Goal: Task Accomplishment & Management: Use online tool/utility

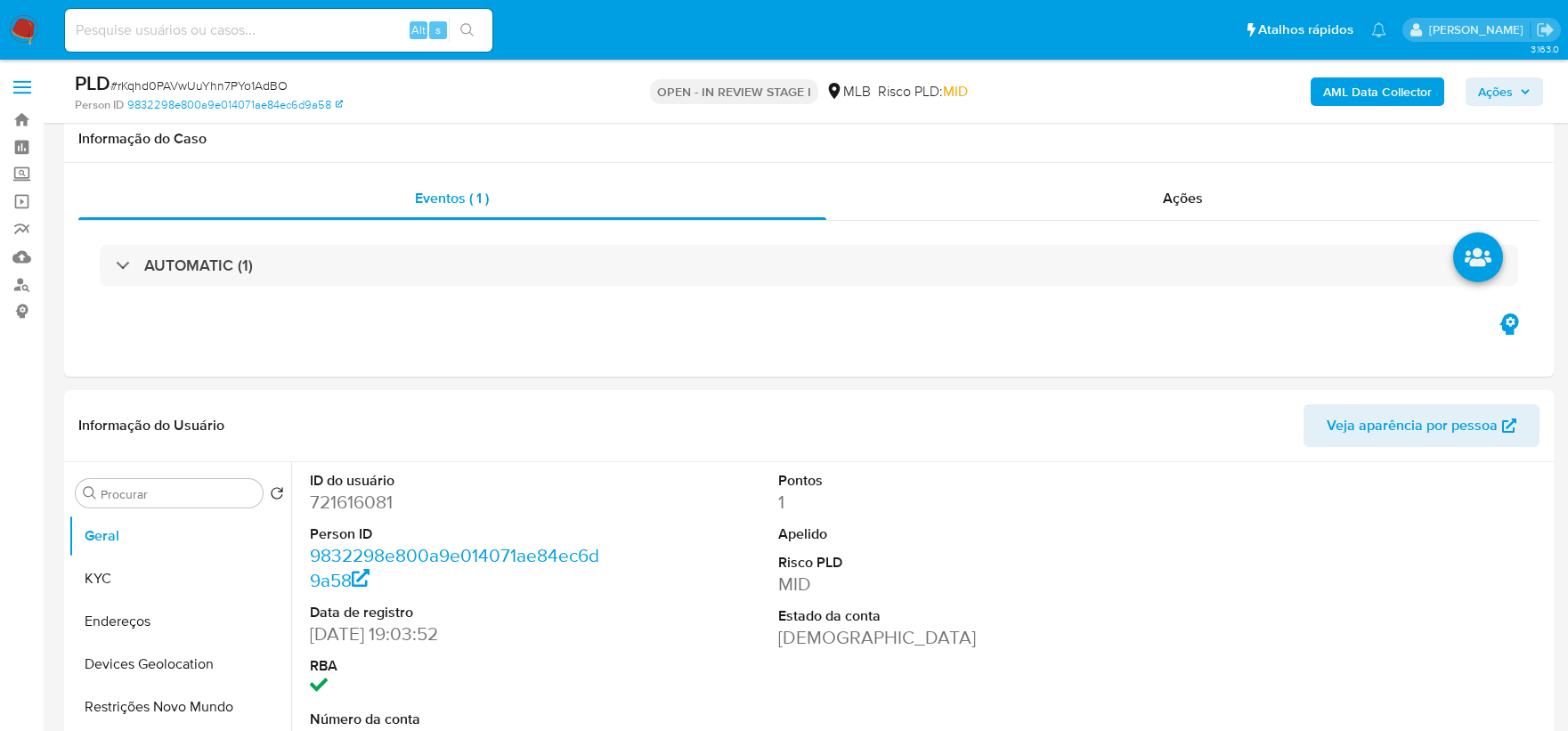
select select "10"
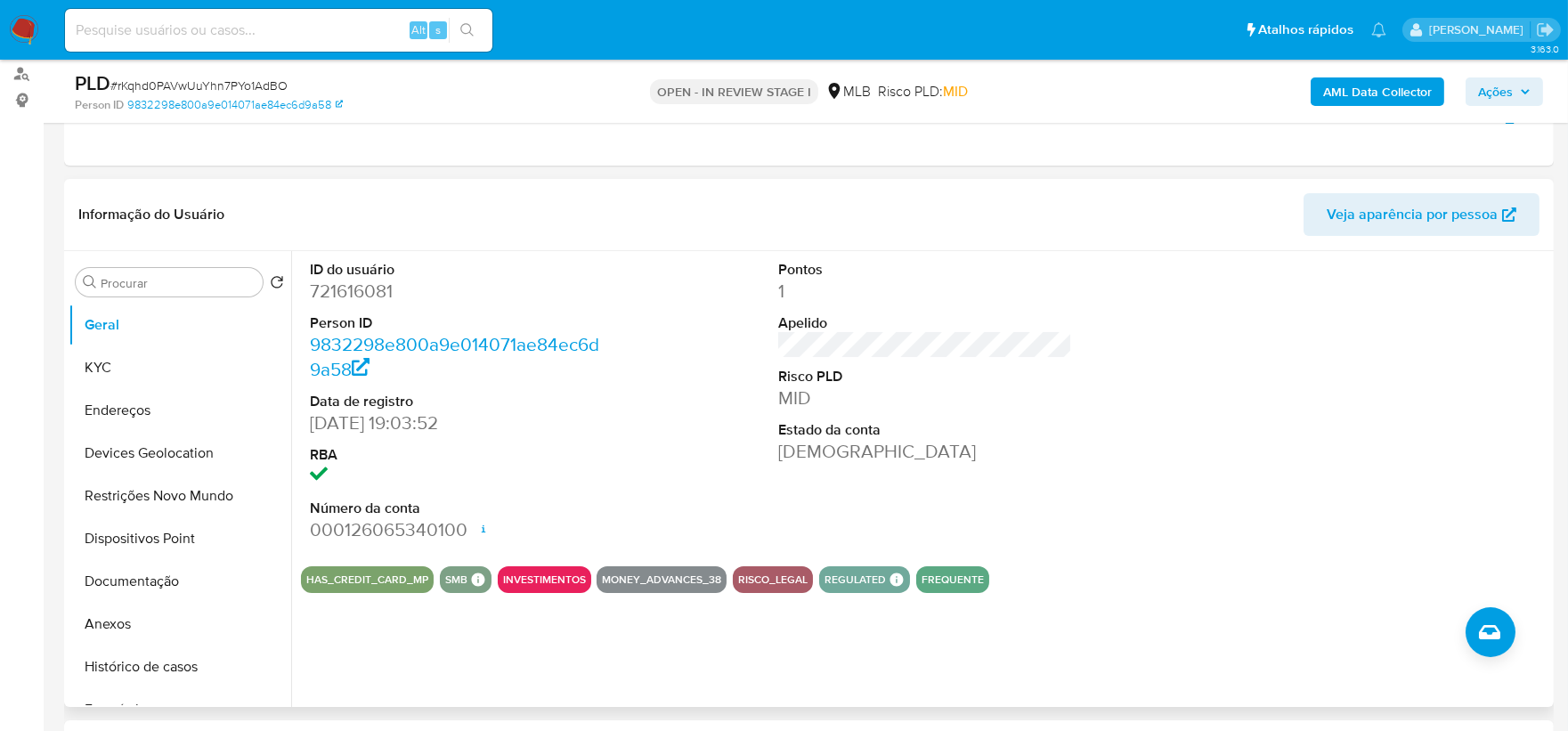
scroll to position [207, 0]
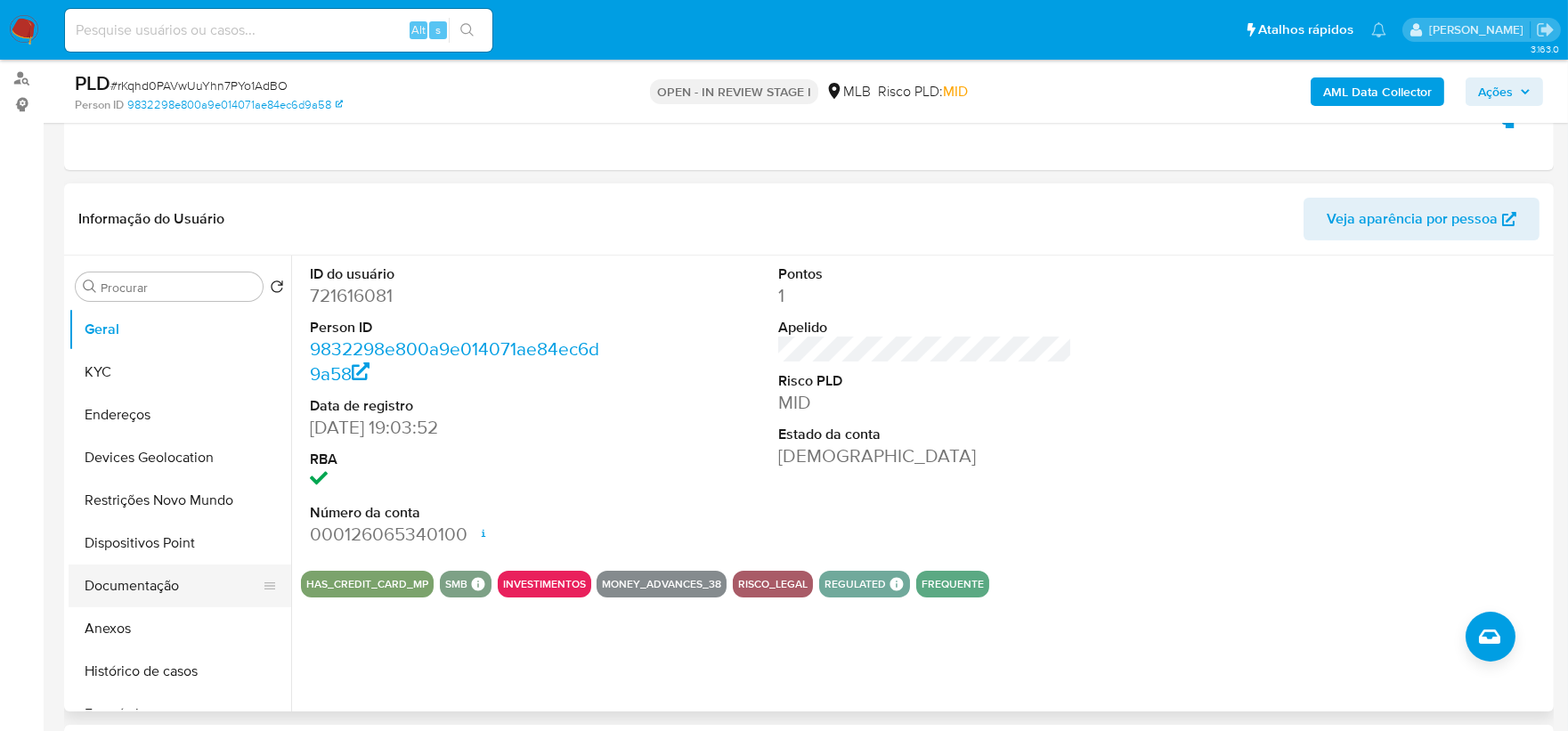
click at [146, 597] on button "Documentação" at bounding box center [172, 585] width 208 height 43
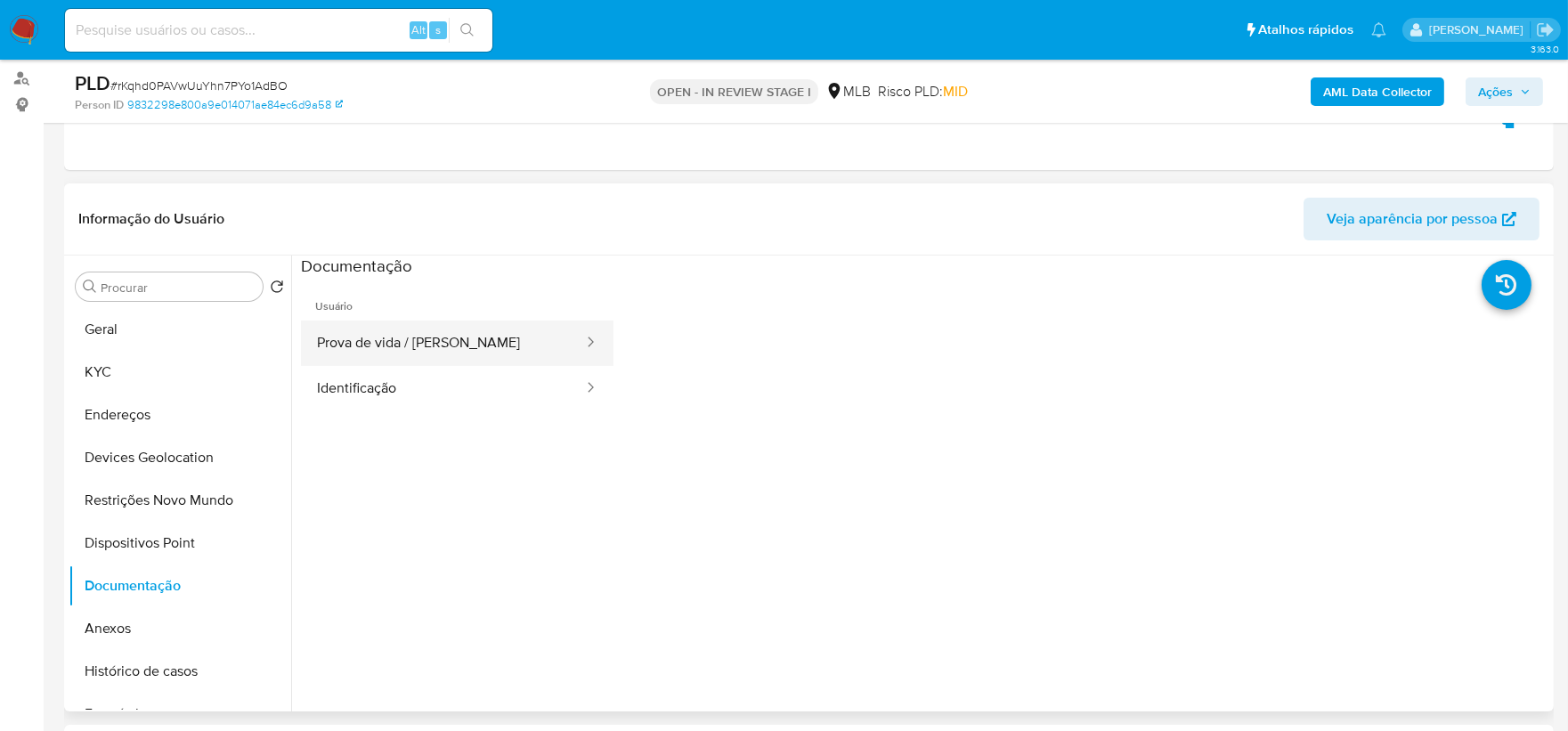
click at [401, 356] on button "Prova de vida / Selfie" at bounding box center [442, 343] width 284 height 46
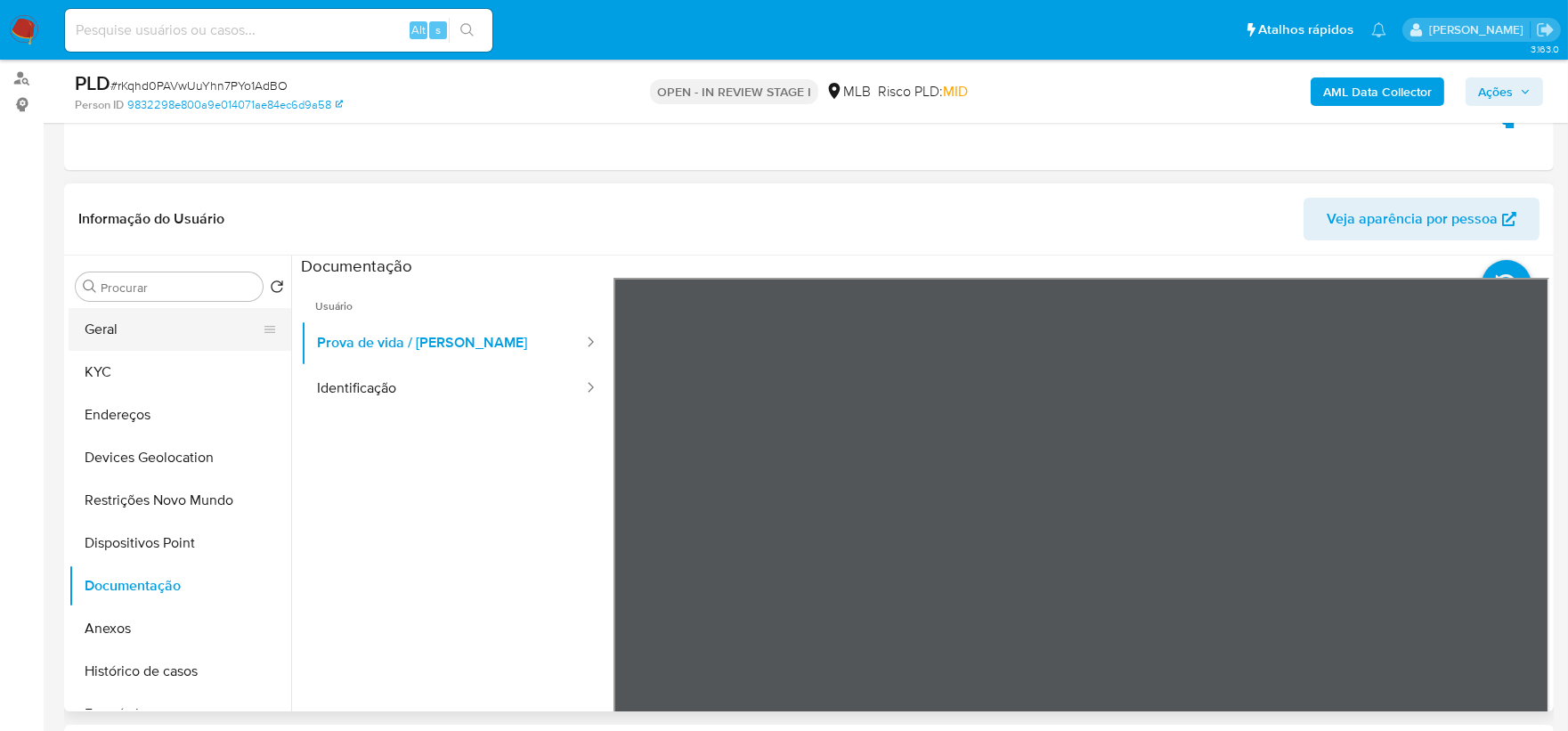
click at [130, 330] on button "Geral" at bounding box center [172, 329] width 208 height 43
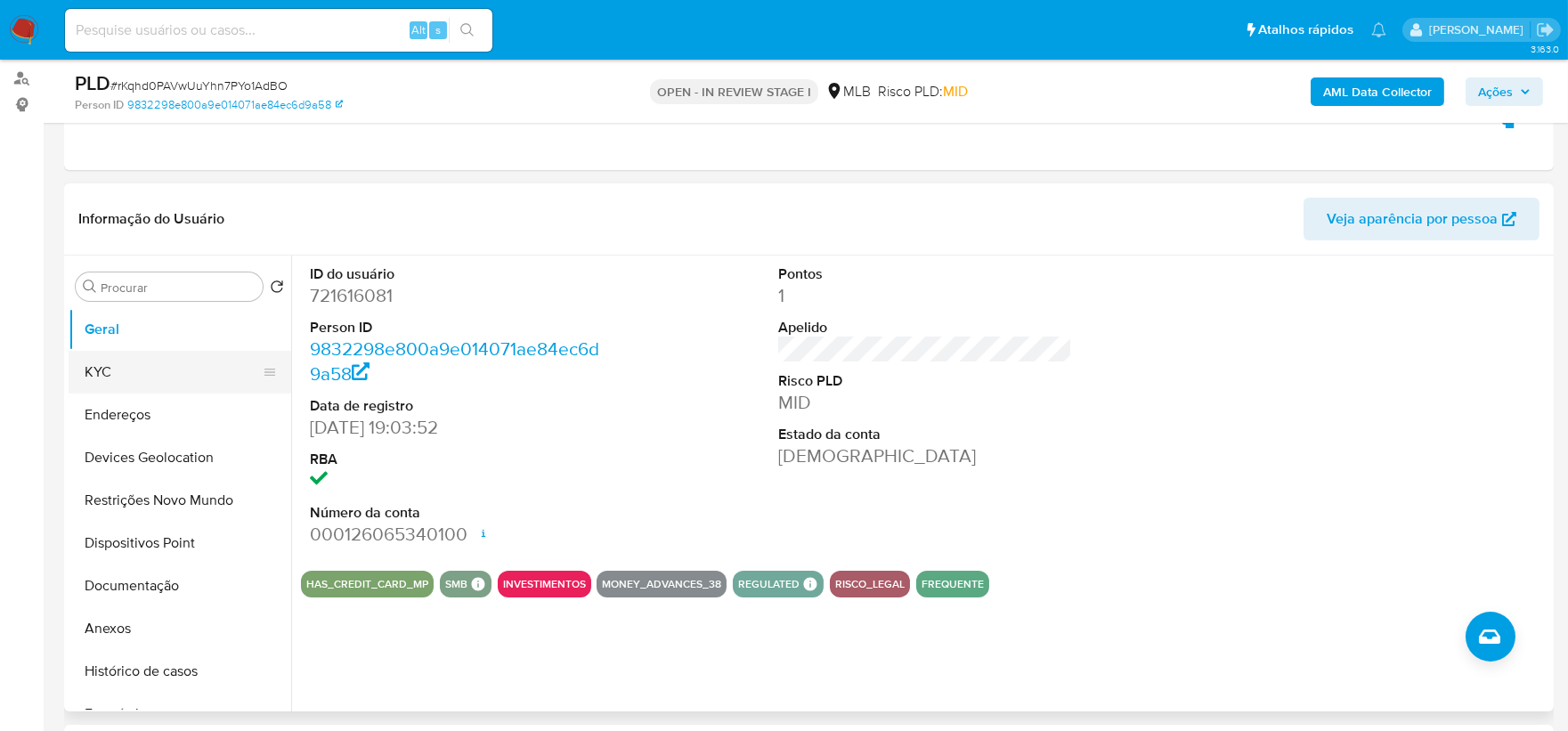
click at [134, 368] on button "KYC" at bounding box center [172, 372] width 208 height 43
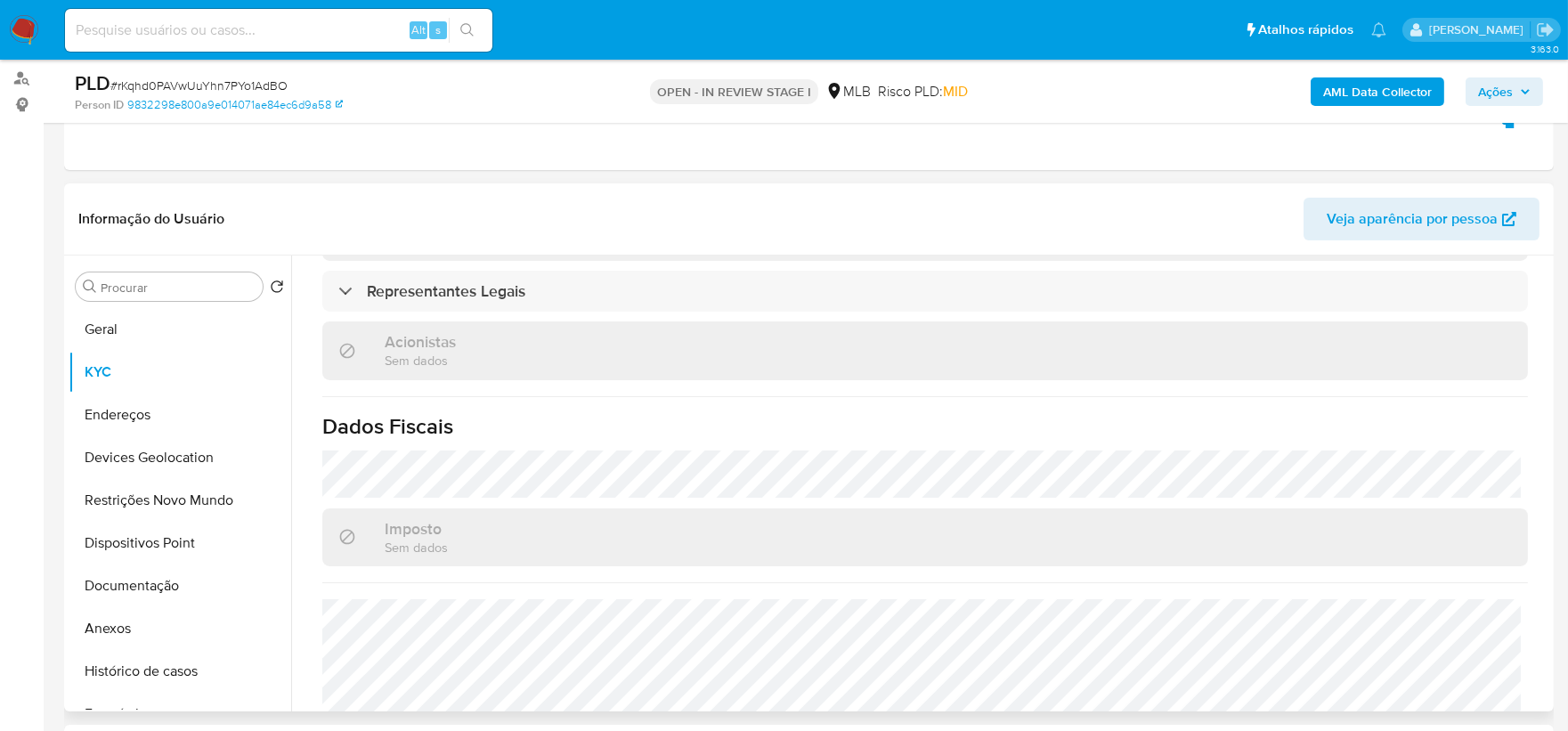
scroll to position [1087, 0]
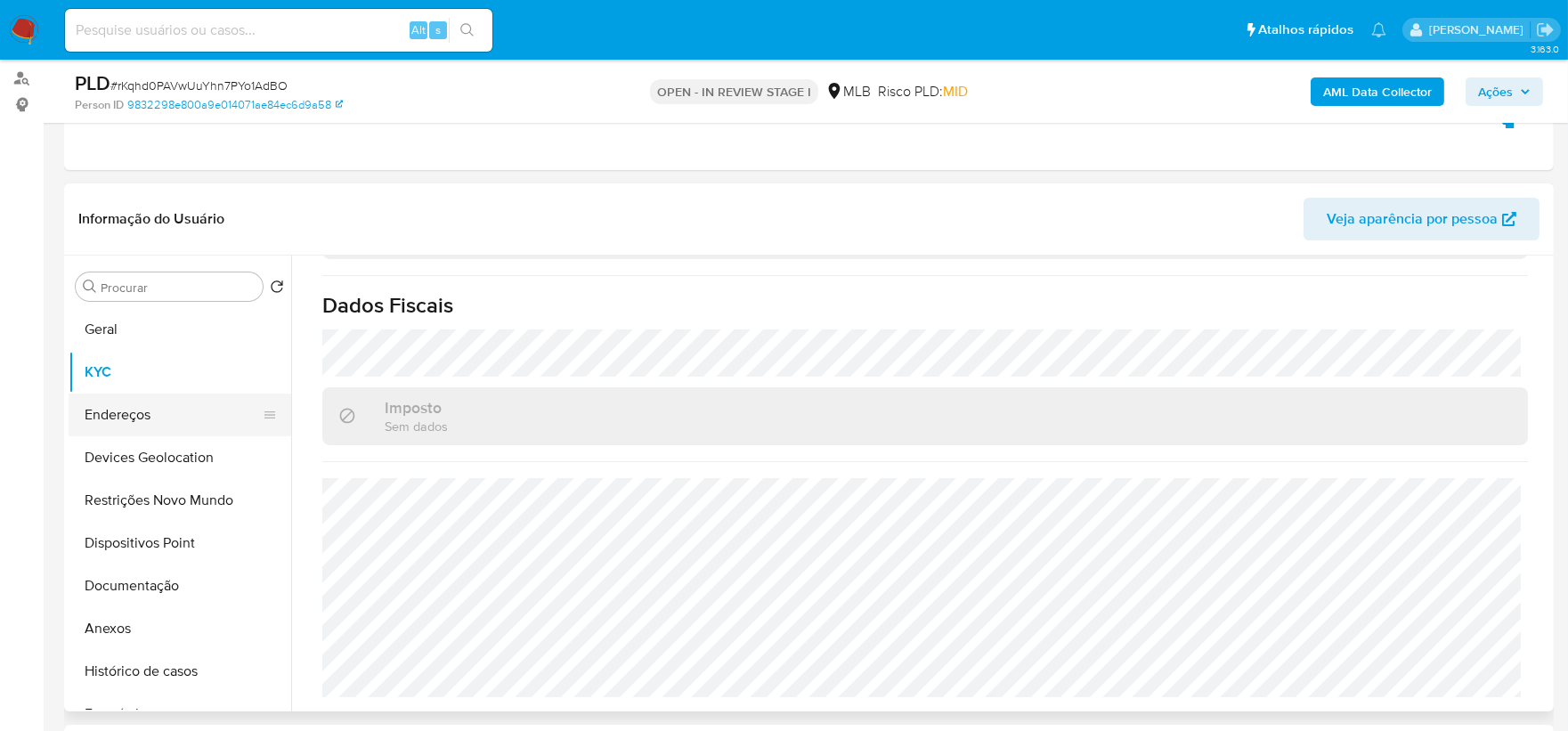
click at [113, 416] on button "Endereços" at bounding box center [172, 414] width 208 height 43
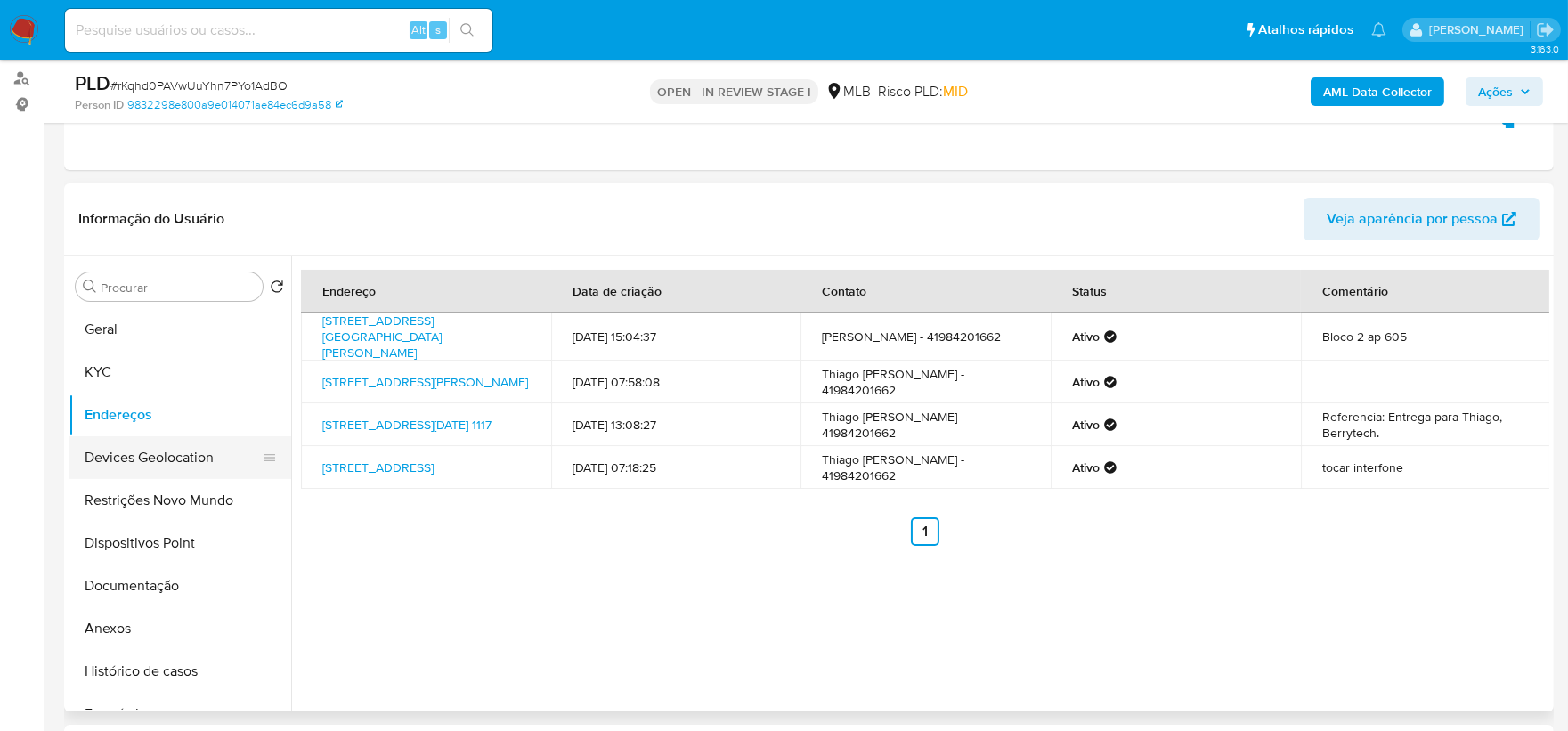
click at [118, 458] on button "Devices Geolocation" at bounding box center [172, 457] width 208 height 43
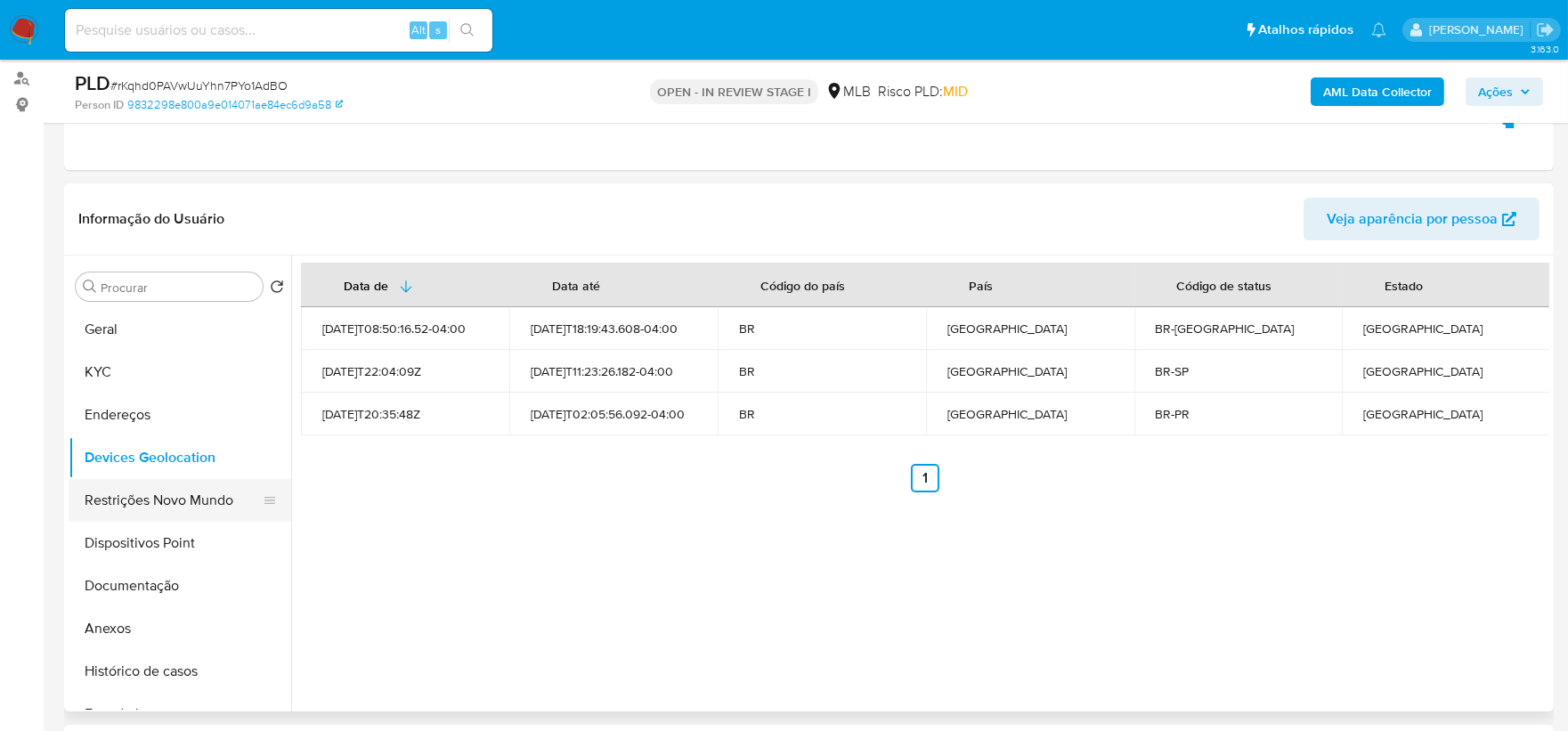
click at [166, 486] on button "Restrições Novo Mundo" at bounding box center [172, 499] width 208 height 43
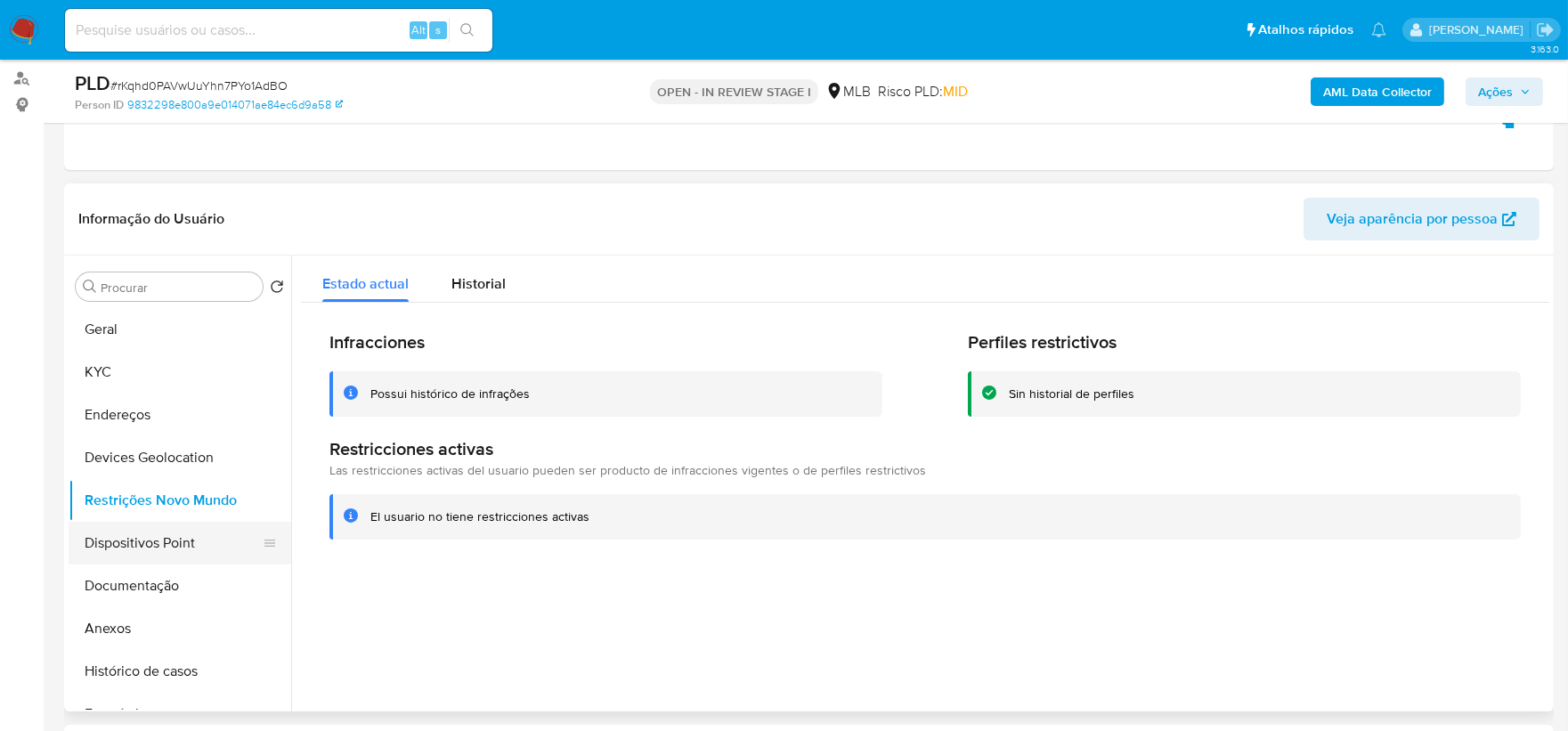
click at [190, 555] on button "Dispositivos Point" at bounding box center [172, 542] width 208 height 43
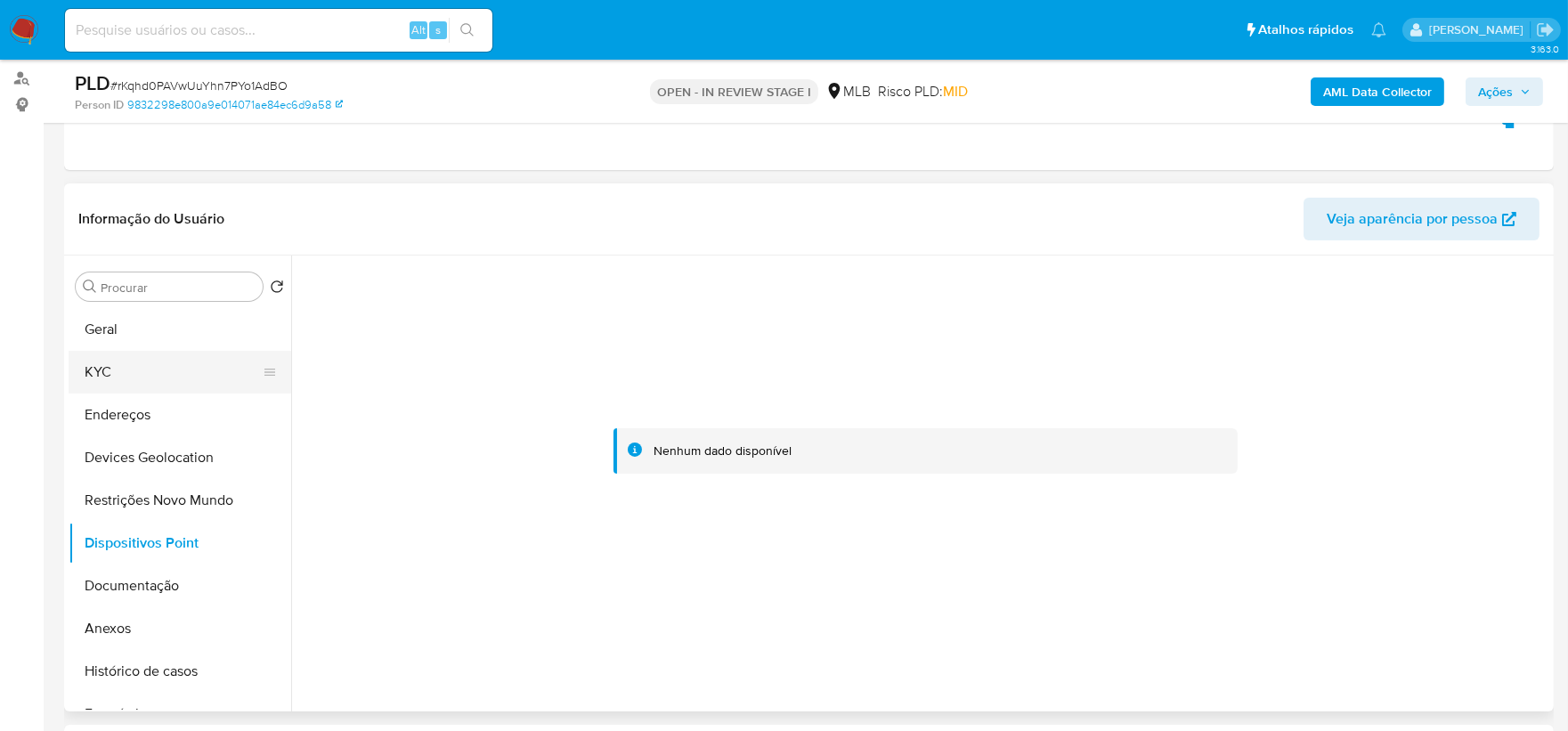
click at [140, 369] on button "KYC" at bounding box center [172, 372] width 208 height 43
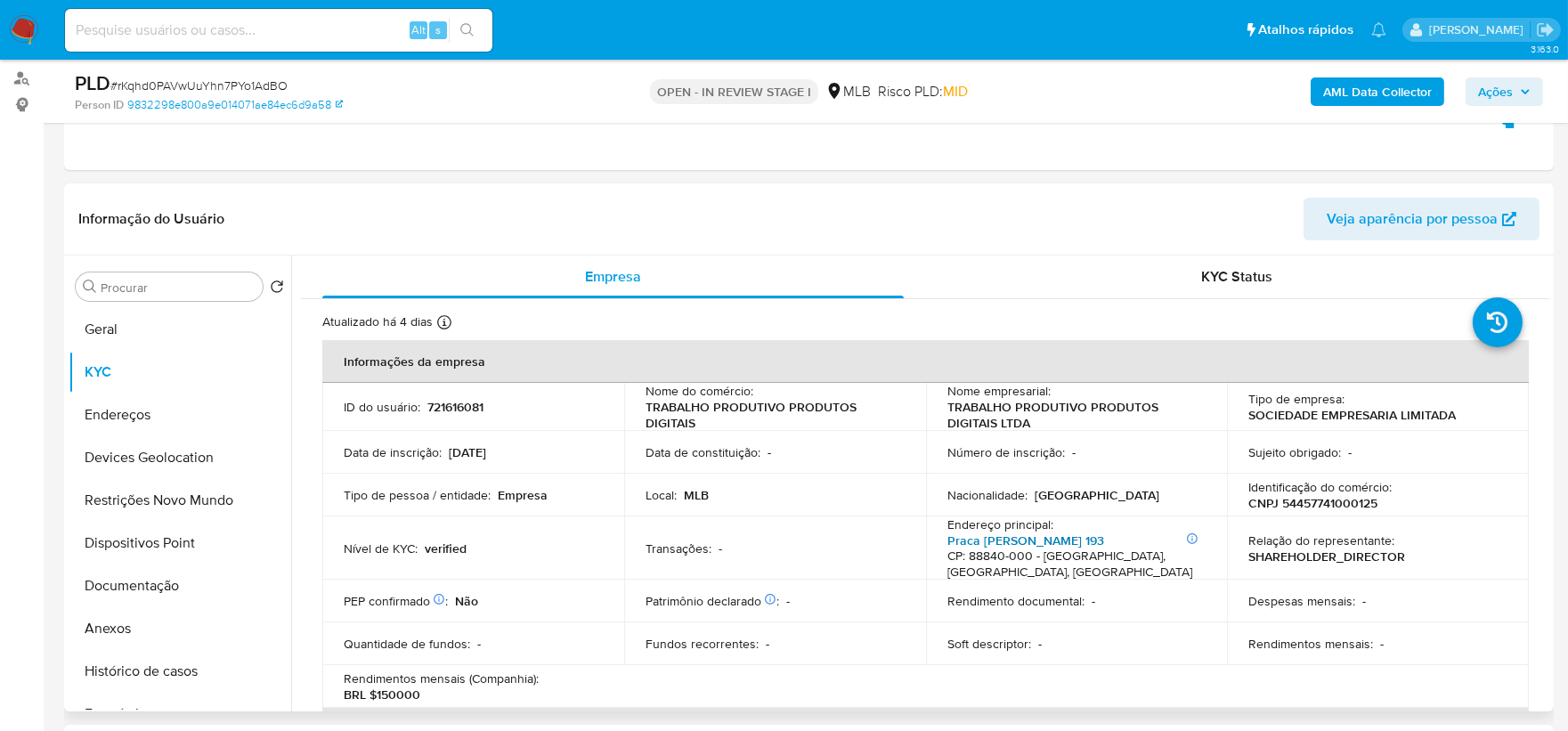
click at [1047, 543] on link "Praca Anita Garibaldi 193" at bounding box center [1025, 540] width 156 height 18
click at [200, 667] on button "Histórico de casos" at bounding box center [172, 670] width 208 height 43
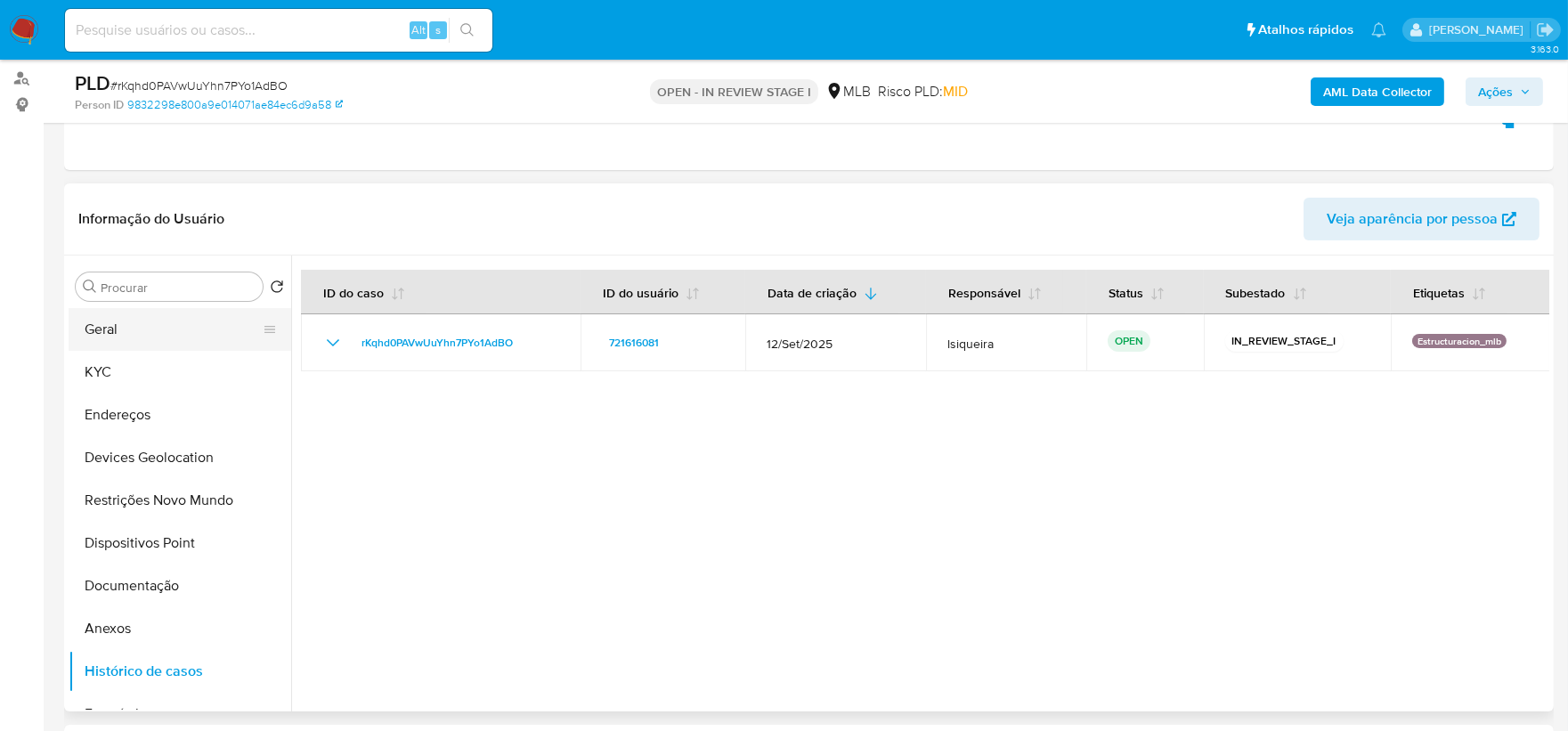
click at [205, 313] on button "Geral" at bounding box center [172, 329] width 208 height 43
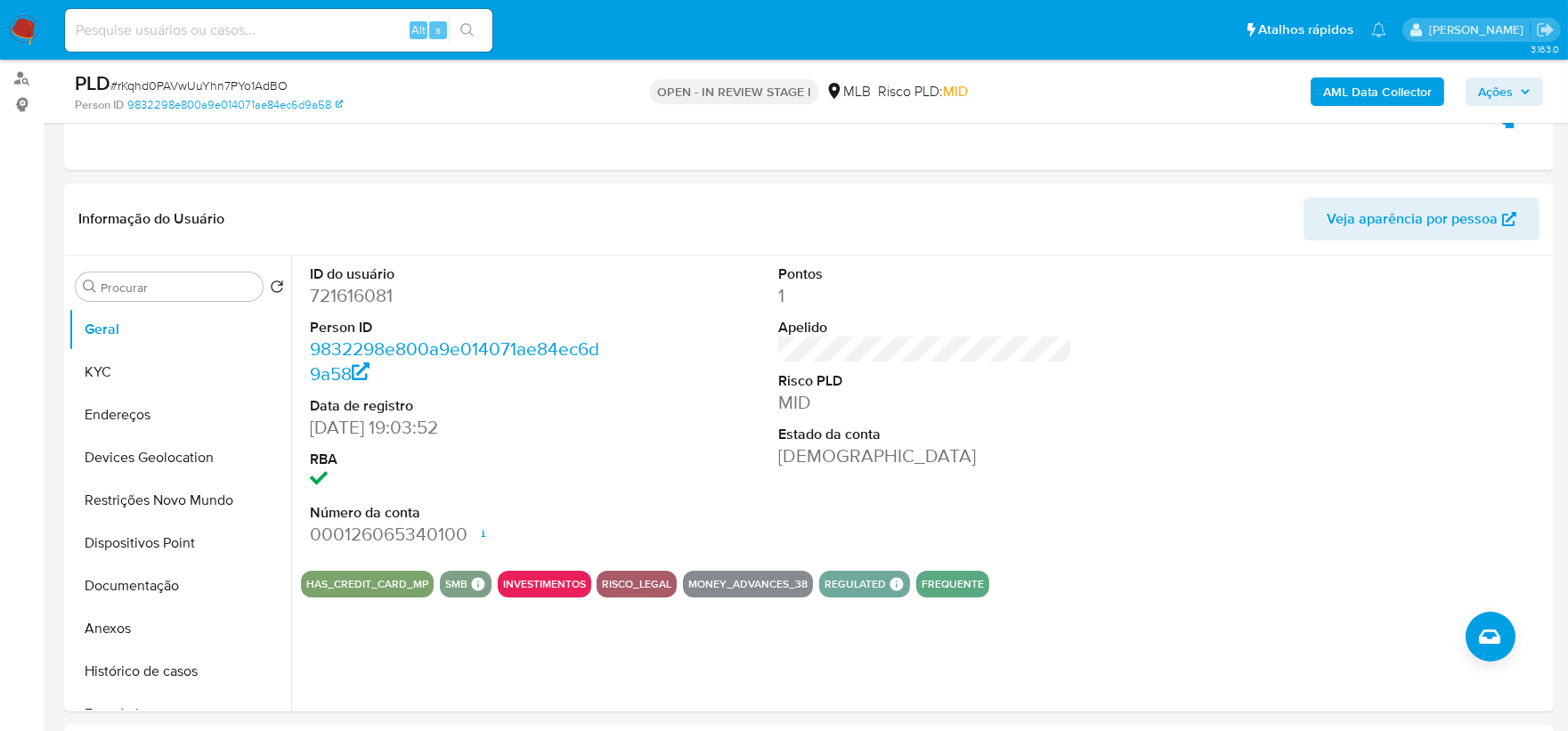
click at [1348, 97] on b "AML Data Collector" at bounding box center [1377, 91] width 108 height 29
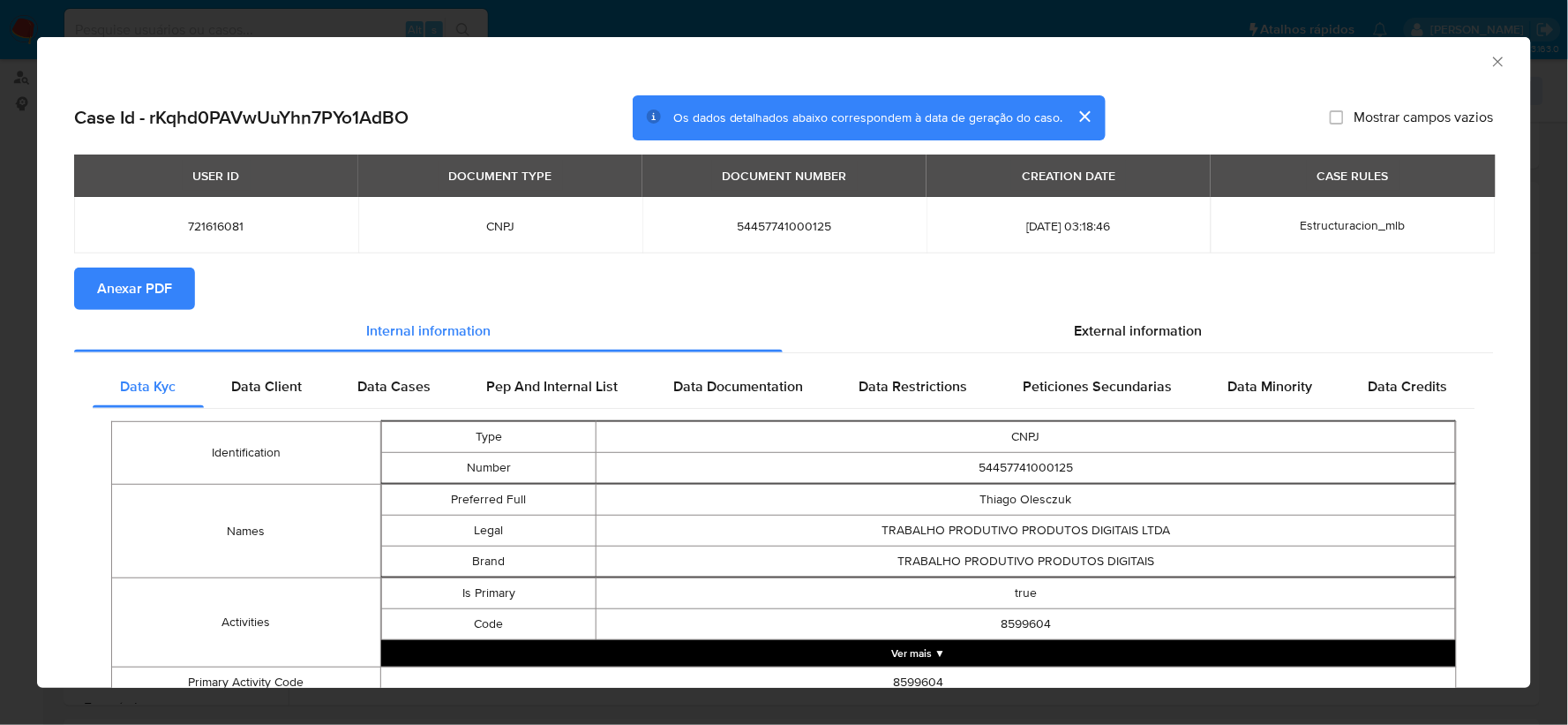
click at [154, 297] on span "Anexar PDF" at bounding box center [134, 288] width 75 height 38
click at [1493, 59] on icon "Fechar a janela" at bounding box center [1498, 61] width 10 height 10
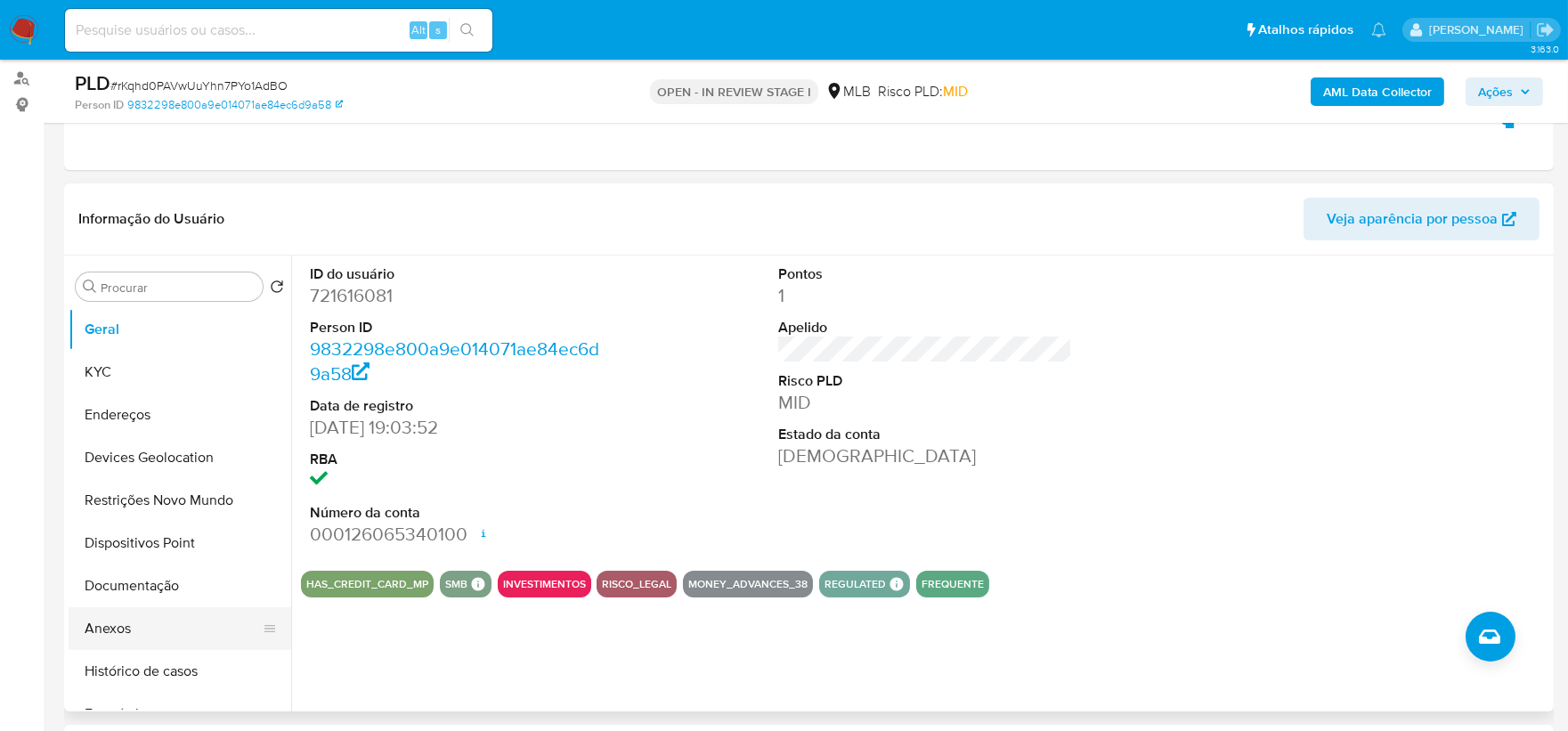
click at [176, 641] on button "Anexos" at bounding box center [172, 628] width 208 height 43
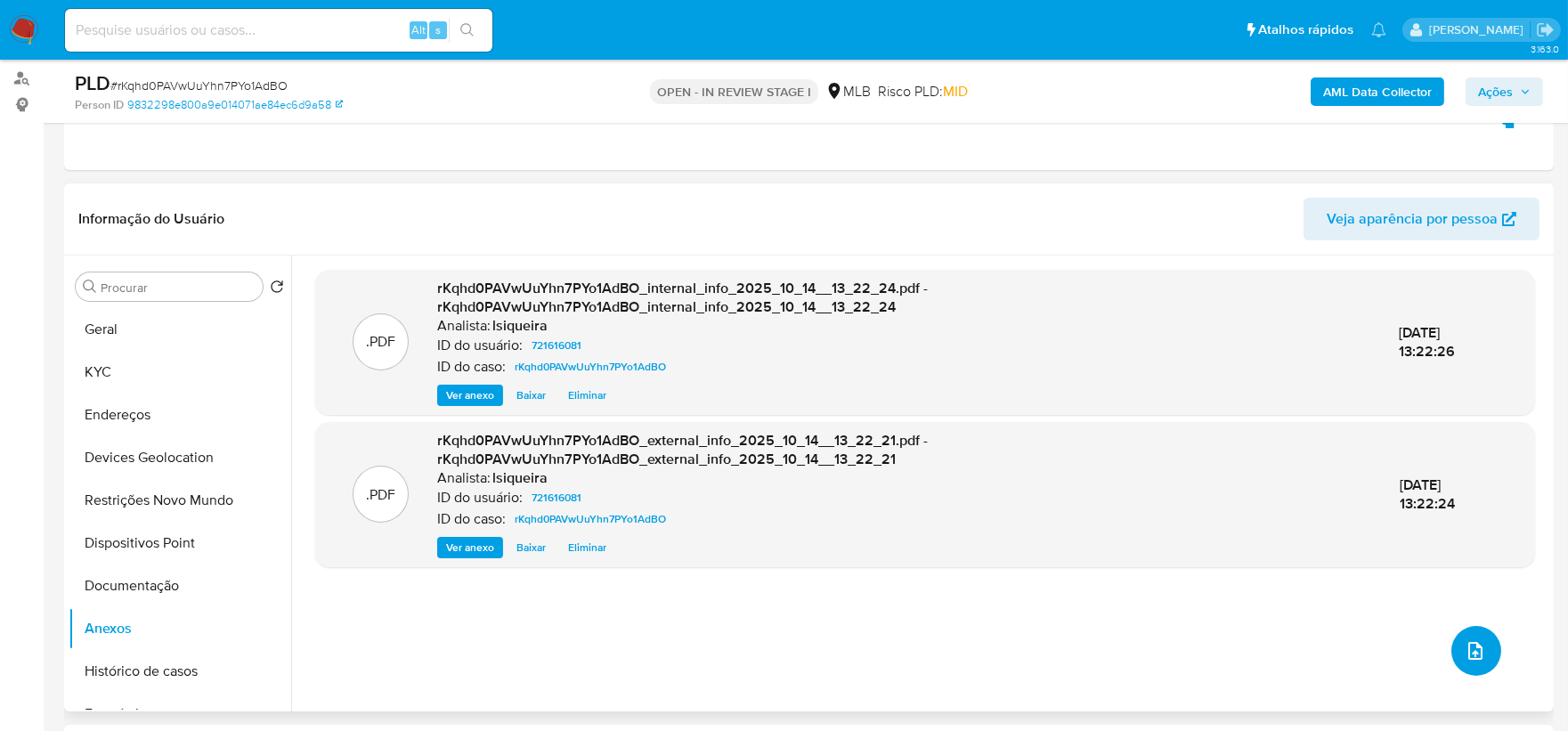
click at [1470, 642] on icon "upload-file" at bounding box center [1474, 649] width 21 height 21
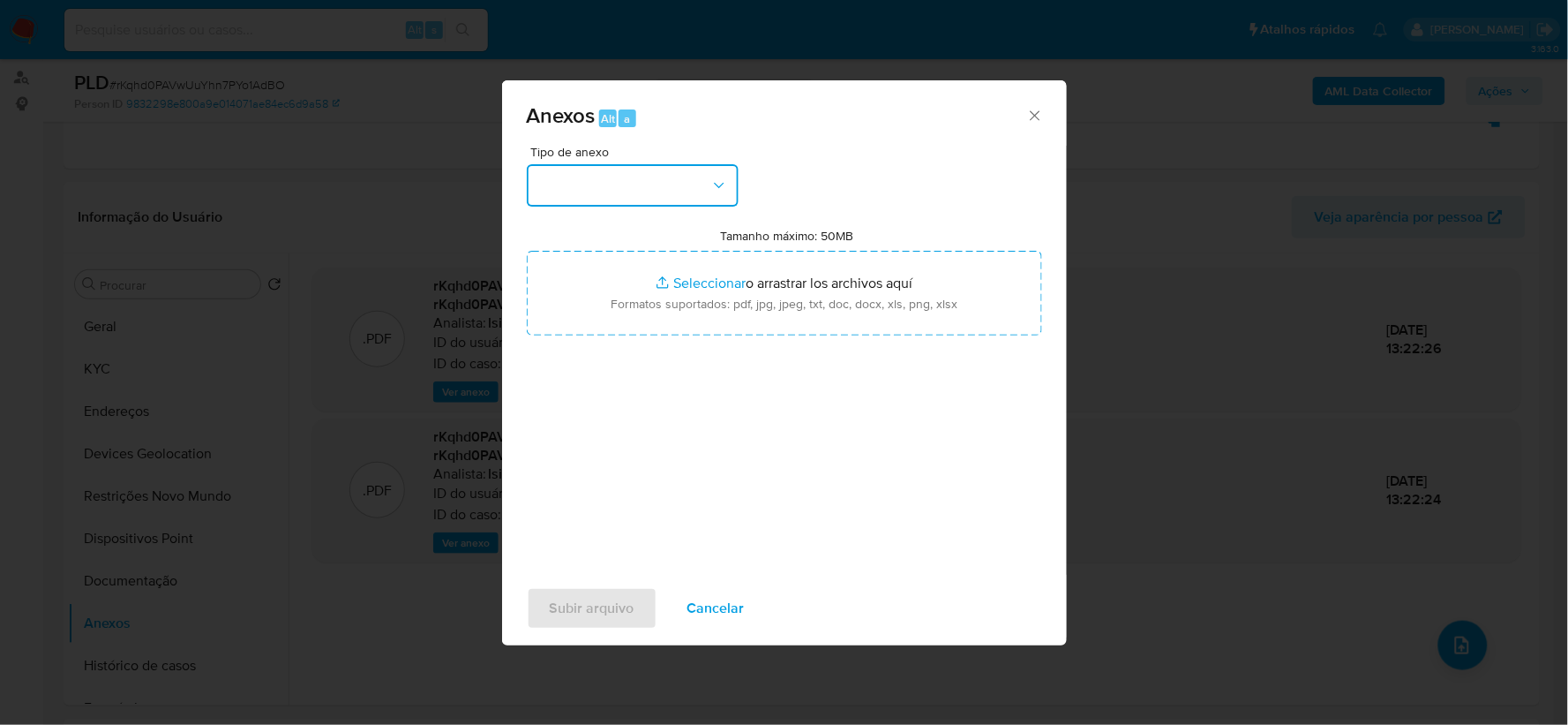
click at [694, 183] on button "button" at bounding box center [632, 184] width 212 height 42
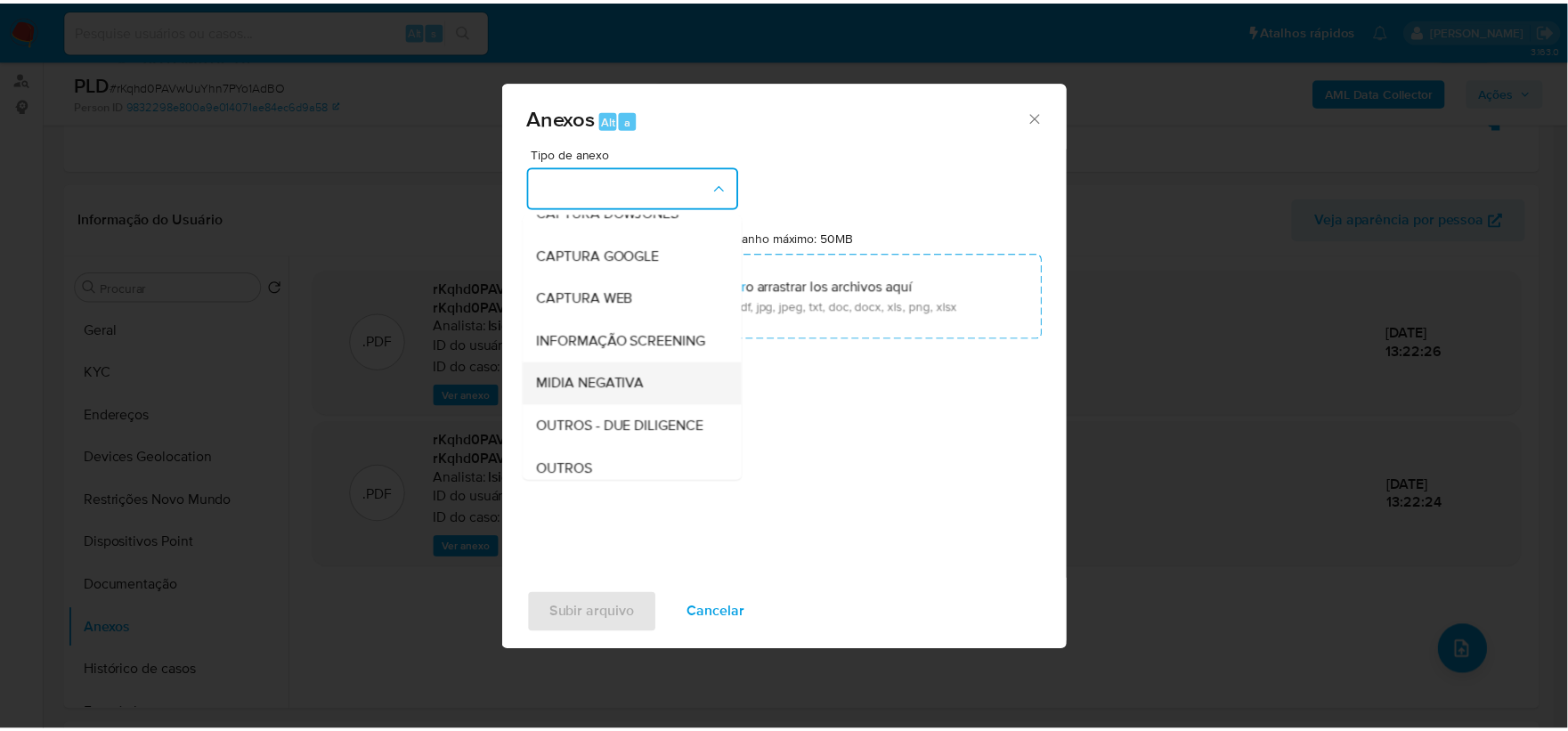
scroll to position [98, 0]
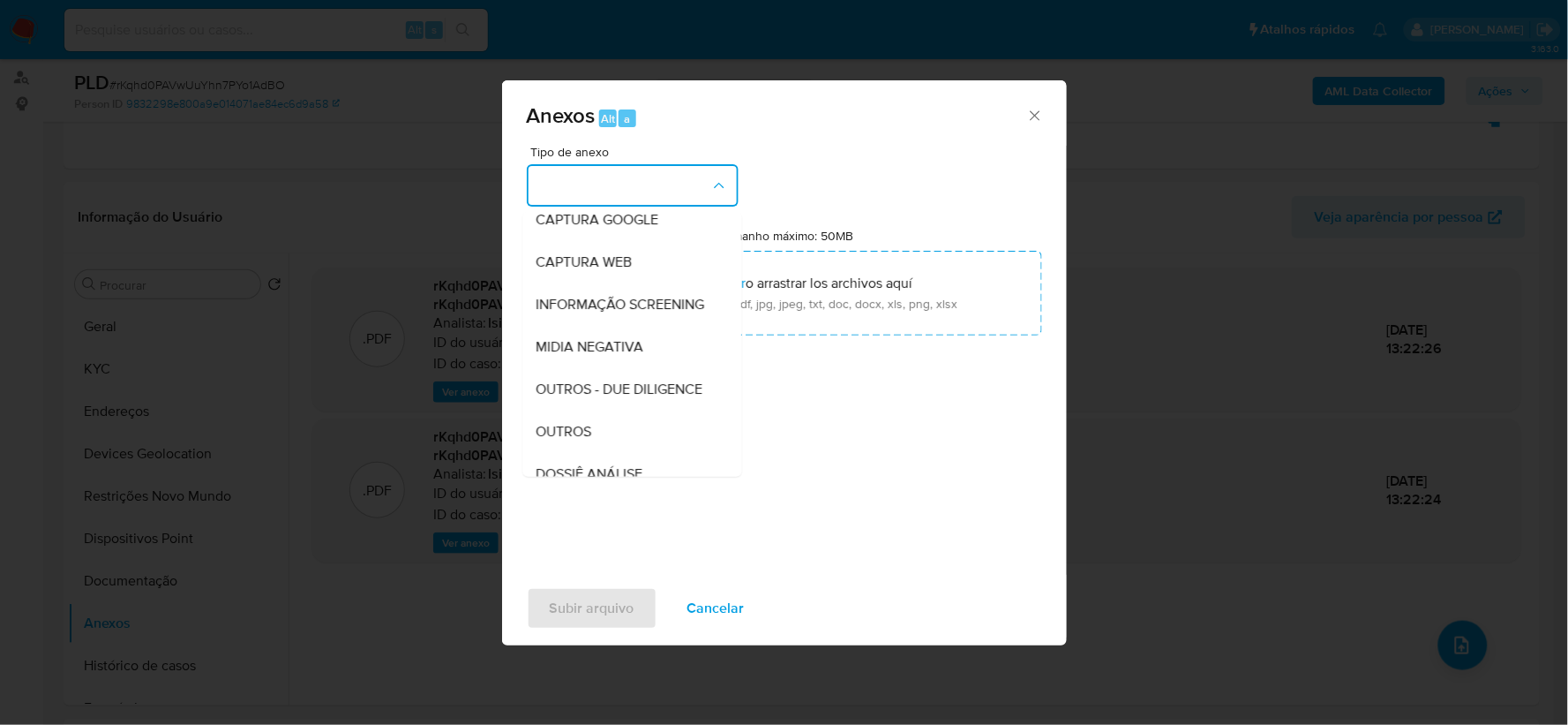
drag, startPoint x: 602, startPoint y: 462, endPoint x: 602, endPoint y: 450, distance: 12.0
click at [602, 453] on div "OUTROS" at bounding box center [626, 431] width 180 height 42
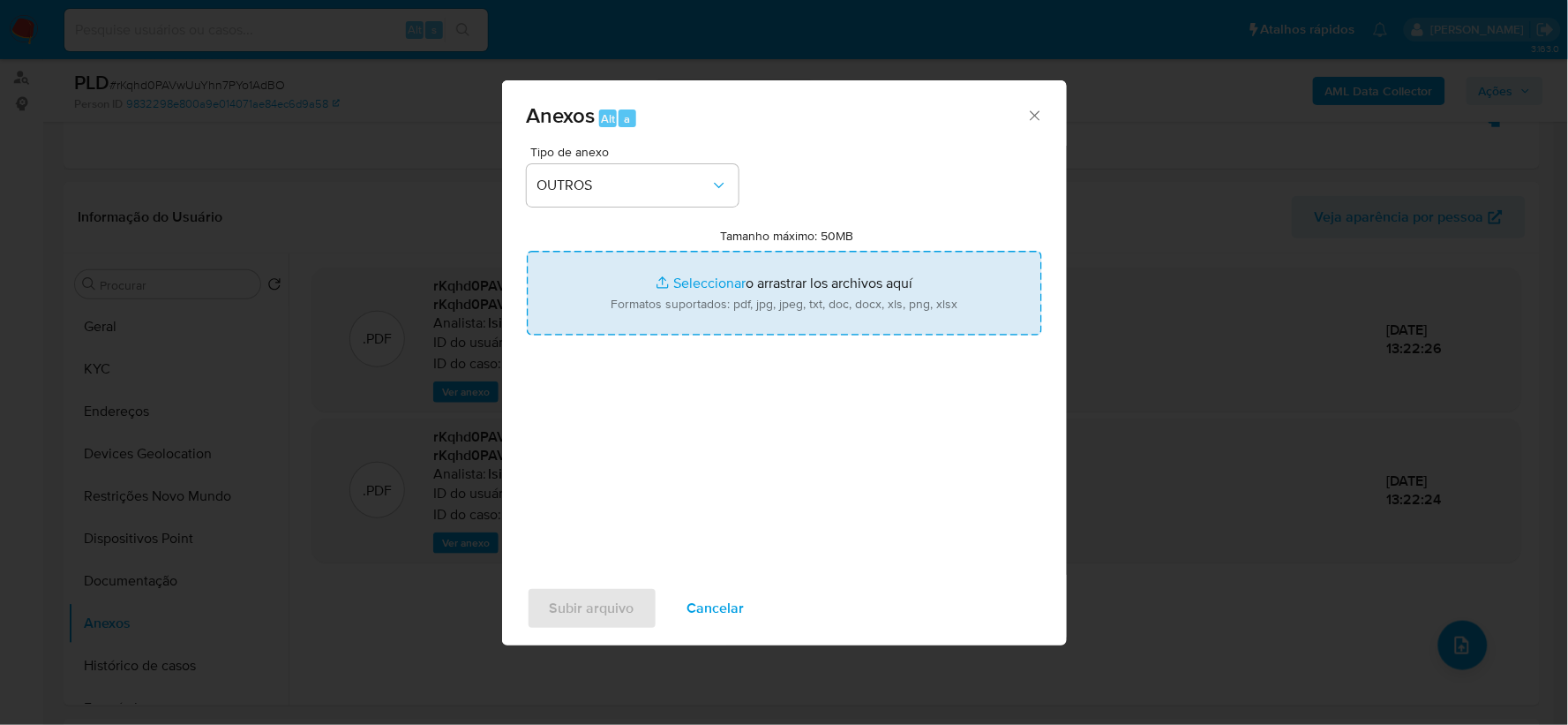
click at [715, 305] on input "Tamanho máximo: 50MB Seleccionar archivos" at bounding box center [784, 293] width 516 height 85
click at [677, 295] on input "Tamanho máximo: 50MB Seleccionar archivos" at bounding box center [784, 293] width 516 height 85
type input "C:\fakepath\Mulan 721616081_2025_10_13_18_24_47.xlsx"
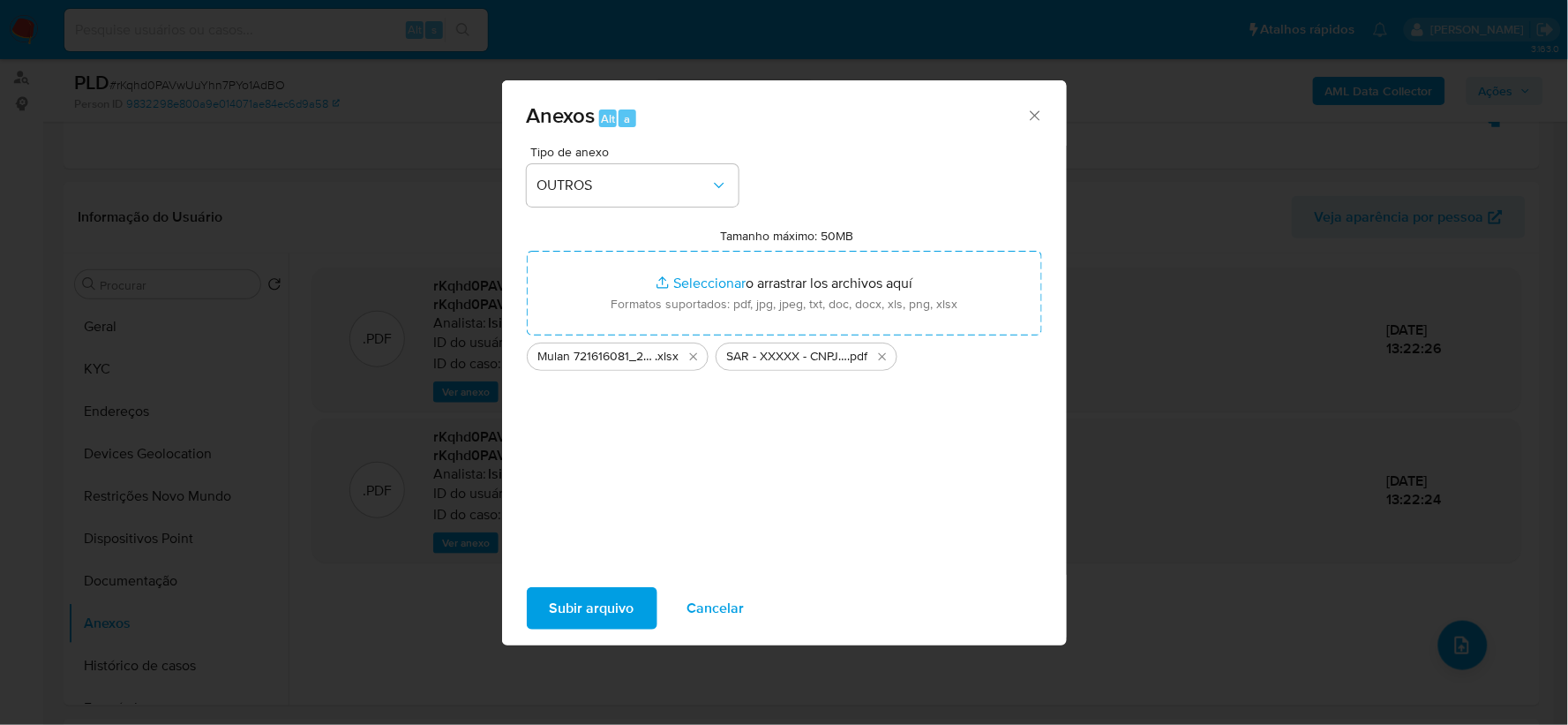
click at [593, 610] on span "Subir arquivo" at bounding box center [592, 608] width 85 height 38
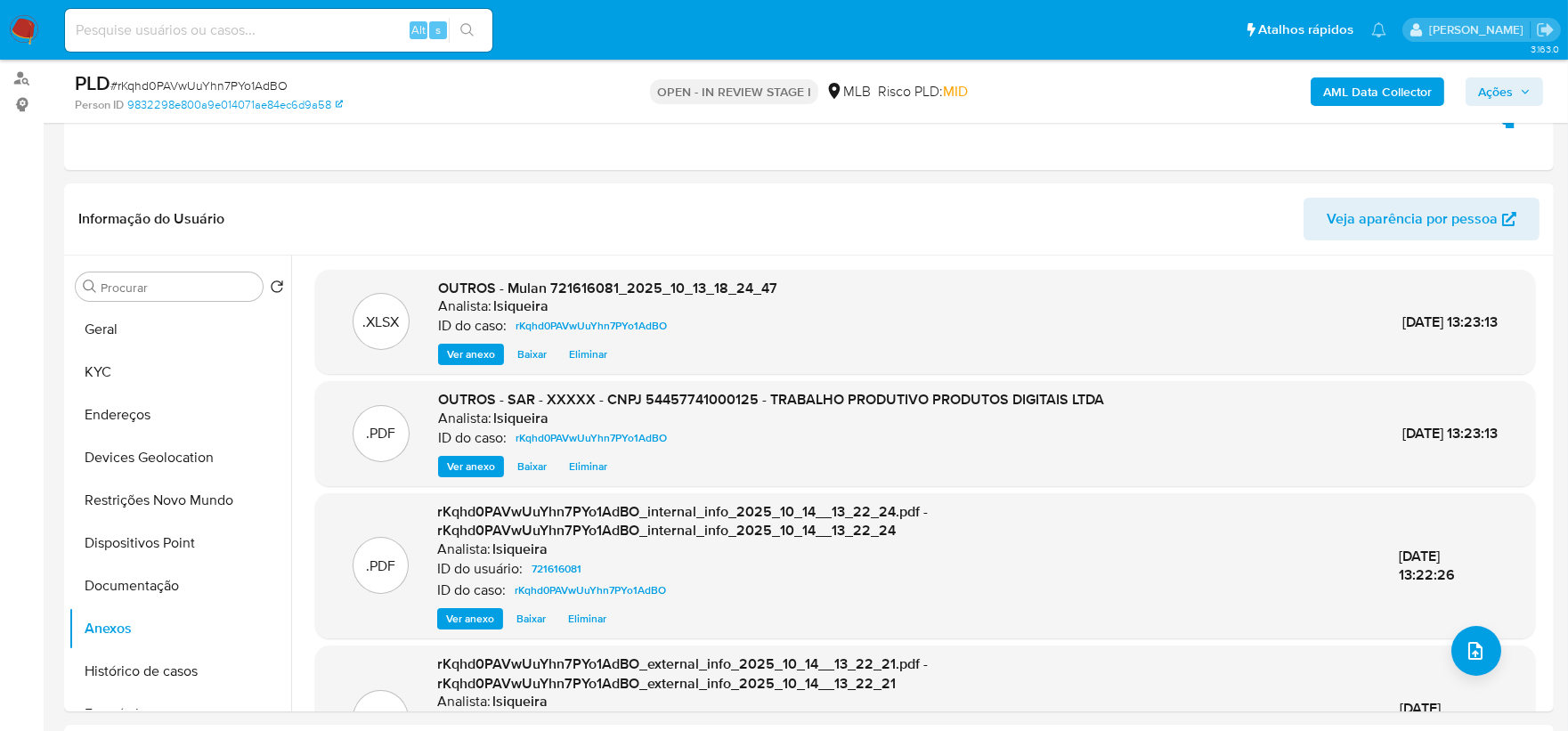
click at [1482, 82] on span "Ações" at bounding box center [1494, 91] width 35 height 29
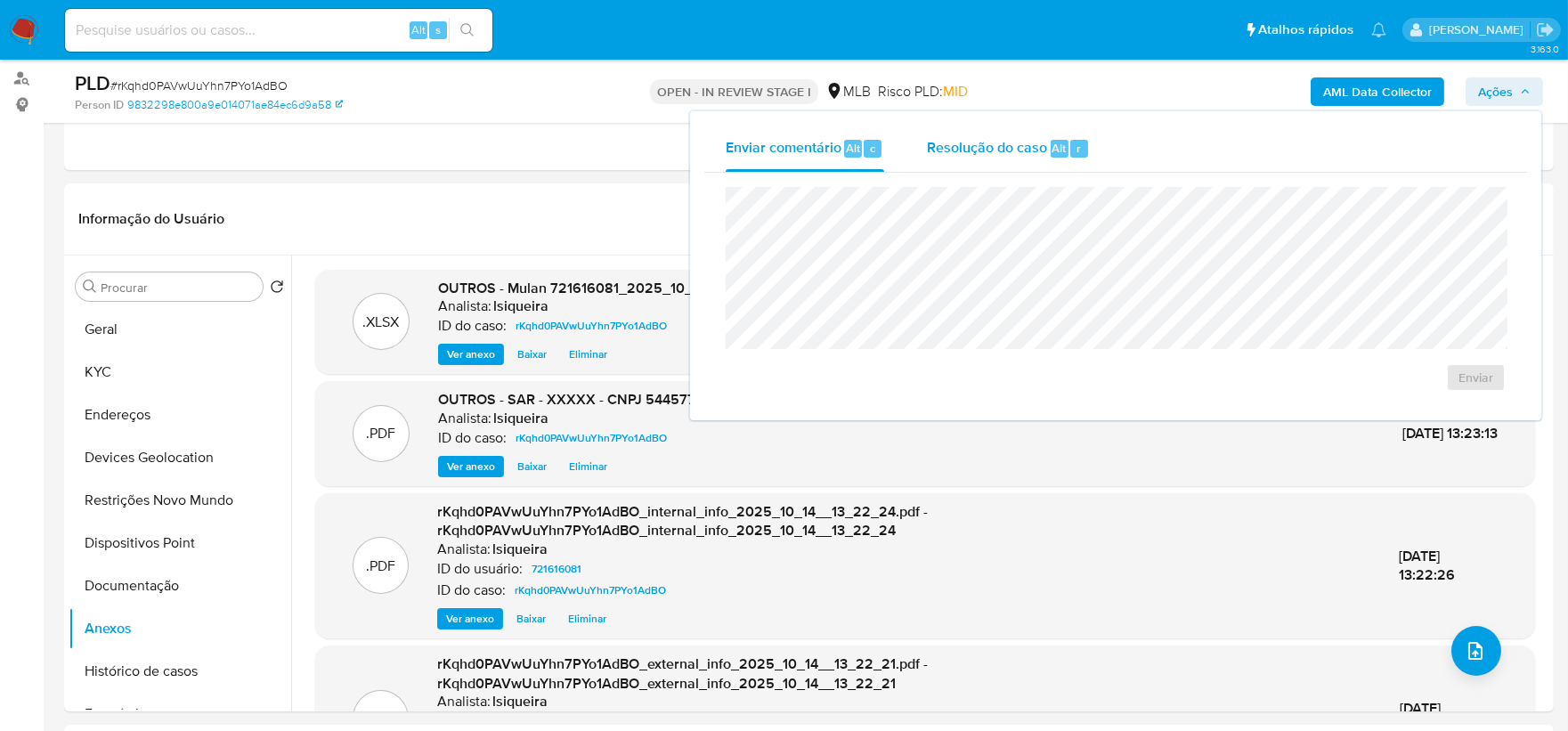
drag, startPoint x: 1064, startPoint y: 134, endPoint x: 1045, endPoint y: 156, distance: 29.1
click at [1056, 140] on div "Resolução do caso Alt r" at bounding box center [1008, 148] width 163 height 47
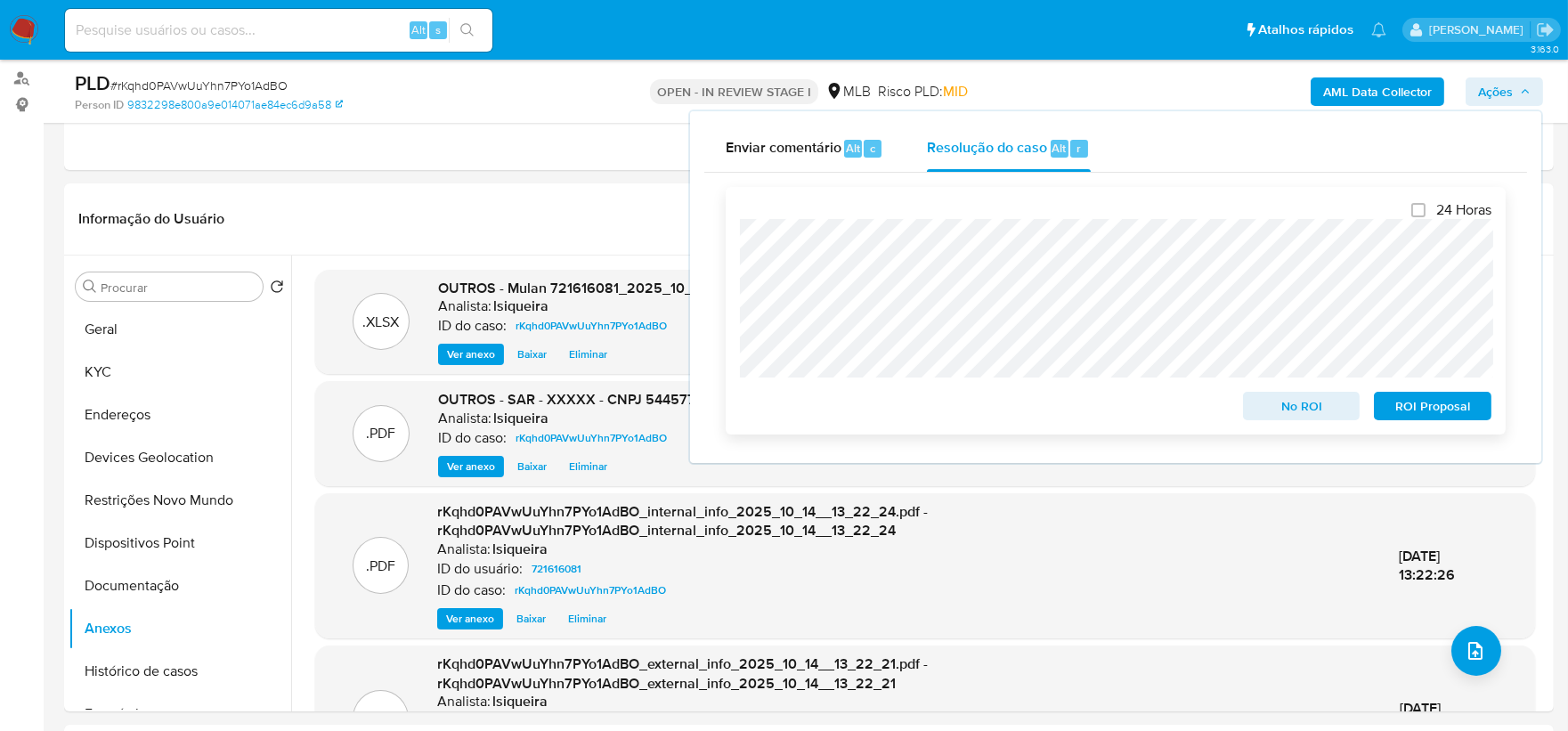
click at [1440, 405] on span "ROI Proposal" at bounding box center [1432, 405] width 93 height 25
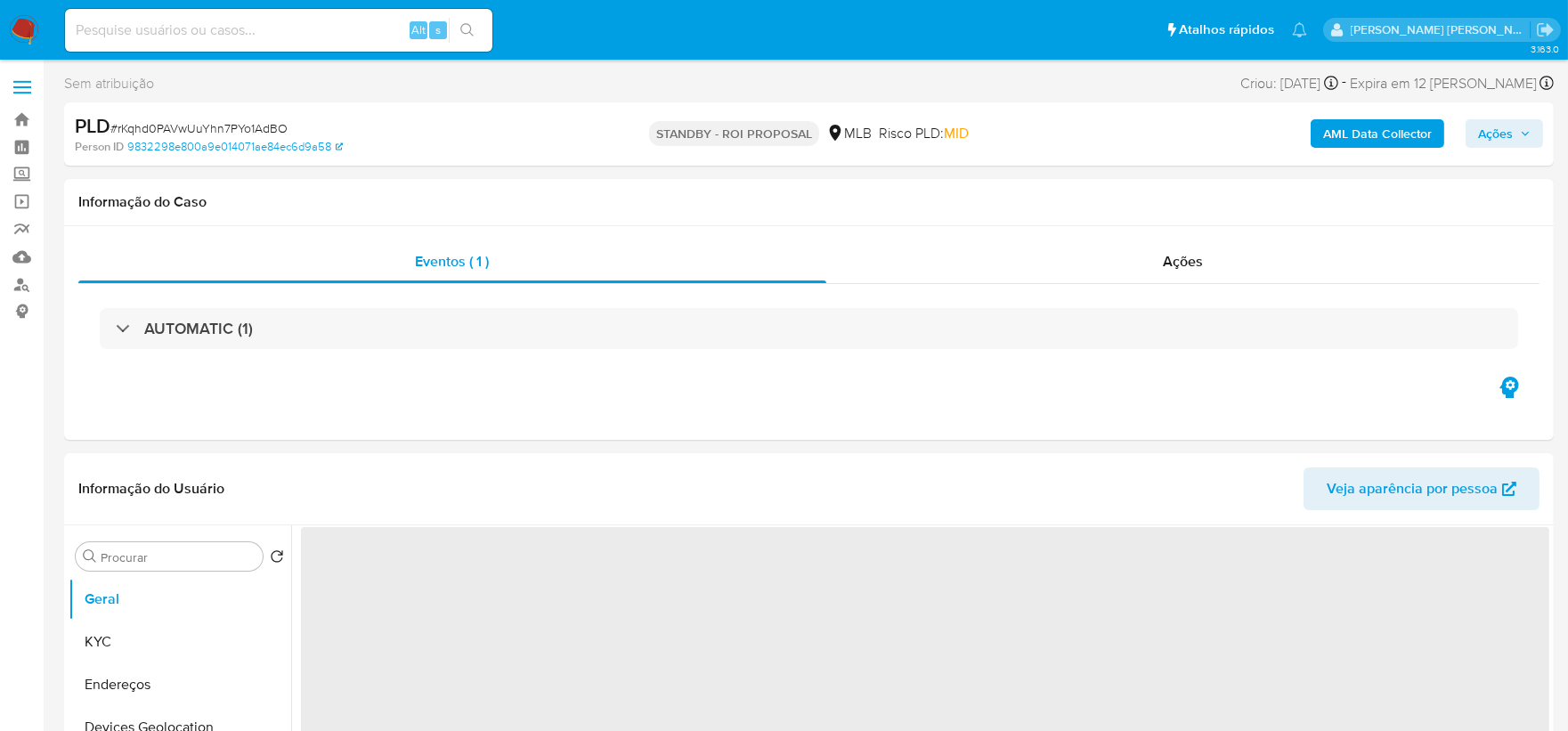
select select "10"
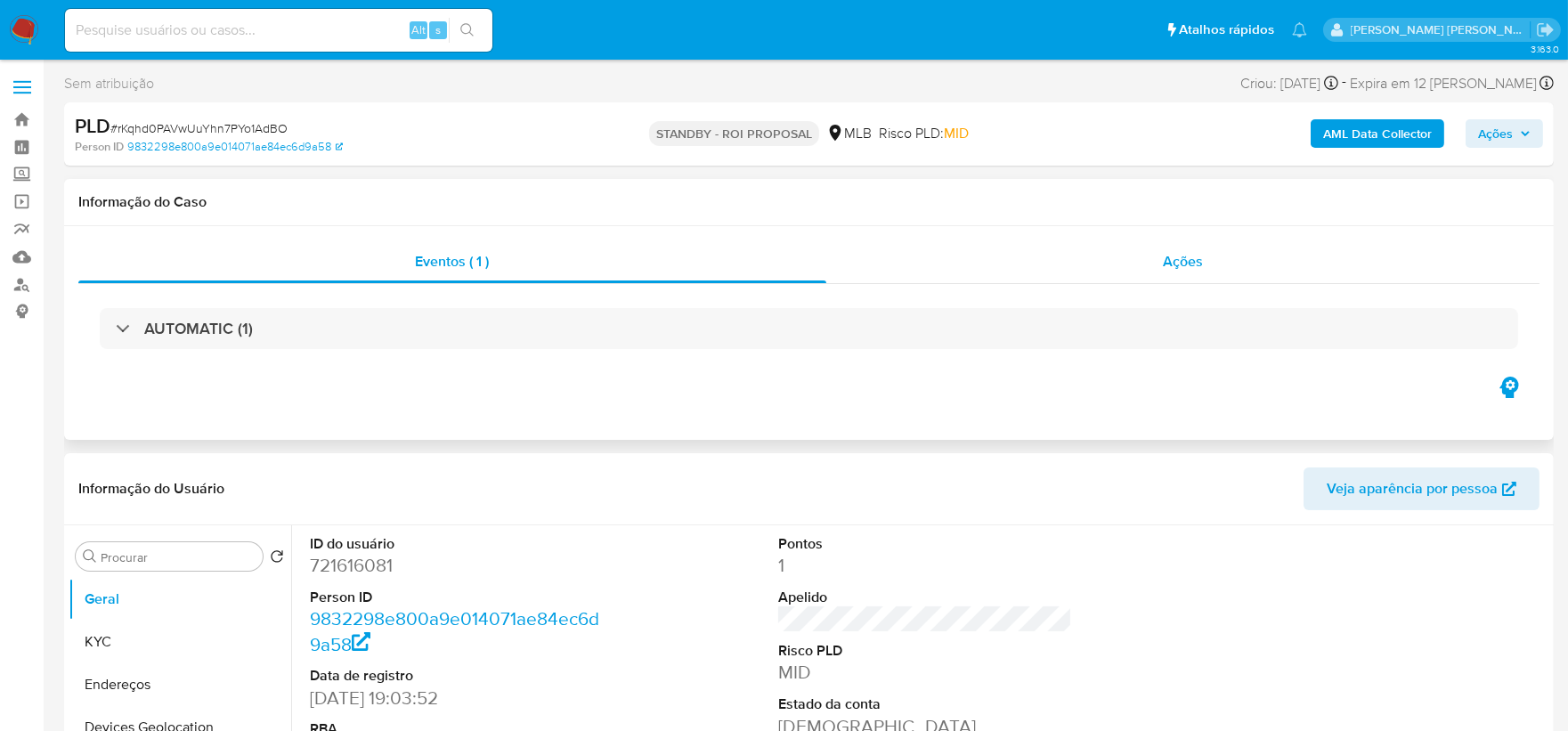
click at [1157, 267] on div "Ações" at bounding box center [1183, 262] width 714 height 43
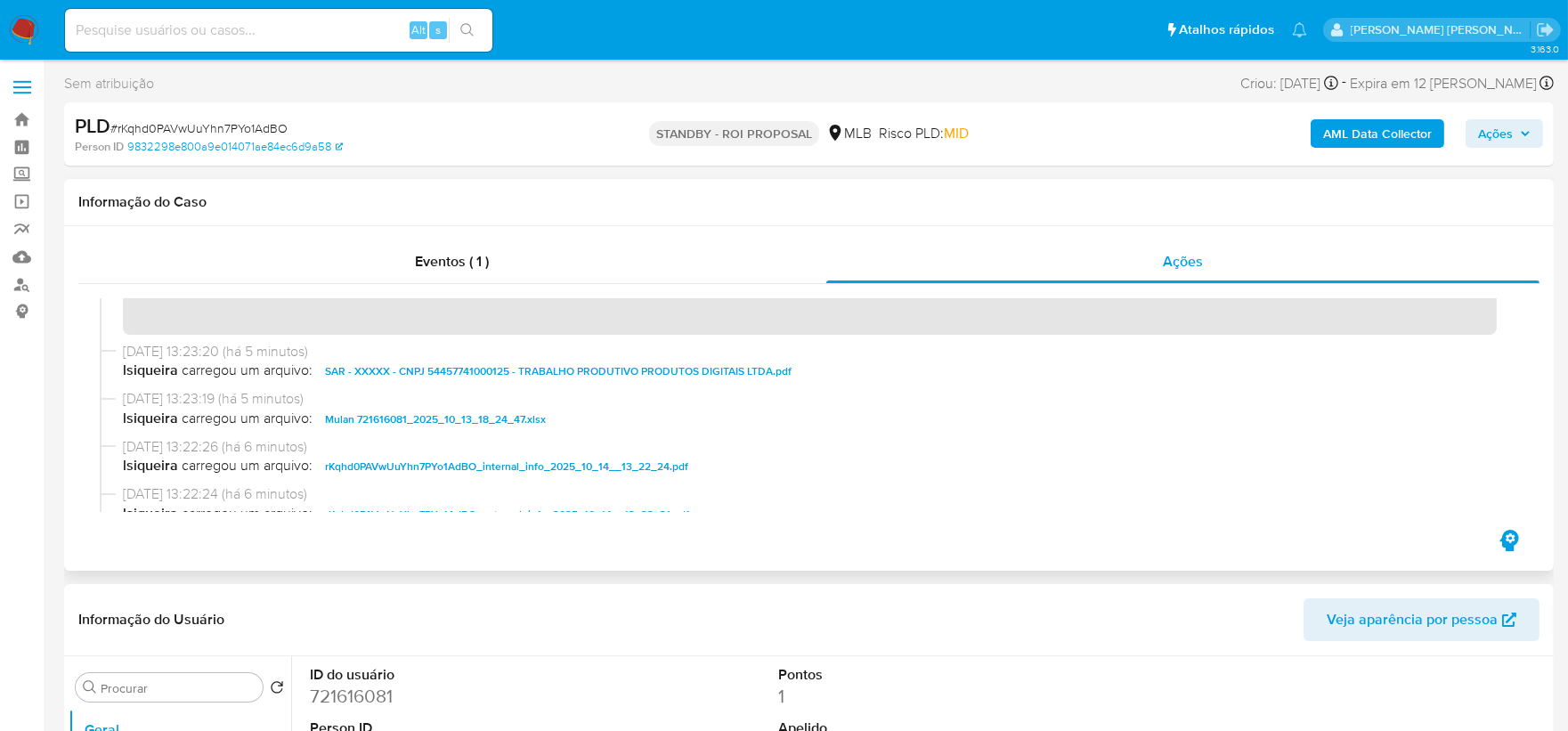
scroll to position [198, 0]
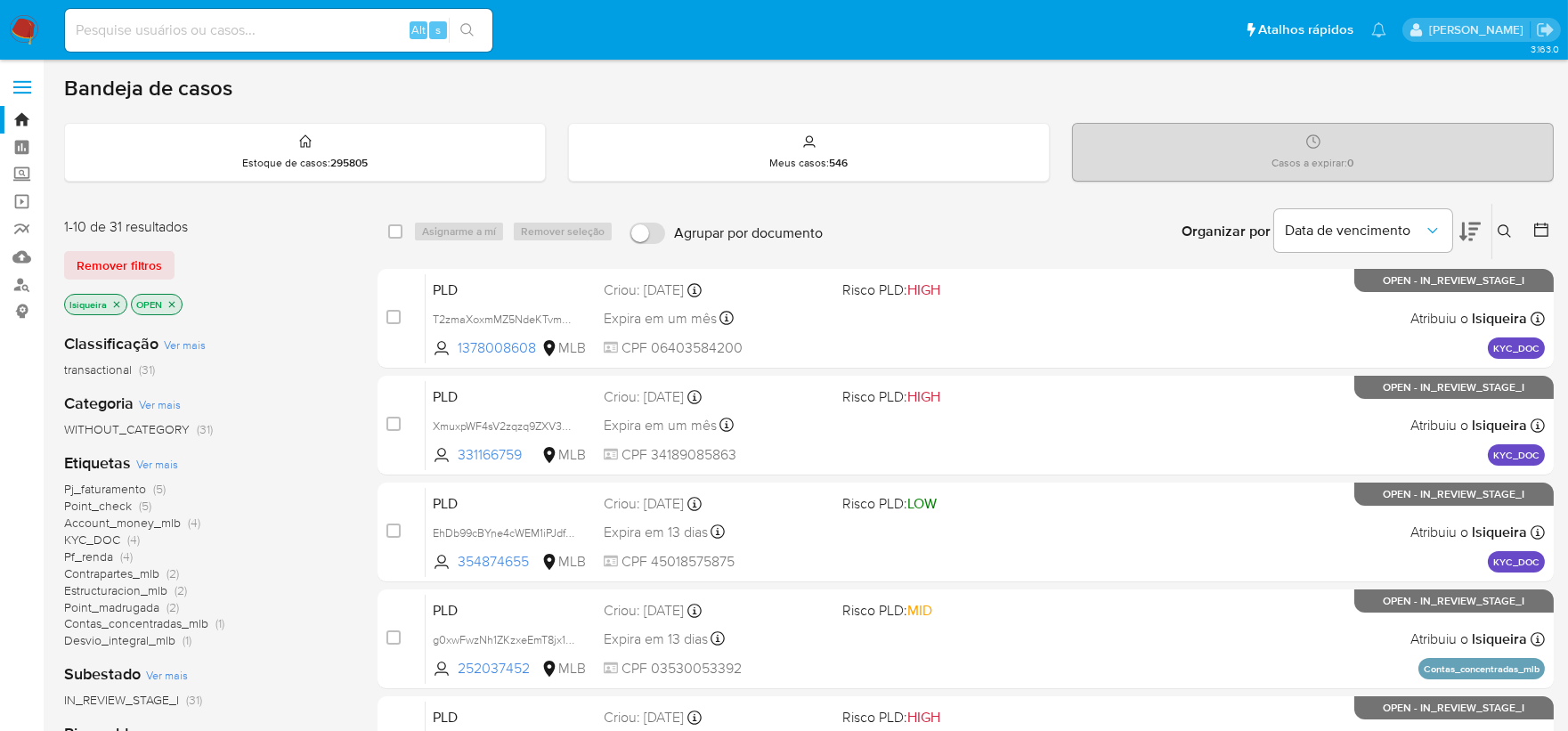
click at [7, 32] on nav "Pausado Ver notificaciones Alt s Atalhos rápidos Presiona las siguientes teclas…" at bounding box center [784, 30] width 1568 height 60
click at [21, 31] on img at bounding box center [24, 30] width 30 height 30
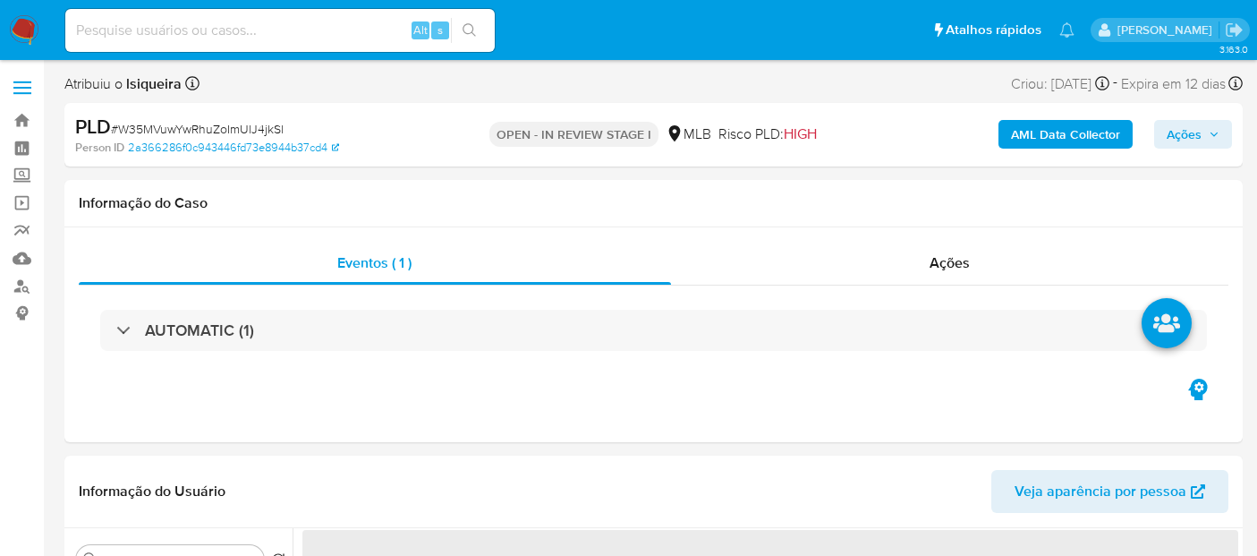
select select "10"
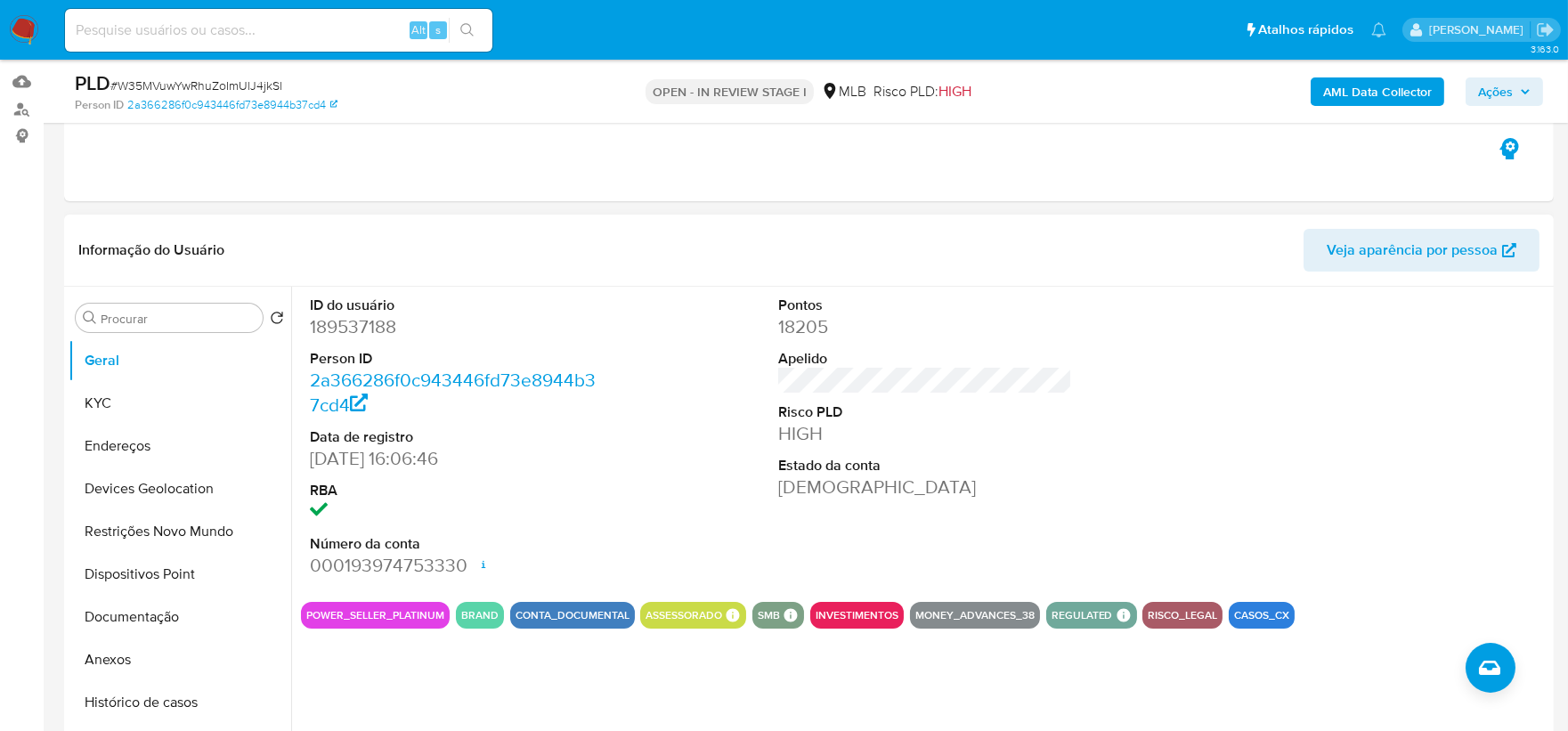
scroll to position [198, 0]
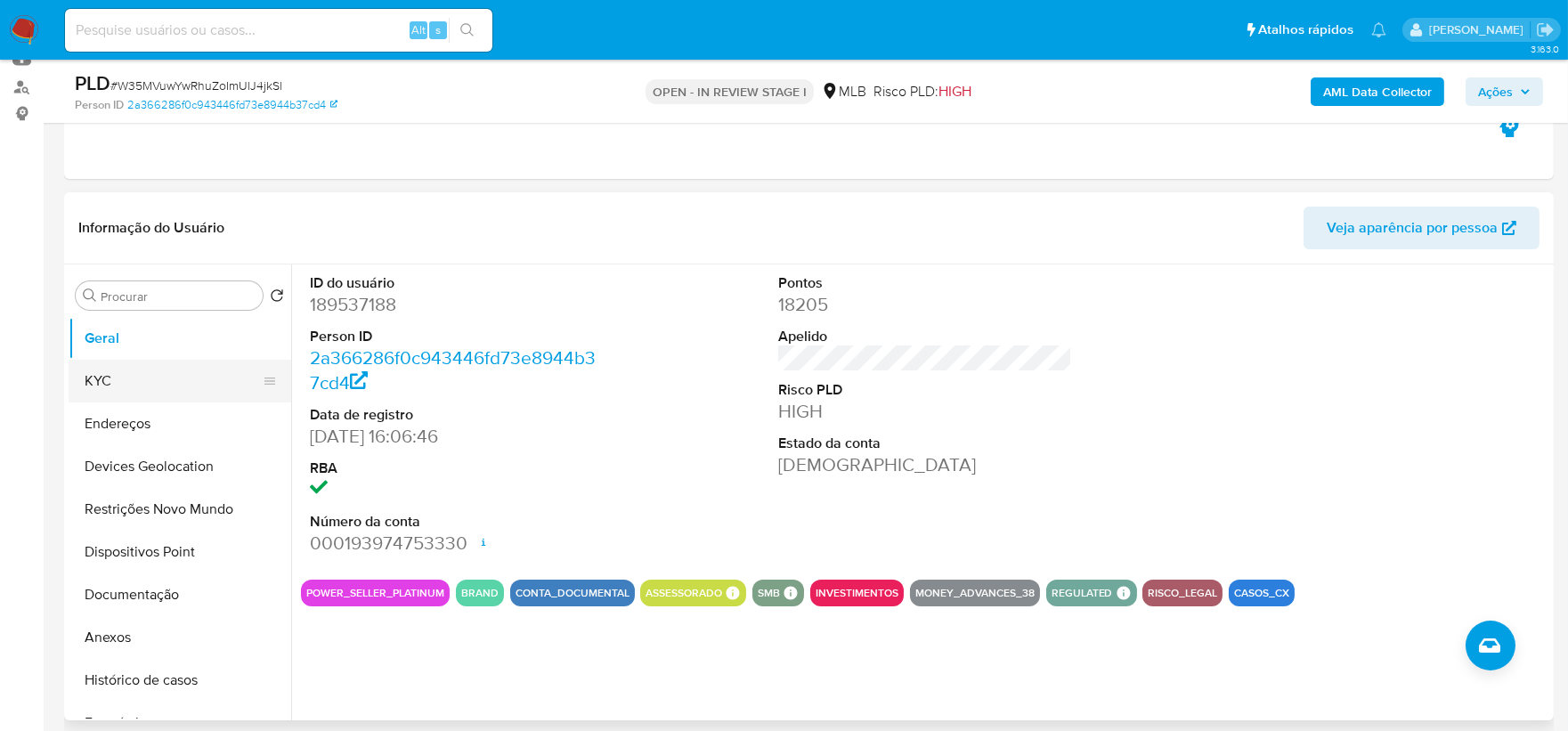
click at [119, 392] on button "KYC" at bounding box center [172, 380] width 208 height 43
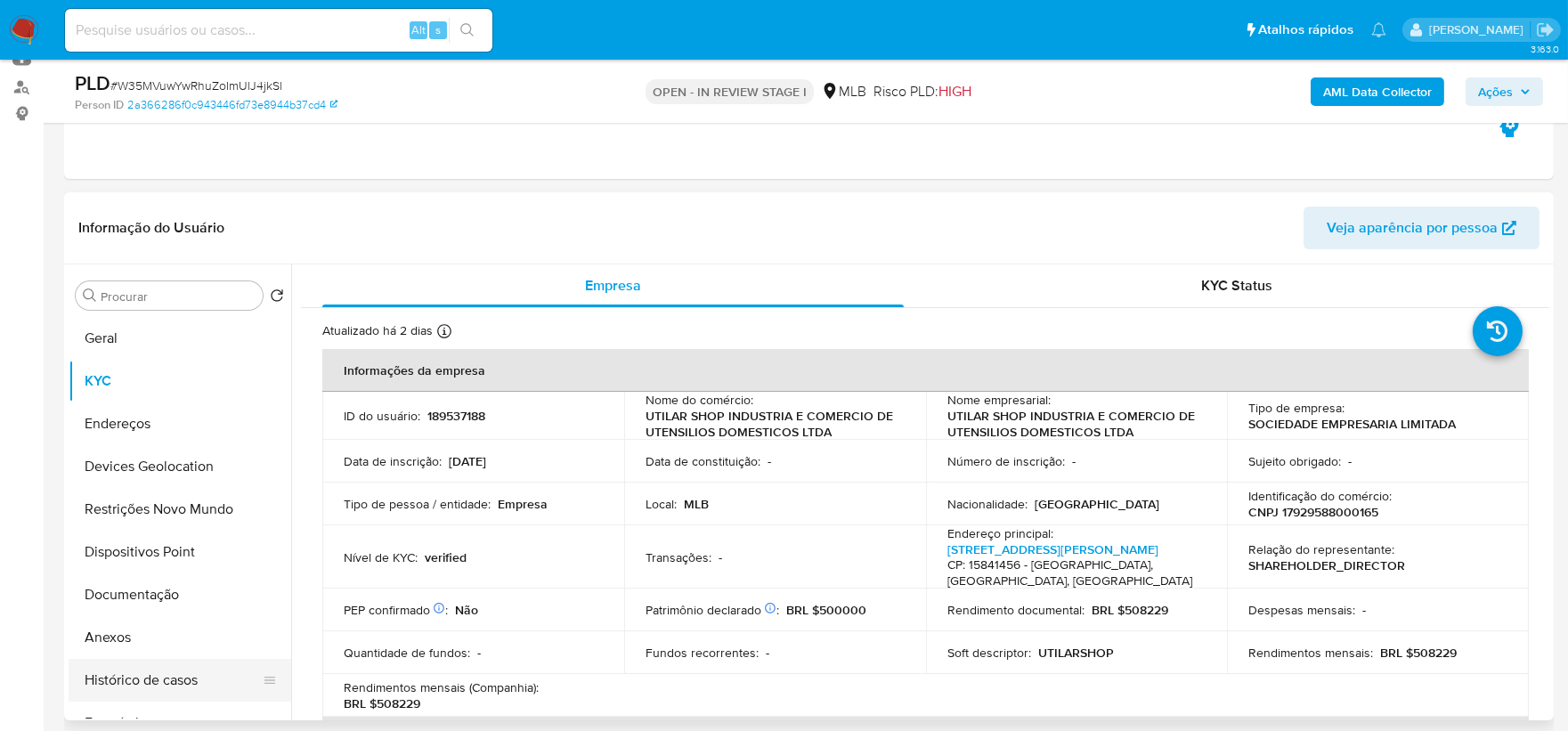
click at [157, 552] on button "Histórico de casos" at bounding box center [172, 679] width 208 height 43
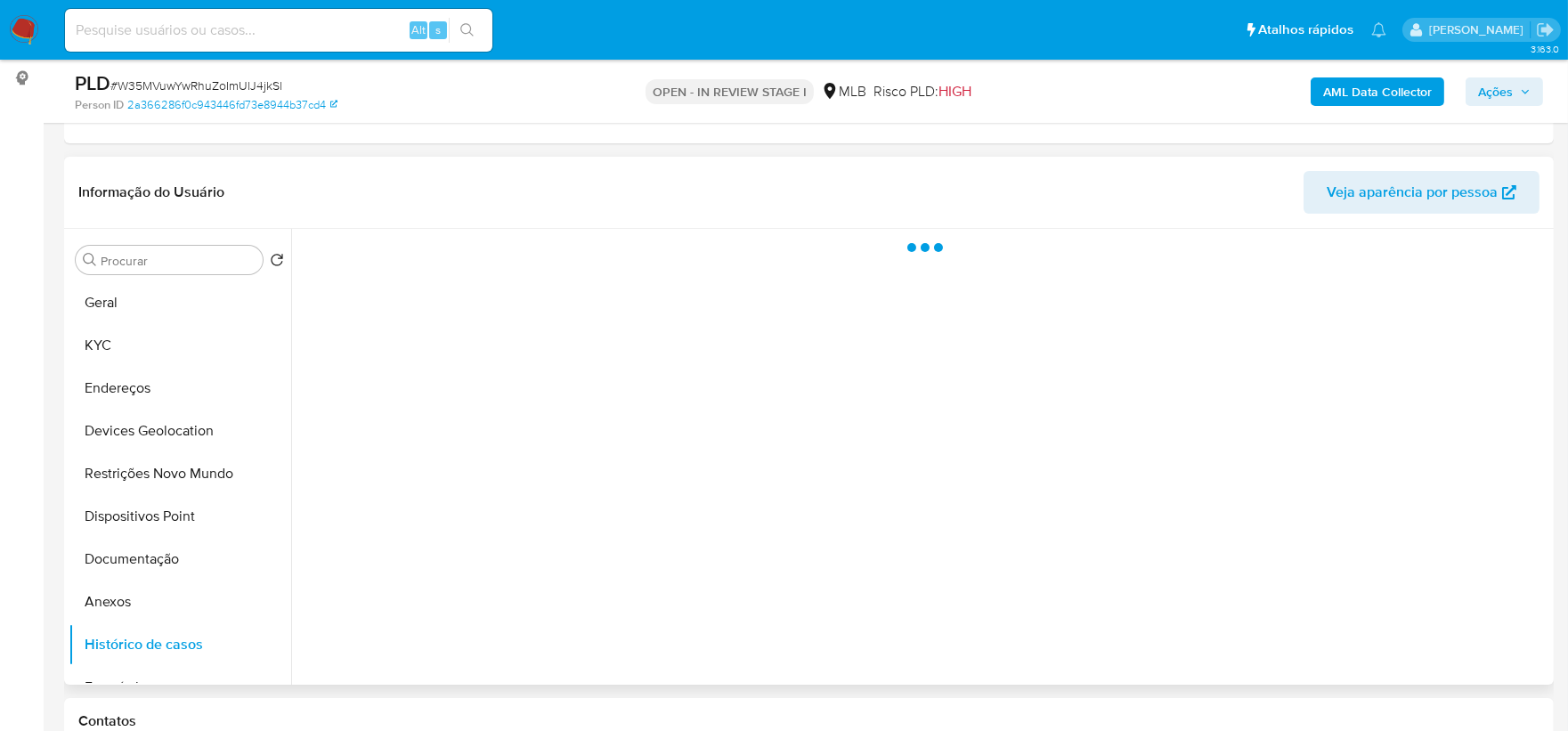
scroll to position [296, 0]
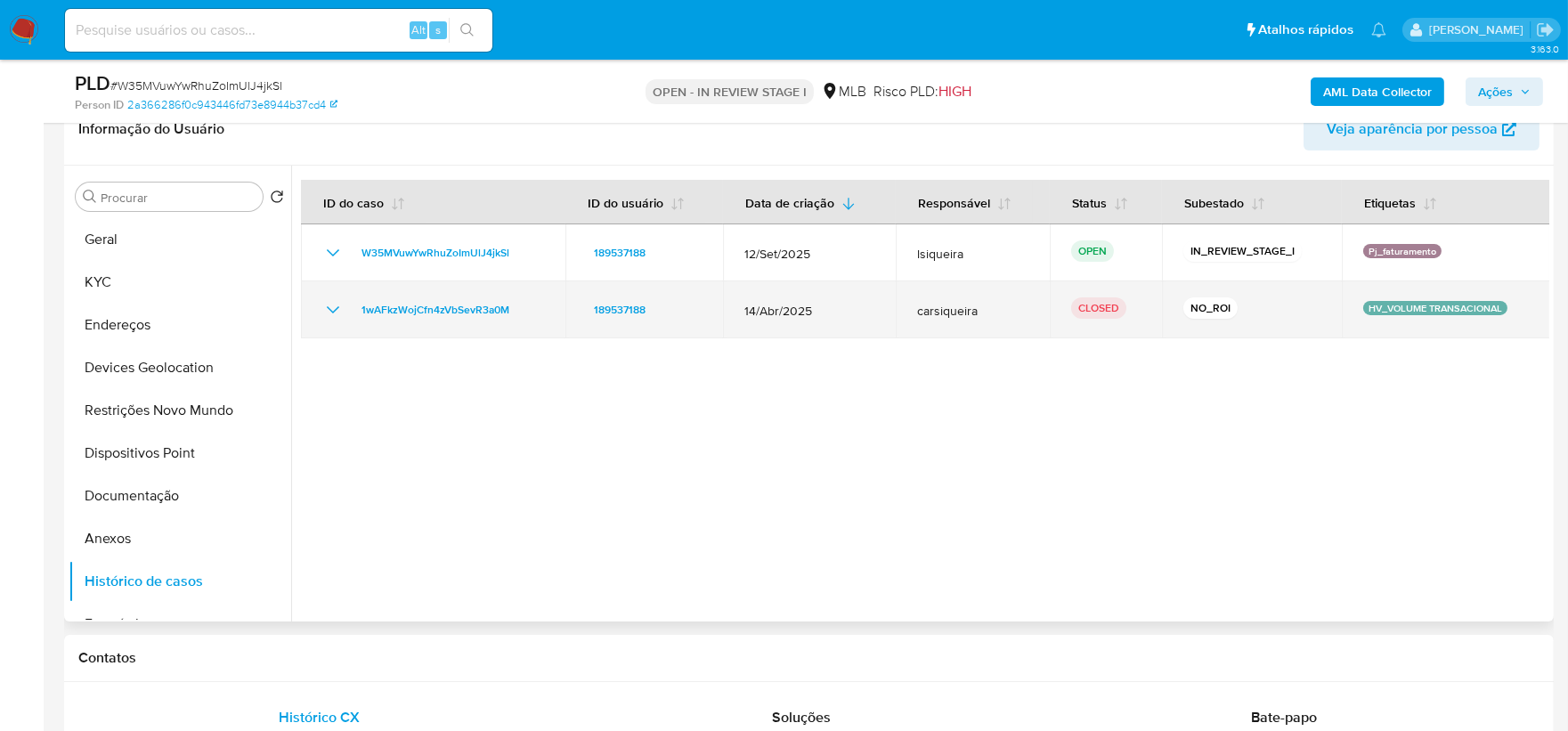
click at [338, 306] on icon "Mostrar/Ocultar" at bounding box center [332, 309] width 13 height 7
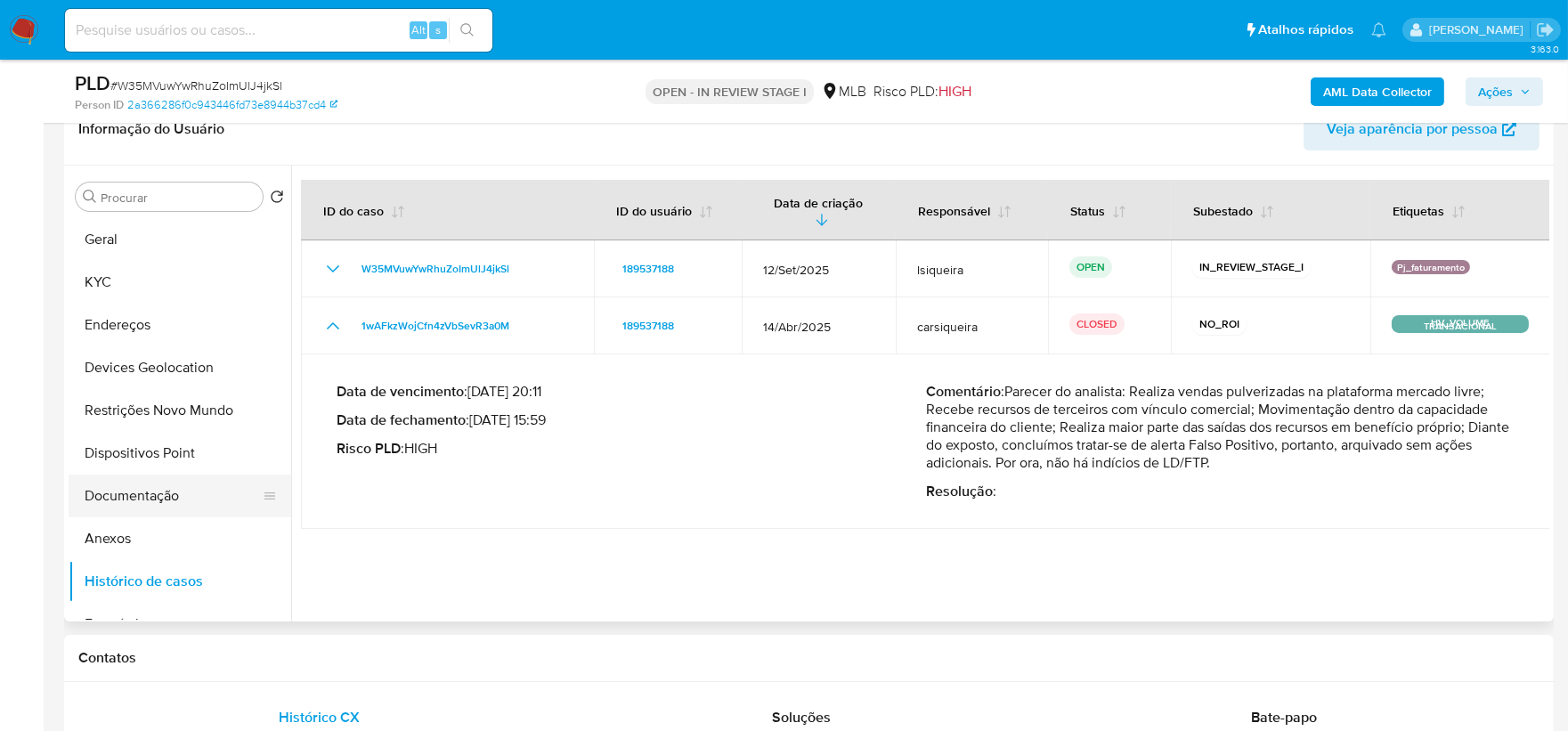
click at [139, 492] on button "Documentação" at bounding box center [172, 495] width 208 height 43
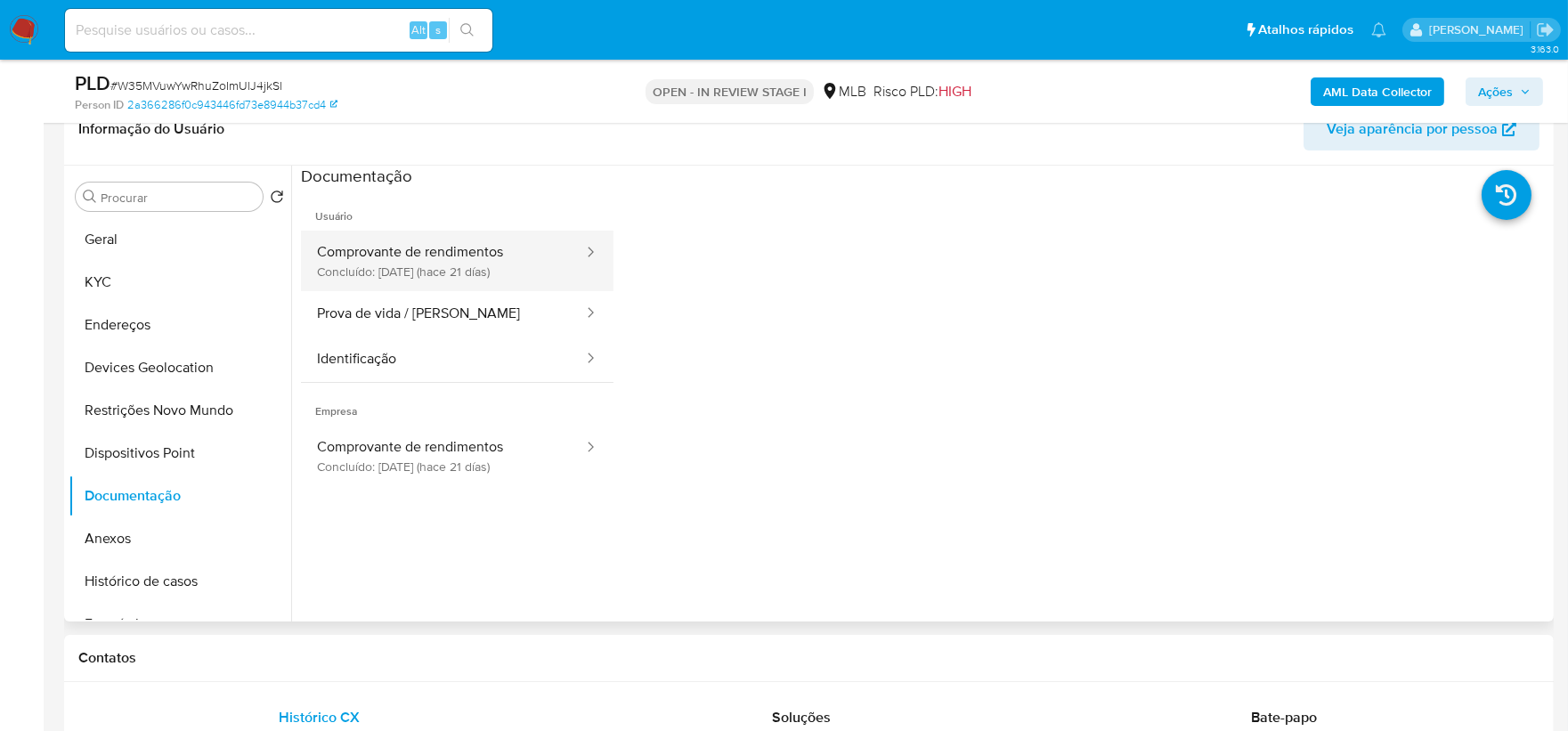
click at [396, 250] on button "Comprovante de rendimentos Concluído: 23/09/2025 (hace 21 días)" at bounding box center [442, 261] width 284 height 61
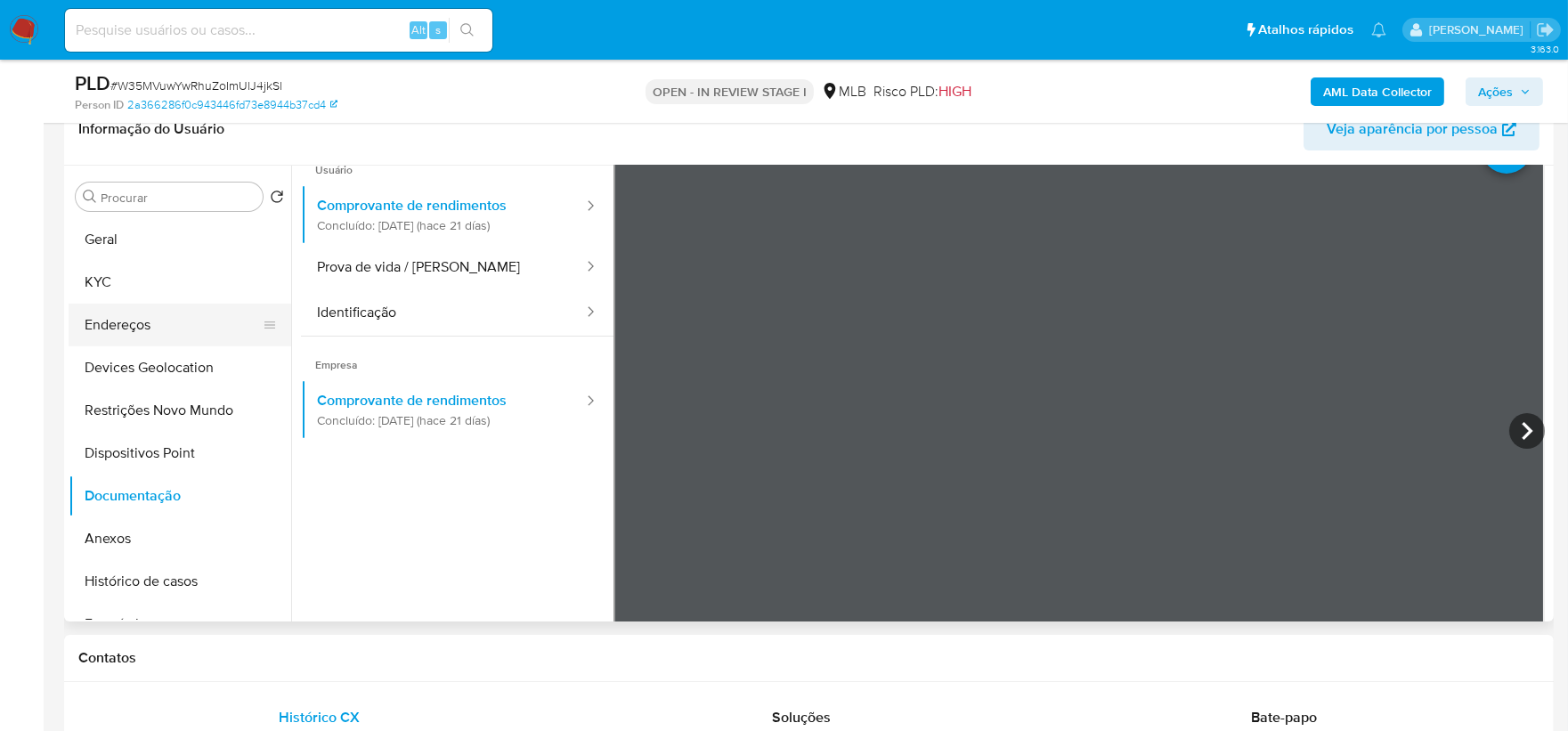
scroll to position [0, 0]
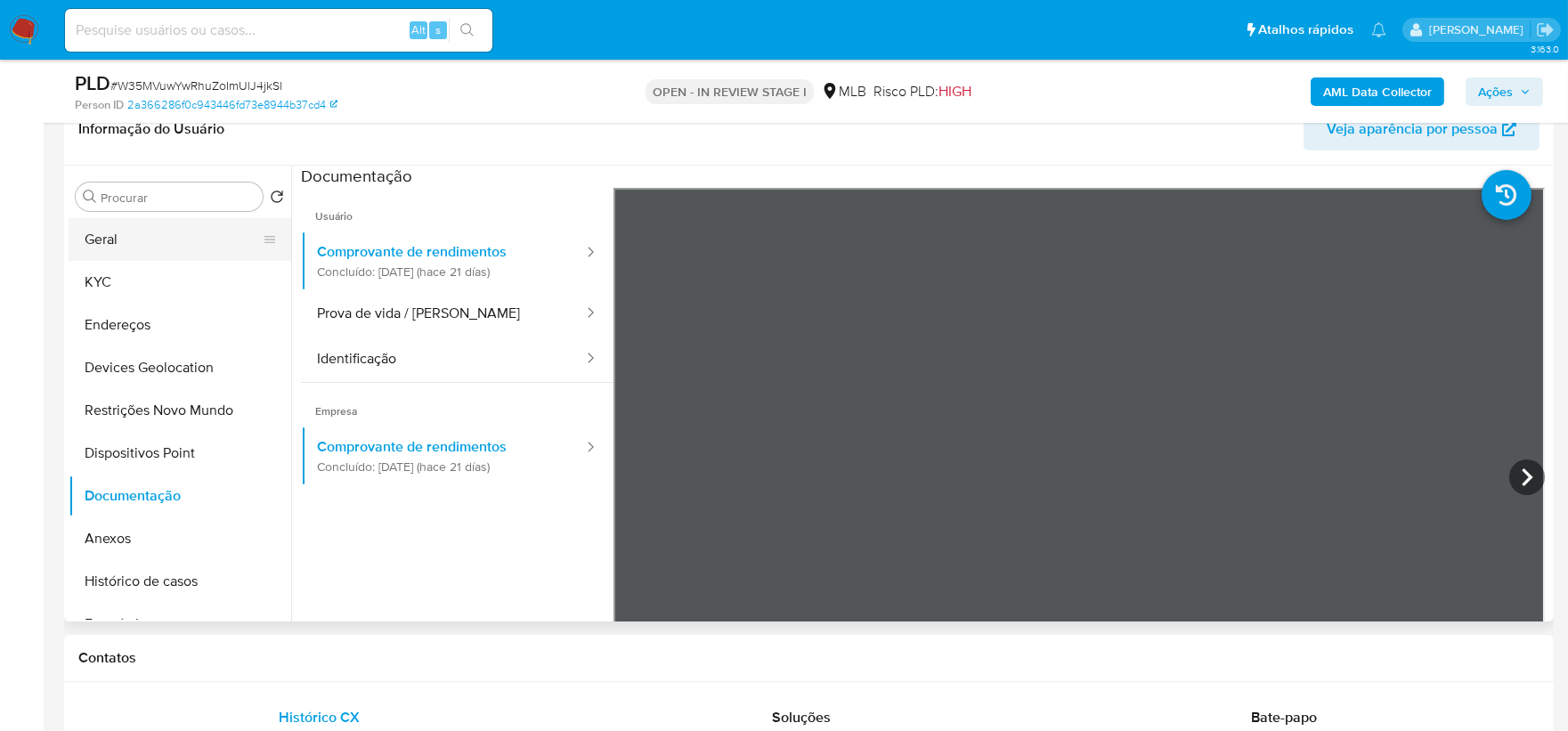
click at [146, 243] on button "Geral" at bounding box center [172, 239] width 208 height 43
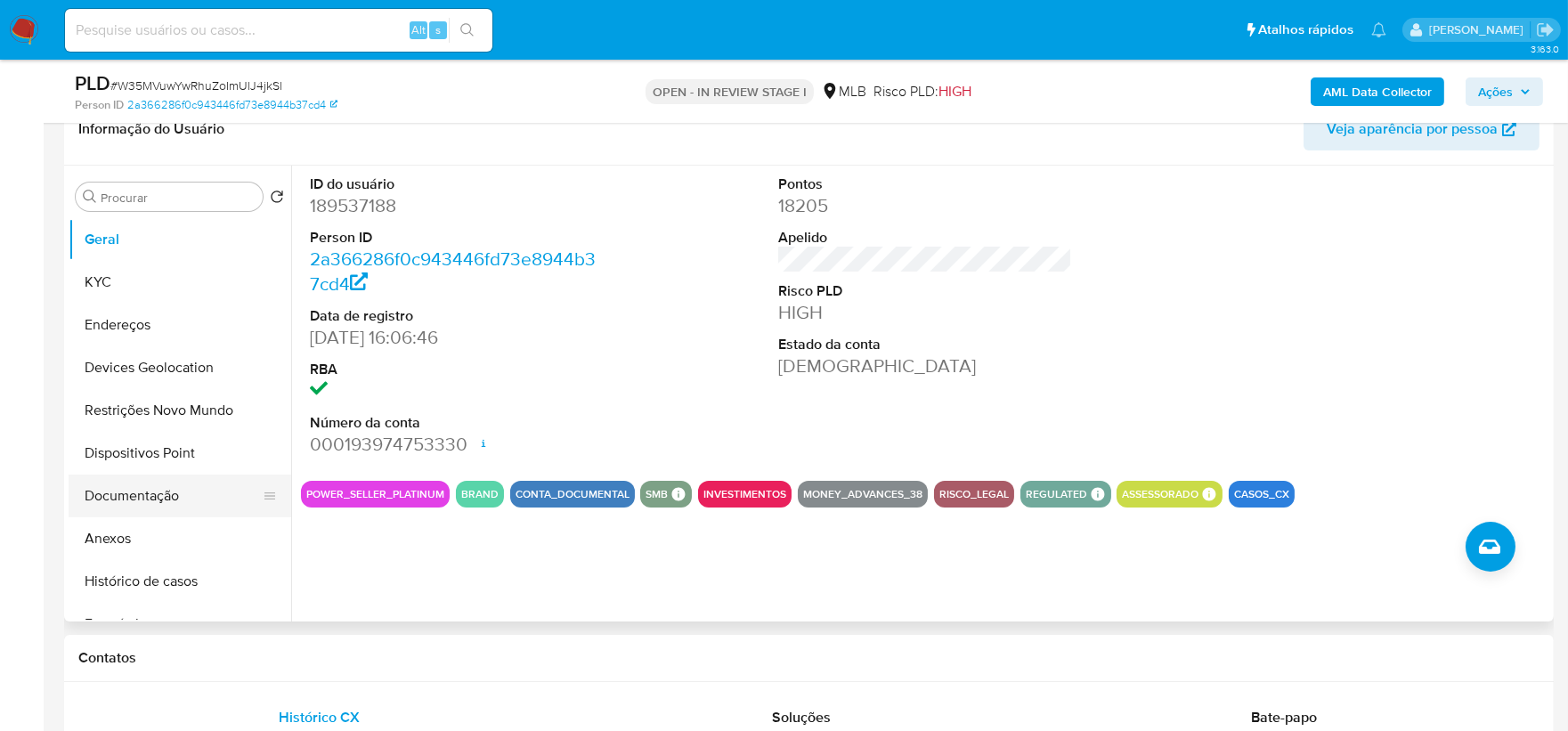
click at [174, 480] on button "Documentação" at bounding box center [172, 495] width 208 height 43
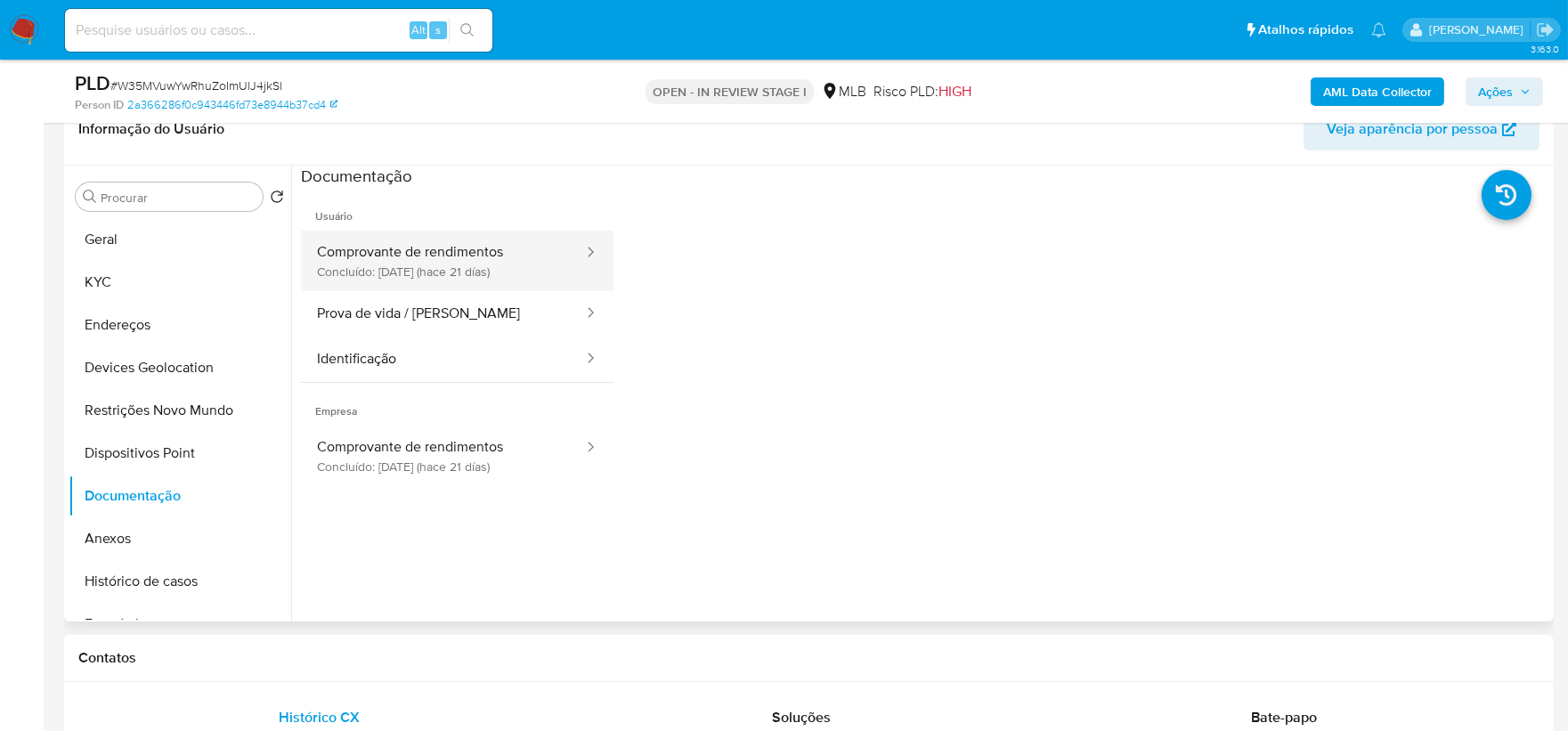
click at [454, 269] on button "Comprovante de rendimentos Concluído: 23/09/2025 (hace 21 días)" at bounding box center [442, 261] width 284 height 61
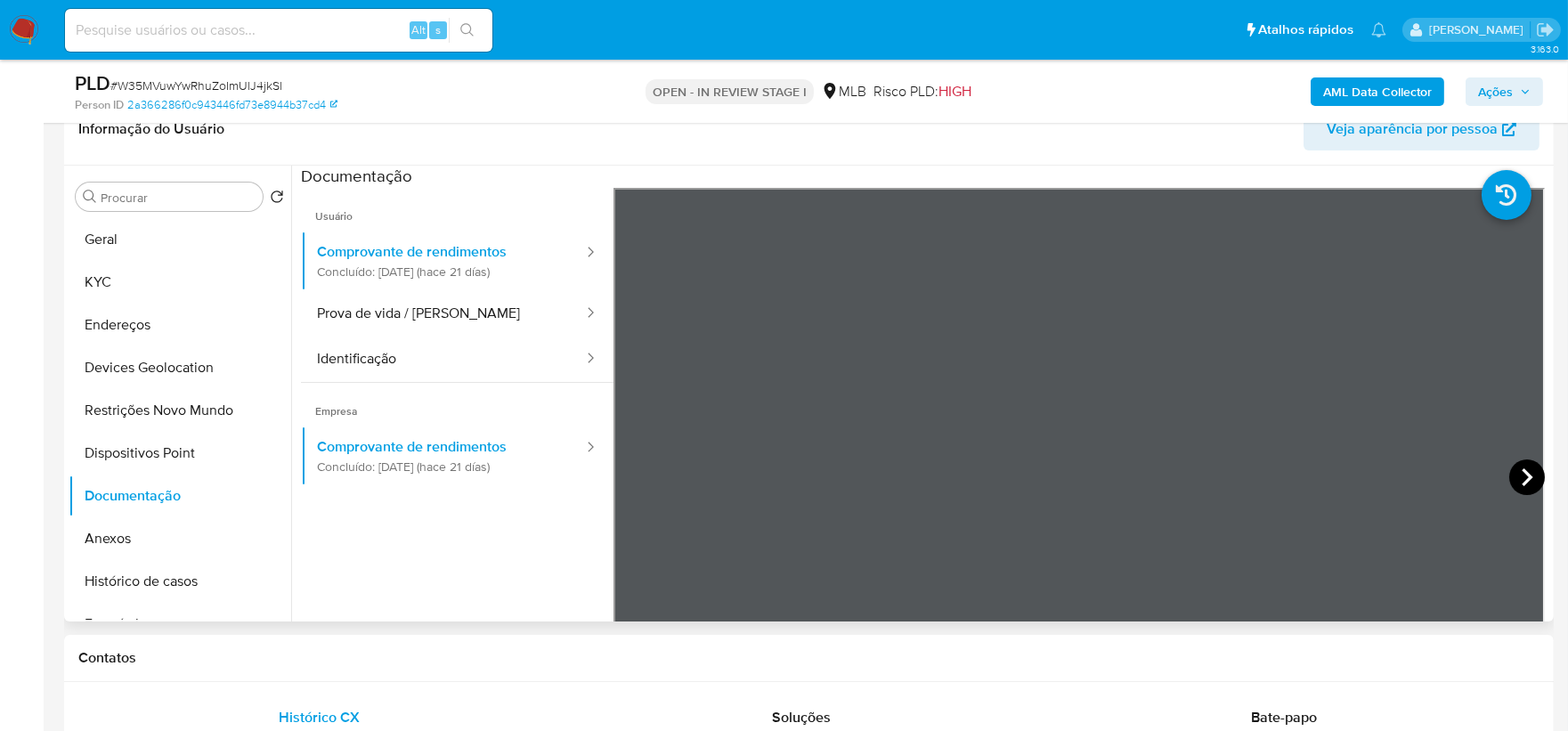
click at [1250, 477] on icon at bounding box center [1526, 477] width 11 height 18
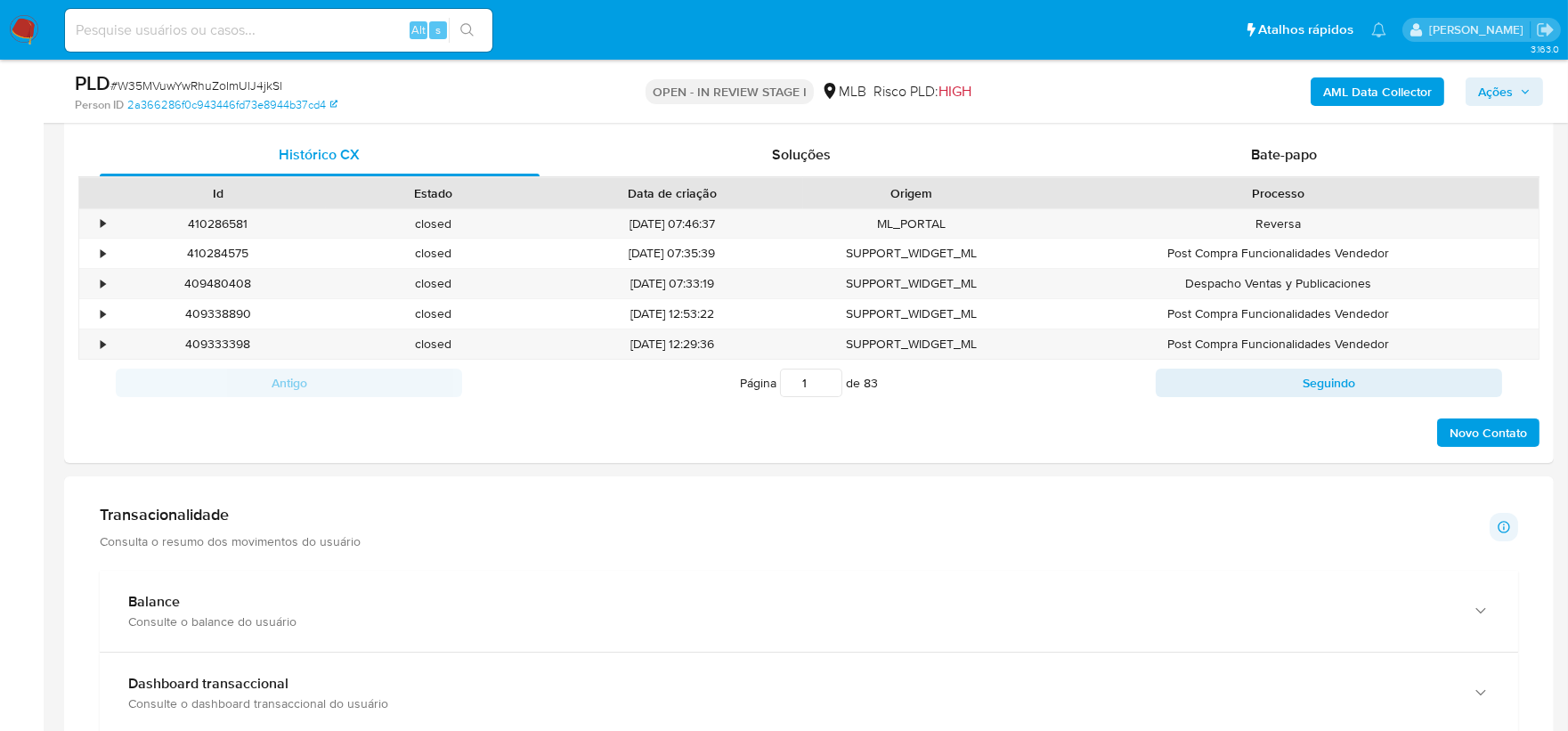
scroll to position [1285, 0]
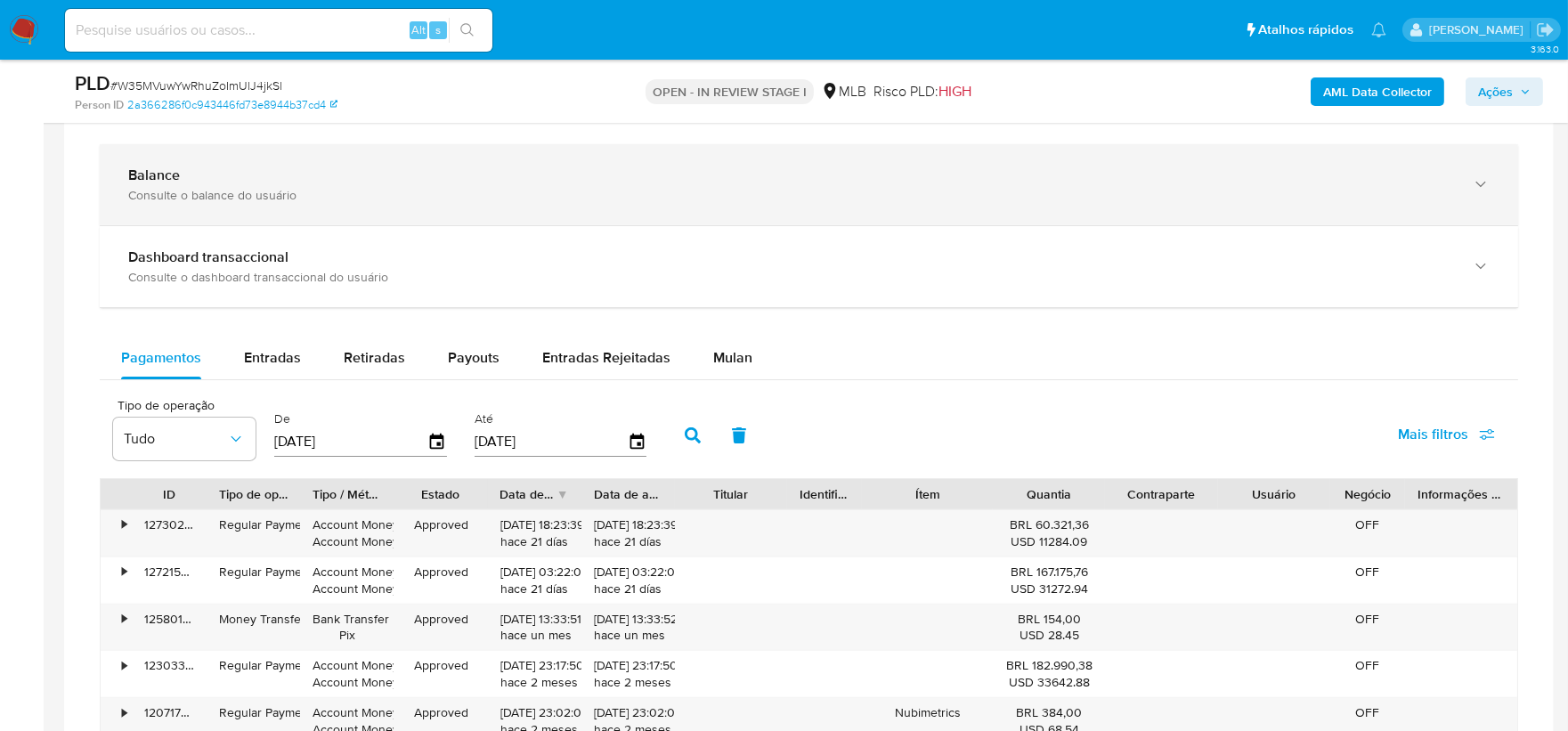
click at [262, 178] on div "Balance" at bounding box center [791, 175] width 1325 height 18
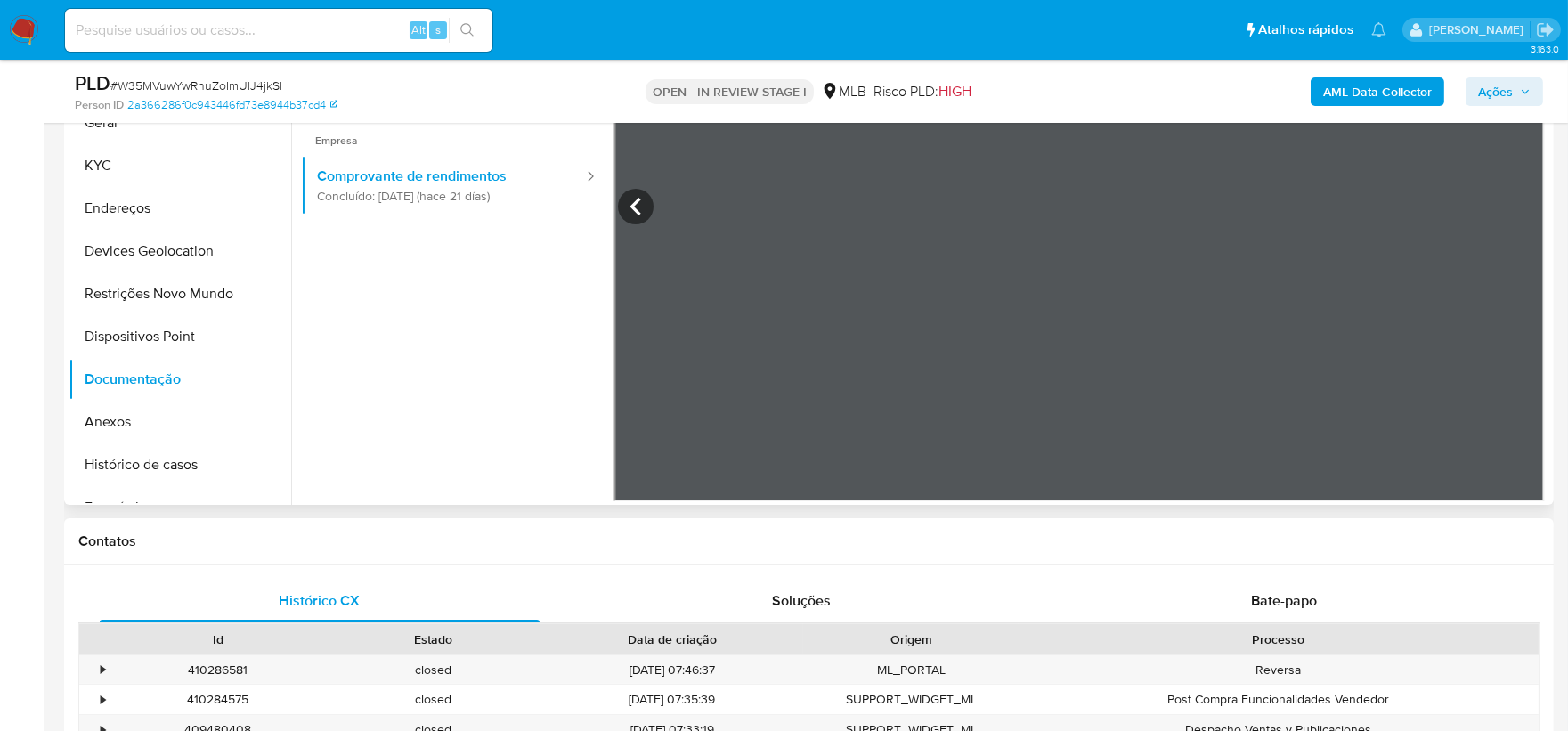
scroll to position [296, 0]
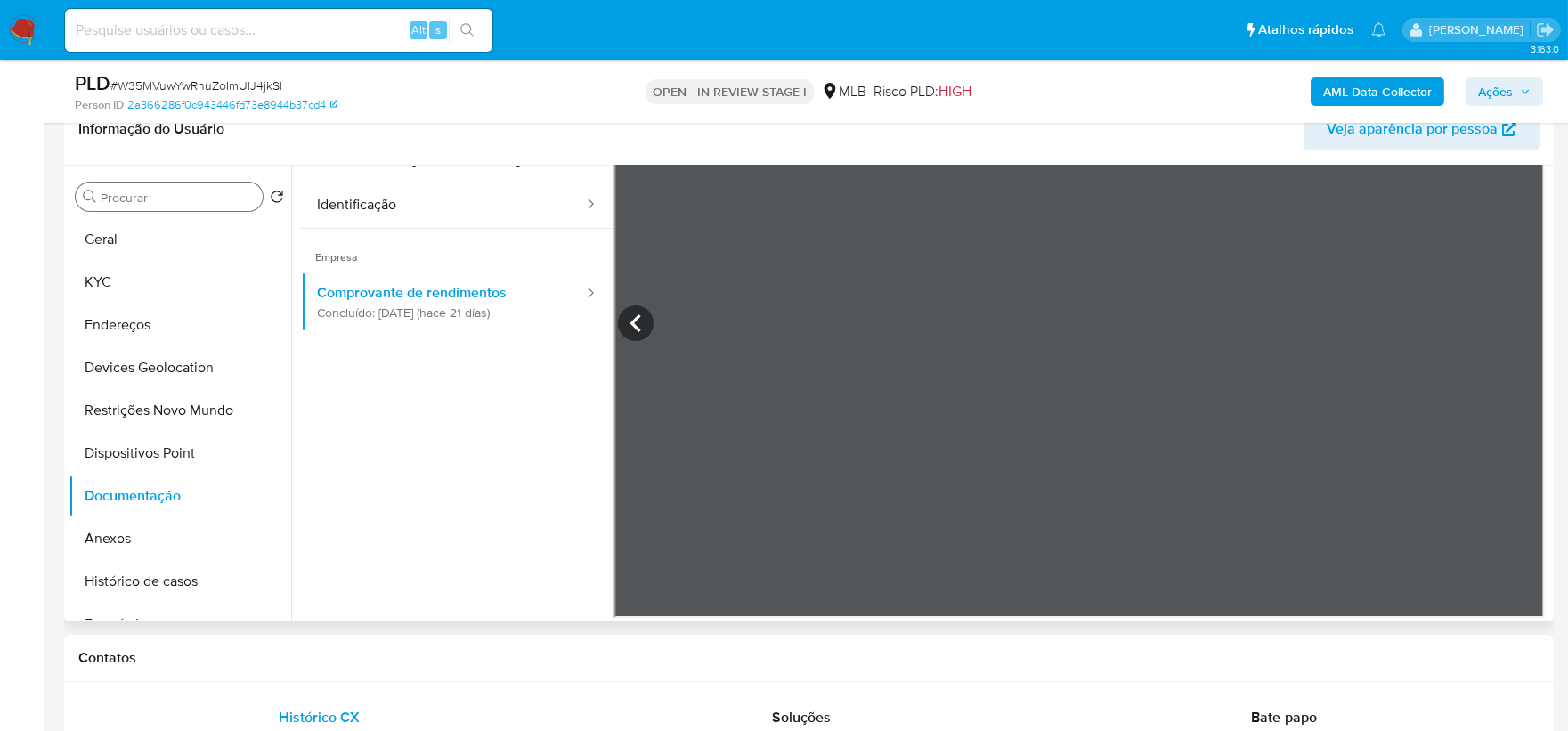
click at [165, 202] on input "Procurar" at bounding box center [178, 198] width 155 height 16
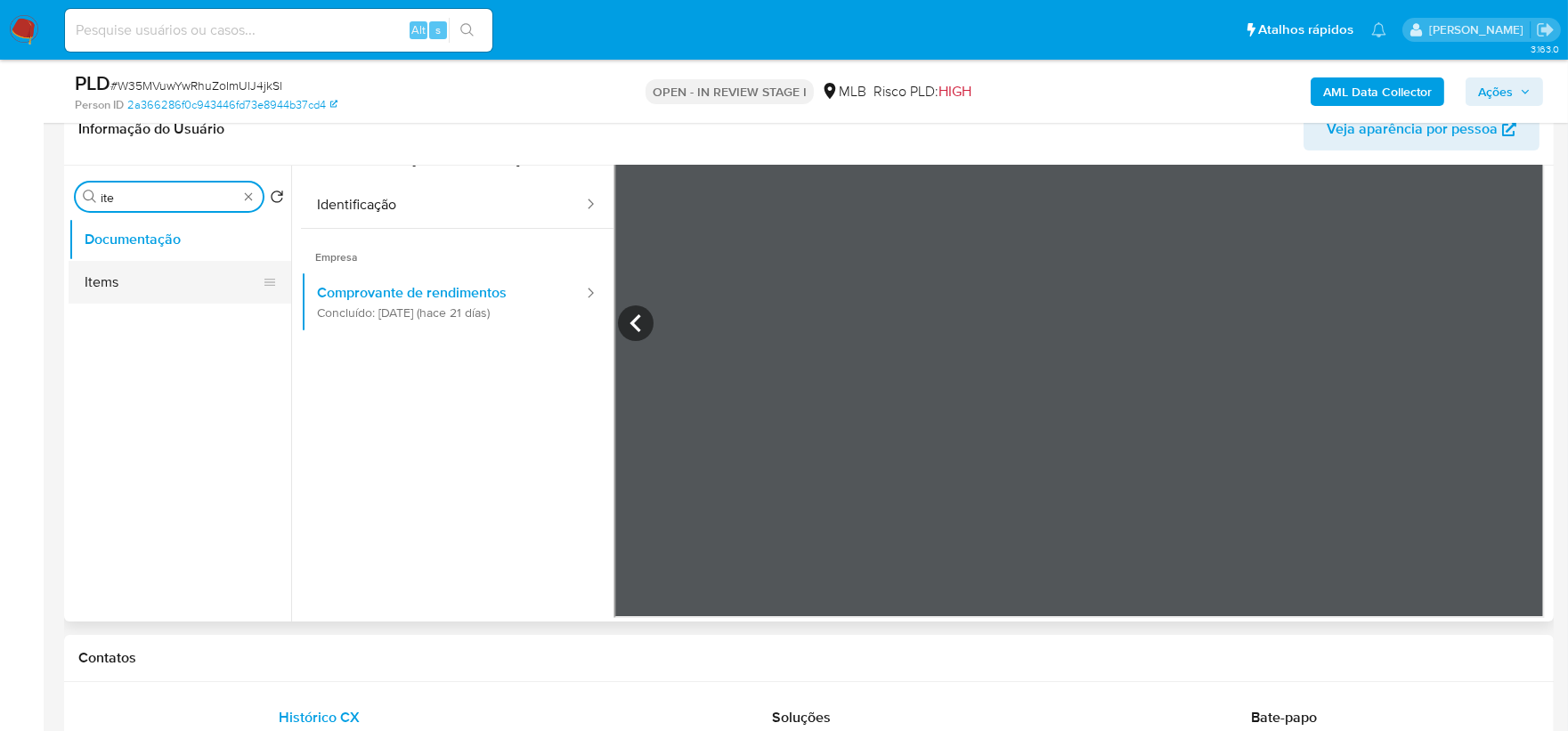
type input "ite"
click at [139, 289] on button "Items" at bounding box center [172, 281] width 208 height 43
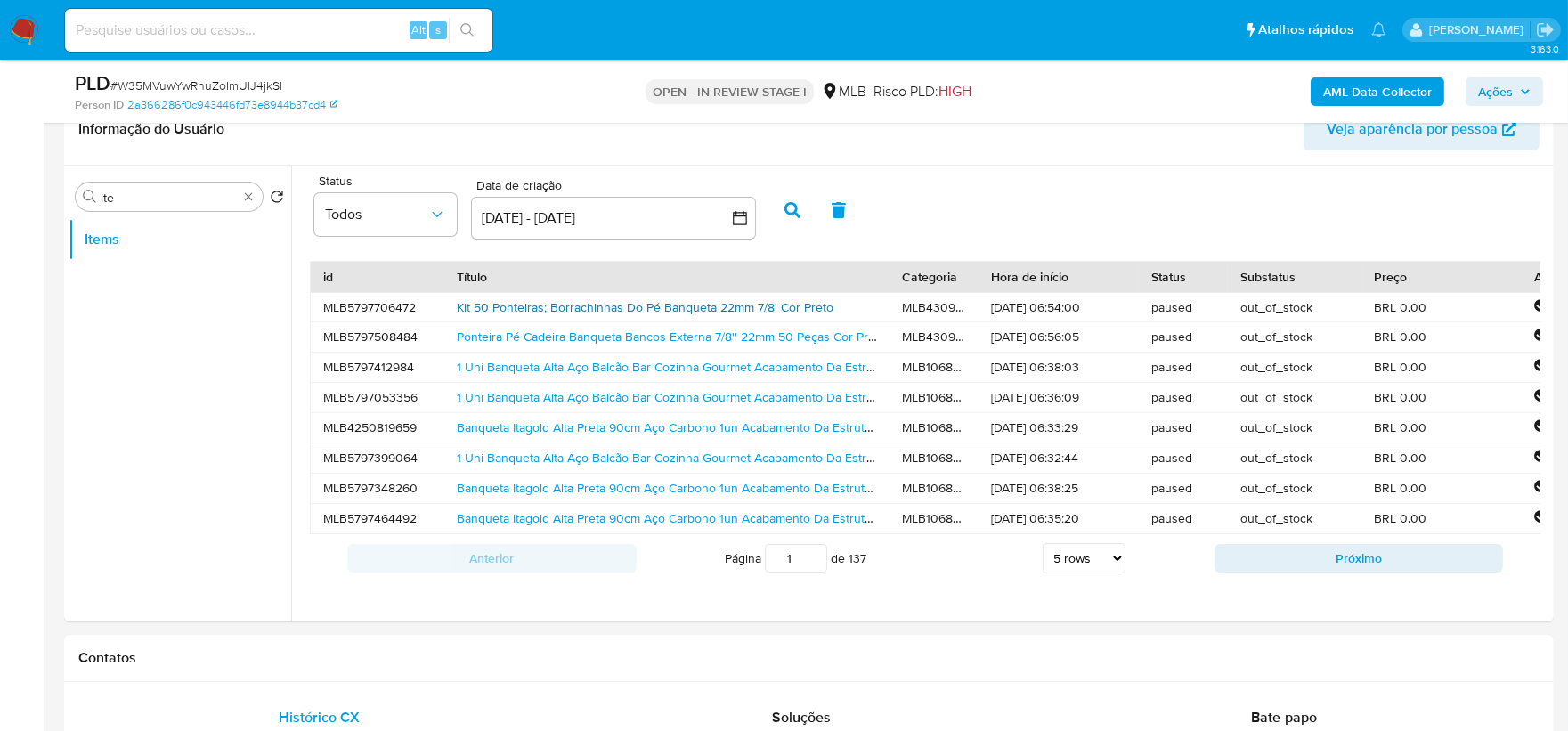
click at [816, 311] on link "Kit 50 Ponteiras; Borrachinhas Do Pé Banqueta 22mm 7/8' Cor Preto" at bounding box center [645, 307] width 376 height 18
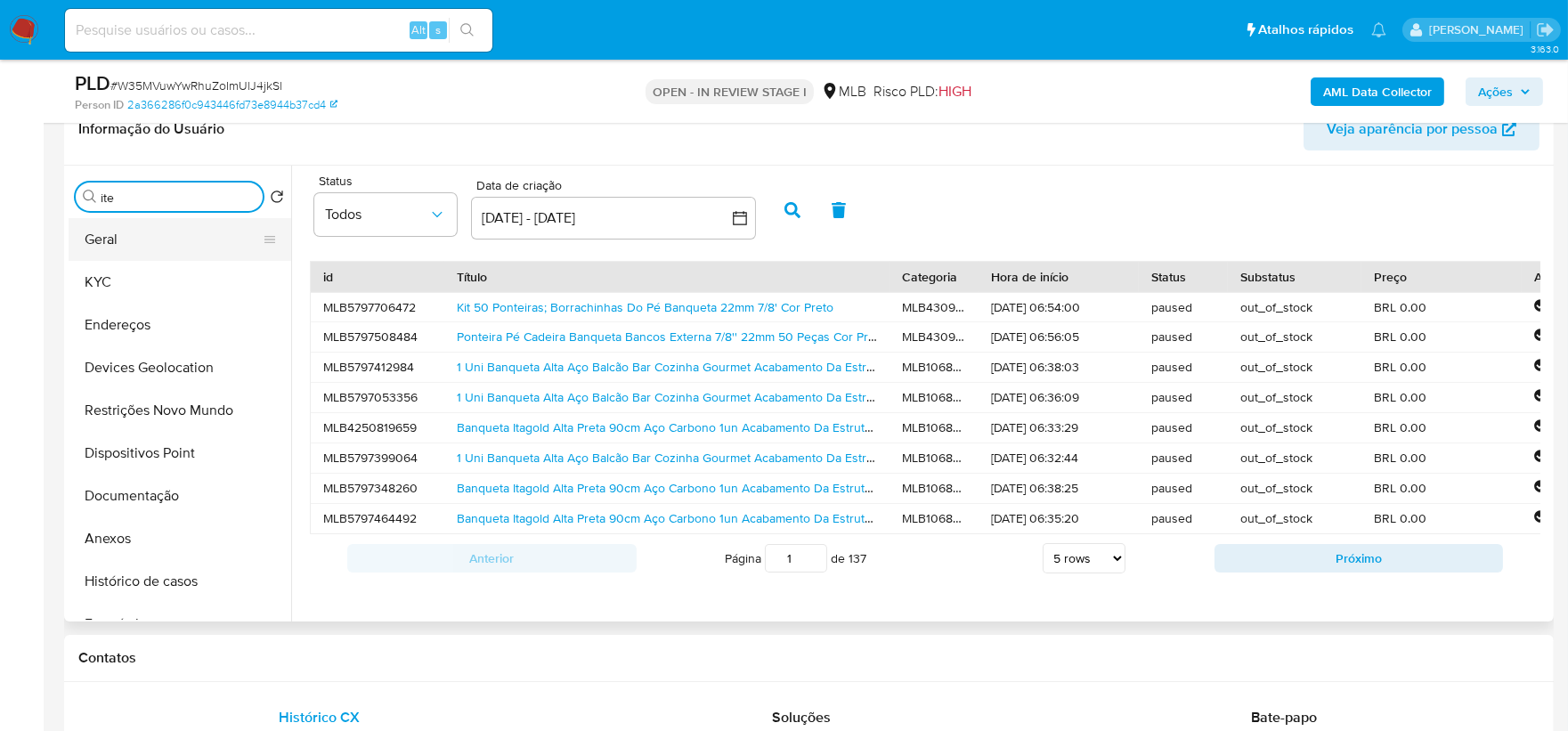
click at [173, 251] on button "Geral" at bounding box center [172, 239] width 208 height 43
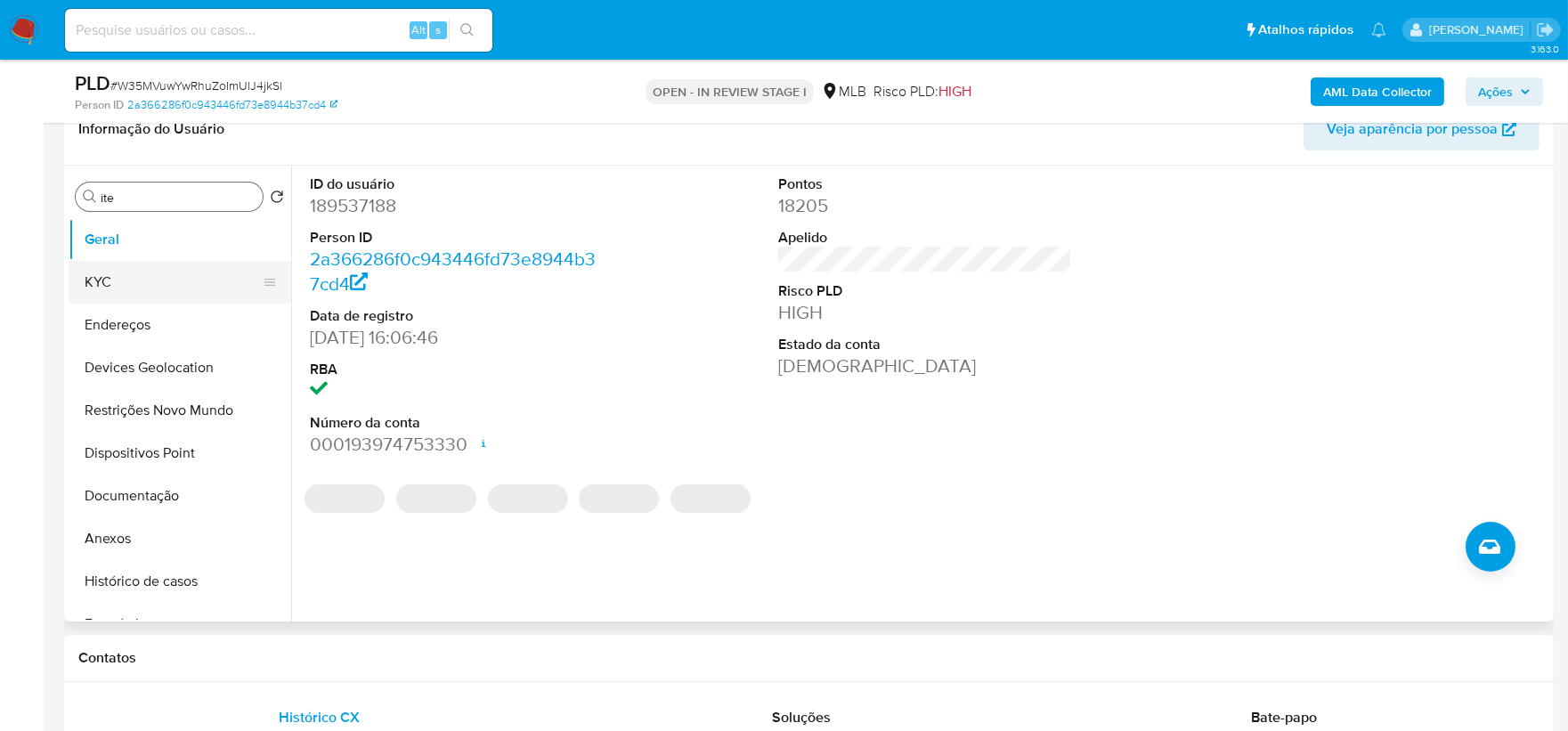
click at [180, 274] on button "KYC" at bounding box center [172, 281] width 208 height 43
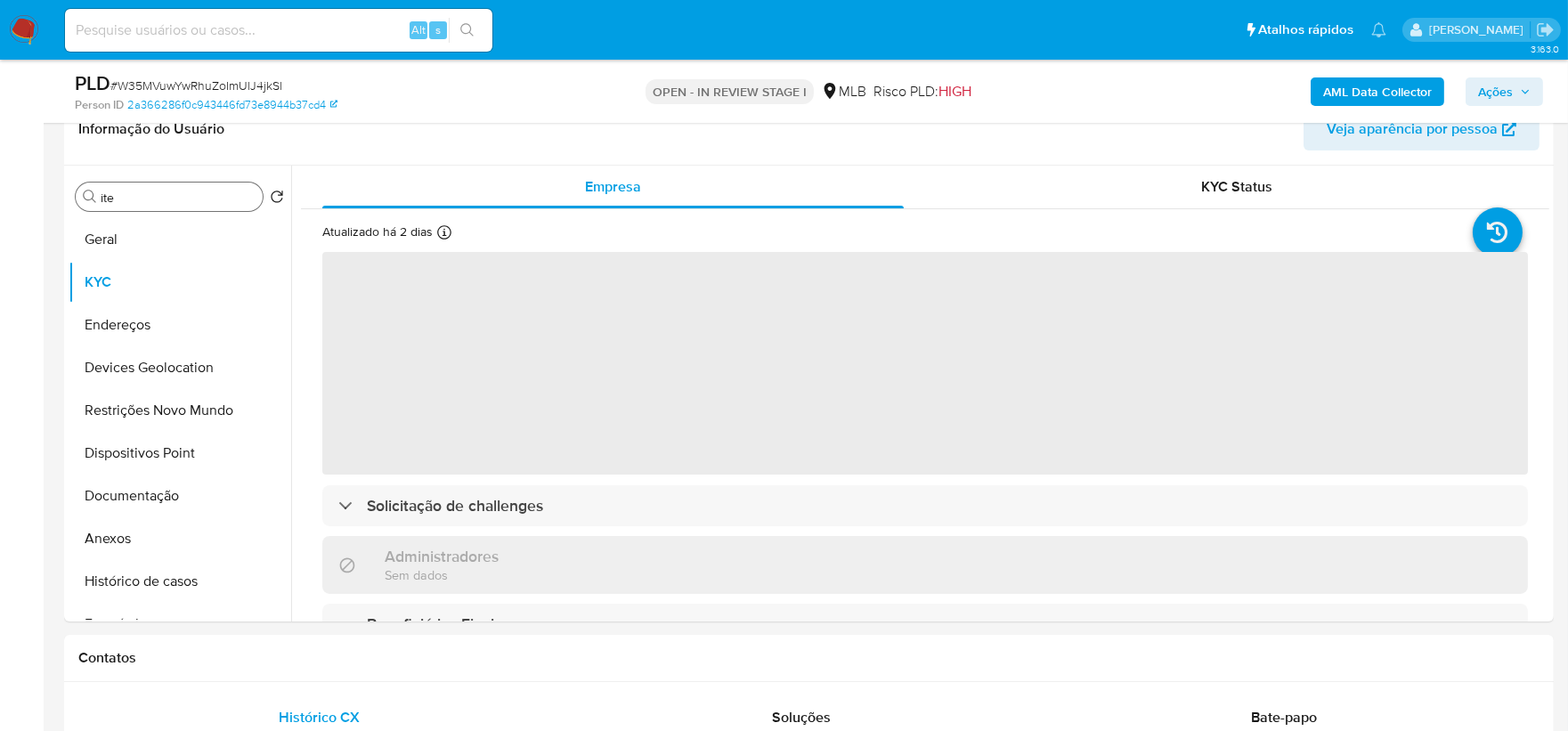
click at [160, 199] on input "ite" at bounding box center [178, 198] width 155 height 16
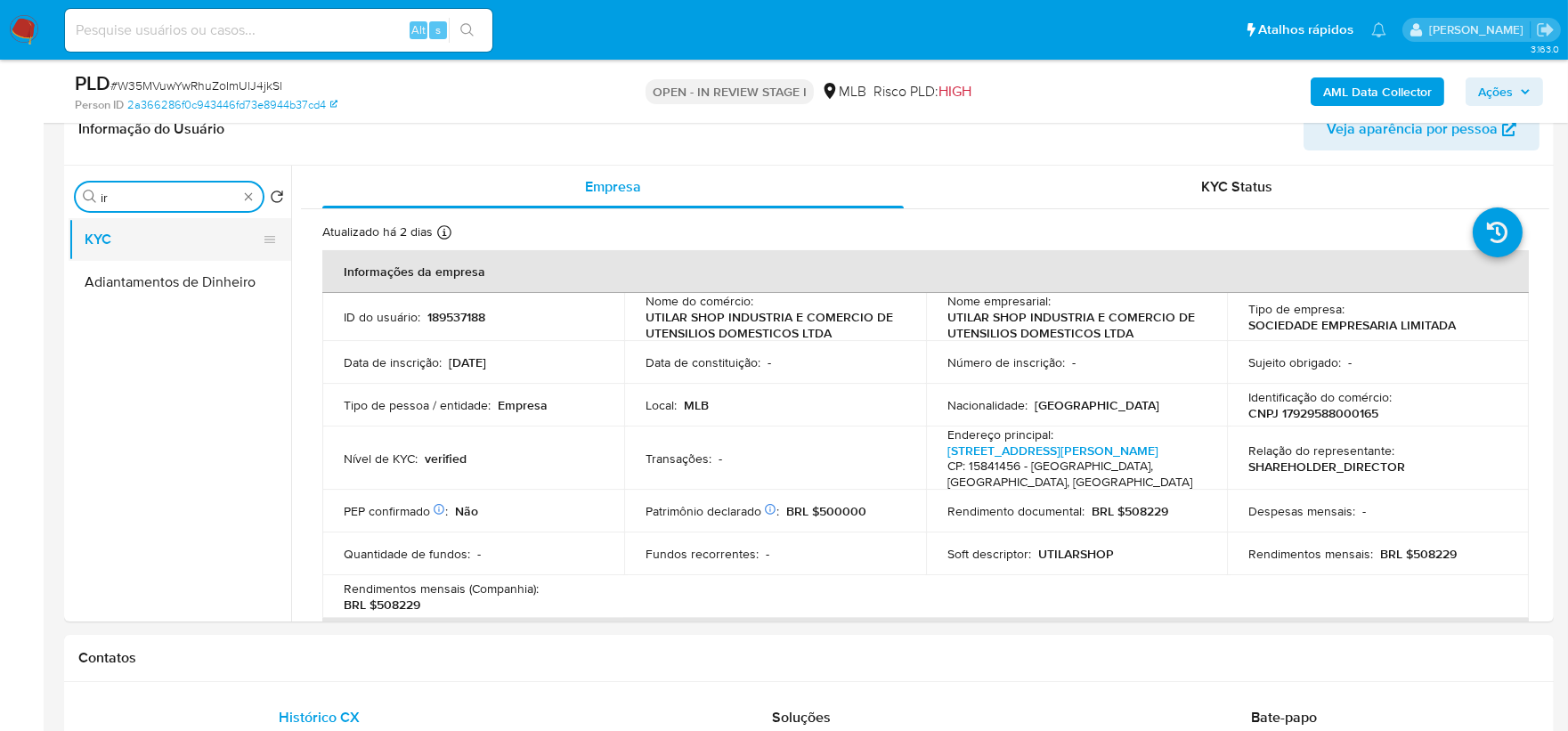
type input "i"
type input "ite"
click at [148, 276] on button "Items" at bounding box center [172, 281] width 208 height 43
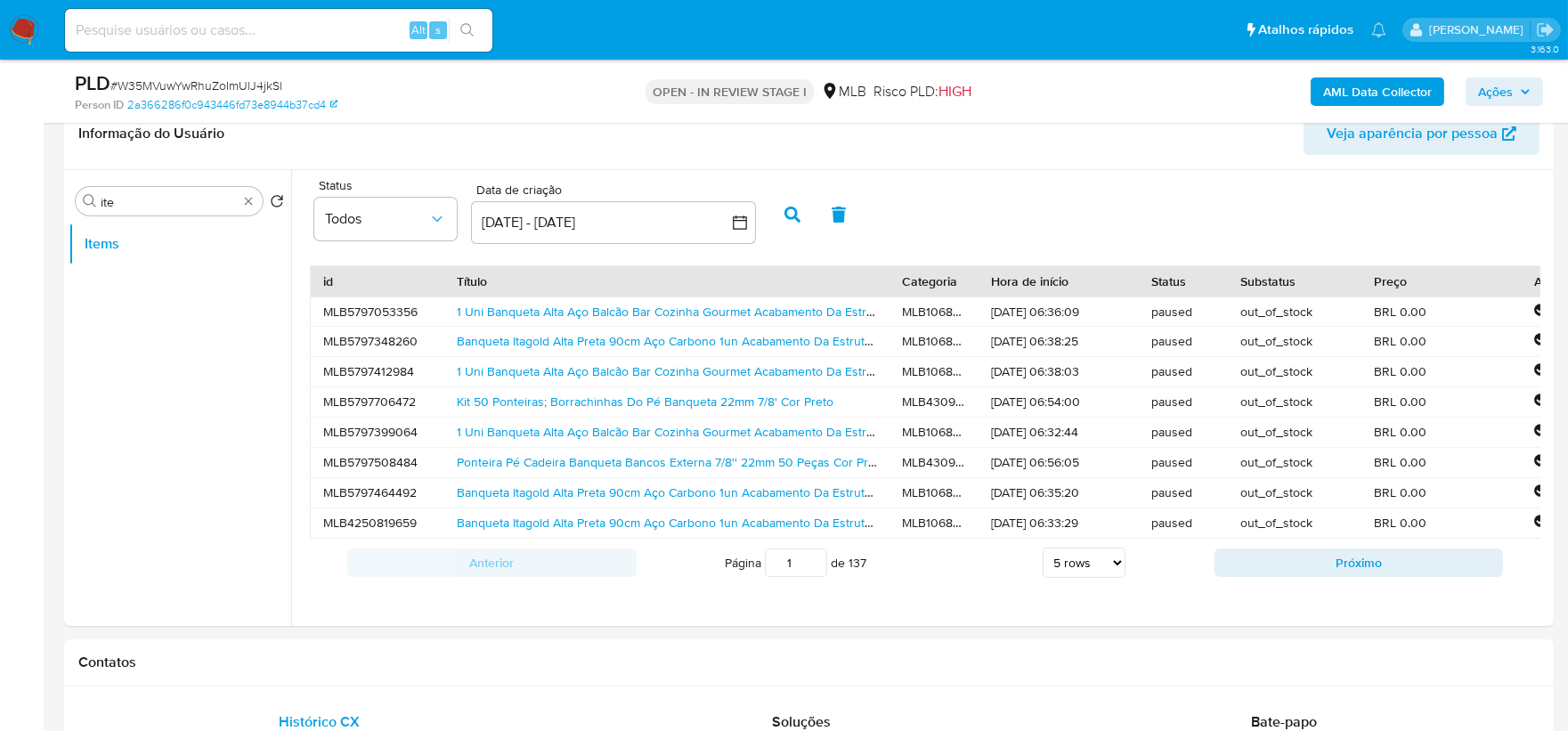
scroll to position [198, 0]
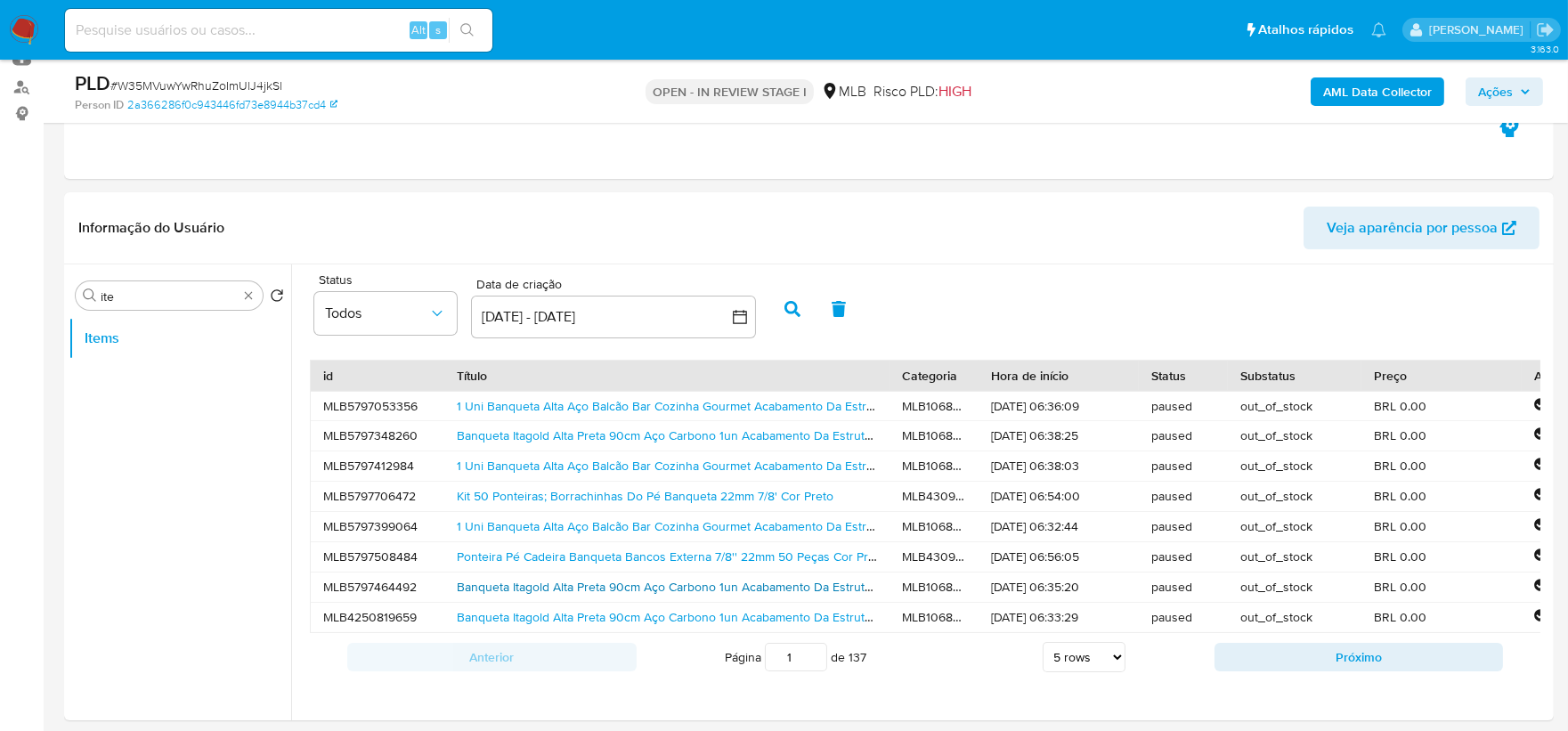
click at [633, 552] on link "Banqueta Itagold Alta Preta 90cm Aço Carbono 1un Acabamento Da Estrutura Prata …" at bounding box center [760, 587] width 608 height 18
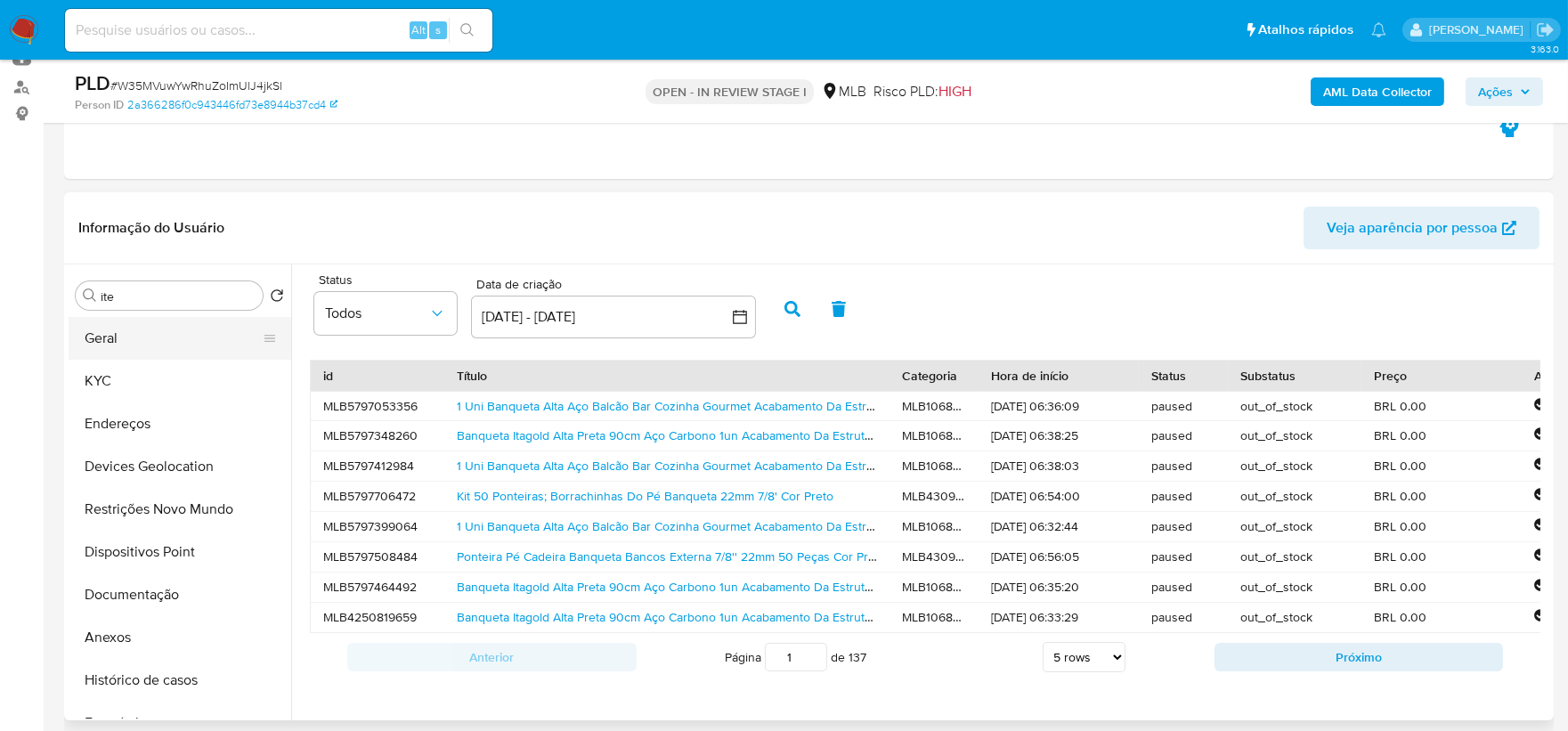
click at [154, 342] on button "Geral" at bounding box center [172, 338] width 208 height 43
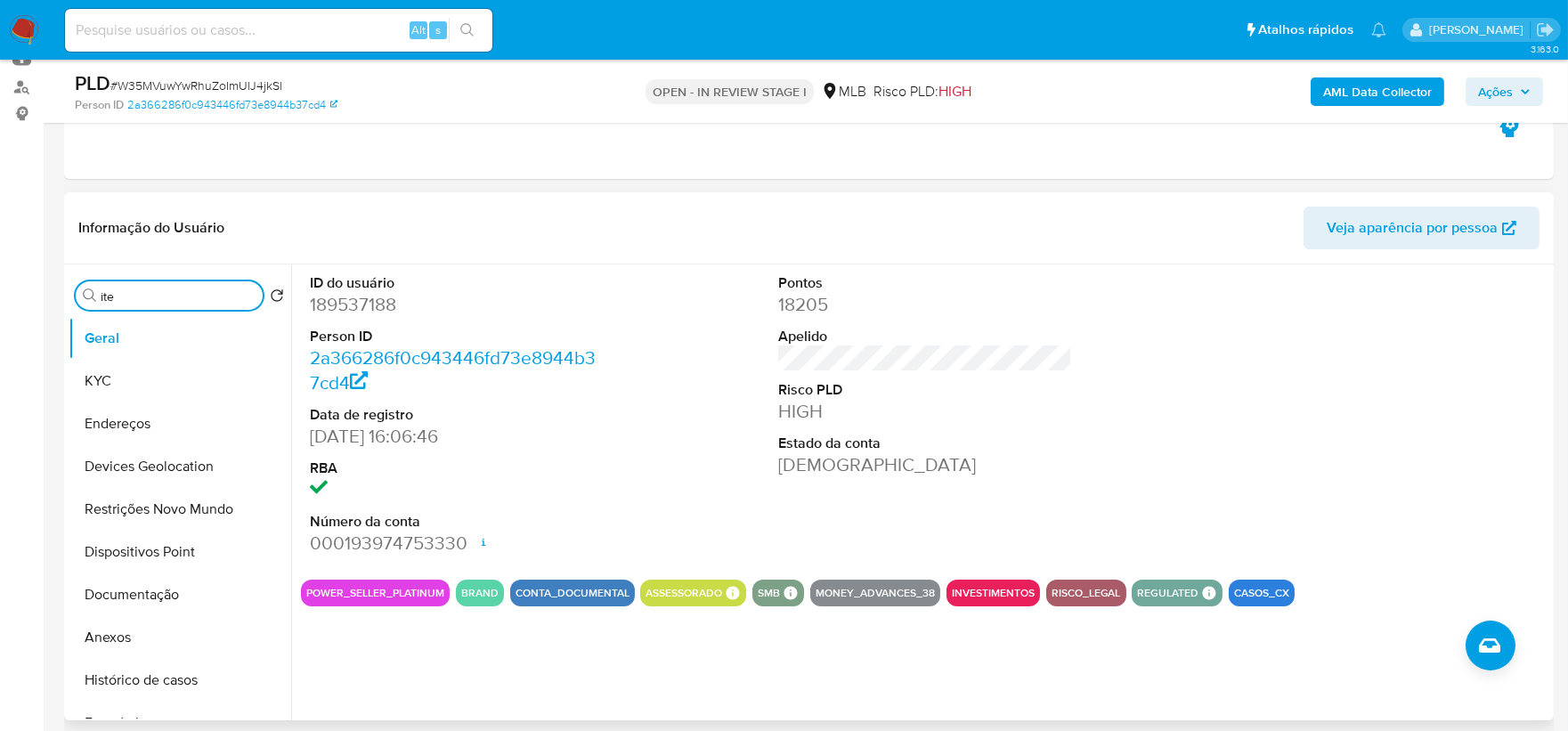
click at [174, 295] on input "ite" at bounding box center [178, 296] width 155 height 16
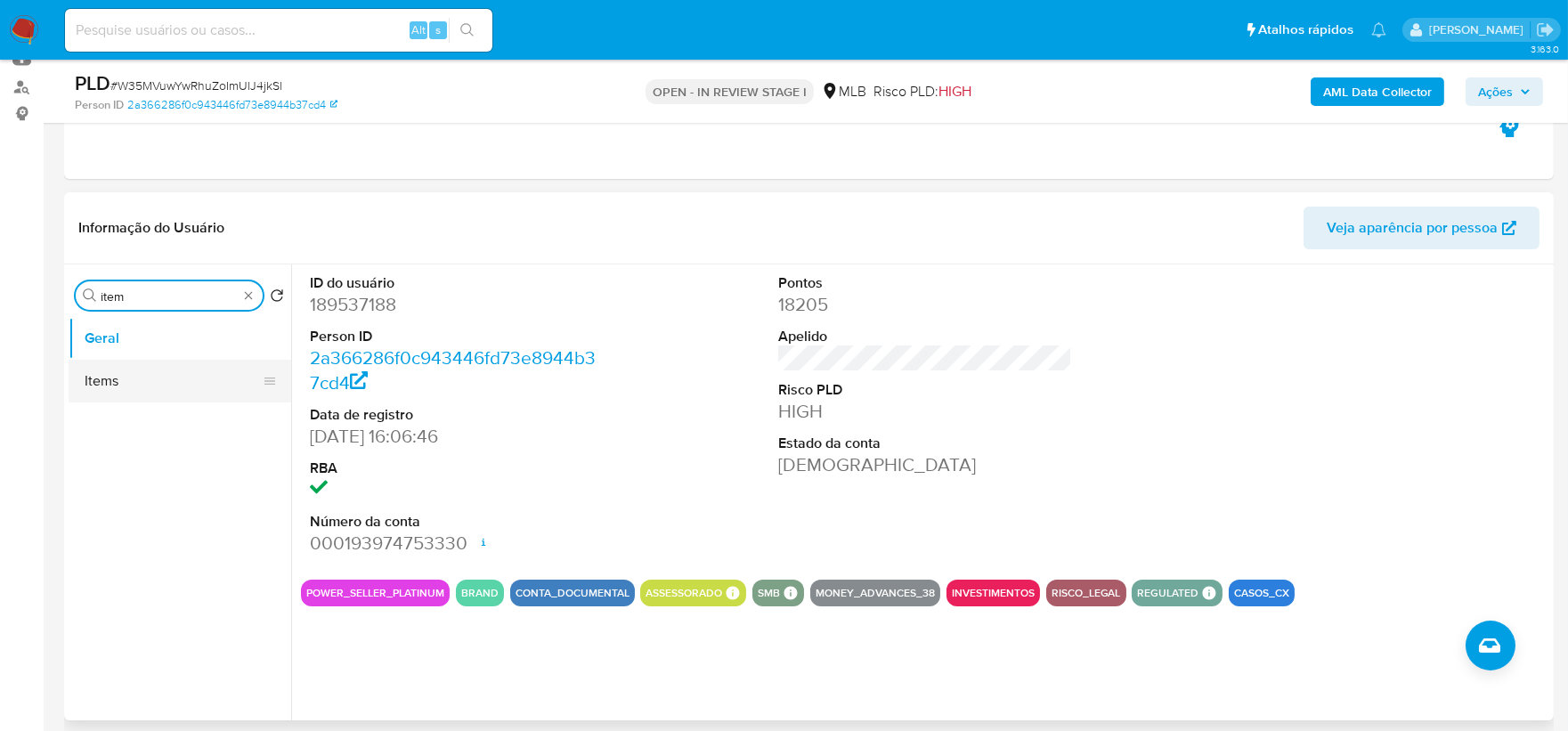
type input "item"
click at [162, 390] on button "Items" at bounding box center [172, 380] width 208 height 43
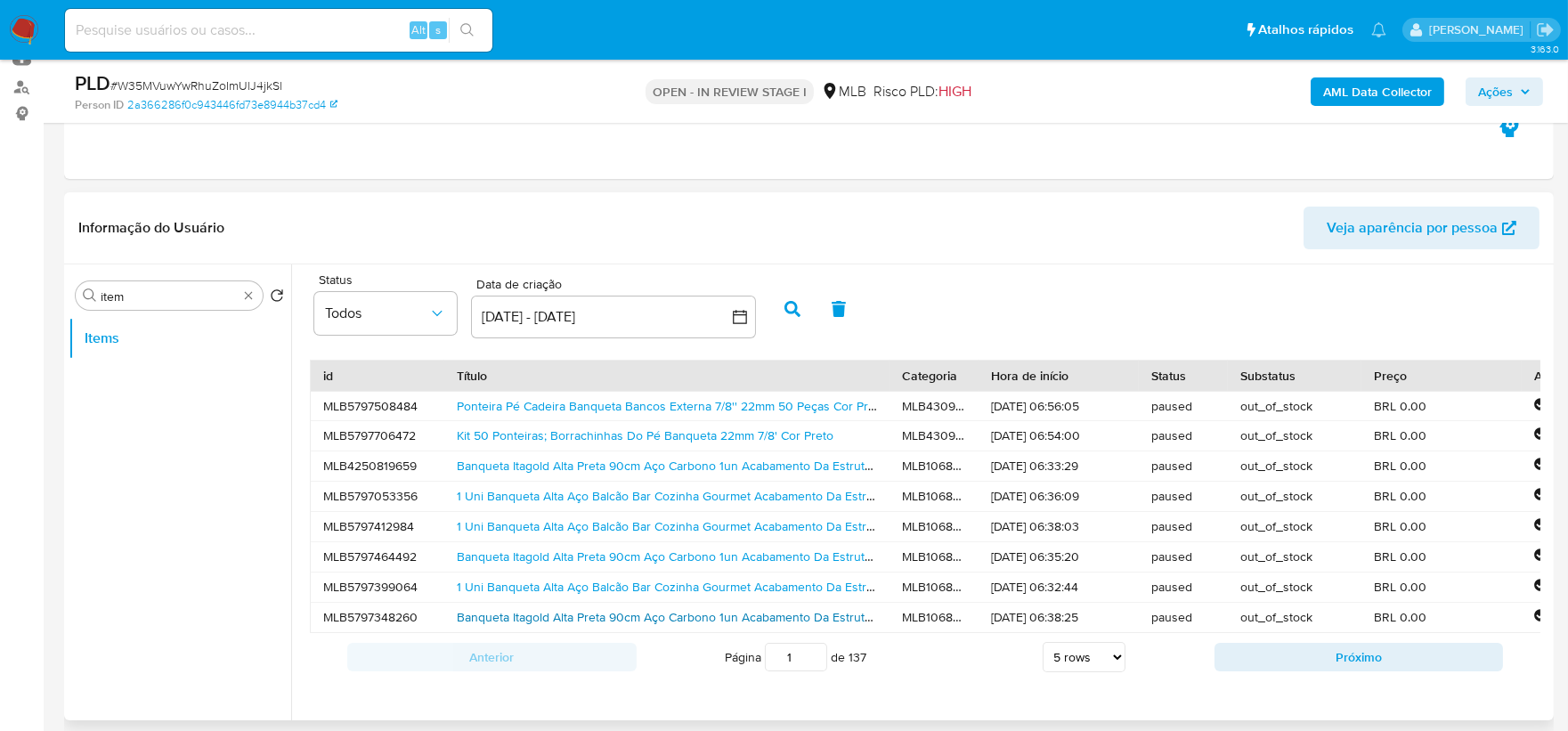
click at [507, 552] on link "Banqueta Itagold Alta Preta 90cm Aço Carbono 1un Acabamento Da Estrutura Prata …" at bounding box center [755, 617] width 598 height 18
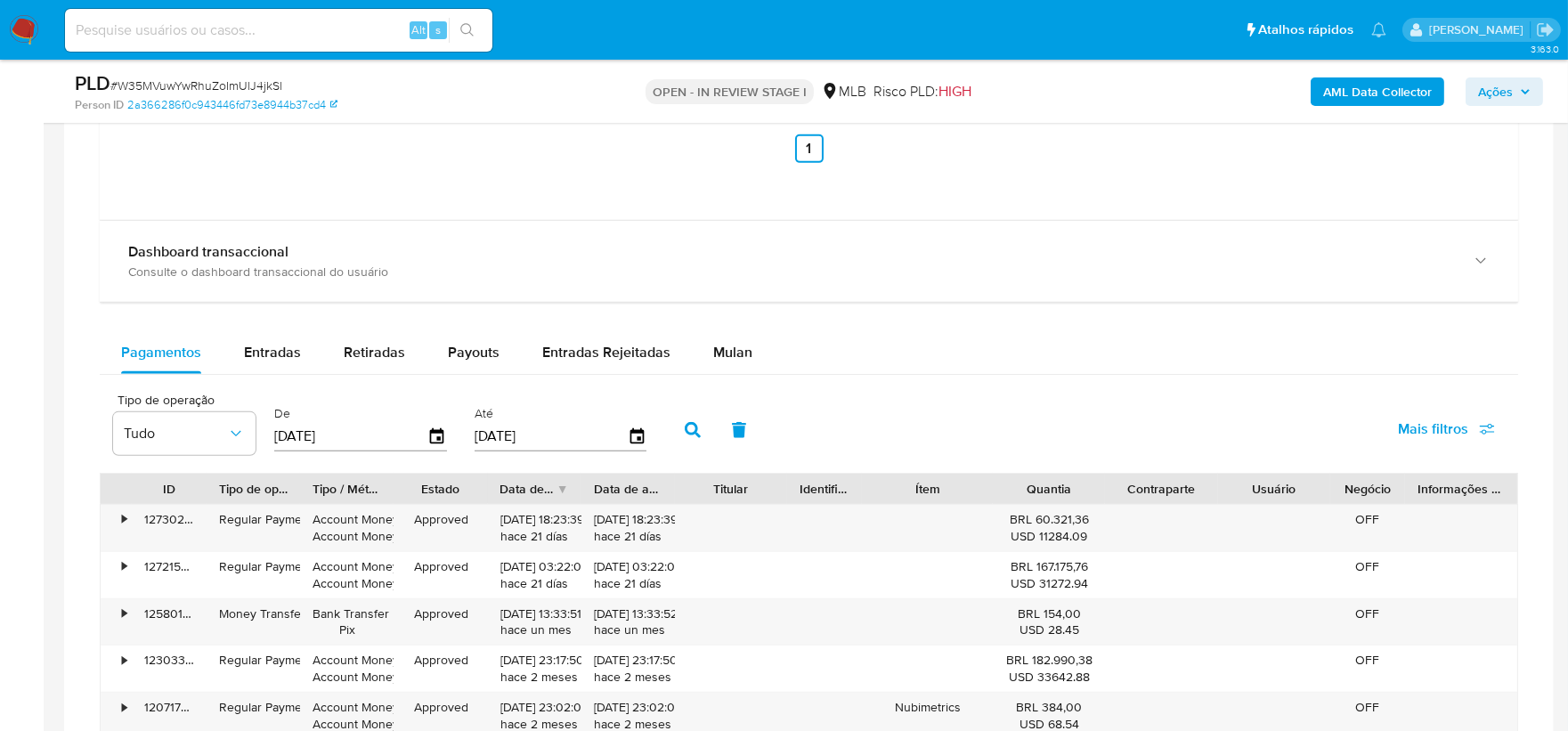
scroll to position [1977, 0]
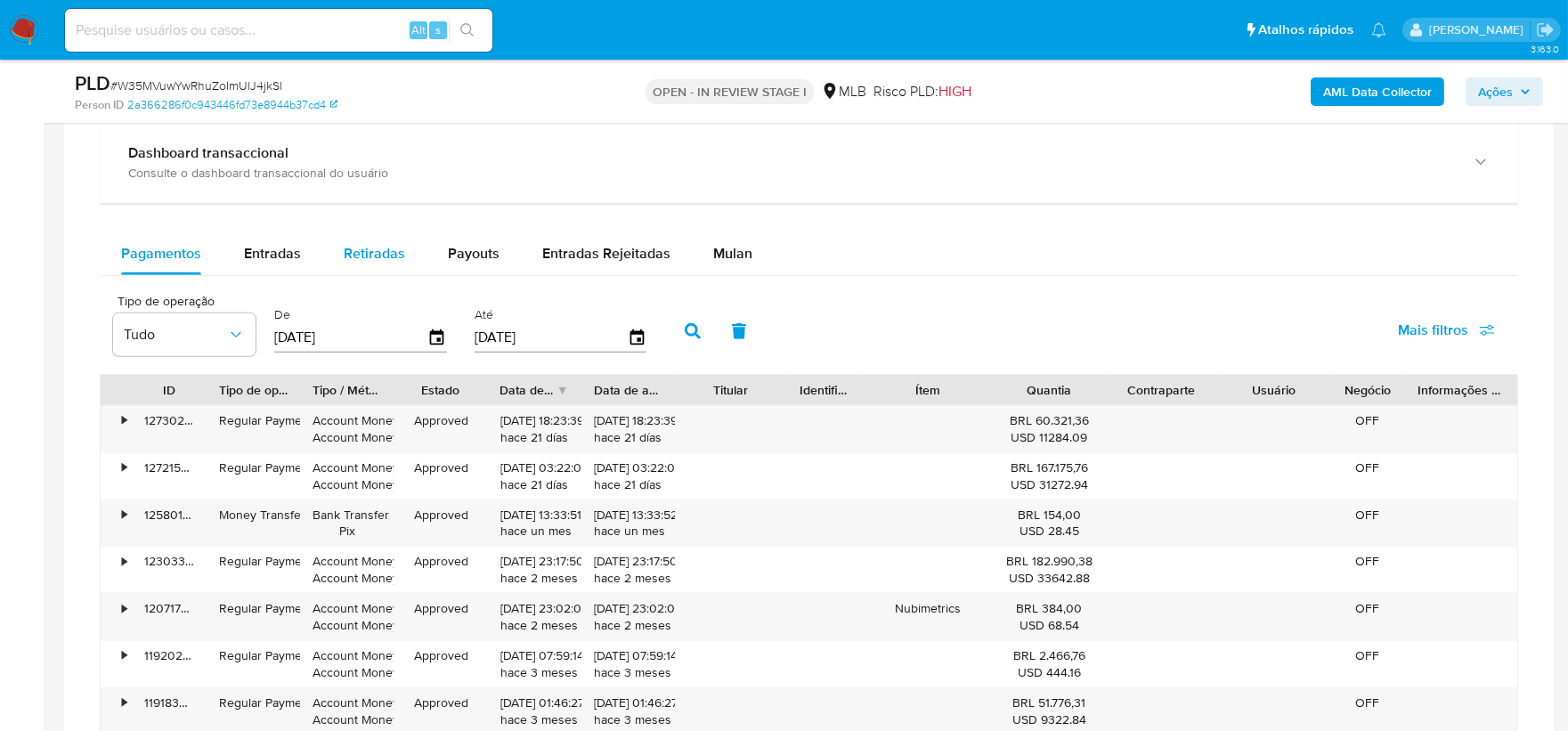
click at [274, 258] on span "Entradas" at bounding box center [272, 253] width 57 height 21
select select "10"
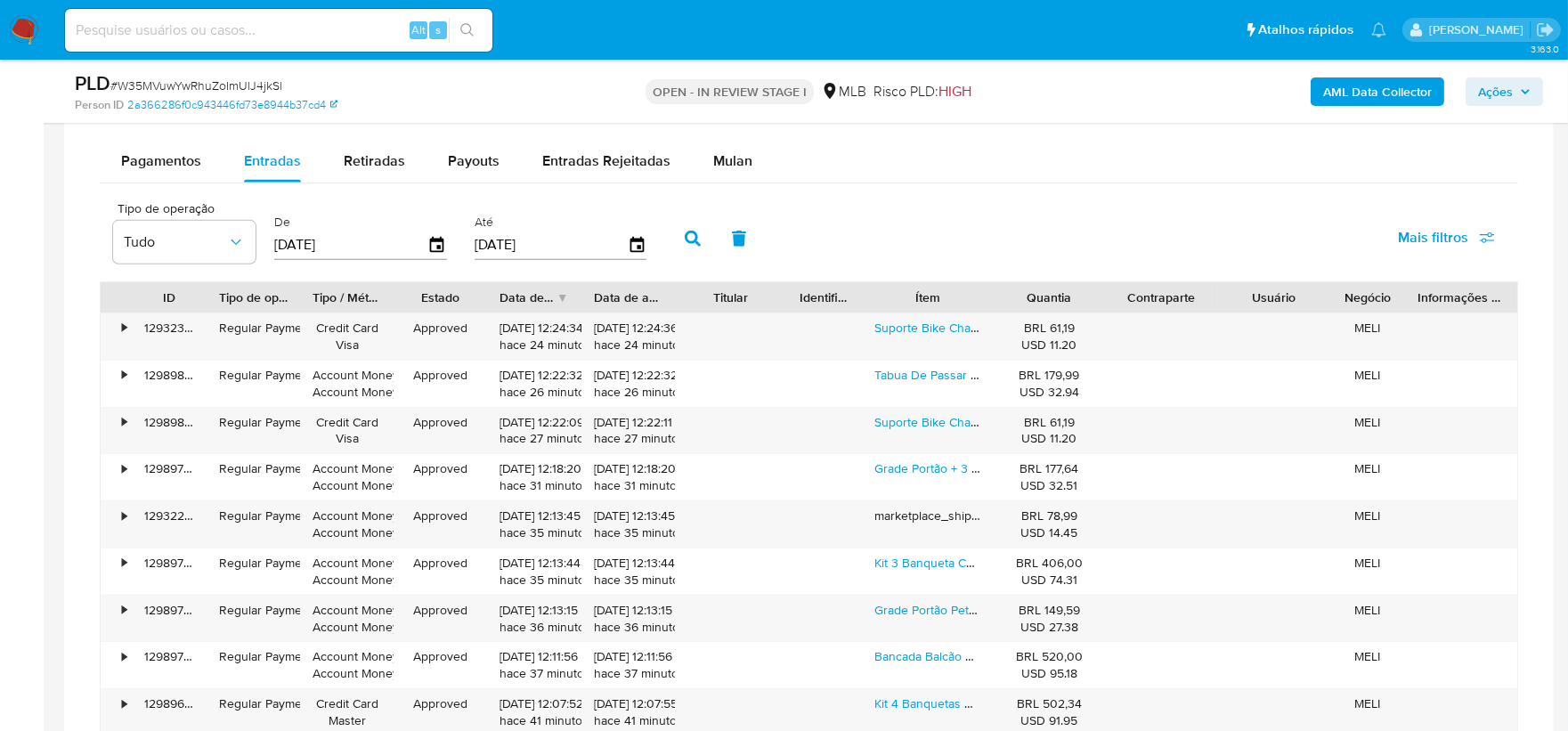
scroll to position [2175, 0]
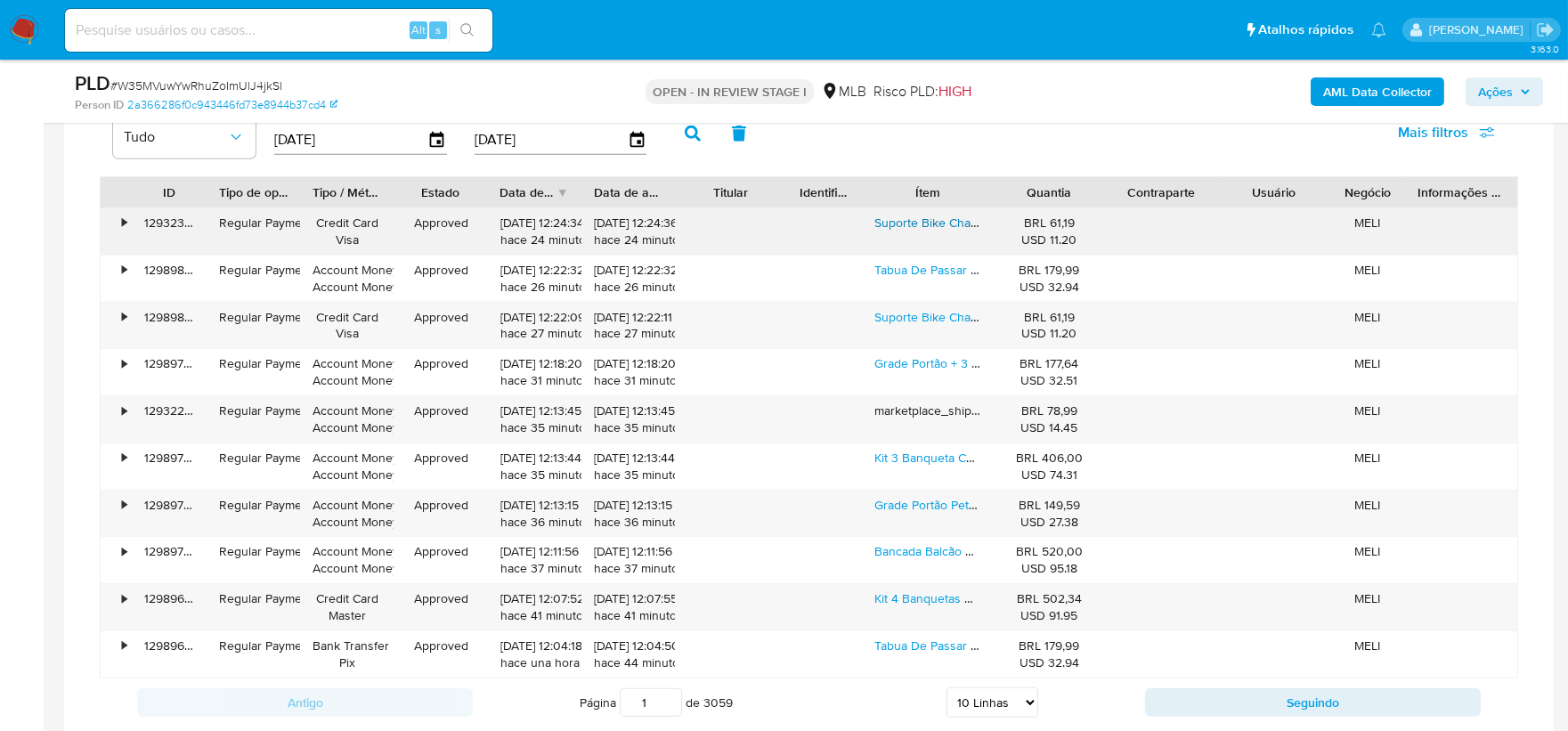
click at [894, 224] on link "Suporte Bike Chao 3 Vagas Para Condominio Casa Aro 24 Ao 29" at bounding box center [1052, 223] width 355 height 18
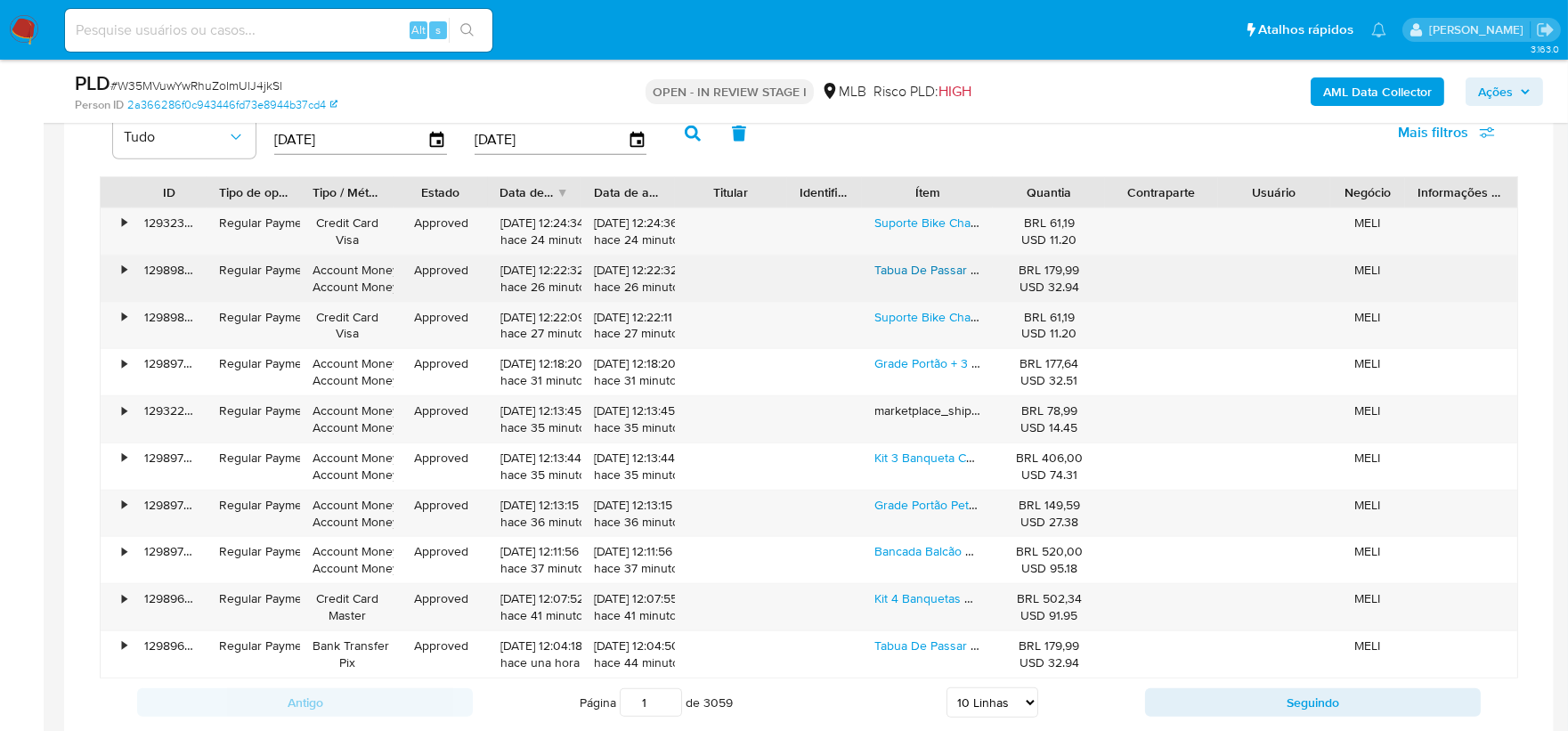
click at [936, 272] on link "Tabua De Passar Roupa Tecido Térmico Anti-chamas Itagold Cinza" at bounding box center [1055, 270] width 361 height 18
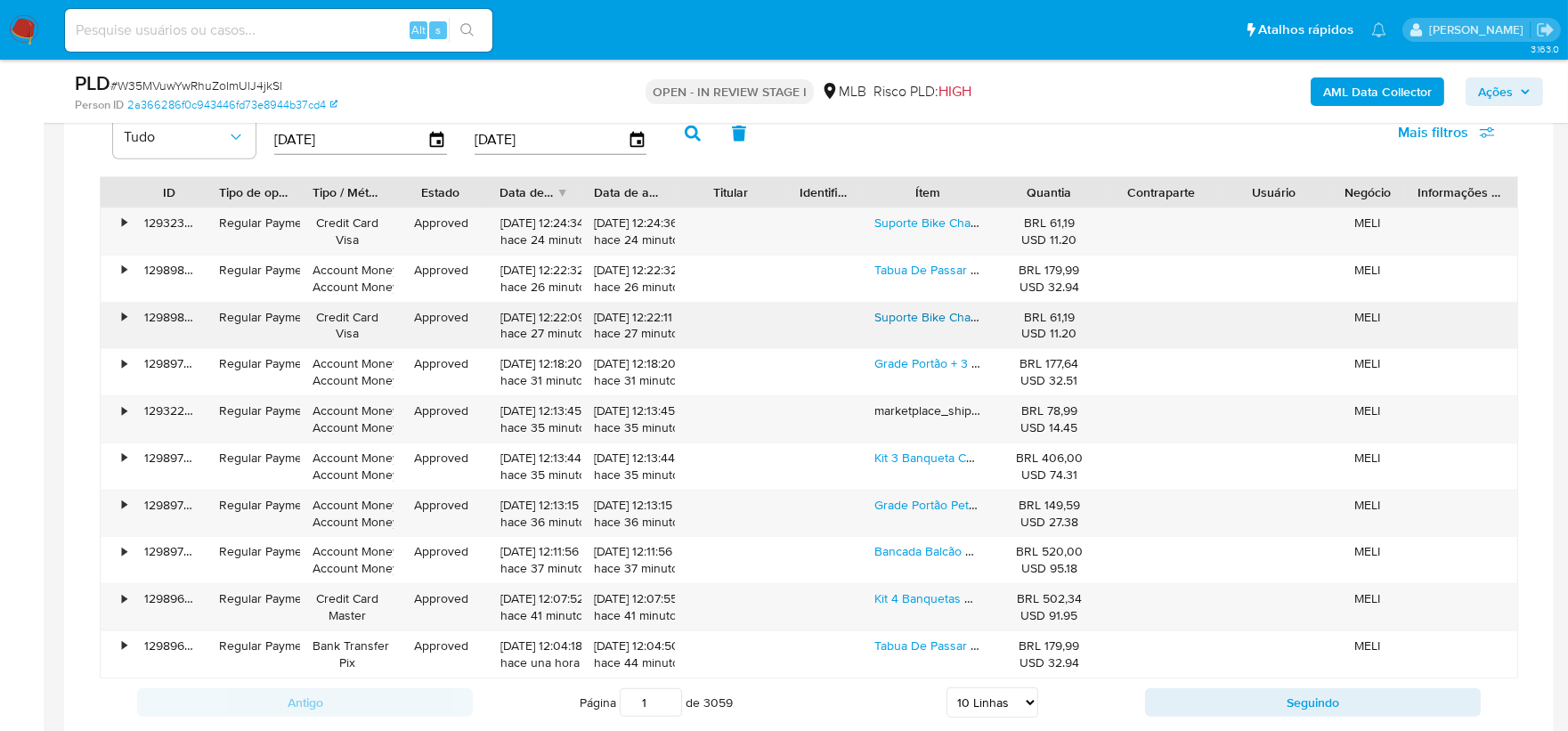
click at [938, 320] on link "Suporte Bike Chao 3 Vagas Para Condominio Casa Aro 24 Ao 29" at bounding box center [1052, 317] width 355 height 18
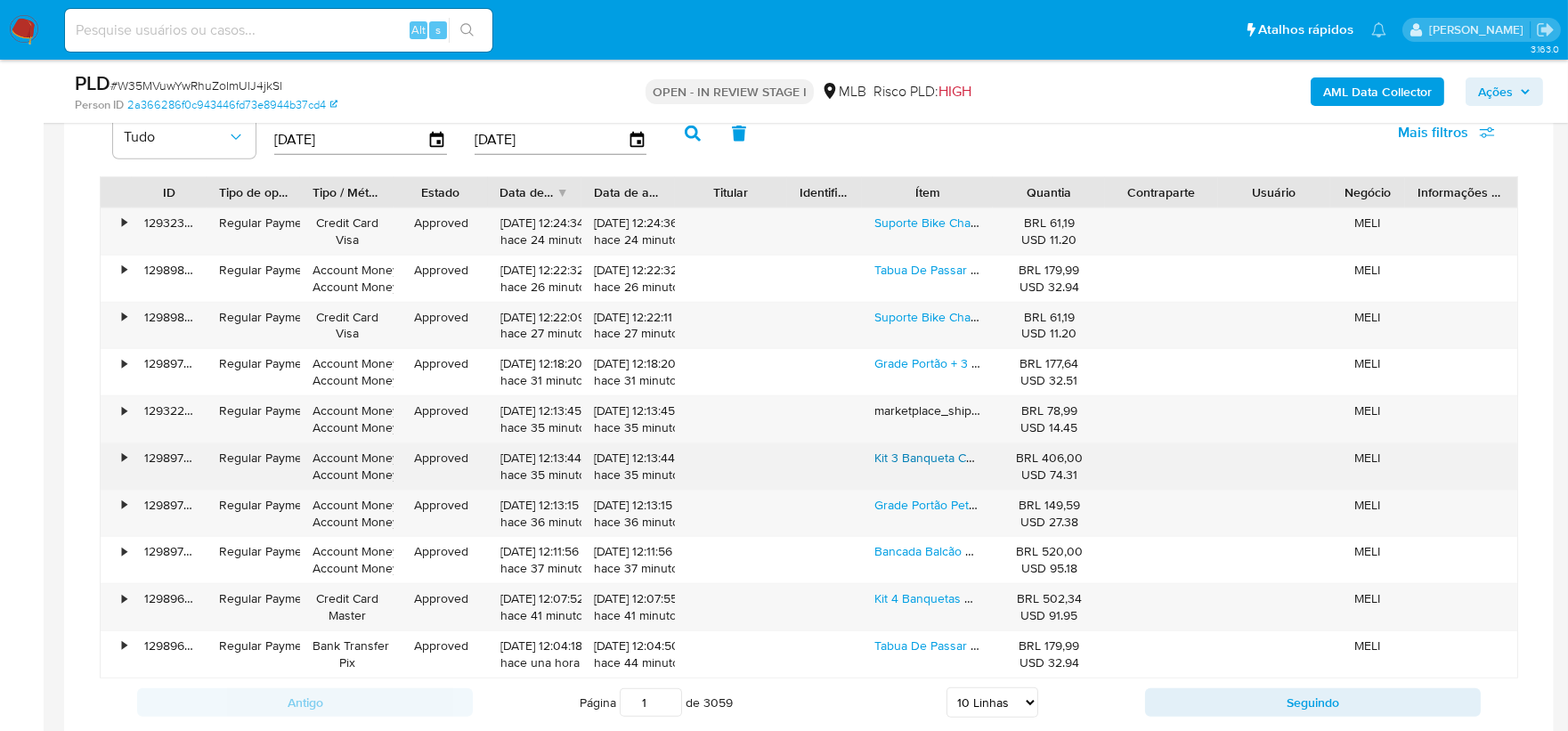
click at [945, 462] on link "Kit 3 Banqueta Cadeira Alta Cozinha Balcão Promoção" at bounding box center [1023, 457] width 296 height 18
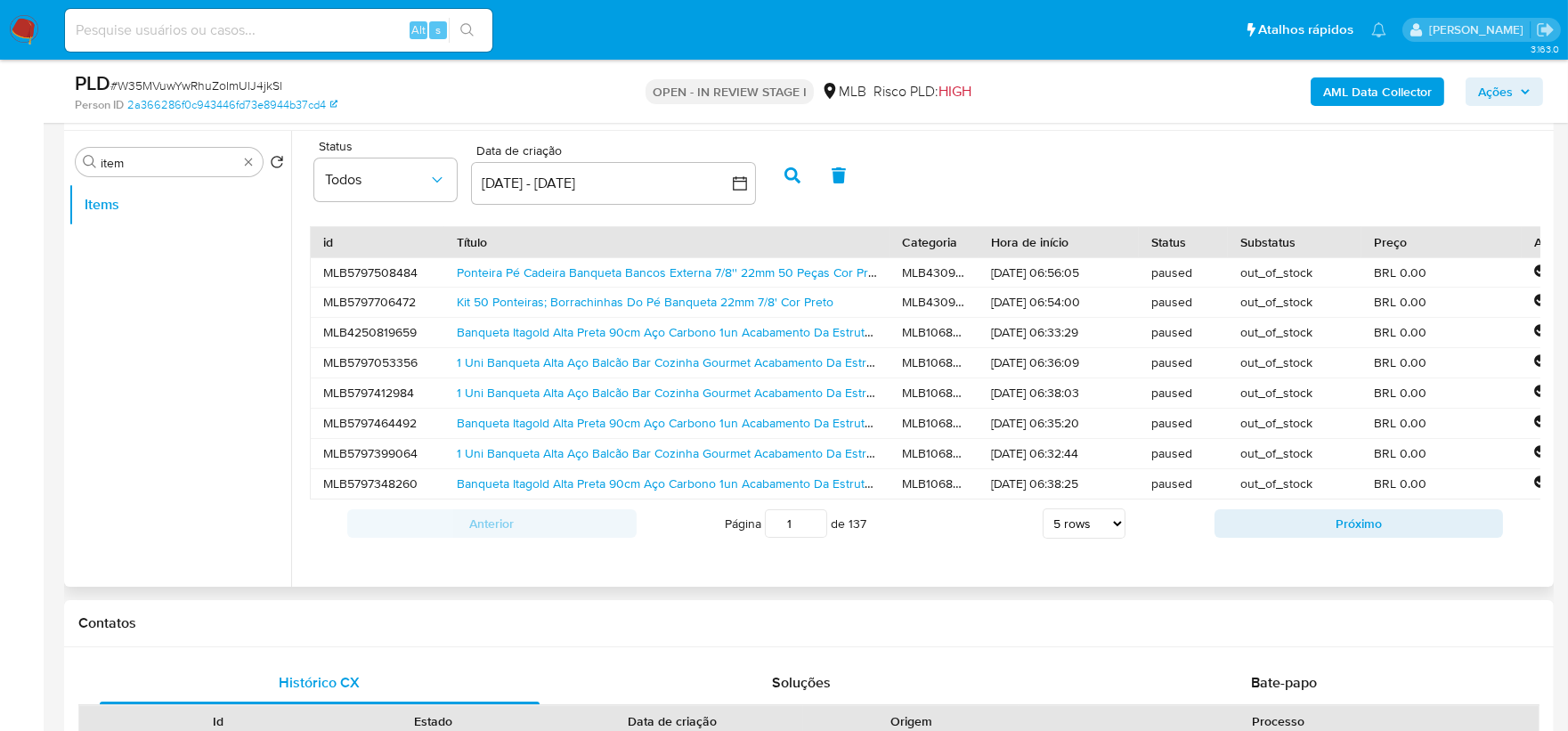
scroll to position [0, 0]
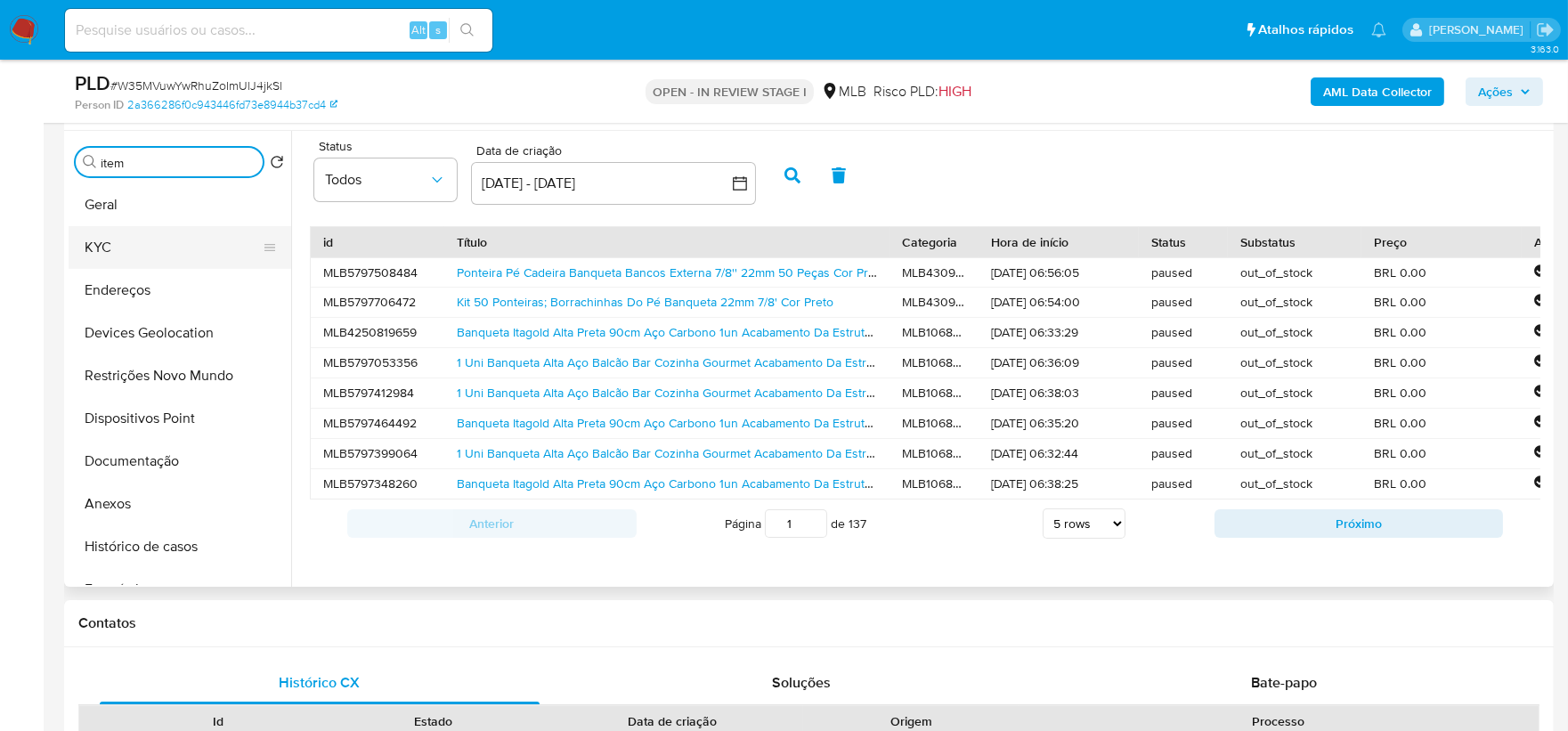
click at [140, 238] on button "KYC" at bounding box center [172, 247] width 208 height 43
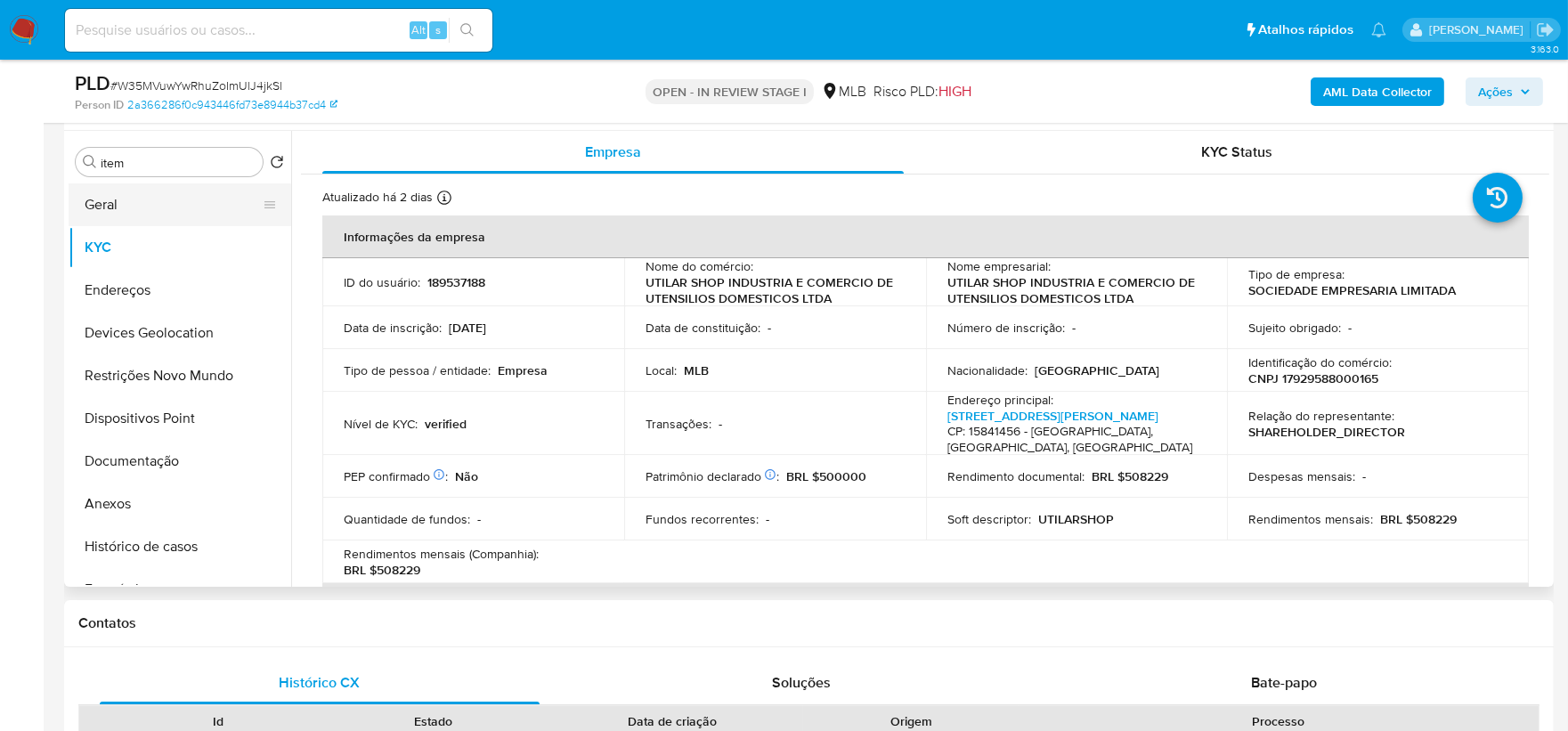
click at [127, 217] on button "Geral" at bounding box center [172, 204] width 208 height 43
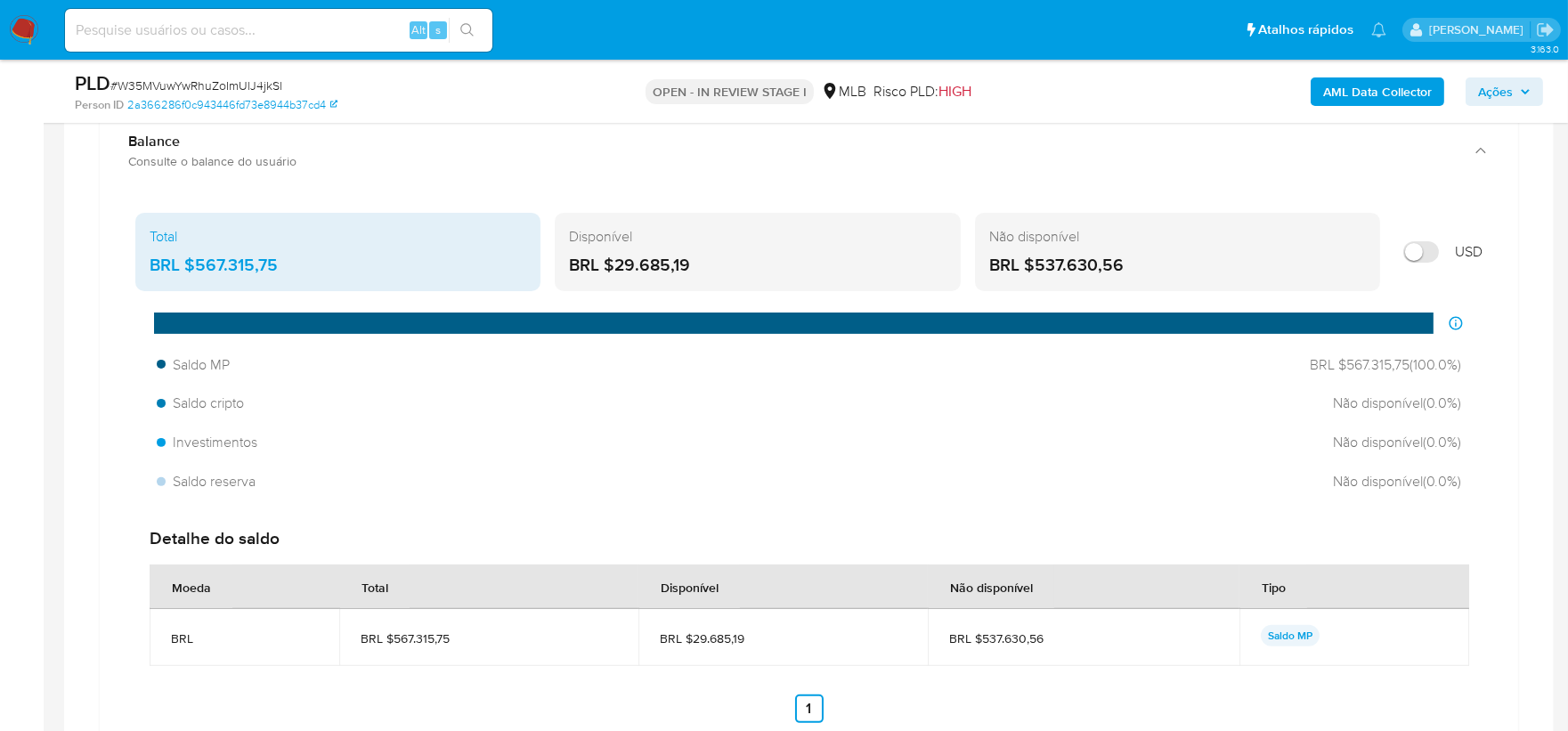
scroll to position [1320, 0]
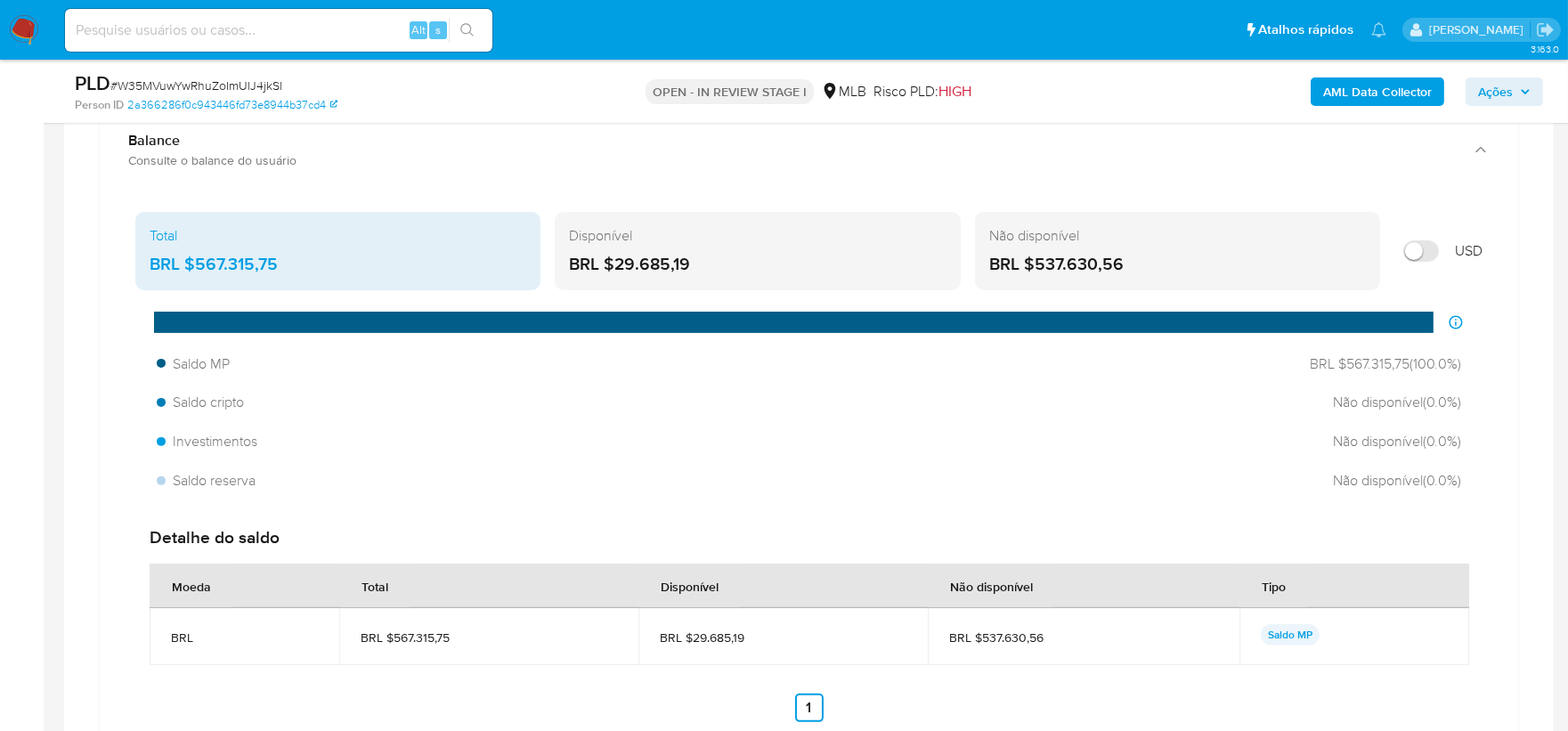
drag, startPoint x: 721, startPoint y: 268, endPoint x: 613, endPoint y: 269, distance: 108.0
click at [613, 269] on div "BRL $29.685,19" at bounding box center [757, 264] width 376 height 23
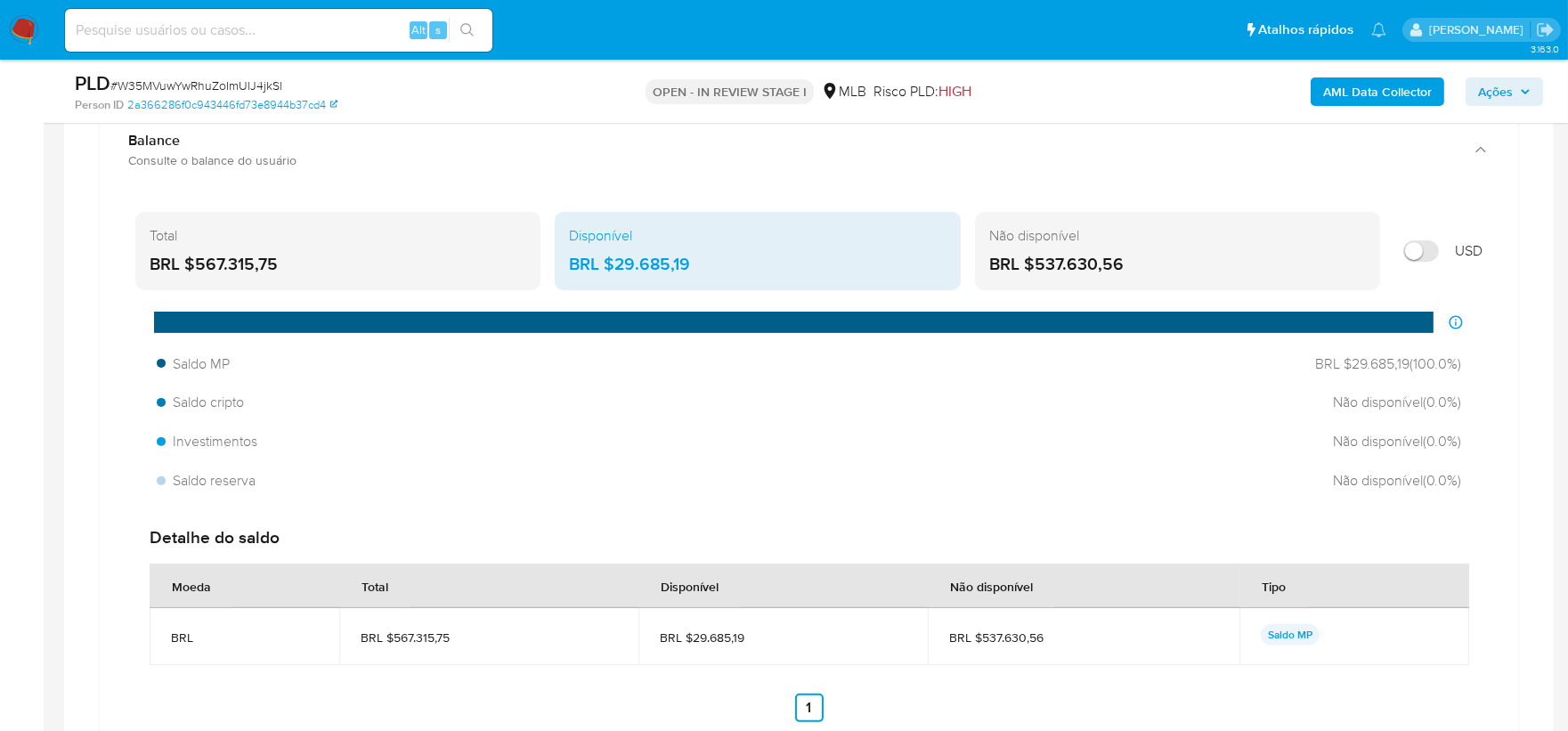
click at [714, 252] on div "Disponível BRL $29.685,19" at bounding box center [756, 251] width 405 height 79
drag, startPoint x: 698, startPoint y: 273, endPoint x: 617, endPoint y: 270, distance: 81.1
click at [617, 270] on div "BRL $29.685,19" at bounding box center [757, 264] width 376 height 23
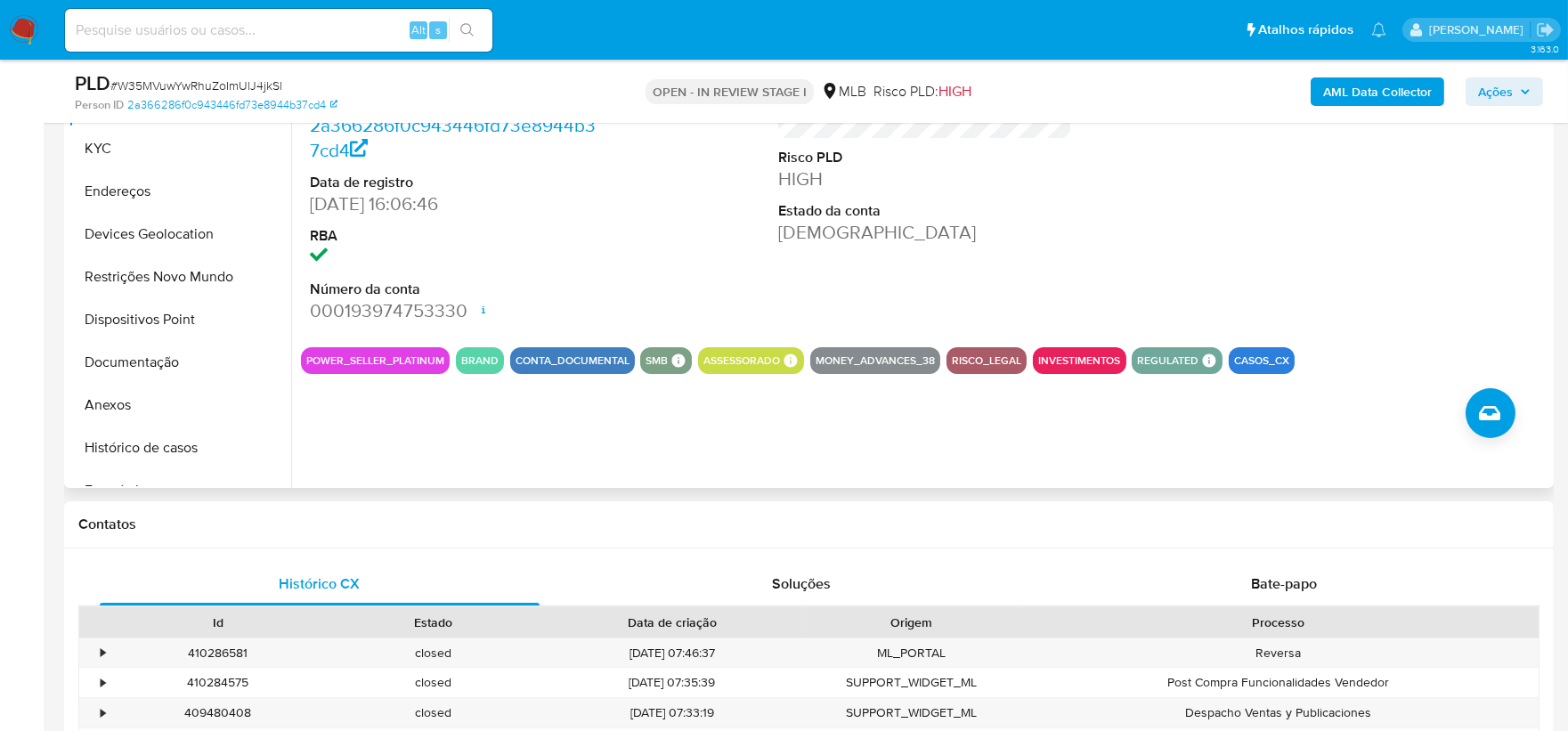
scroll to position [331, 0]
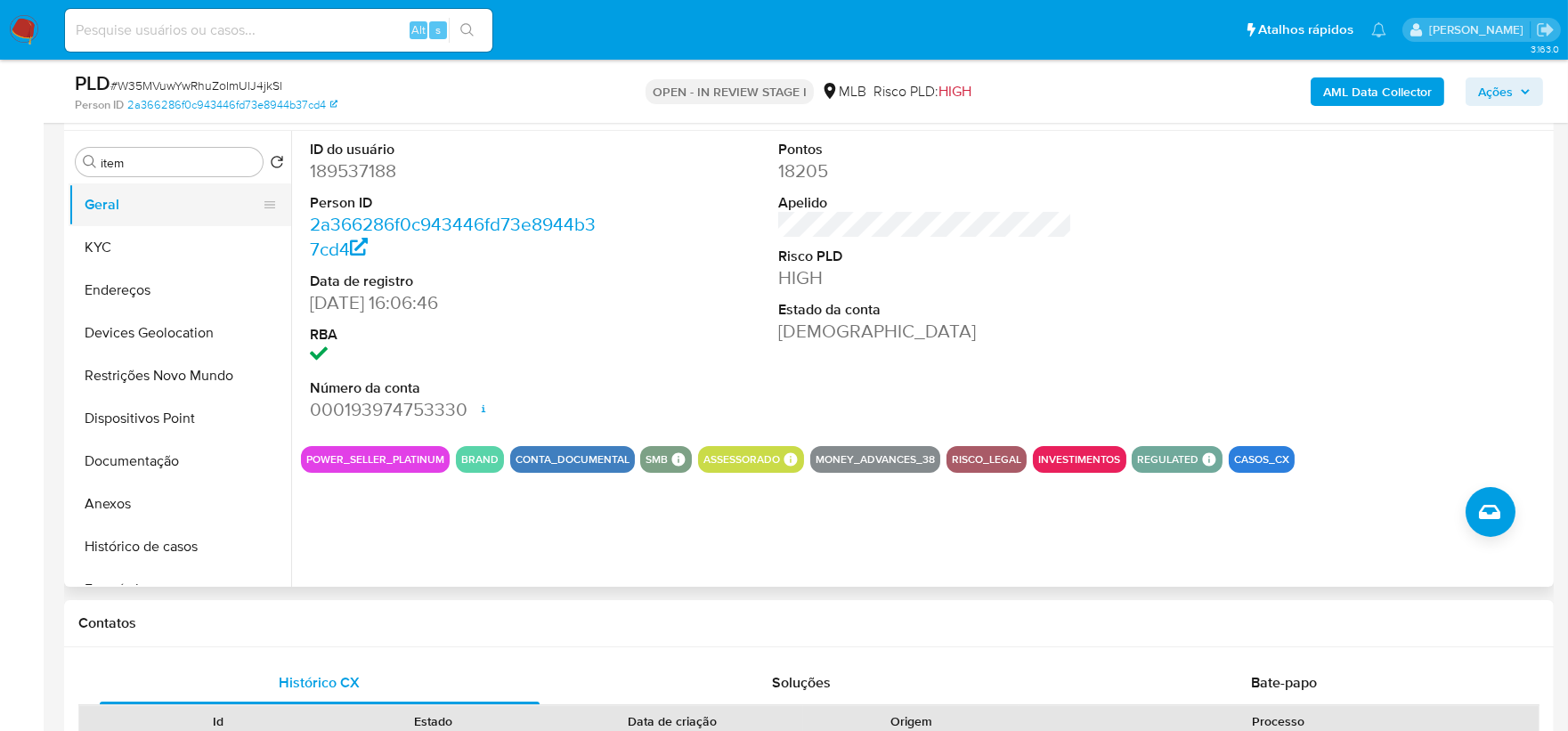
click at [178, 212] on button "Geral" at bounding box center [172, 204] width 208 height 43
click at [1083, 317] on div "ID do usuário 189537188 Person ID 2a366286f0c943446fd73e8944b37cd4 Data de regi…" at bounding box center [924, 281] width 1248 height 300
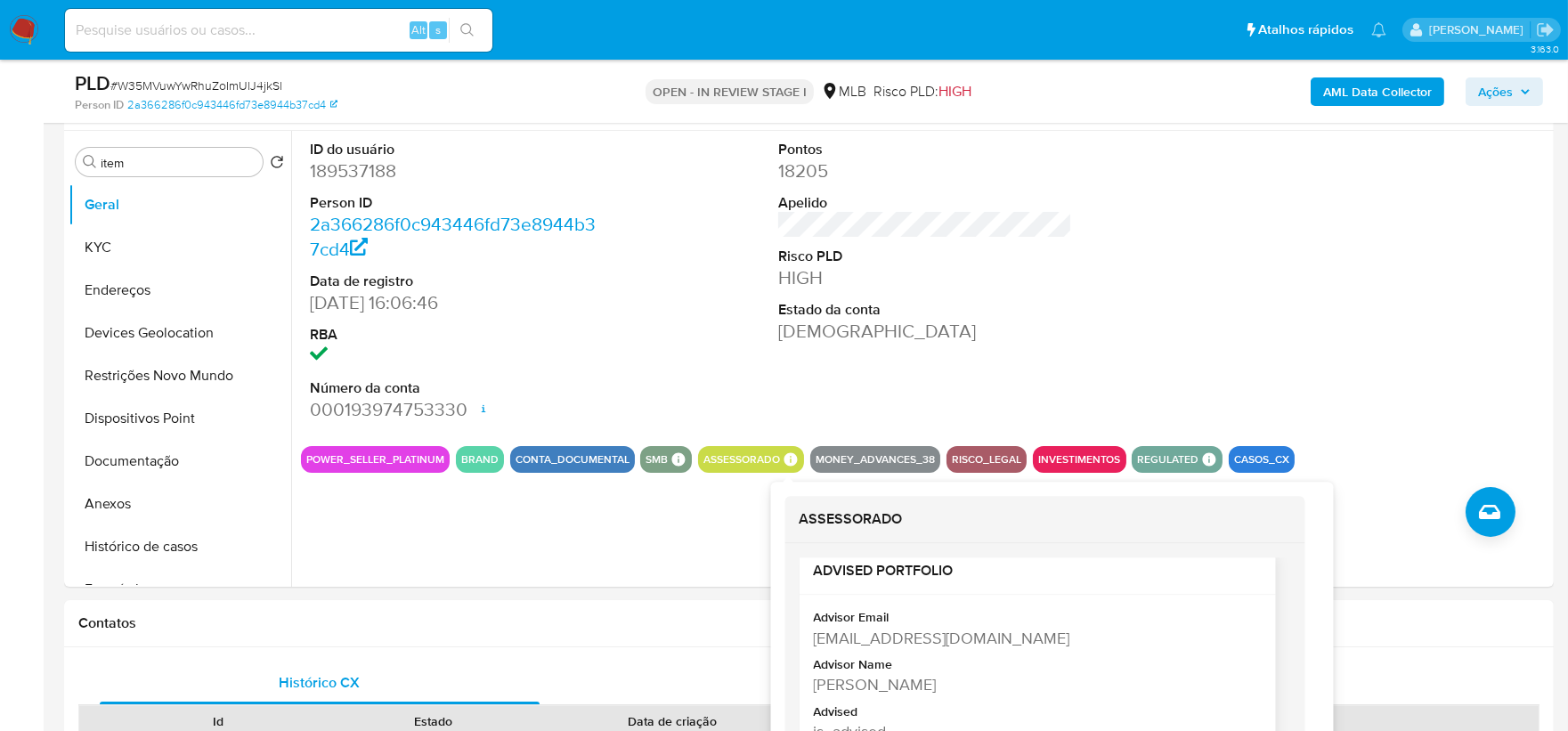
scroll to position [24, 0]
drag, startPoint x: 986, startPoint y: 672, endPoint x: 808, endPoint y: 680, distance: 178.2
click at [808, 552] on div "Advisor Email cintia.queiroz@mercadolivre.com Advisor Name Cintia Faraco Queiro…" at bounding box center [1037, 674] width 477 height 169
copy div "Cintia Faraco Queiroz"
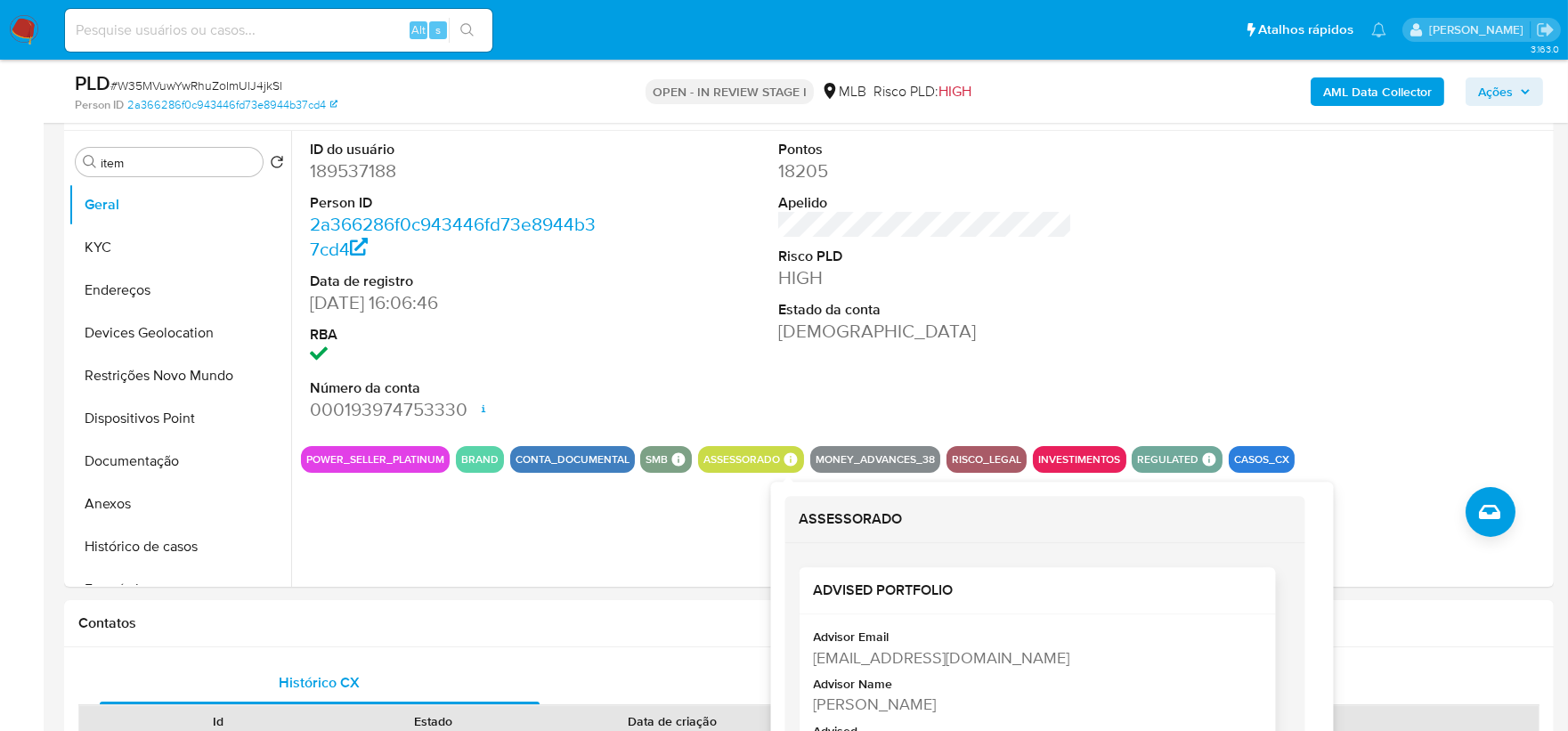
drag, startPoint x: 977, startPoint y: 708, endPoint x: 803, endPoint y: 703, distance: 174.1
click at [803, 552] on div "Advisor Email cintia.queiroz@mercadolivre.com Advisor Name Cintia Faraco Queiro…" at bounding box center [1037, 698] width 477 height 169
copy div "Cintia Faraco Queiroz"
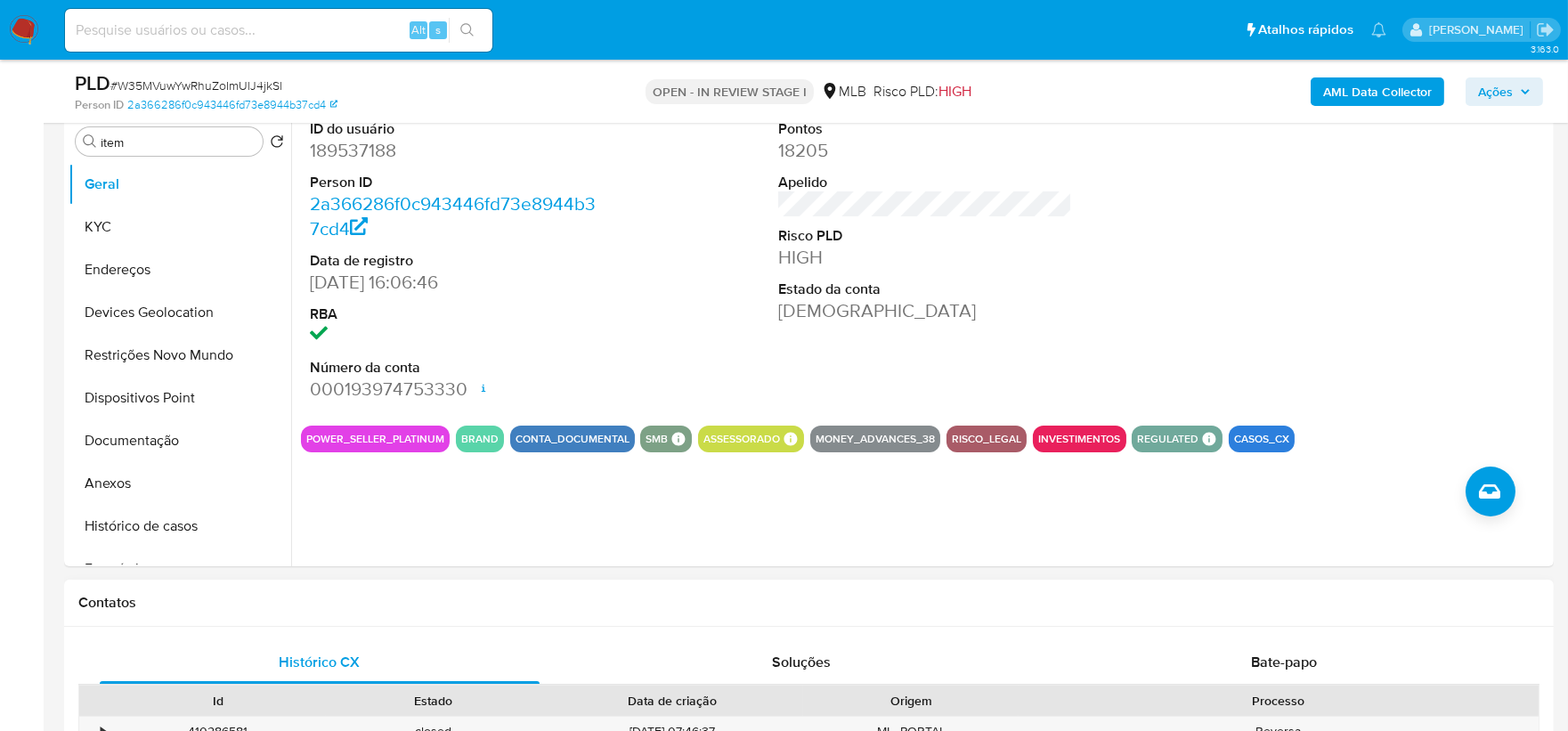
scroll to position [233, 0]
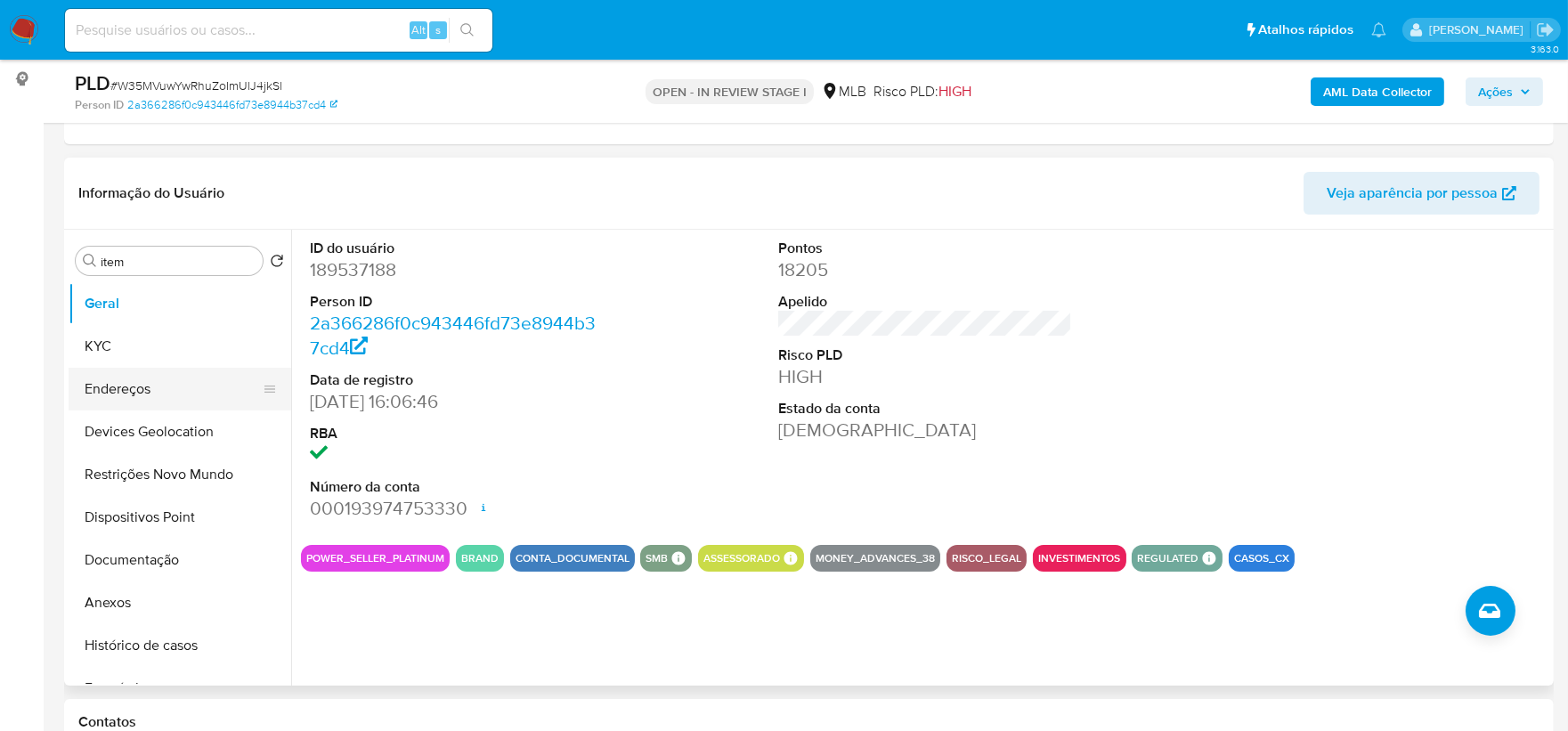
click at [170, 368] on button "Endereços" at bounding box center [172, 389] width 208 height 43
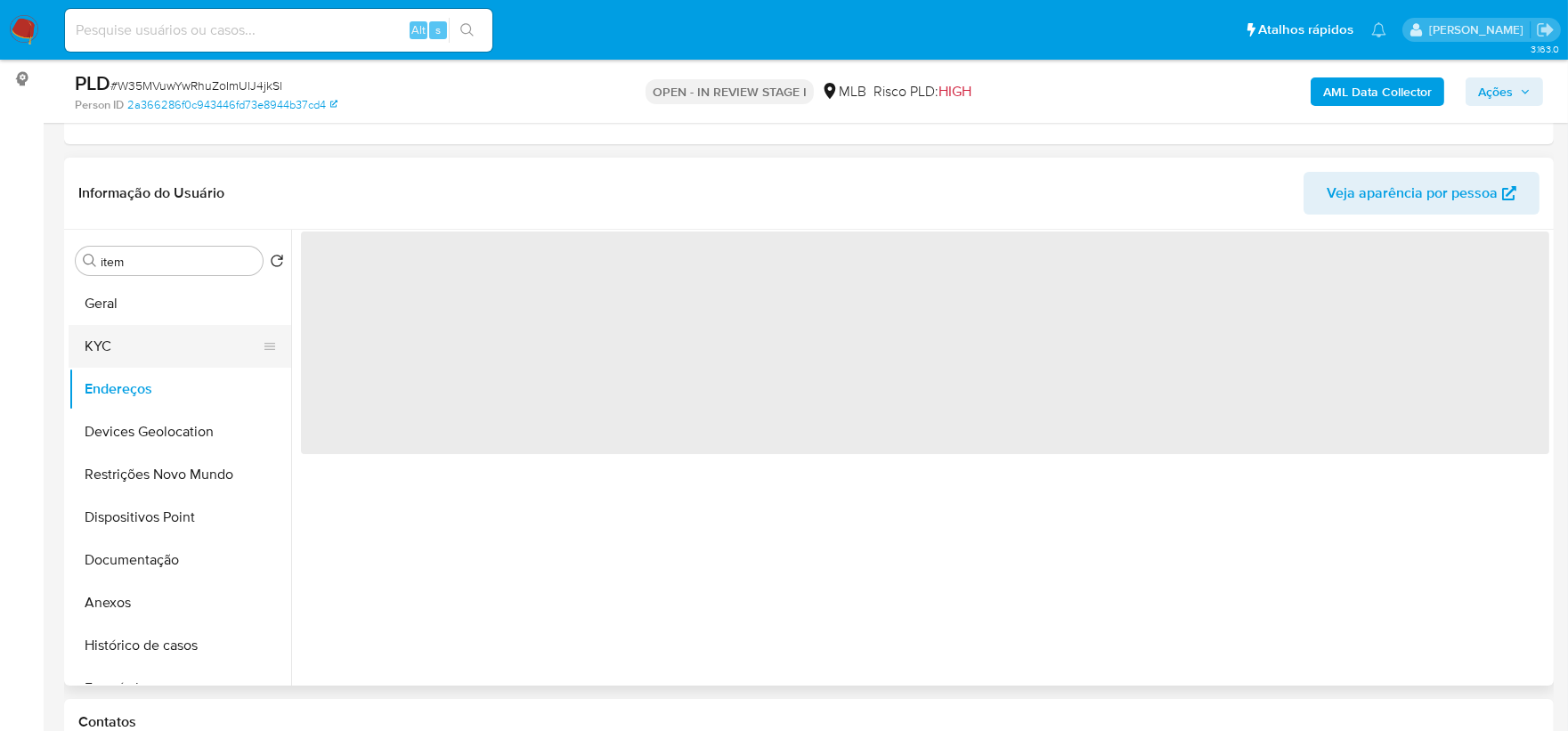
click at [174, 351] on button "KYC" at bounding box center [172, 346] width 208 height 43
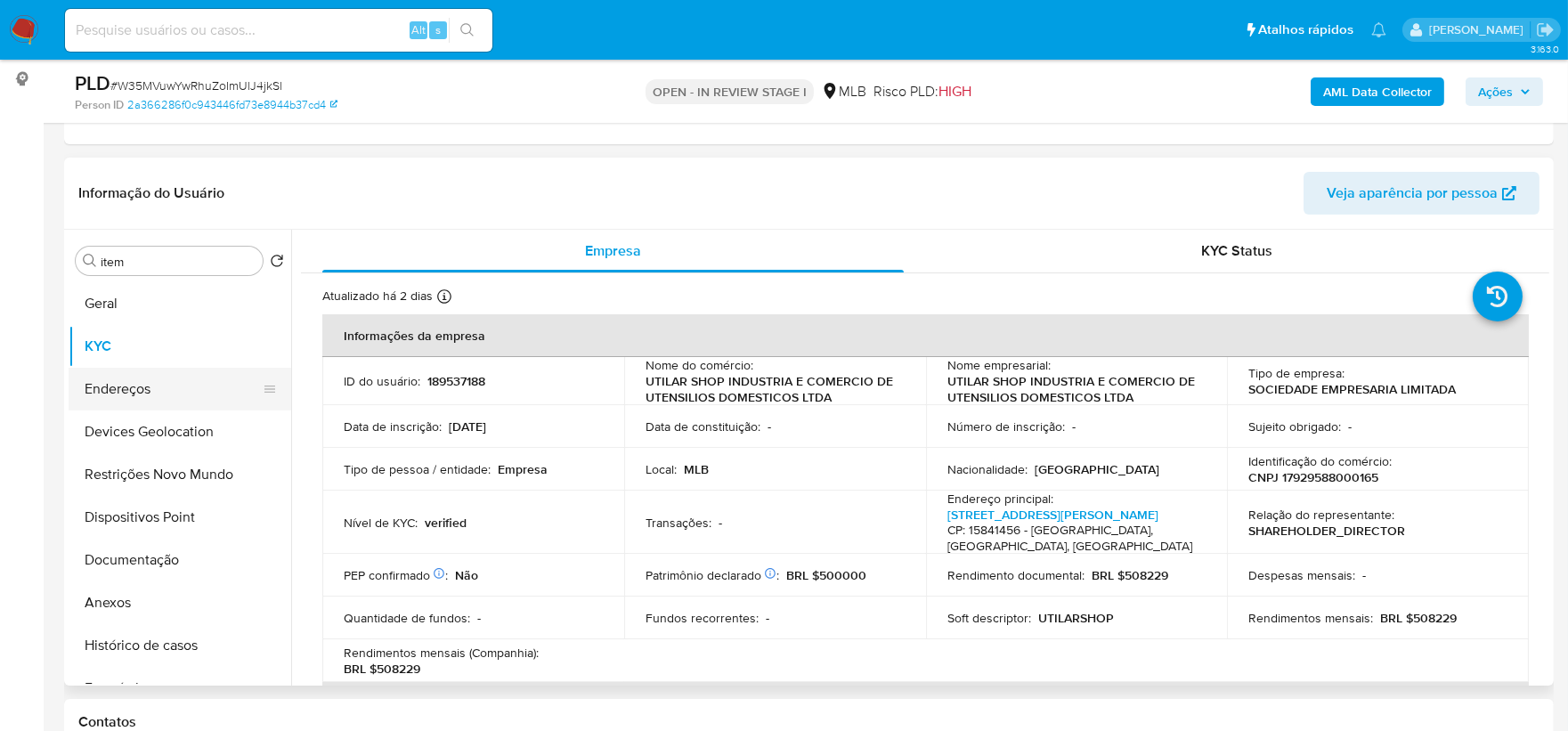
click at [155, 402] on button "Endereços" at bounding box center [172, 389] width 208 height 43
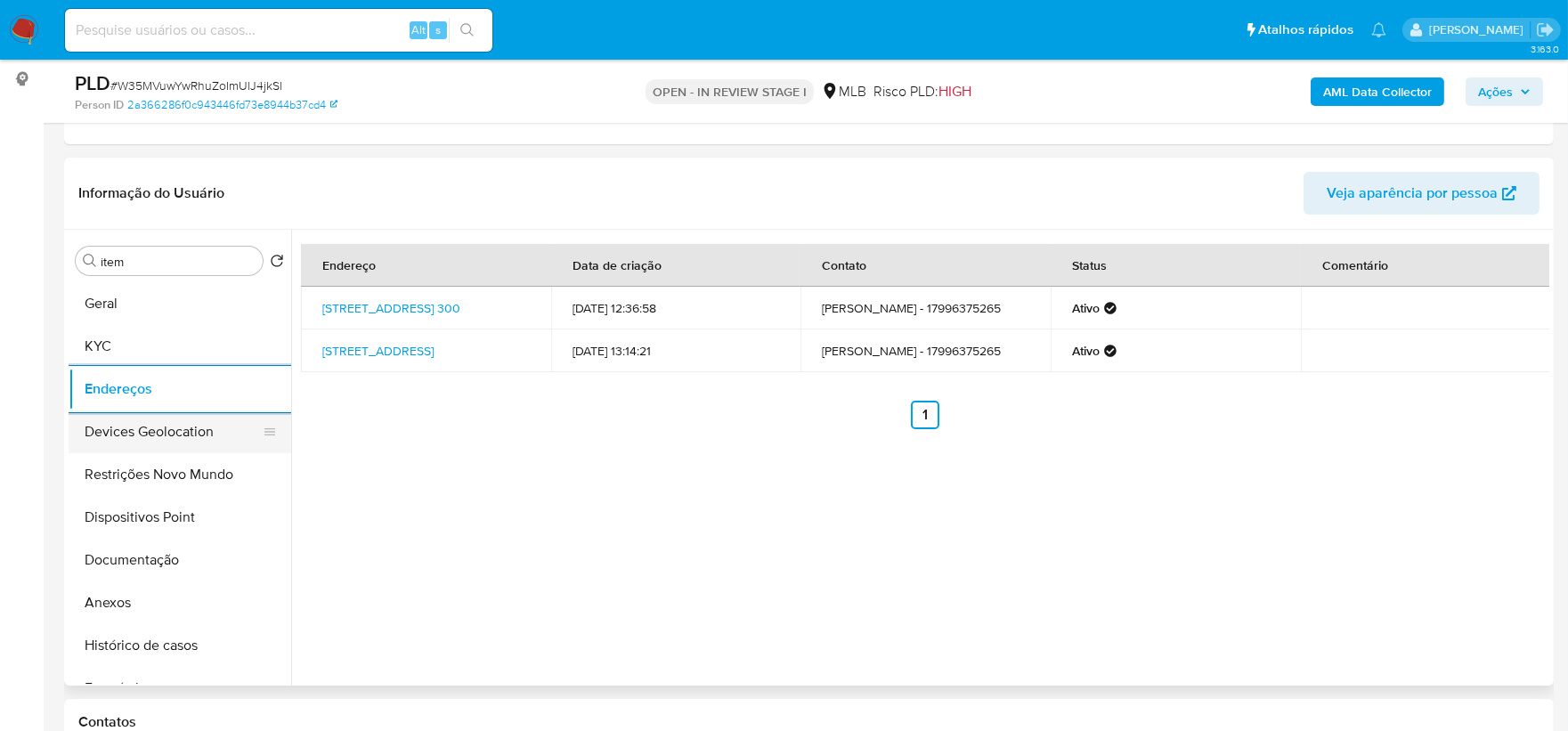
click at [131, 446] on button "Devices Geolocation" at bounding box center [172, 431] width 208 height 43
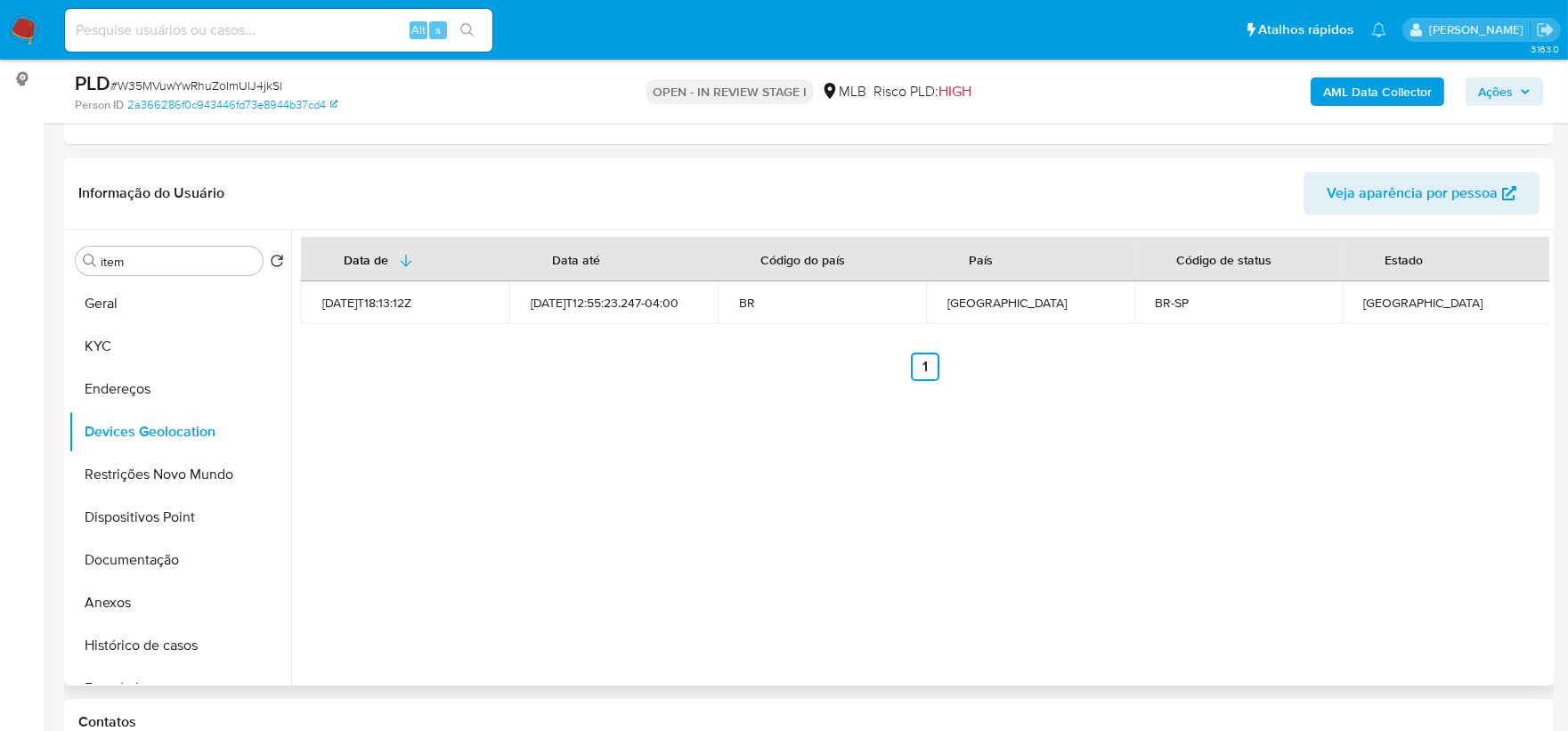
click at [775, 525] on div "Data de Data até Código do país País Código de status Estado 2021-08-02T18:13:1…" at bounding box center [920, 457] width 1258 height 456
click at [198, 466] on button "Restrições Novo Mundo" at bounding box center [172, 473] width 208 height 43
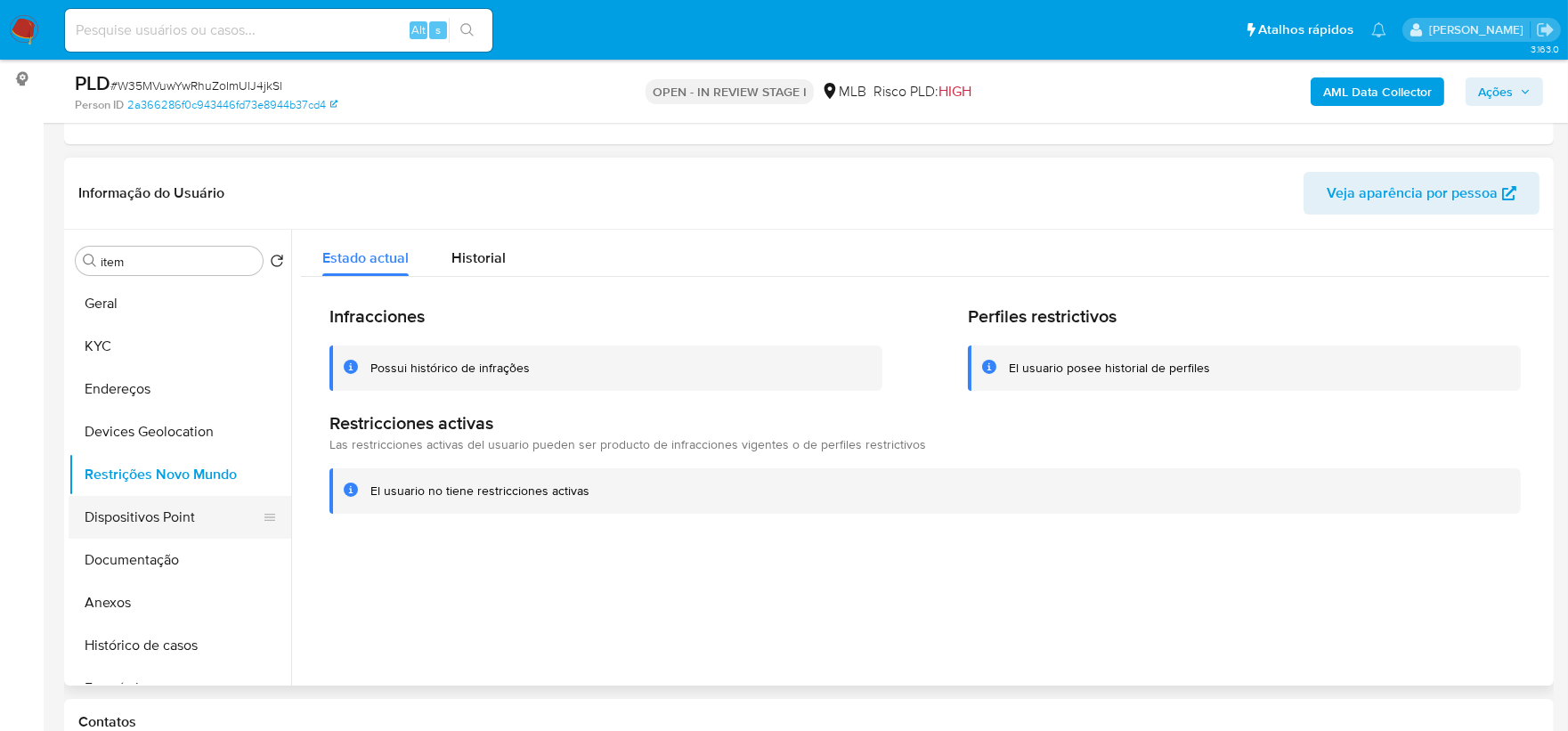
click at [188, 499] on button "Dispositivos Point" at bounding box center [172, 516] width 208 height 43
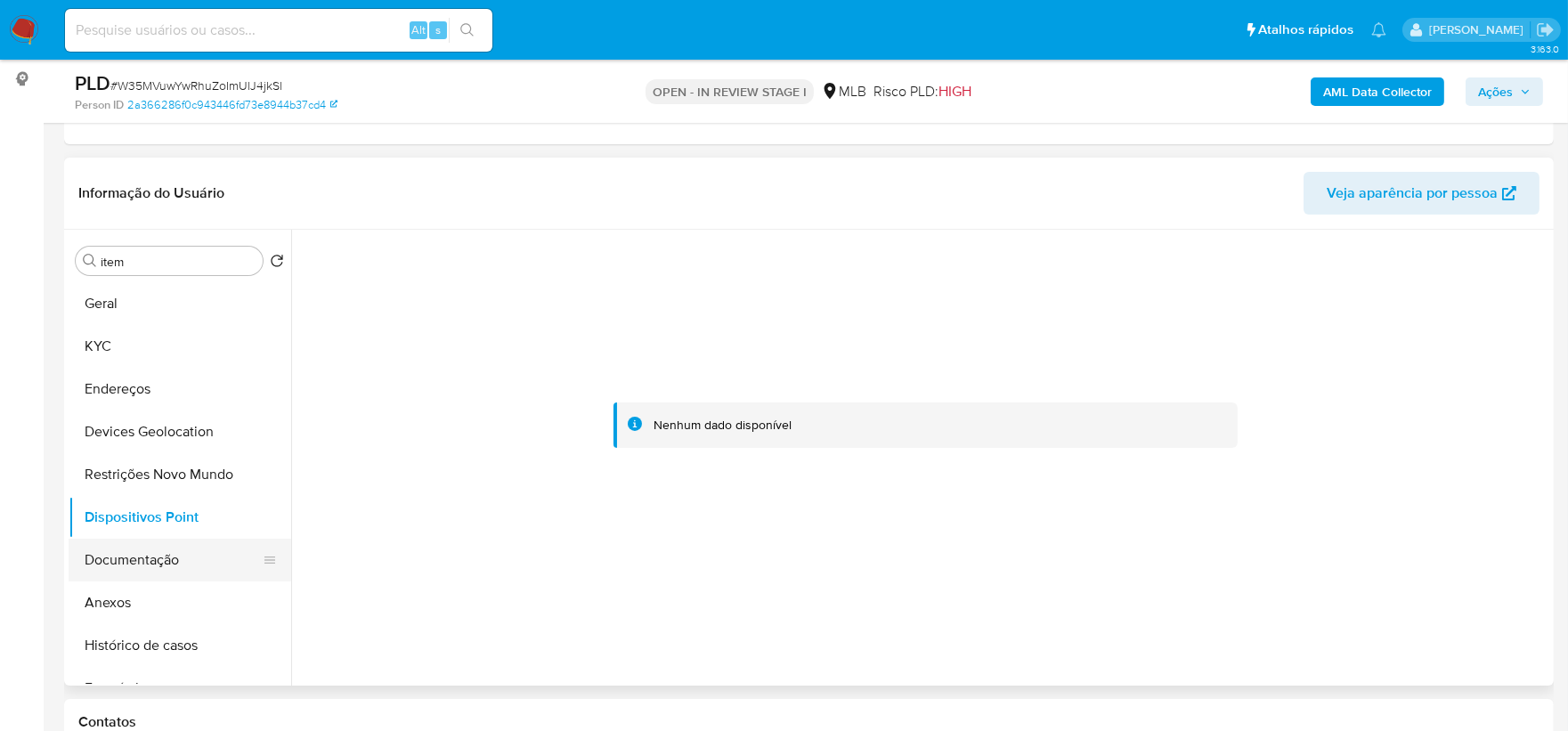
click at [156, 552] on button "Documentação" at bounding box center [172, 559] width 208 height 43
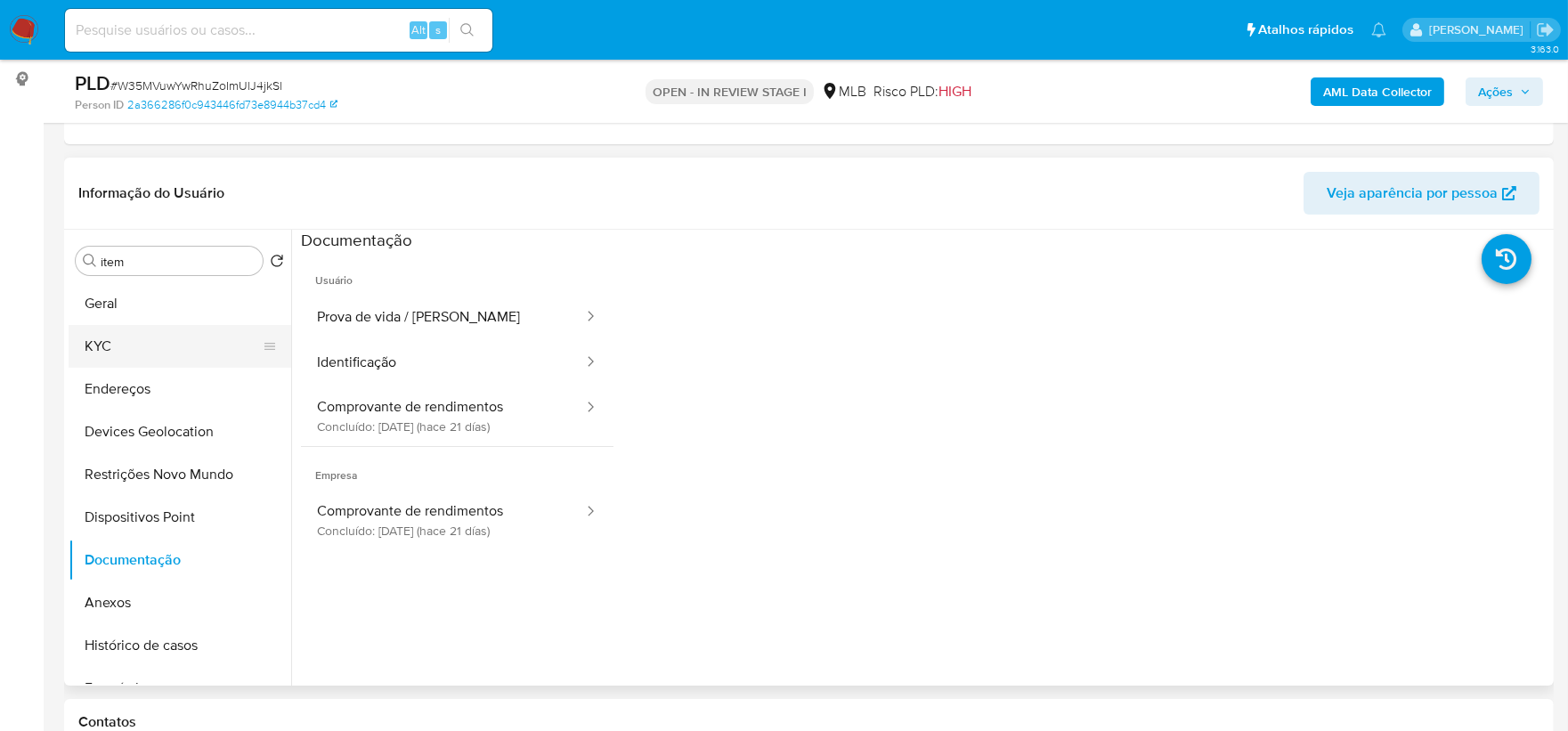
click at [165, 344] on button "KYC" at bounding box center [172, 346] width 208 height 43
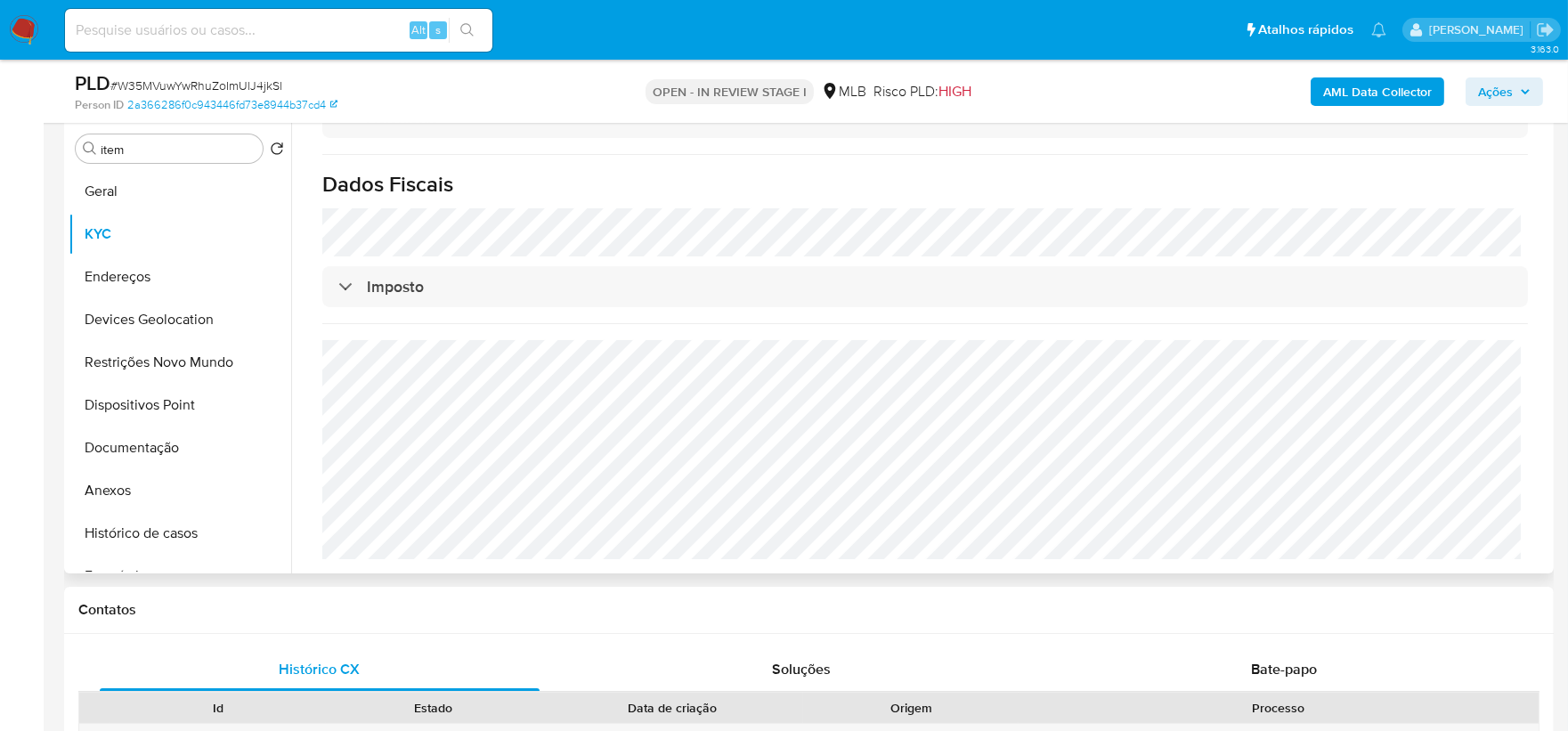
scroll to position [331, 0]
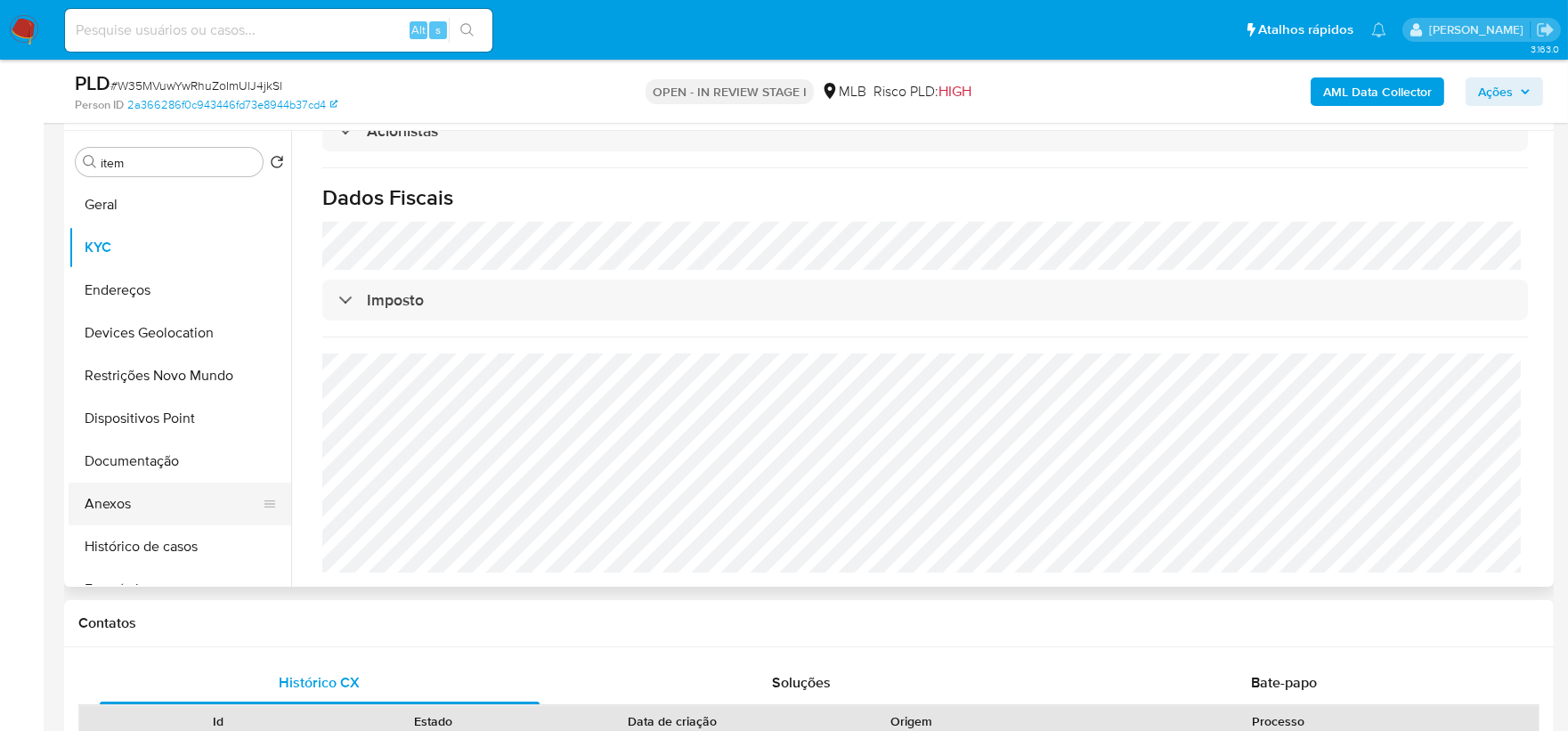
click at [148, 494] on button "Anexos" at bounding box center [172, 503] width 208 height 43
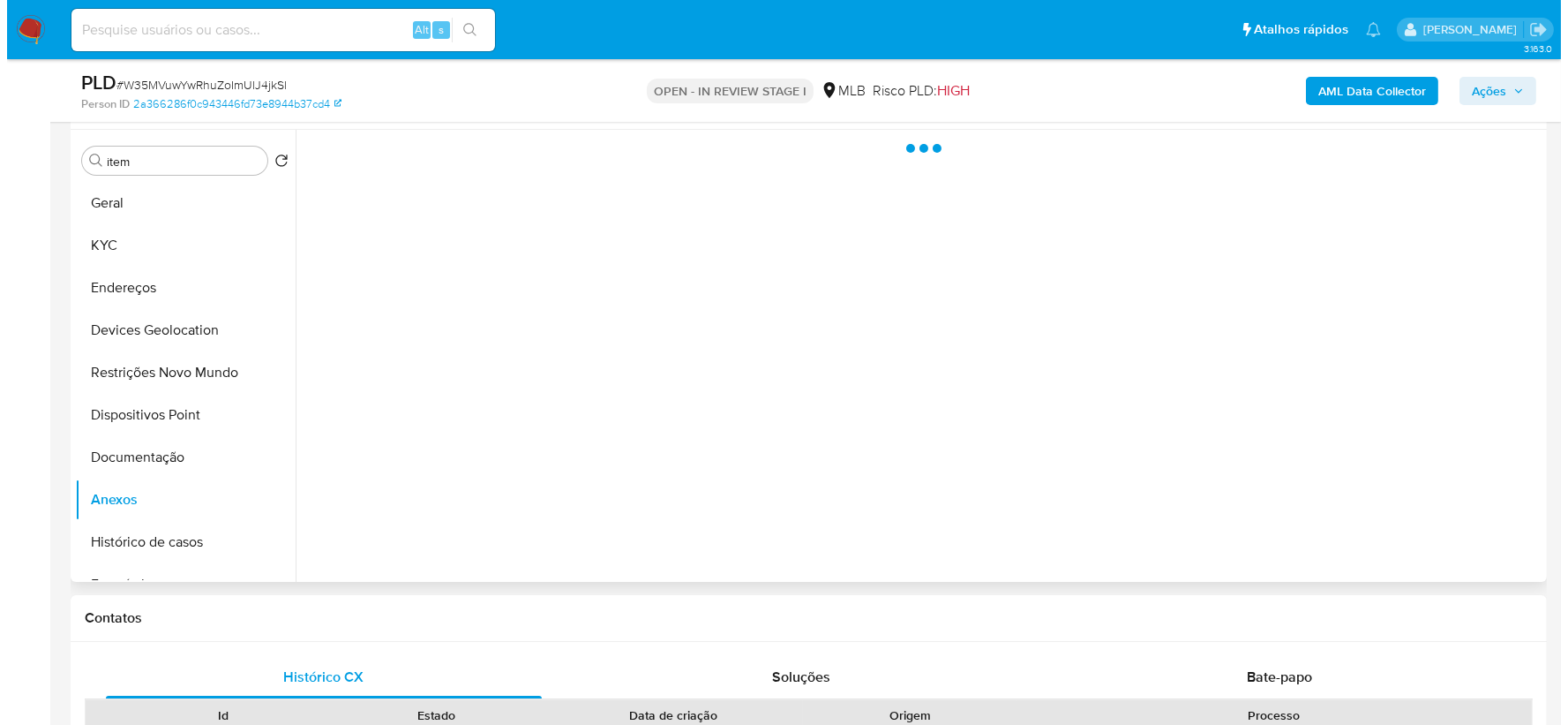
scroll to position [0, 0]
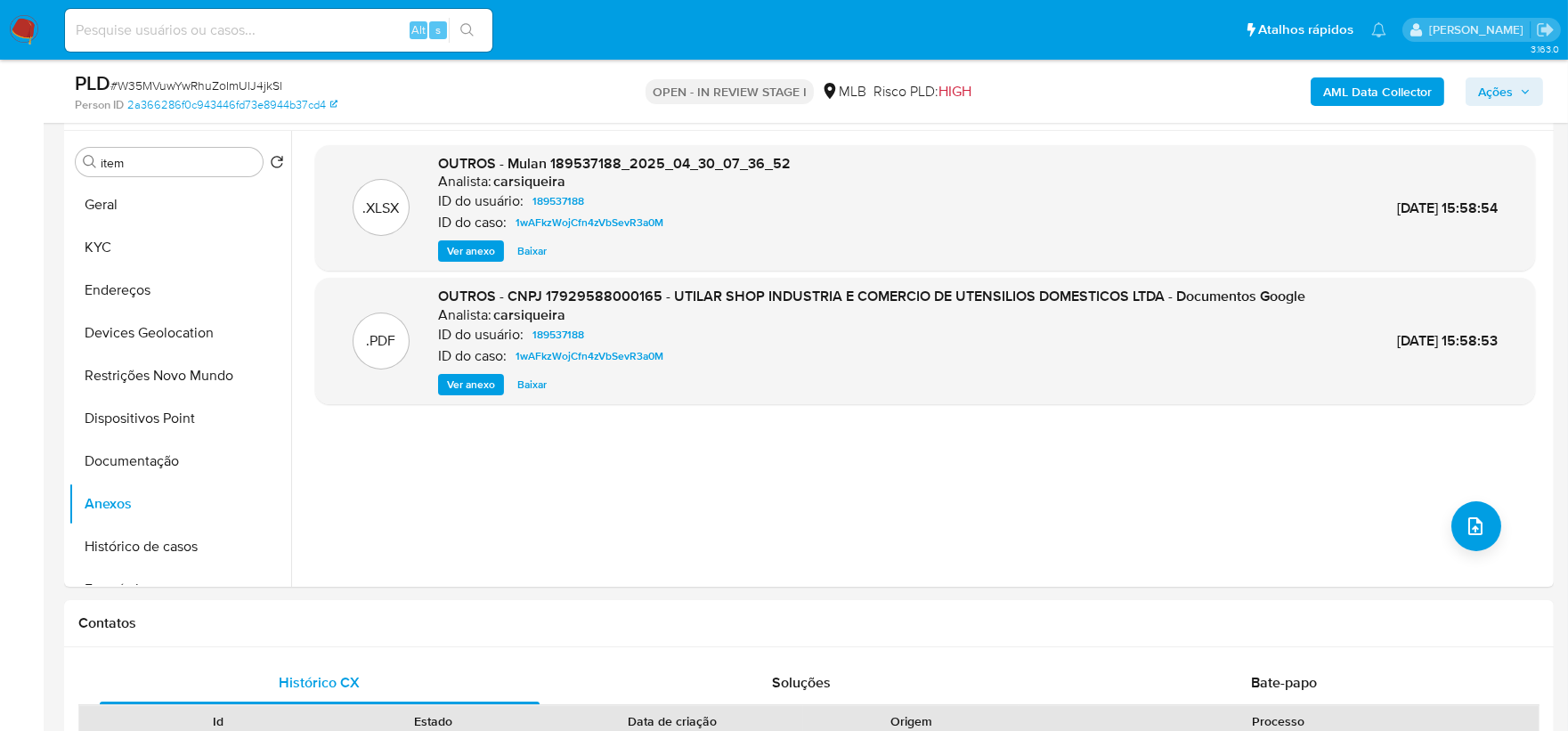
click at [1250, 91] on b "AML Data Collector" at bounding box center [1377, 91] width 108 height 29
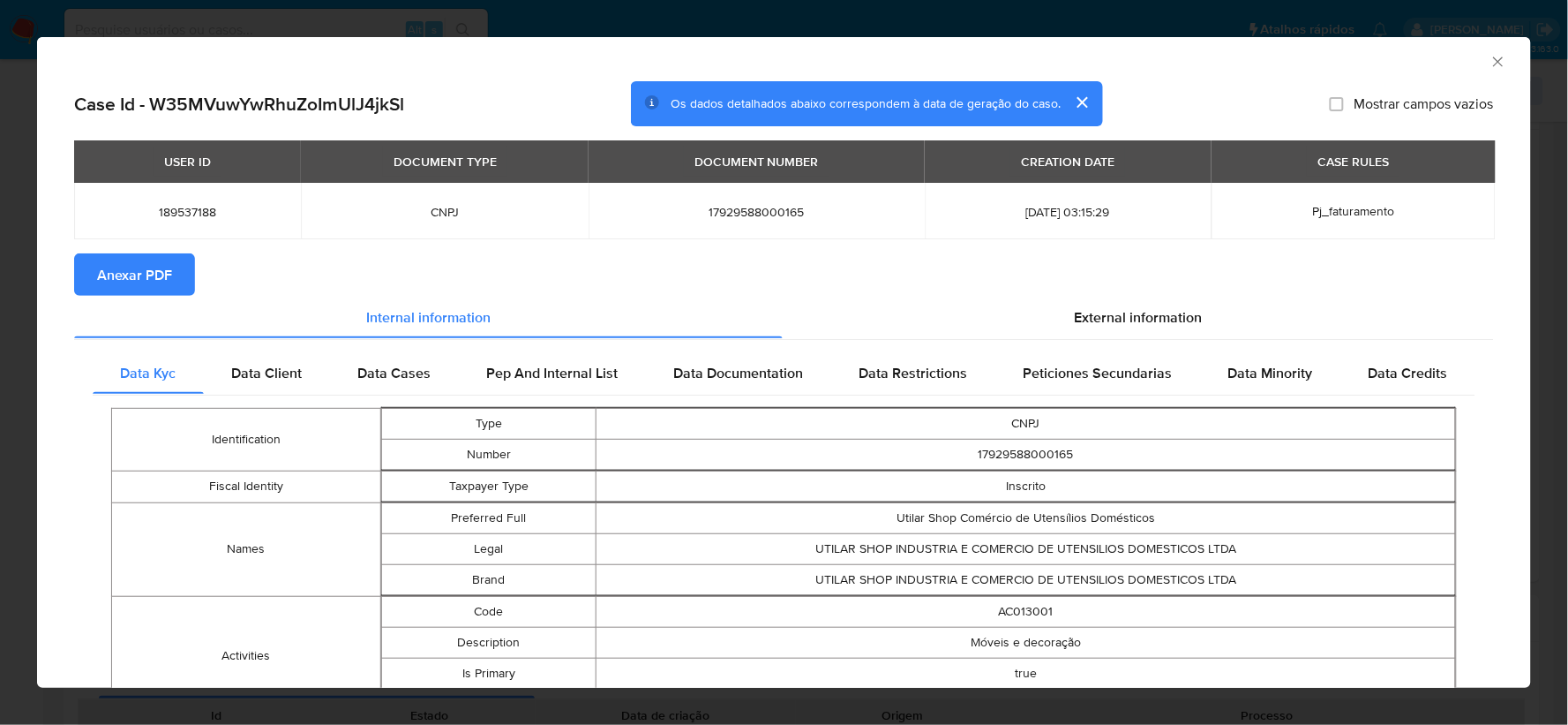
click at [130, 281] on span "Anexar PDF" at bounding box center [134, 274] width 75 height 38
click at [1239, 58] on icon "Fechar a janela" at bounding box center [1498, 62] width 18 height 18
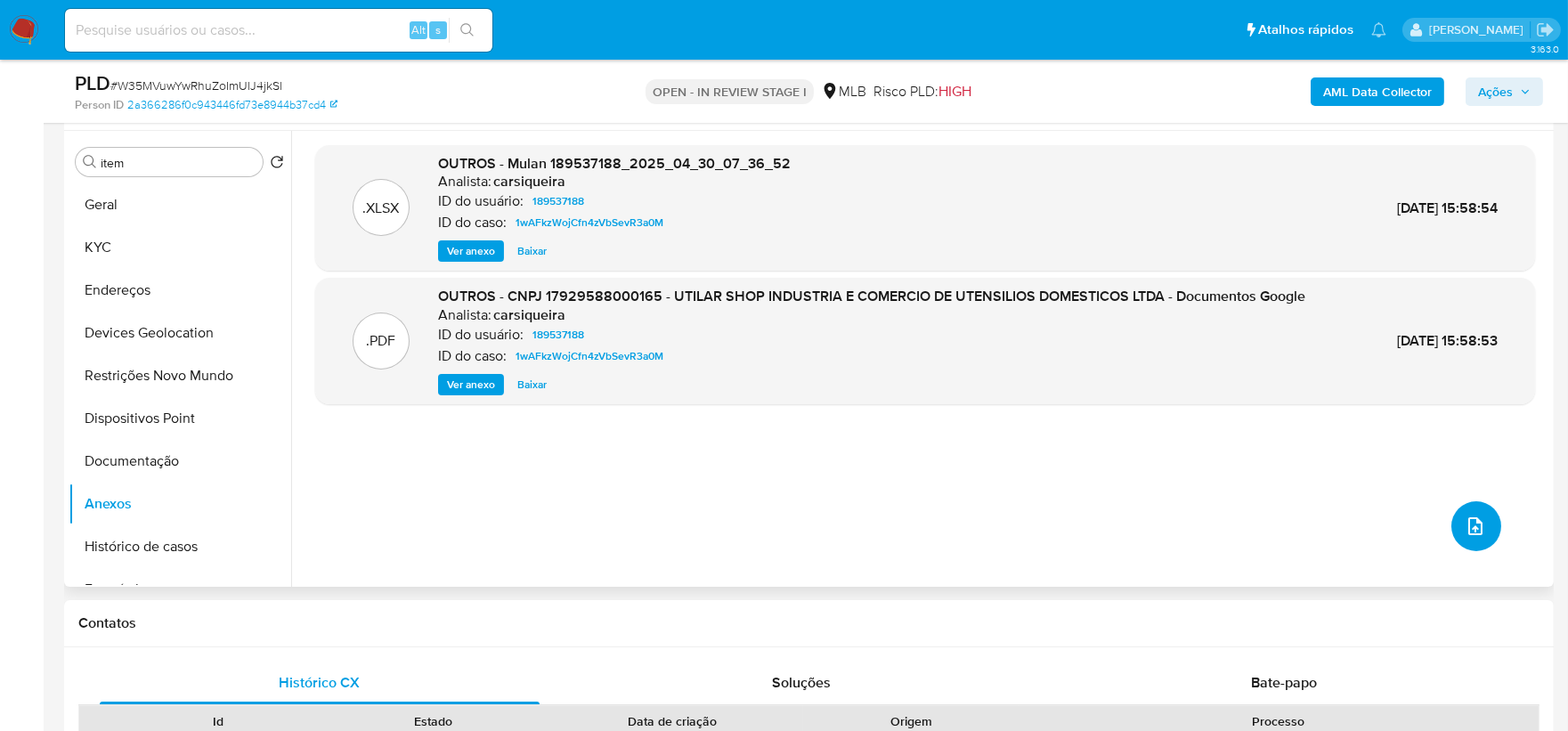
click at [1250, 517] on icon "upload-file" at bounding box center [1474, 525] width 21 height 21
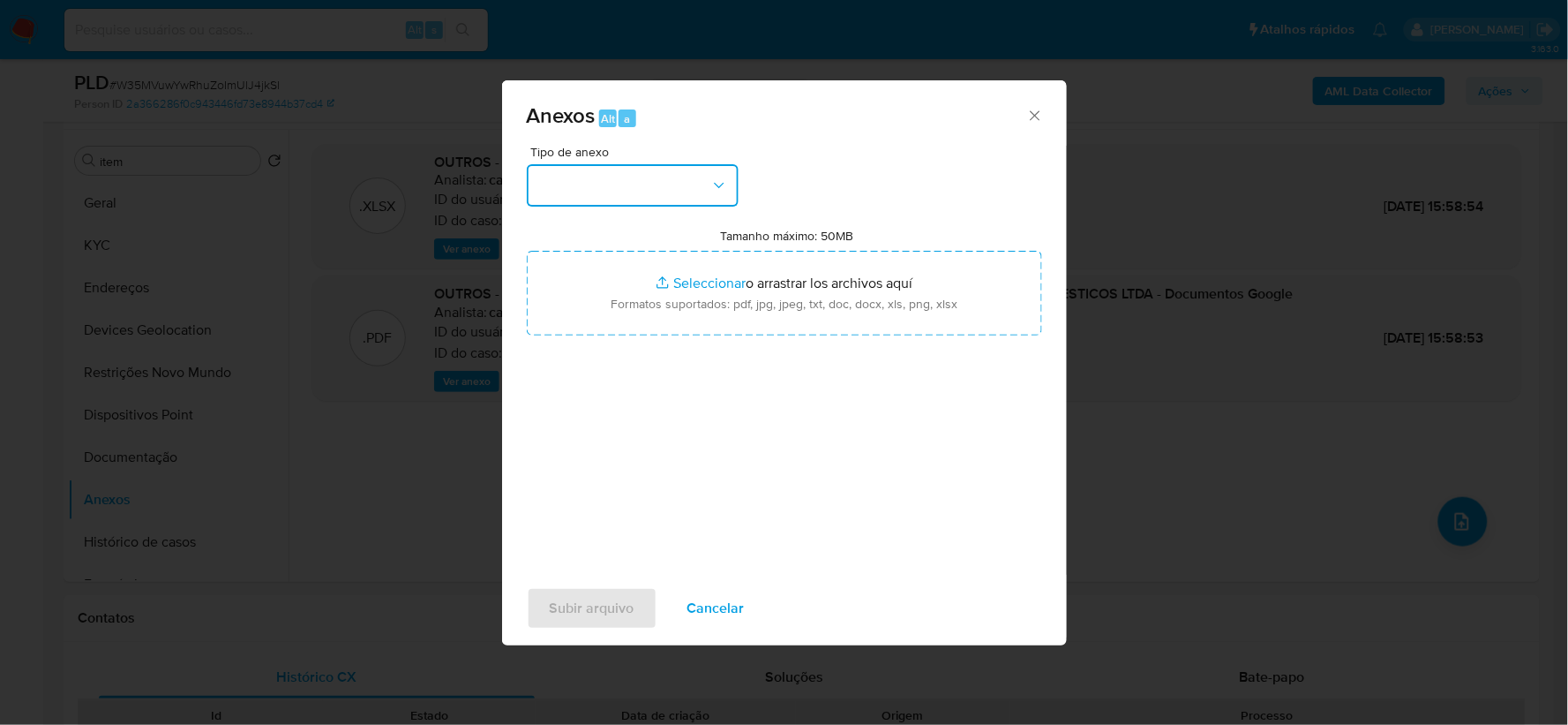
click at [688, 190] on button "button" at bounding box center [632, 184] width 212 height 42
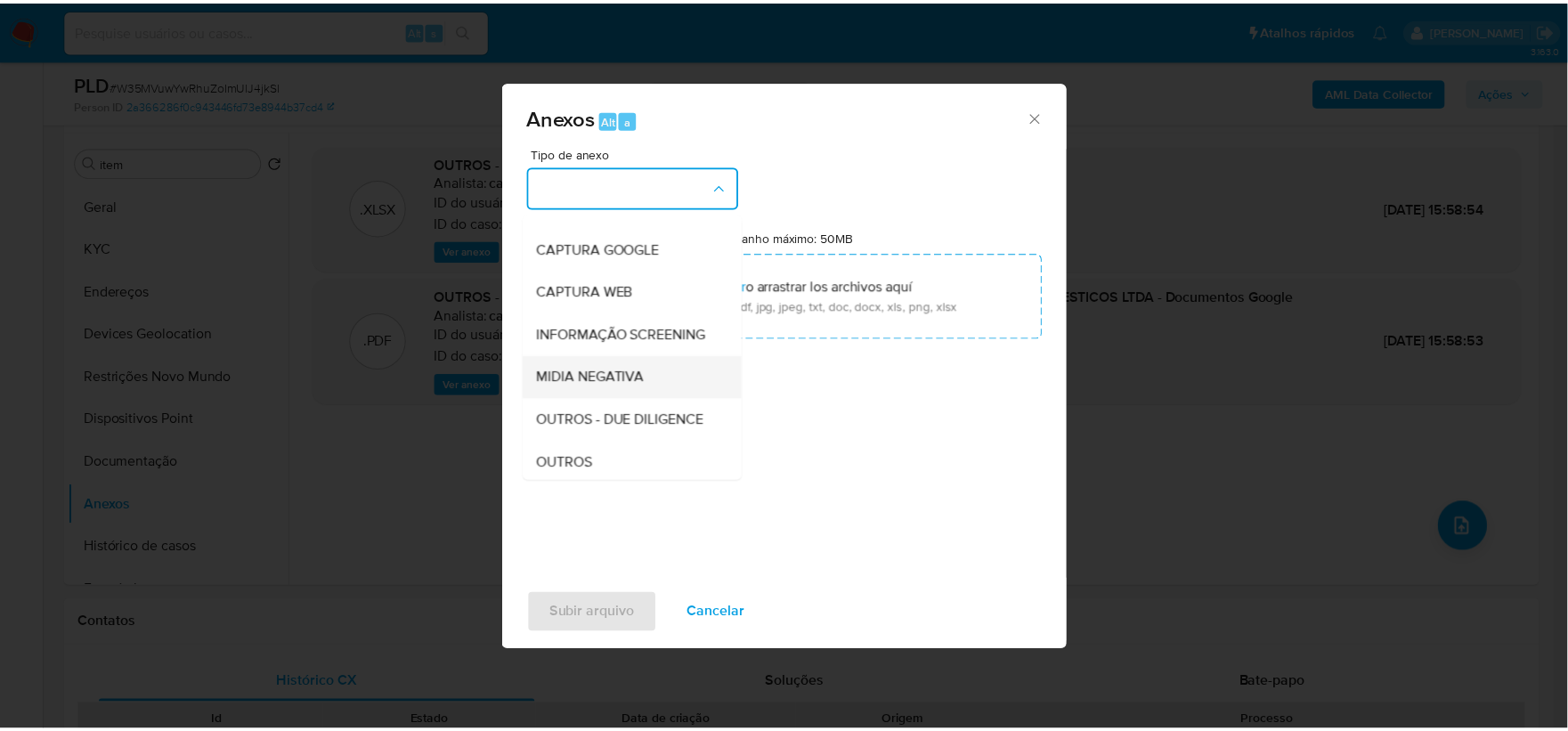
scroll to position [98, 0]
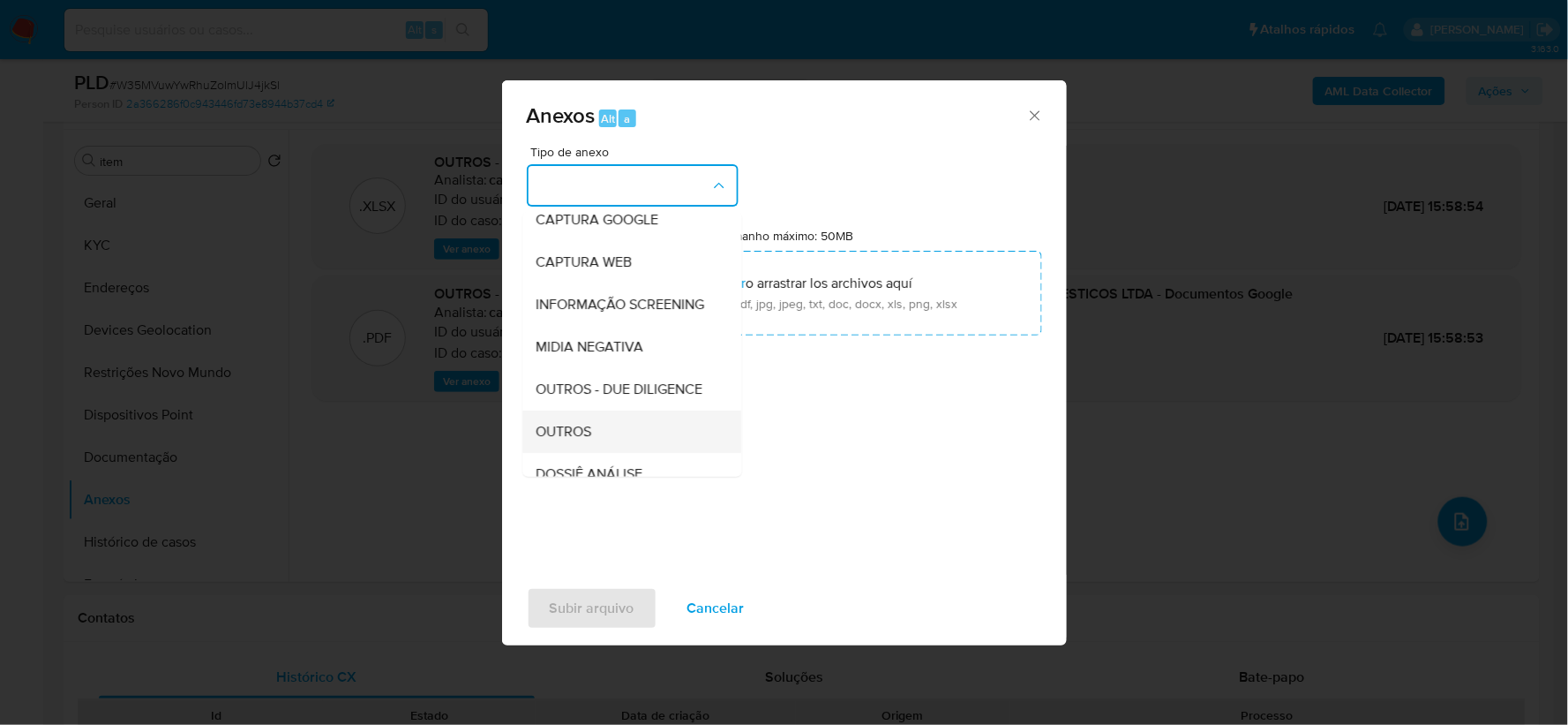
click at [572, 440] on span "OUTROS" at bounding box center [564, 432] width 55 height 18
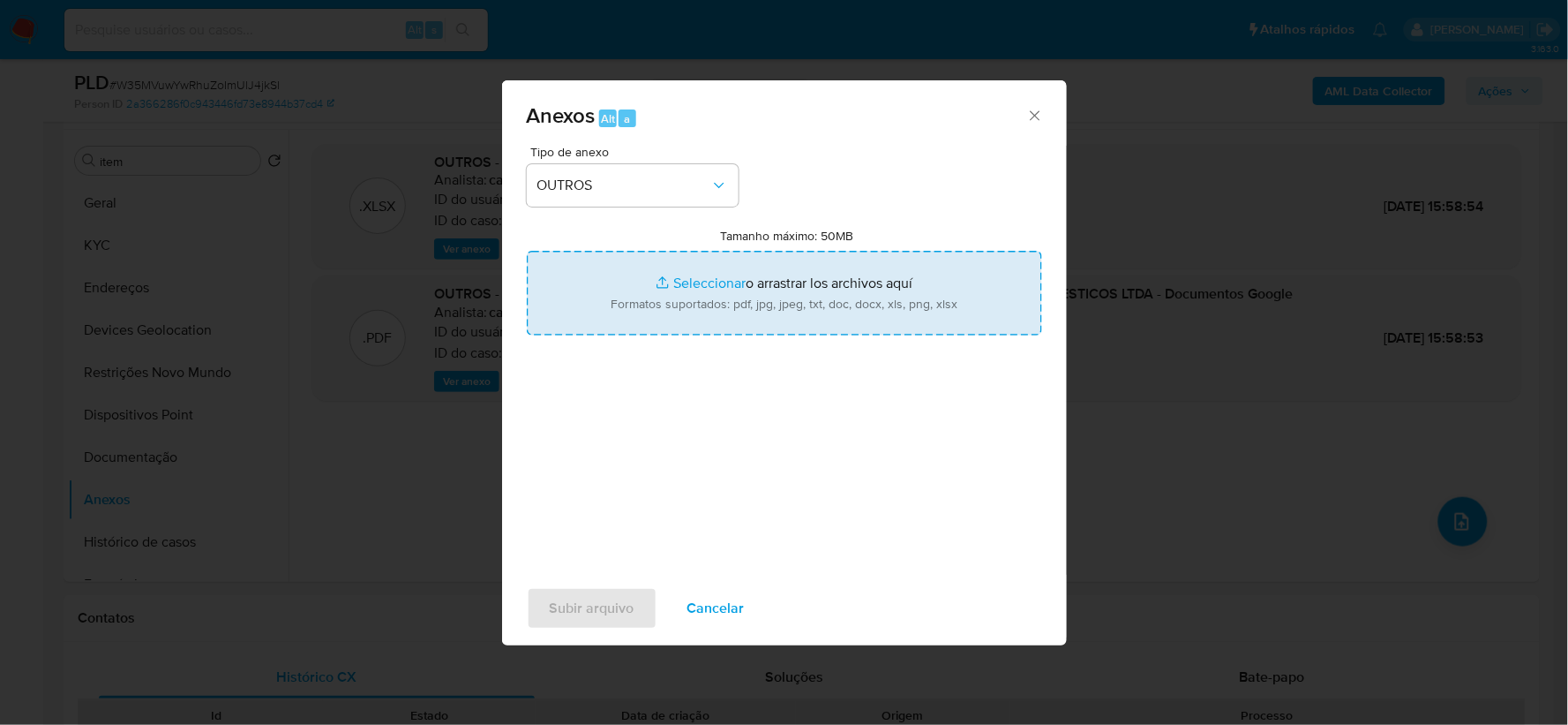
click at [733, 305] on input "Tamanho máximo: 50MB Seleccionar archivos" at bounding box center [784, 293] width 516 height 85
type input "C:\fakepath\Mulan 189537188_2025_10_13_18_23_40.xlsx"
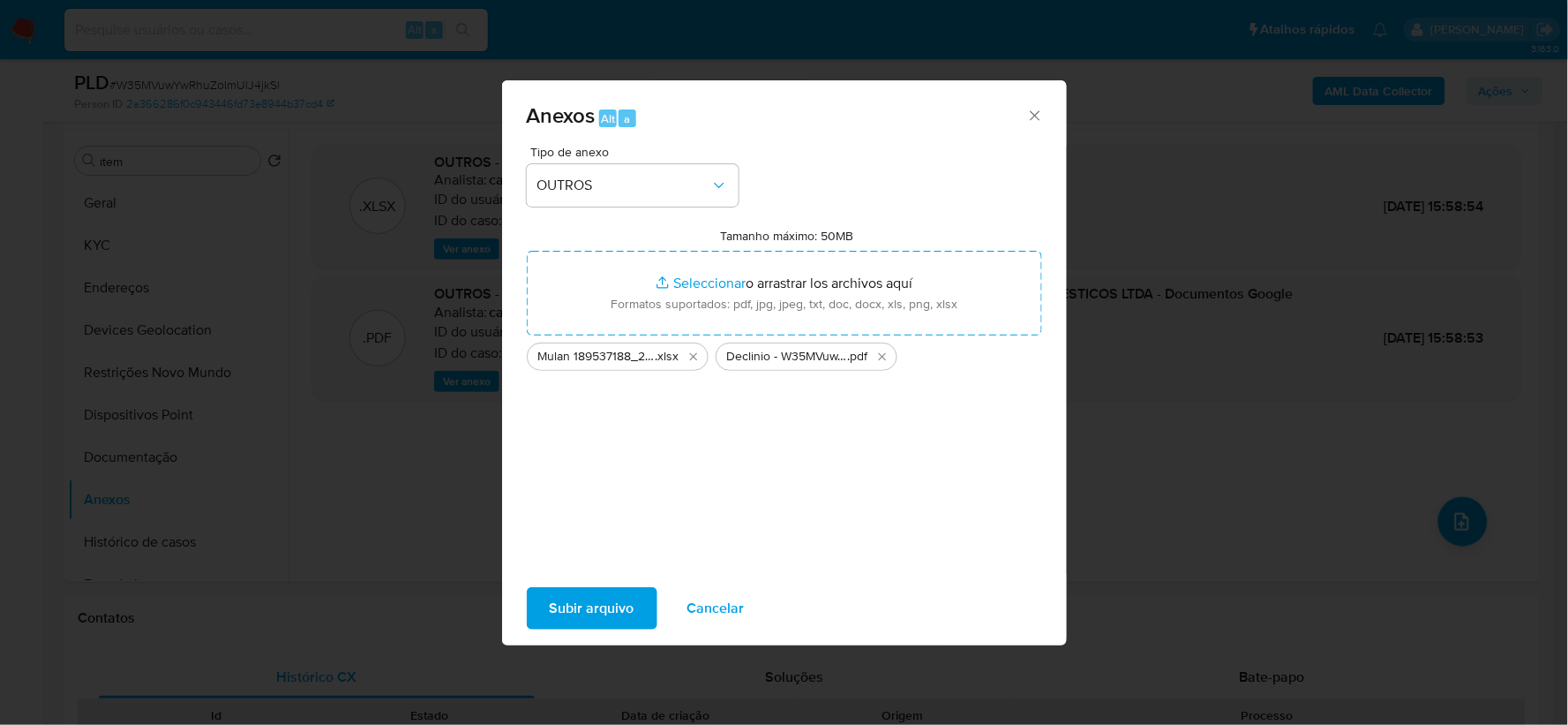
click at [591, 547] on span "Subir arquivo" at bounding box center [592, 608] width 85 height 38
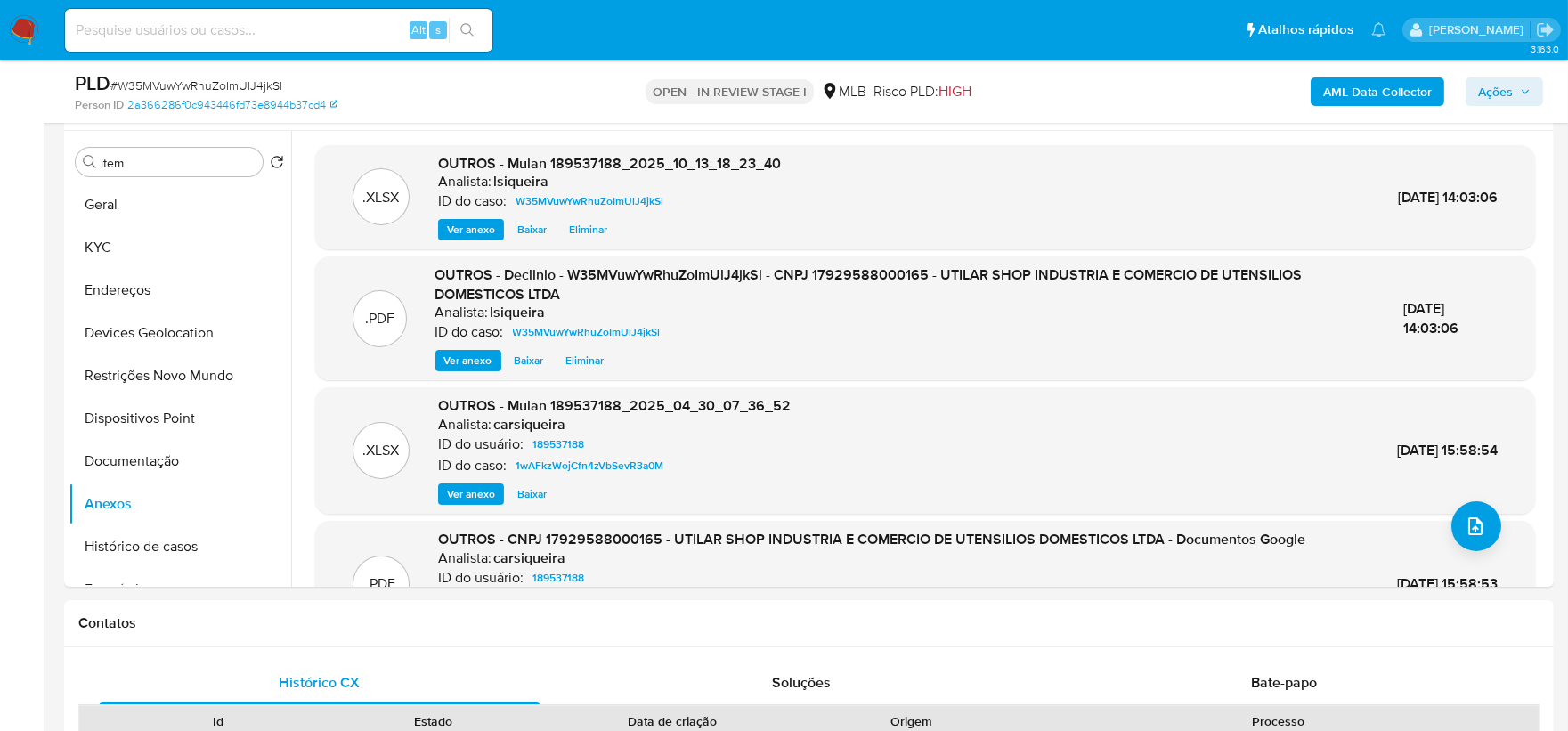
click at [1250, 92] on span "Ações" at bounding box center [1494, 91] width 35 height 29
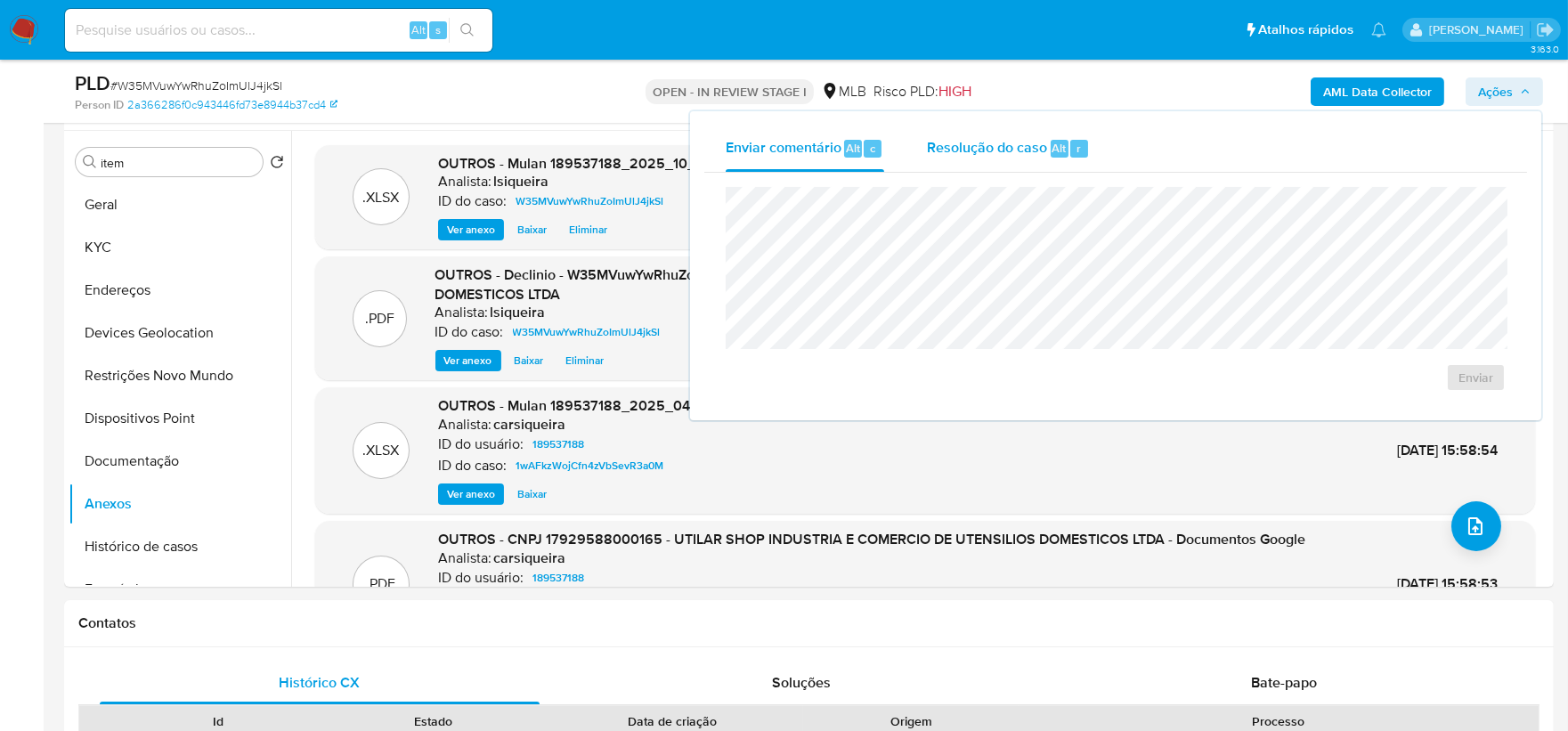
click at [1017, 148] on span "Resolução do caso" at bounding box center [986, 147] width 120 height 21
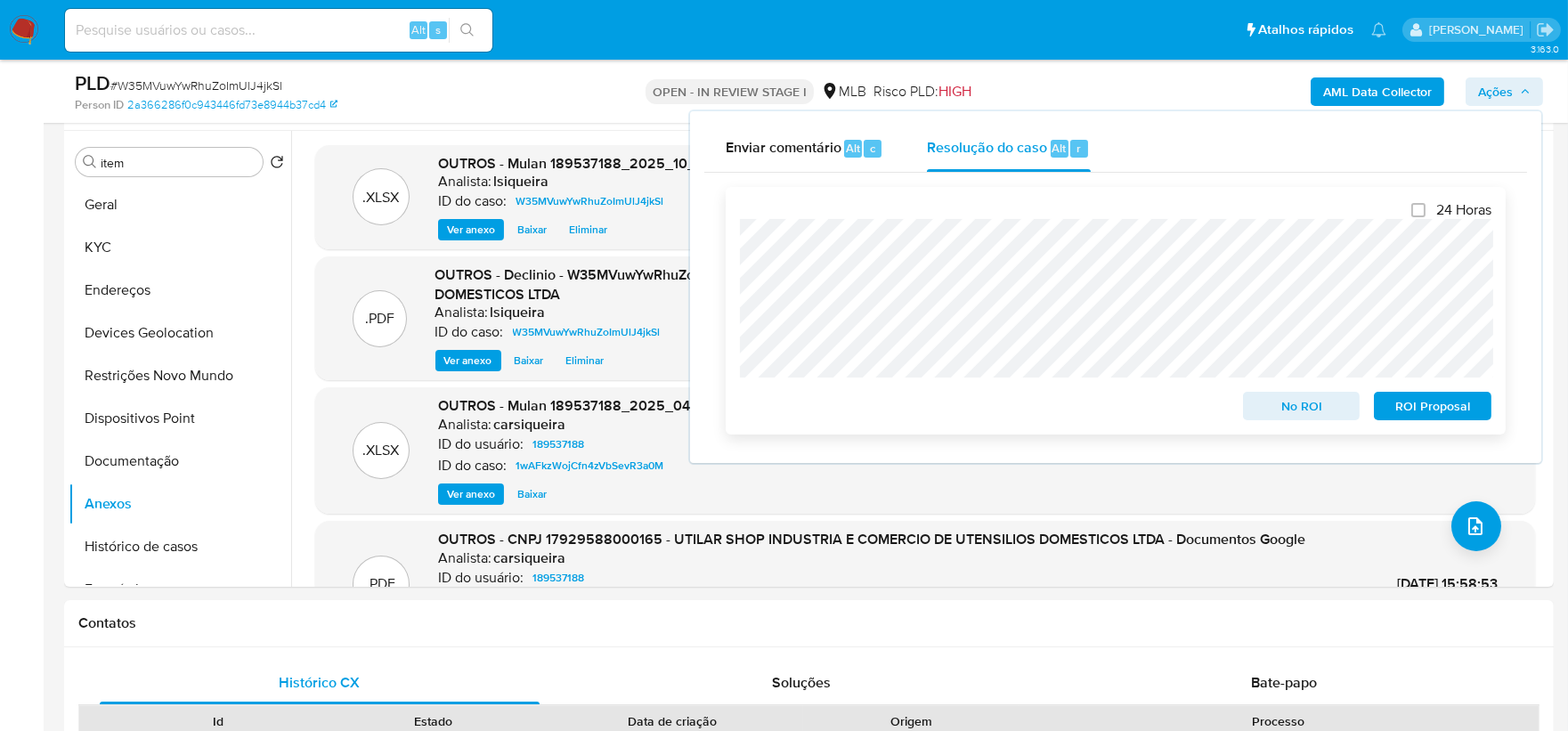
click at [1250, 405] on span "No ROI" at bounding box center [1301, 405] width 93 height 25
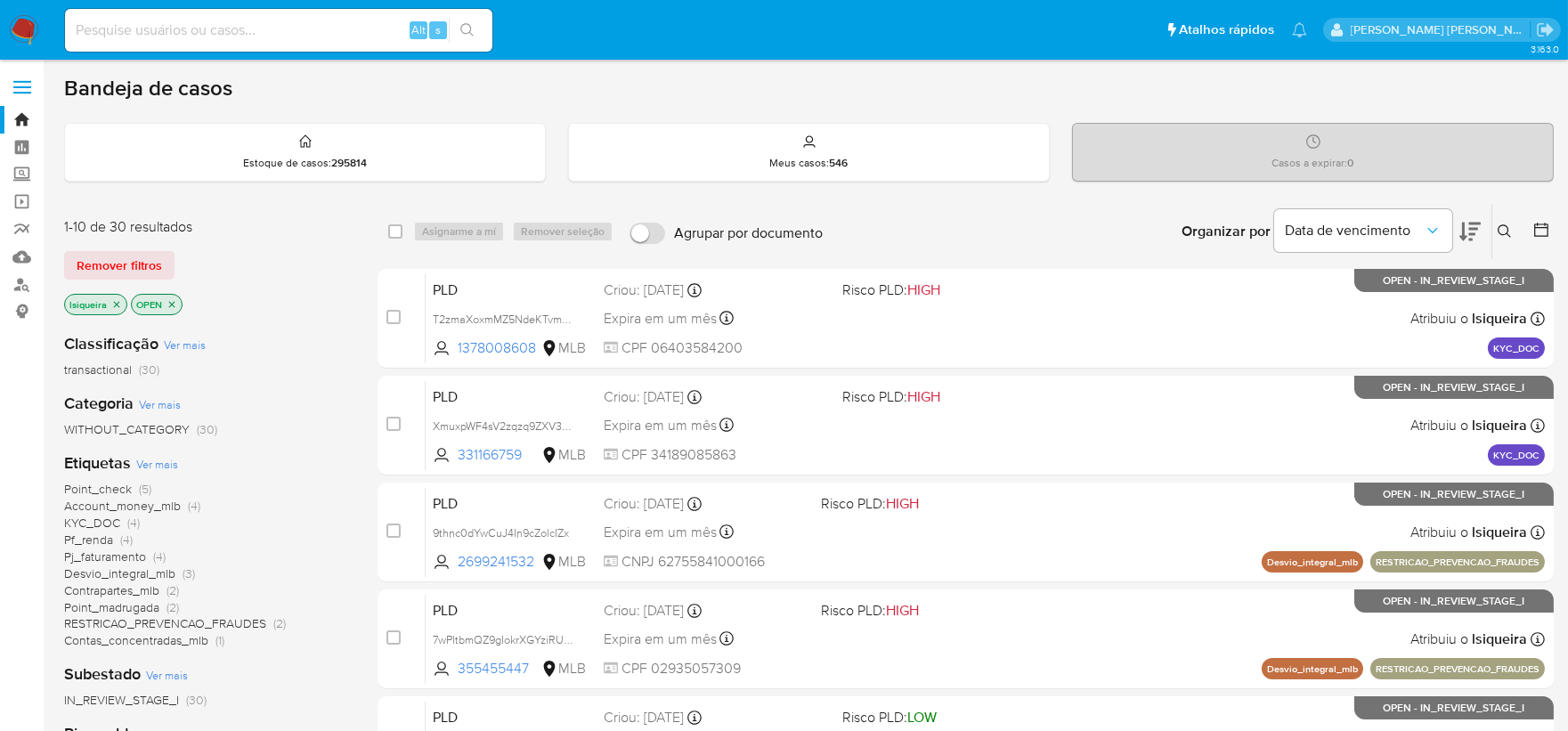
click at [1470, 228] on icon at bounding box center [1469, 232] width 21 height 19
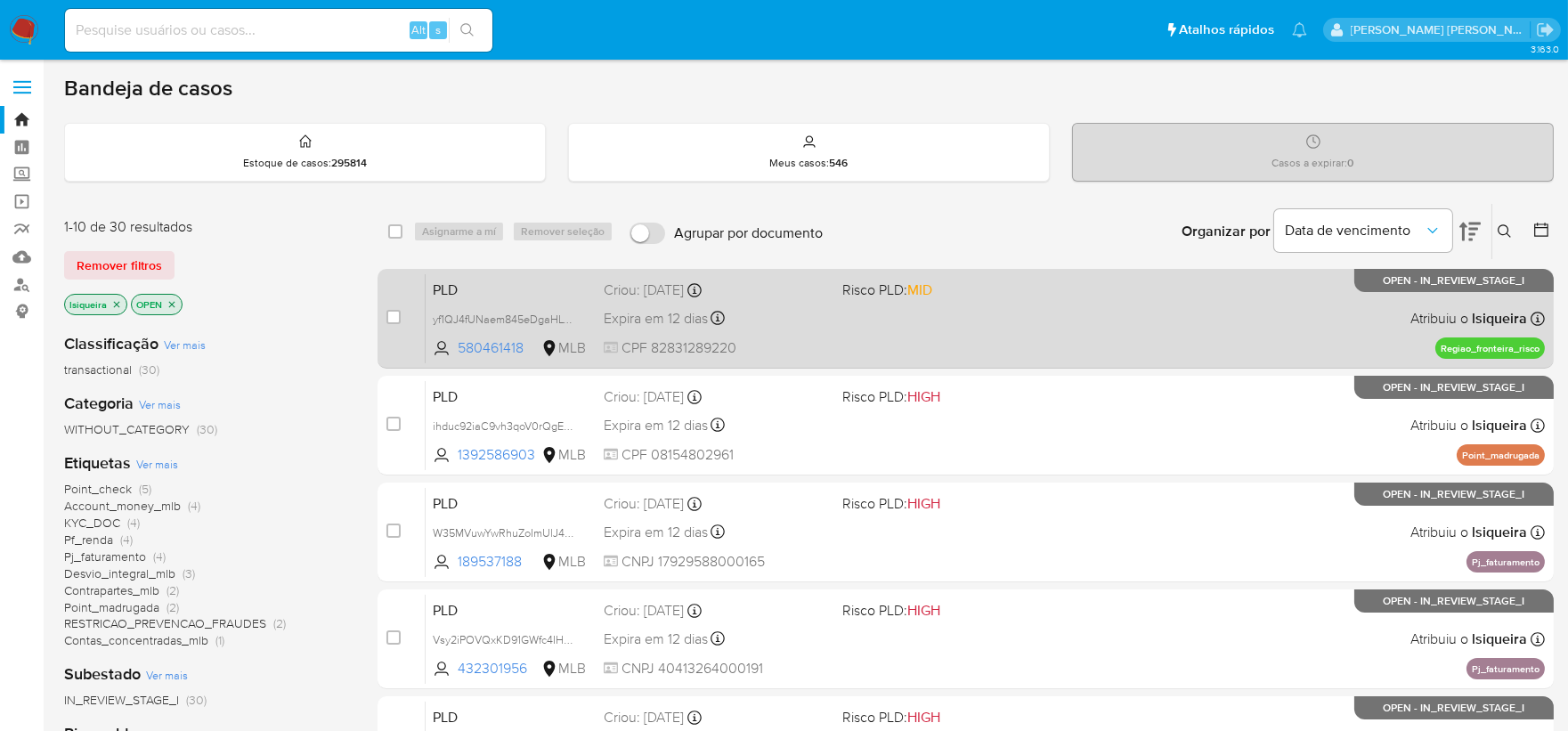
click at [1047, 326] on div "PLD yf1QJ4fUNaem845eDgaHLTq0 580461418 MLB Risco PLD: MID Criou: [DATE] Criou: …" at bounding box center [985, 318] width 1119 height 90
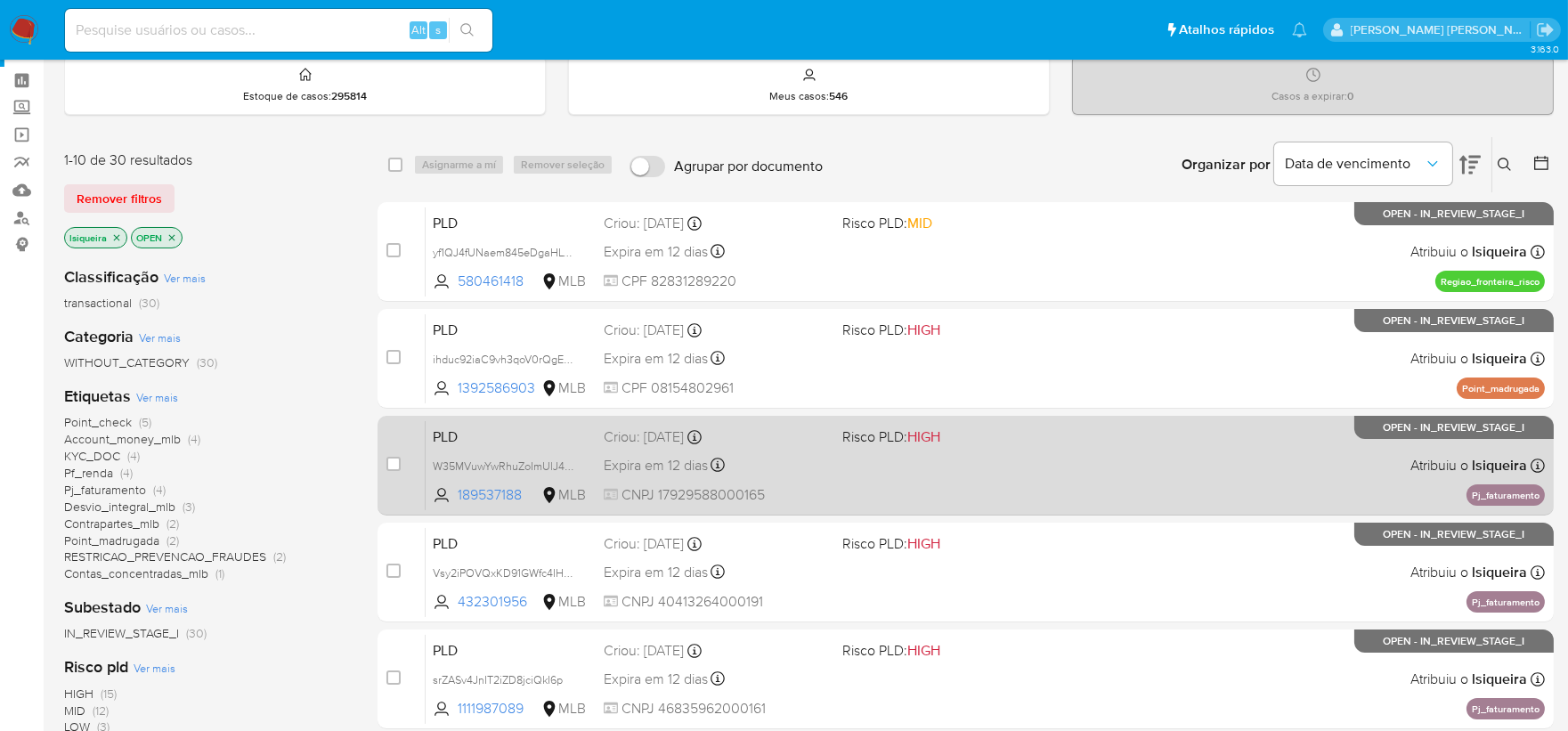
scroll to position [98, 0]
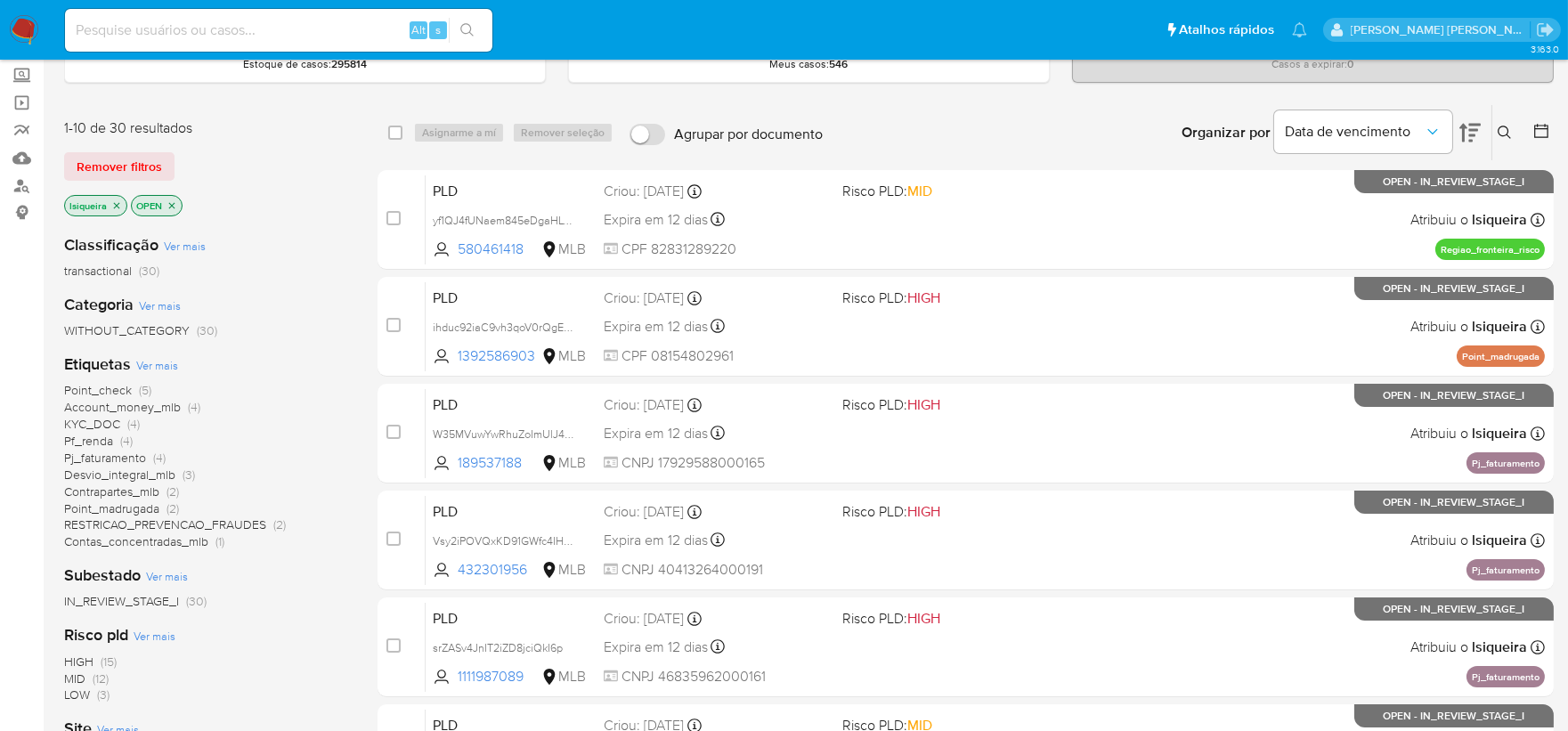
click at [120, 410] on span "Account_money_mlb" at bounding box center [121, 407] width 116 height 18
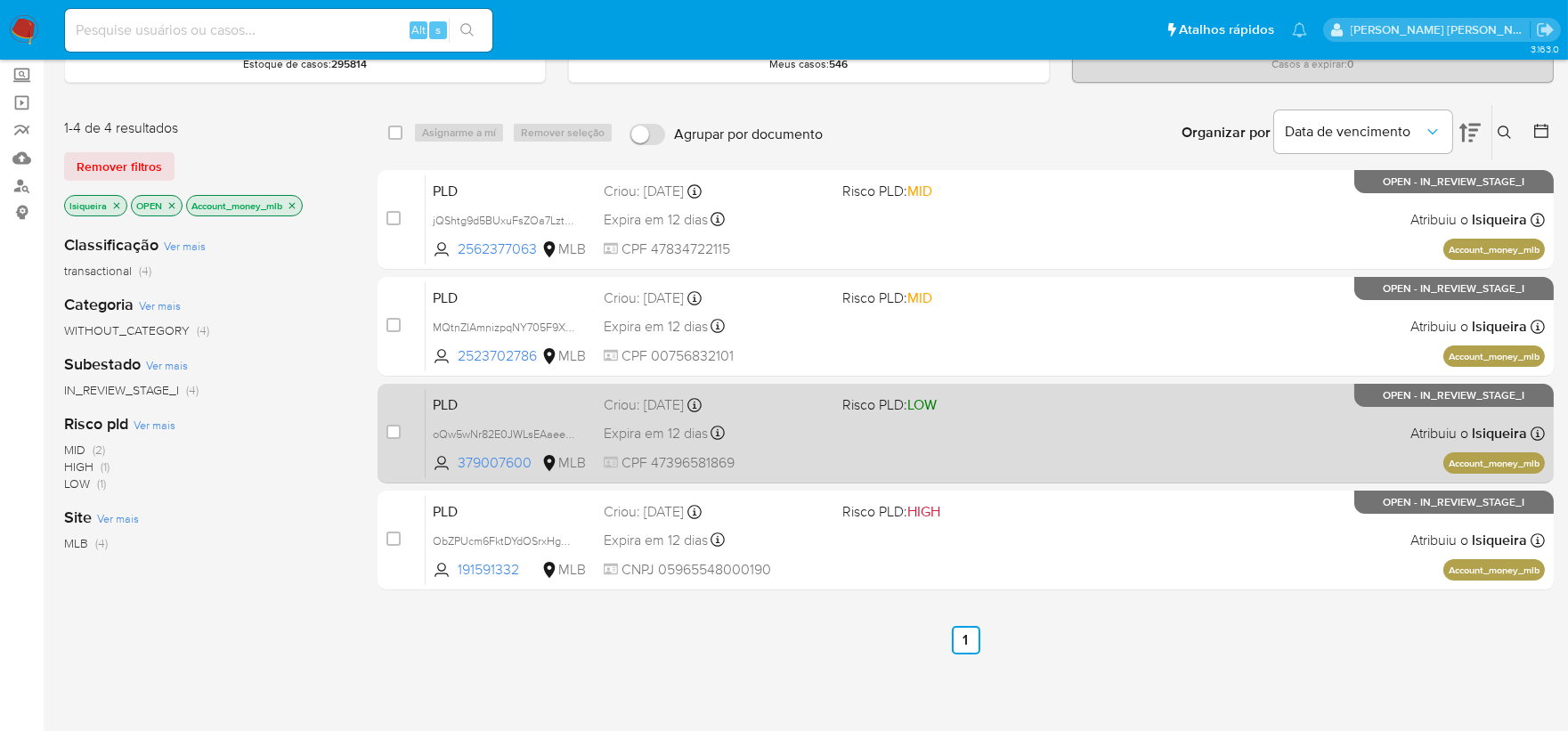
click at [1028, 411] on span "Risco PLD: LOW" at bounding box center [953, 403] width 224 height 23
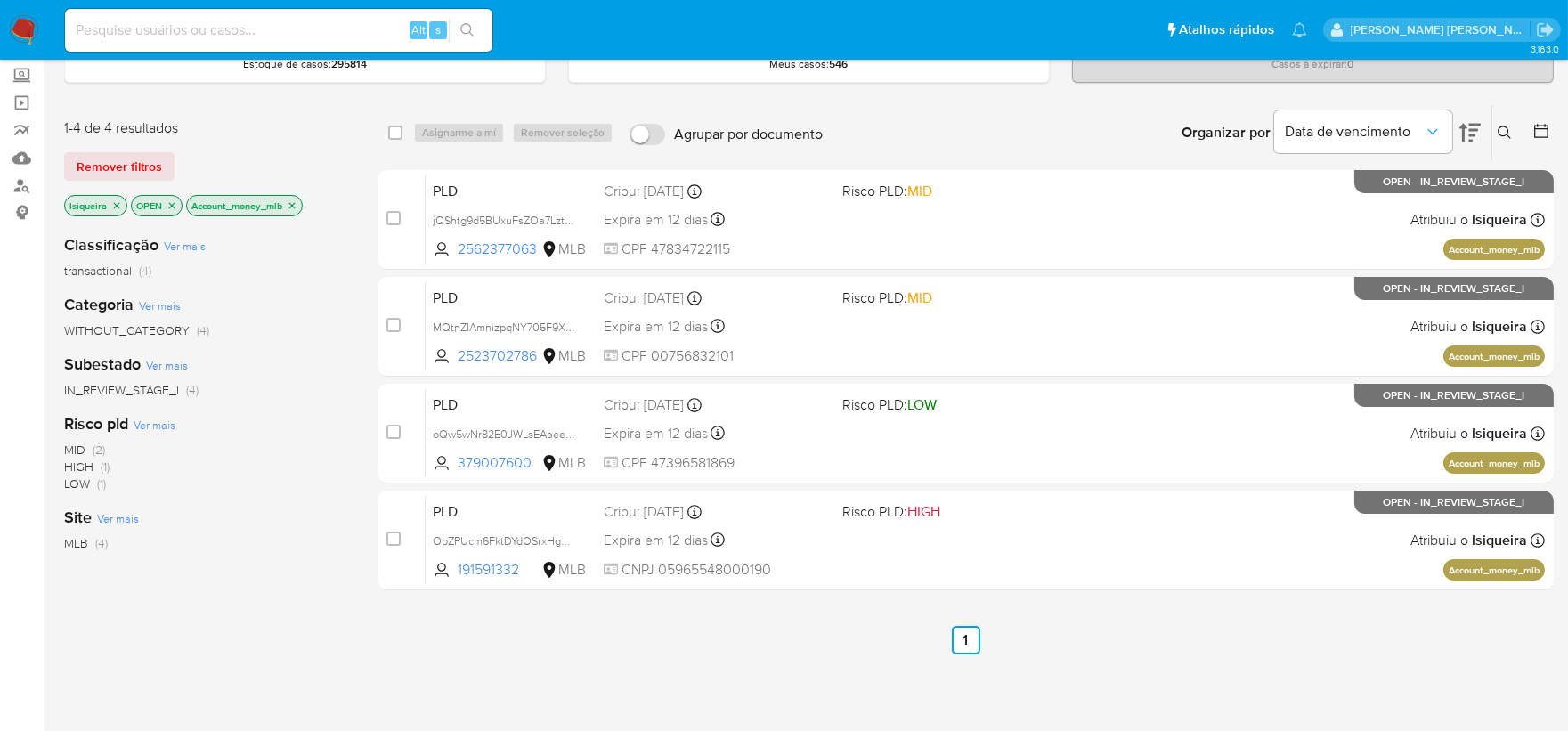
click at [163, 19] on input at bounding box center [278, 30] width 427 height 23
paste input "1468907285"
type input "1468907285"
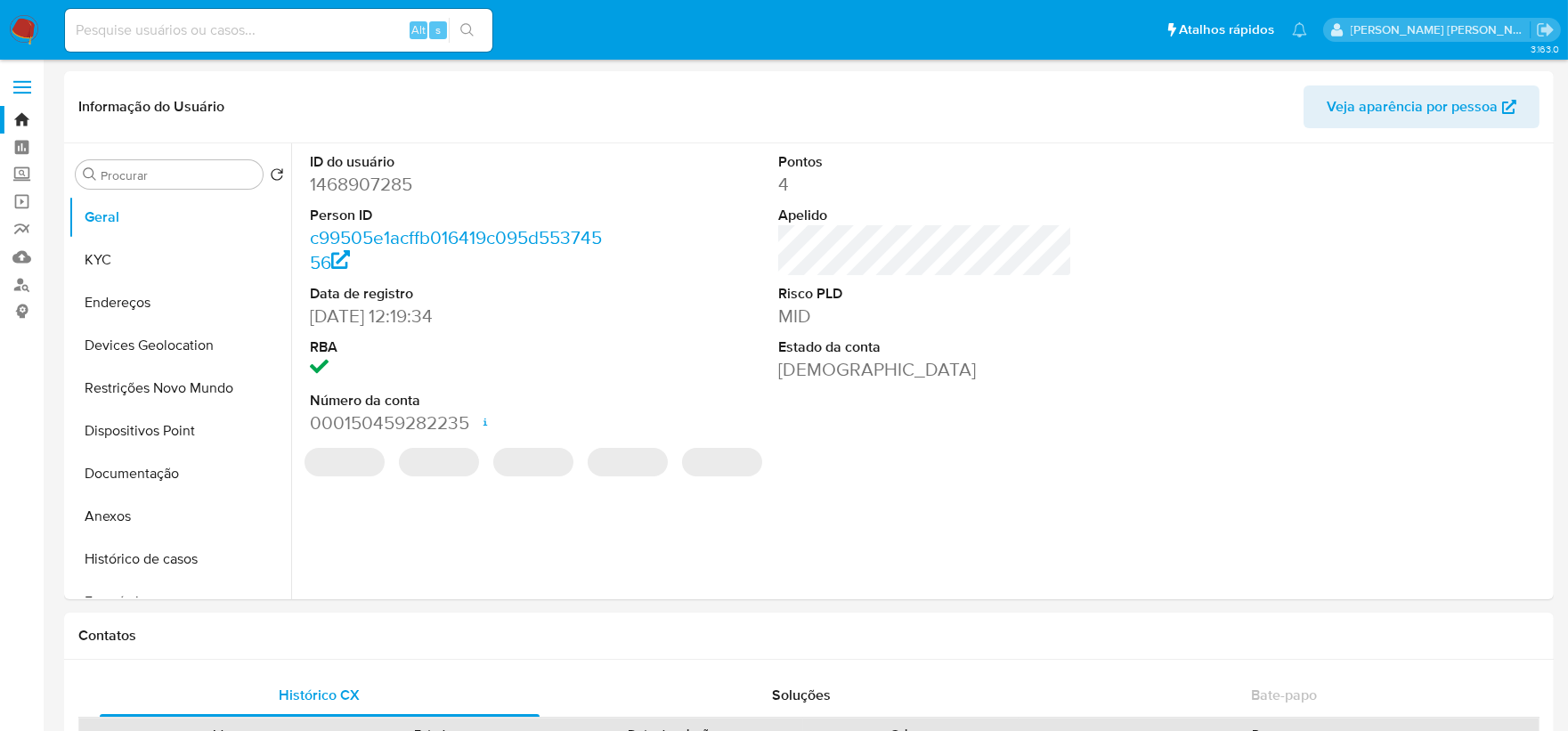
select select "10"
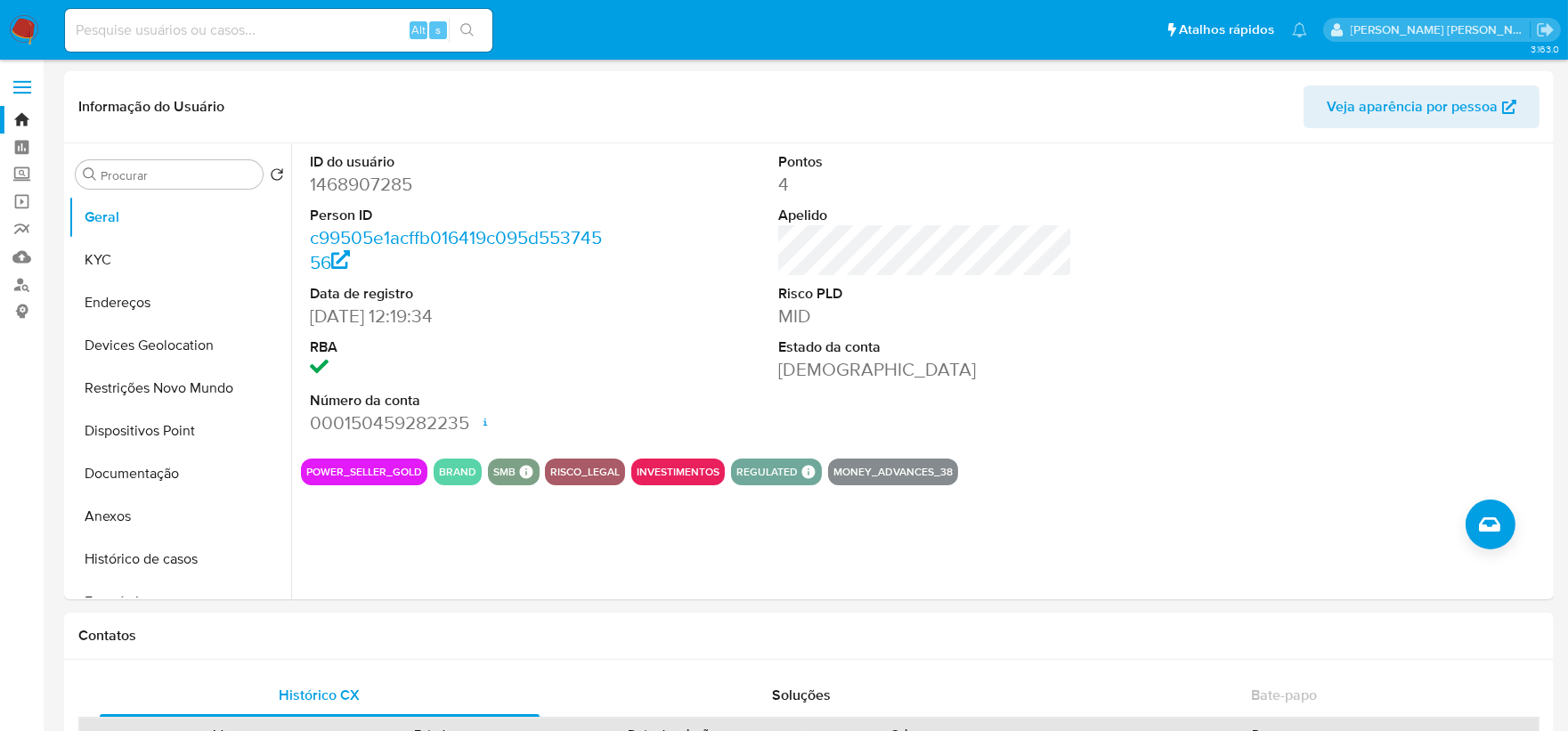
click at [266, 36] on input at bounding box center [278, 30] width 427 height 23
paste input "765992885"
type input "765992885"
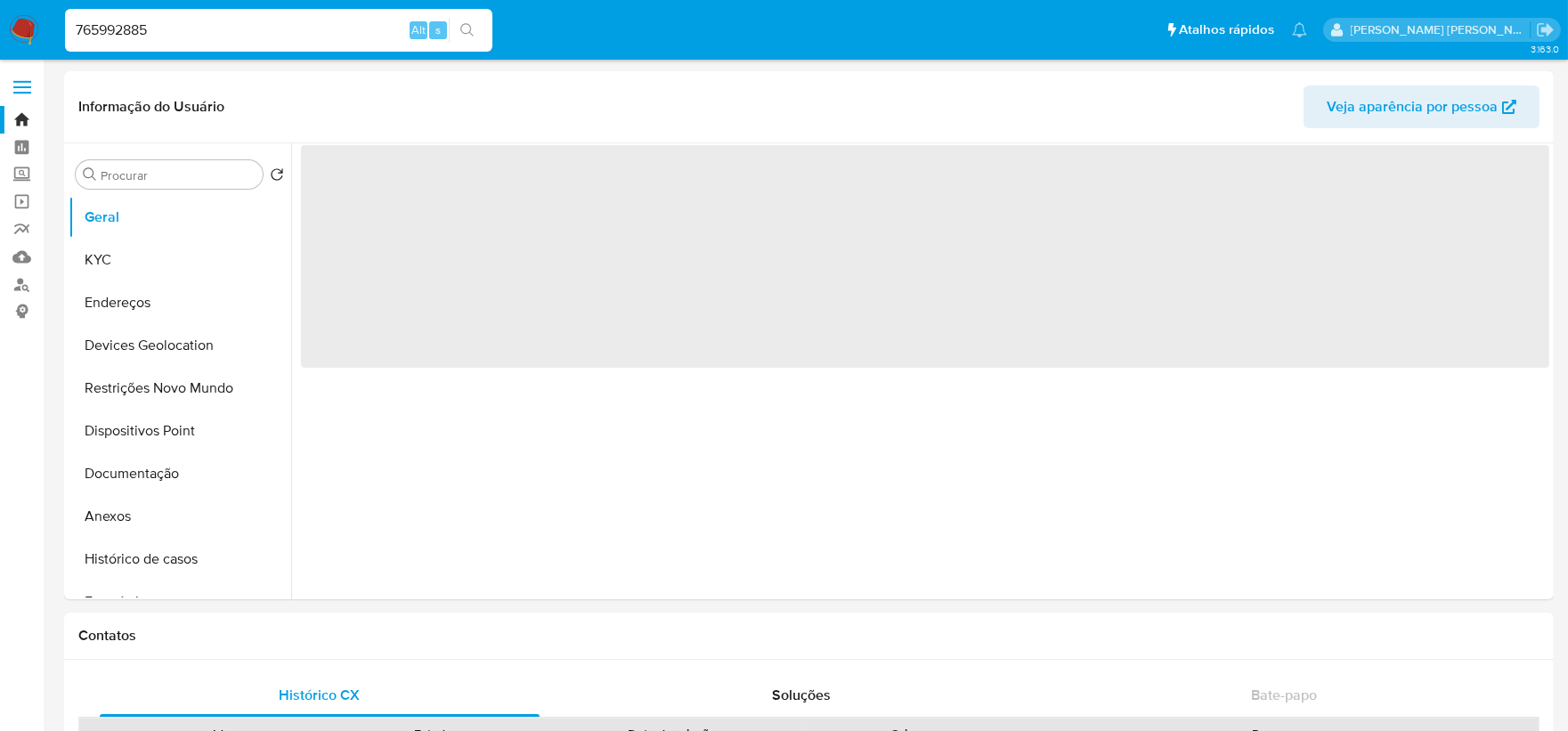
select select "10"
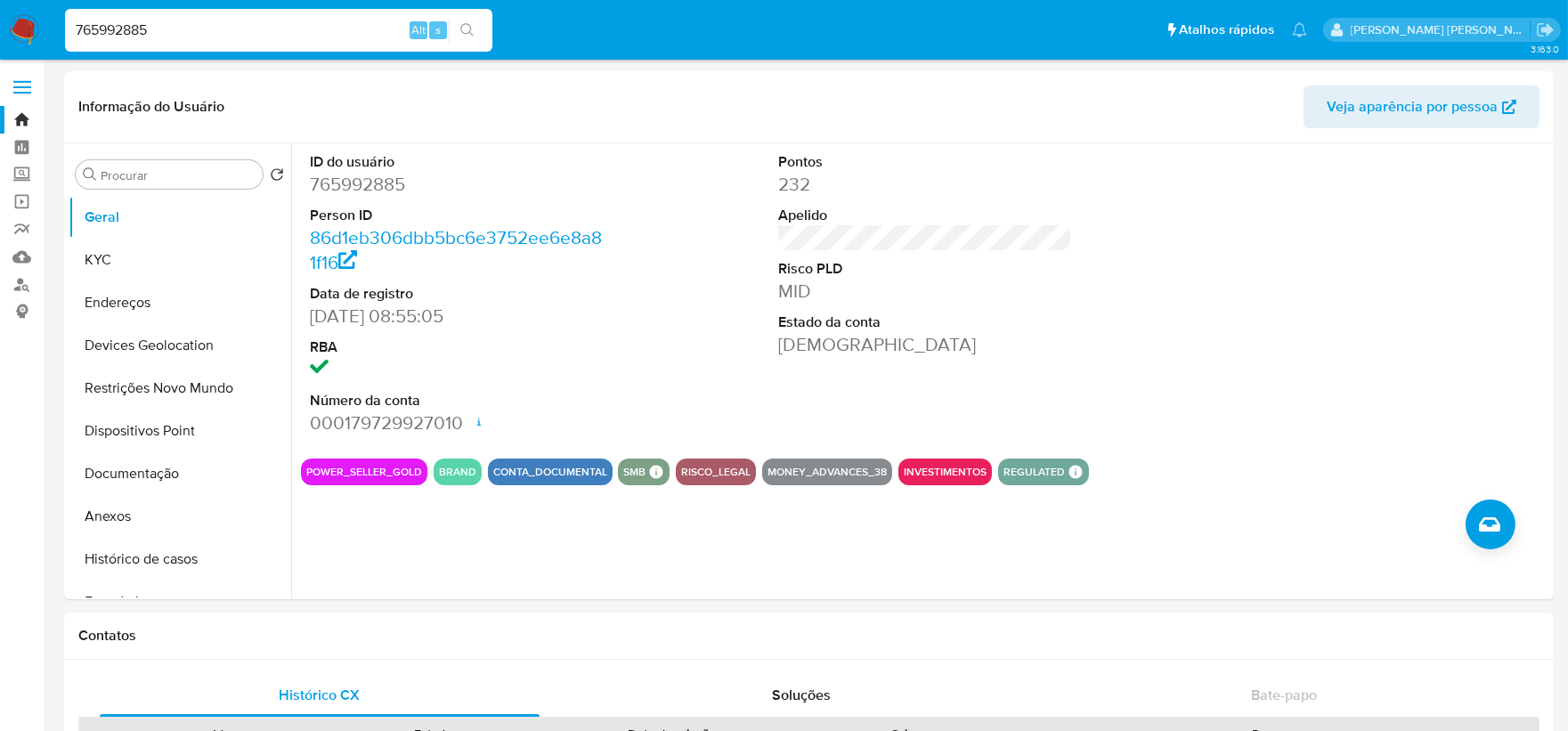
click at [21, 20] on img at bounding box center [24, 30] width 30 height 30
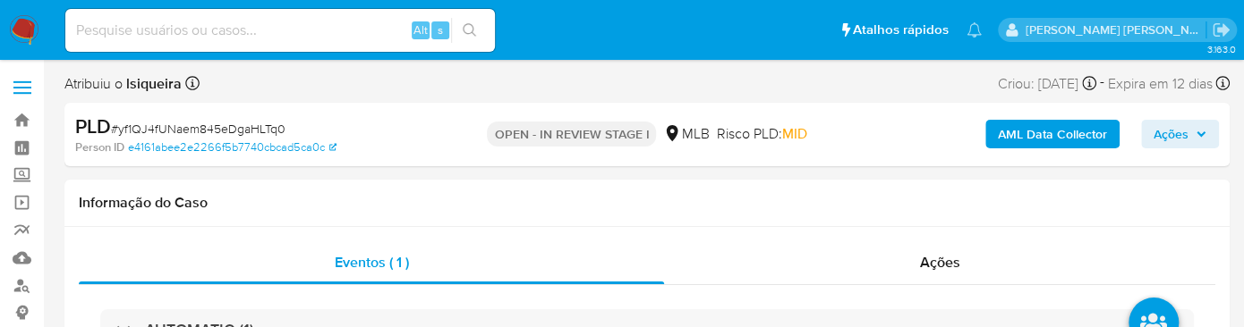
select select "10"
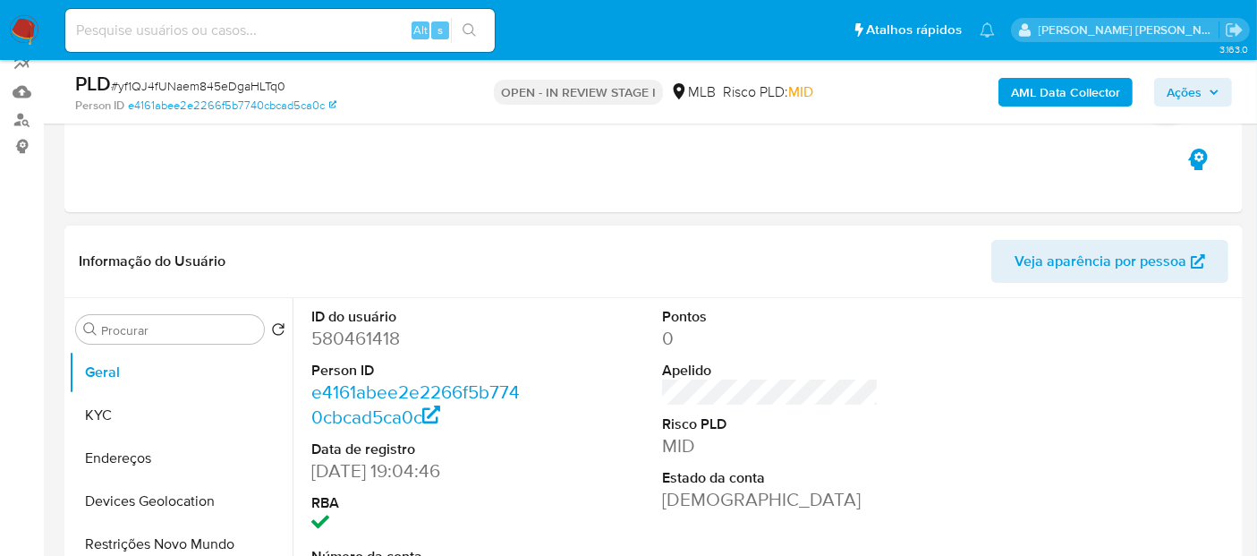
scroll to position [397, 0]
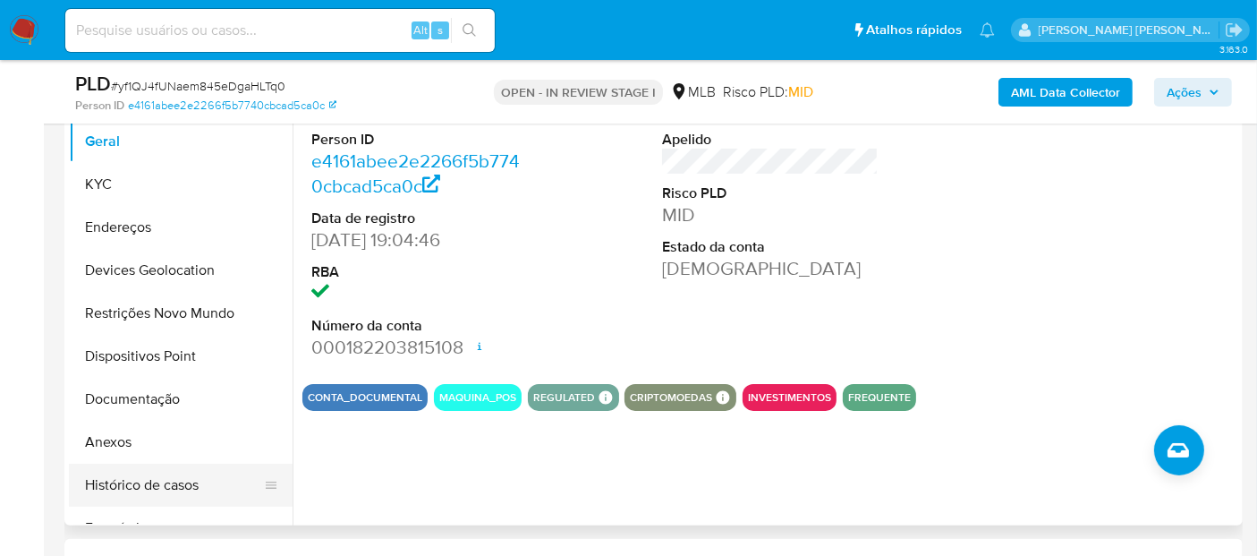
click at [153, 480] on button "Histórico de casos" at bounding box center [173, 484] width 209 height 43
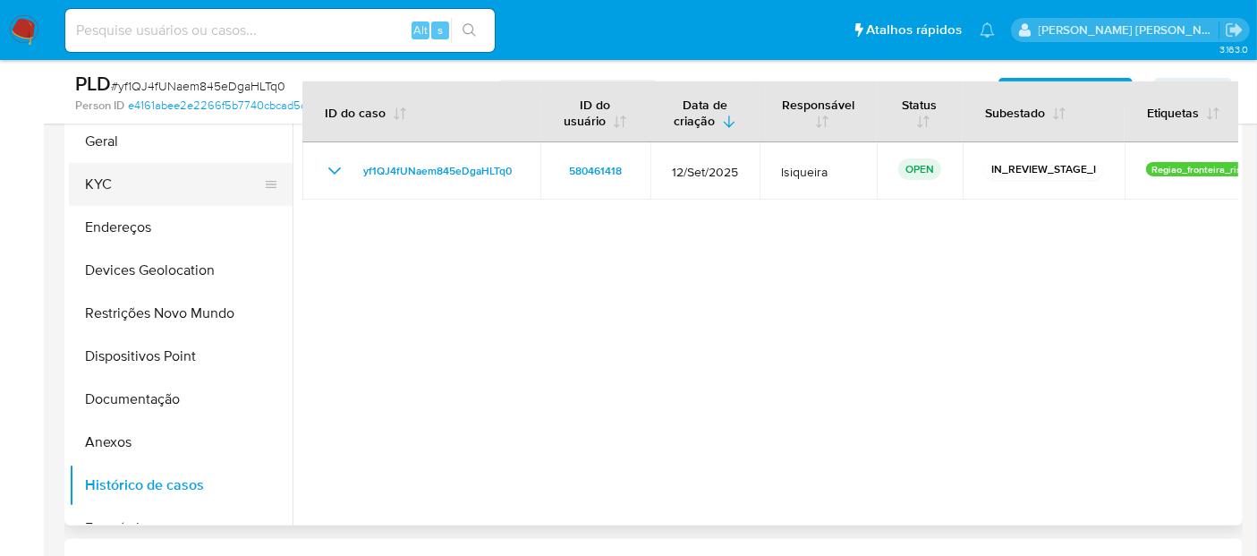
click at [164, 190] on button "KYC" at bounding box center [173, 184] width 209 height 43
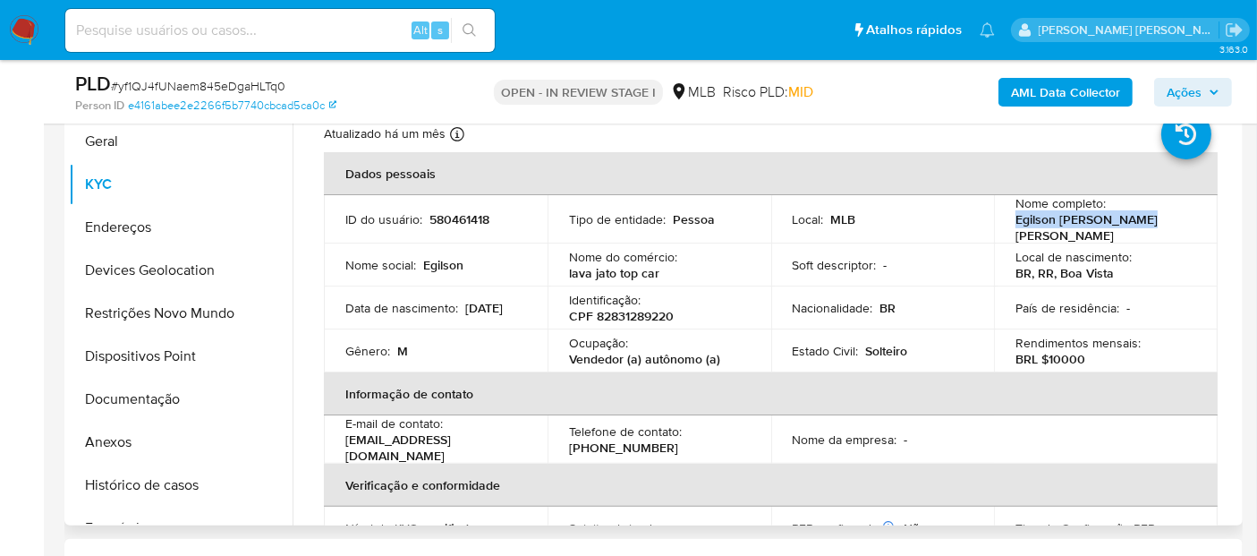
drag, startPoint x: 1155, startPoint y: 224, endPoint x: 997, endPoint y: 221, distance: 158.4
click at [997, 221] on td "Nome completo : Egilson Alves Bezerra" at bounding box center [1106, 219] width 224 height 48
copy p "Egilson Alves Bezerra"
click at [856, 143] on div "Atualizado há um mês Criado: 06/06/2020 11:27:10 Atualizado: 18/09/2025 04:29:40" at bounding box center [748, 136] width 848 height 23
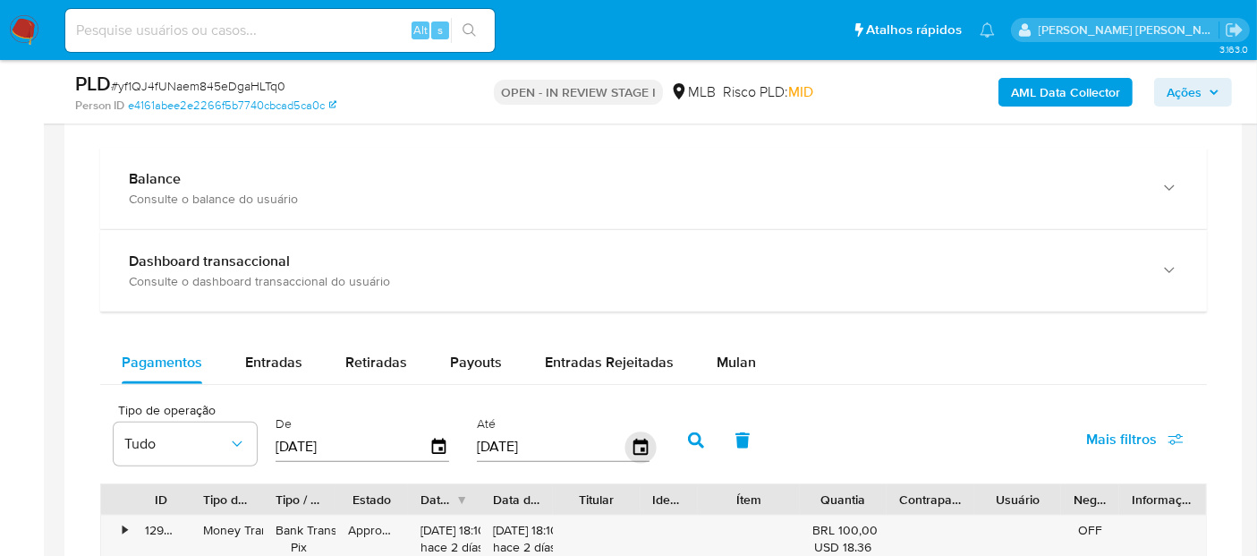
scroll to position [1292, 0]
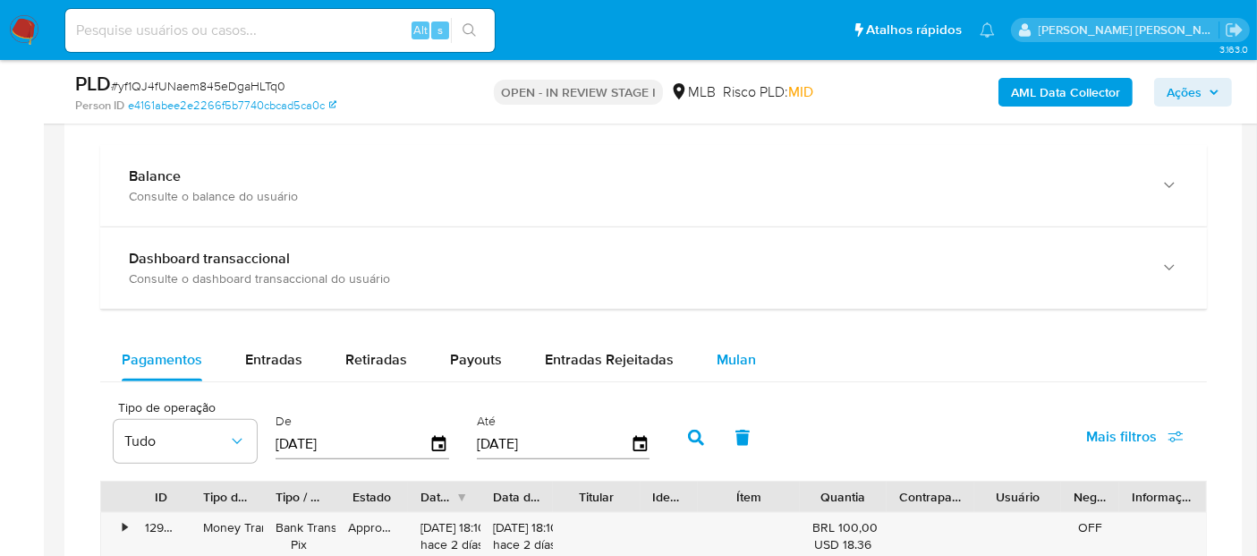
click at [721, 351] on span "Mulan" at bounding box center [736, 359] width 39 height 21
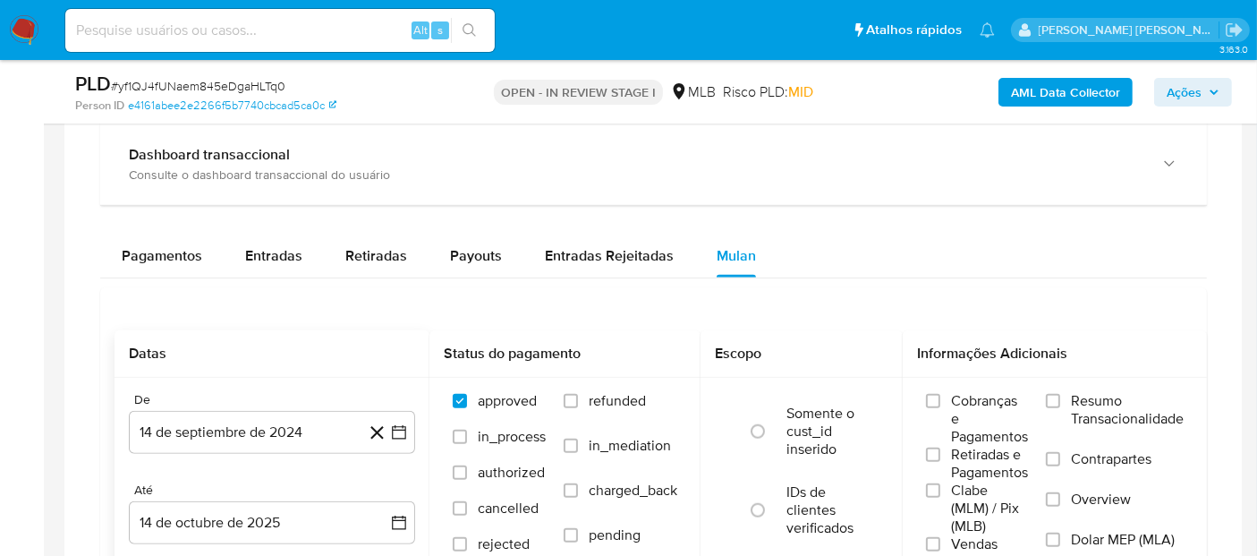
scroll to position [1491, 0]
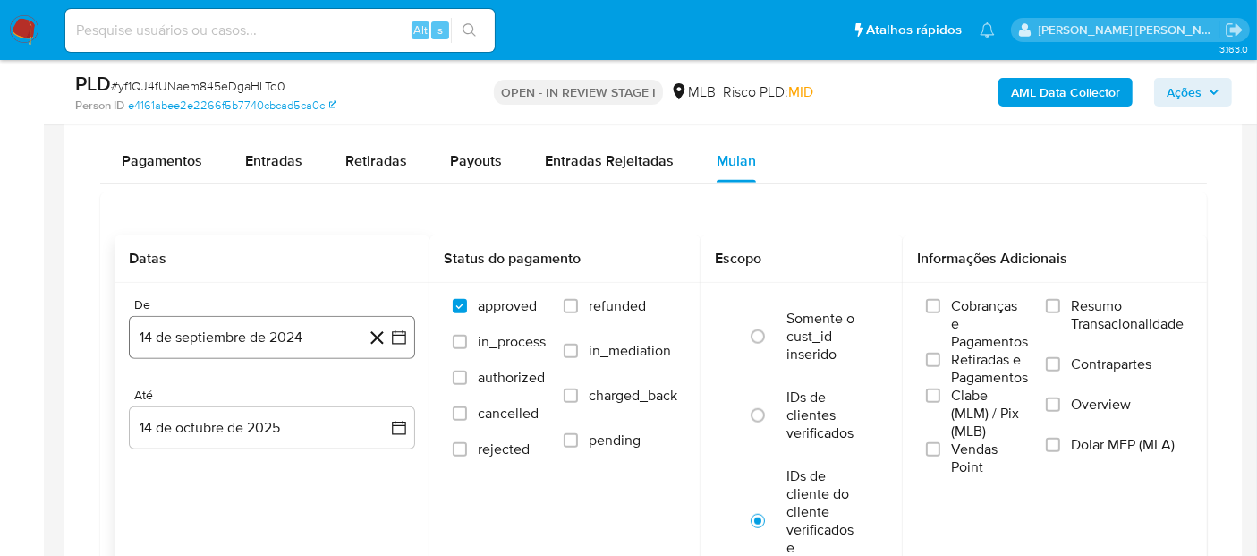
click at [236, 344] on button "14 de septiembre de 2024" at bounding box center [272, 337] width 286 height 43
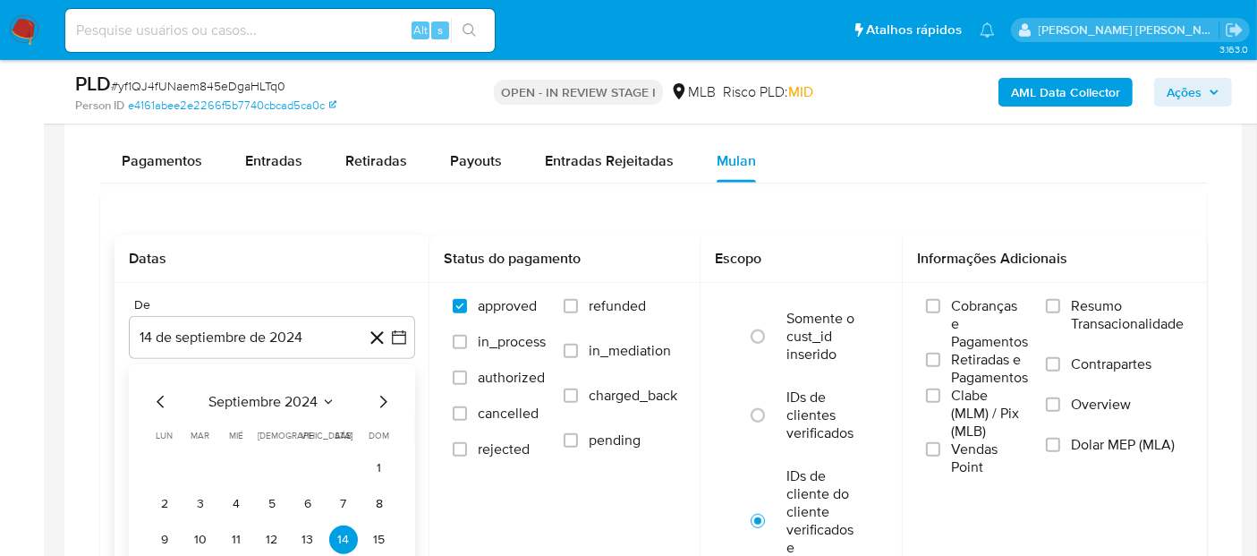
click at [288, 393] on span "septiembre 2024" at bounding box center [262, 402] width 109 height 18
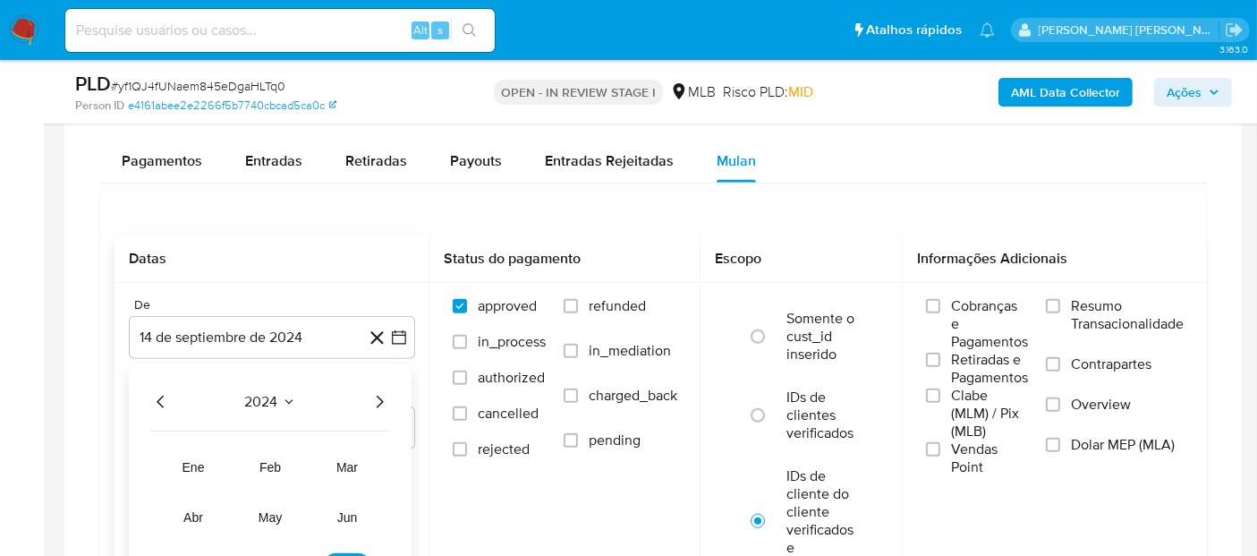
click at [380, 399] on icon "Año siguiente" at bounding box center [380, 401] width 7 height 13
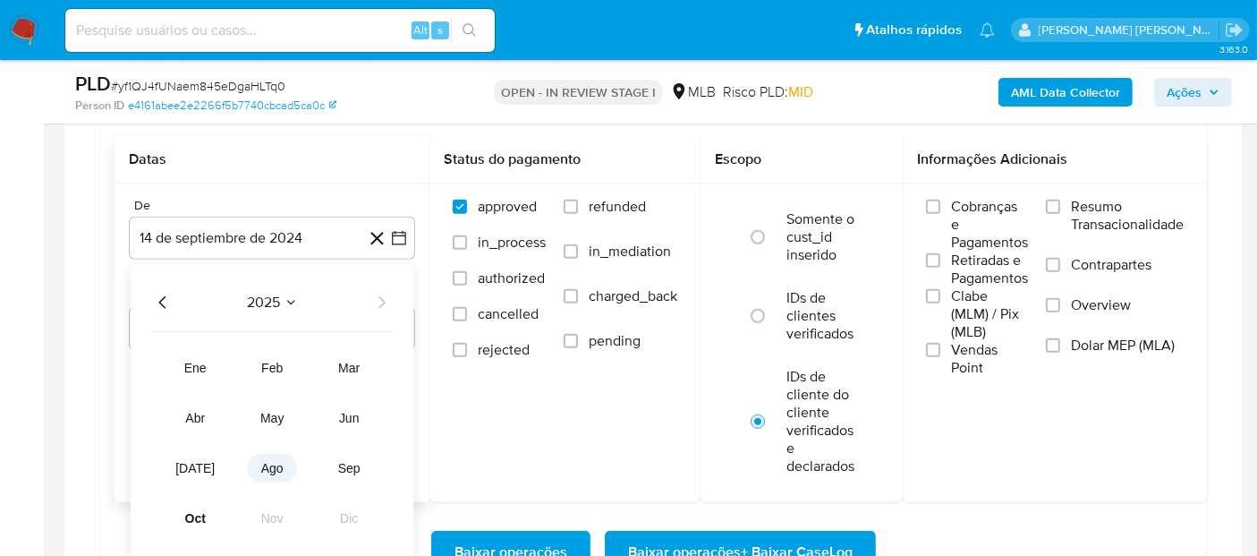
click at [276, 469] on span "ago" at bounding box center [272, 468] width 22 height 14
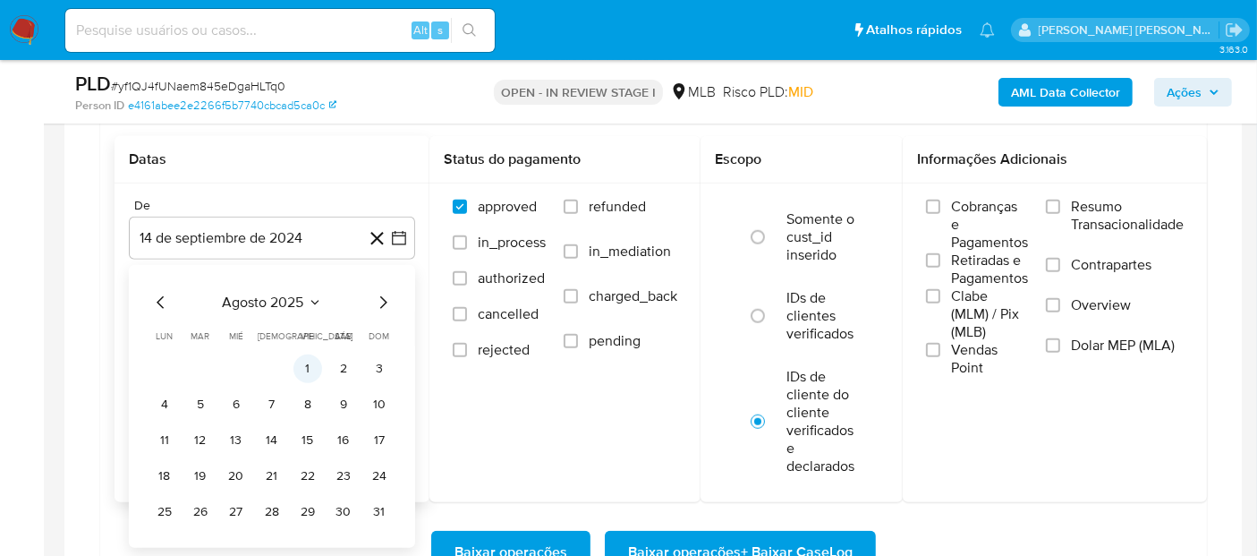
click at [314, 360] on button "1" at bounding box center [307, 368] width 29 height 29
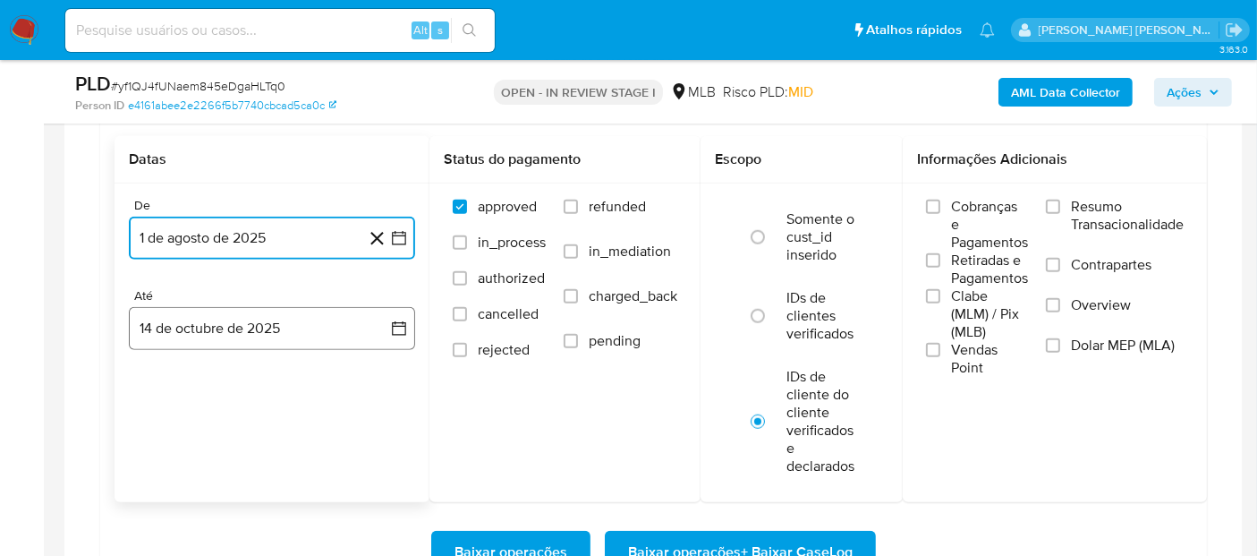
click at [288, 330] on button "14 de octubre de 2025" at bounding box center [272, 328] width 286 height 43
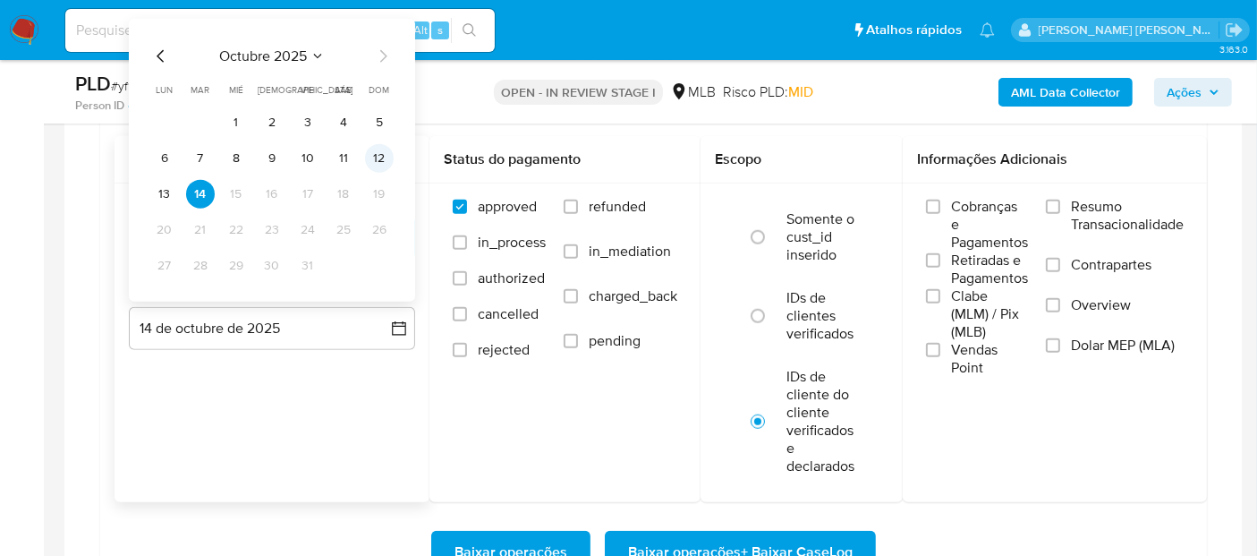
click at [380, 159] on button "12" at bounding box center [379, 158] width 29 height 29
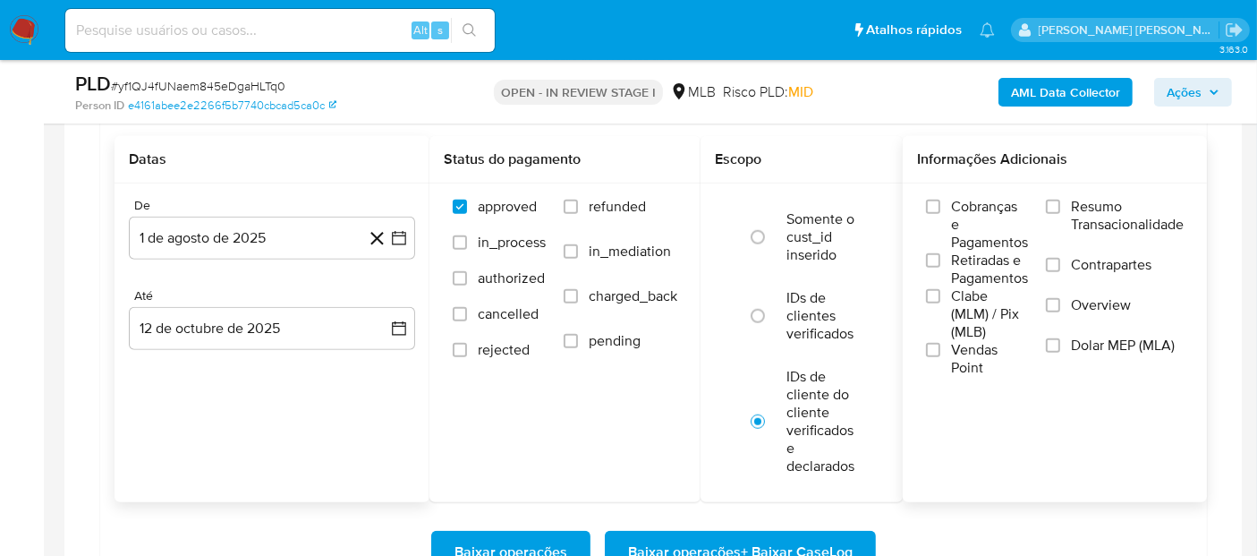
click at [1121, 212] on span "Resumo Transacionalidade" at bounding box center [1127, 216] width 113 height 36
click at [1060, 212] on input "Resumo Transacionalidade" at bounding box center [1053, 207] width 14 height 14
click at [960, 349] on span "Vendas Point" at bounding box center [989, 359] width 77 height 36
click at [940, 349] on input "Vendas Point" at bounding box center [933, 350] width 14 height 14
click at [789, 543] on span "Baixar operações + Baixar CaseLog" at bounding box center [740, 551] width 225 height 39
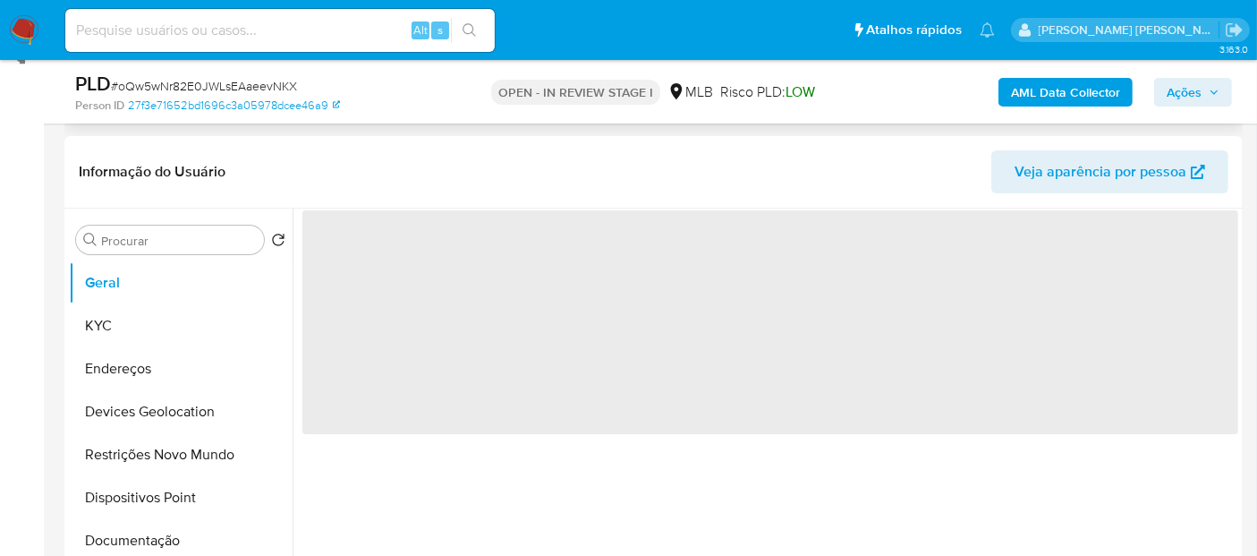
scroll to position [298, 0]
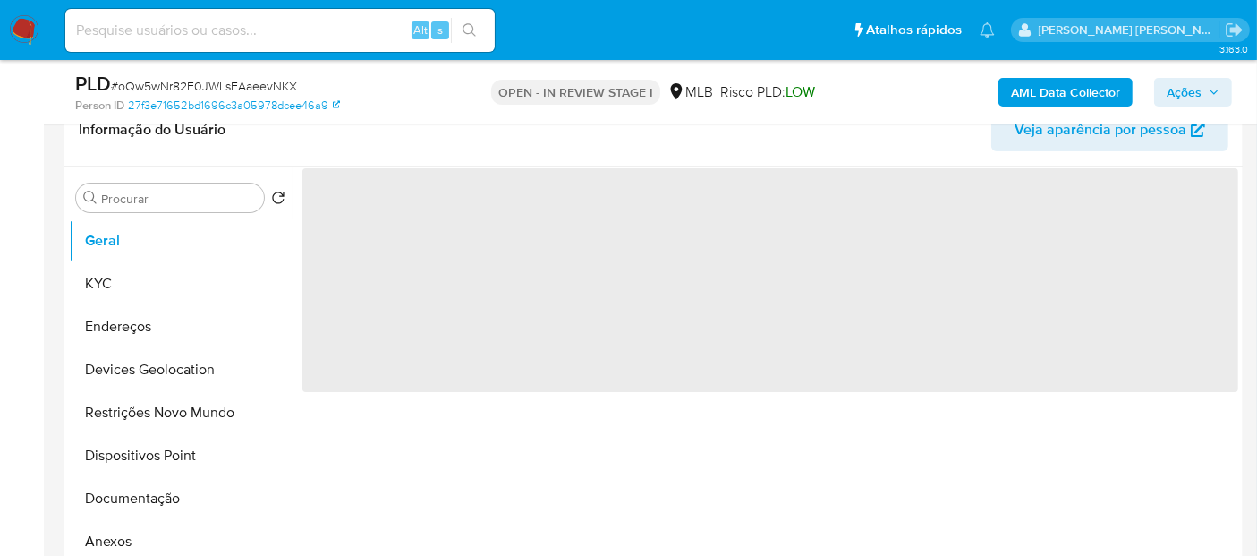
select select "10"
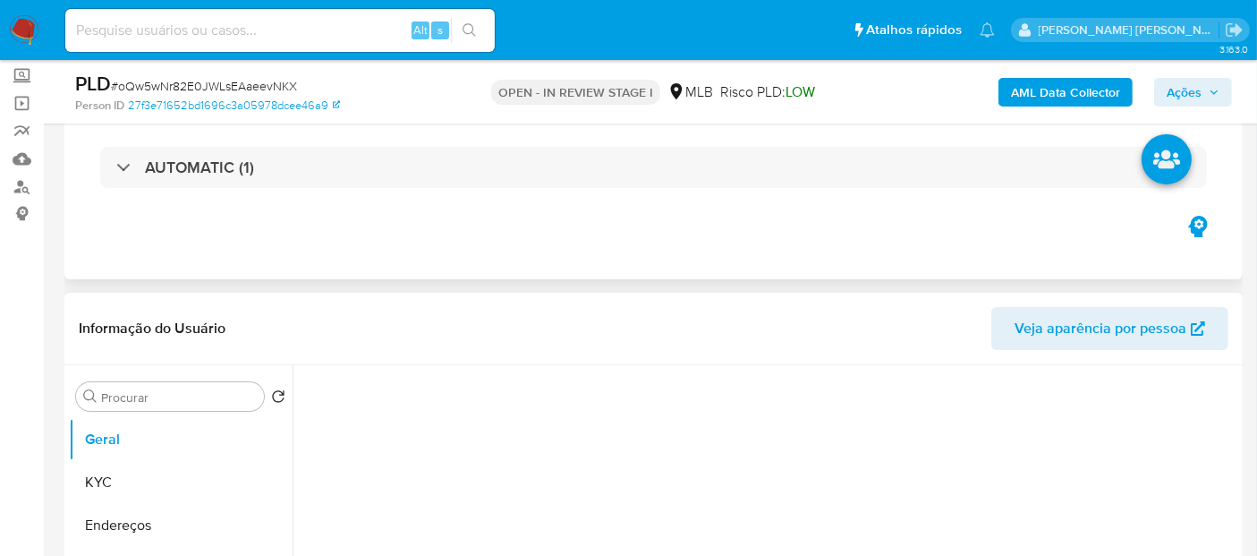
scroll to position [0, 0]
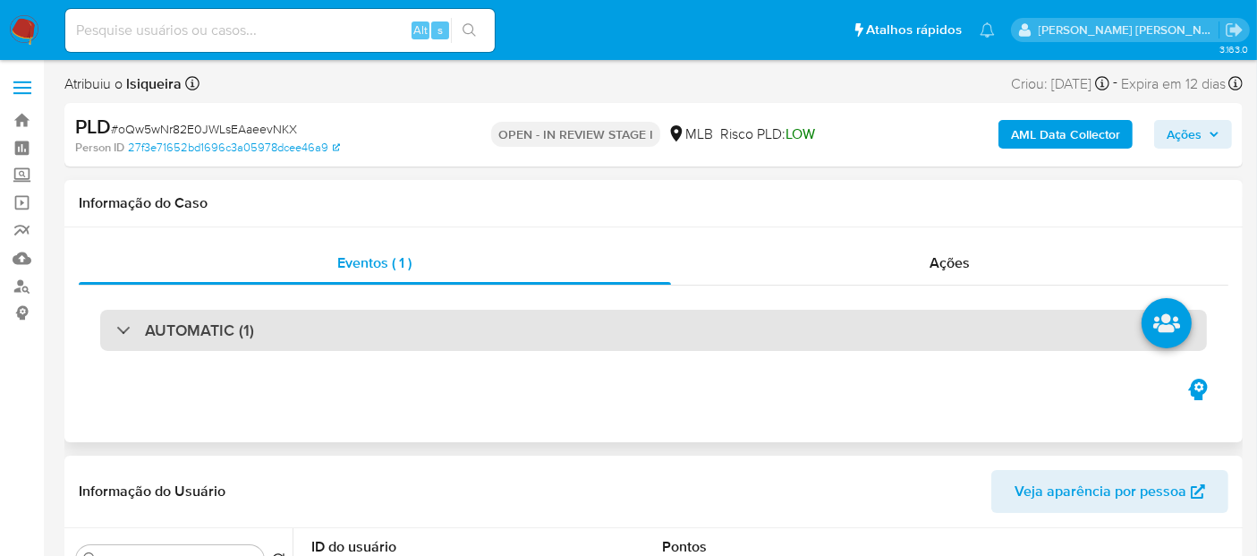
click at [256, 326] on div "AUTOMATIC (1)" at bounding box center [653, 330] width 1107 height 41
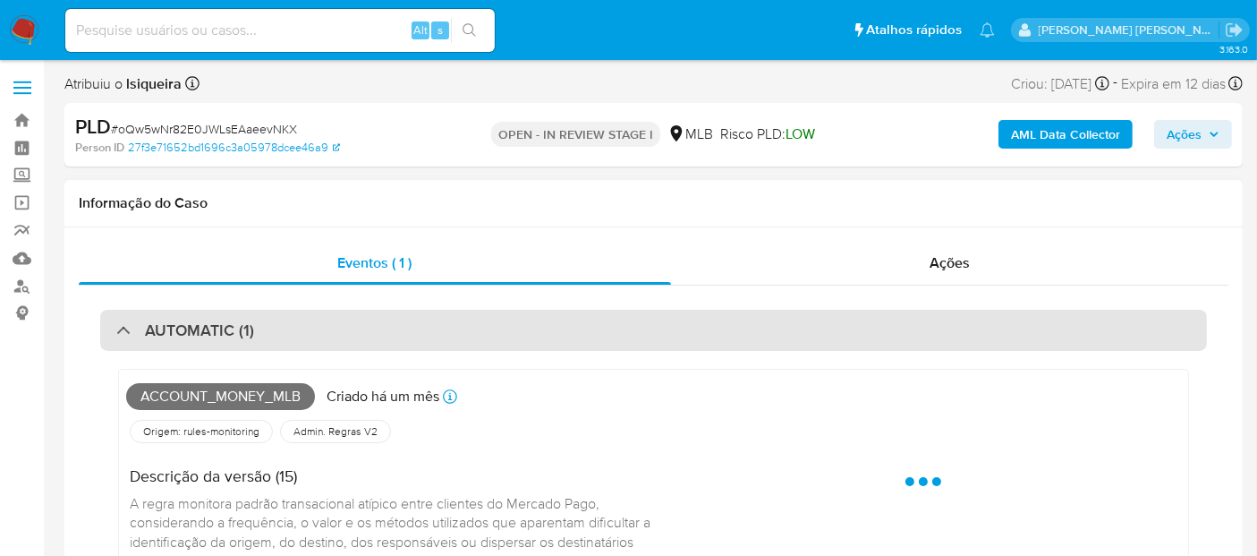
click at [256, 326] on div "AUTOMATIC (1)" at bounding box center [653, 330] width 1107 height 41
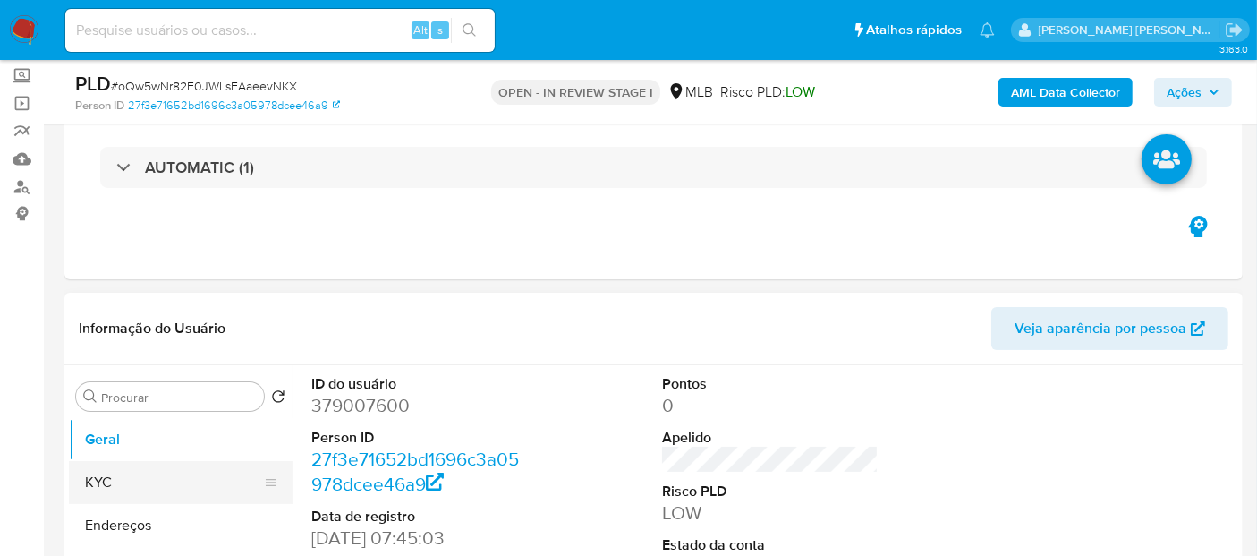
click at [143, 487] on button "KYC" at bounding box center [173, 482] width 209 height 43
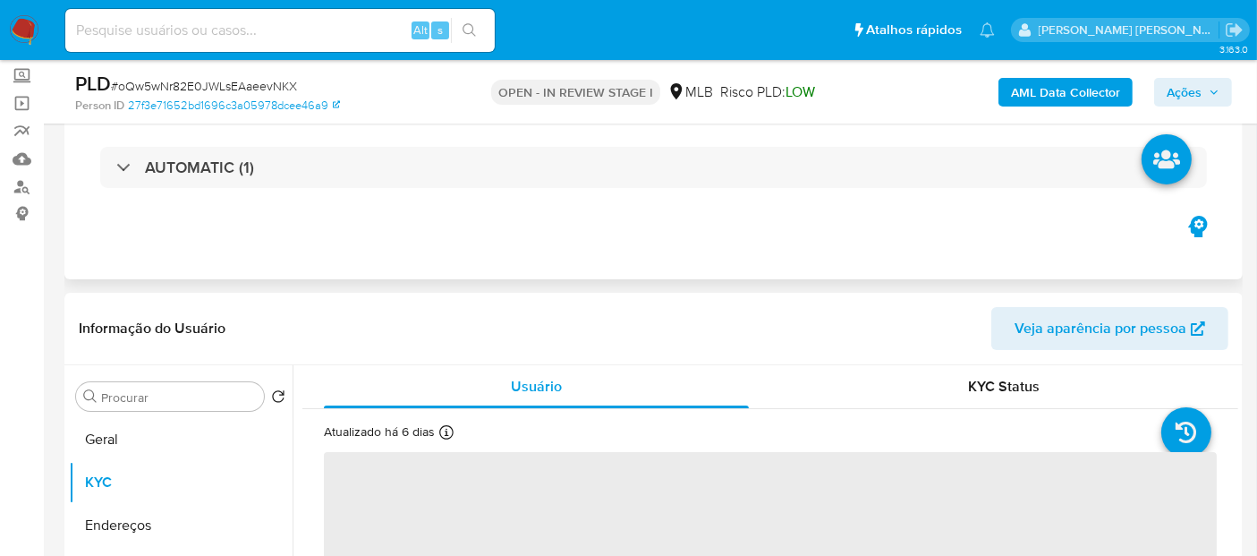
scroll to position [298, 0]
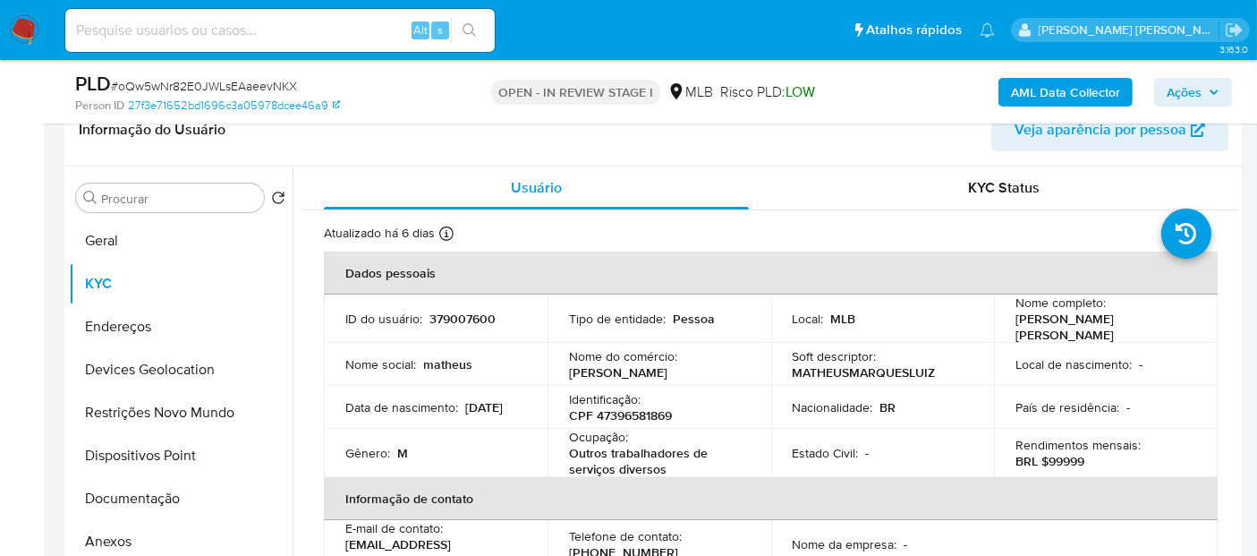
drag, startPoint x: 1071, startPoint y: 333, endPoint x: 1002, endPoint y: 318, distance: 70.6
click at [1002, 318] on td "Nome completo : [PERSON_NAME] [PERSON_NAME]" at bounding box center [1106, 318] width 224 height 48
copy p "[PERSON_NAME] [PERSON_NAME]"
click at [899, 231] on div "Atualizado há 6 [PERSON_NAME] [PERSON_NAME]: [DATE] 11:09:48 Atualizado: [DATE]…" at bounding box center [748, 236] width 848 height 23
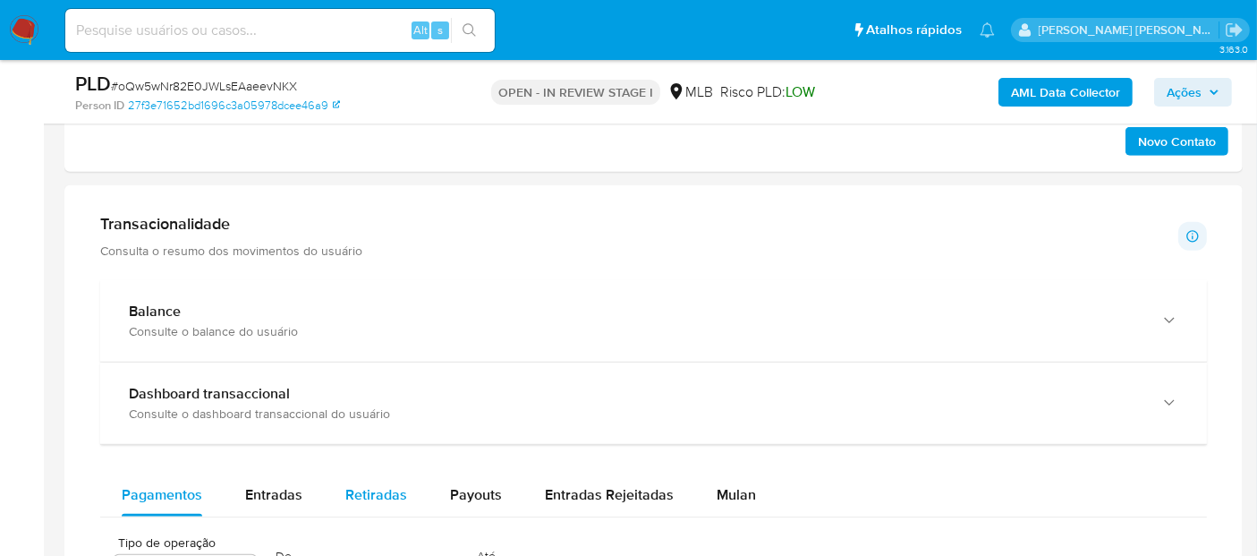
scroll to position [1193, 0]
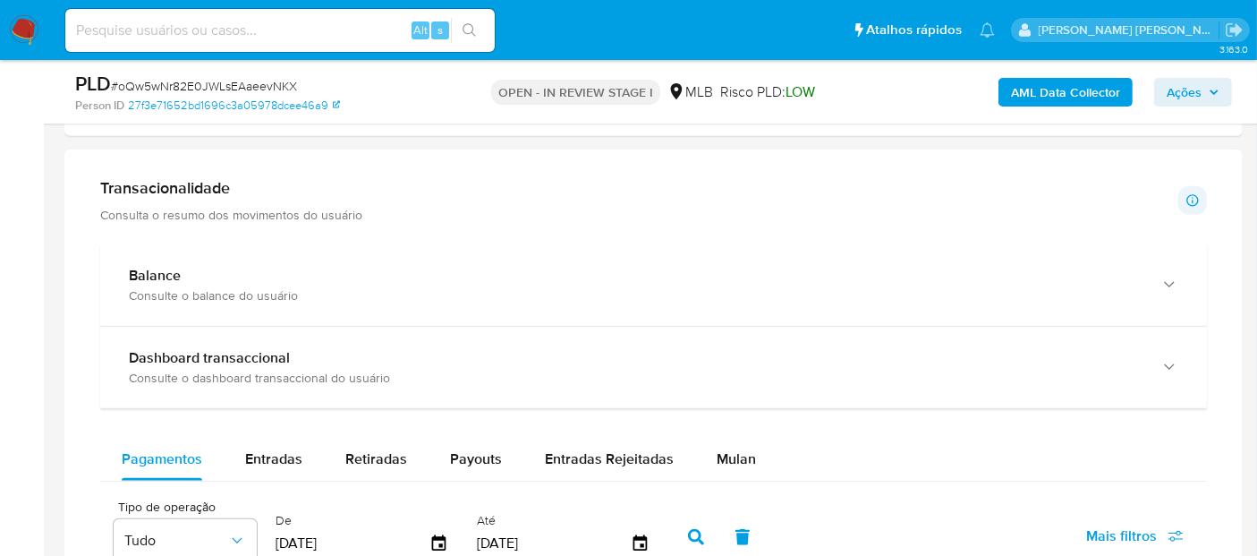
drag, startPoint x: 727, startPoint y: 469, endPoint x: 774, endPoint y: 406, distance: 78.0
click at [727, 466] on div "Mulan" at bounding box center [736, 459] width 39 height 43
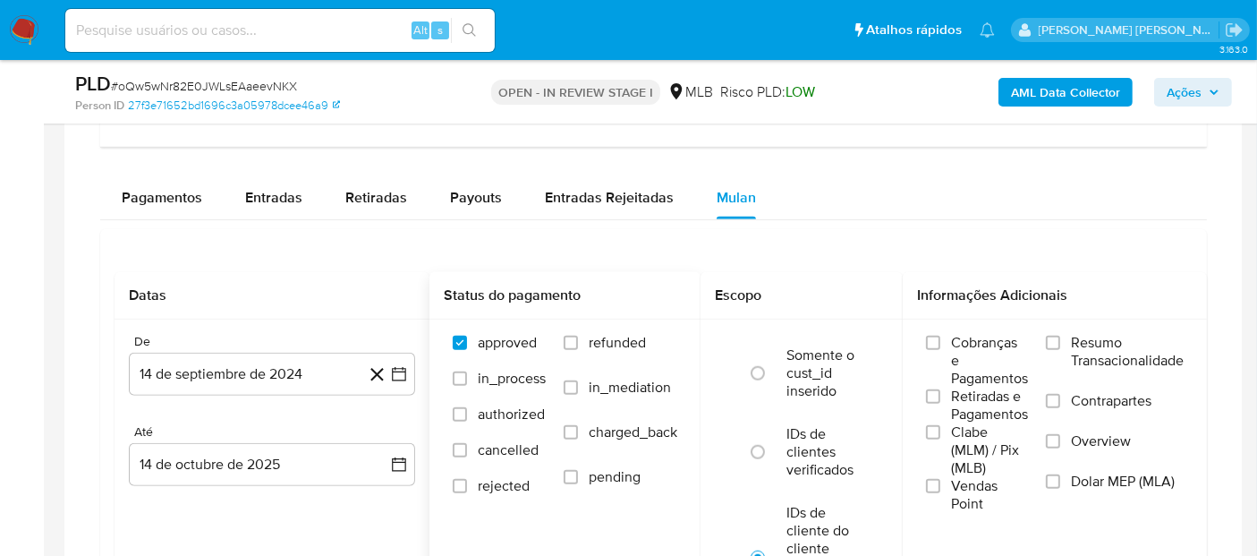
scroll to position [1590, 0]
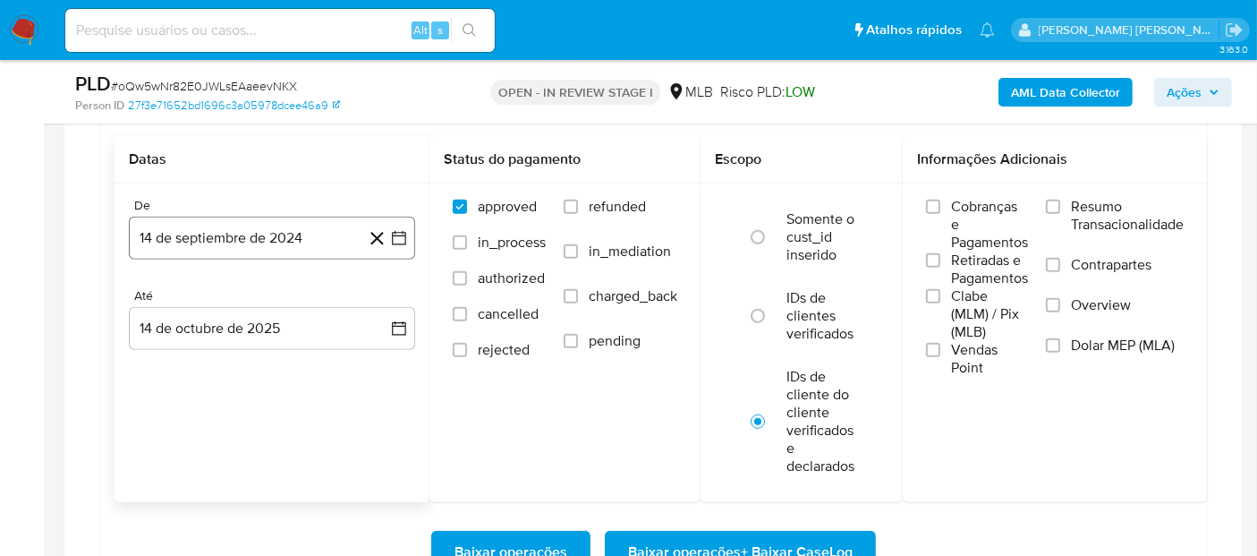
click at [245, 236] on button "14 de septiembre de 2024" at bounding box center [272, 238] width 286 height 43
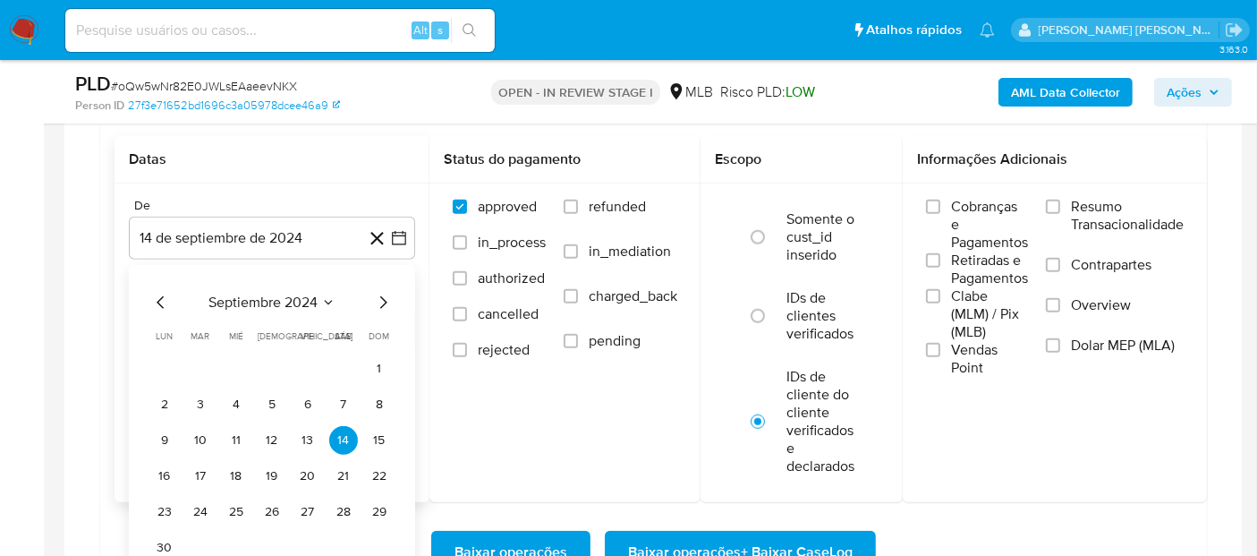
click at [268, 308] on div "septiembre 2024" at bounding box center [271, 302] width 243 height 21
click at [304, 295] on span "septiembre 2024" at bounding box center [262, 302] width 109 height 18
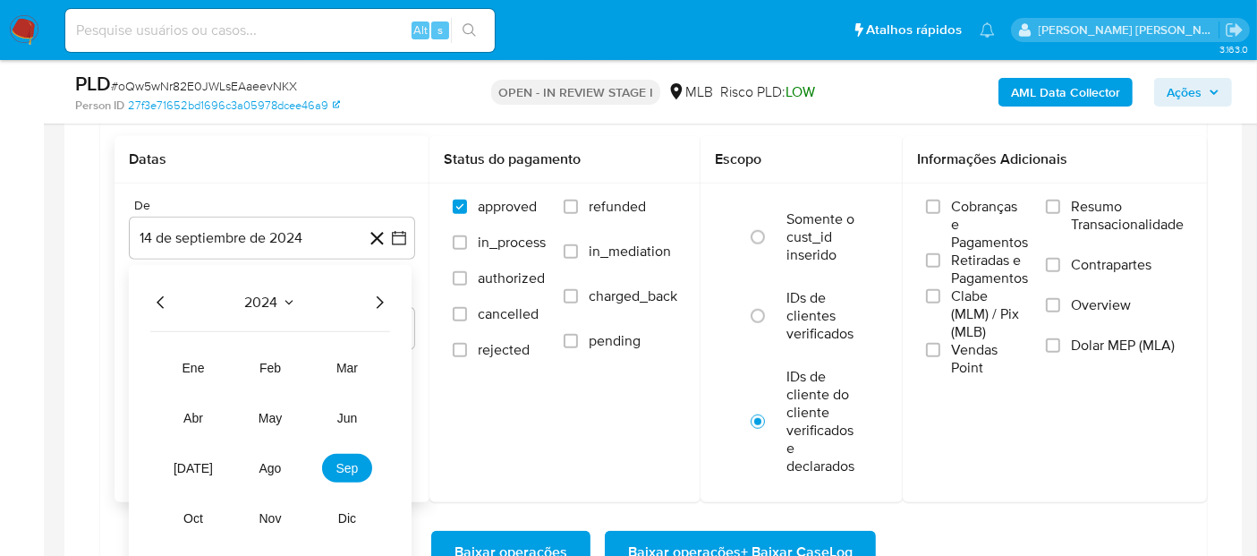
click at [387, 298] on icon "Año siguiente" at bounding box center [379, 302] width 21 height 21
click at [276, 469] on span "ago" at bounding box center [270, 468] width 22 height 14
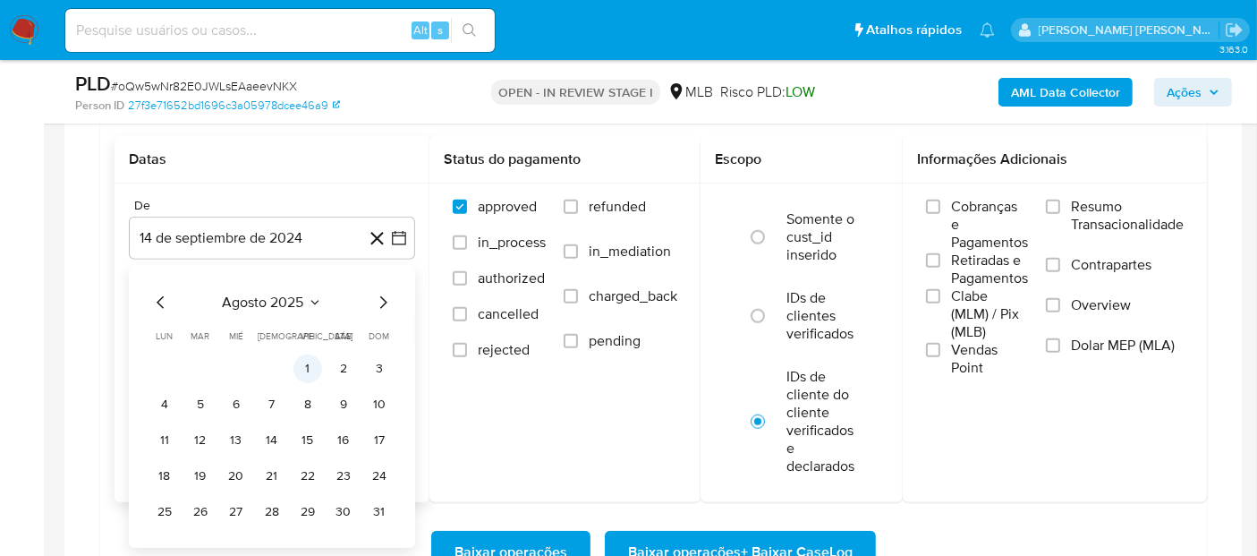
click at [310, 364] on button "1" at bounding box center [307, 368] width 29 height 29
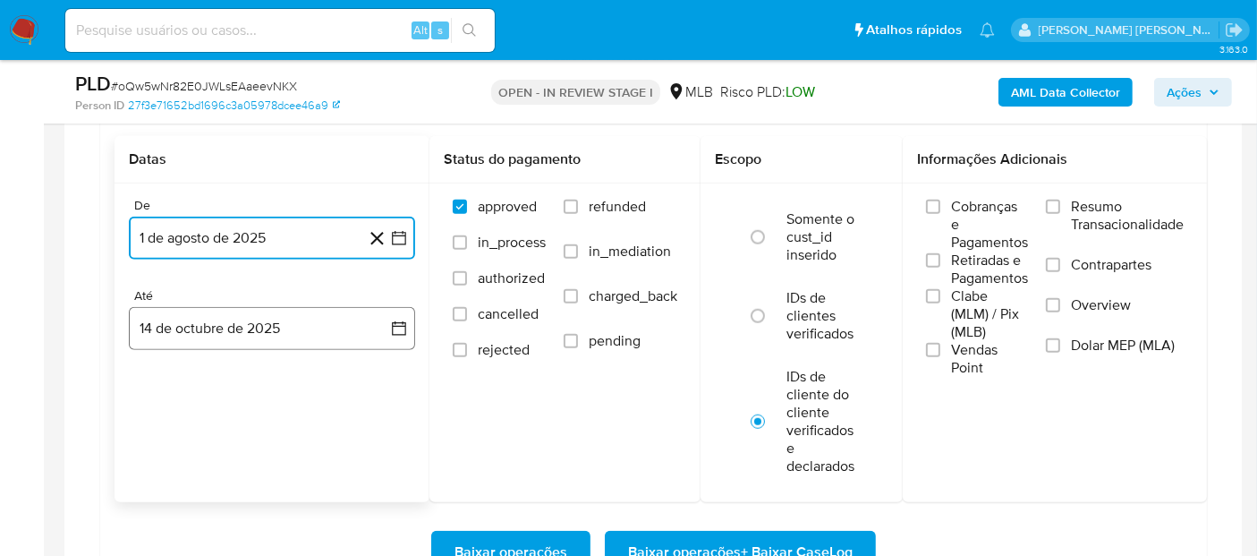
click at [211, 333] on button "14 de octubre de 2025" at bounding box center [272, 328] width 286 height 43
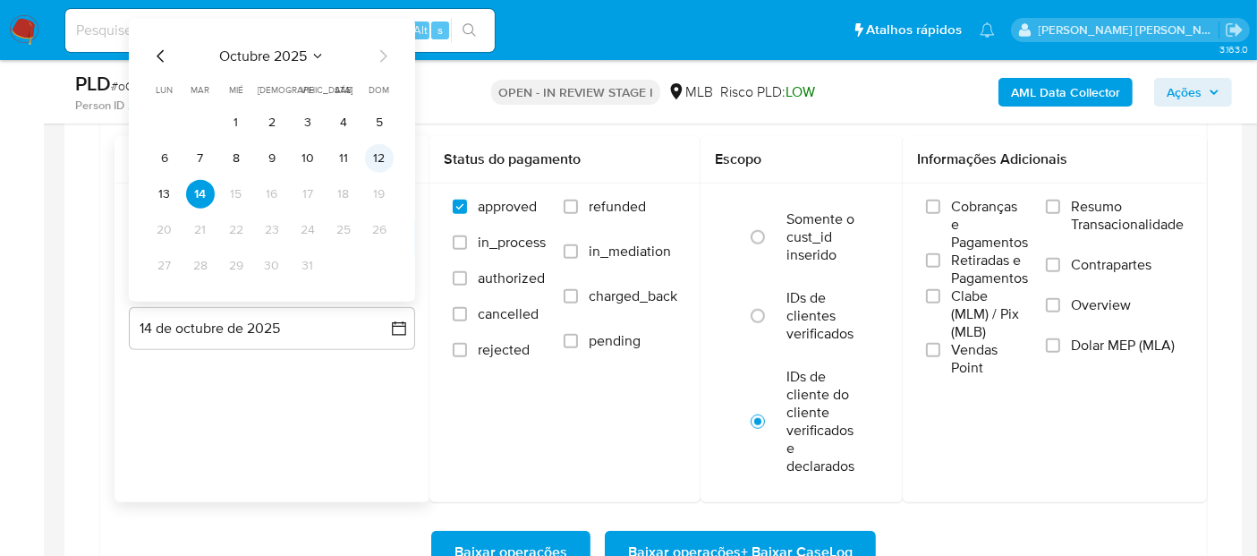
click at [376, 150] on button "12" at bounding box center [379, 158] width 29 height 29
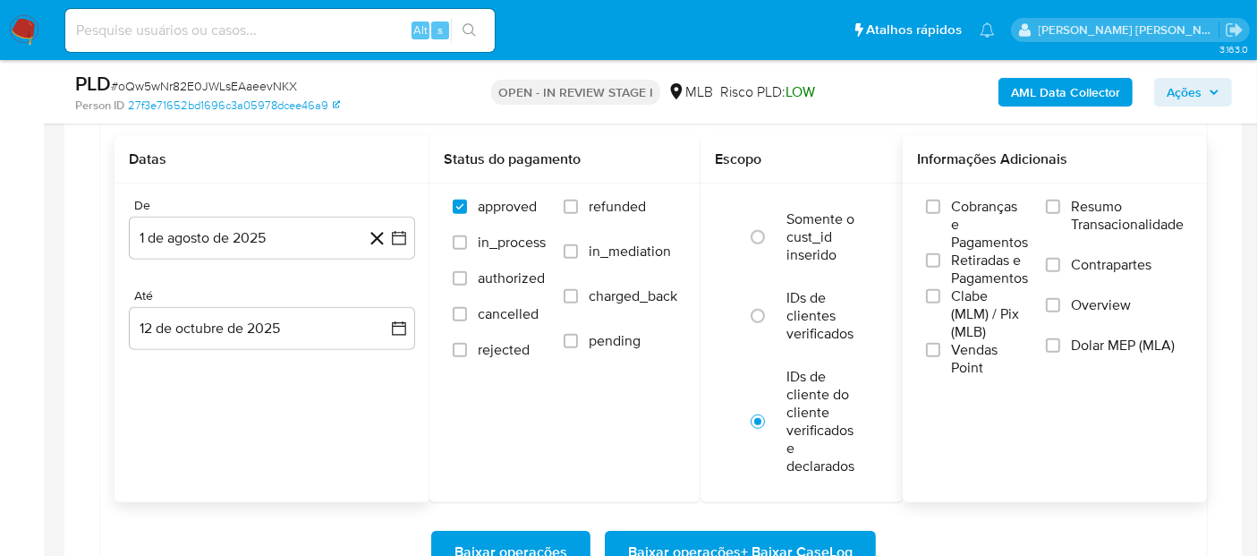
click at [1083, 198] on span "Resumo Transacionalidade" at bounding box center [1127, 216] width 113 height 36
click at [1060, 200] on input "Resumo Transacionalidade" at bounding box center [1053, 207] width 14 height 14
click at [976, 342] on span "Vendas Point" at bounding box center [989, 359] width 77 height 36
click at [940, 343] on input "Vendas Point" at bounding box center [933, 350] width 14 height 14
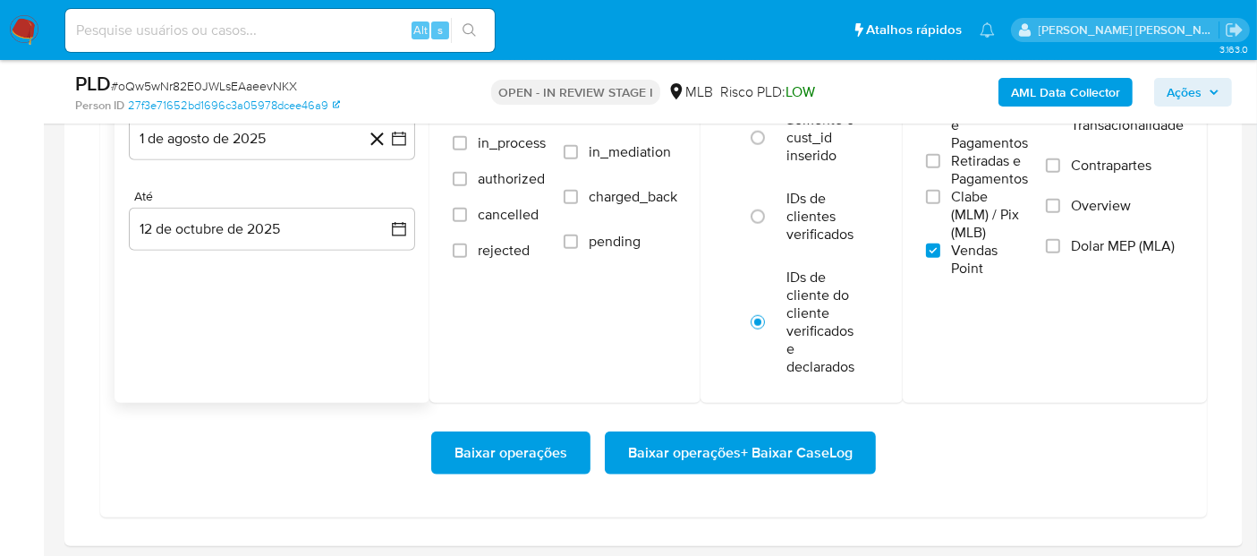
click at [701, 448] on span "Baixar operações + Baixar CaseLog" at bounding box center [740, 452] width 225 height 39
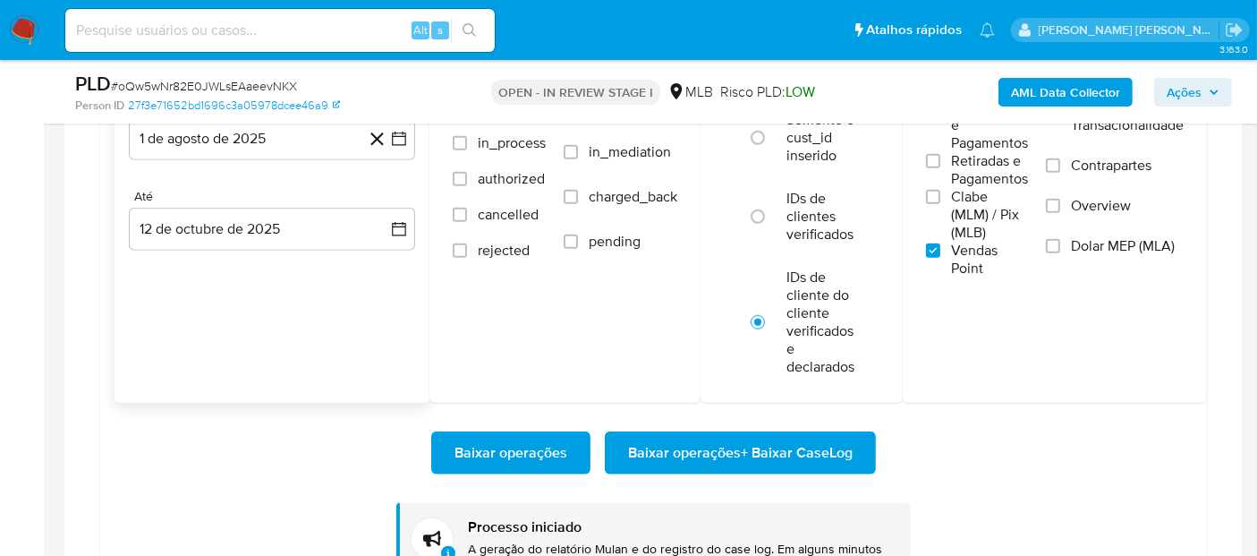
click at [1094, 497] on div "Baixar operações Baixar operações + Baixar CaseLog Processo iniciado A geração …" at bounding box center [654, 512] width 1078 height 219
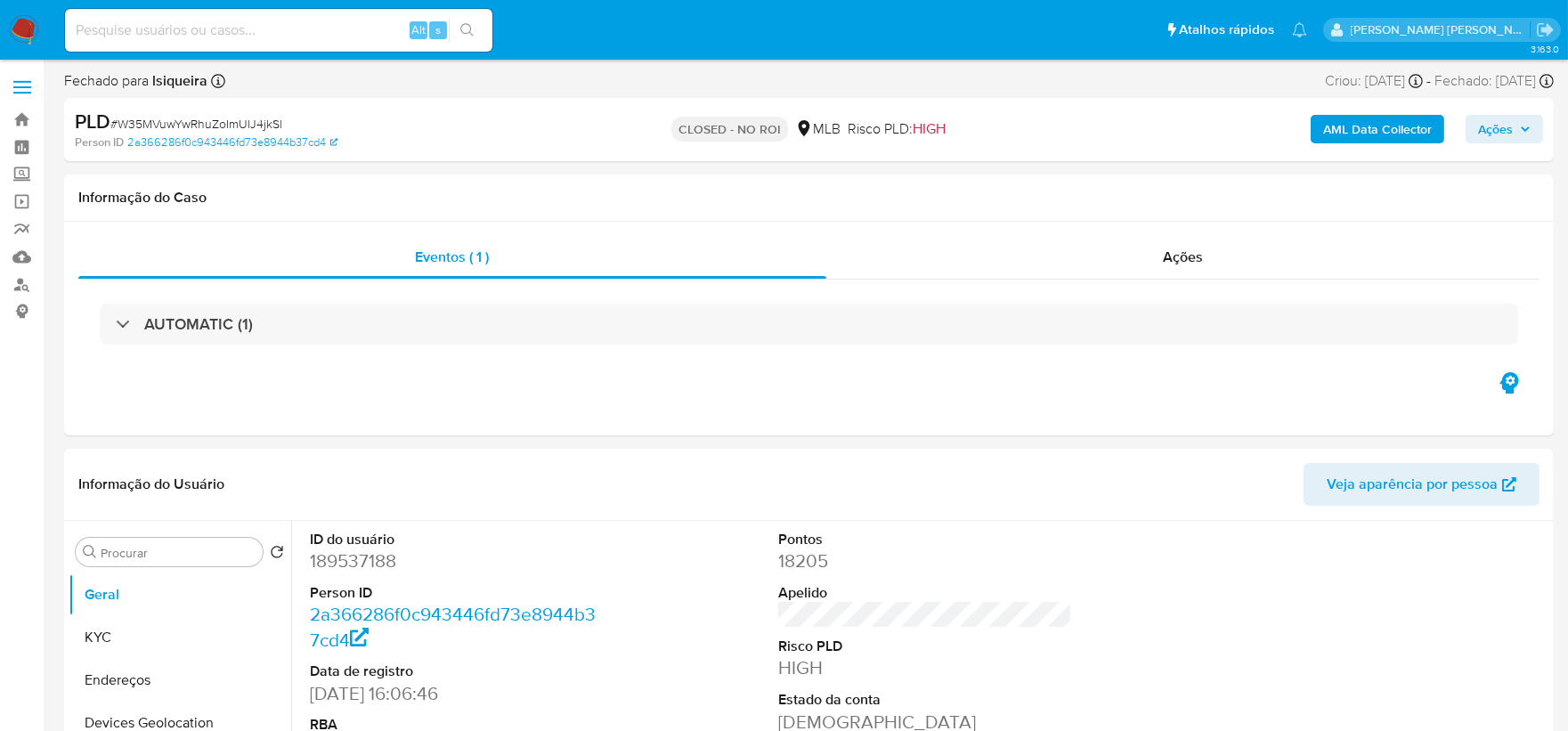
select select "10"
click at [1158, 244] on div "Ações" at bounding box center [1183, 257] width 714 height 43
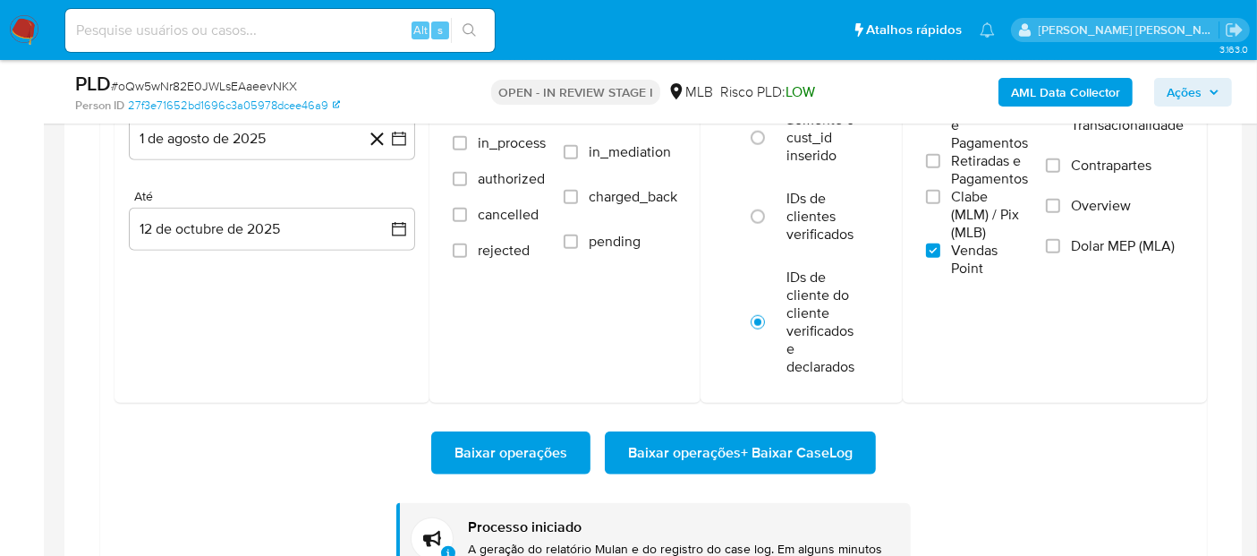
scroll to position [823, 0]
click at [1040, 354] on div "Informações Adicionais Cobranças e Pagamentos Retiradas e Pagamentos [PERSON_NA…" at bounding box center [1055, 220] width 304 height 366
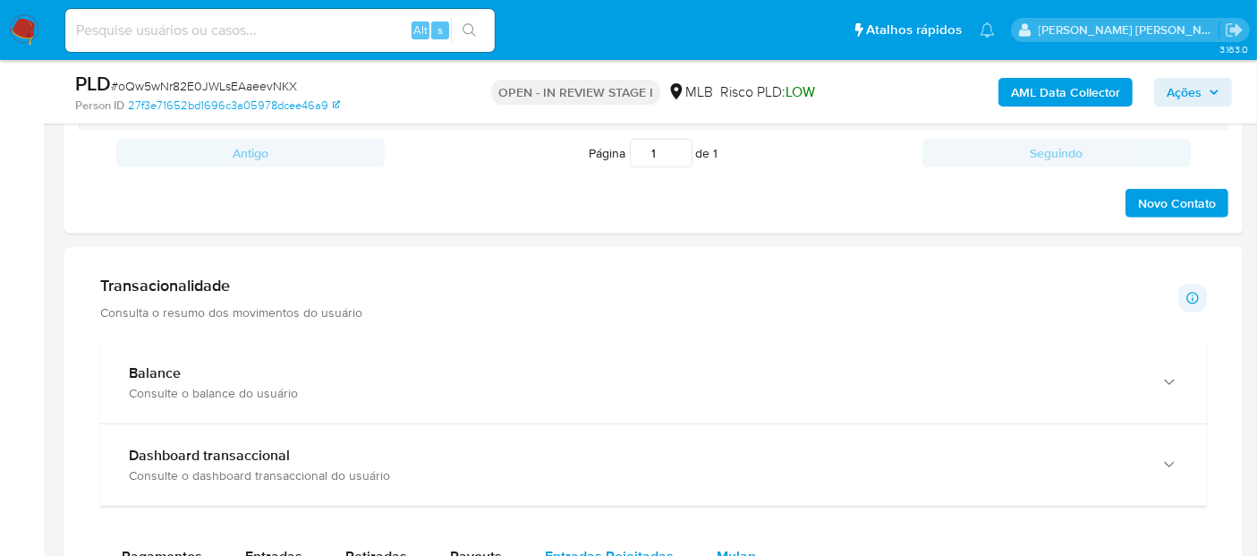
scroll to position [1093, 0]
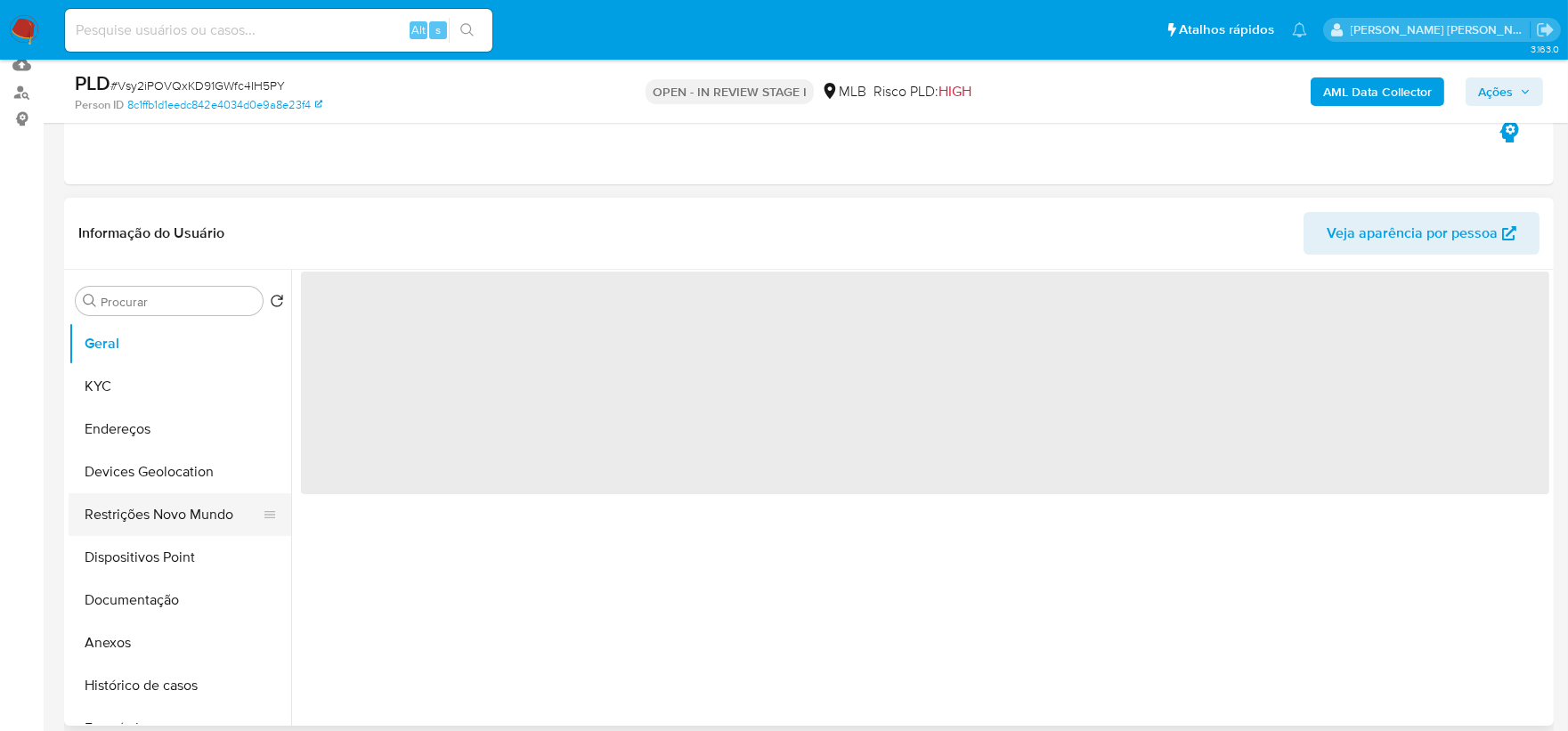
scroll to position [198, 0]
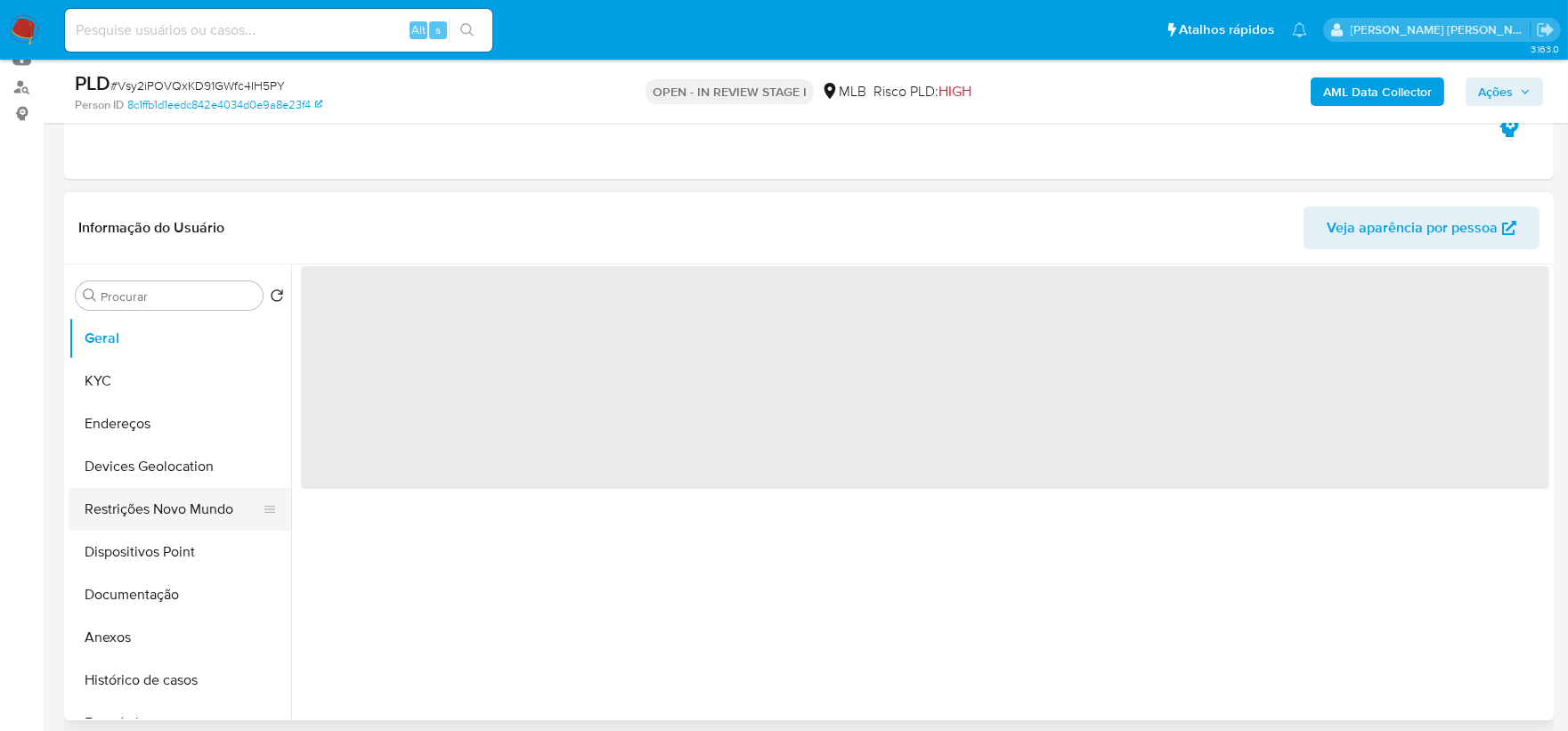
select select "10"
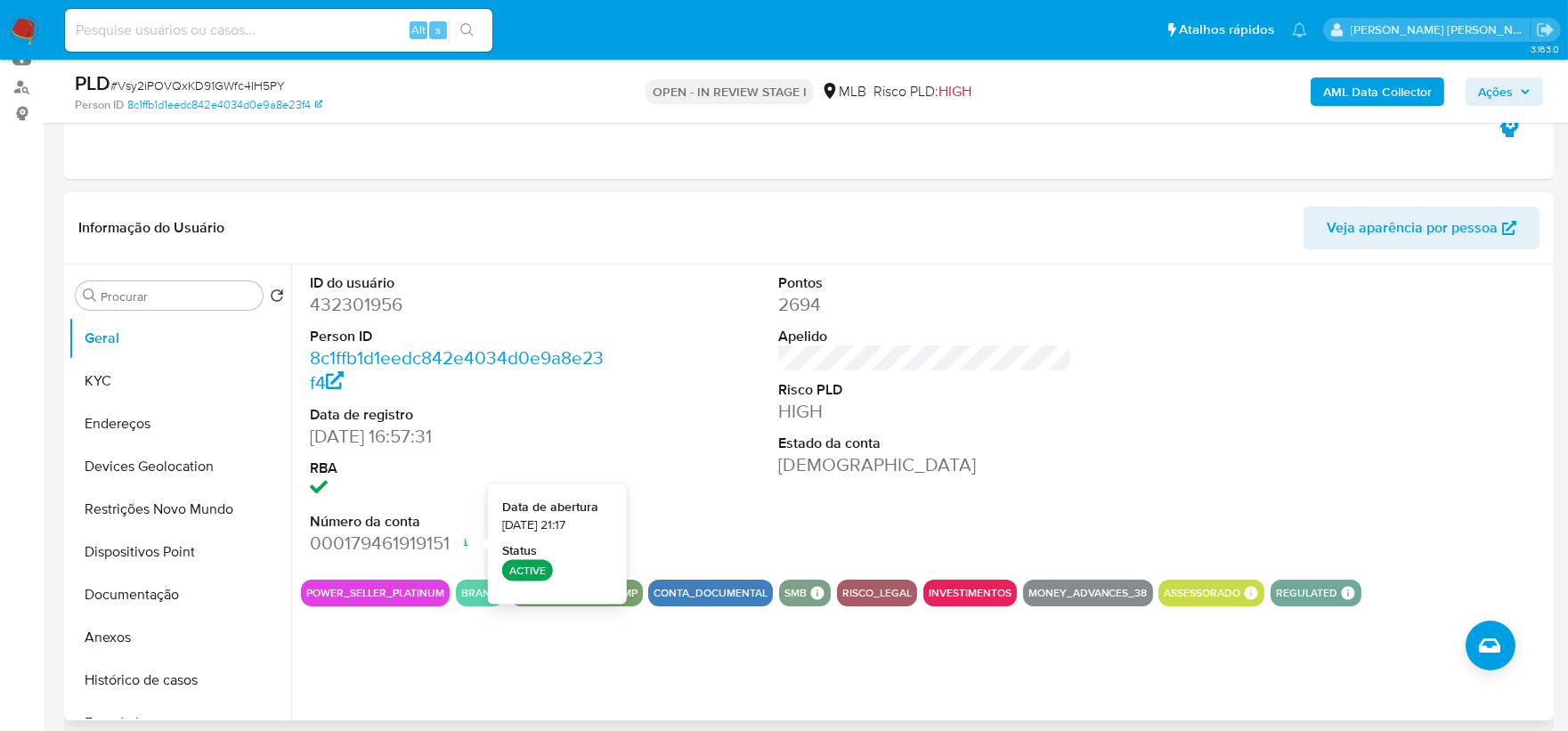
click at [1222, 401] on div "ID do usuário 432301956 Person ID 8c1ffb1d1eedc842e4034d0e9a8e23f4 Data de regi…" at bounding box center [924, 415] width 1248 height 300
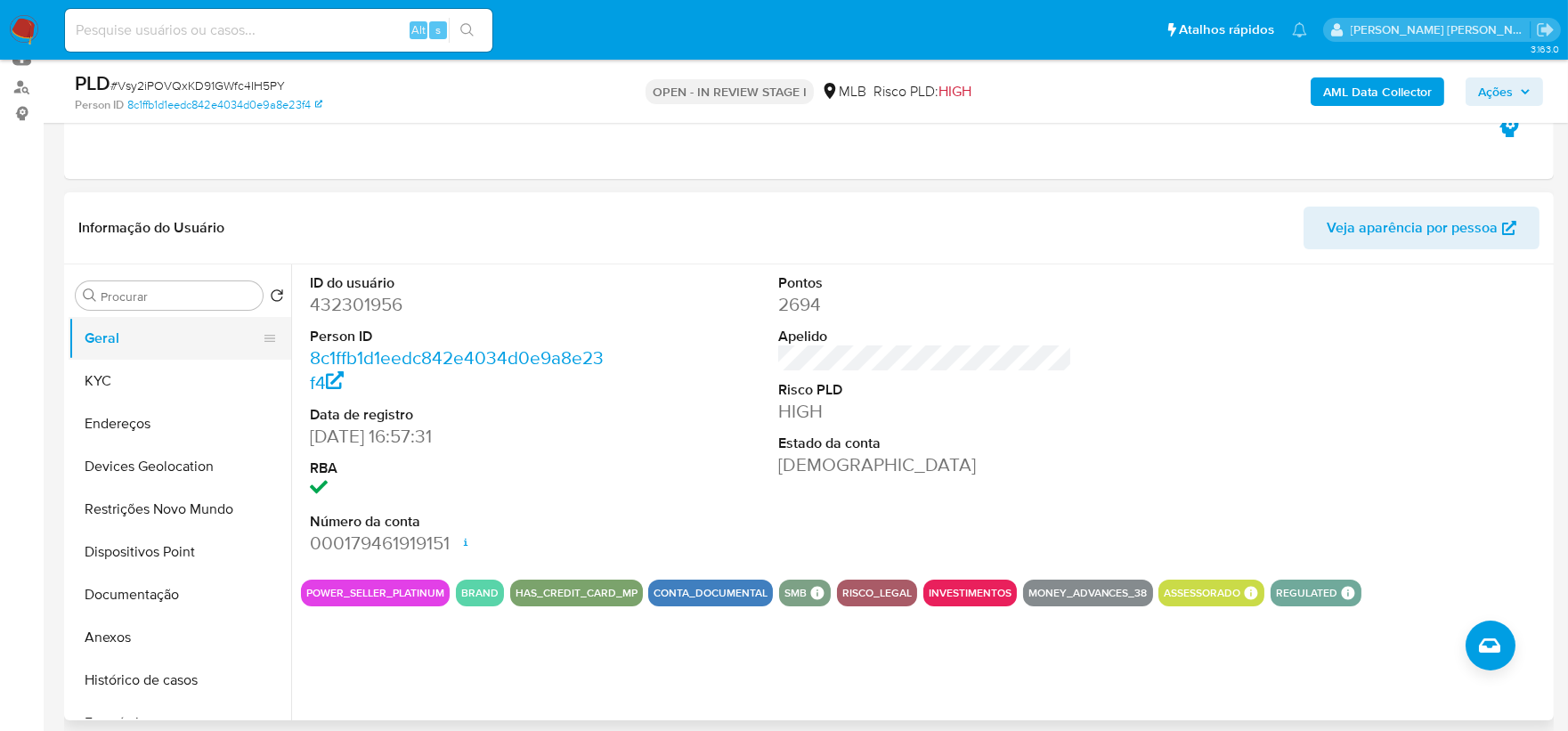
click at [137, 344] on button "Geral" at bounding box center [172, 338] width 208 height 43
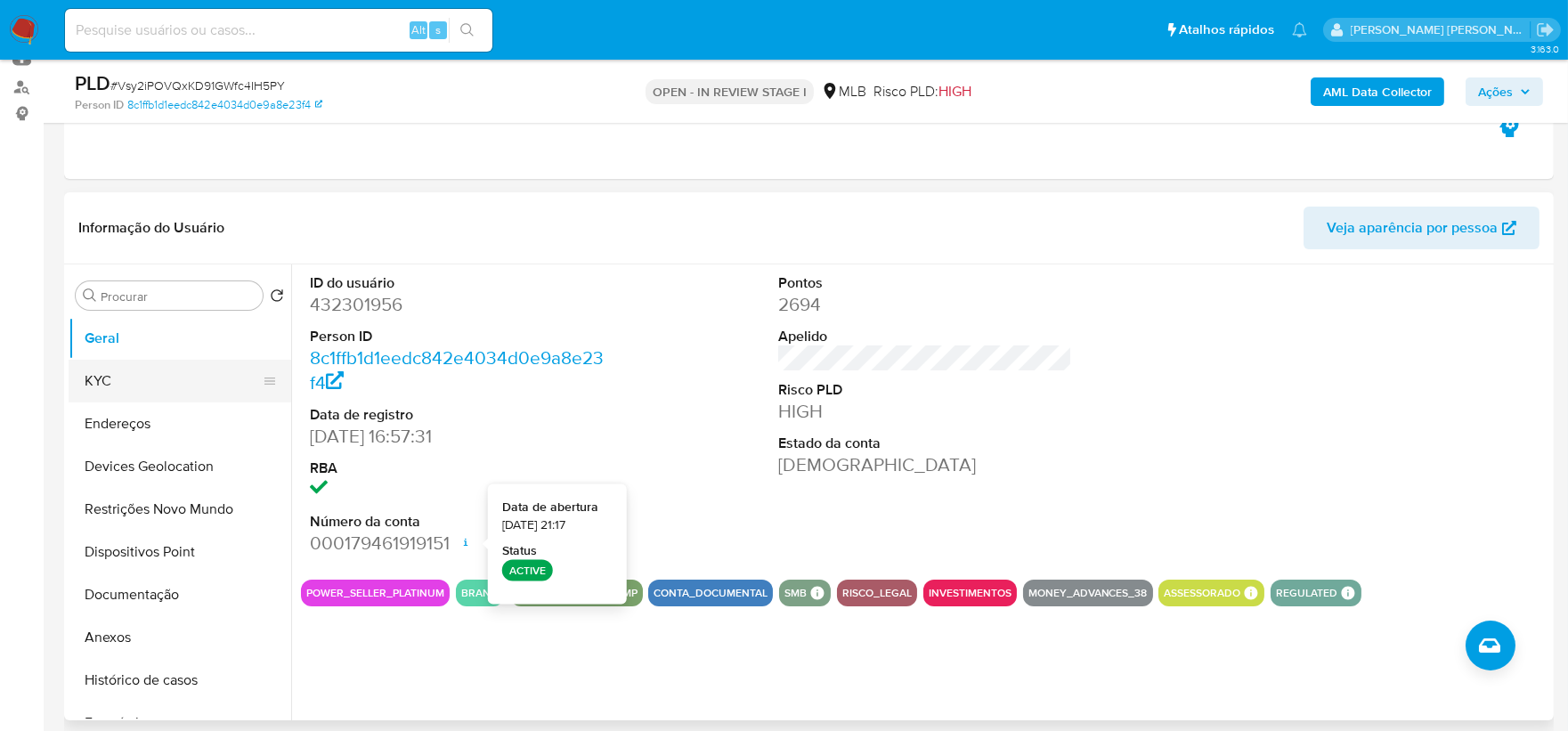
click at [131, 377] on button "KYC" at bounding box center [172, 380] width 208 height 43
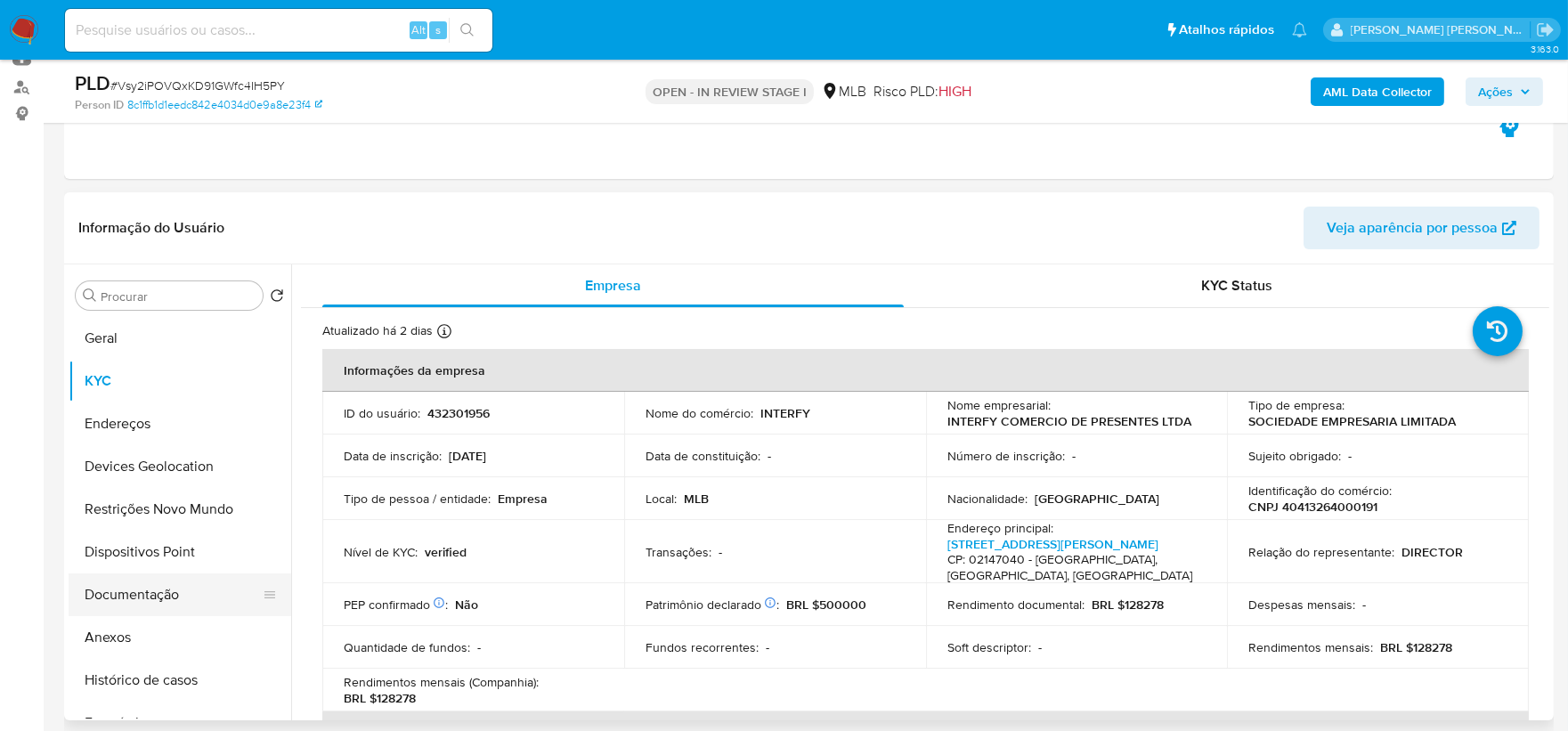
click at [165, 600] on button "Documentação" at bounding box center [172, 594] width 208 height 43
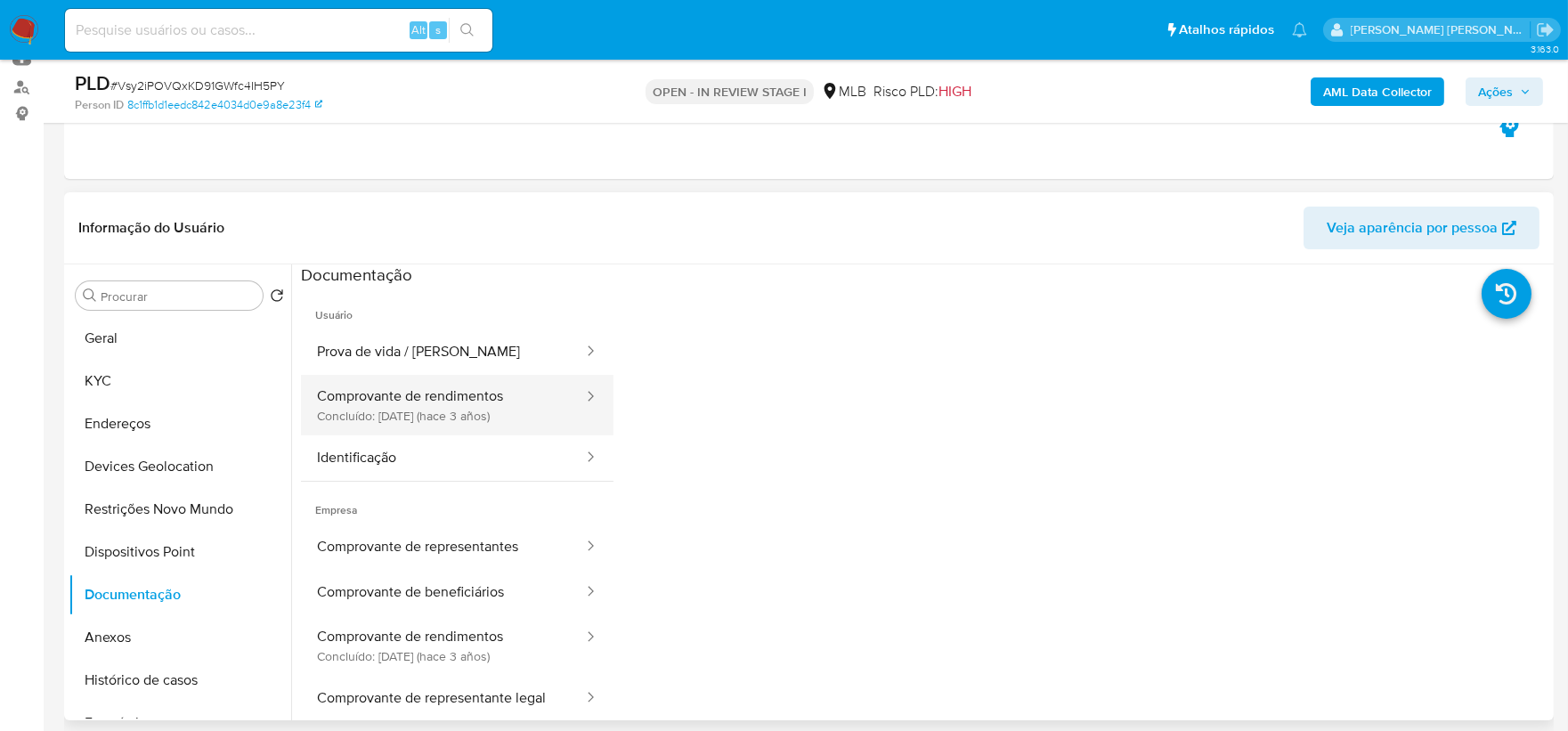
click at [429, 425] on button "Comprovante de rendimentos Concluído: 06/12/2022 (hace 3 años)" at bounding box center [442, 405] width 284 height 61
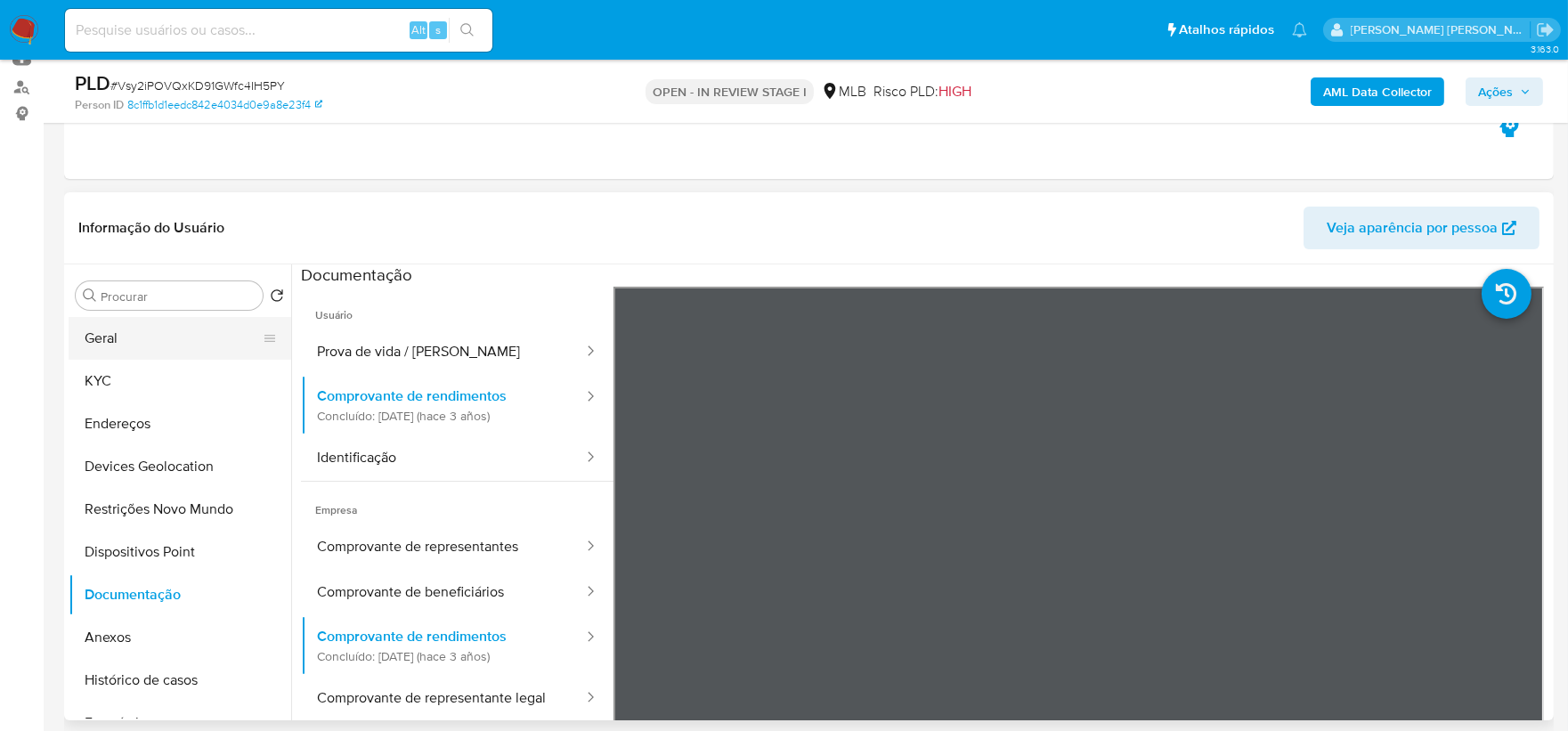
click at [148, 342] on button "Geral" at bounding box center [172, 338] width 208 height 43
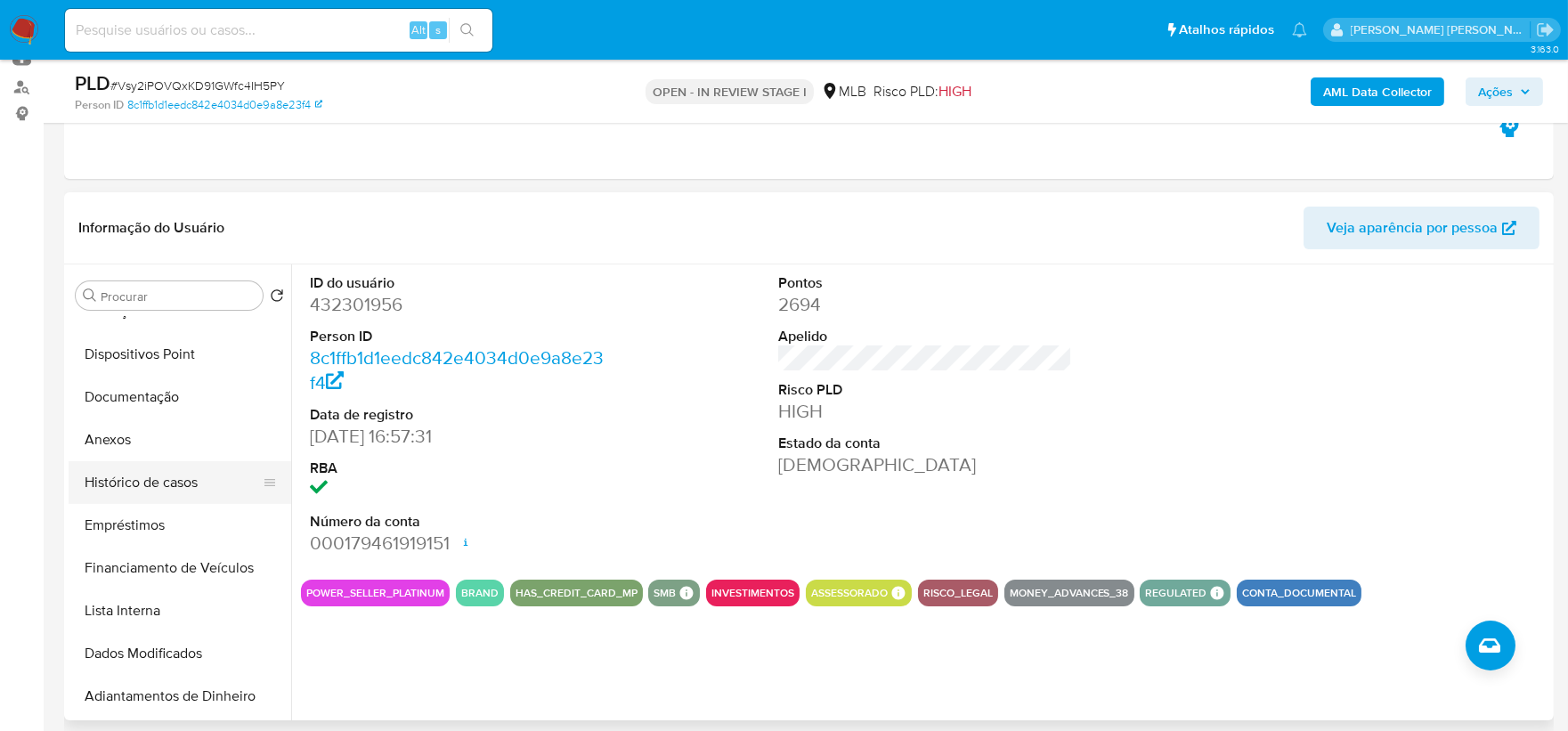
click at [158, 474] on button "Histórico de casos" at bounding box center [172, 481] width 208 height 43
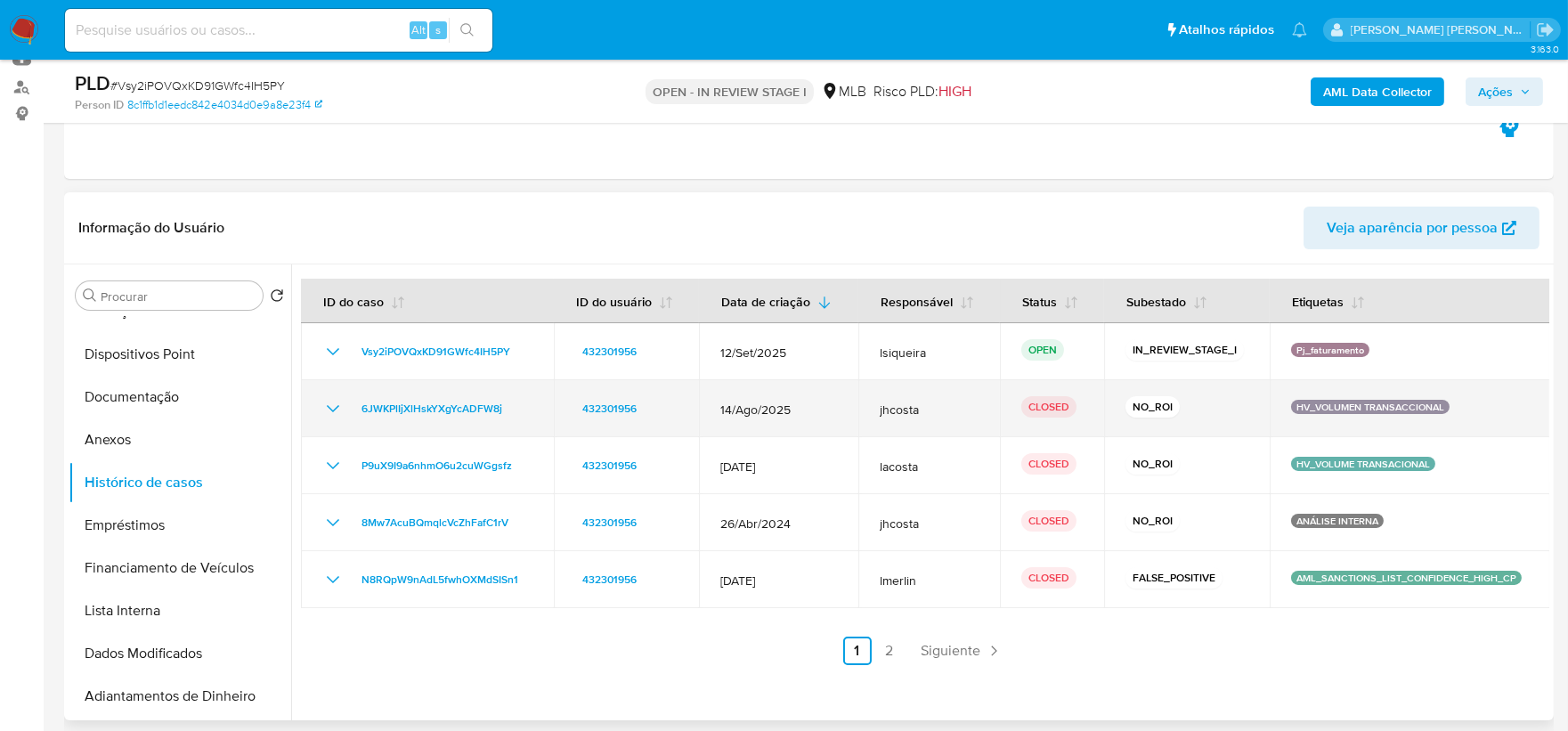
click at [335, 408] on icon "Mostrar/Ocultar" at bounding box center [332, 408] width 21 height 21
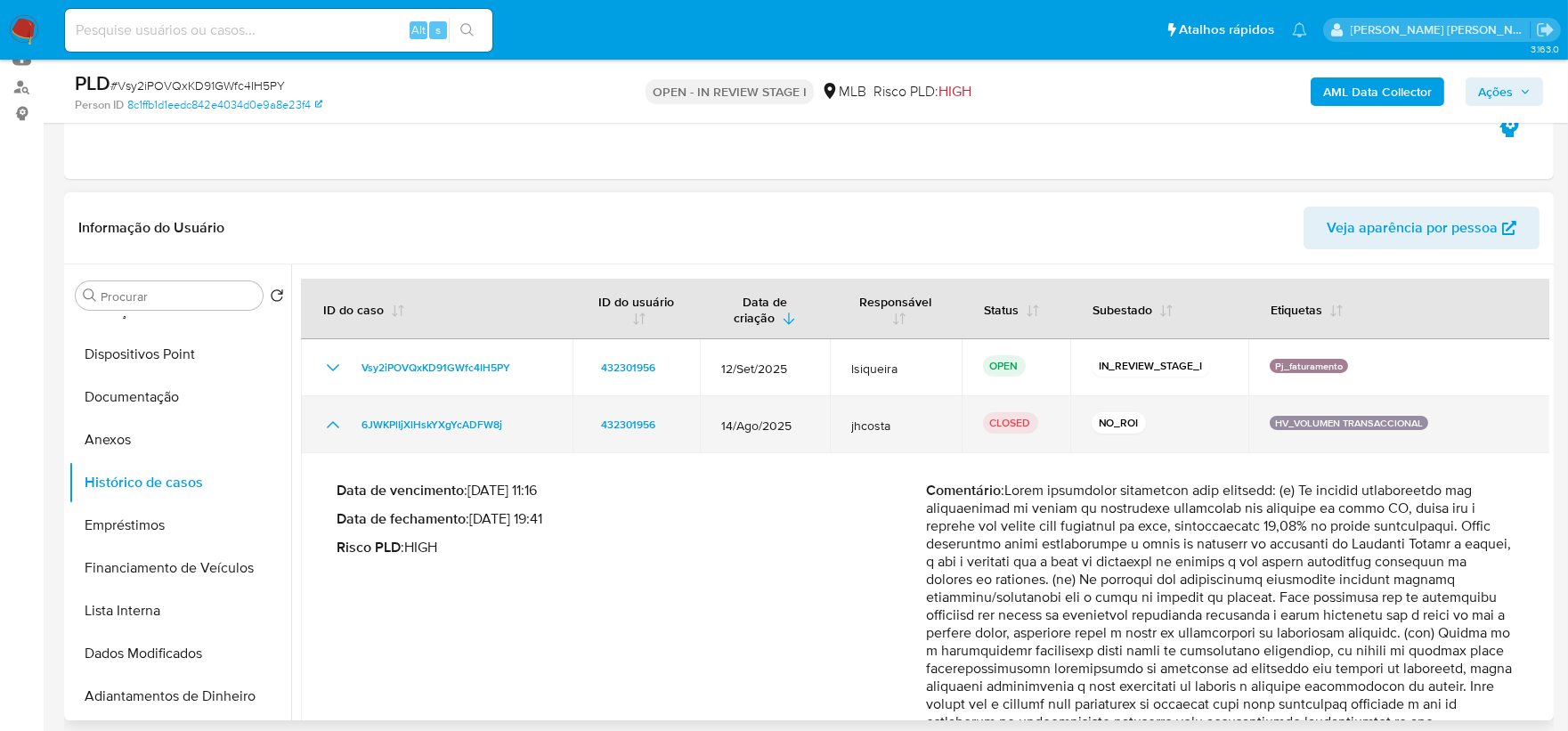
click at [335, 408] on td "6JWKPlIjXlHskYXgYcADFW8j" at bounding box center [436, 424] width 272 height 57
click at [334, 405] on td "6JWKPlIjXlHskYXgYcADFW8j" at bounding box center [436, 424] width 272 height 57
click at [335, 419] on icon "Mostrar/Ocultar" at bounding box center [332, 424] width 21 height 21
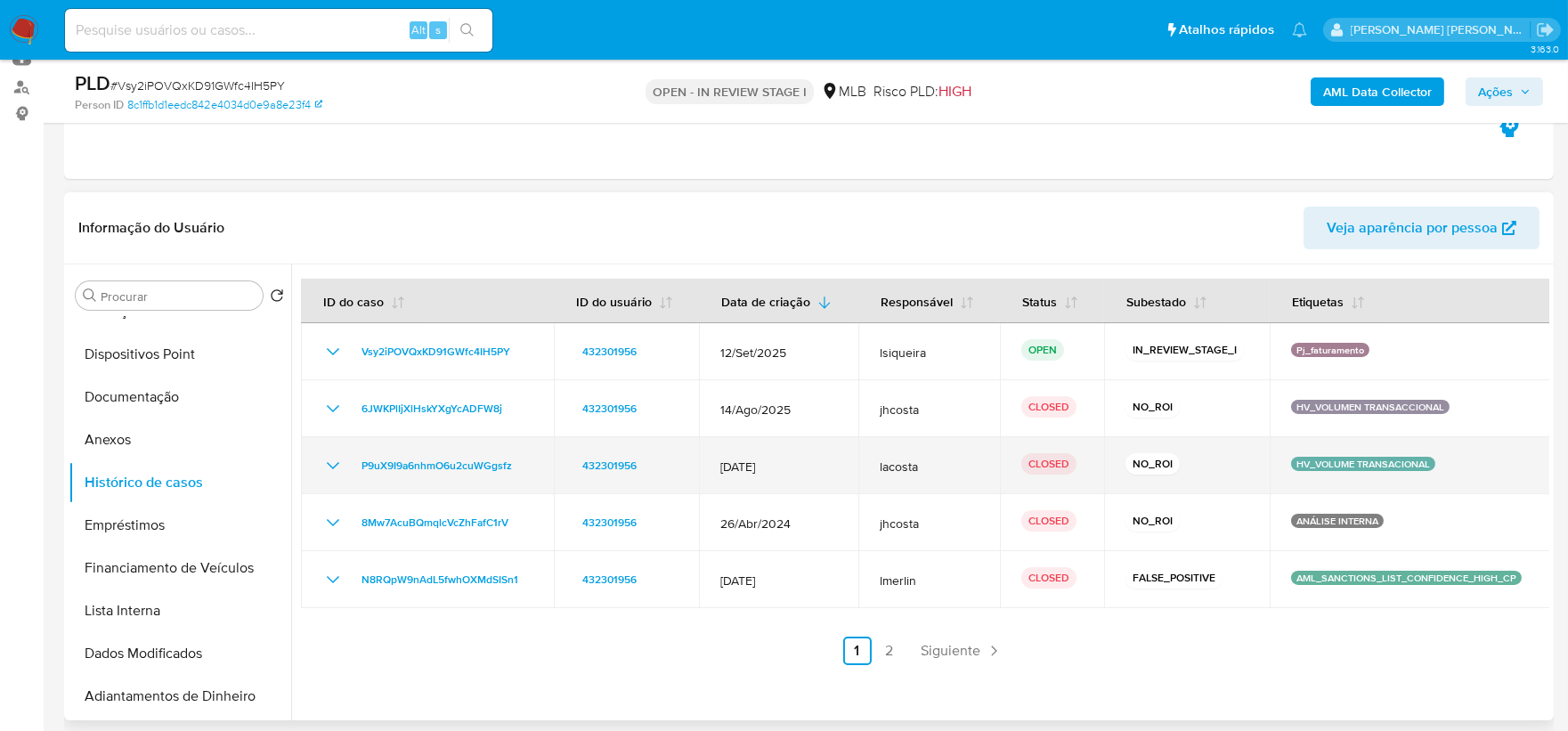
click at [325, 464] on icon "Mostrar/Ocultar" at bounding box center [332, 464] width 21 height 21
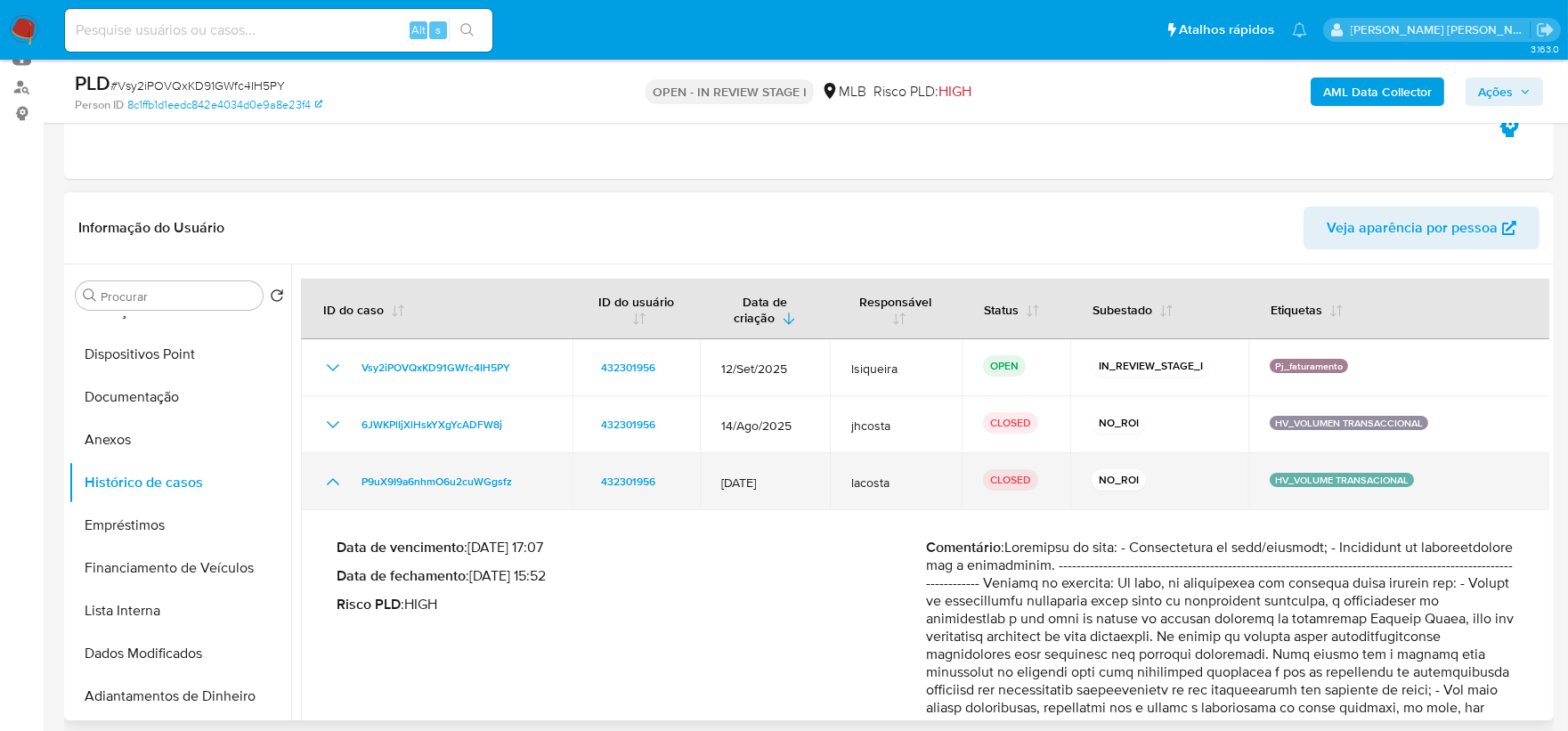
click at [325, 463] on td "P9uX9I9a6nhmO6u2cuWGgsfz" at bounding box center [436, 480] width 272 height 57
click at [322, 477] on icon "Mostrar/Ocultar" at bounding box center [332, 480] width 21 height 21
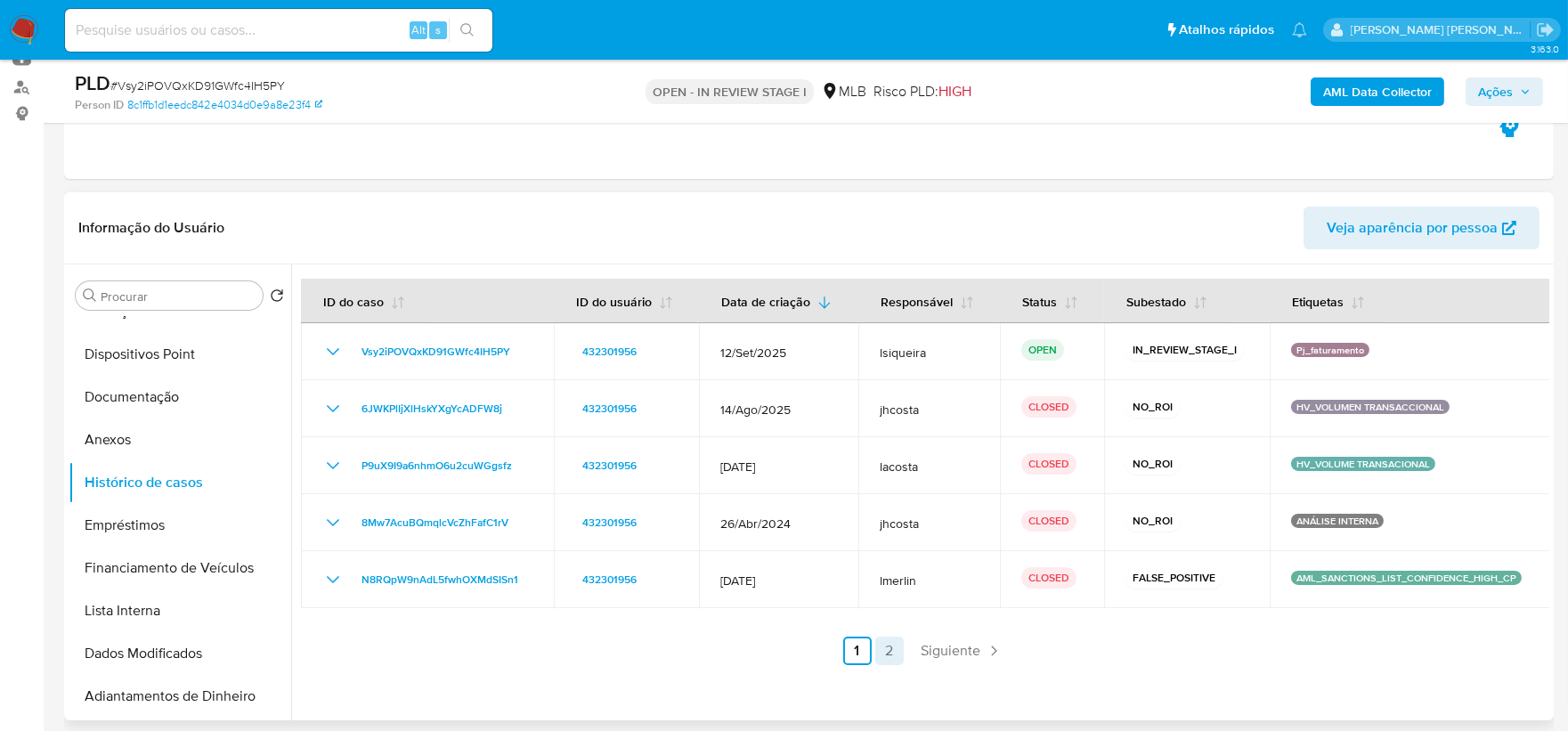
click at [888, 645] on link "2" at bounding box center [888, 650] width 29 height 29
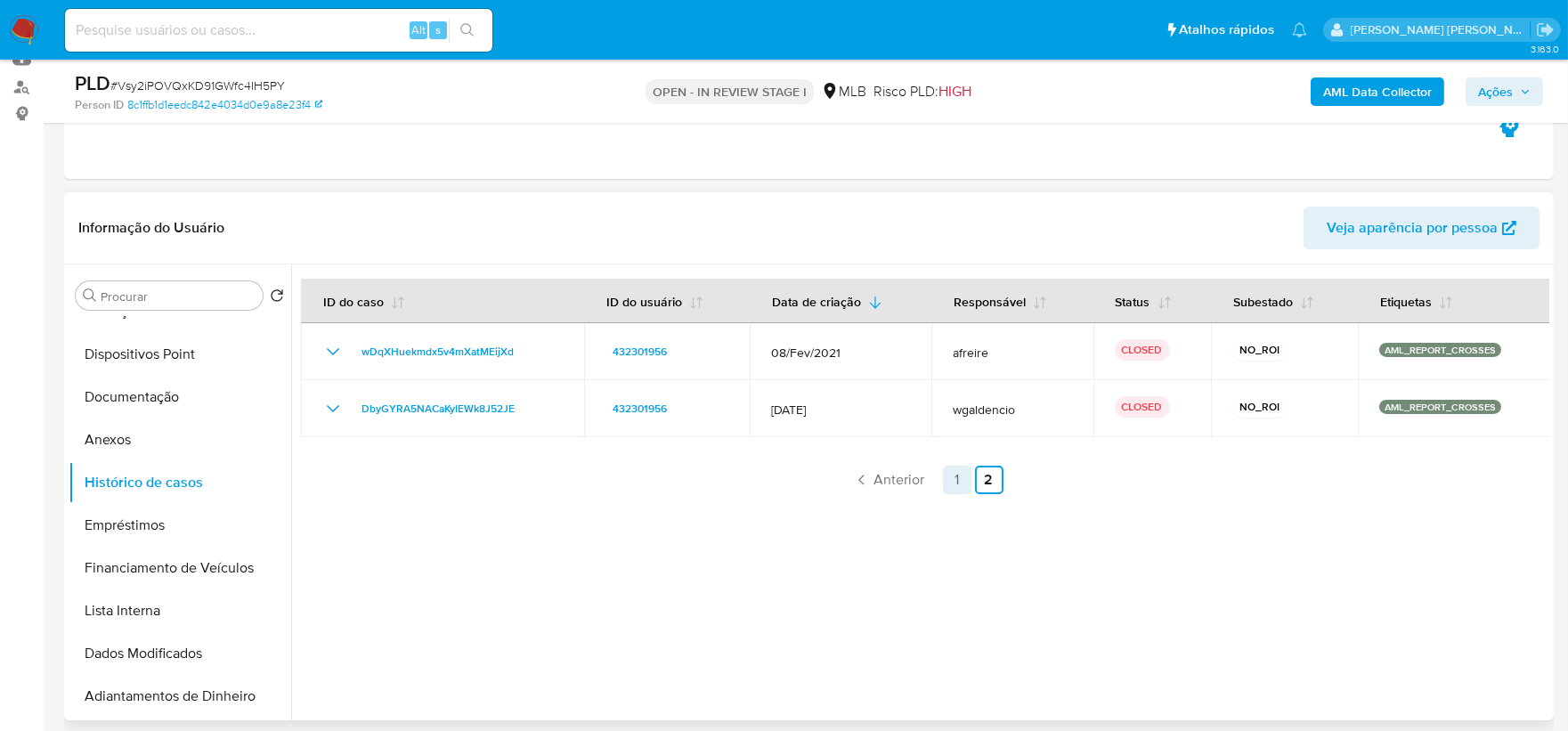
click at [942, 476] on link "1" at bounding box center [956, 479] width 29 height 29
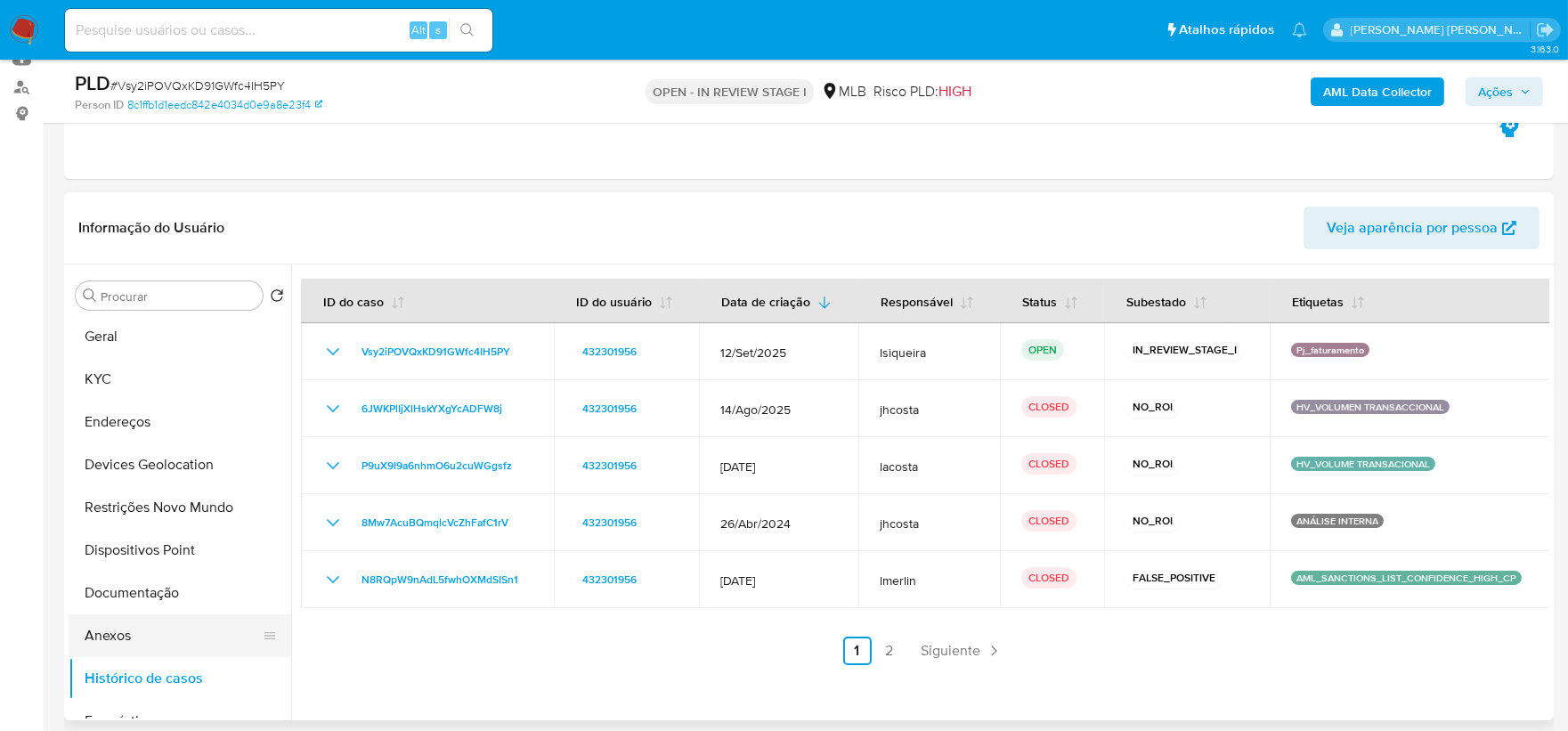
scroll to position [0, 0]
click at [122, 379] on button "KYC" at bounding box center [172, 380] width 208 height 43
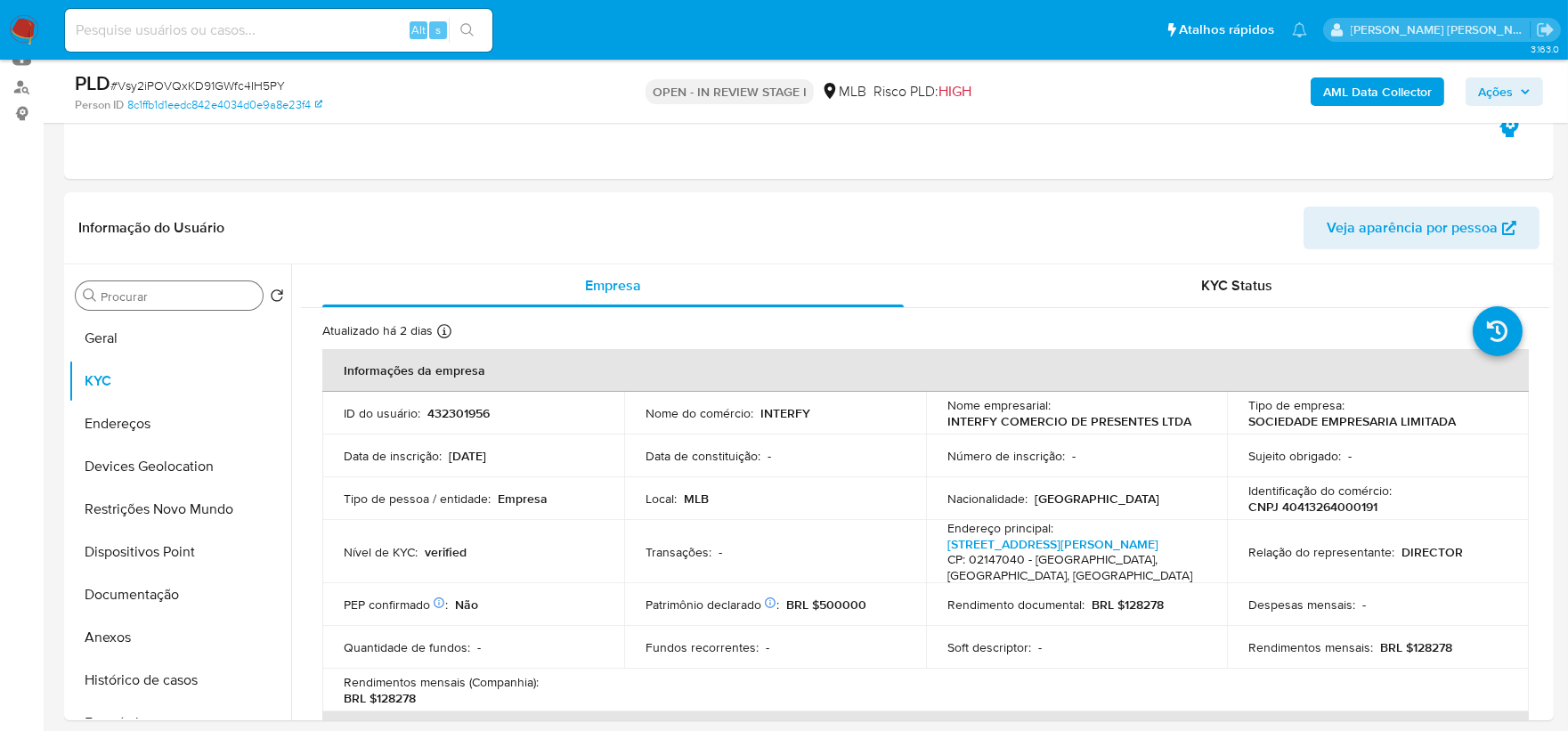
click at [165, 291] on input "Procurar" at bounding box center [178, 296] width 155 height 16
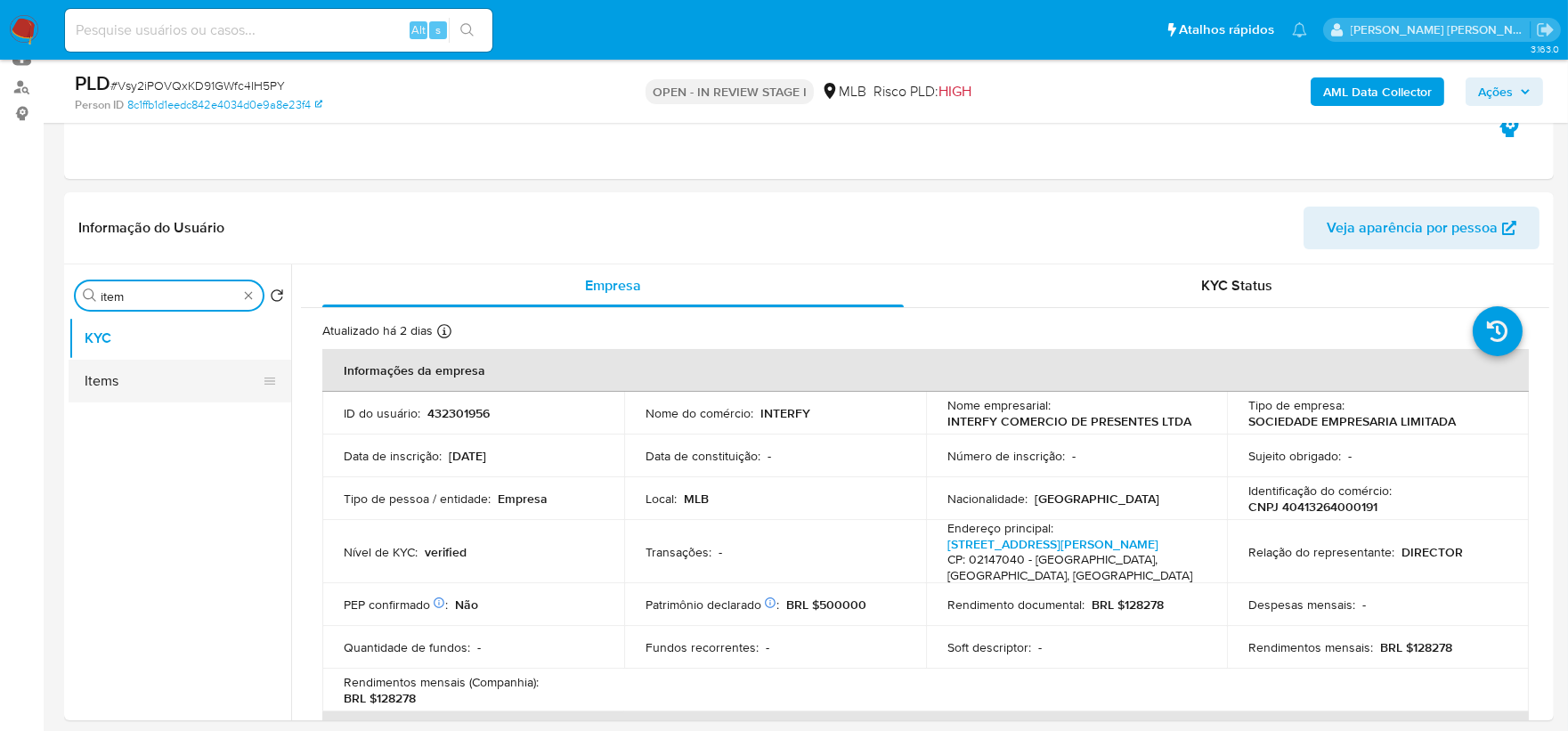
type input "item"
click at [152, 381] on button "Items" at bounding box center [172, 380] width 208 height 43
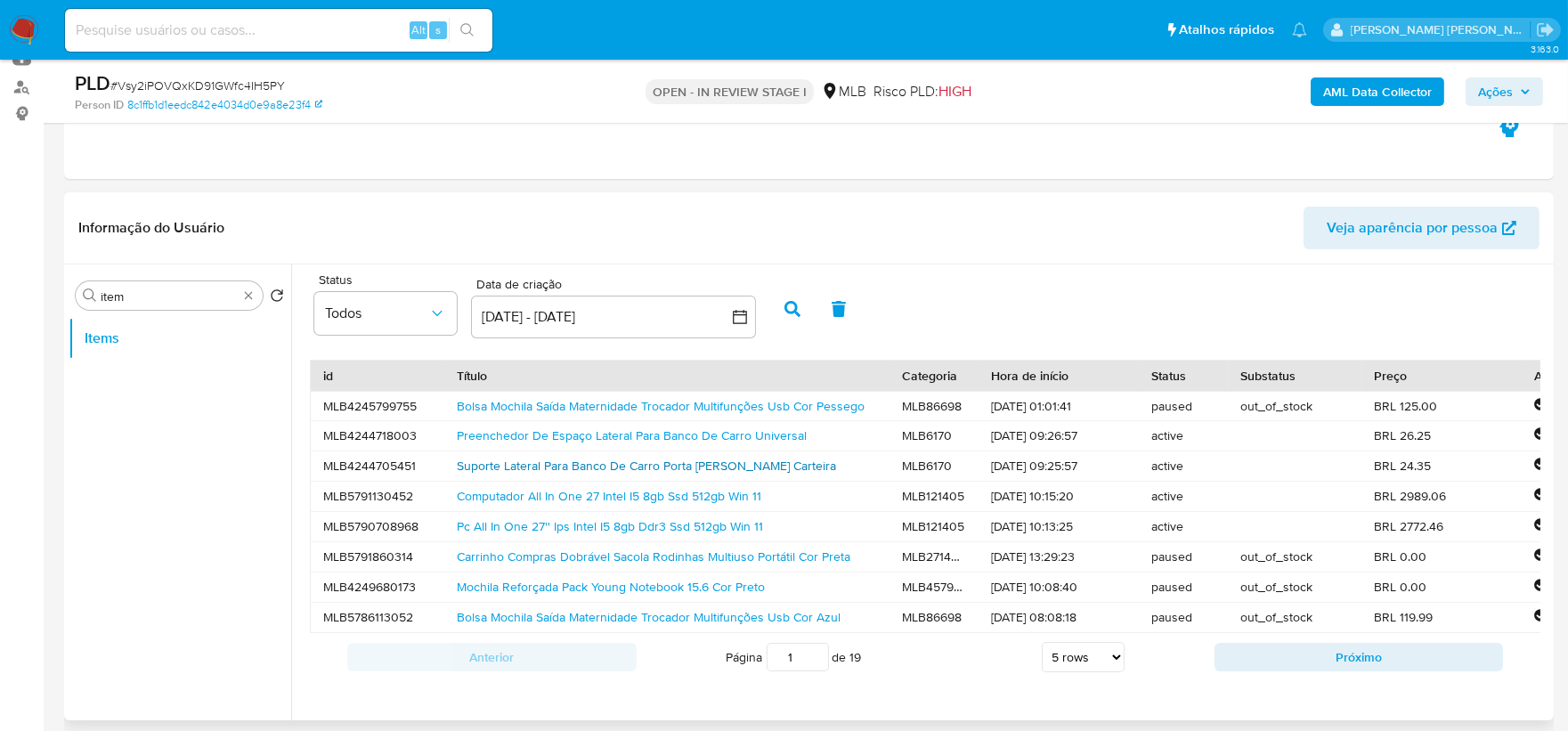
click at [694, 469] on link "Suporte Lateral Para Banco De Carro Porta Chaves Carteira" at bounding box center [646, 465] width 379 height 18
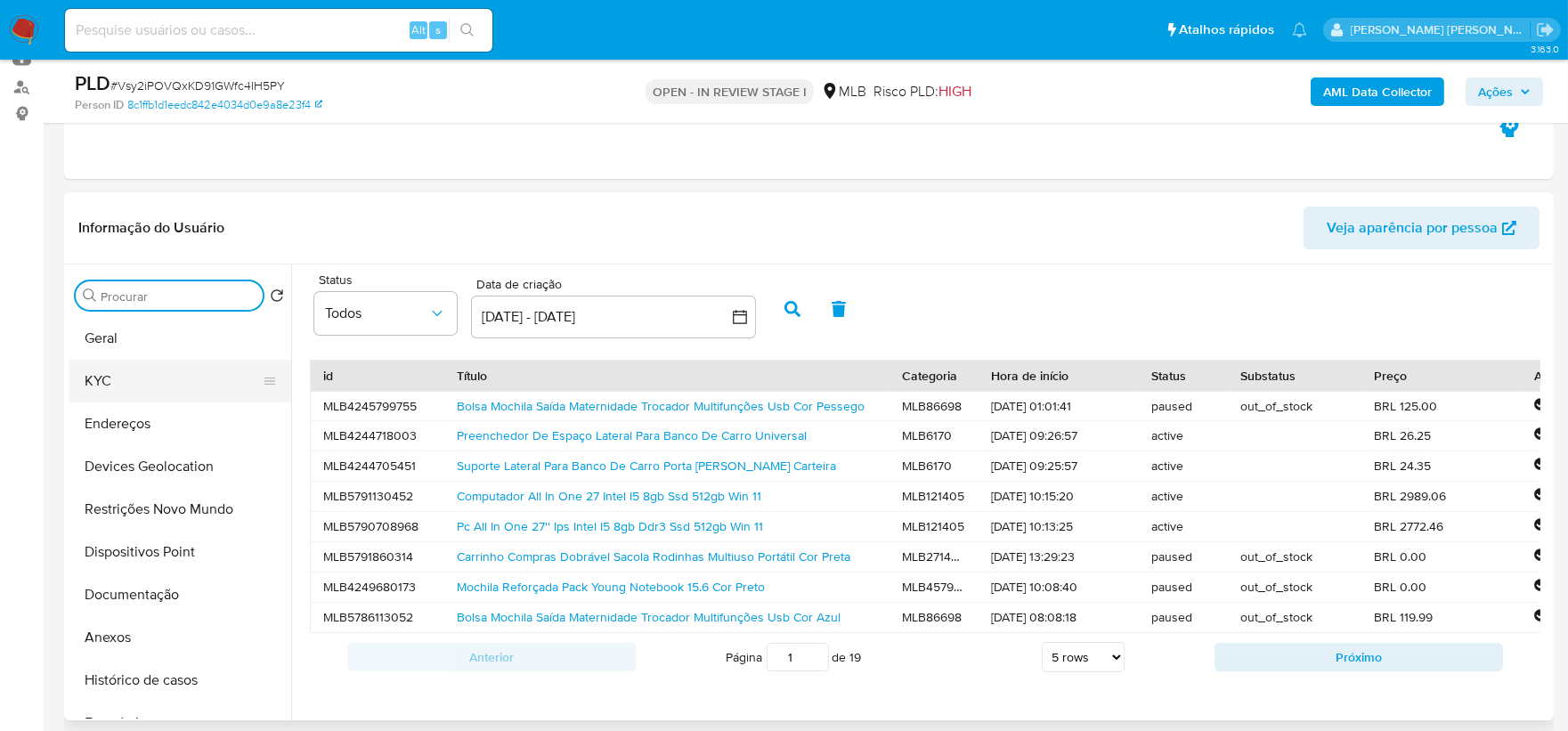
click at [156, 381] on button "KYC" at bounding box center [172, 380] width 208 height 43
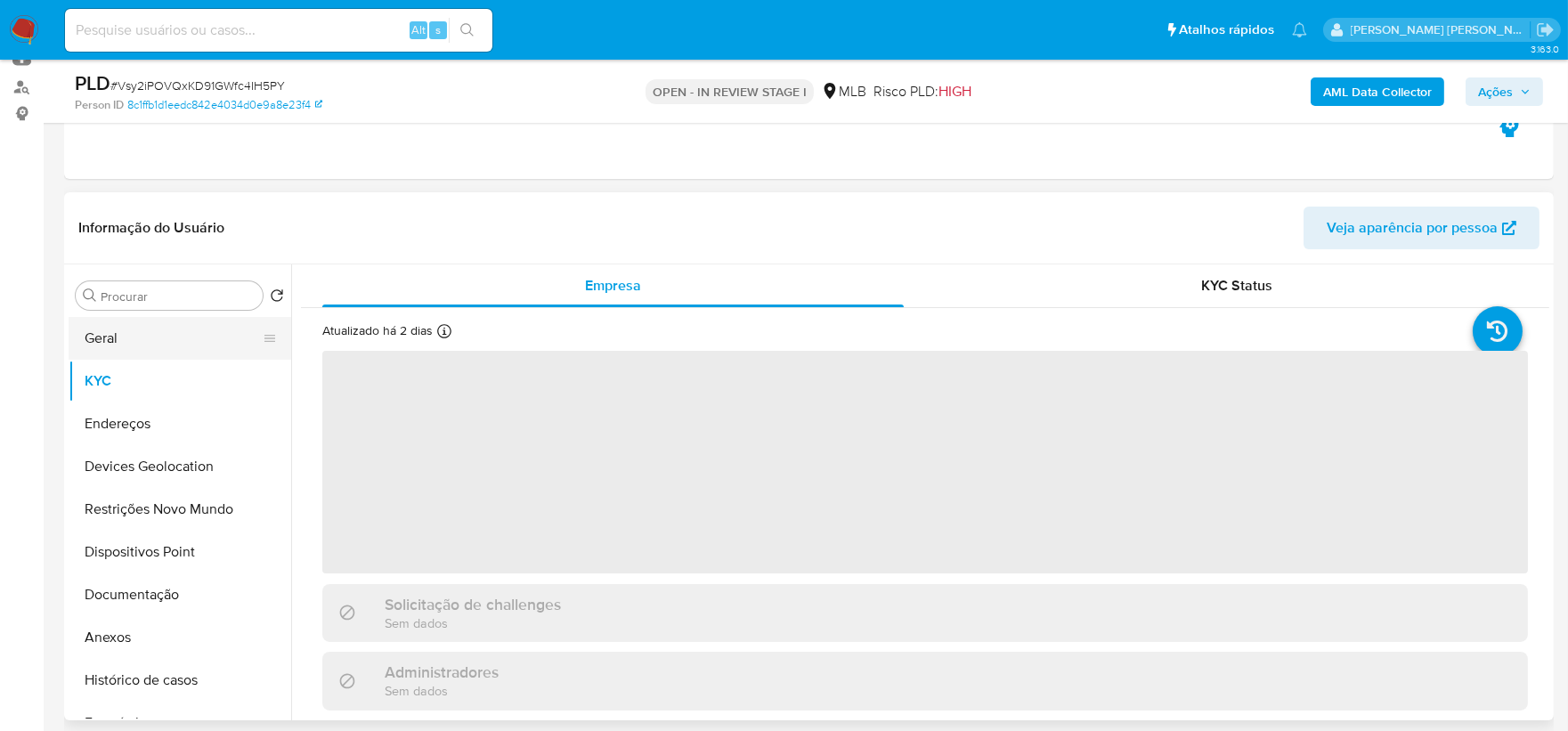
click at [190, 340] on button "Geral" at bounding box center [172, 338] width 208 height 43
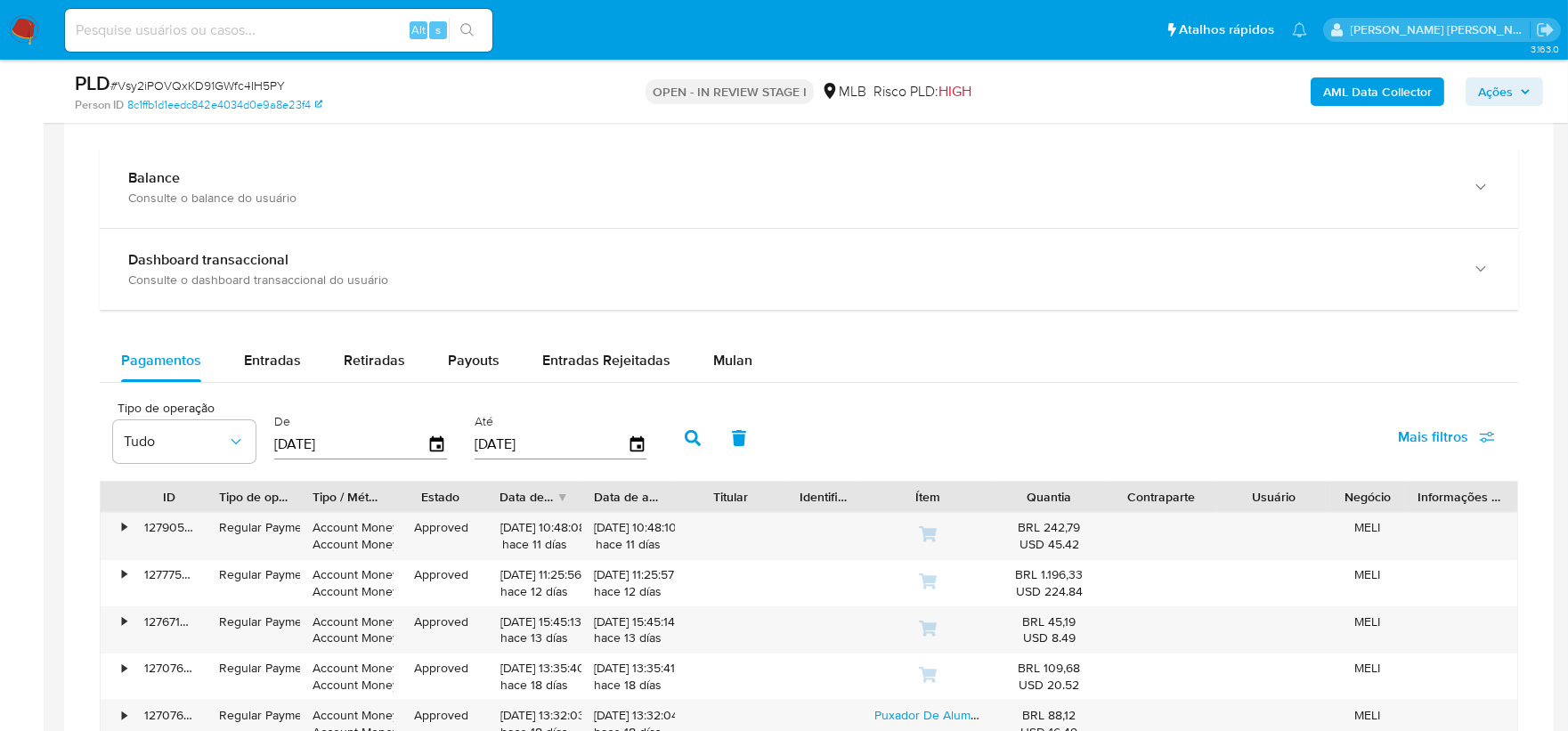
scroll to position [1285, 0]
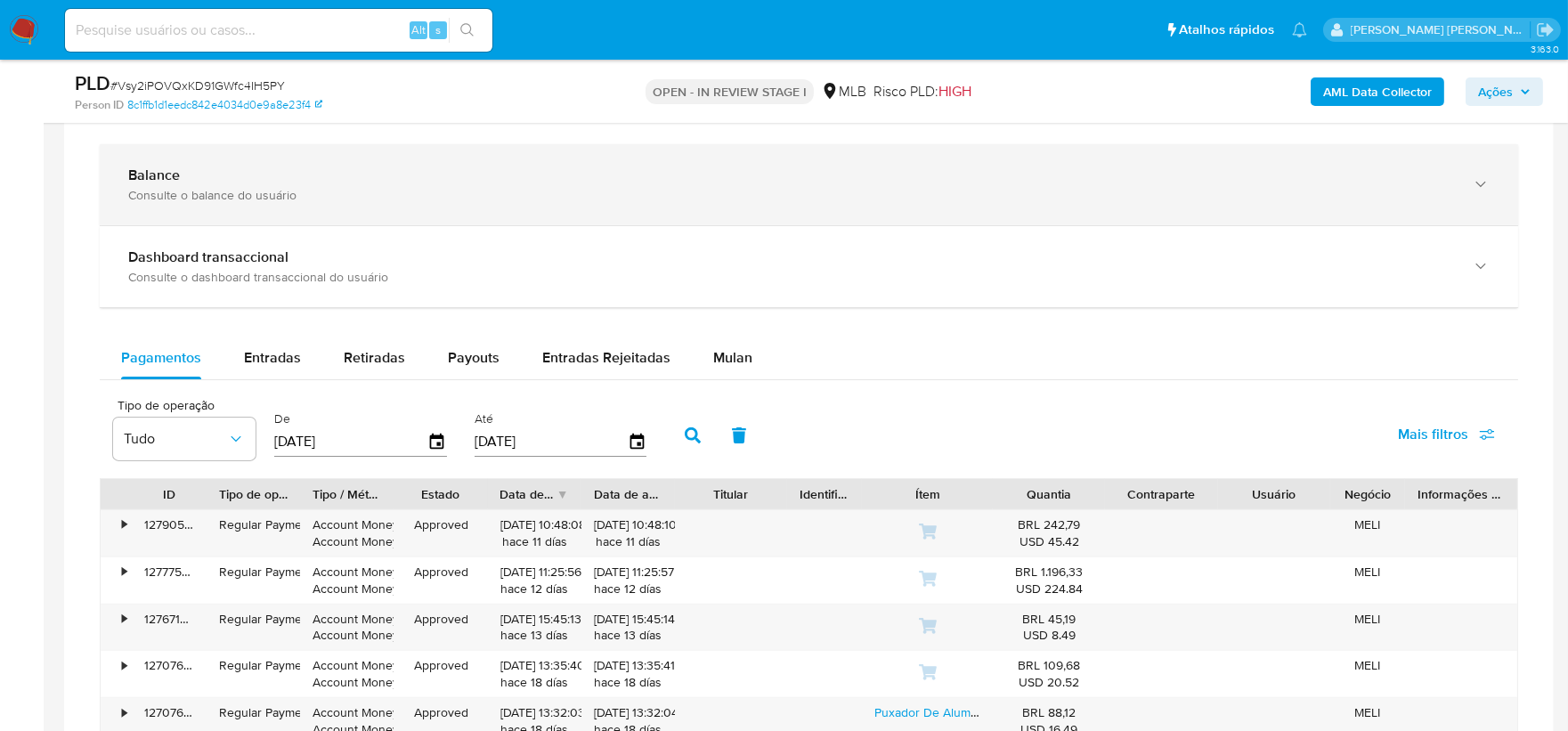
click at [439, 200] on div "Consulte o balance do usuário" at bounding box center [791, 195] width 1325 height 16
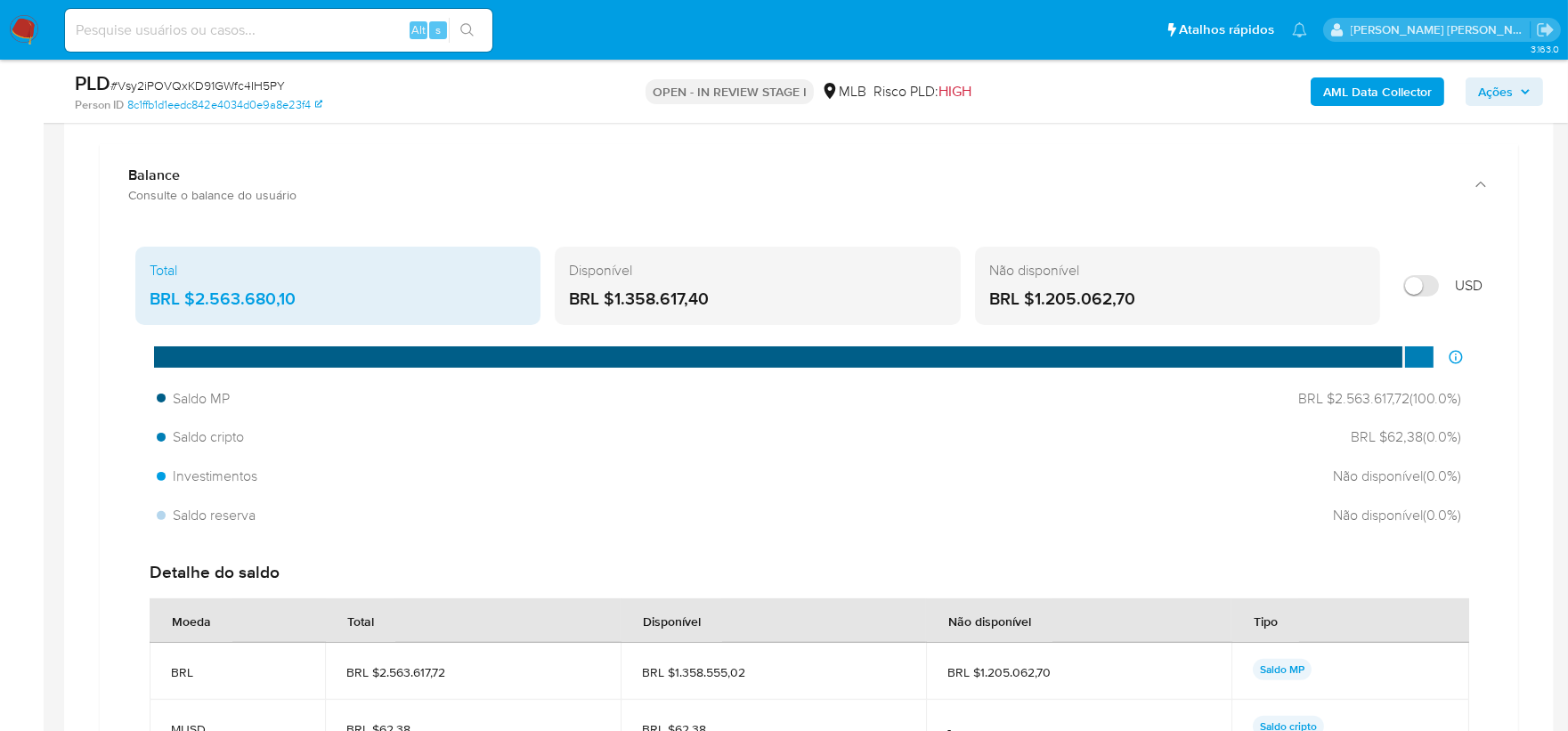
drag, startPoint x: 728, startPoint y: 304, endPoint x: 609, endPoint y: 305, distance: 119.0
click at [609, 305] on div "BRL $1.358.617,40" at bounding box center [757, 298] width 376 height 23
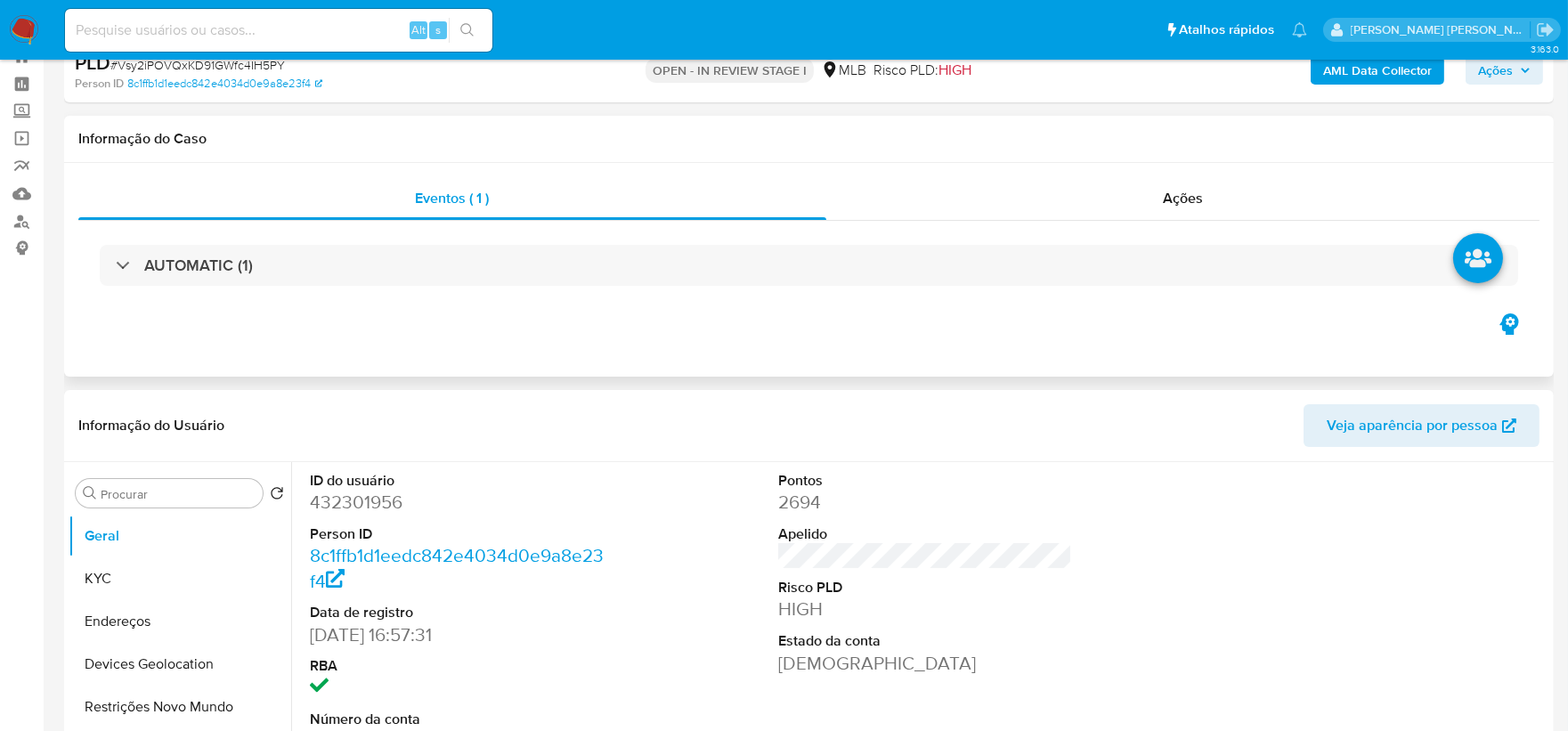
scroll to position [0, 0]
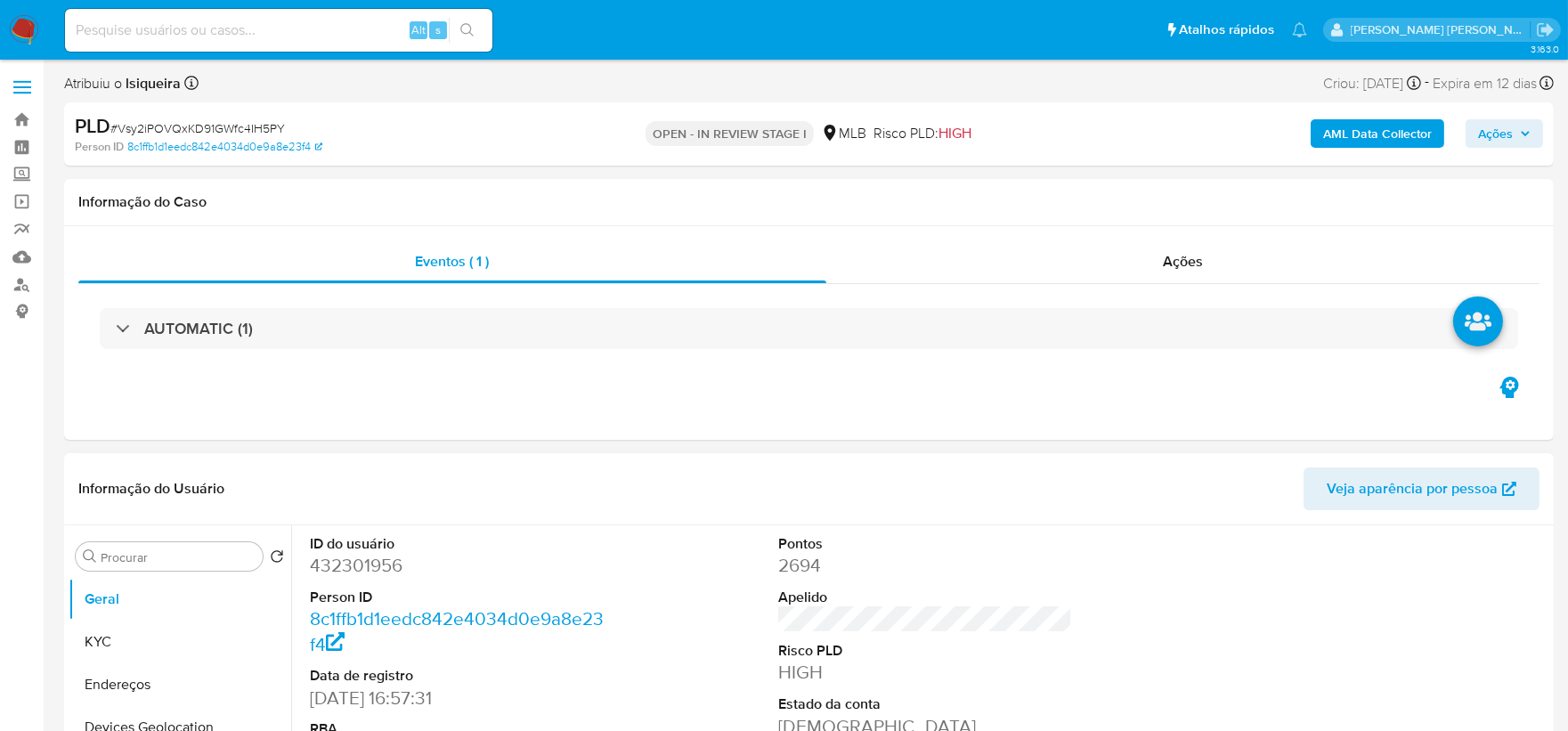
click at [356, 563] on dd "432301956" at bounding box center [457, 565] width 294 height 25
copy dd "432301956"
click at [167, 650] on button "Histórico de casos" at bounding box center [172, 643] width 208 height 43
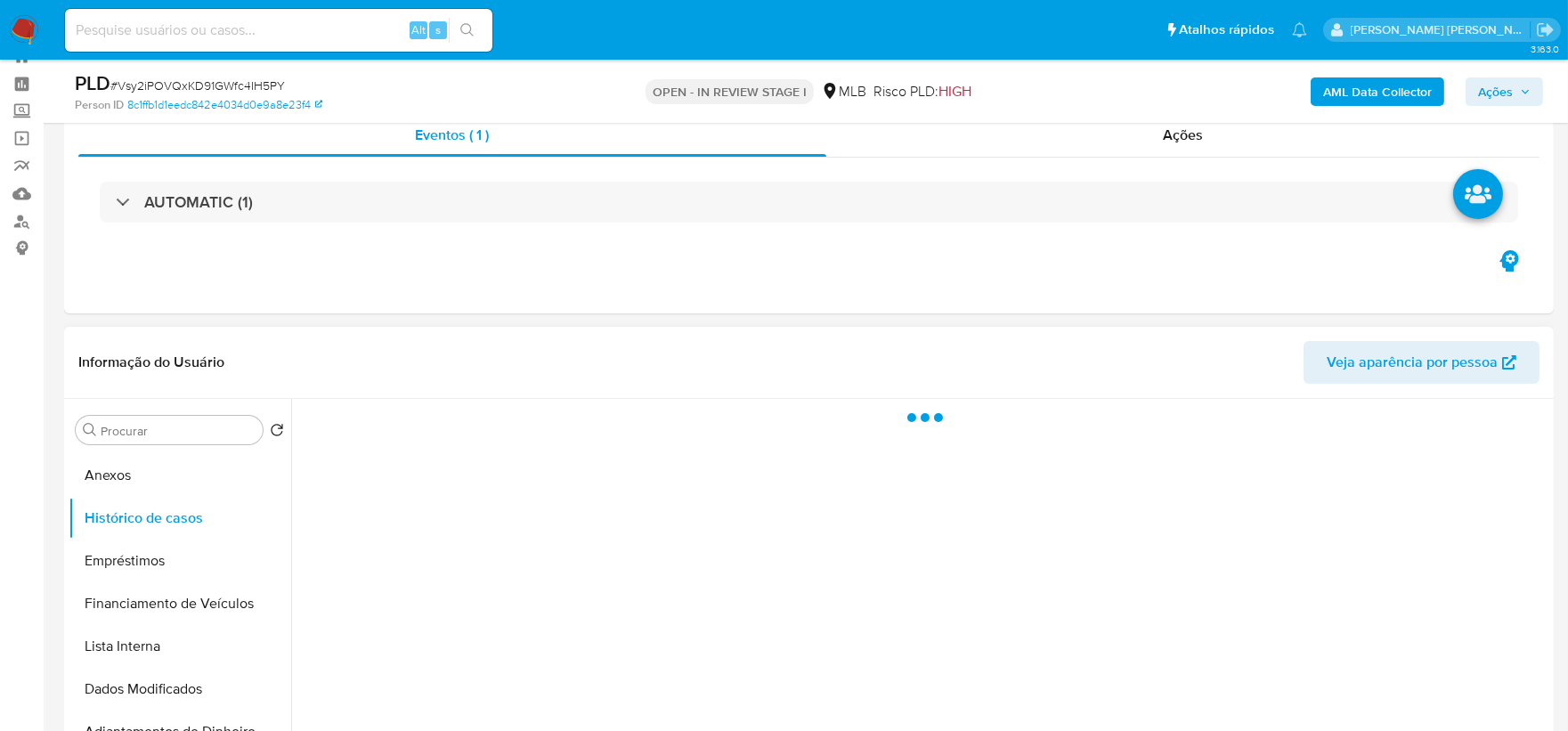
scroll to position [98, 0]
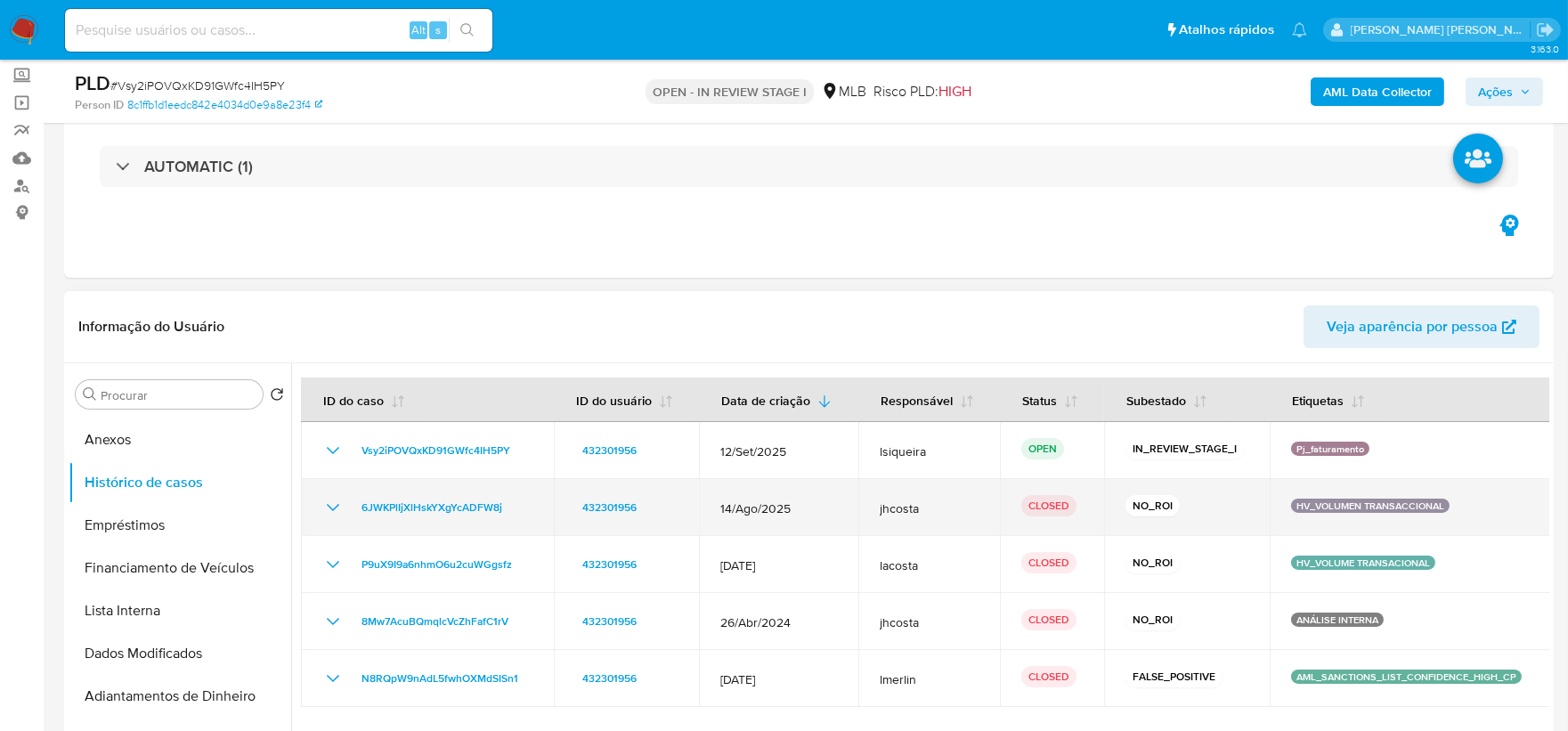
click at [322, 501] on icon "Mostrar/Ocultar" at bounding box center [332, 506] width 21 height 21
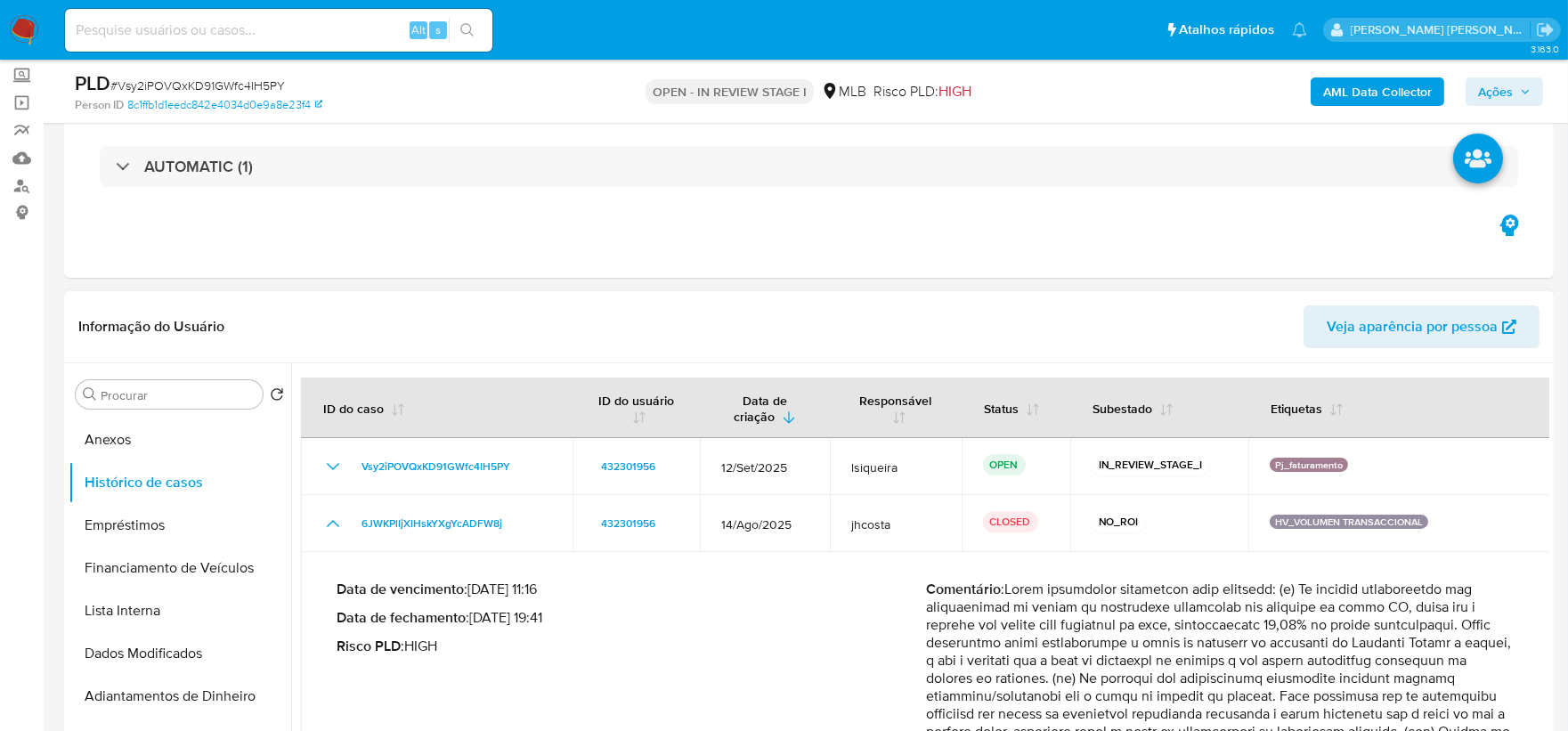
drag, startPoint x: 1282, startPoint y: 593, endPoint x: 1204, endPoint y: 590, distance: 78.1
click at [1167, 641] on p "Comentário :" at bounding box center [1220, 740] width 589 height 320
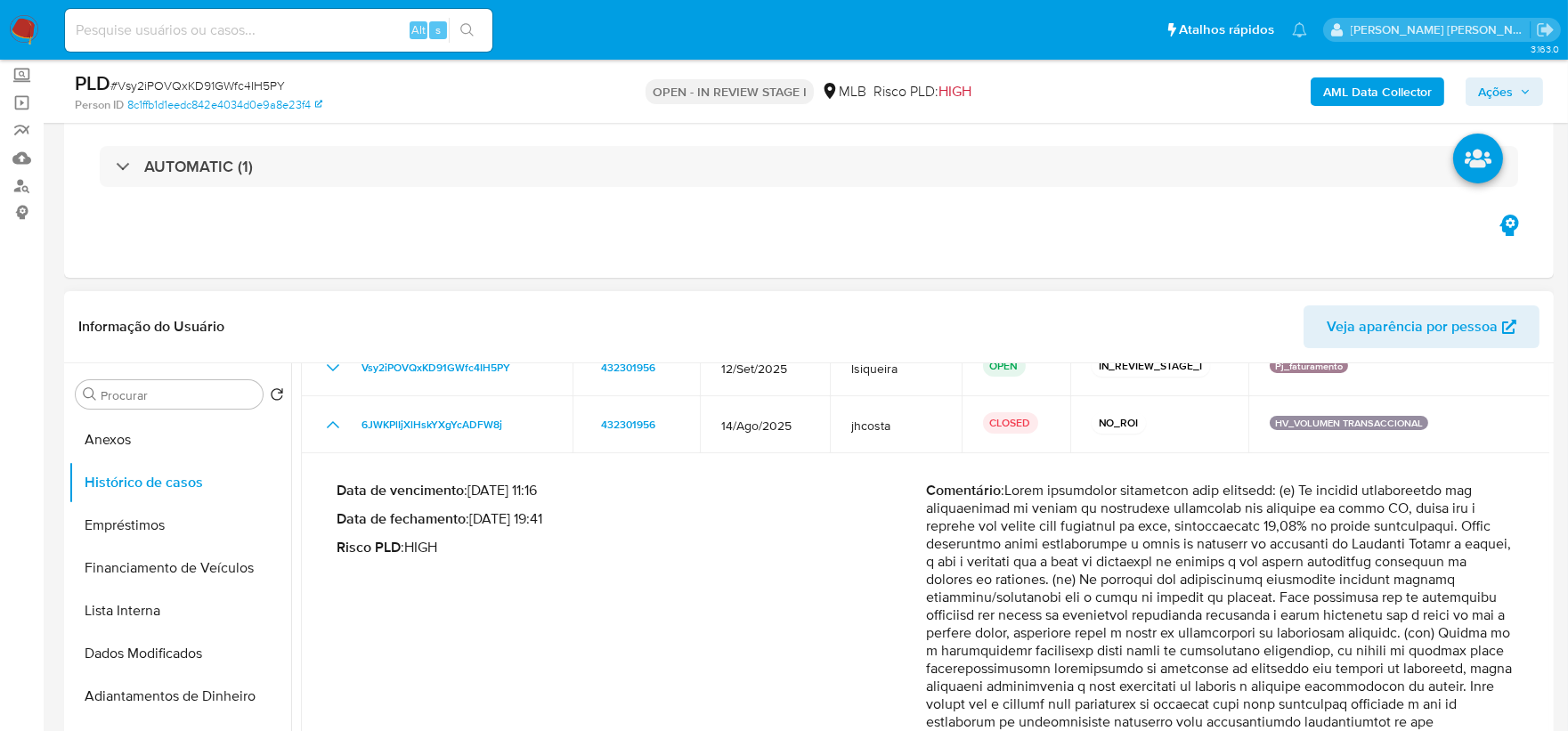
scroll to position [198, 0]
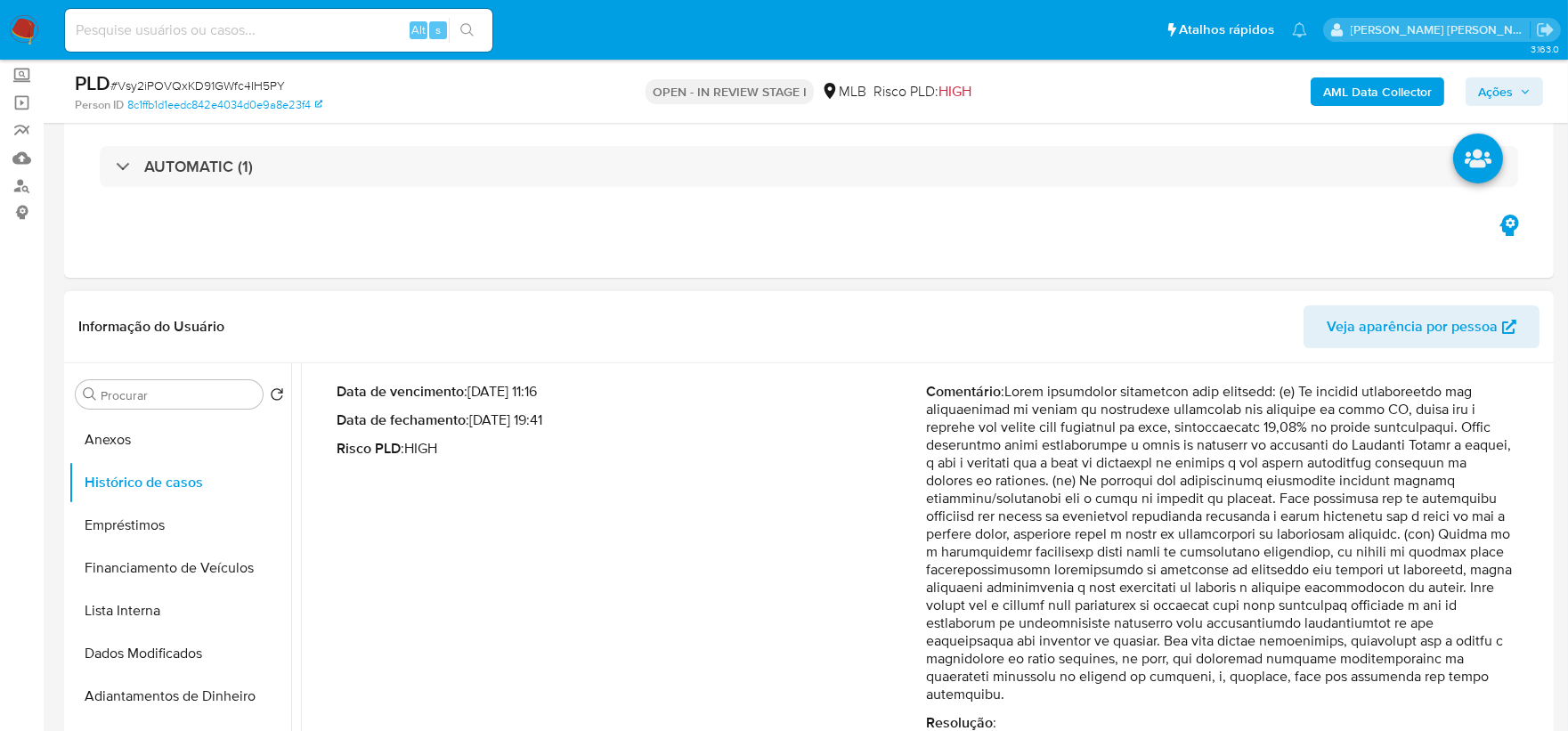
drag, startPoint x: 1483, startPoint y: 550, endPoint x: 1078, endPoint y: 608, distance: 409.1
click at [1078, 608] on p "Comentário :" at bounding box center [1220, 543] width 589 height 320
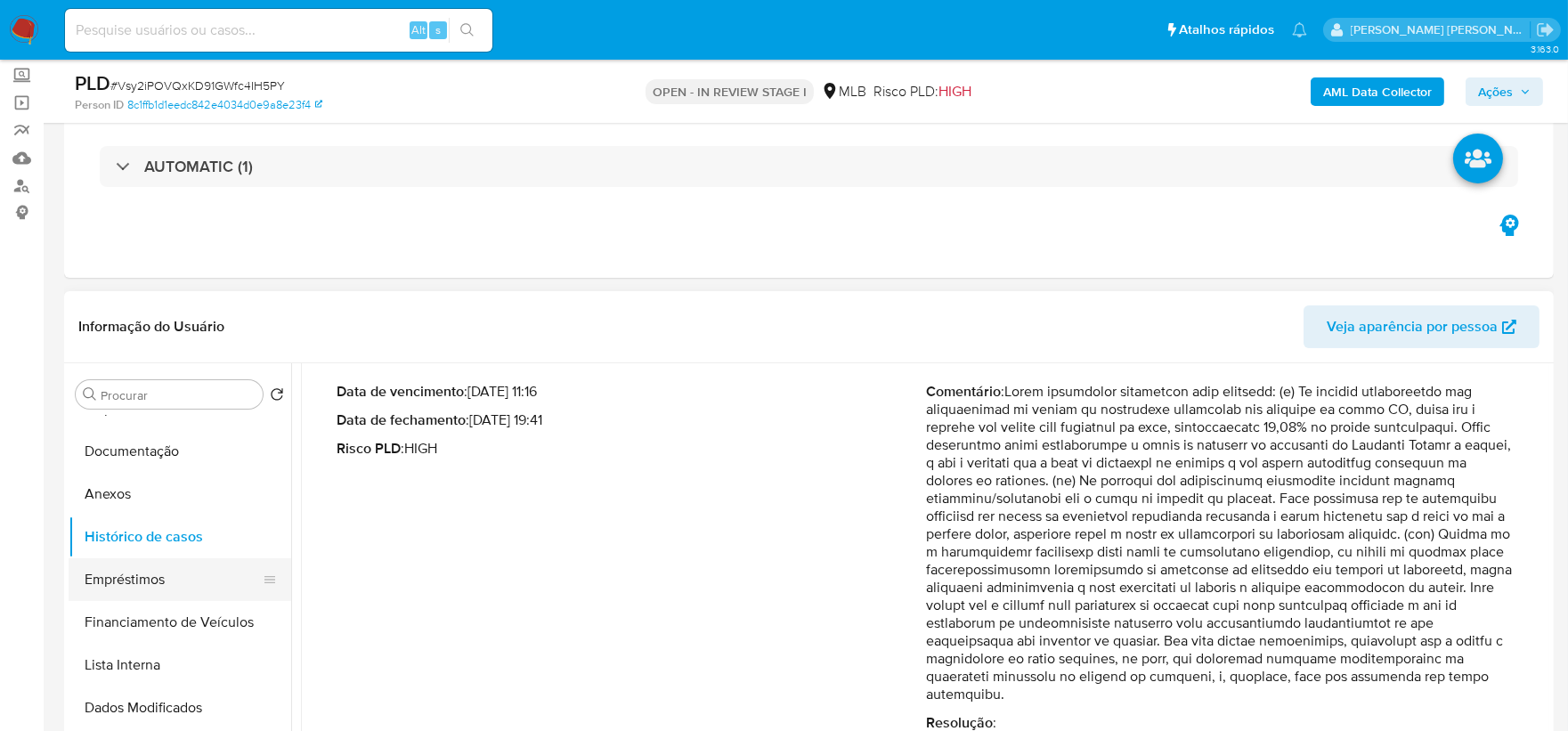
scroll to position [98, 0]
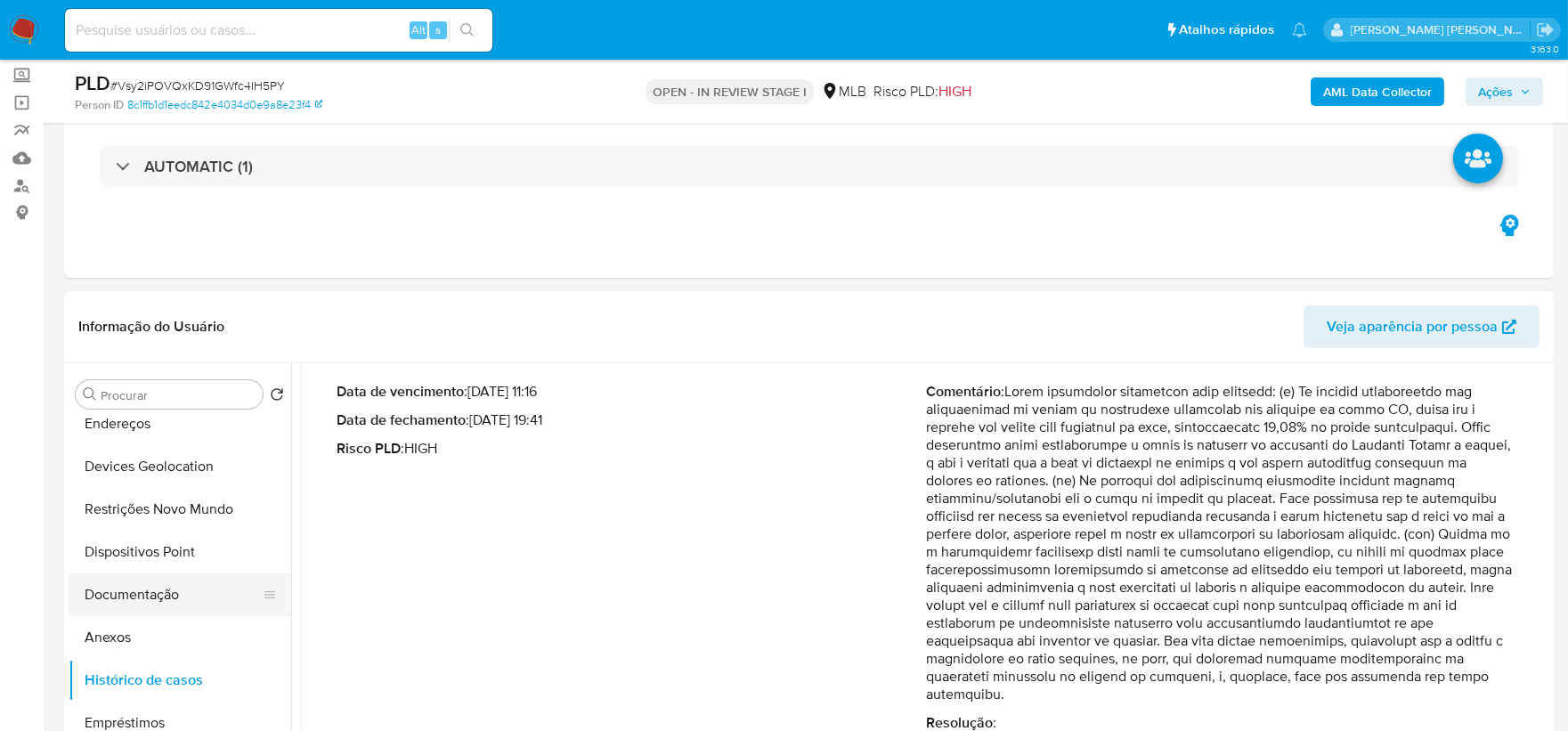
click at [179, 611] on button "Documentação" at bounding box center [172, 594] width 208 height 43
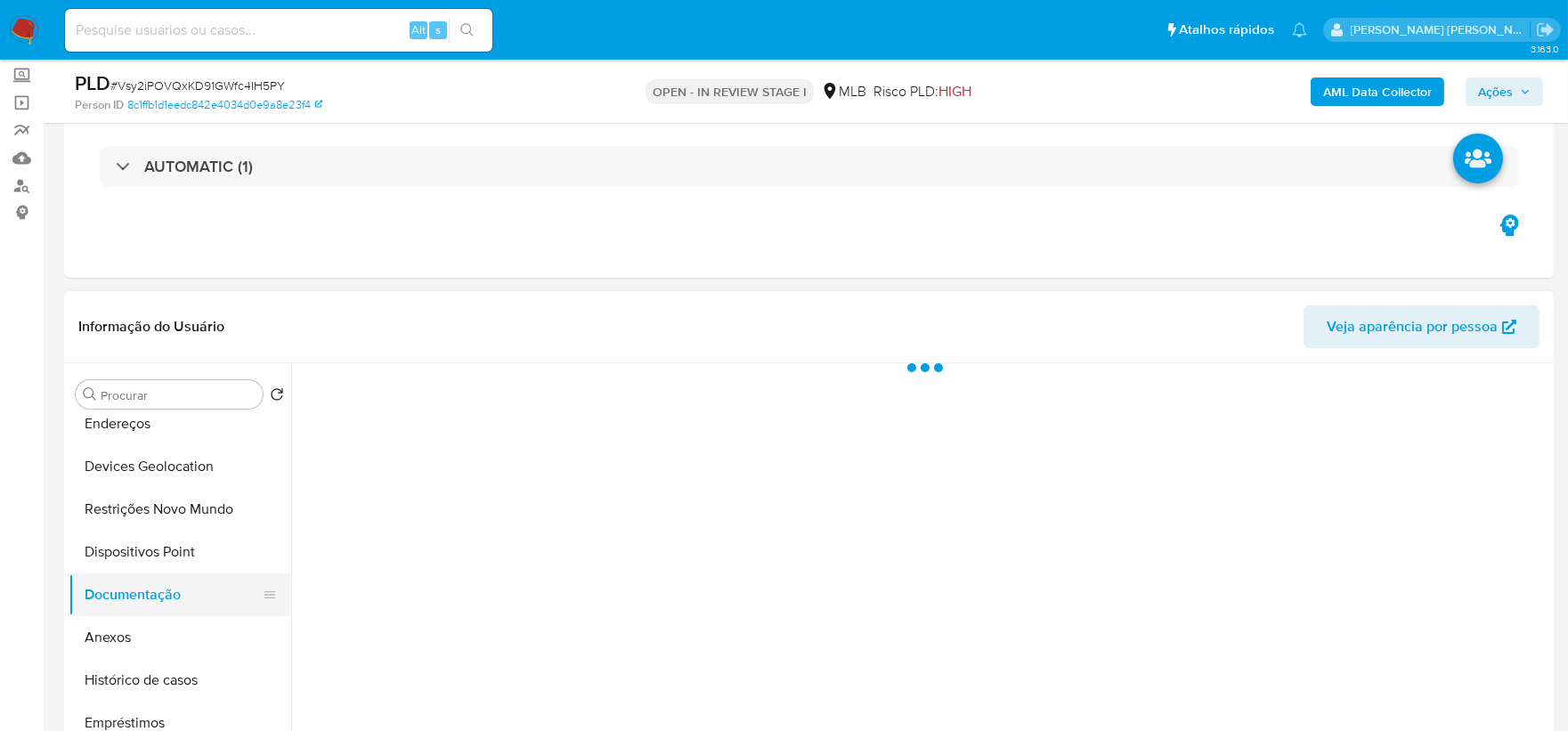
scroll to position [0, 0]
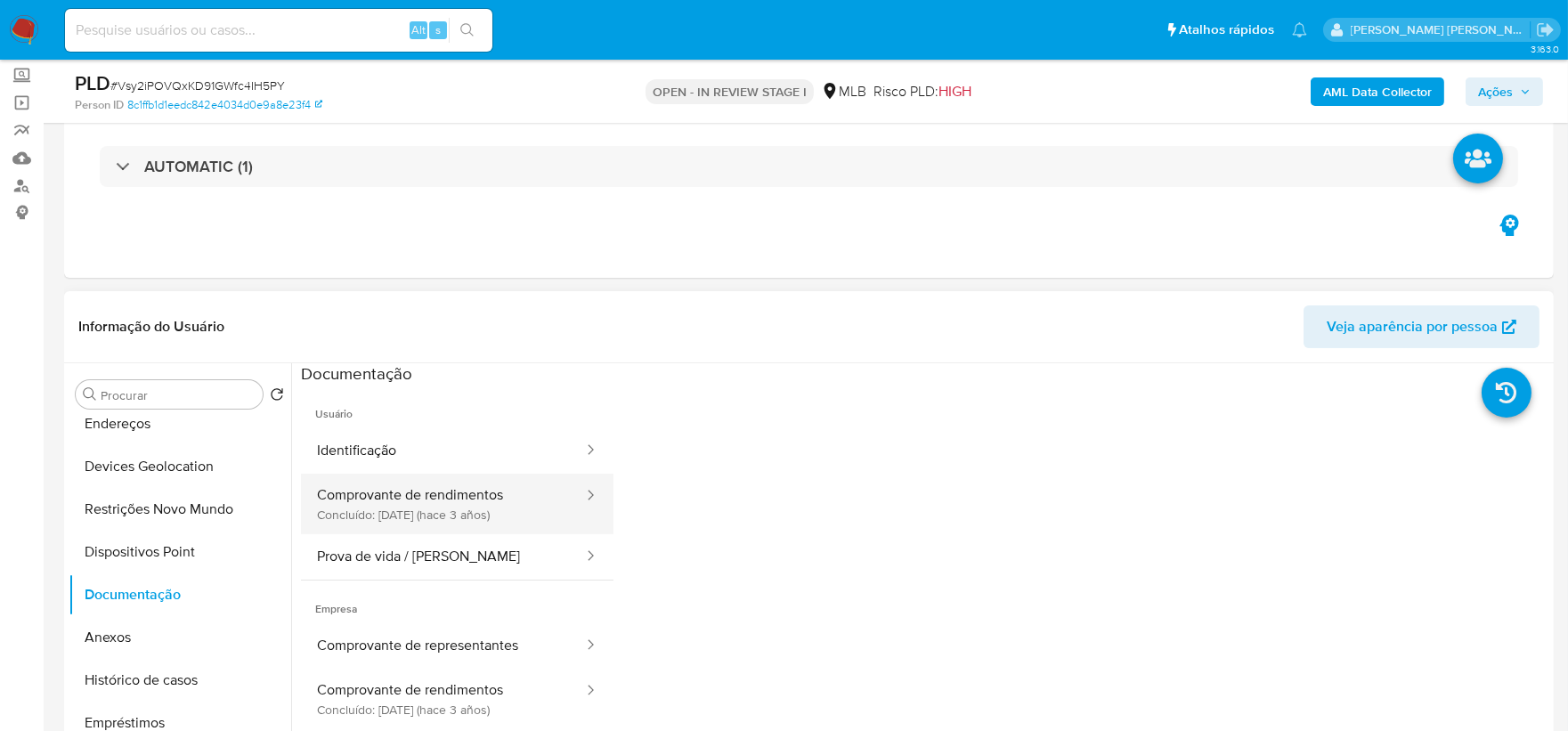
click at [417, 519] on button "Comprovante de rendimentos Concluído: 06/12/2022 (hace 3 años)" at bounding box center [442, 503] width 284 height 61
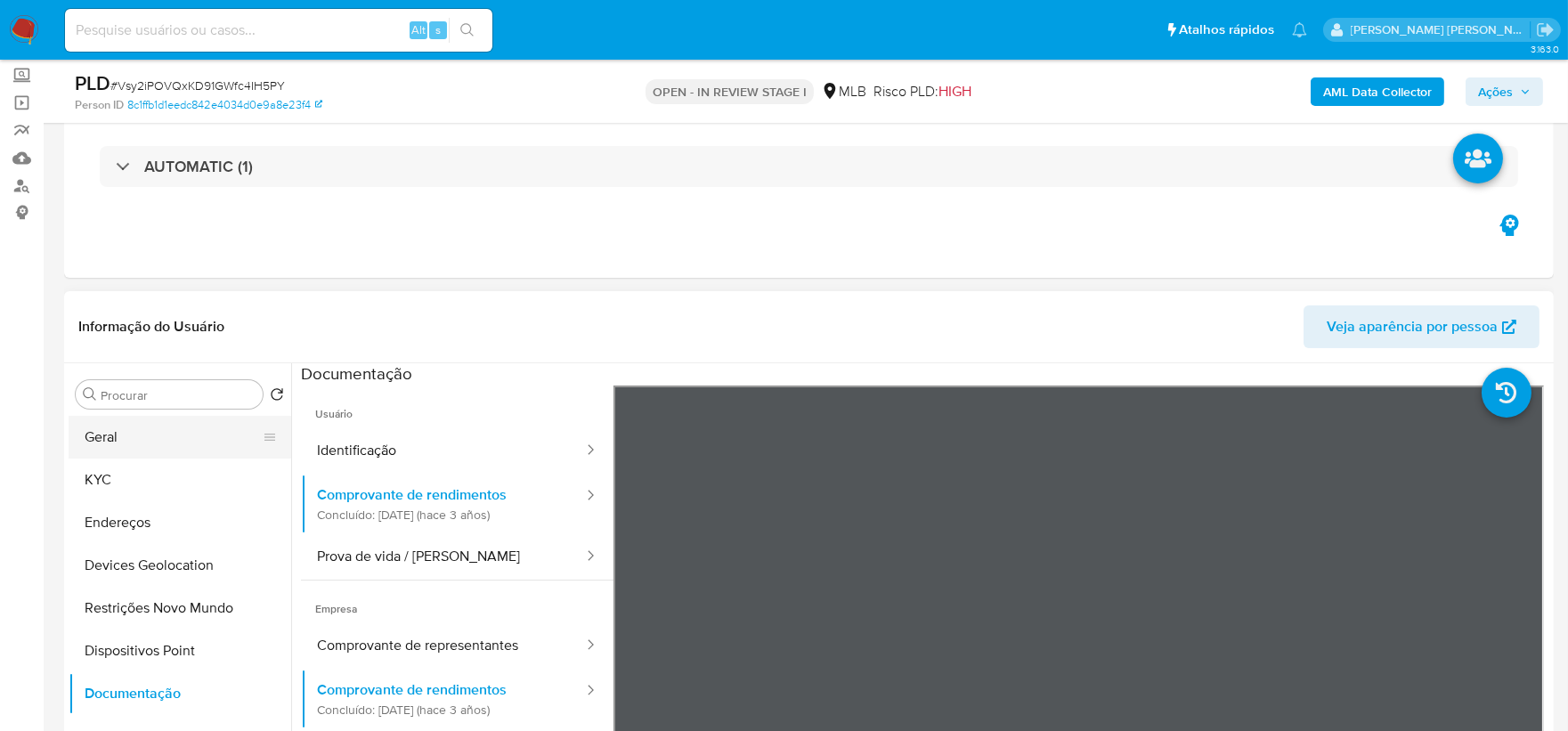
click at [158, 445] on button "Geral" at bounding box center [172, 437] width 208 height 43
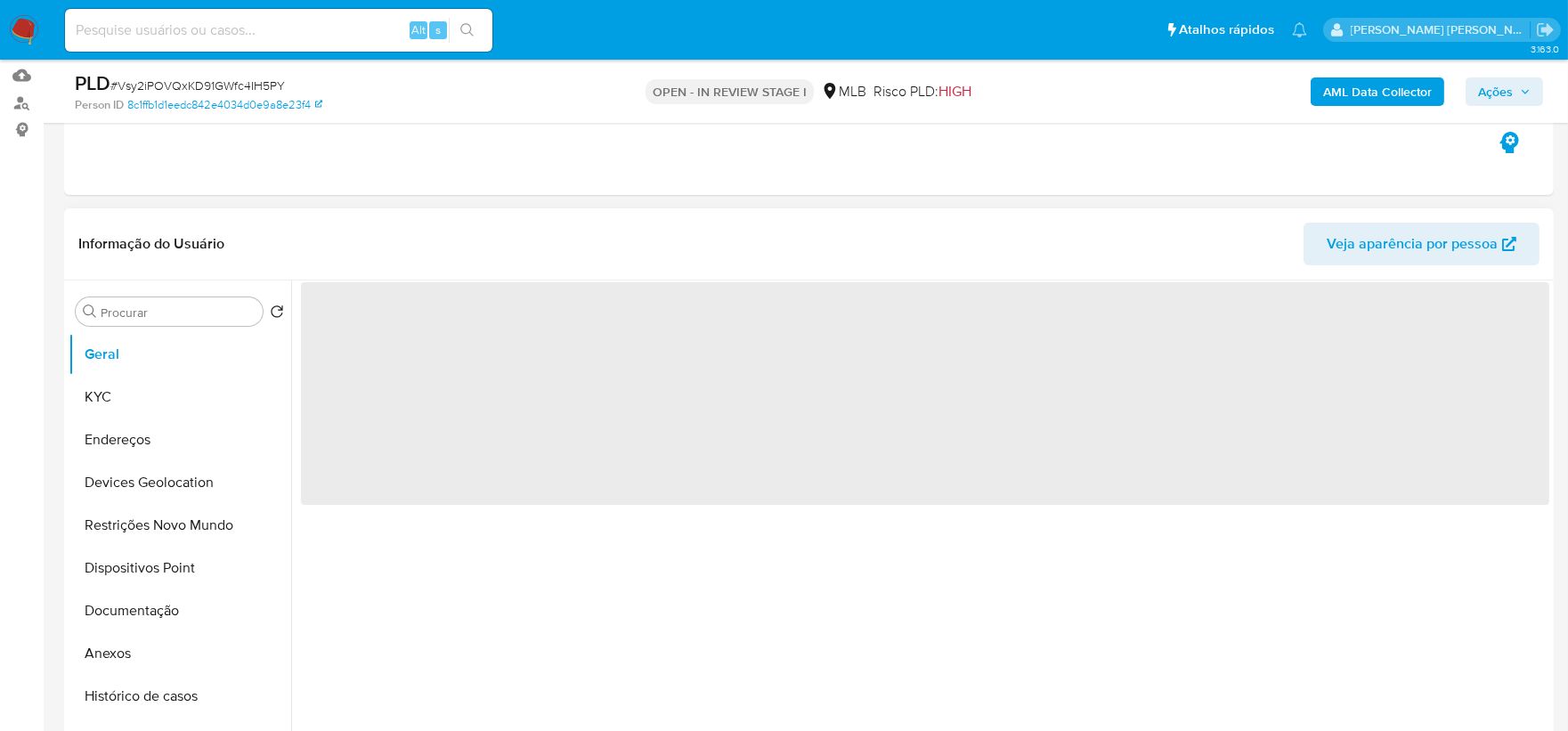
scroll to position [296, 0]
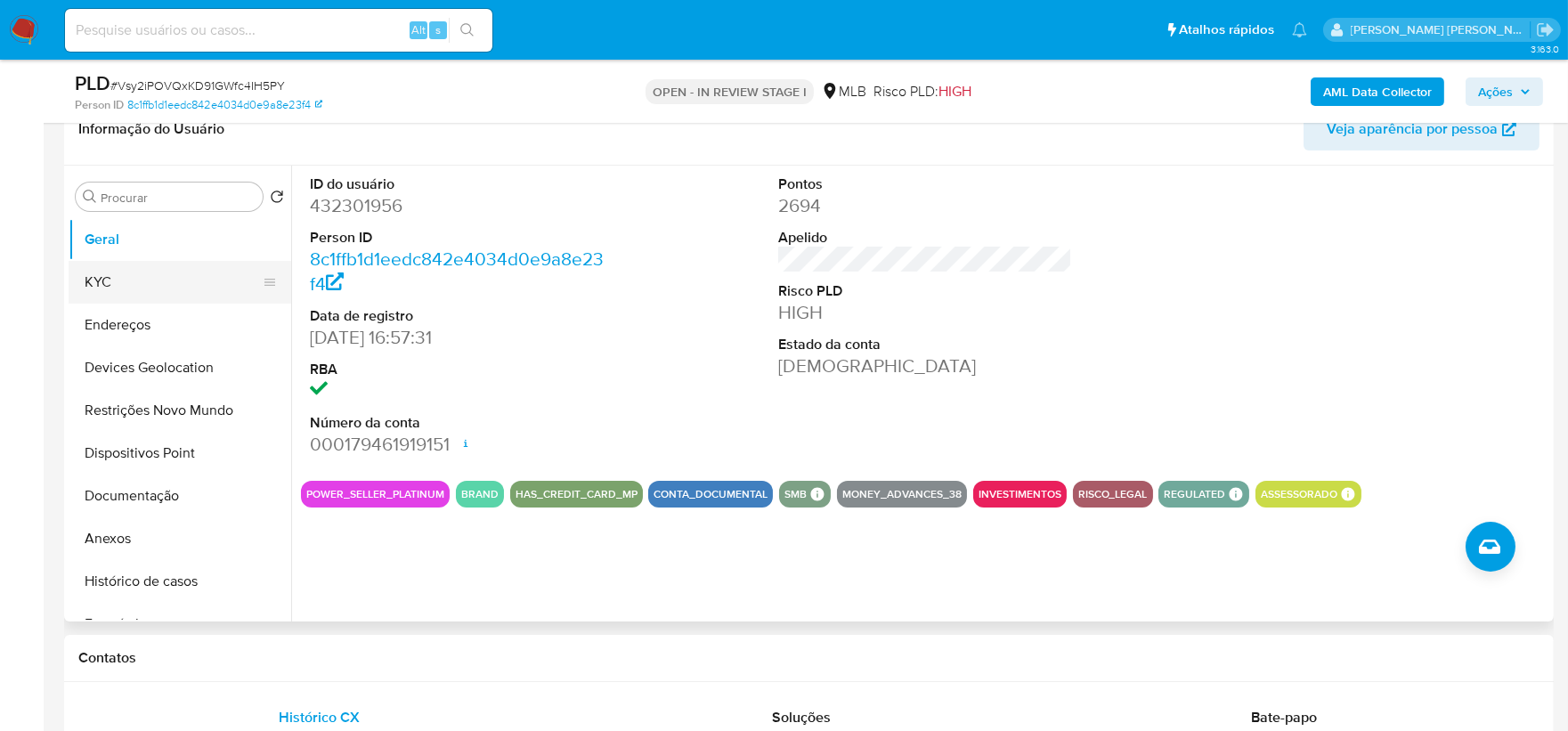
click at [142, 287] on button "KYC" at bounding box center [172, 281] width 208 height 43
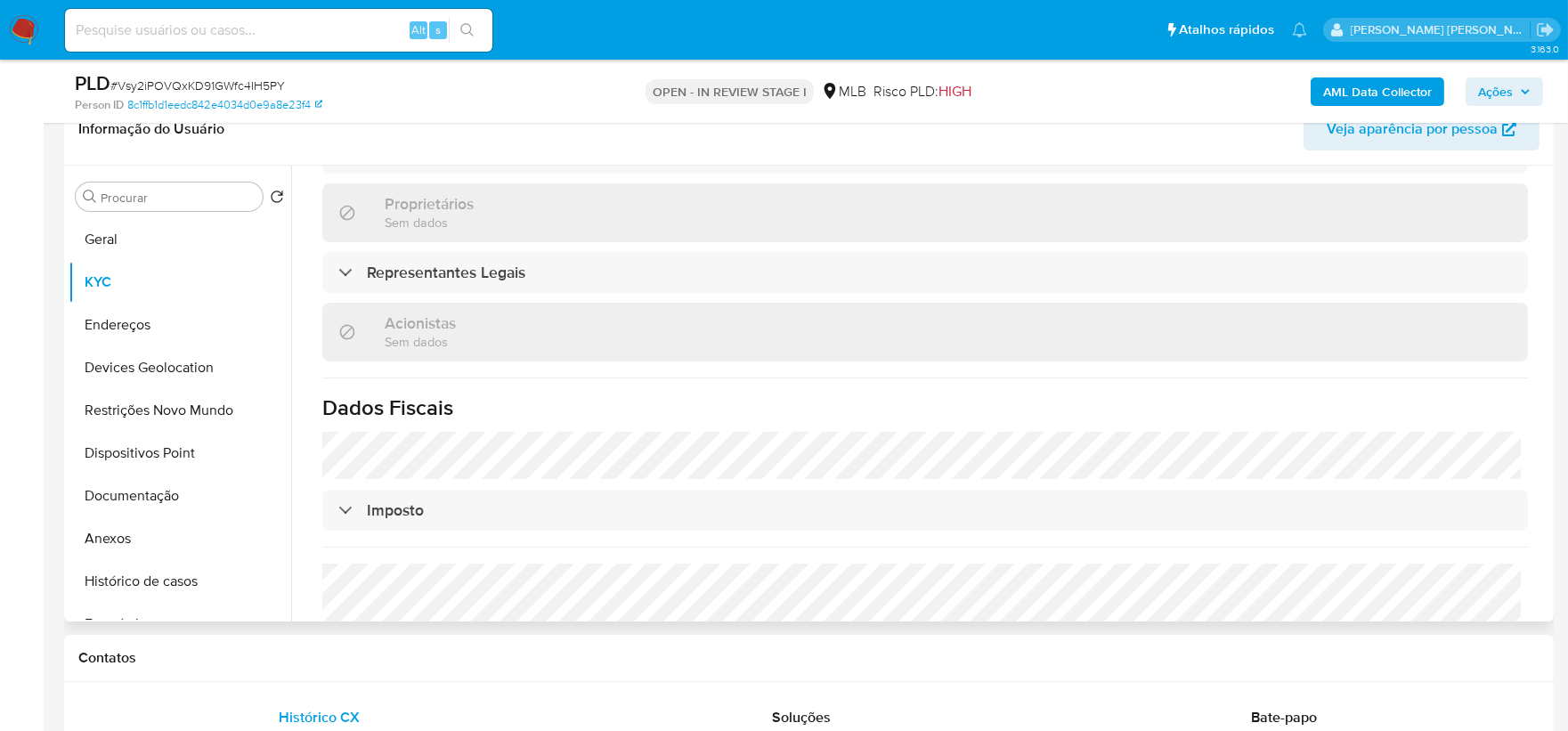
scroll to position [1065, 0]
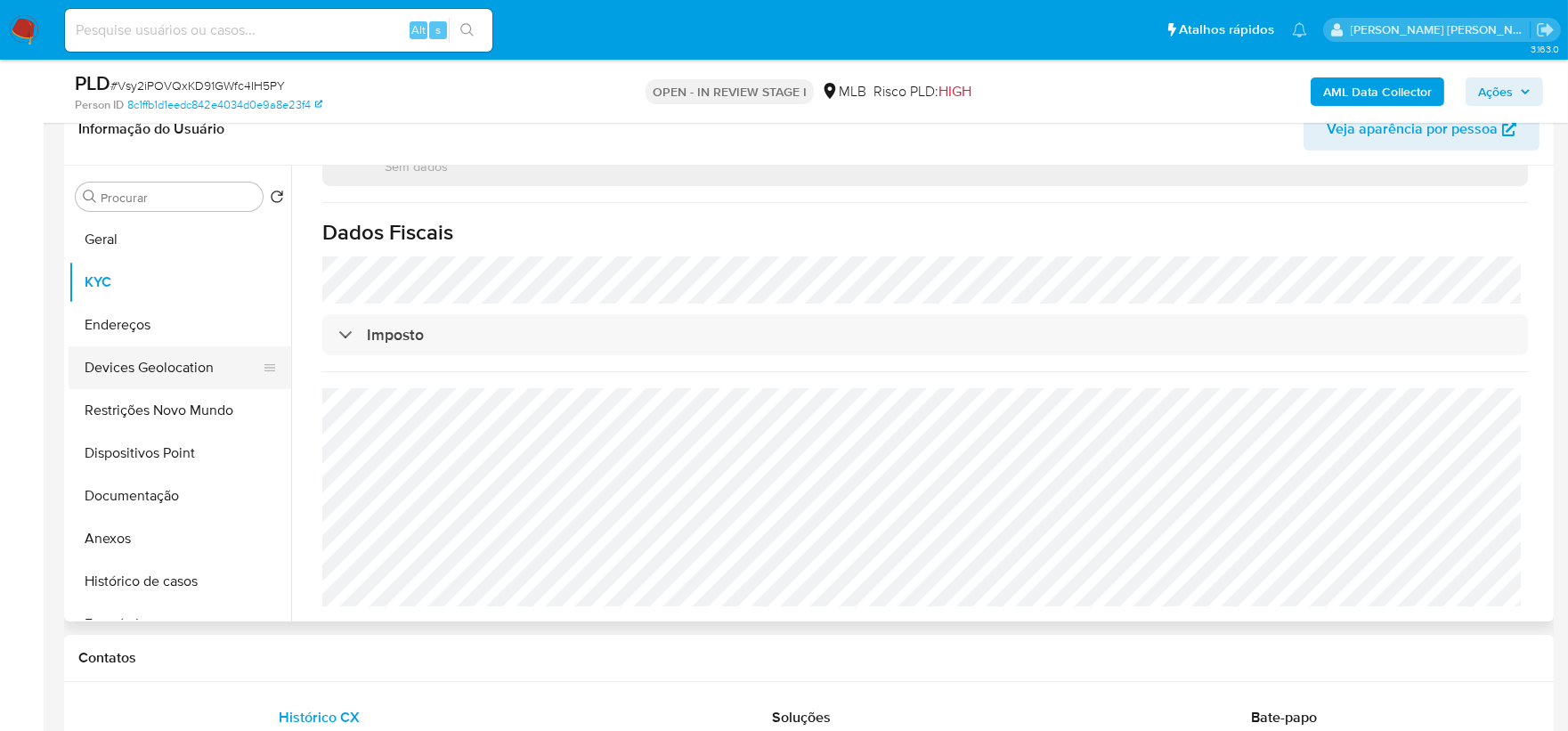
drag, startPoint x: 115, startPoint y: 317, endPoint x: 115, endPoint y: 376, distance: 59.0
click at [115, 317] on button "Endereços" at bounding box center [180, 324] width 223 height 43
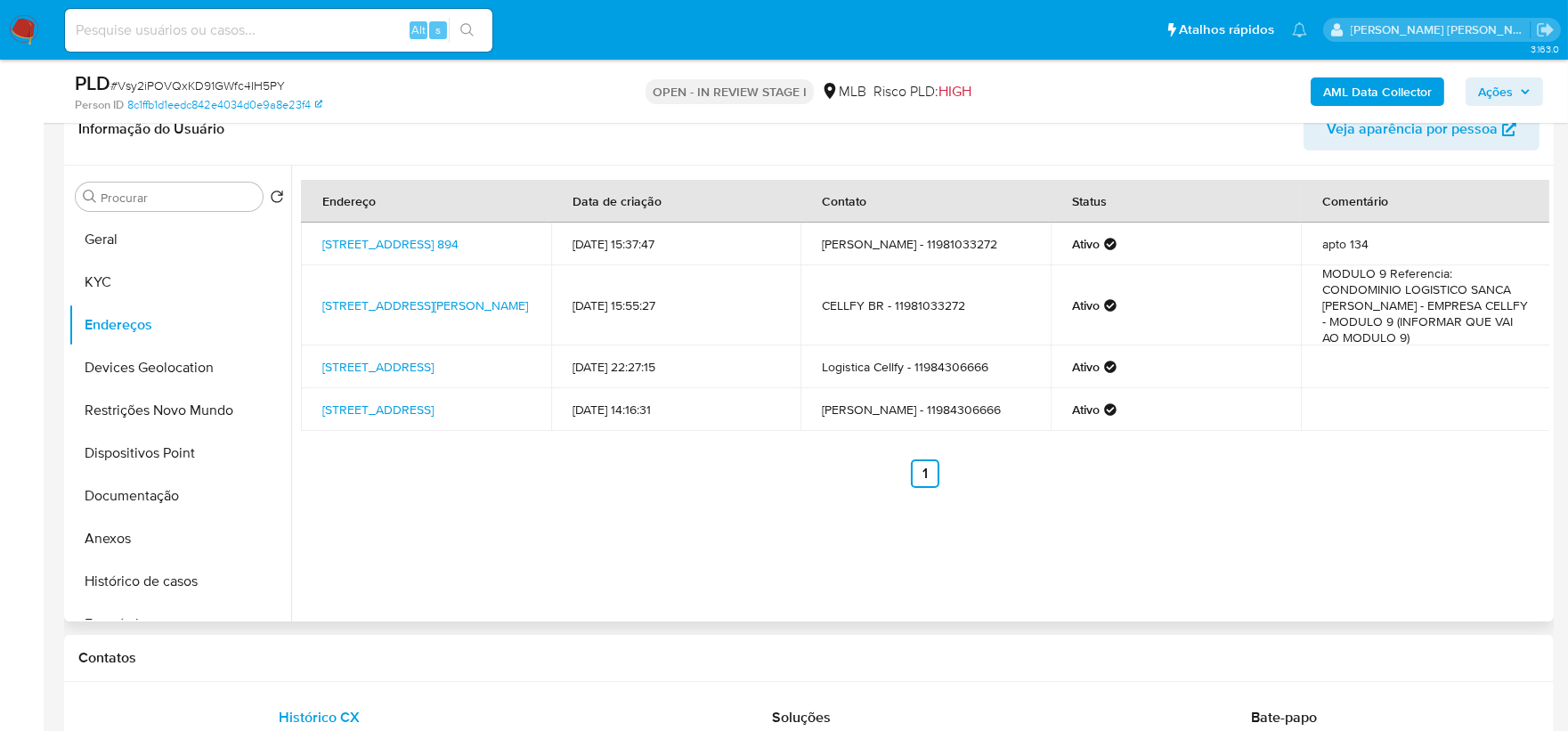
click at [627, 537] on div "Endereço Data de criação Contato Status Comentário Rua Taquari 894, São Paulo, …" at bounding box center [920, 393] width 1258 height 456
click at [194, 378] on button "Devices Geolocation" at bounding box center [172, 367] width 208 height 43
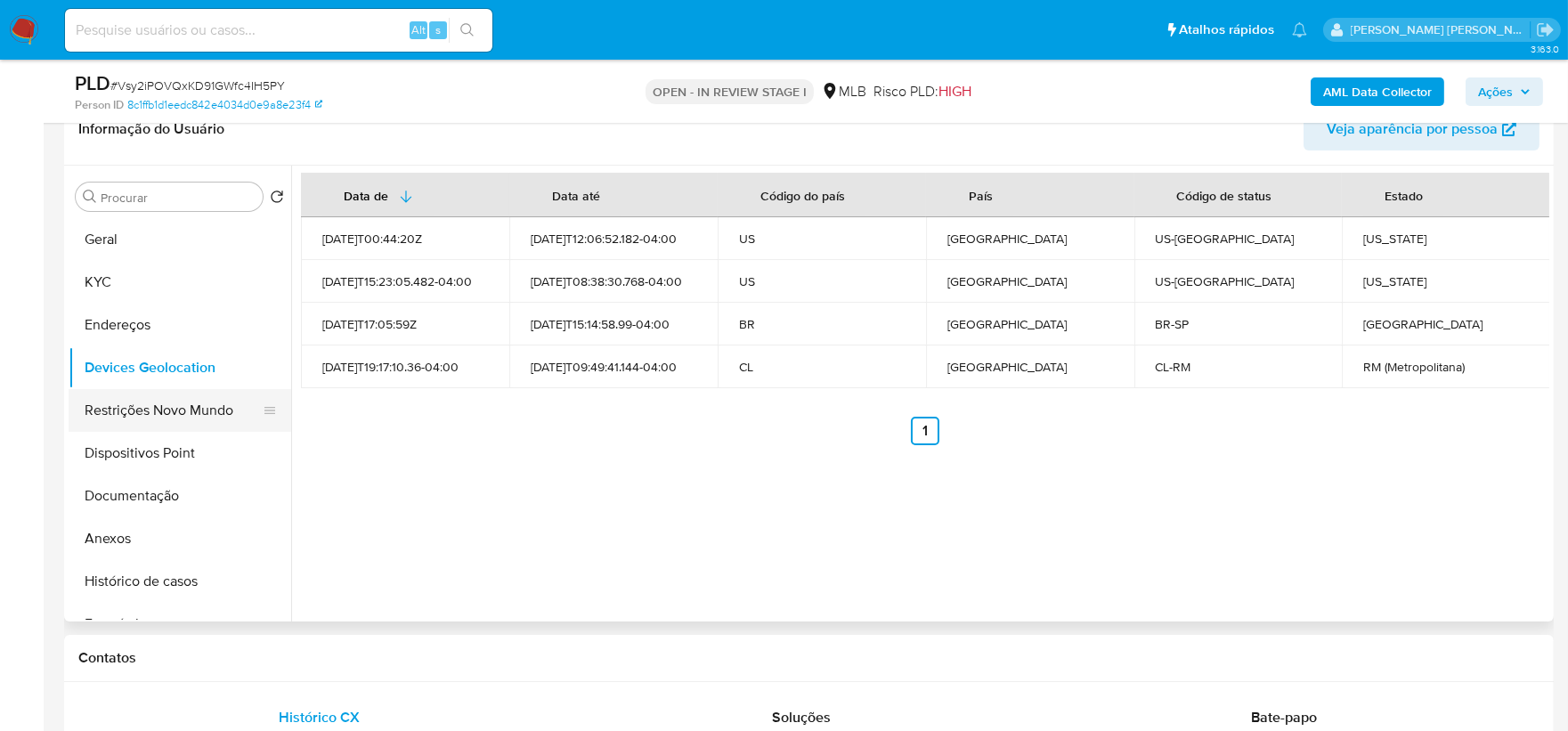
click at [214, 413] on button "Restrições Novo Mundo" at bounding box center [172, 410] width 208 height 43
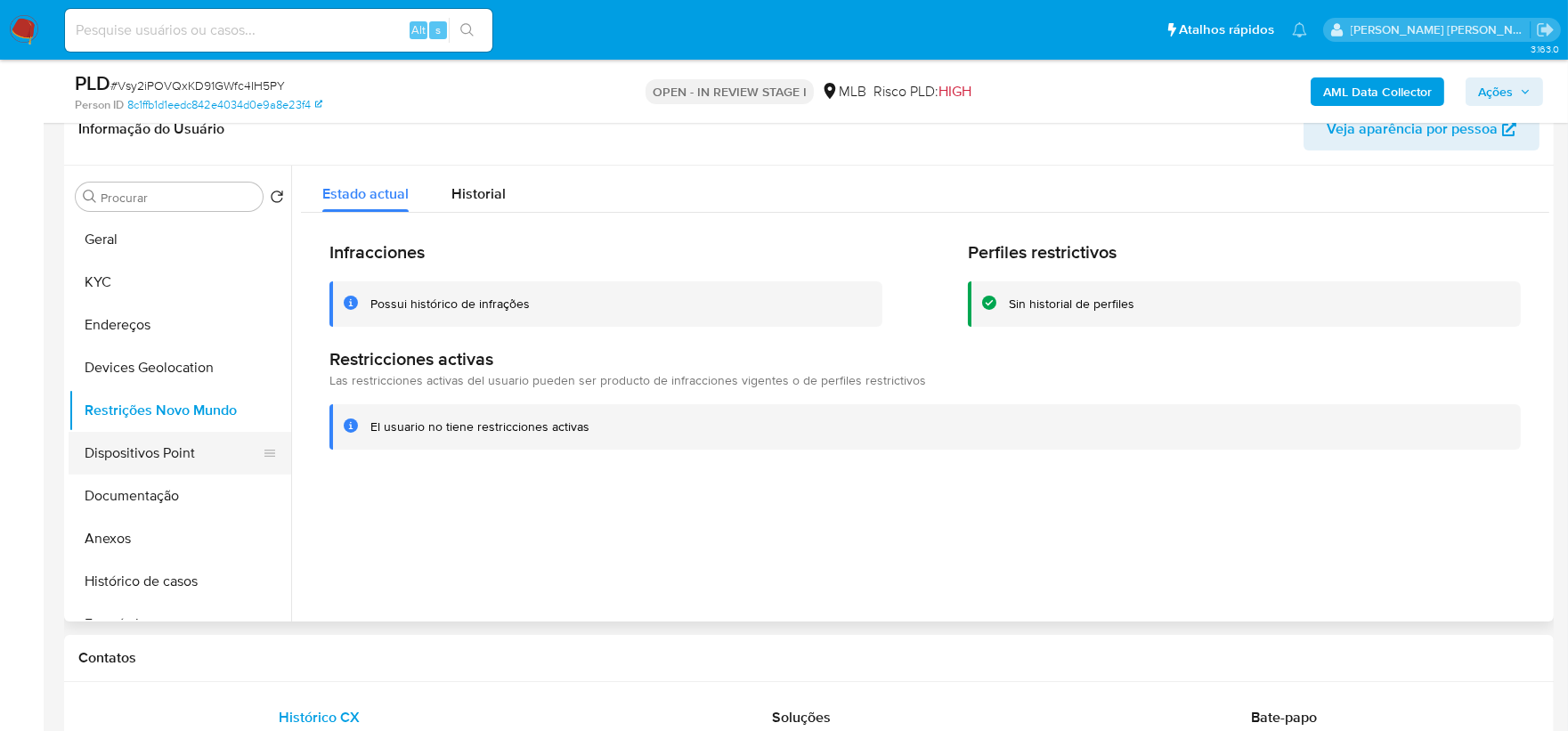
click at [210, 467] on button "Dispositivos Point" at bounding box center [172, 453] width 208 height 43
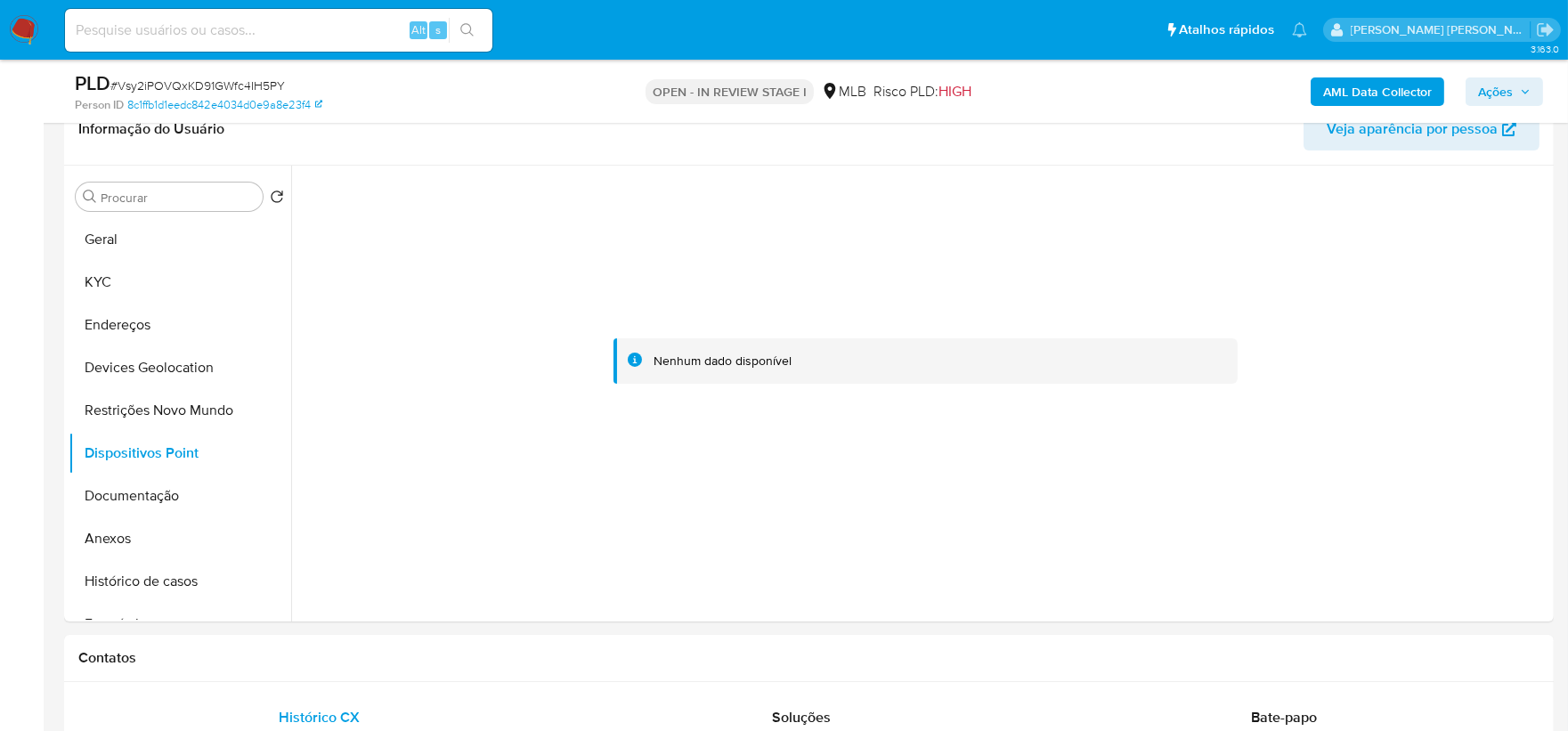
click at [1401, 91] on b "AML Data Collector" at bounding box center [1377, 91] width 108 height 29
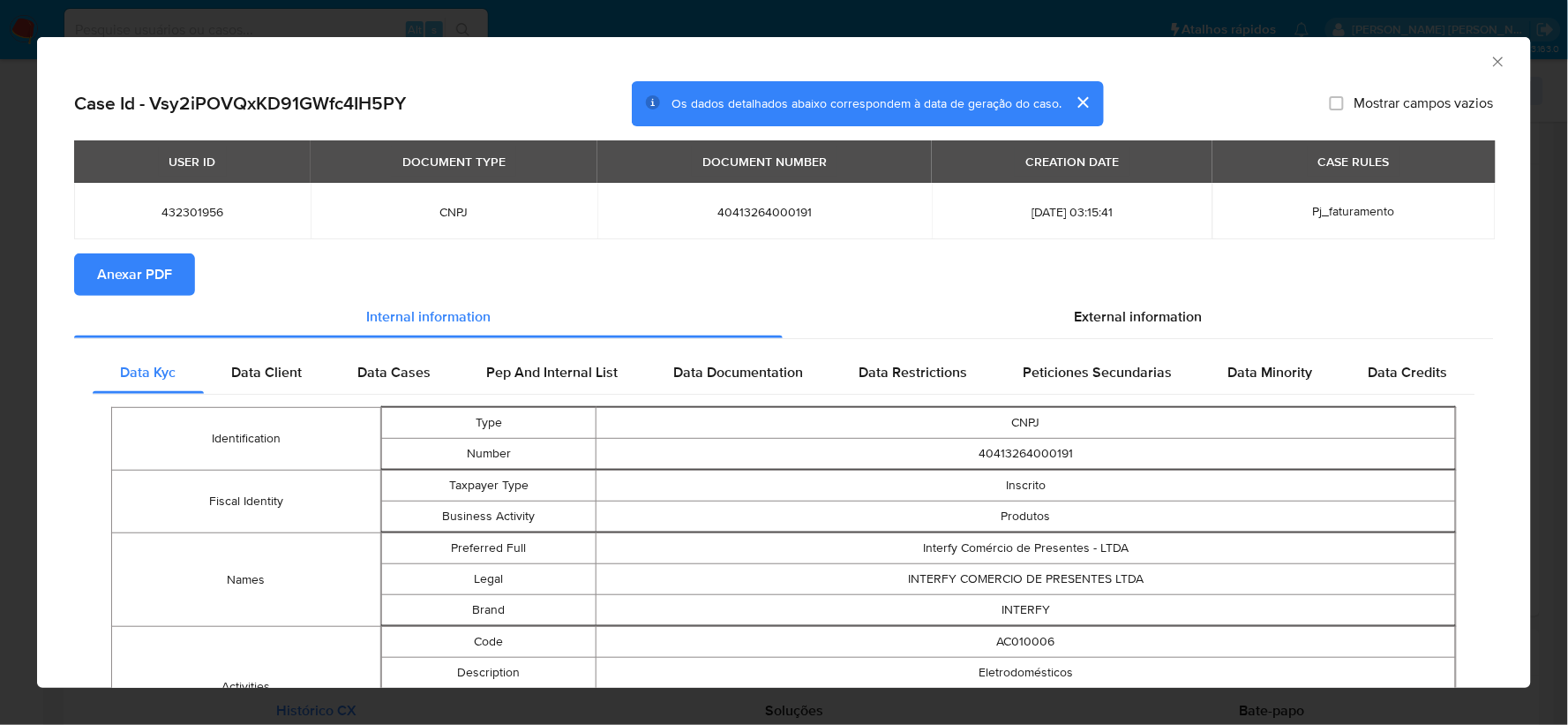
click at [1489, 56] on icon "Fechar a janela" at bounding box center [1498, 62] width 18 height 18
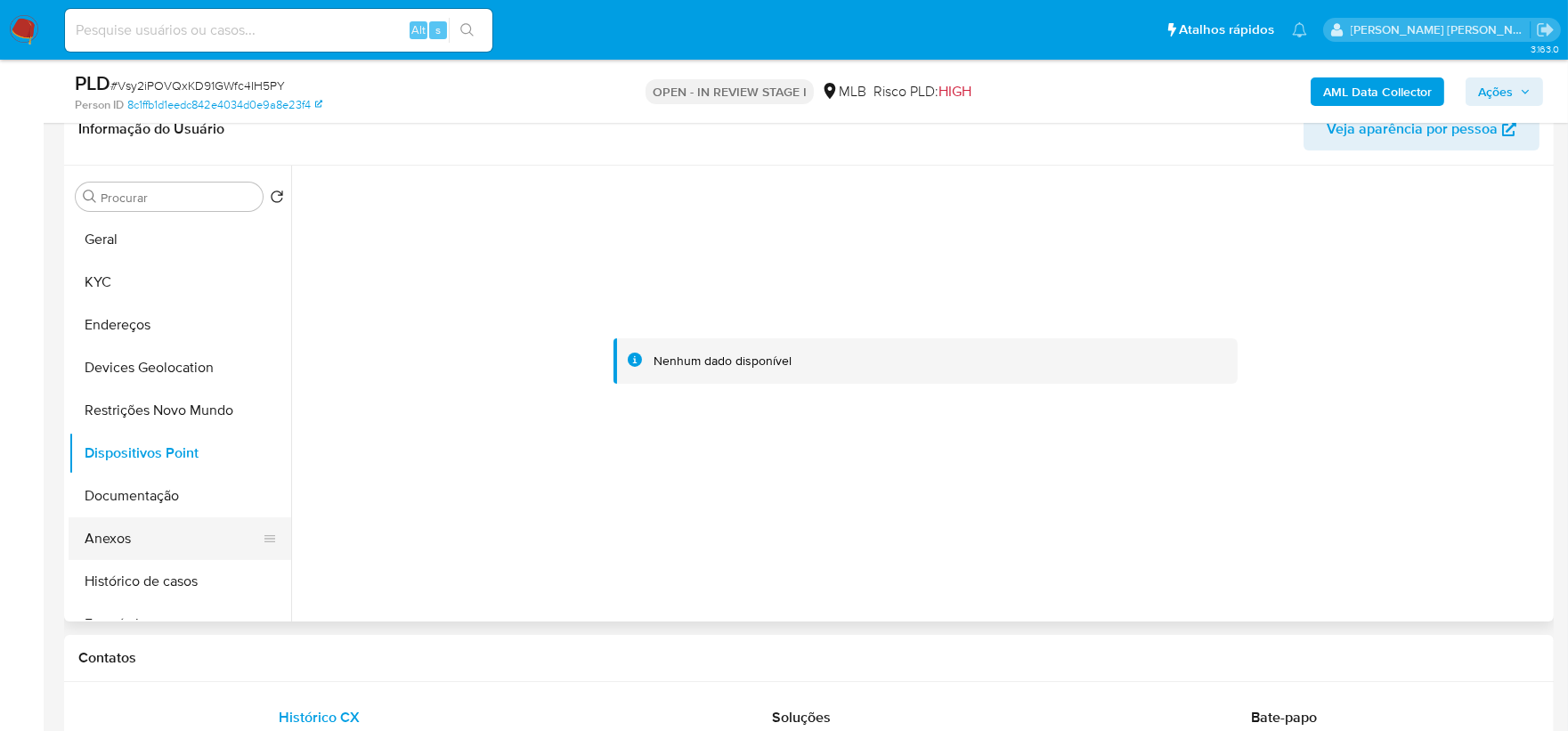
click at [94, 544] on button "Anexos" at bounding box center [172, 538] width 208 height 43
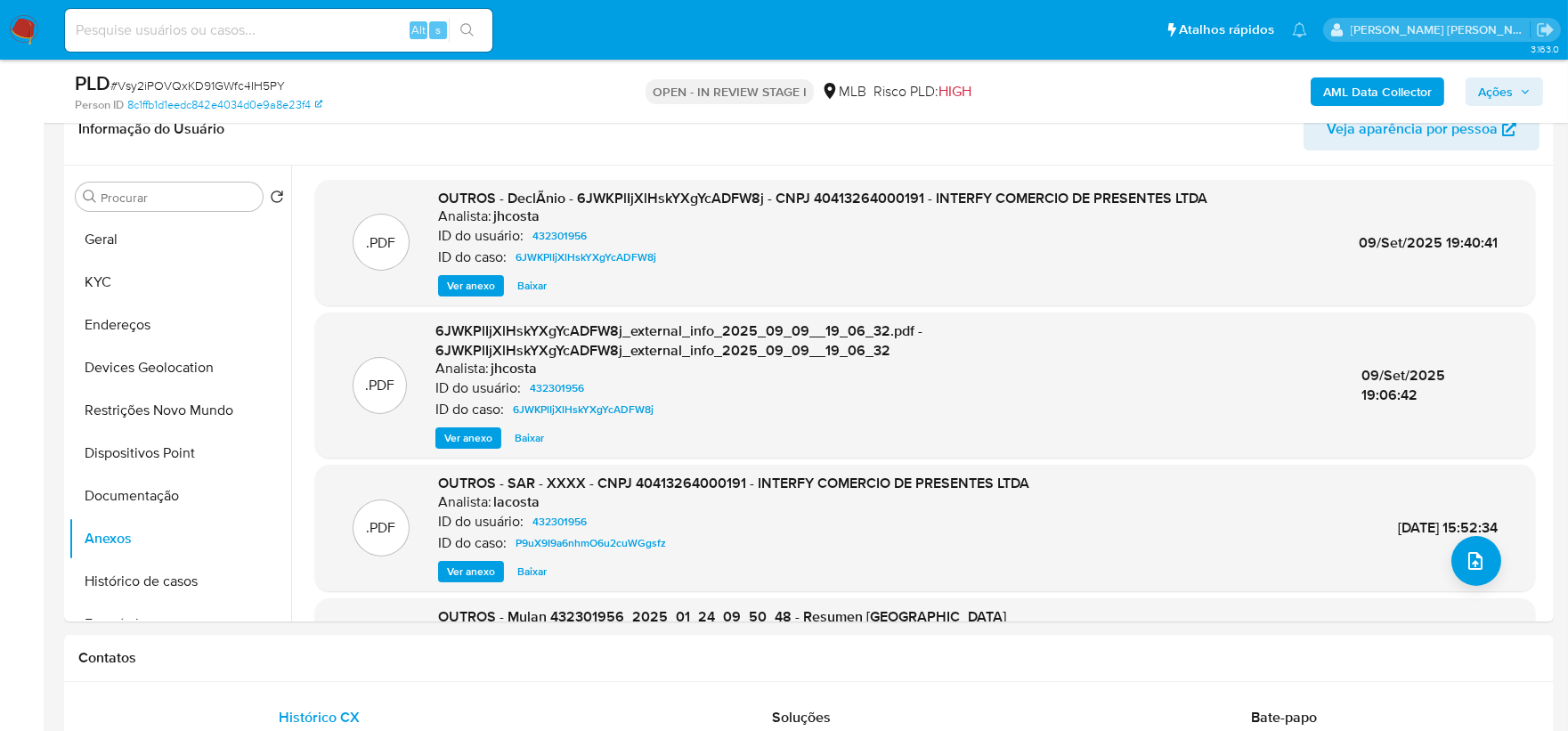
click at [1407, 89] on b "AML Data Collector" at bounding box center [1377, 91] width 108 height 29
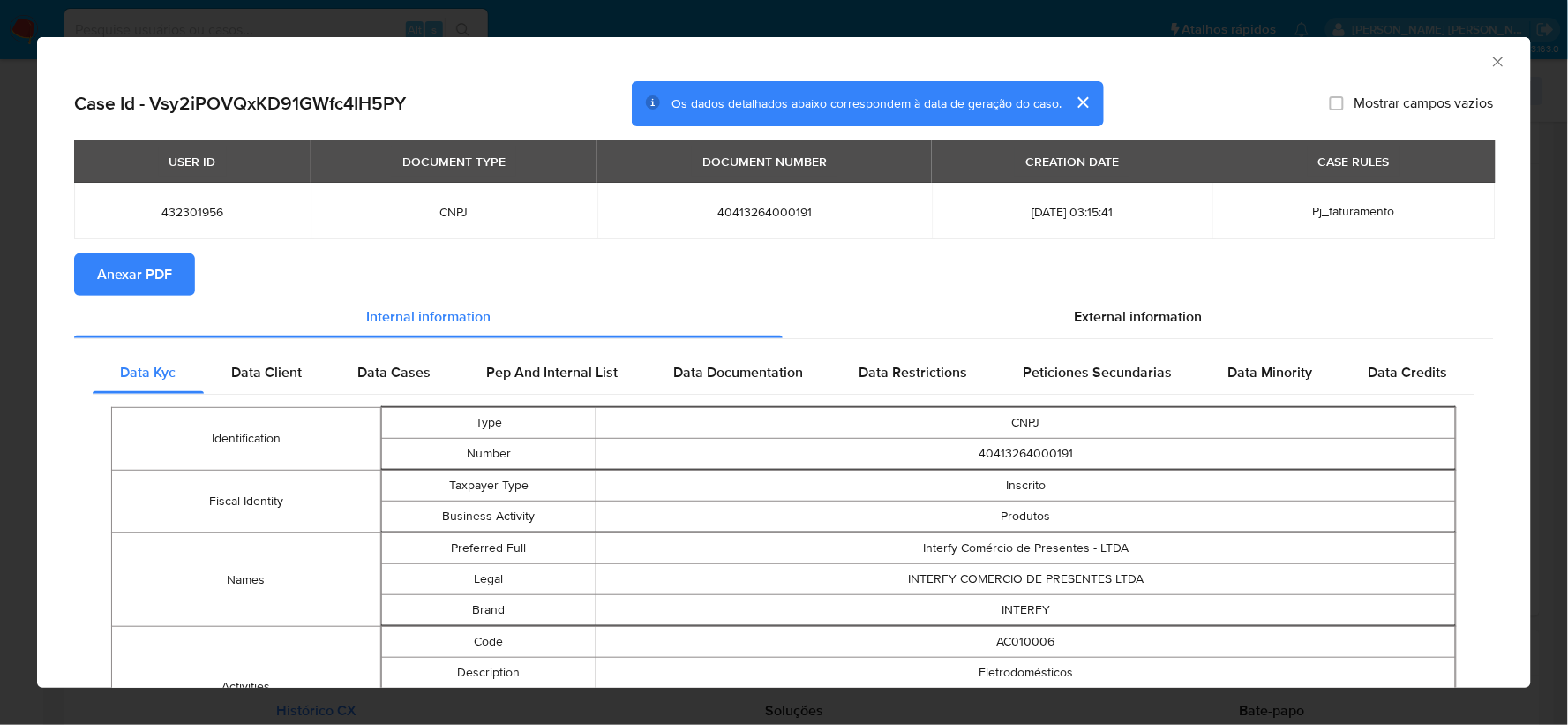
click at [135, 262] on span "Anexar PDF" at bounding box center [134, 274] width 75 height 38
click at [1489, 63] on icon "Fechar a janela" at bounding box center [1498, 62] width 18 height 18
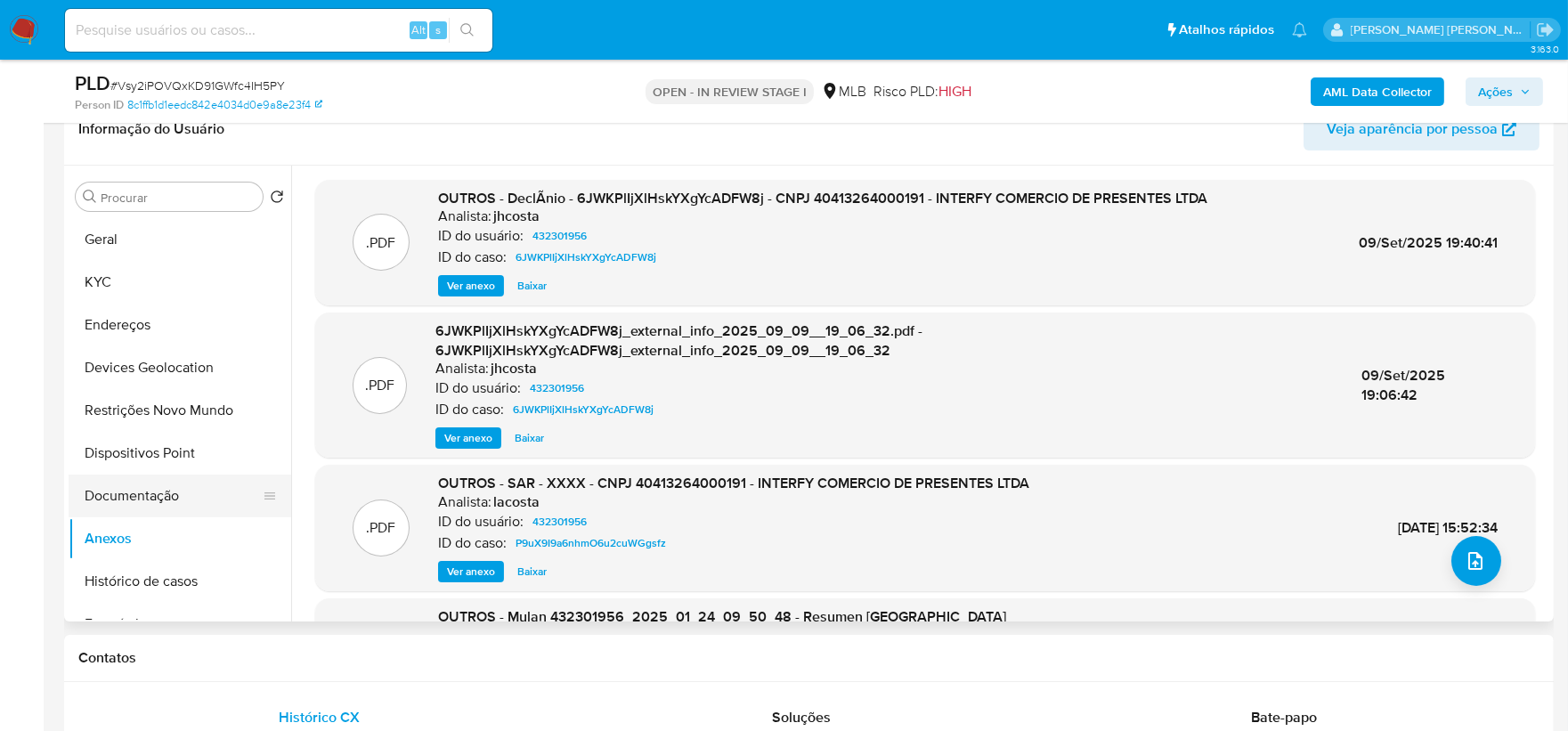
click at [181, 513] on button "Documentação" at bounding box center [172, 495] width 208 height 43
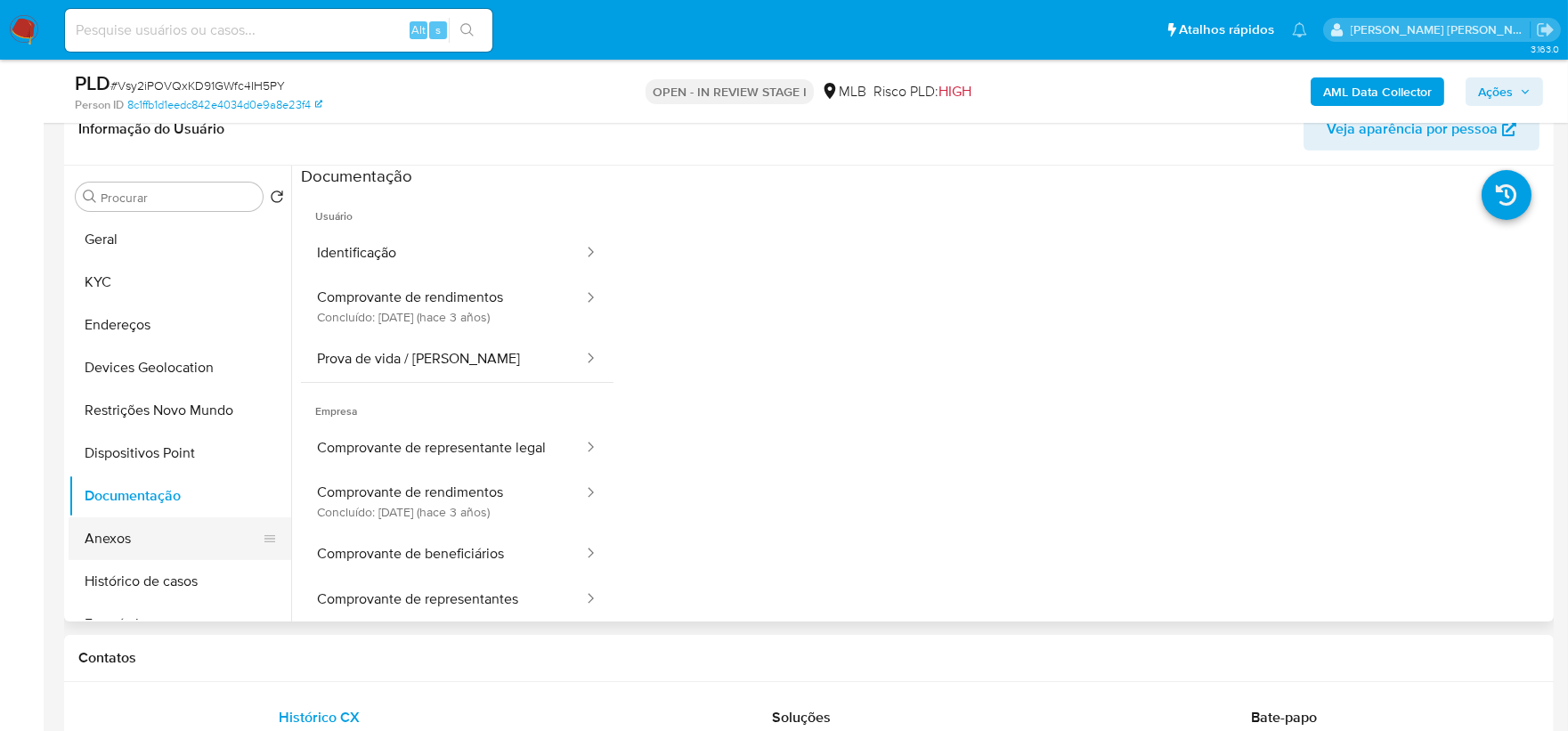
click at [156, 541] on button "Anexos" at bounding box center [172, 538] width 208 height 43
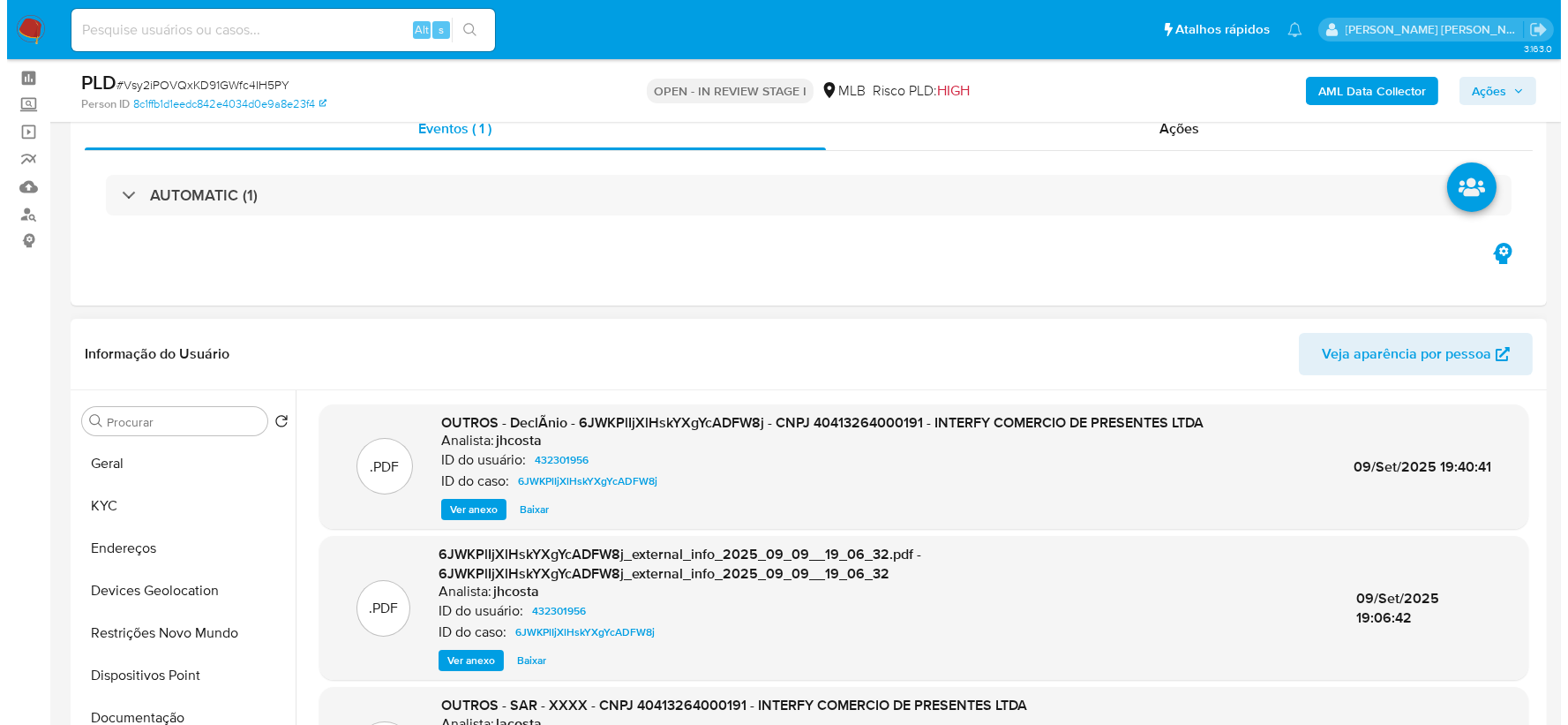
scroll to position [294, 0]
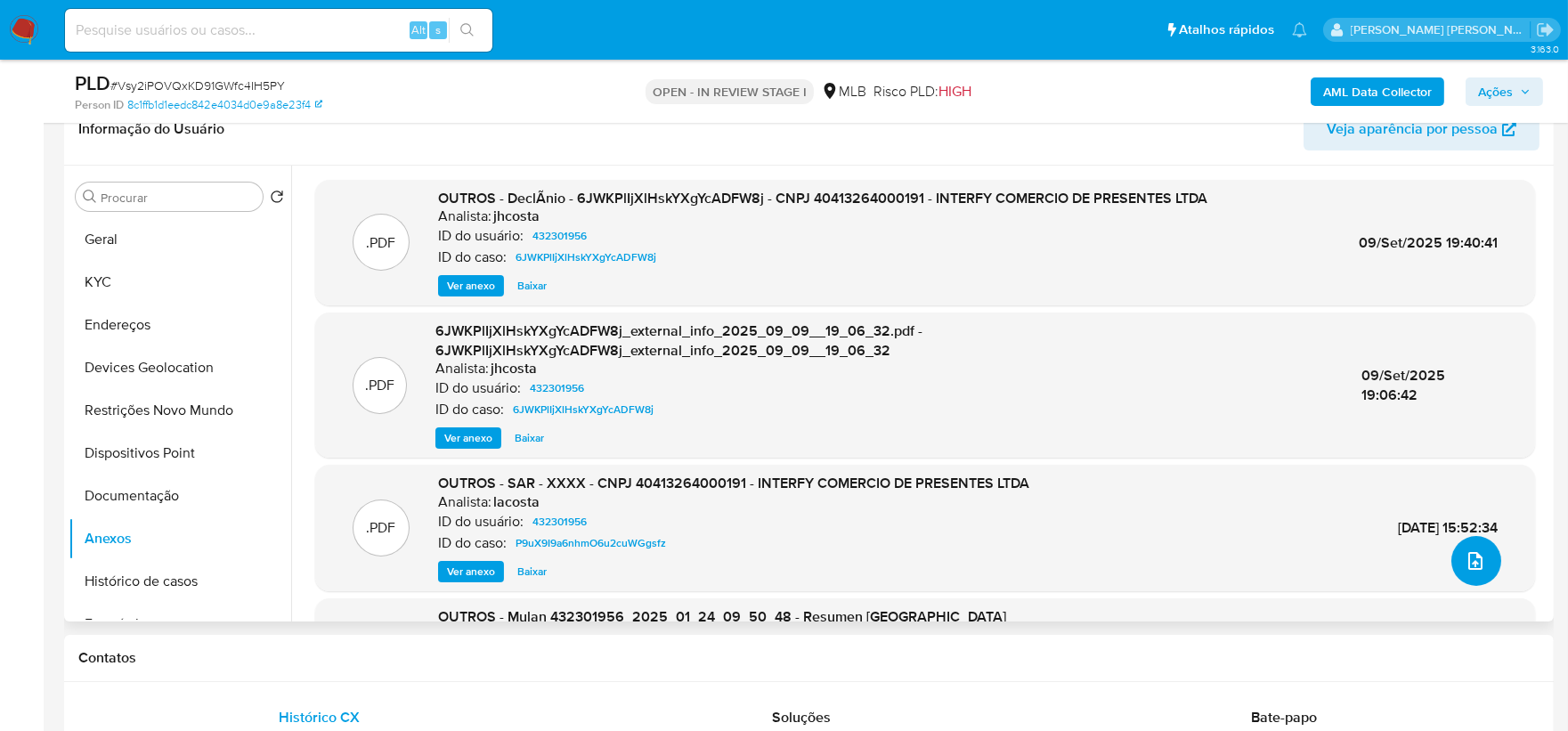
click at [1465, 558] on icon "upload-file" at bounding box center [1474, 560] width 21 height 21
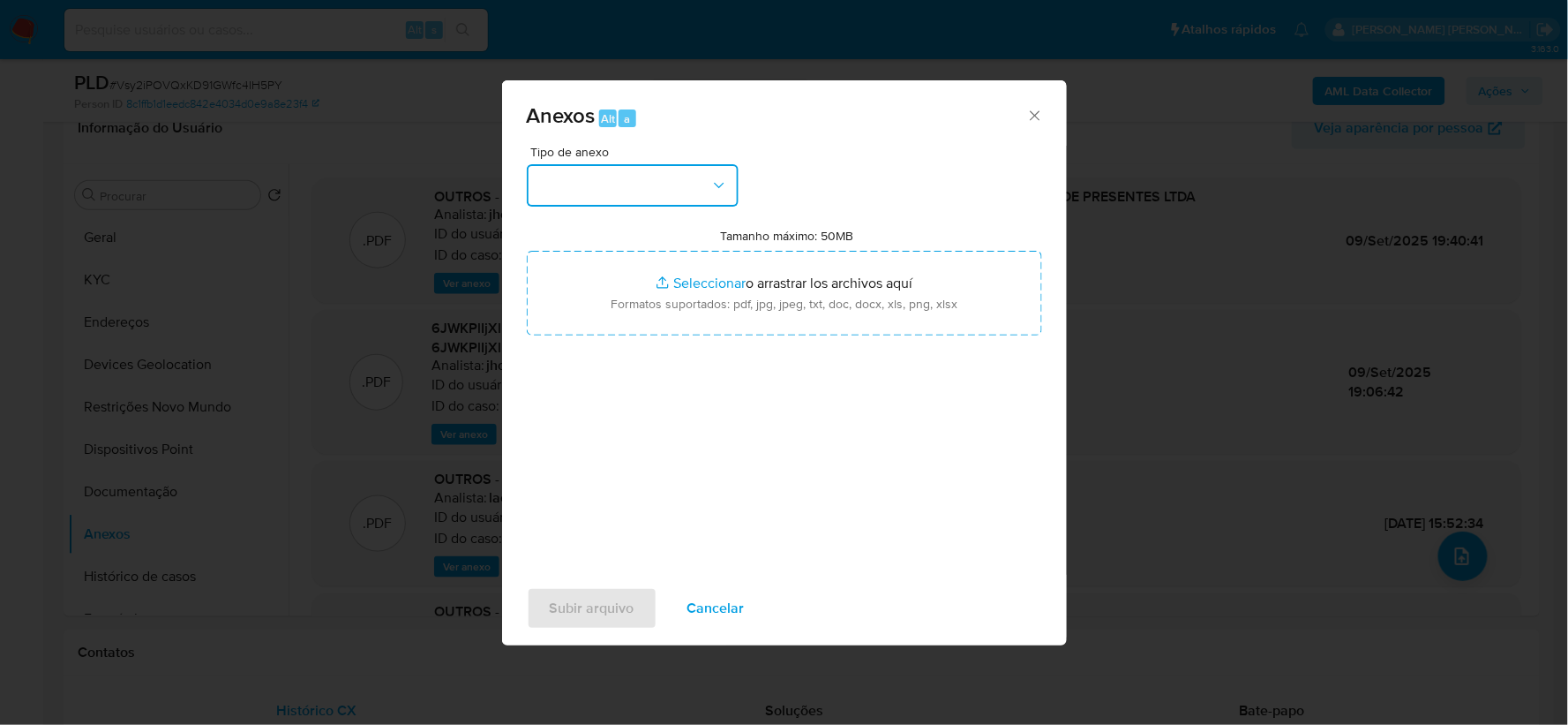
click at [677, 182] on button "button" at bounding box center [632, 184] width 212 height 42
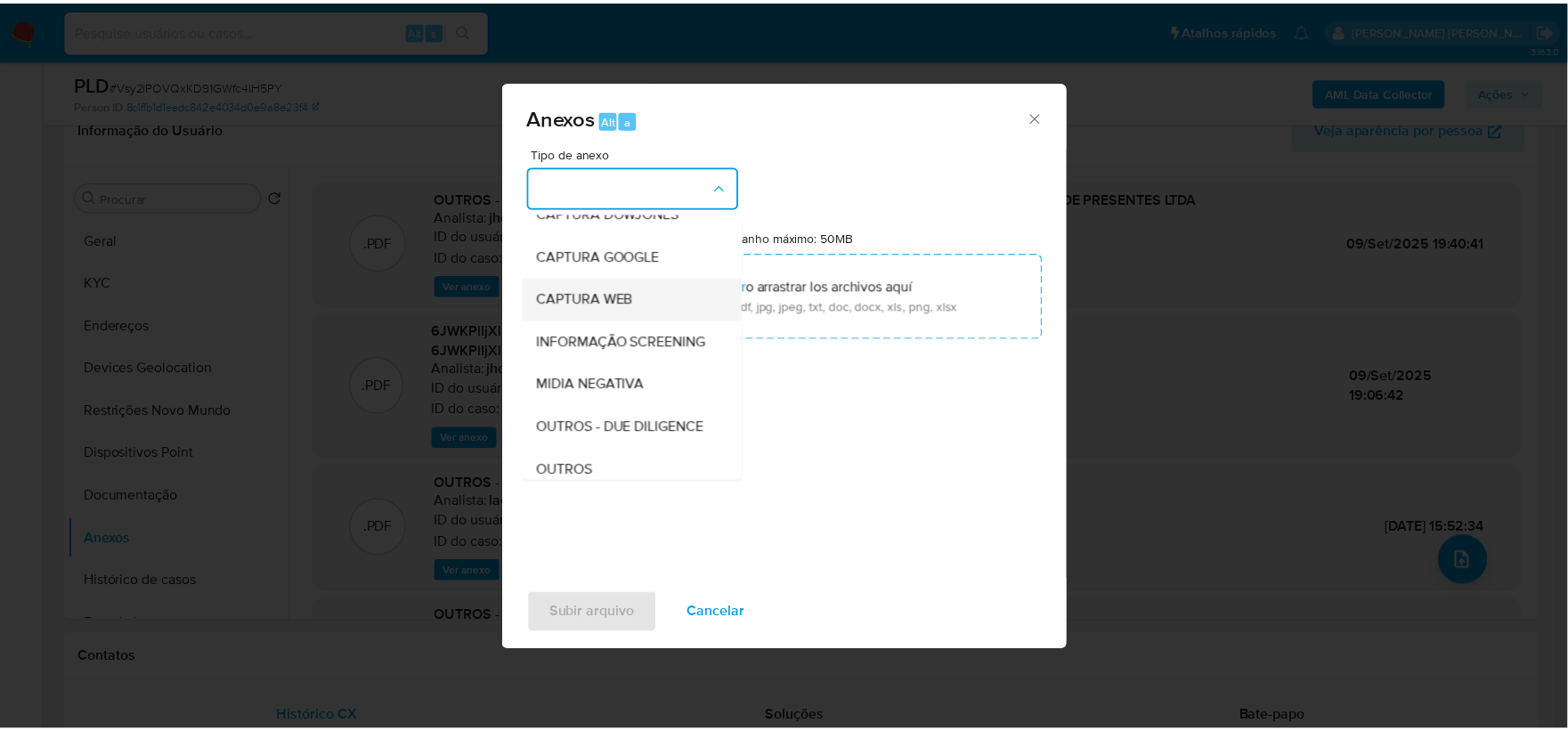
scroll to position [98, 0]
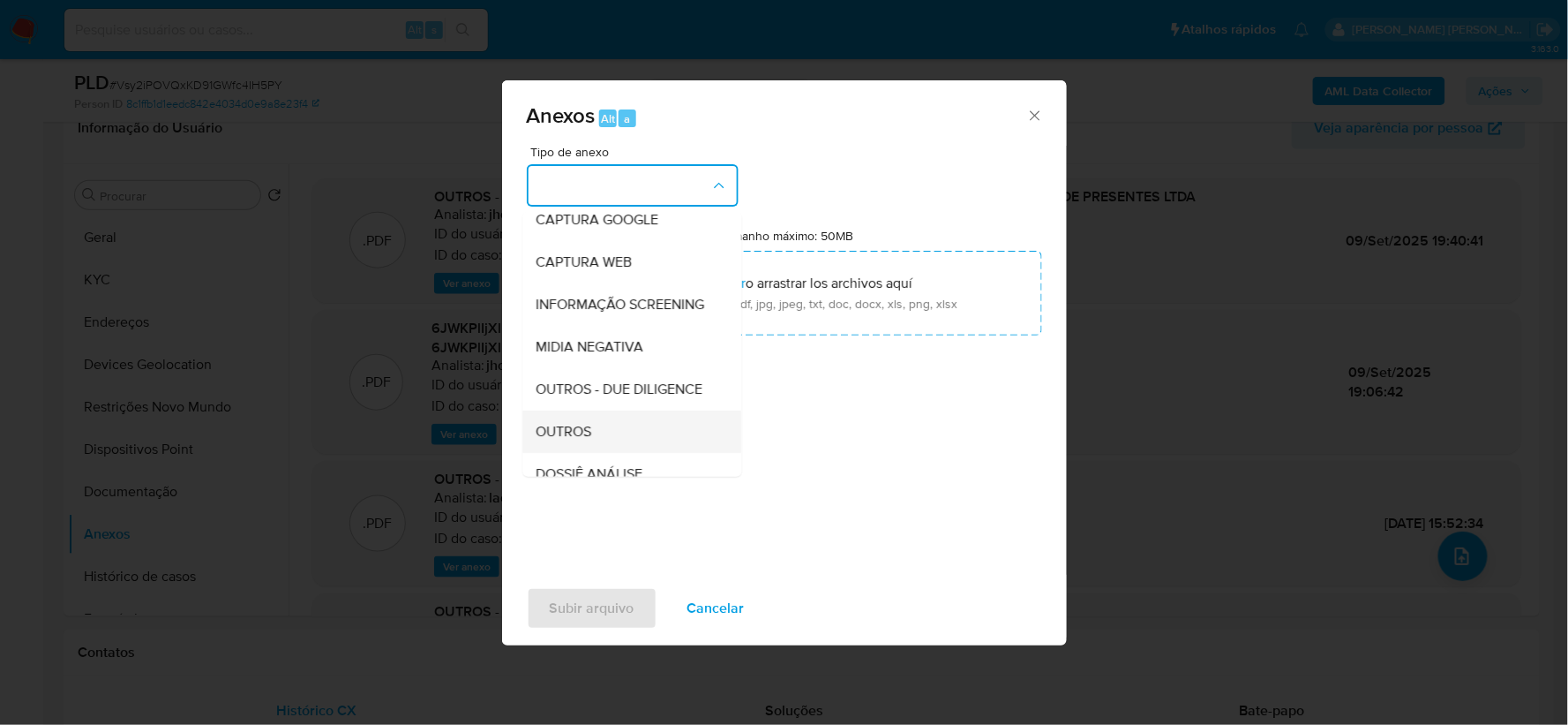
click at [616, 453] on div "OUTROS" at bounding box center [626, 431] width 180 height 42
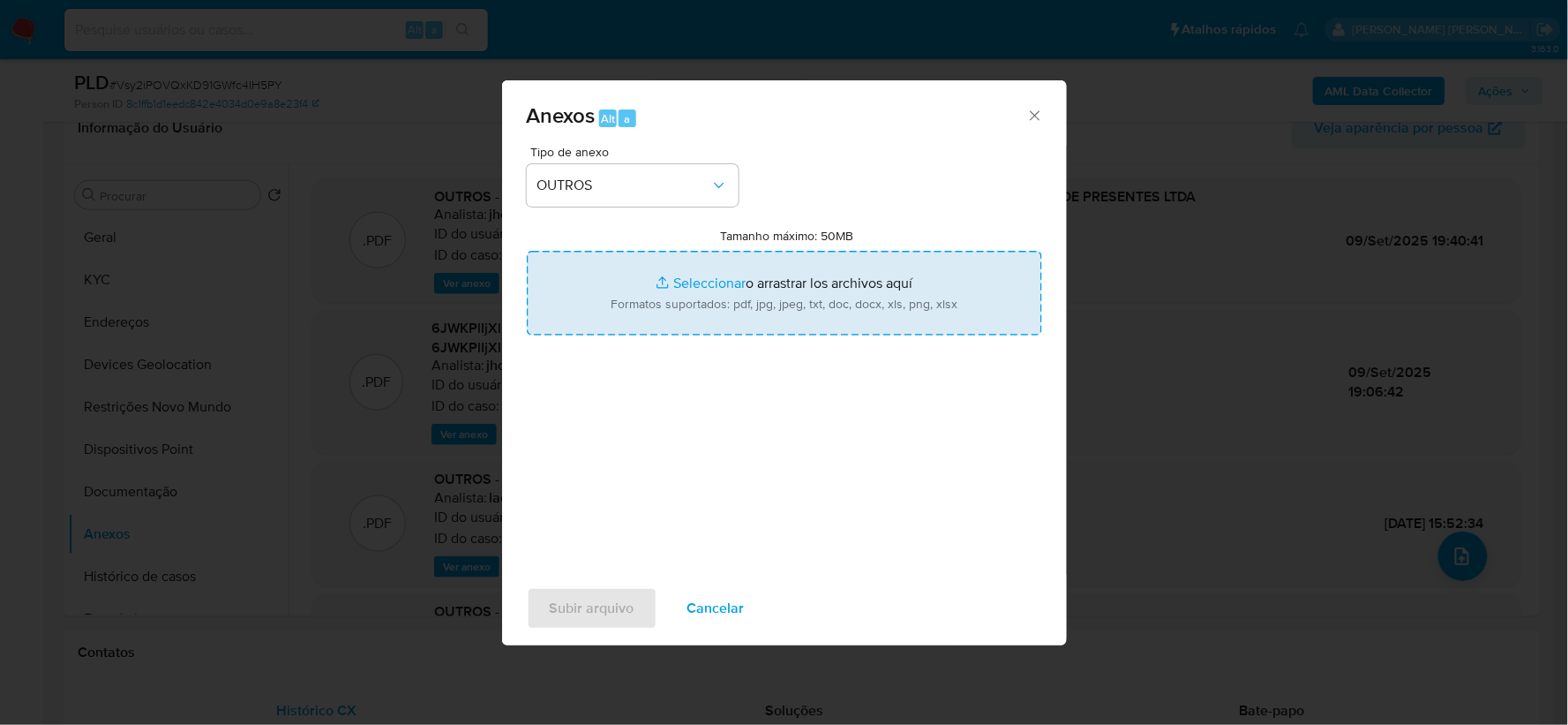
click at [797, 300] on input "Tamanho máximo: 50MB Seleccionar archivos" at bounding box center [784, 293] width 516 height 85
type input "C:\fakepath\Declinio - Vsy2iPOVQxKD91GWfc4IH5PY - CNPJ 40413264000191 - INTERFY…"
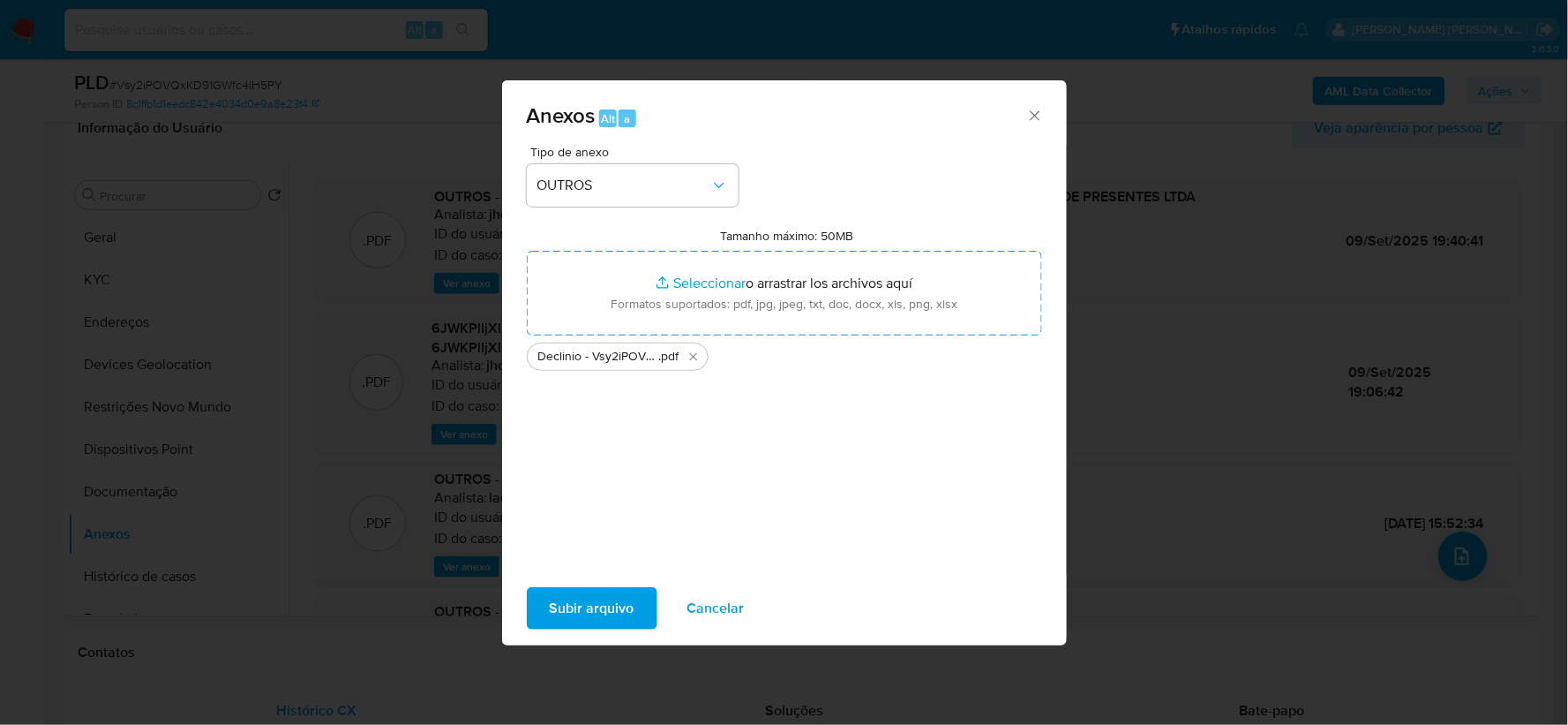
click at [585, 607] on span "Subir arquivo" at bounding box center [592, 608] width 85 height 38
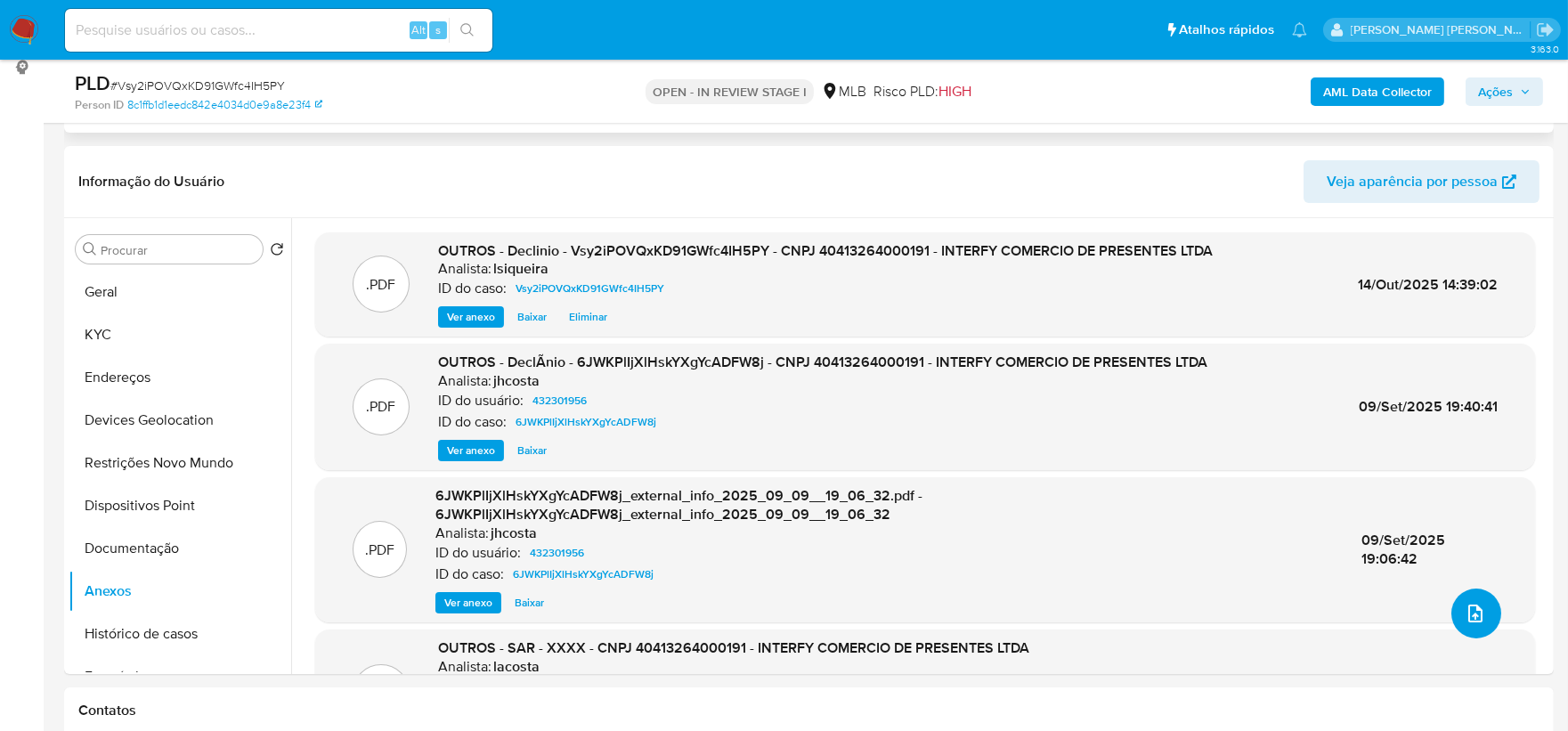
scroll to position [198, 0]
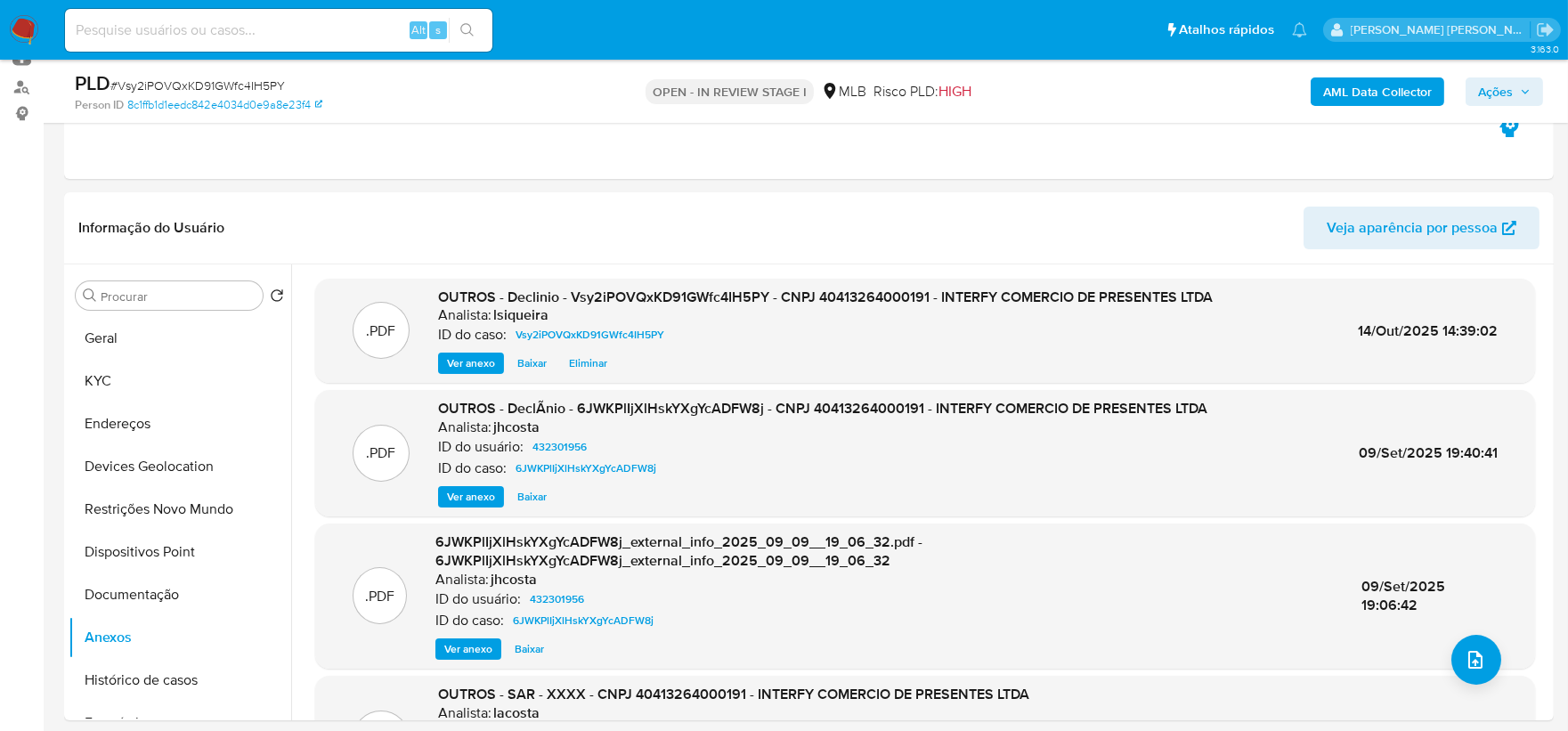
drag, startPoint x: 1507, startPoint y: 91, endPoint x: 1484, endPoint y: 96, distance: 23.5
click at [1507, 91] on span "Ações" at bounding box center [1494, 91] width 35 height 29
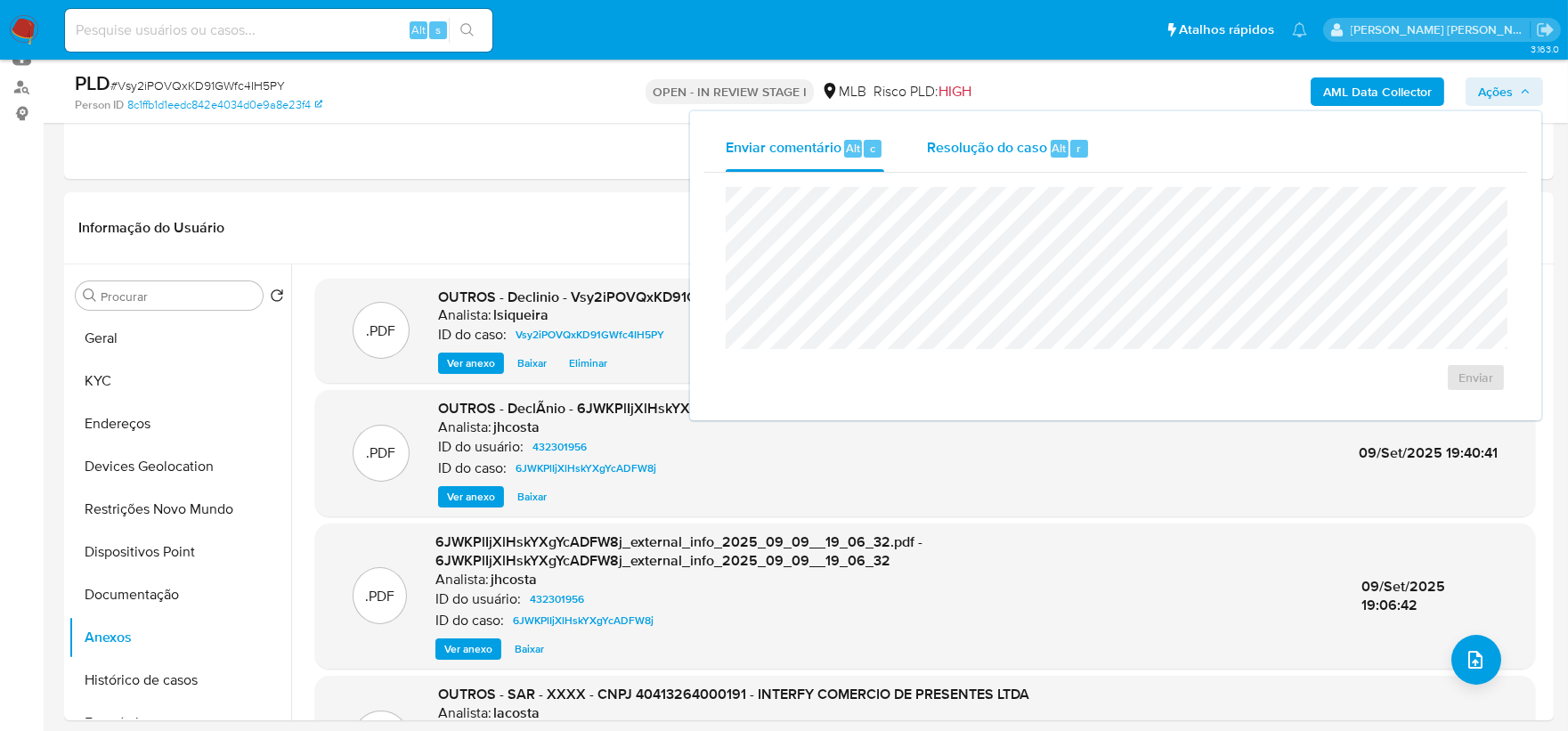
click at [990, 148] on span "Resolução do caso" at bounding box center [986, 147] width 120 height 21
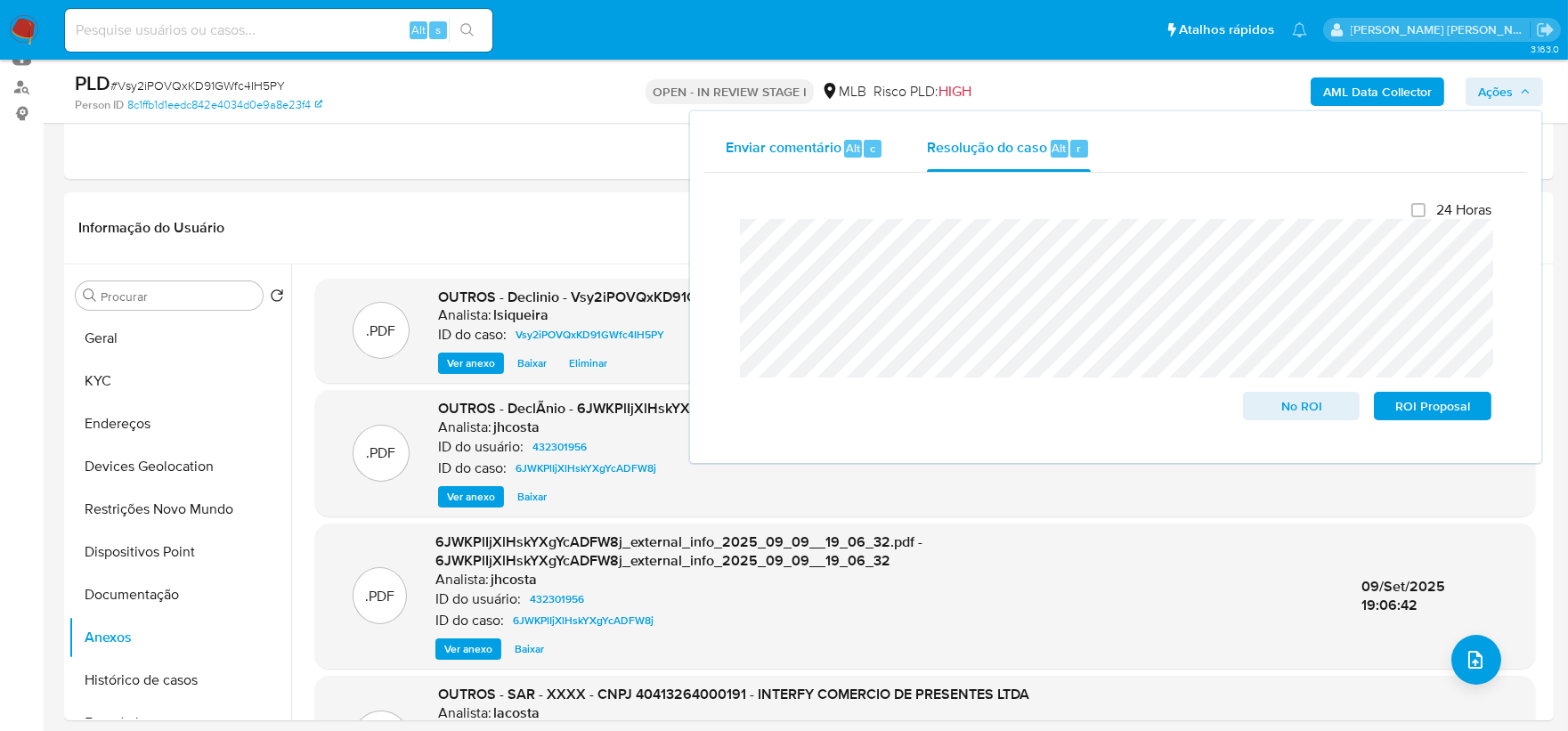
click at [759, 147] on span "Enviar comentário" at bounding box center [783, 147] width 115 height 21
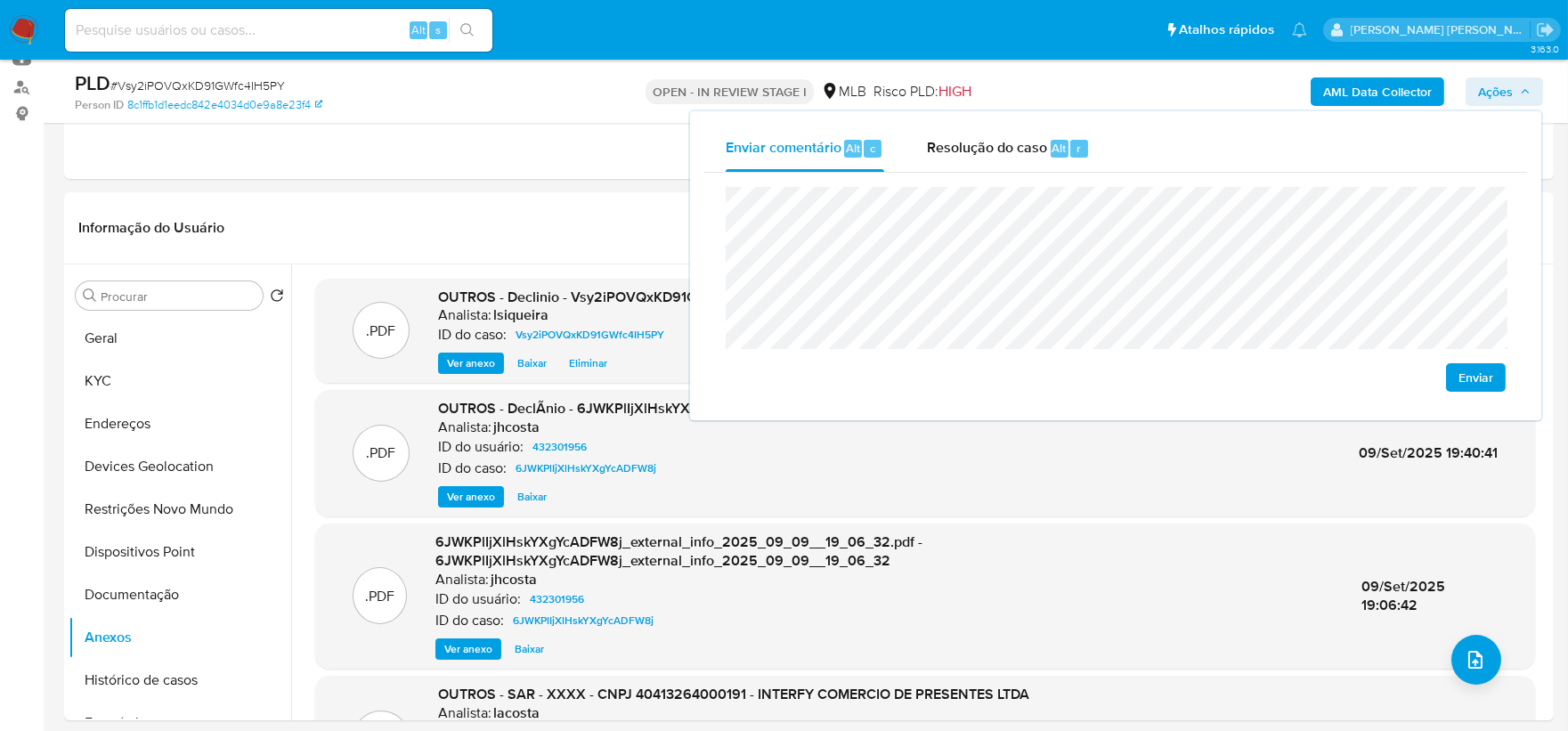
click at [1478, 368] on span "Enviar" at bounding box center [1475, 377] width 35 height 25
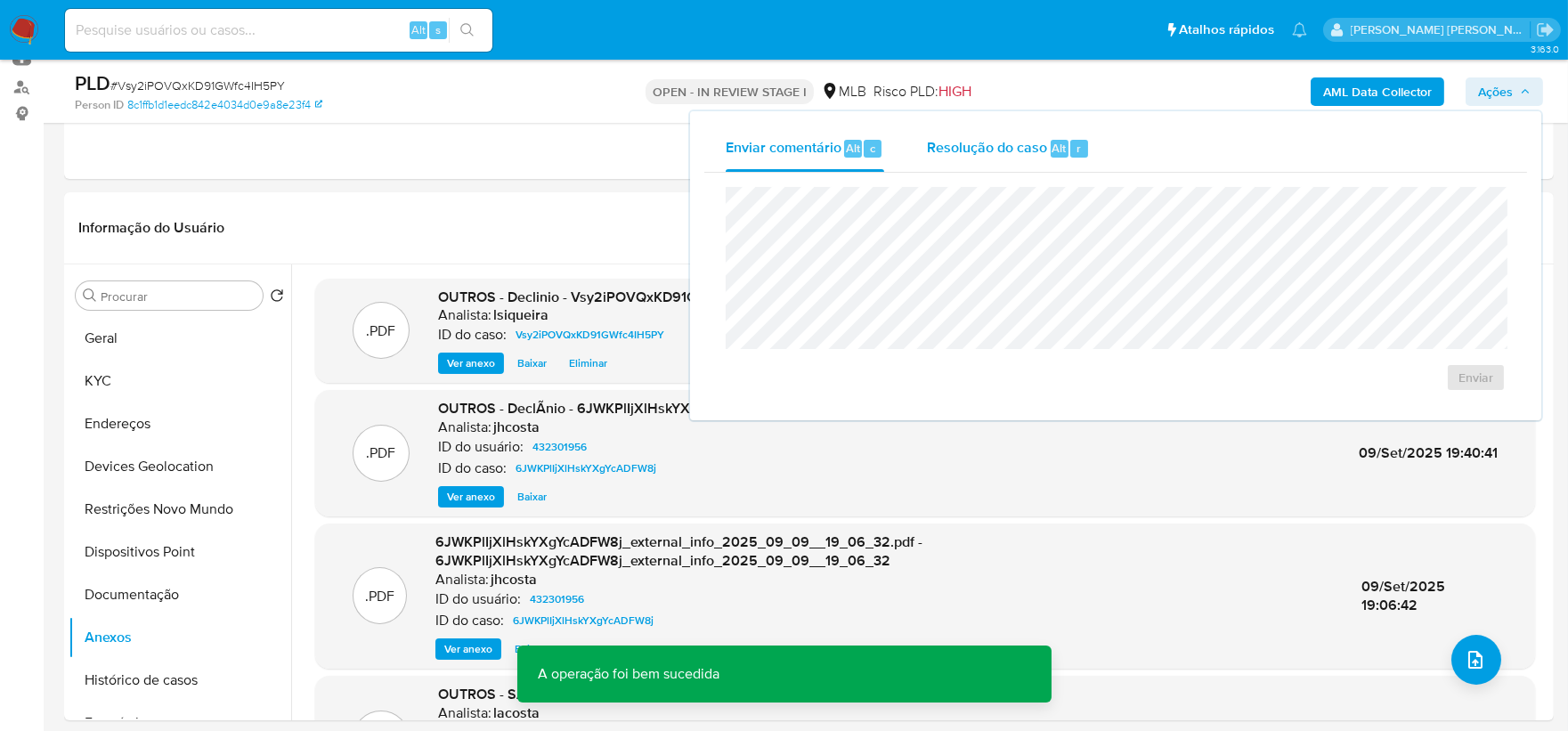
click at [1036, 152] on span "Resolução do caso" at bounding box center [986, 147] width 120 height 21
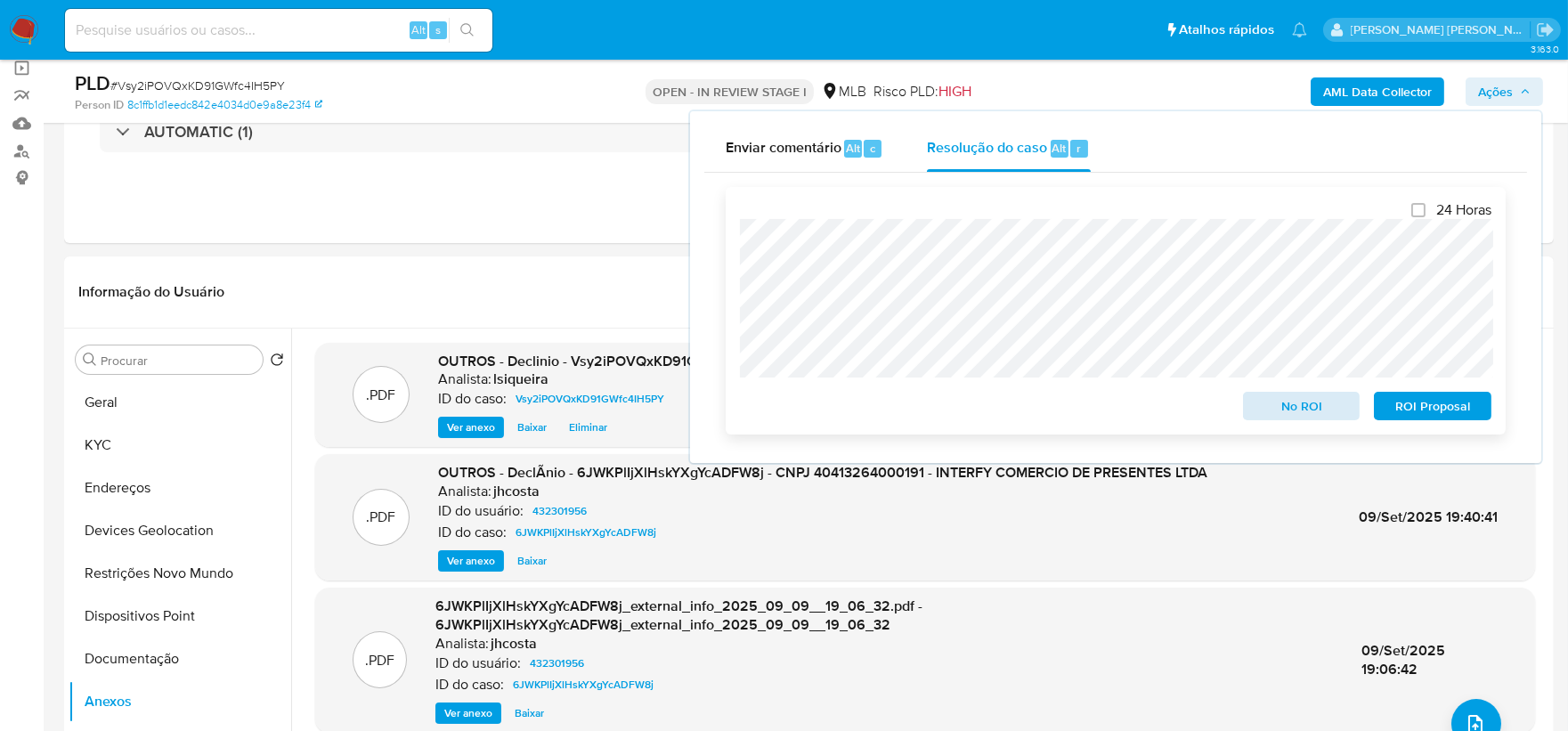
scroll to position [98, 0]
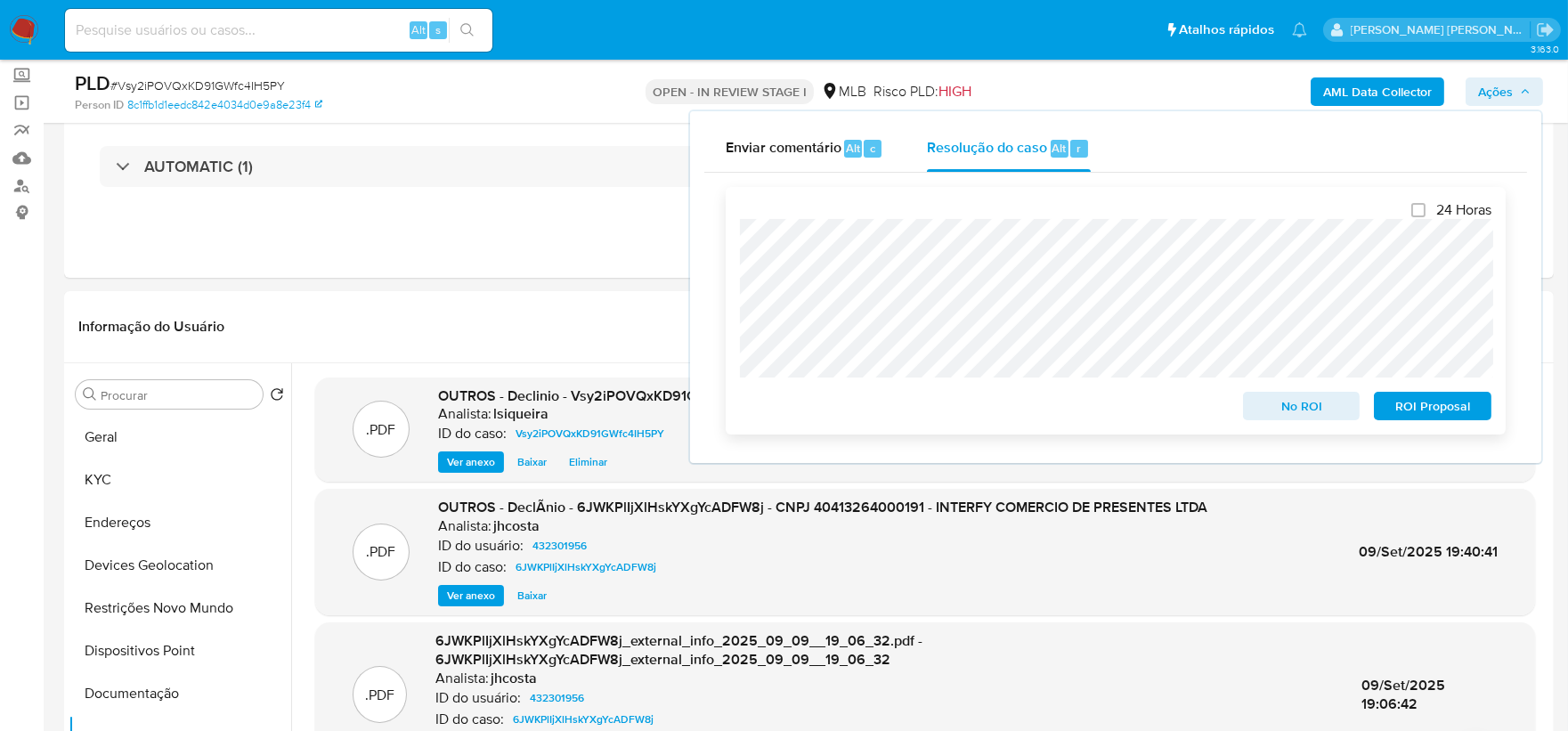
click at [1314, 408] on span "No ROI" at bounding box center [1301, 405] width 93 height 25
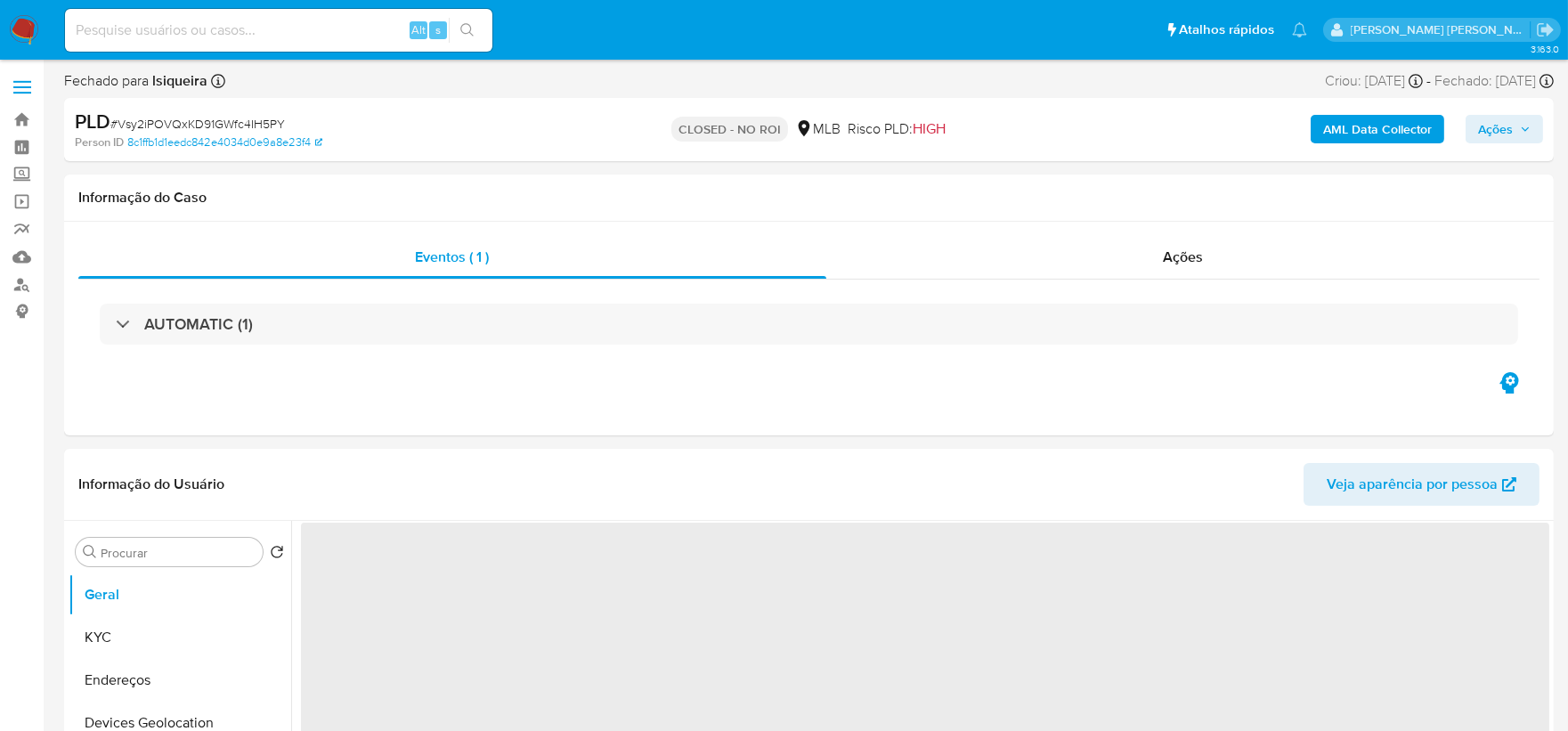
select select "10"
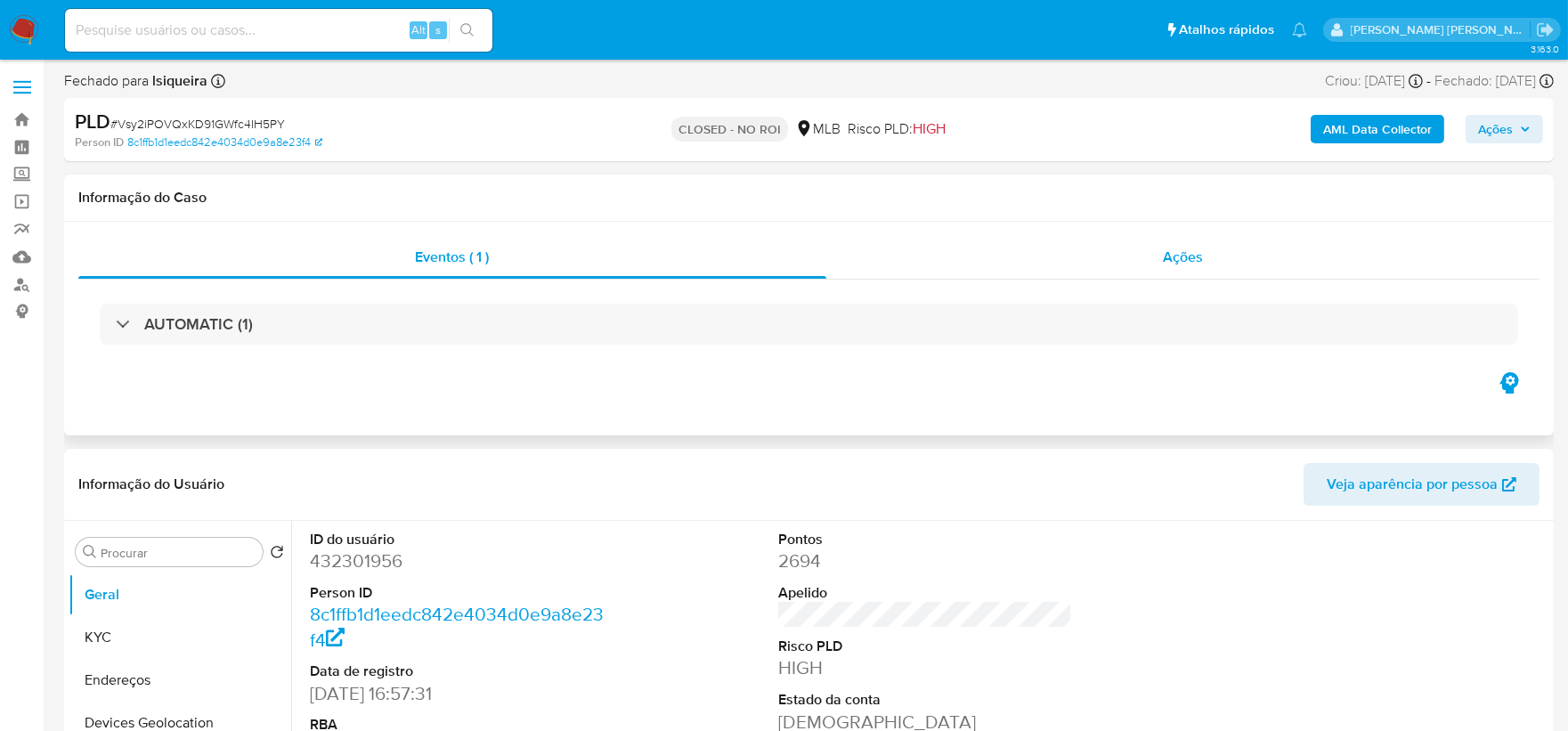
click at [1074, 257] on div "Ações" at bounding box center [1183, 257] width 714 height 43
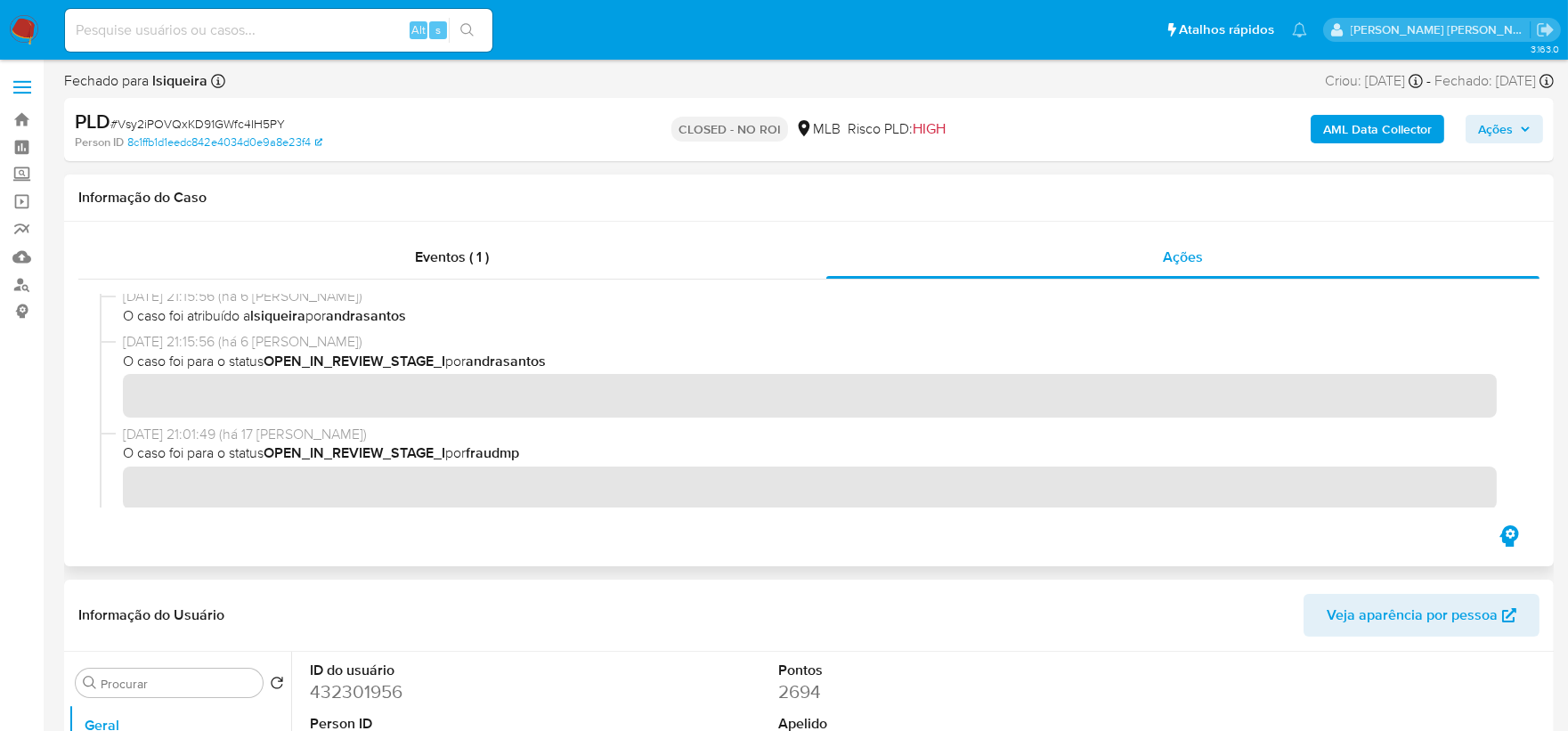
scroll to position [198, 0]
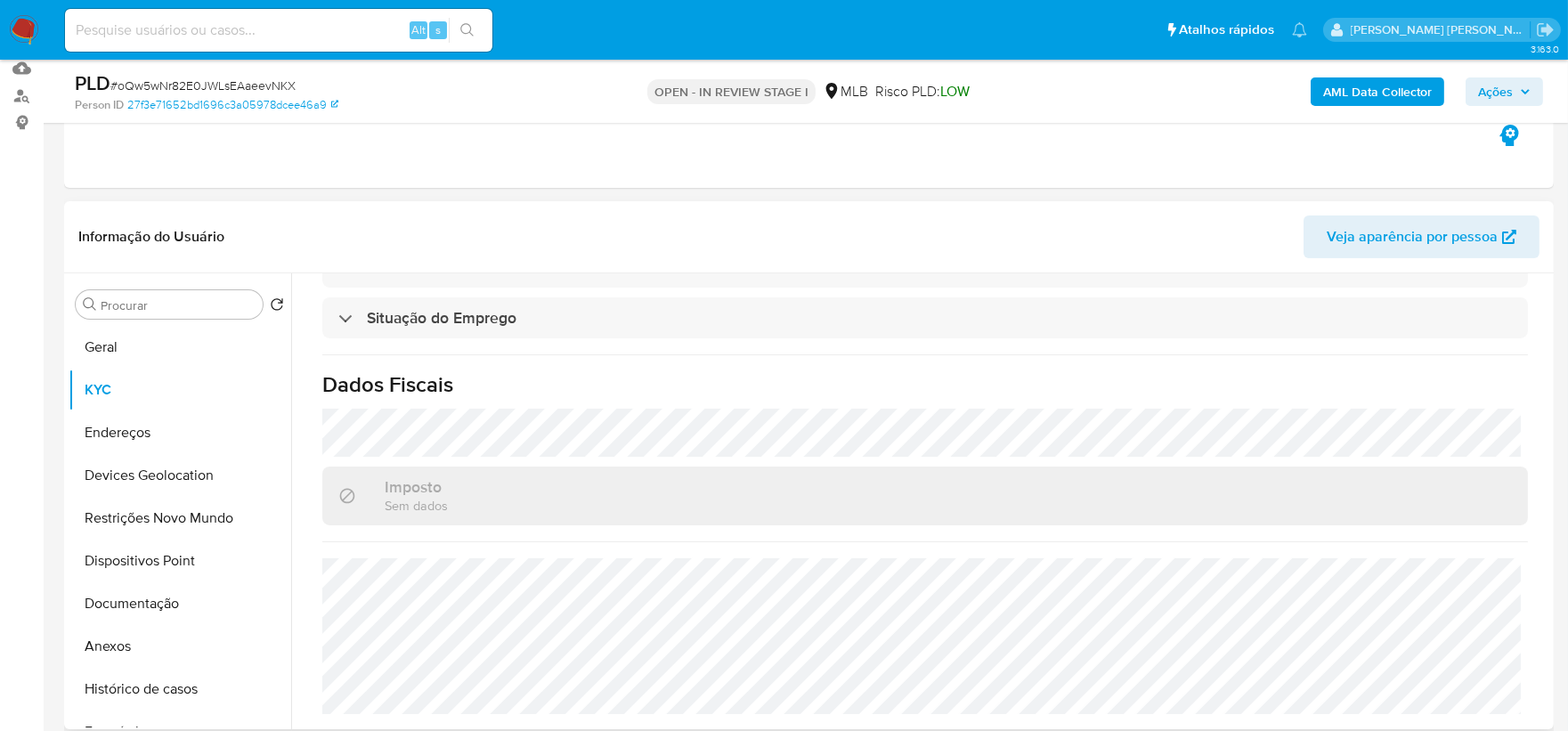
scroll to position [198, 0]
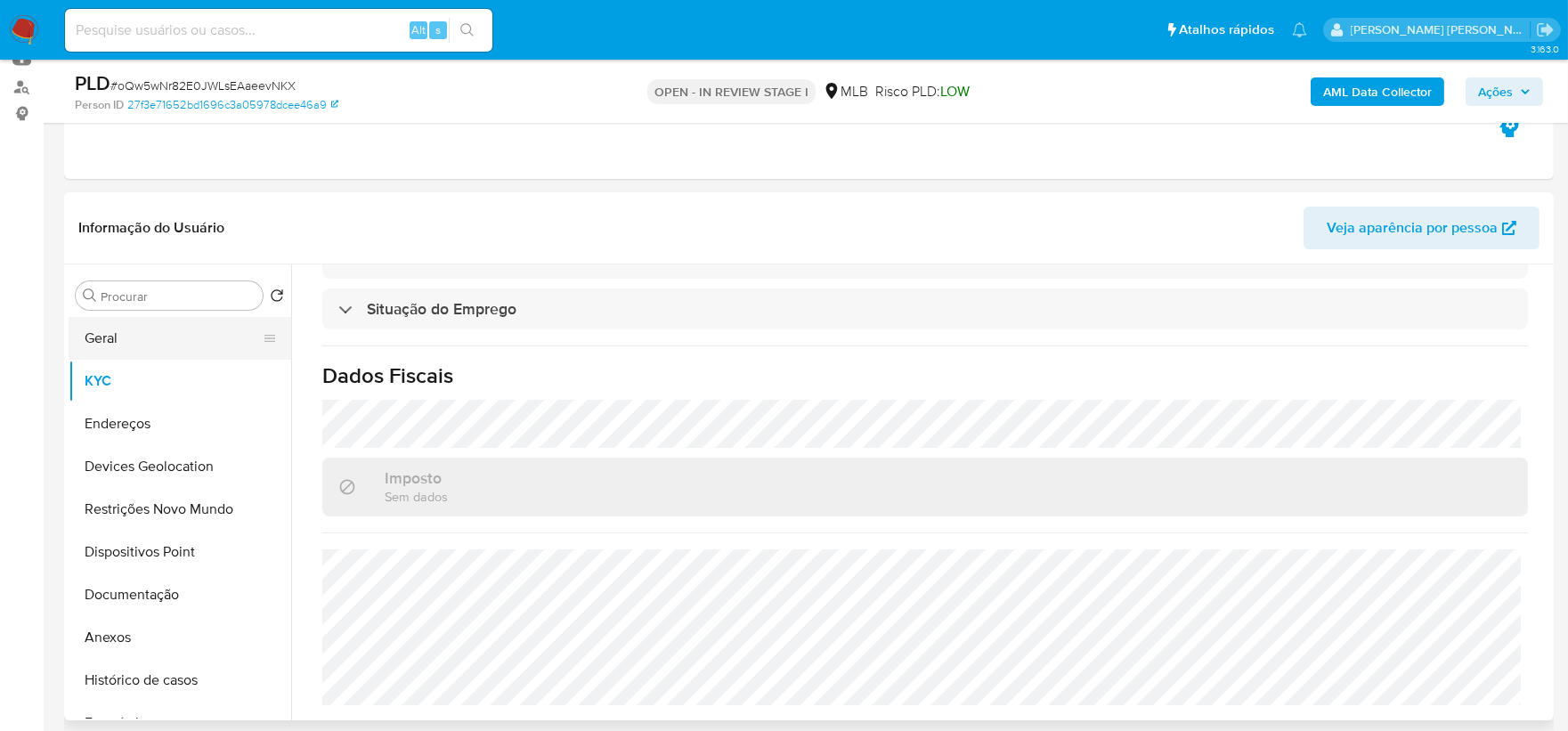
click at [160, 347] on button "Geral" at bounding box center [172, 338] width 208 height 43
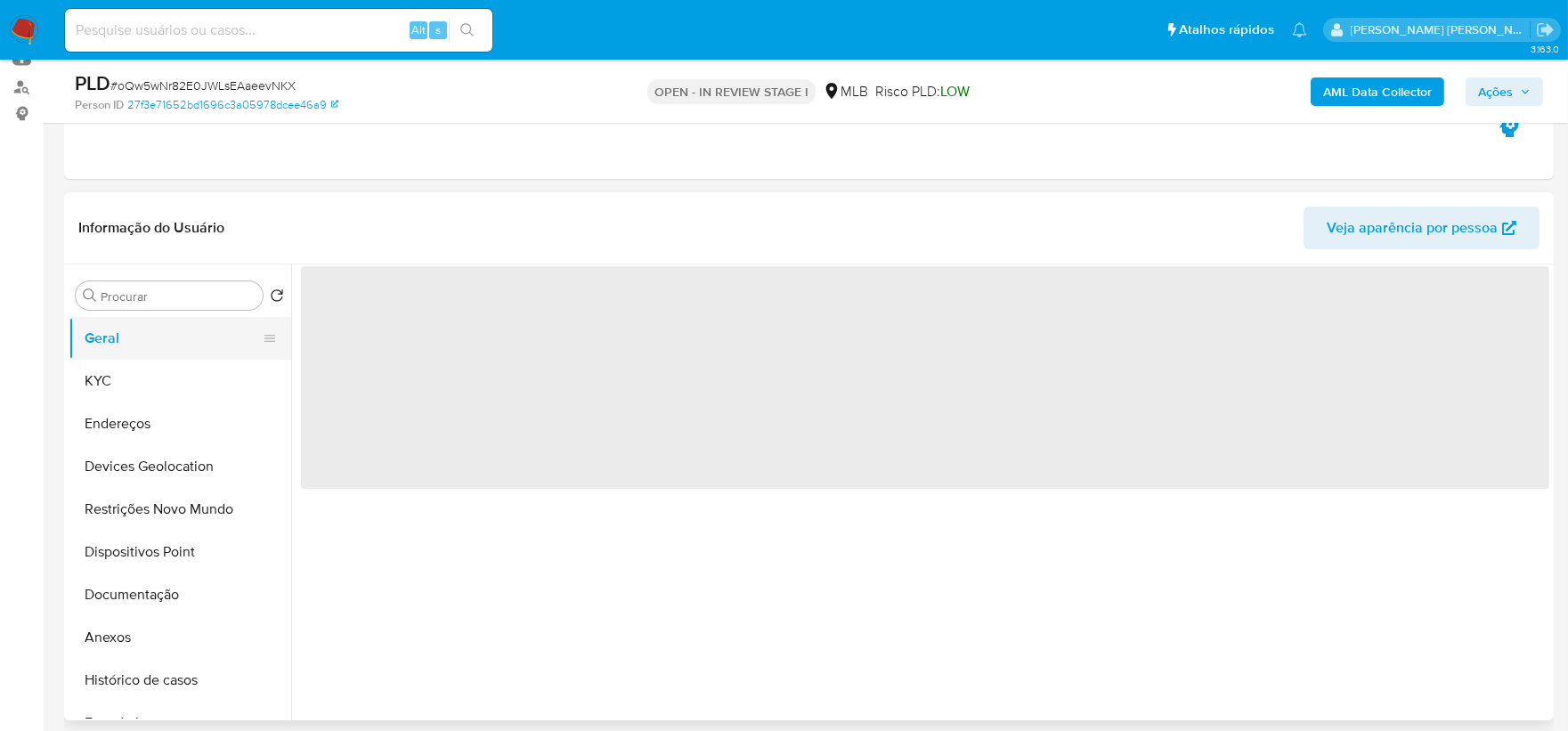
scroll to position [0, 0]
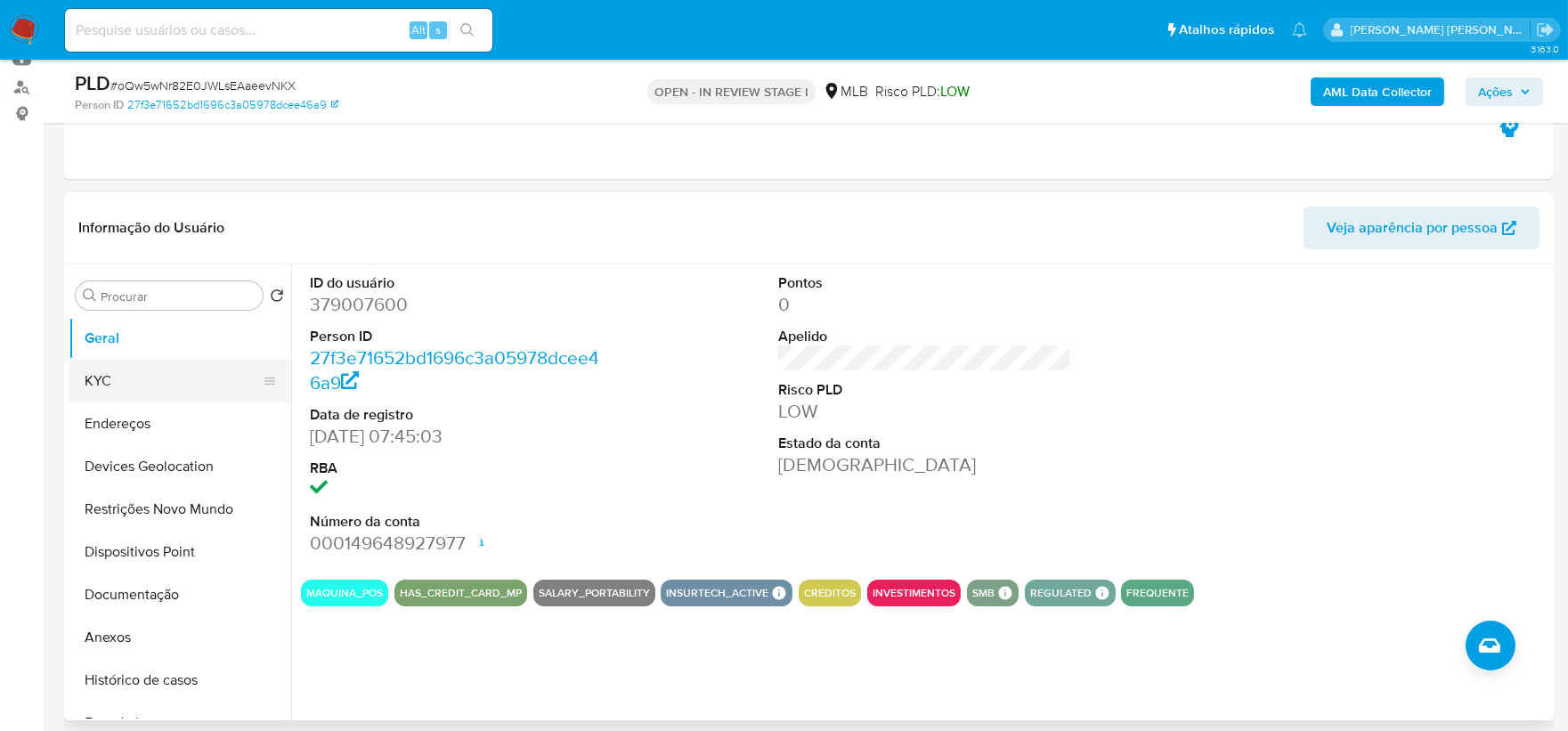
click at [183, 384] on button "KYC" at bounding box center [172, 380] width 208 height 43
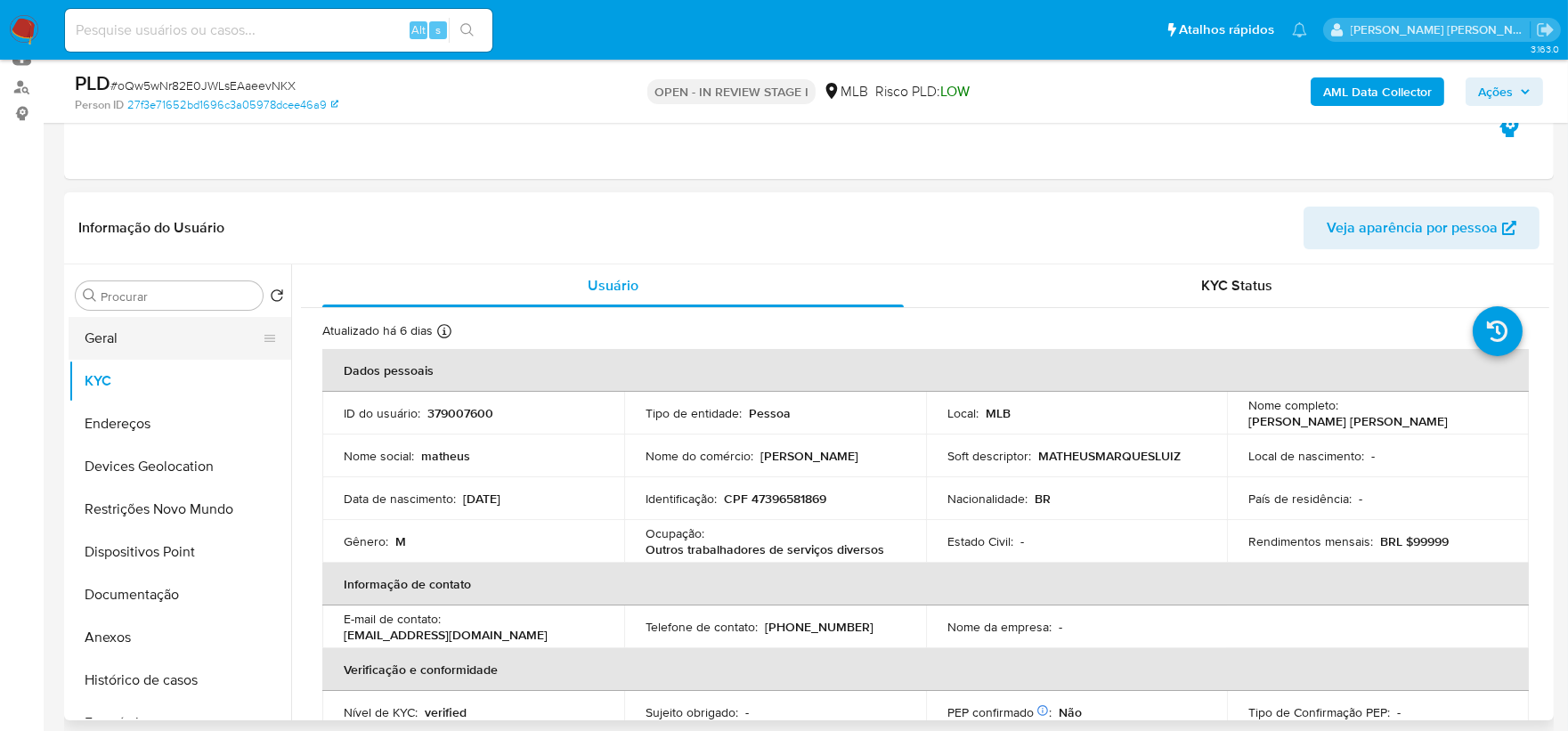
click at [149, 350] on button "Geral" at bounding box center [172, 338] width 208 height 43
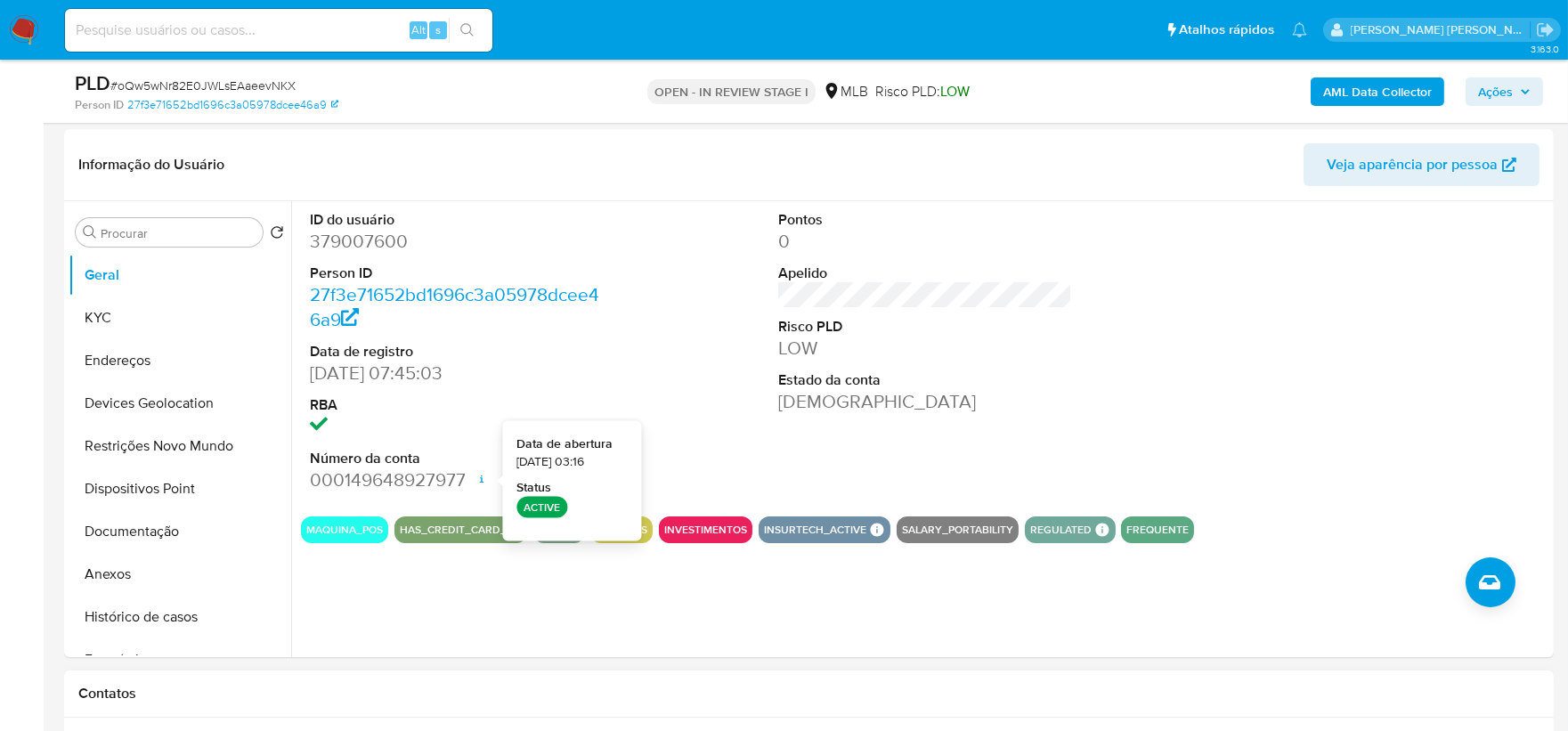
scroll to position [296, 0]
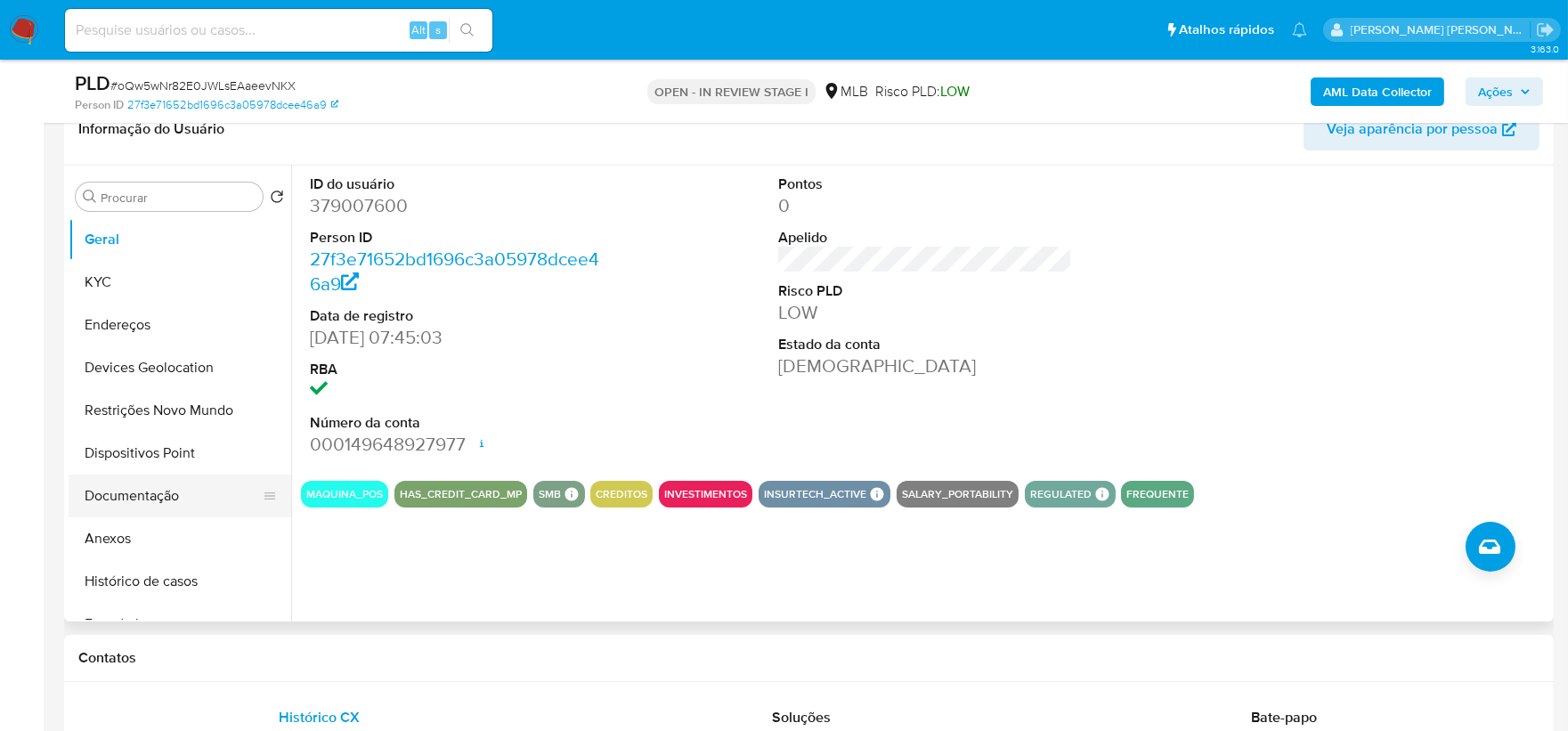
click at [129, 494] on button "Documentação" at bounding box center [172, 495] width 208 height 43
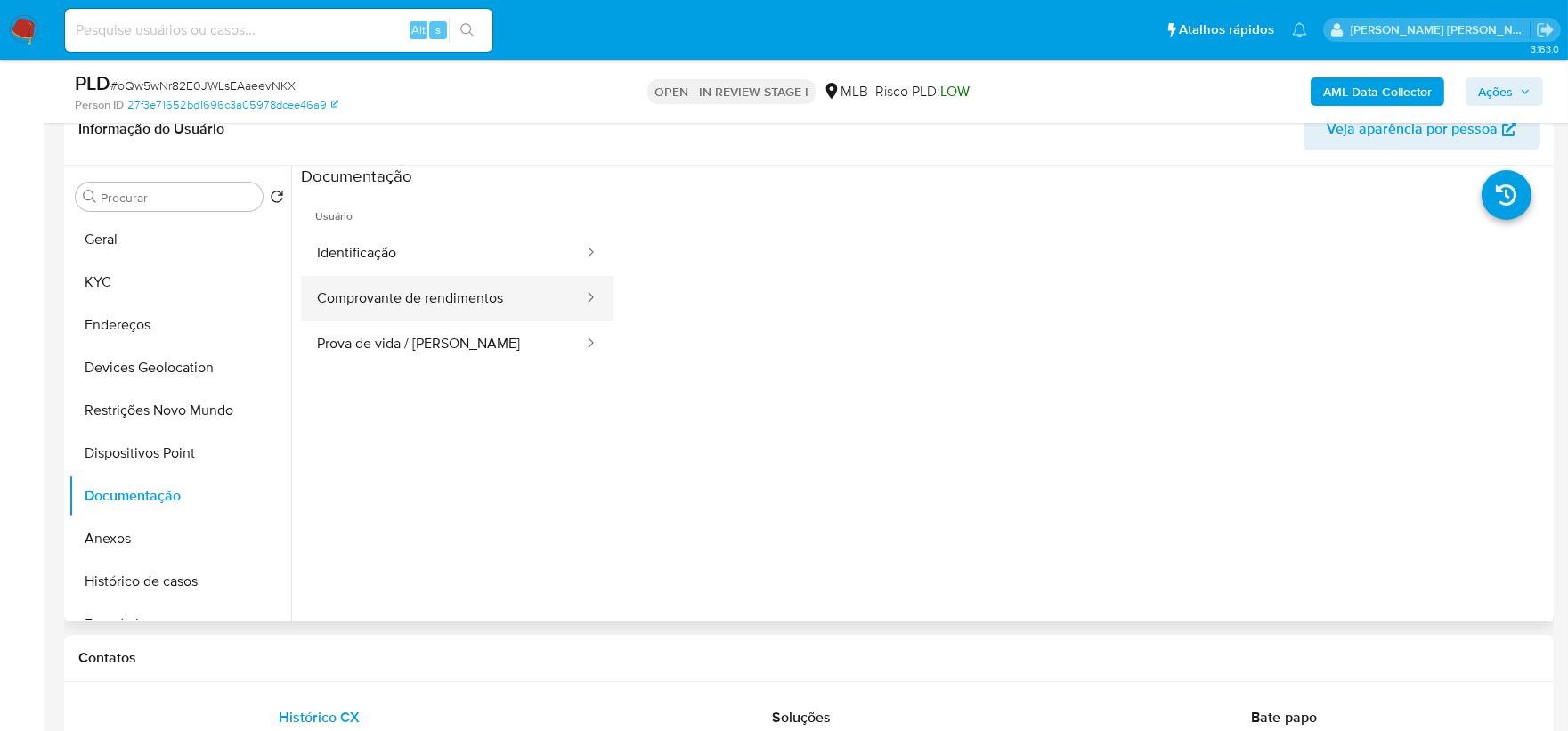
click at [417, 291] on button "Comprovante de rendimentos" at bounding box center [442, 298] width 284 height 46
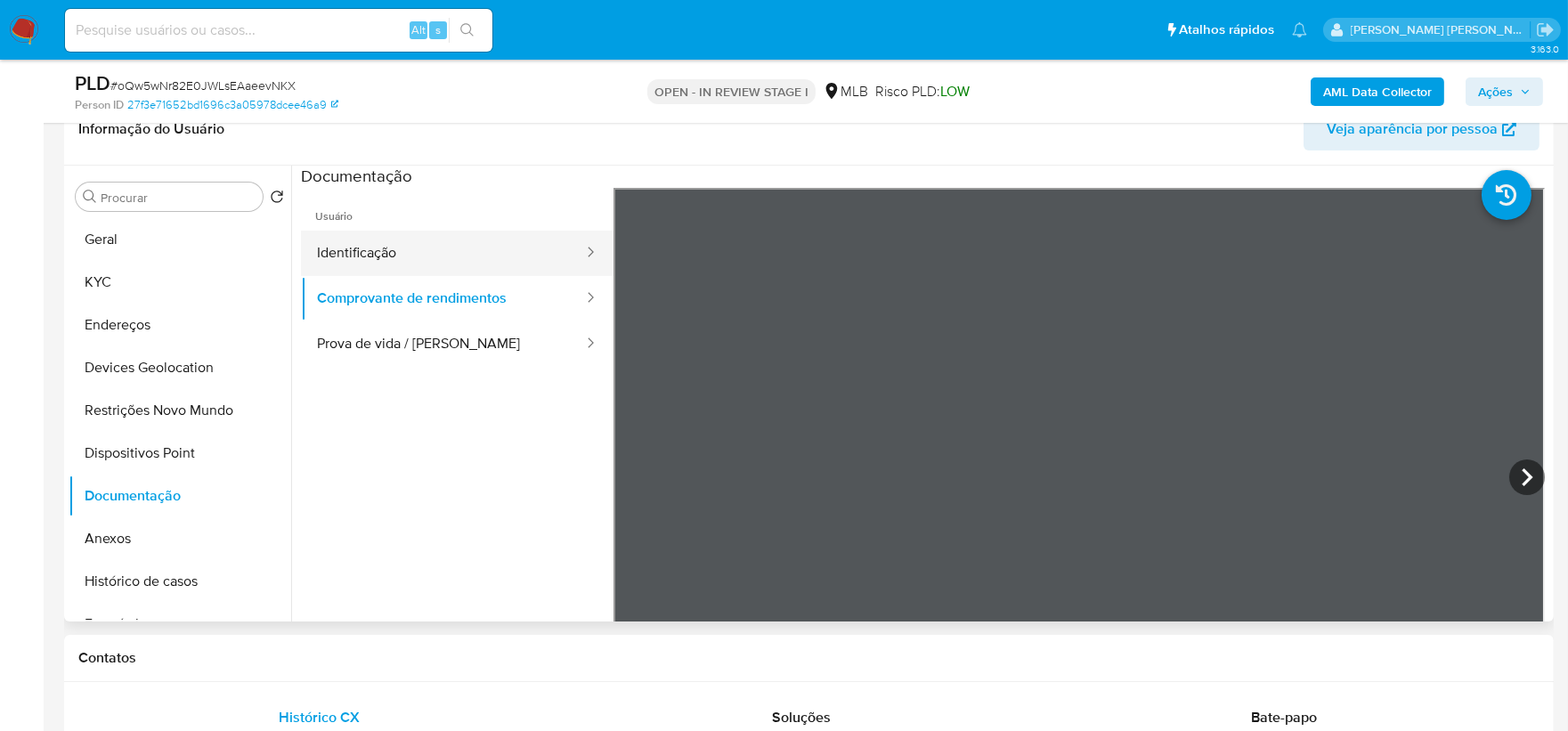
click at [447, 257] on button "Identificação" at bounding box center [442, 254] width 284 height 46
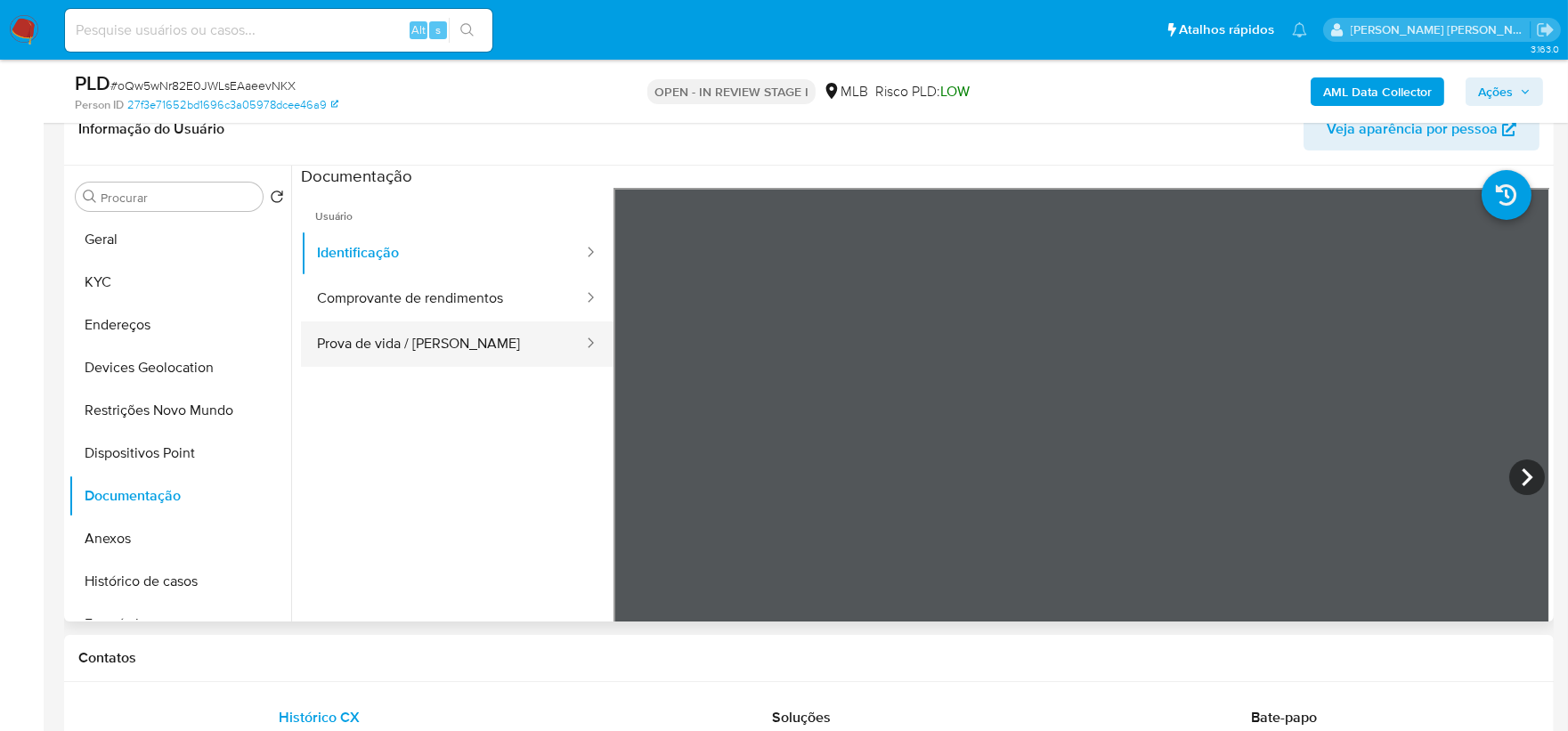
click at [394, 356] on button "Prova de vida / Selfie" at bounding box center [442, 344] width 284 height 46
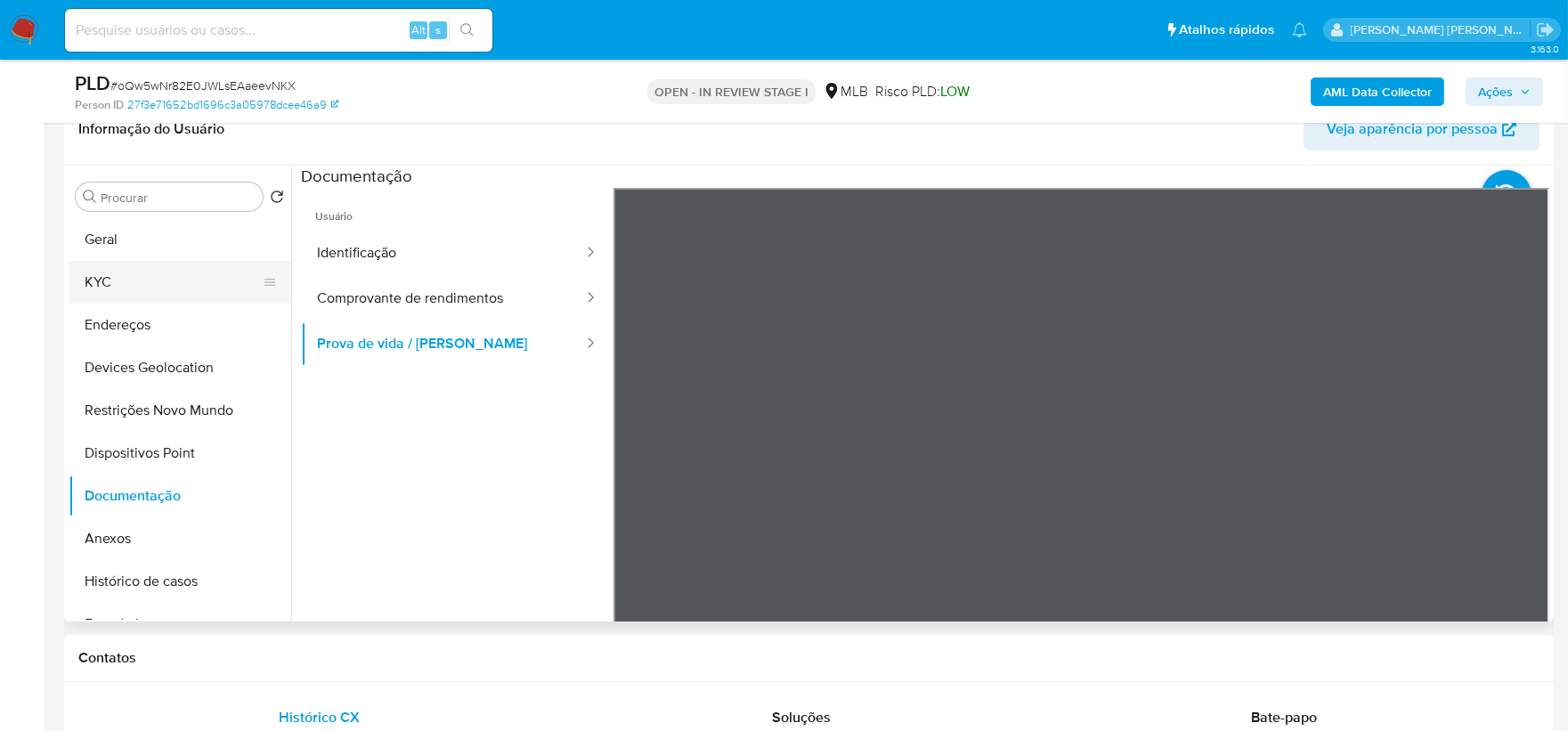
click at [165, 283] on button "KYC" at bounding box center [172, 281] width 208 height 43
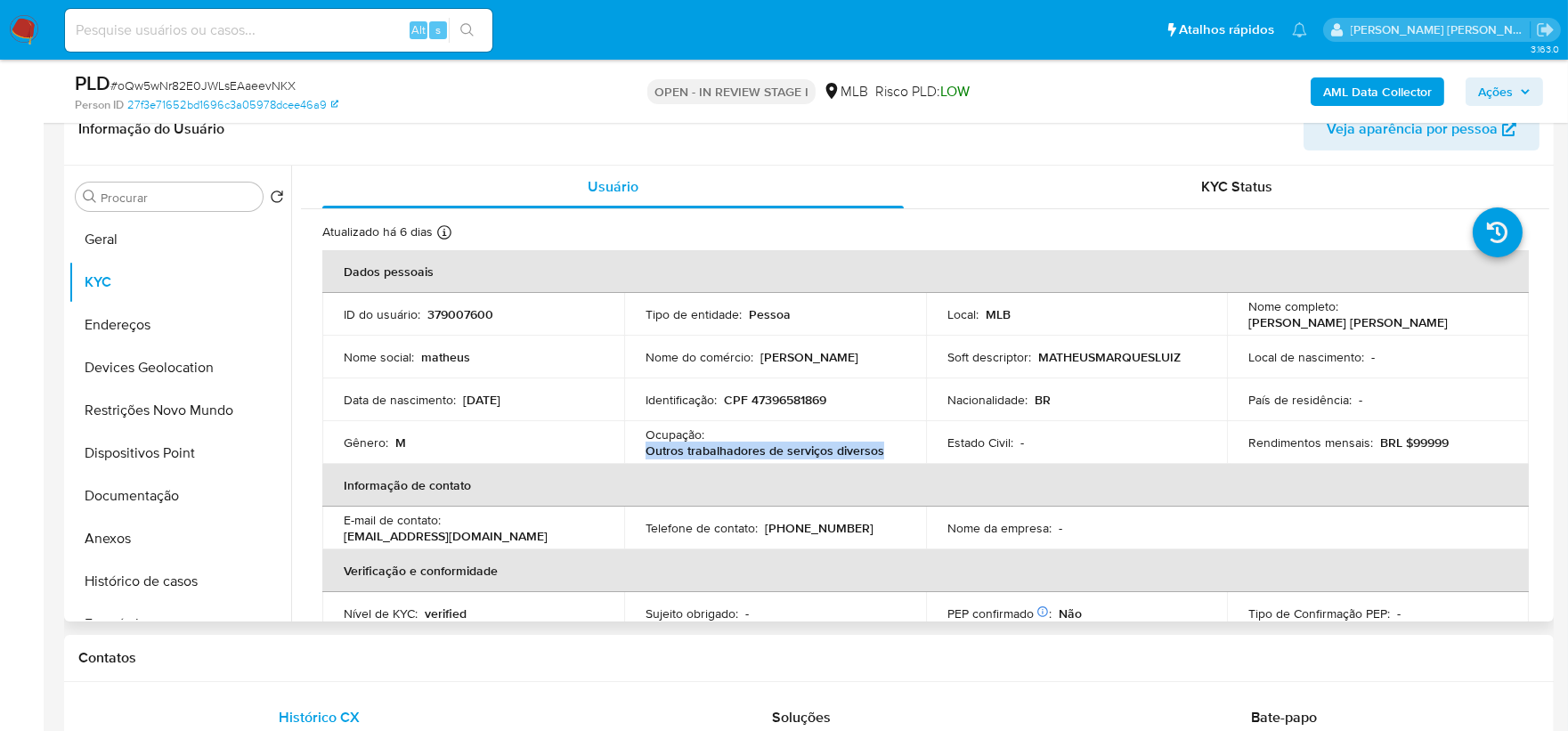
drag, startPoint x: 906, startPoint y: 447, endPoint x: 635, endPoint y: 449, distance: 271.0
click at [635, 449] on td "Ocupação : Outros trabalhadores de serviços diversos" at bounding box center [774, 442] width 301 height 43
copy p "Outros trabalhadores de serviços diversos"
click at [199, 552] on button "Histórico de casos" at bounding box center [172, 581] width 208 height 43
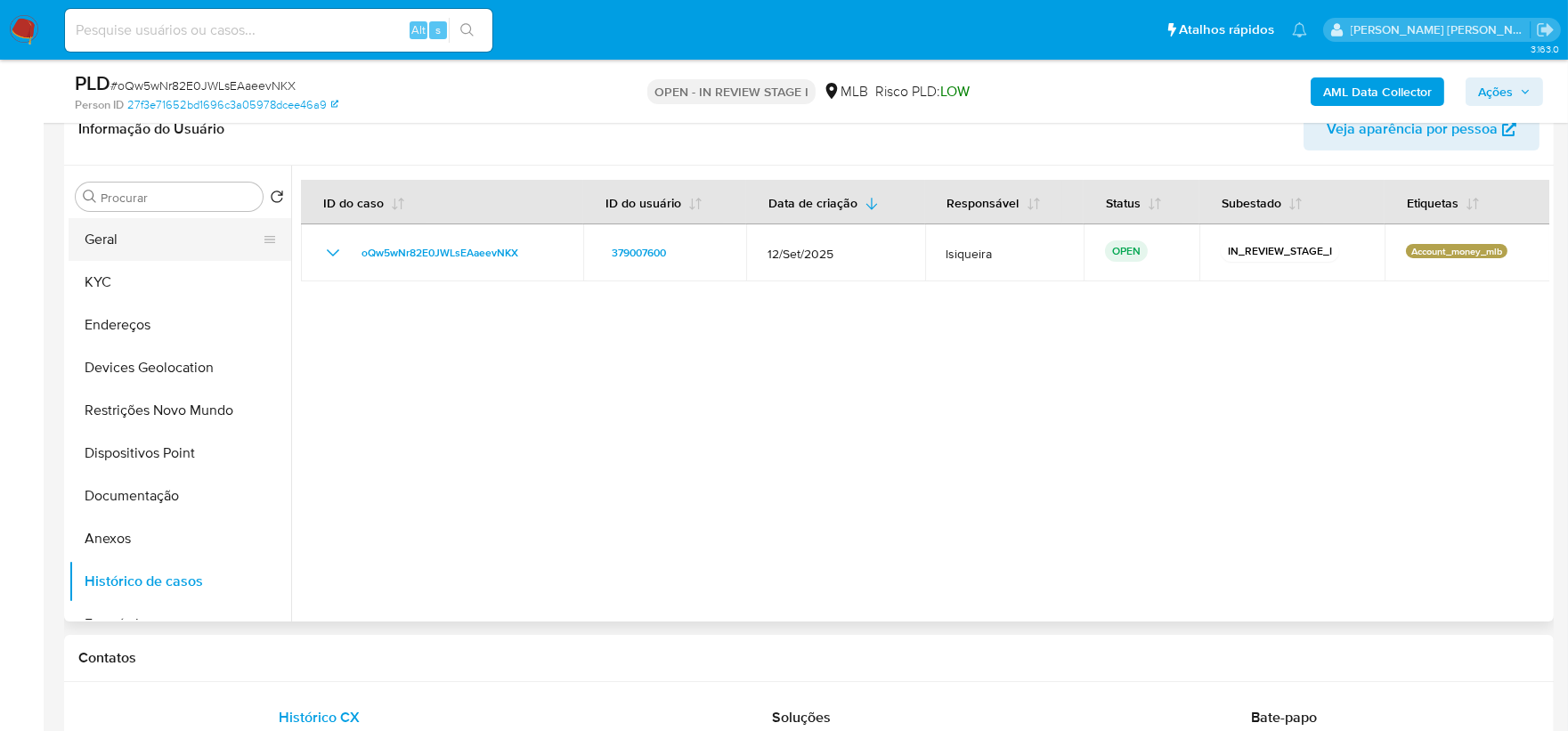
click at [151, 237] on button "Geral" at bounding box center [172, 239] width 208 height 43
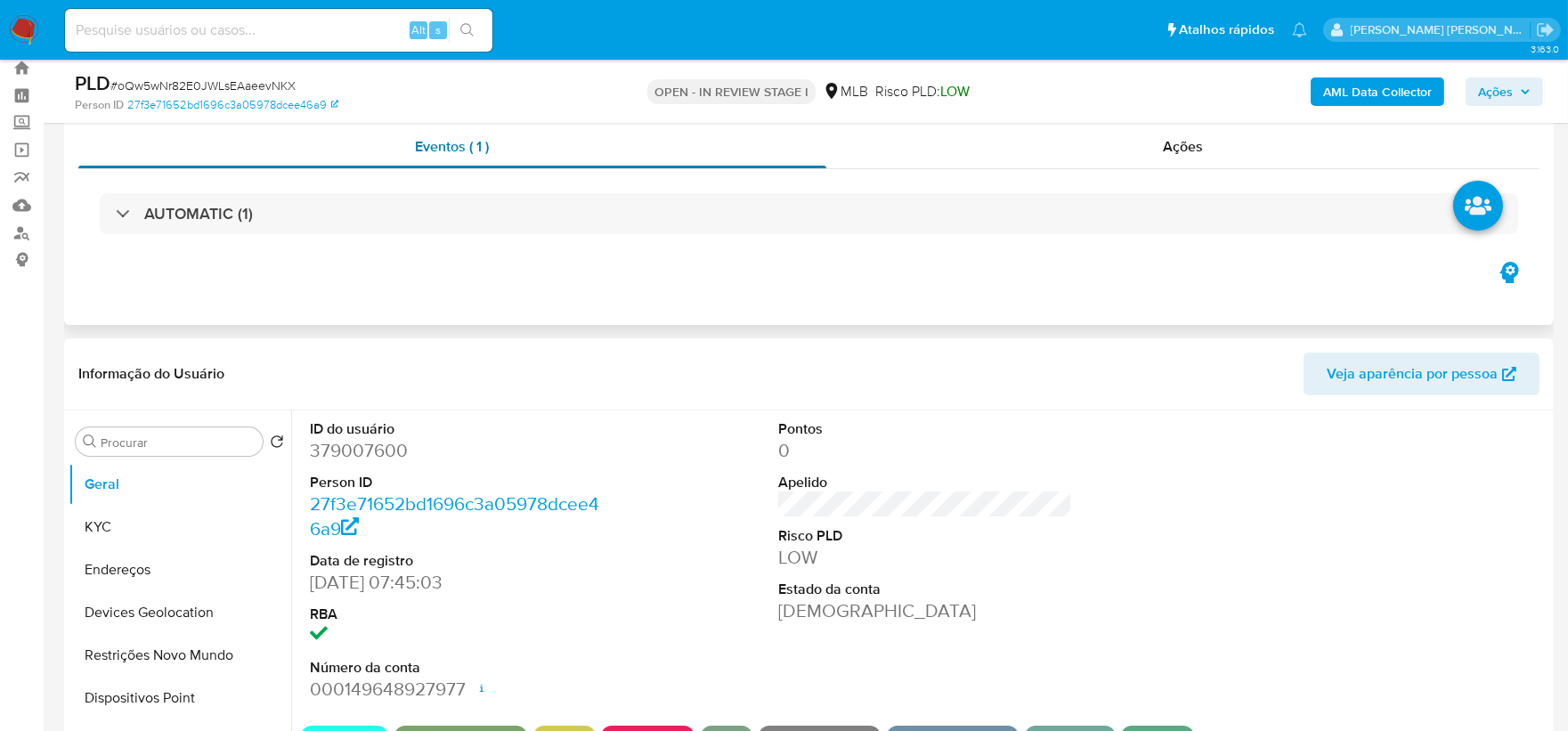
scroll to position [0, 0]
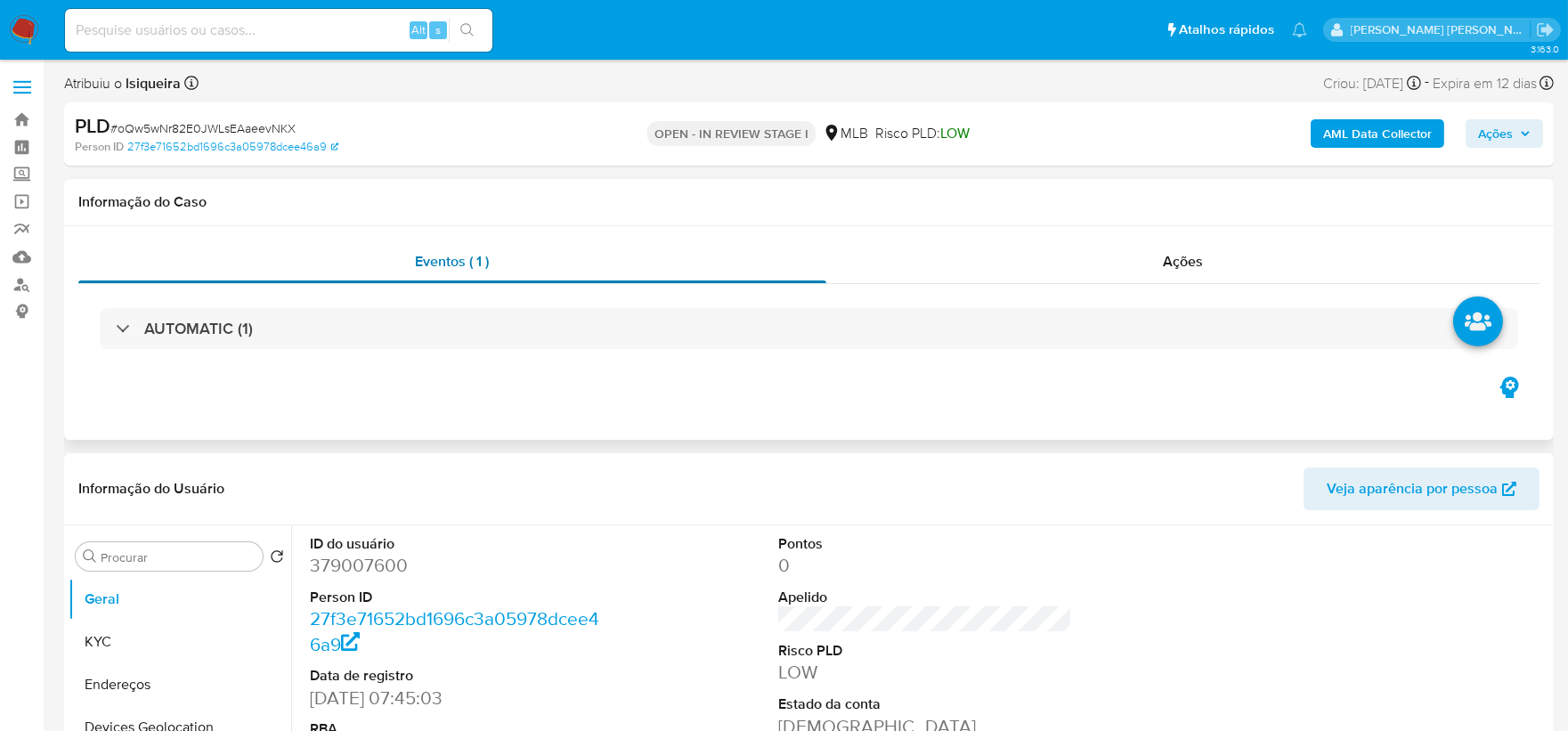
drag, startPoint x: 466, startPoint y: 241, endPoint x: 465, endPoint y: 253, distance: 12.0
click at [465, 242] on div "Eventos ( 1 )" at bounding box center [453, 262] width 748 height 43
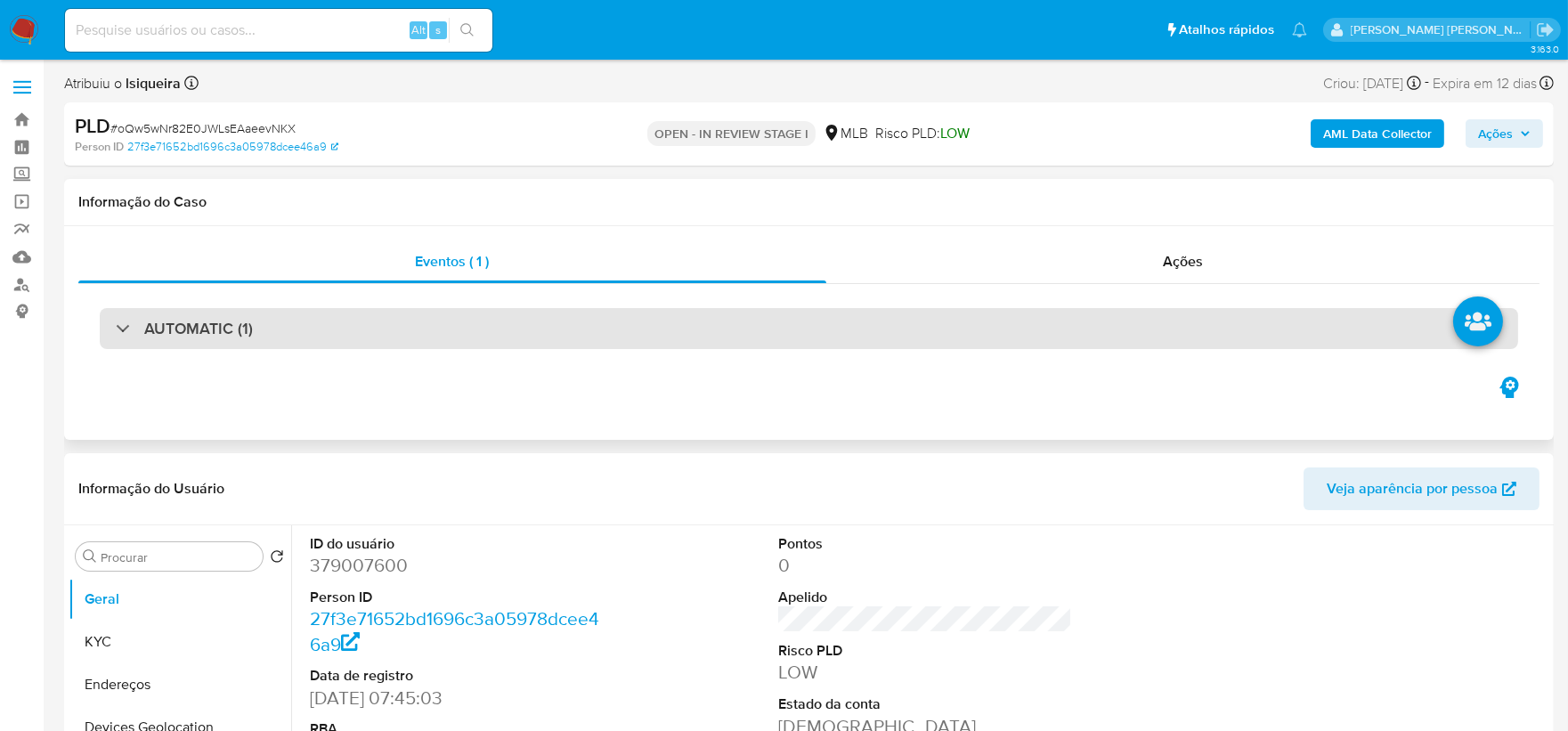
click at [419, 323] on div "AUTOMATIC (1)" at bounding box center [808, 328] width 1418 height 41
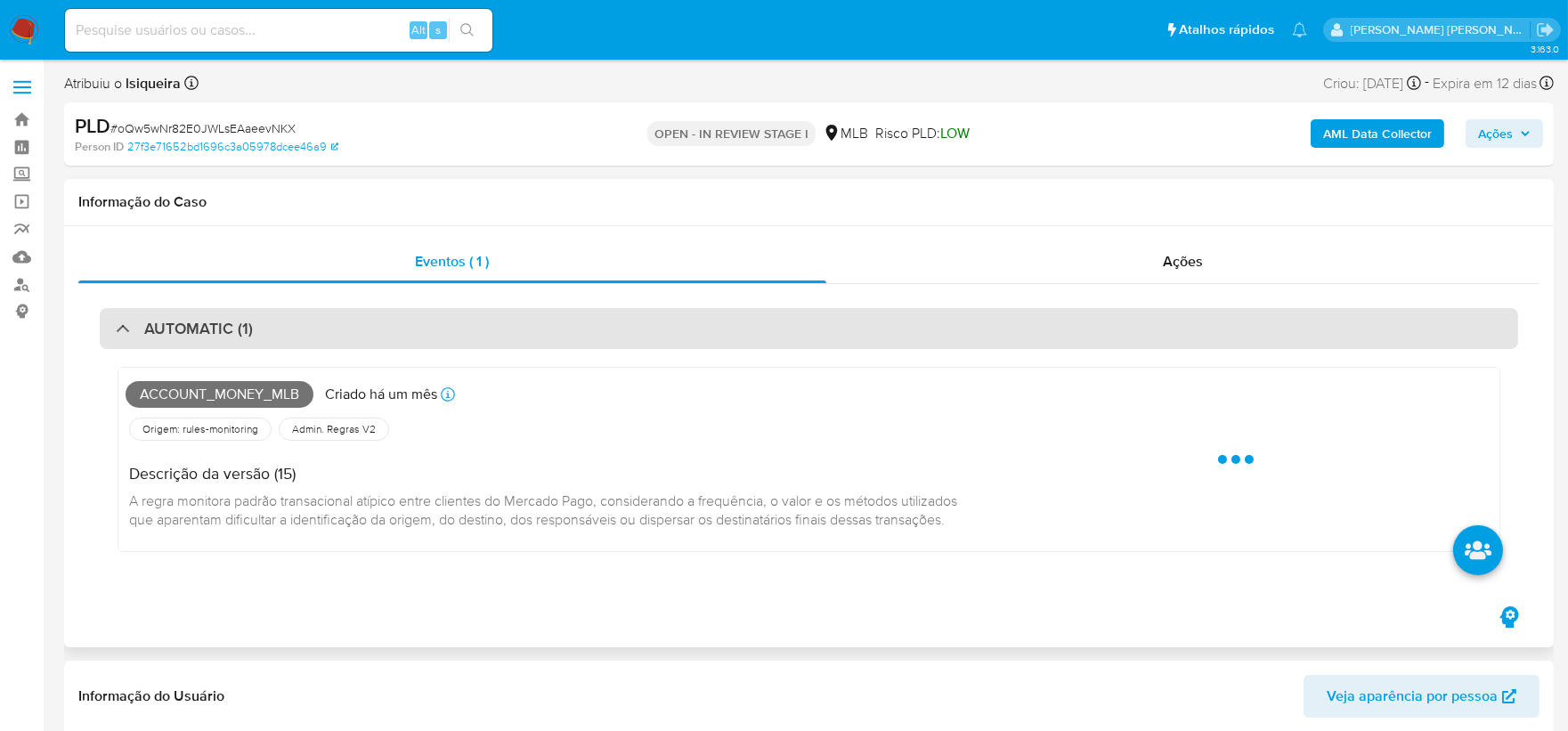
click at [419, 324] on div "AUTOMATIC (1)" at bounding box center [808, 328] width 1418 height 41
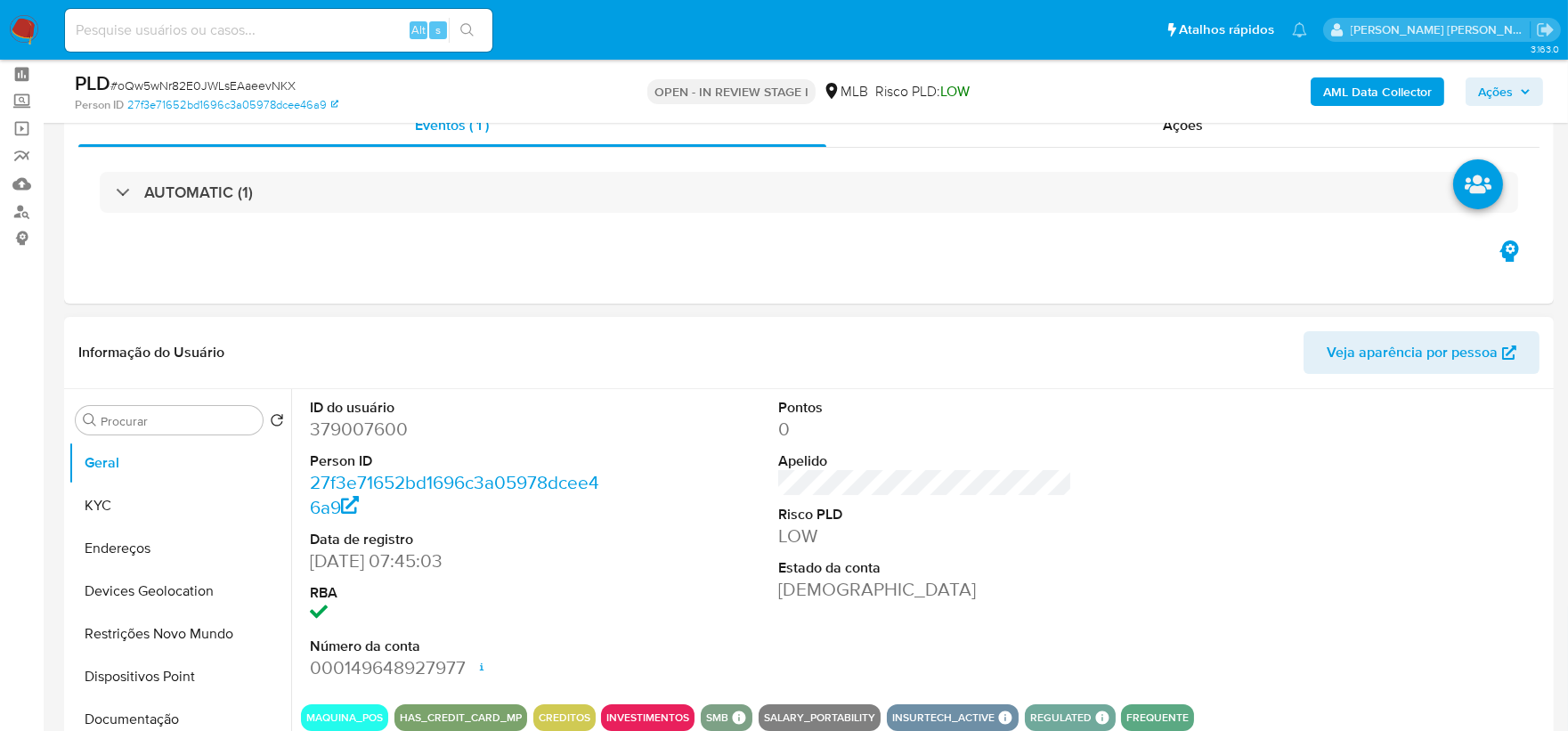
scroll to position [198, 0]
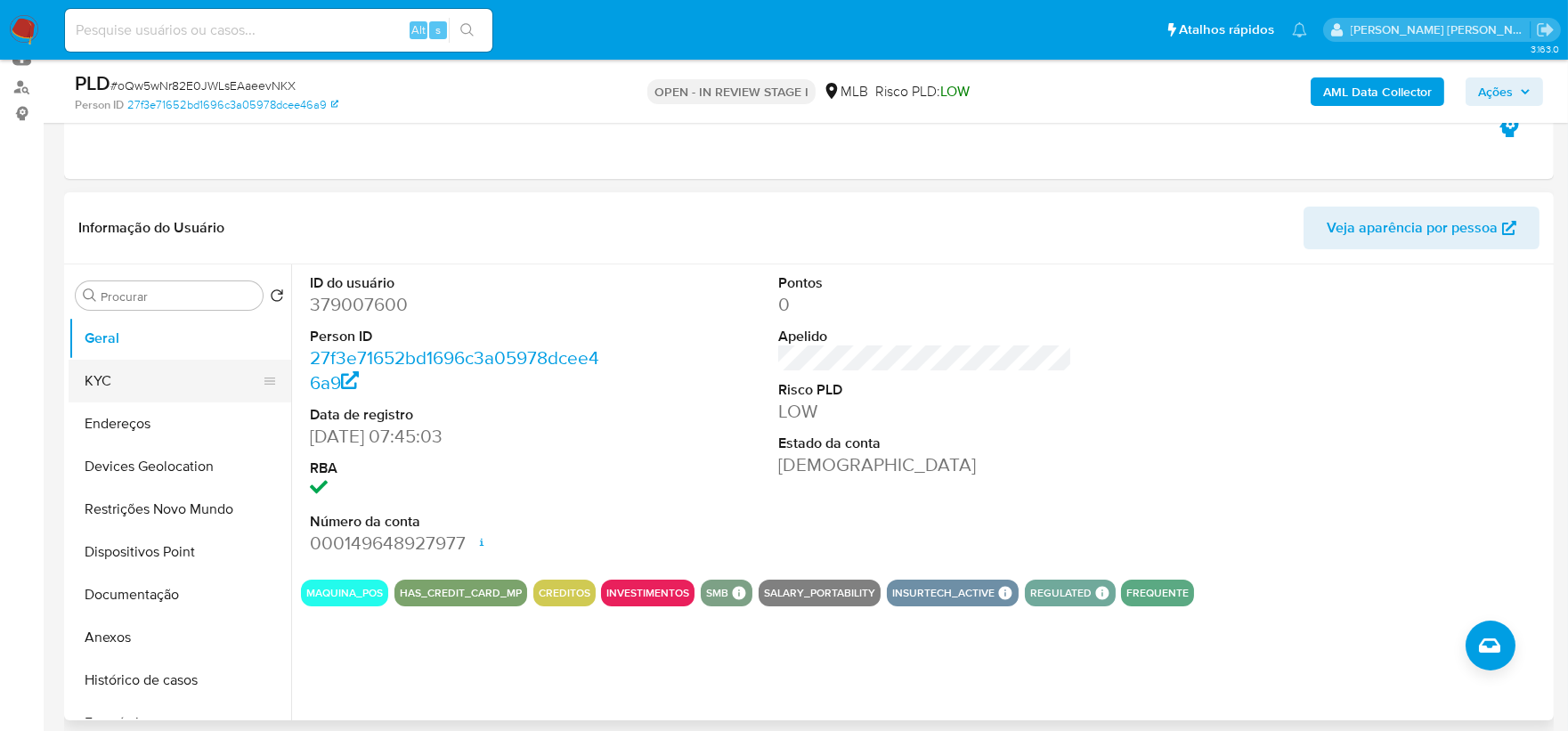
click at [118, 377] on button "KYC" at bounding box center [172, 380] width 208 height 43
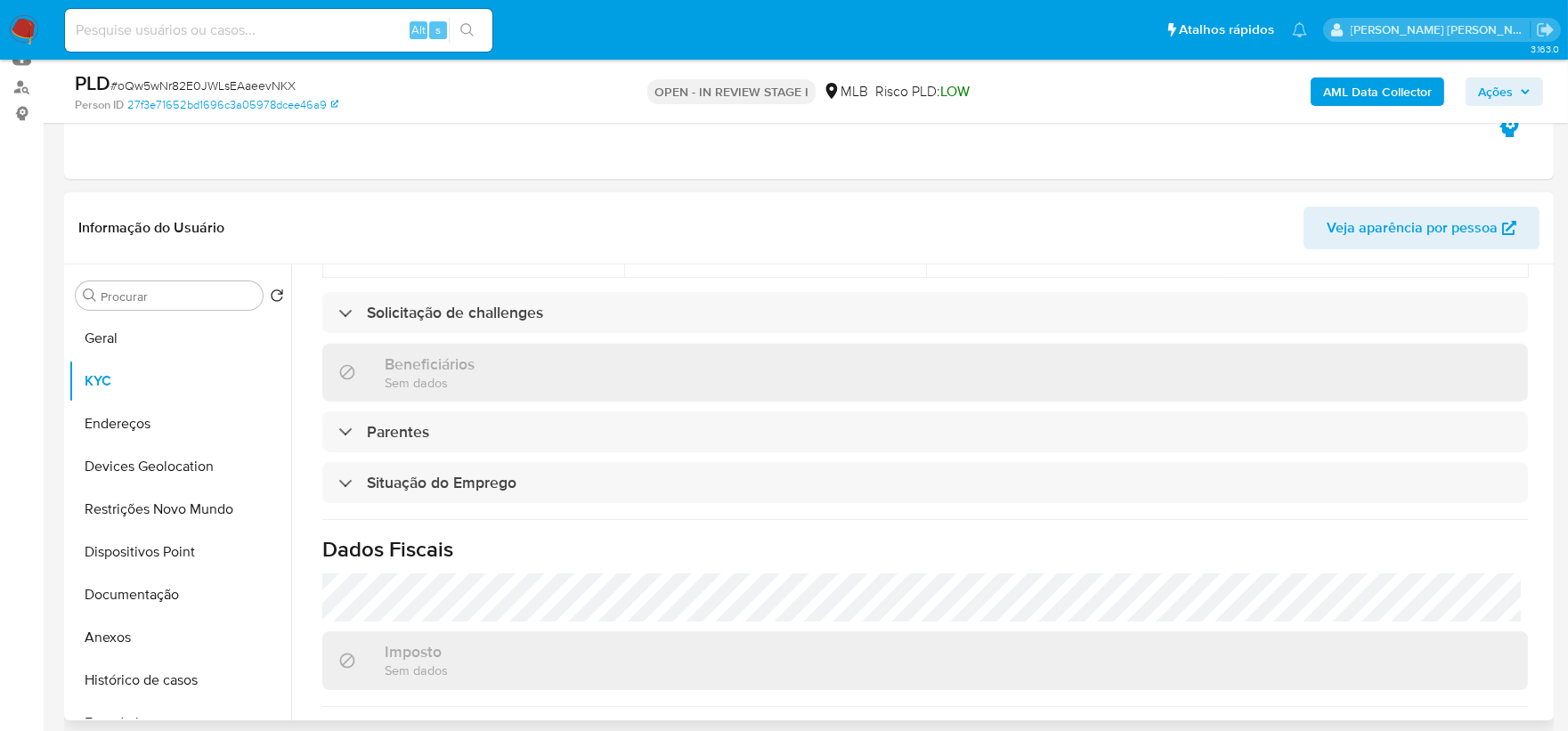
scroll to position [691, 0]
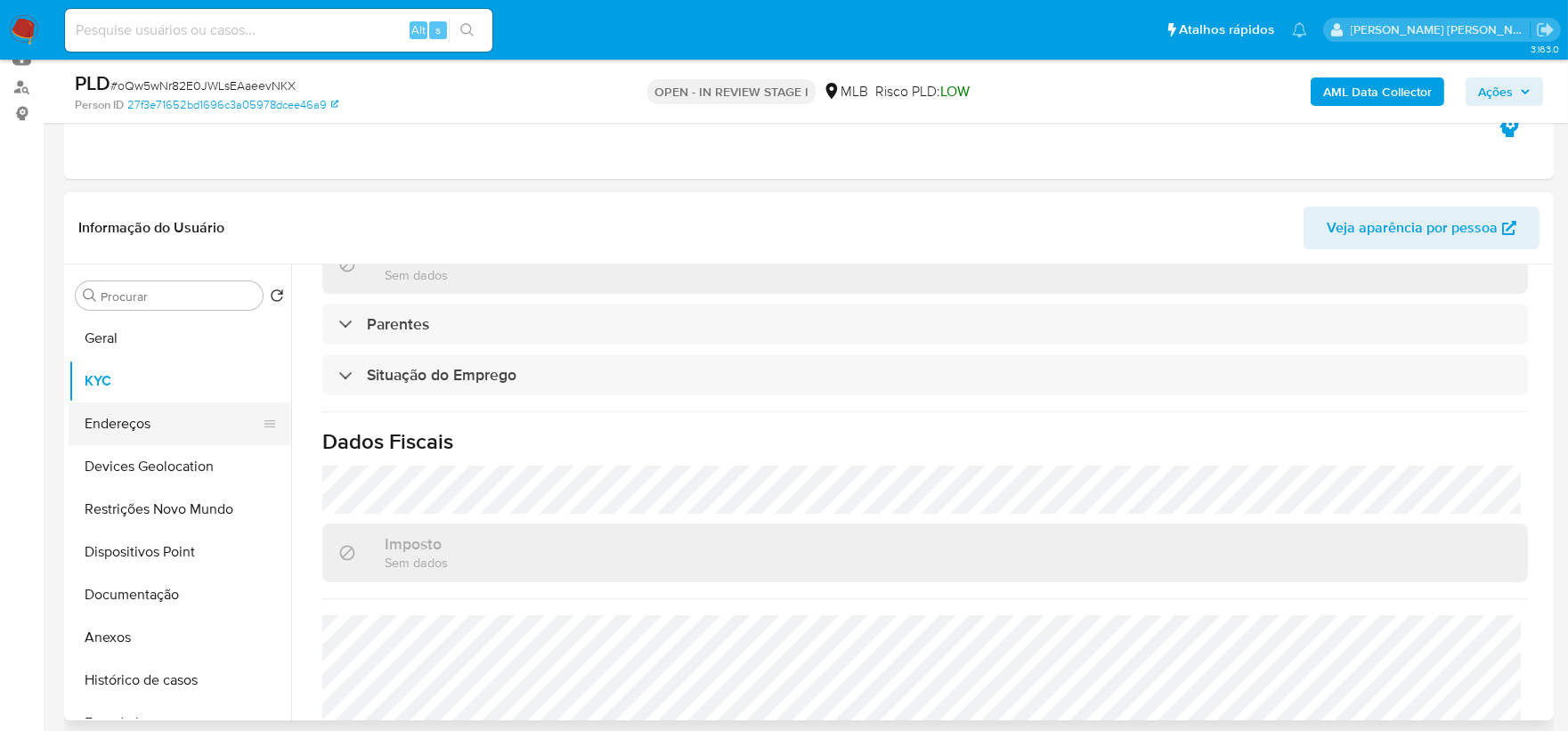
click at [129, 426] on button "Endereços" at bounding box center [172, 423] width 208 height 43
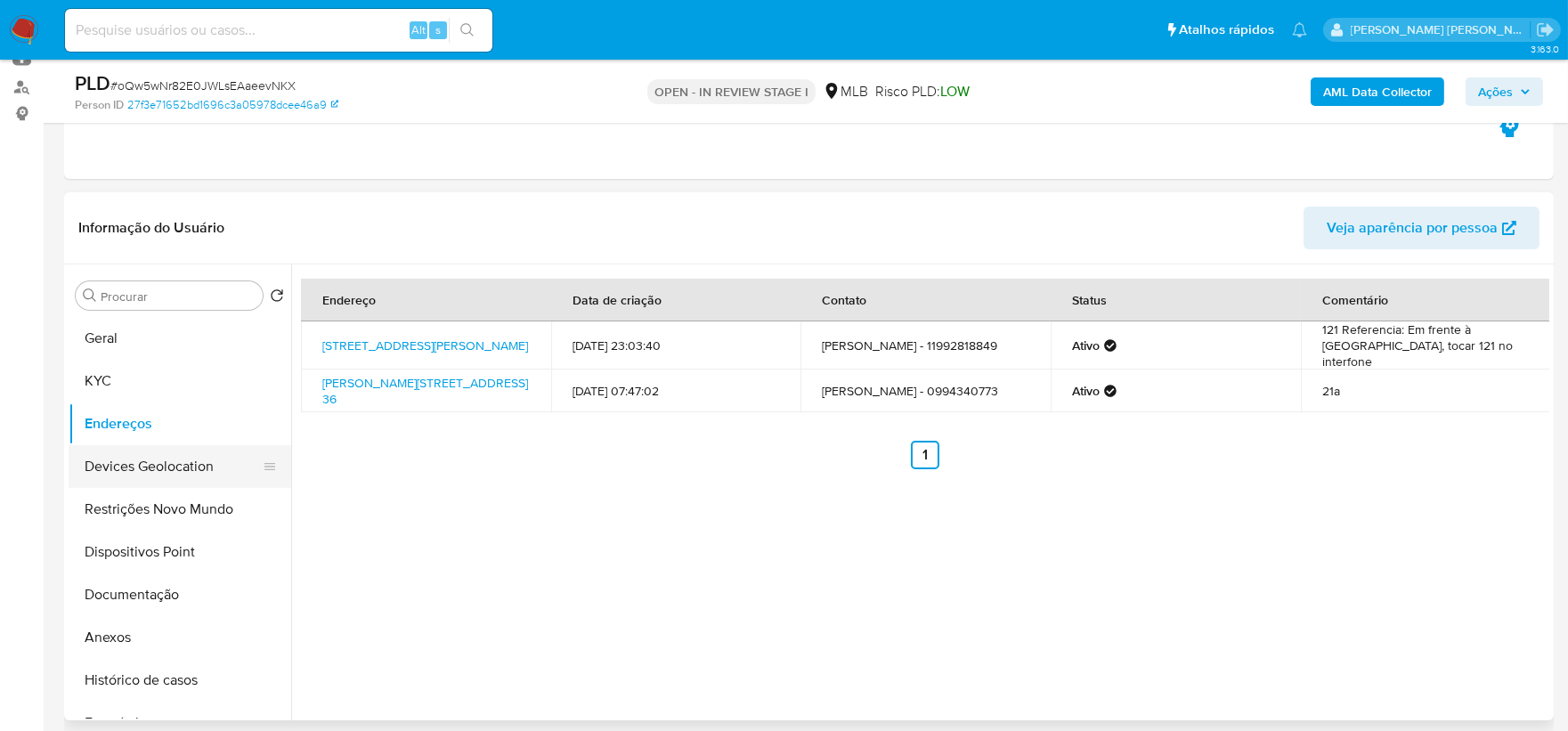
click at [152, 464] on button "Devices Geolocation" at bounding box center [172, 465] width 208 height 43
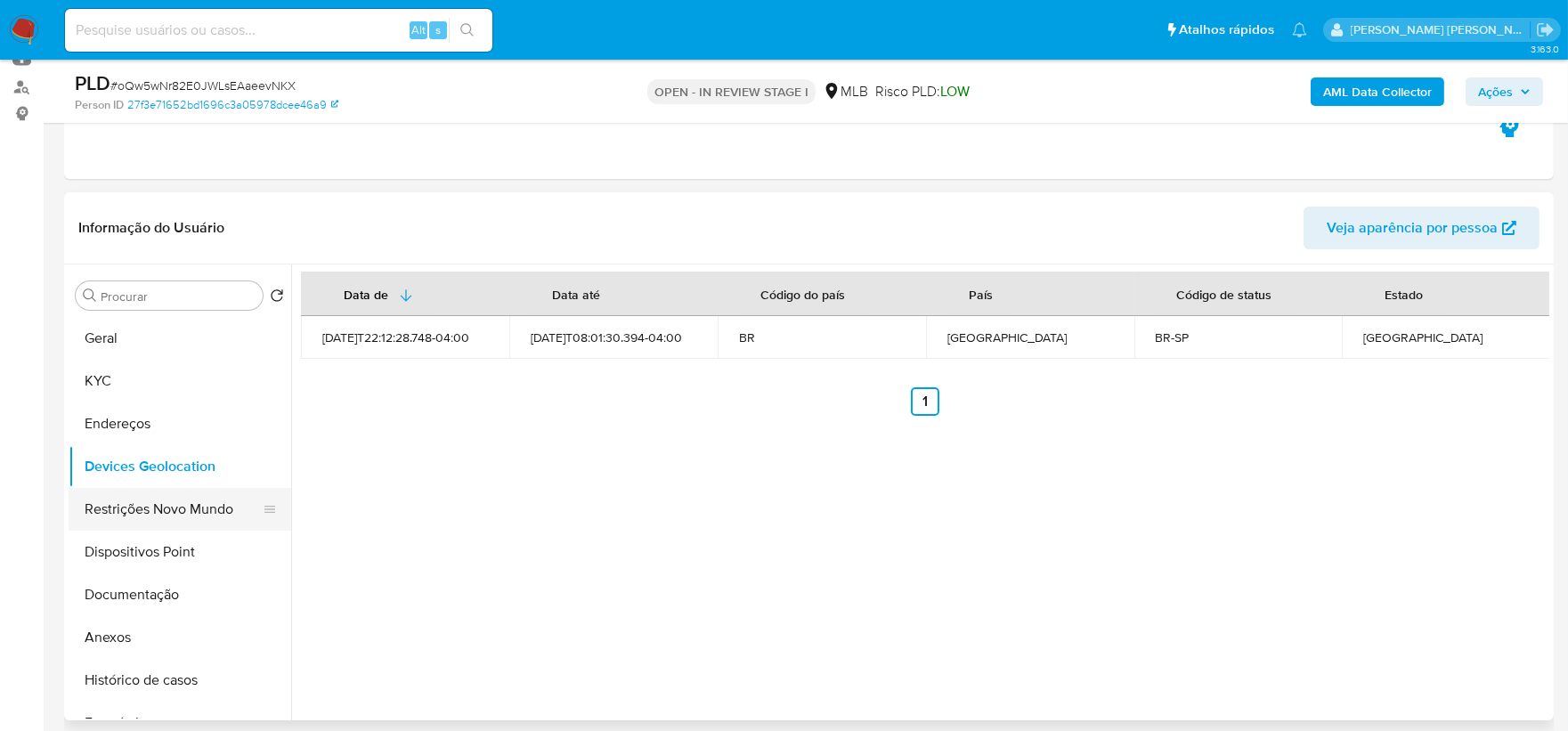
drag, startPoint x: 164, startPoint y: 507, endPoint x: 193, endPoint y: 512, distance: 29.4
click at [164, 507] on button "Restrições Novo Mundo" at bounding box center [172, 508] width 208 height 43
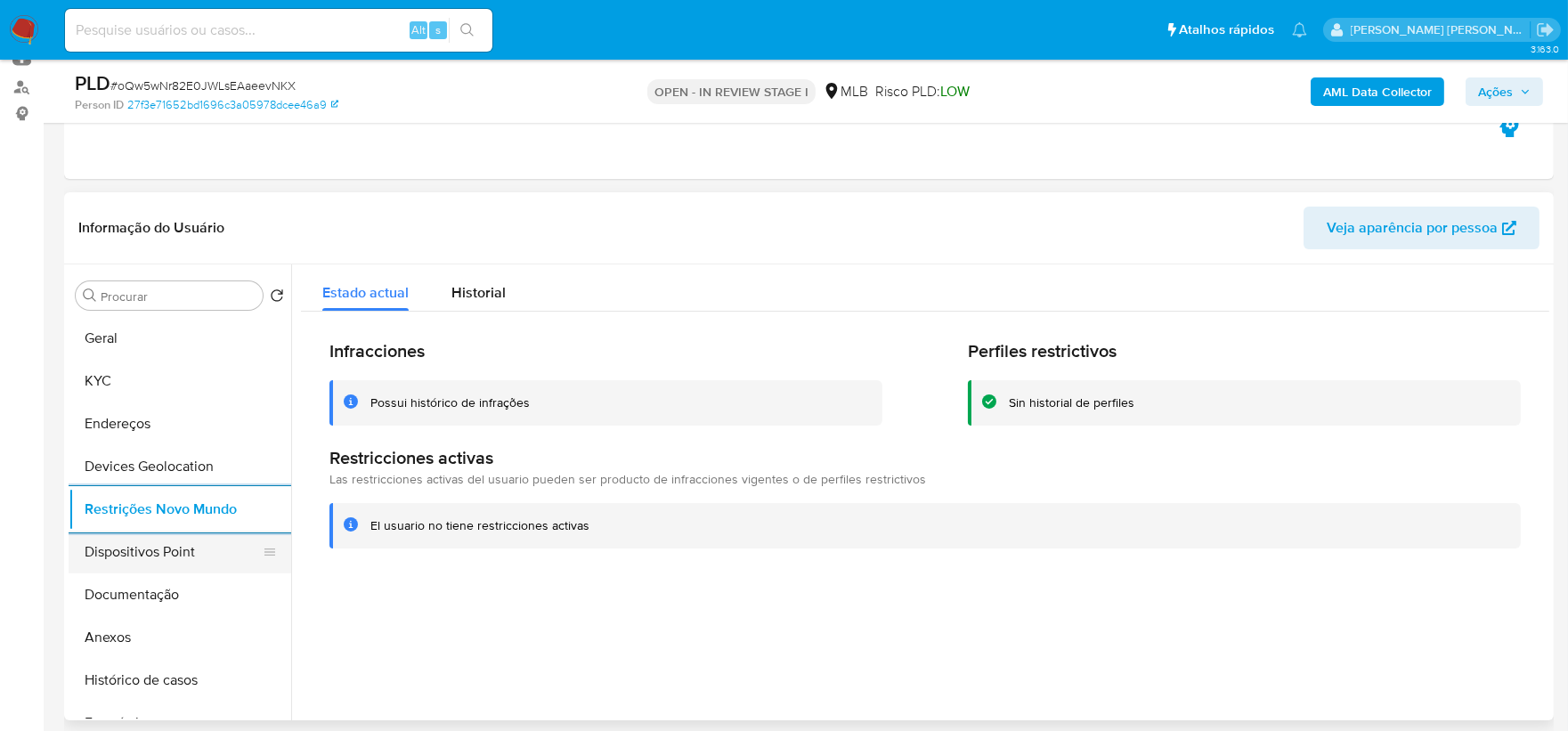
click at [158, 552] on button "Dispositivos Point" at bounding box center [172, 551] width 208 height 43
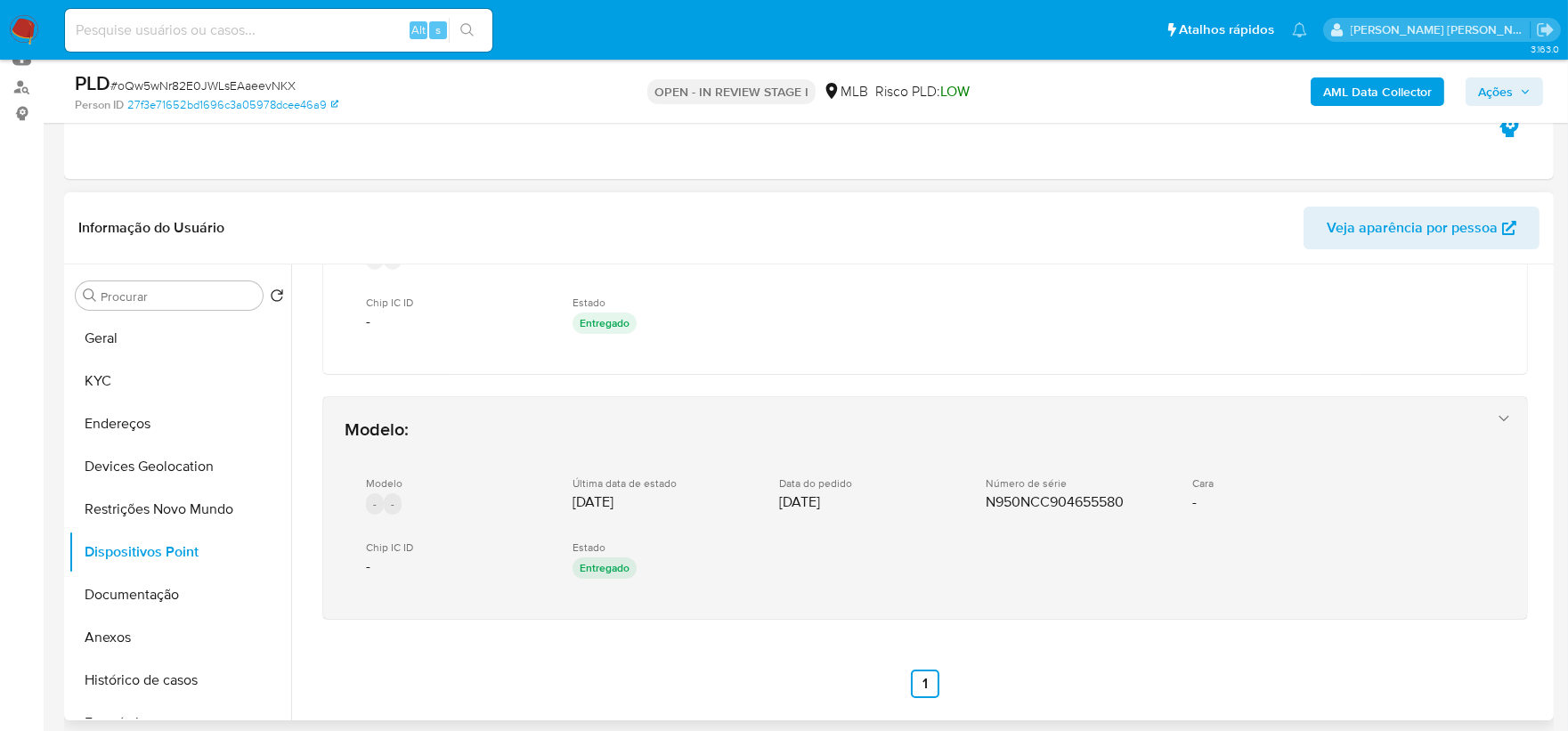
scroll to position [139, 0]
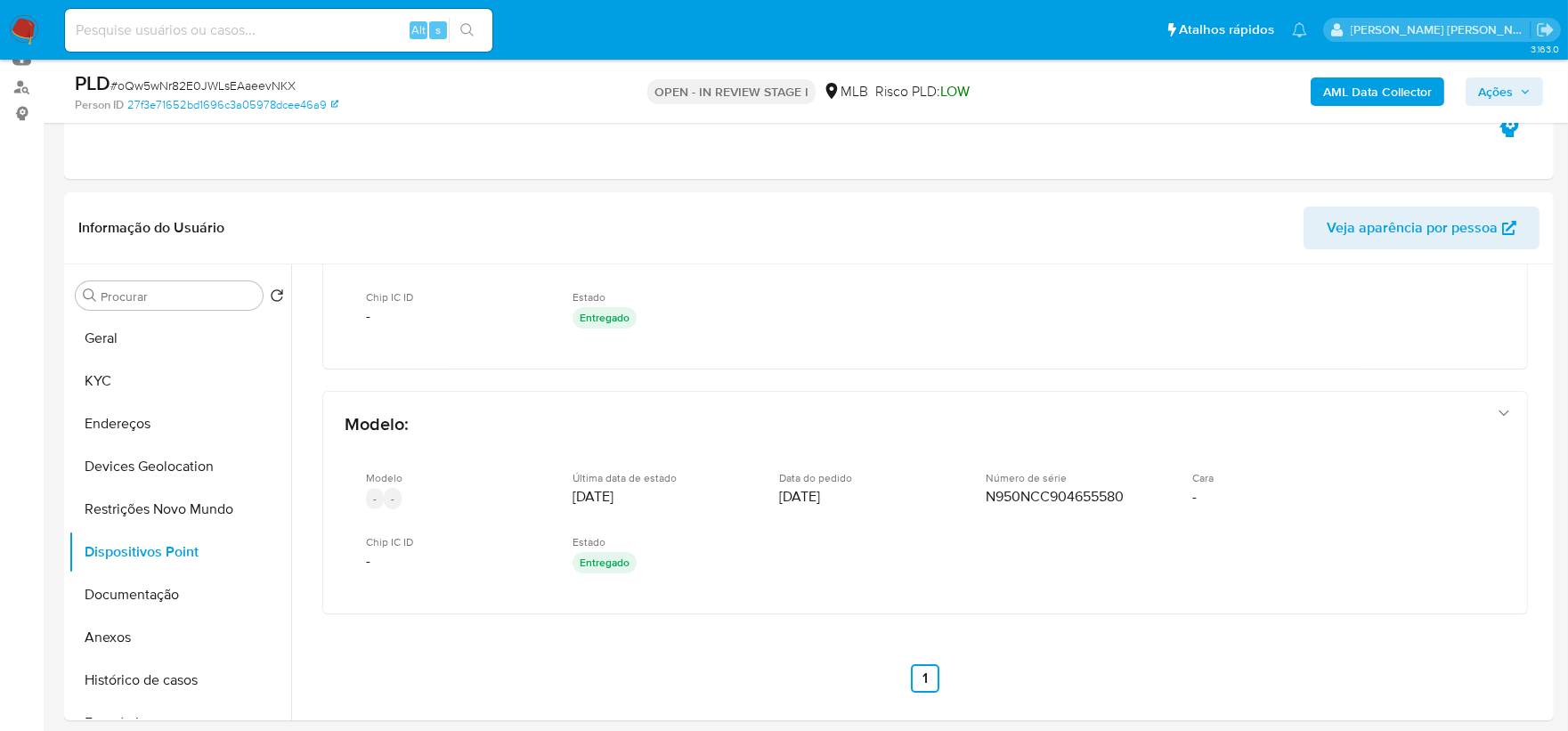
click at [1250, 93] on b "AML Data Collector" at bounding box center [1377, 91] width 108 height 29
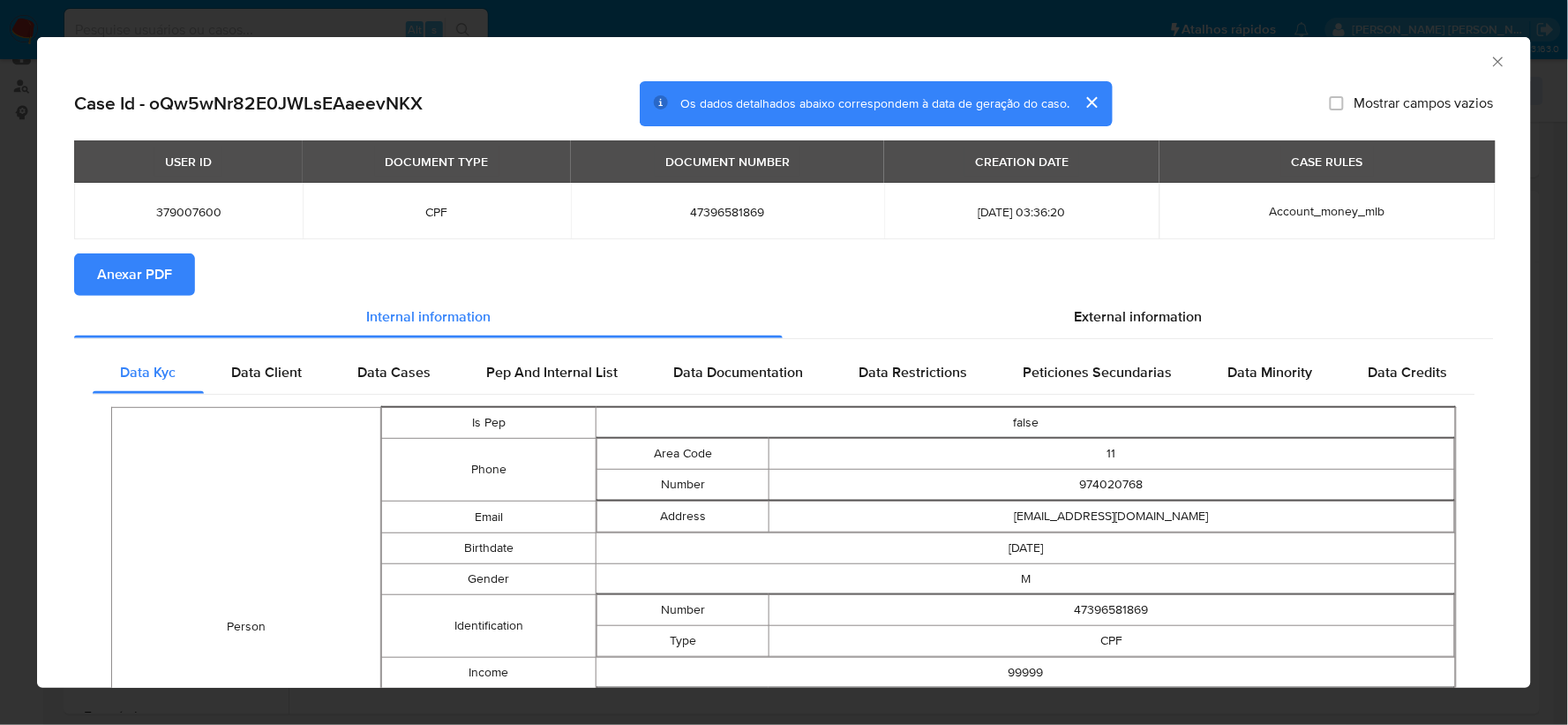
click at [138, 278] on span "Anexar PDF" at bounding box center [134, 274] width 75 height 38
click at [1239, 66] on icon "Fechar a janela" at bounding box center [1498, 62] width 18 height 18
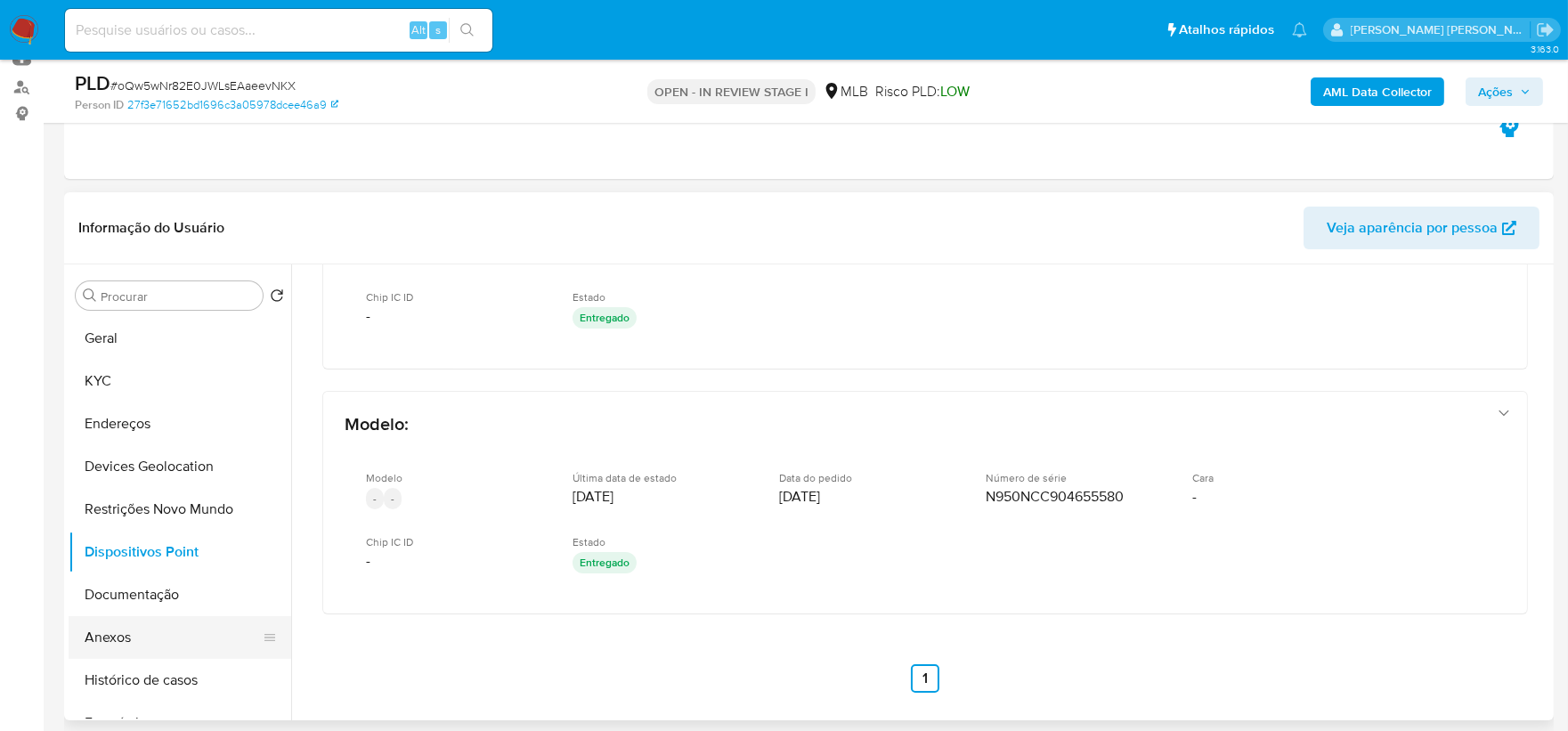
click at [185, 552] on button "Anexos" at bounding box center [172, 637] width 208 height 43
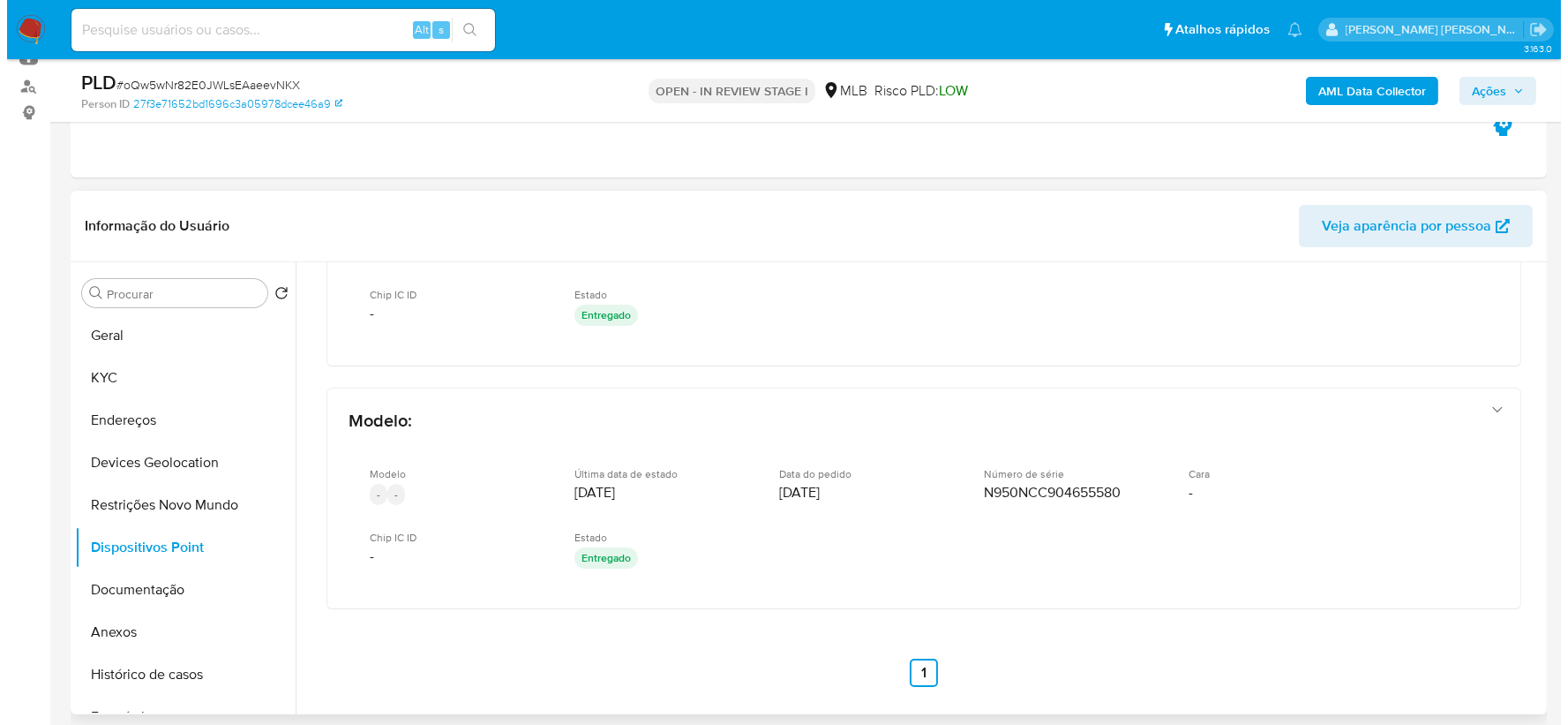
scroll to position [0, 0]
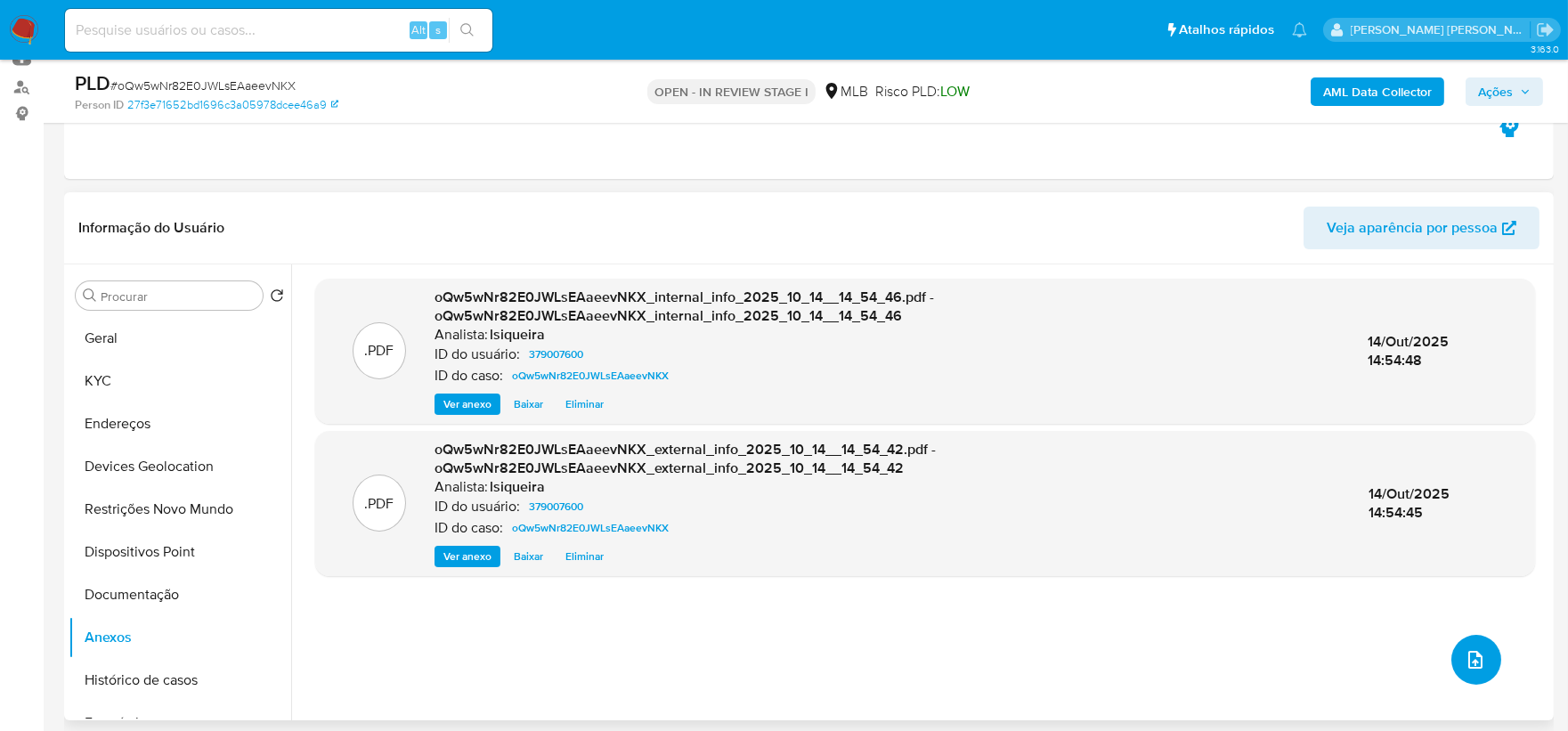
click at [1250, 552] on icon "upload-file" at bounding box center [1474, 658] width 21 height 21
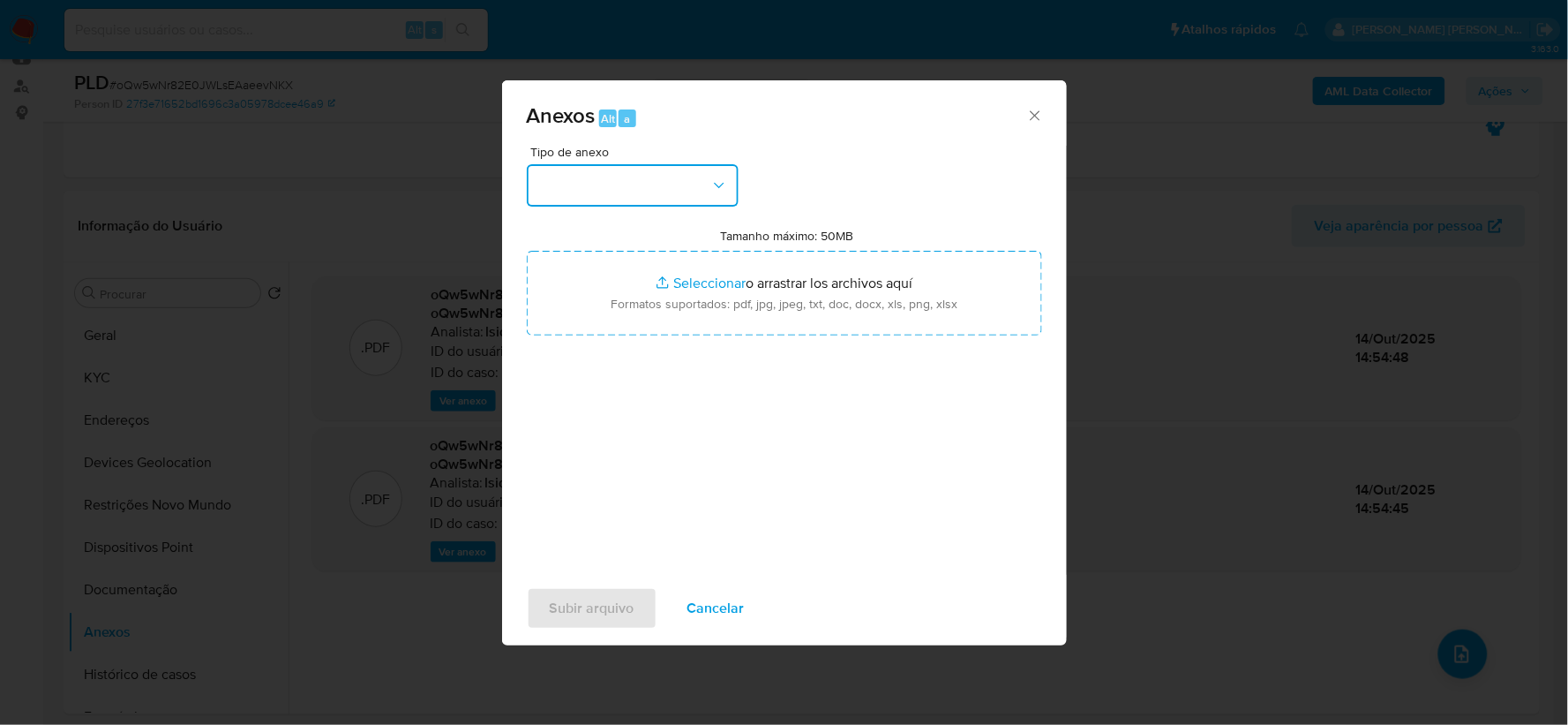
click at [685, 191] on button "button" at bounding box center [632, 184] width 212 height 42
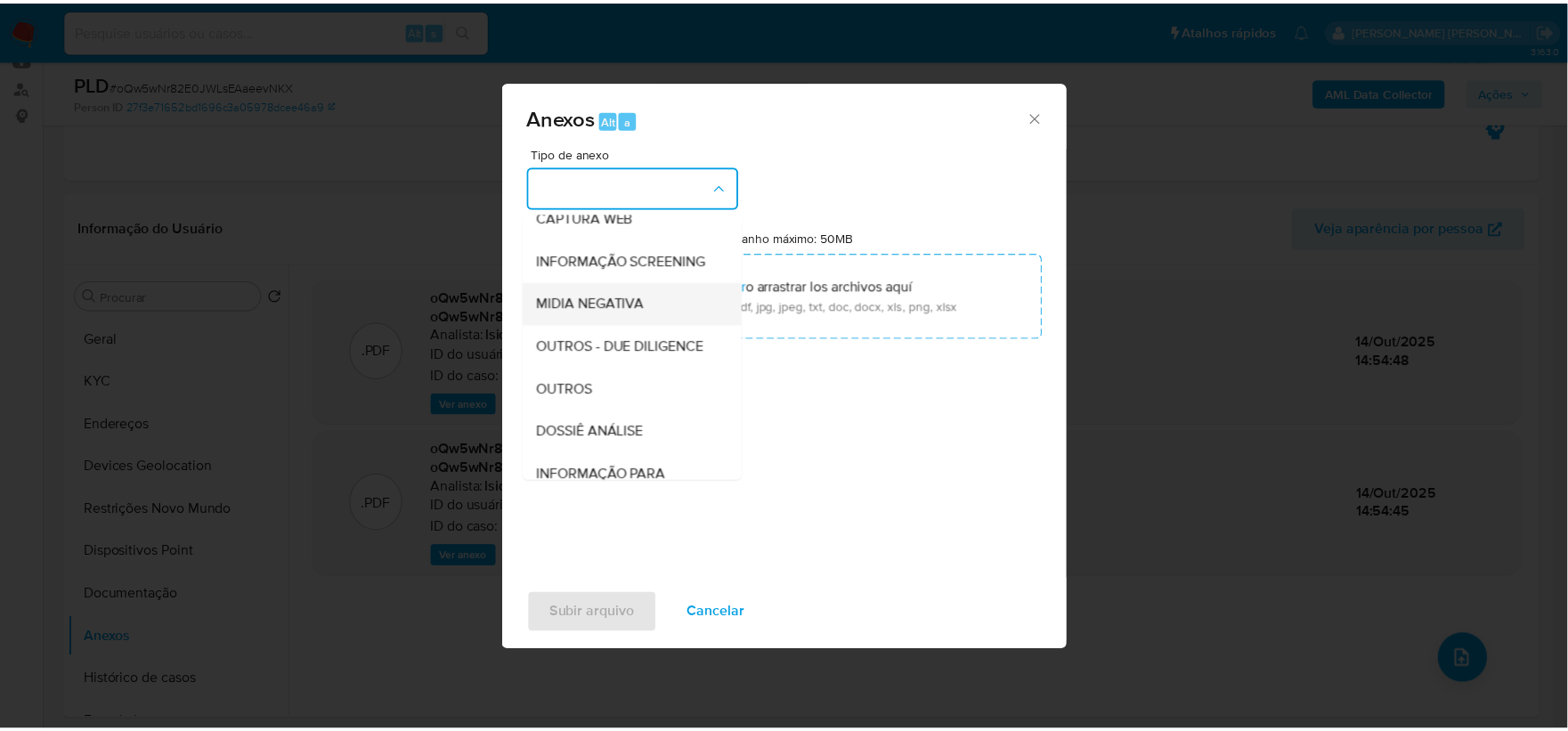
scroll to position [198, 0]
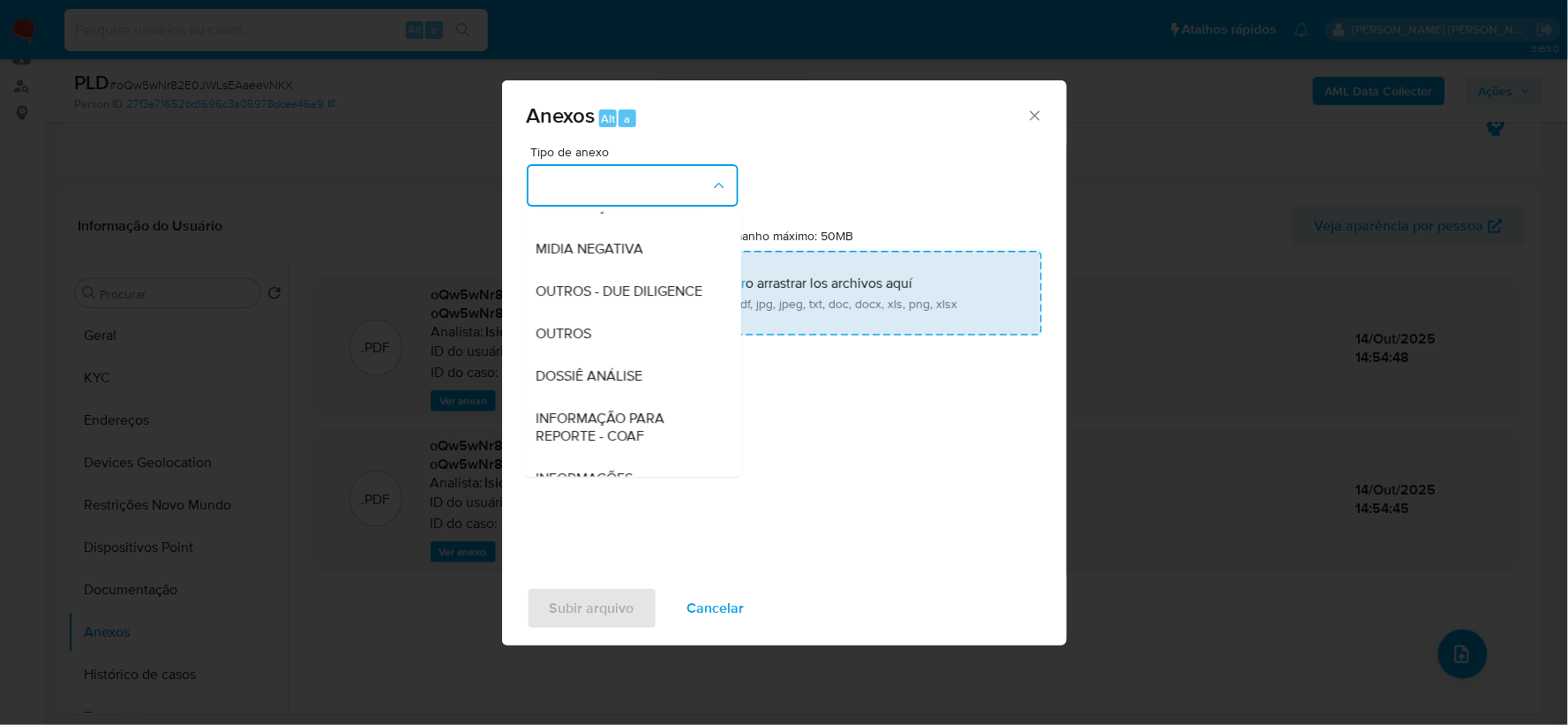
drag, startPoint x: 615, startPoint y: 365, endPoint x: 698, endPoint y: 322, distance: 93.5
click at [615, 355] on div "OUTROS" at bounding box center [626, 333] width 180 height 42
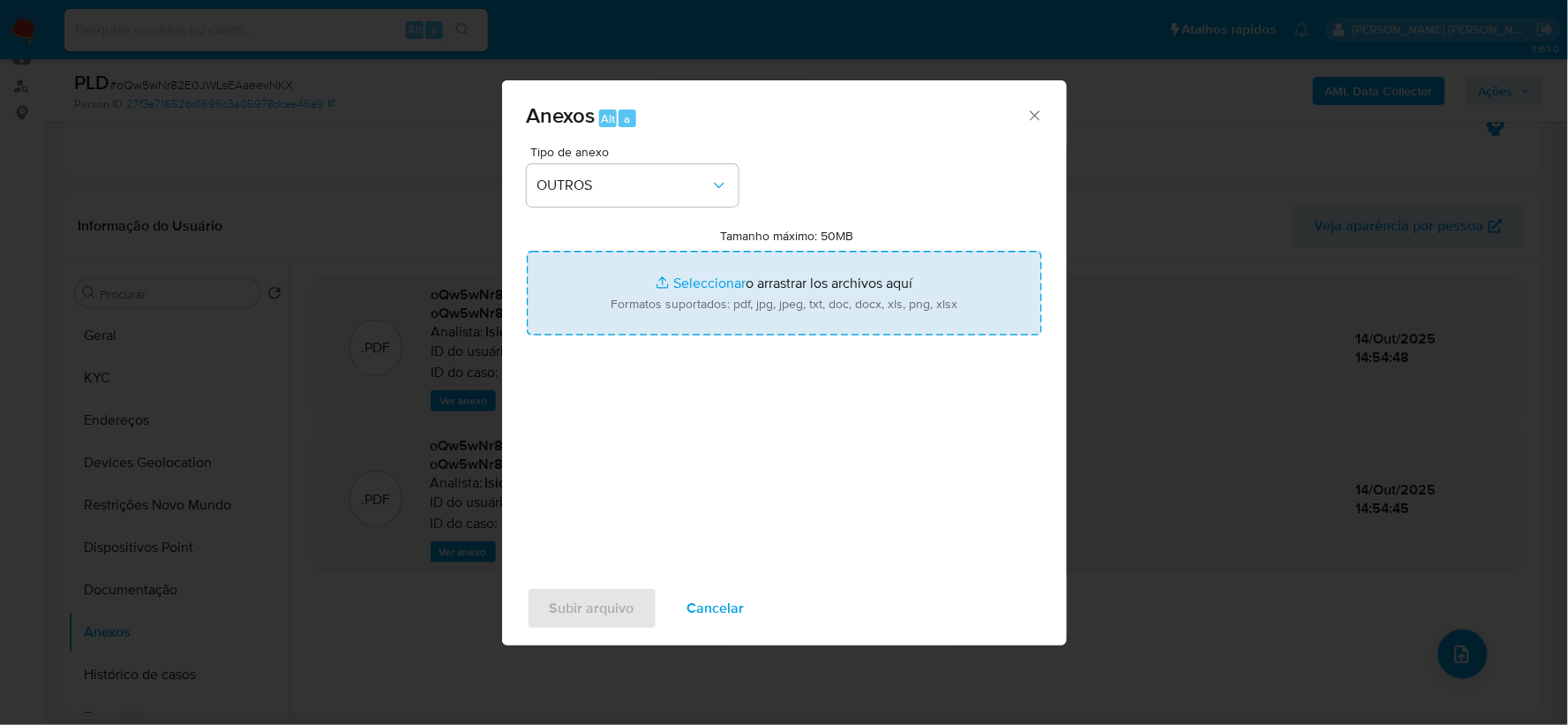
click at [728, 306] on input "Tamanho máximo: 50MB Seleccionar archivos" at bounding box center [784, 293] width 516 height 85
type input "C:\fakepath\Mulan 379007600_2025_10_14_12_54_03.xlsx"
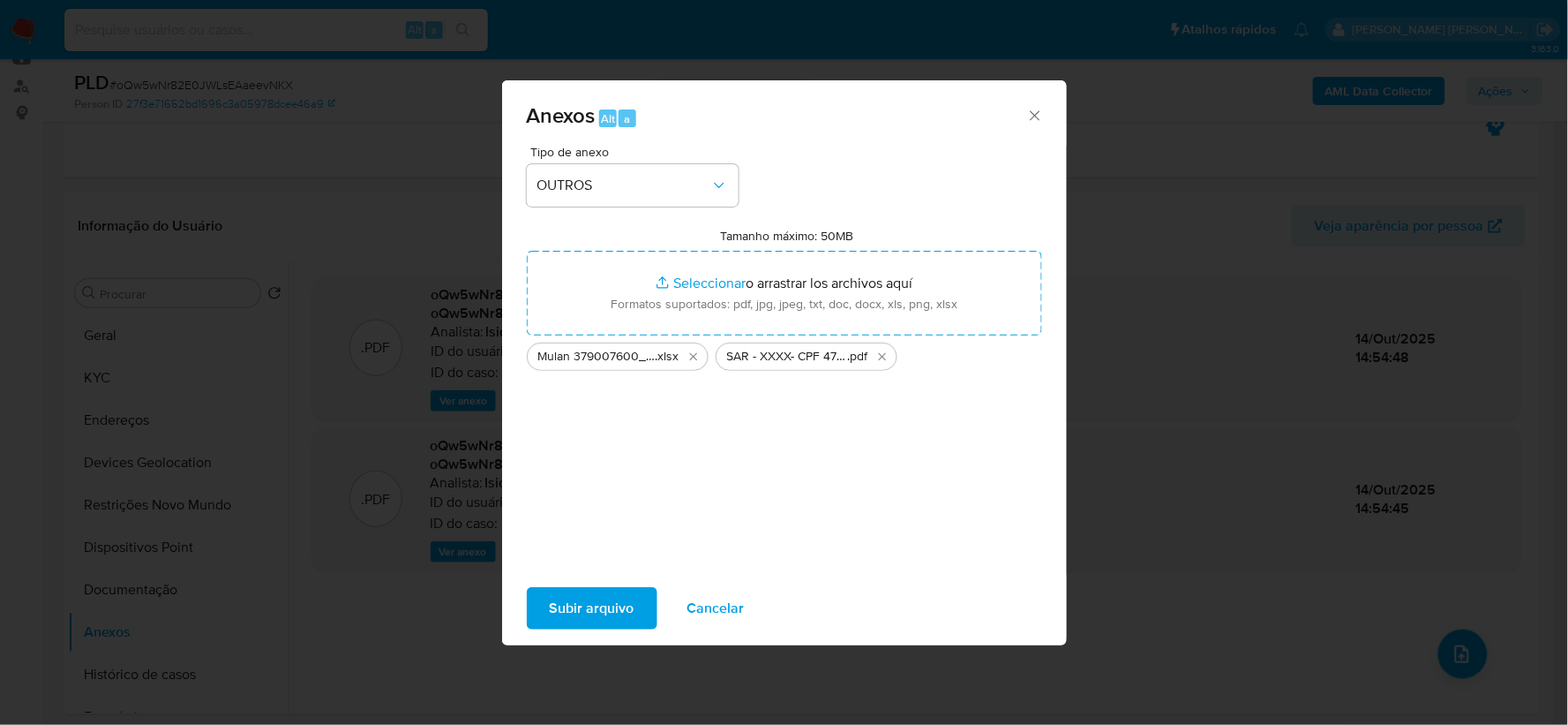
drag, startPoint x: 728, startPoint y: 306, endPoint x: 614, endPoint y: 616, distance: 330.3
click at [614, 547] on span "Subir arquivo" at bounding box center [592, 608] width 85 height 38
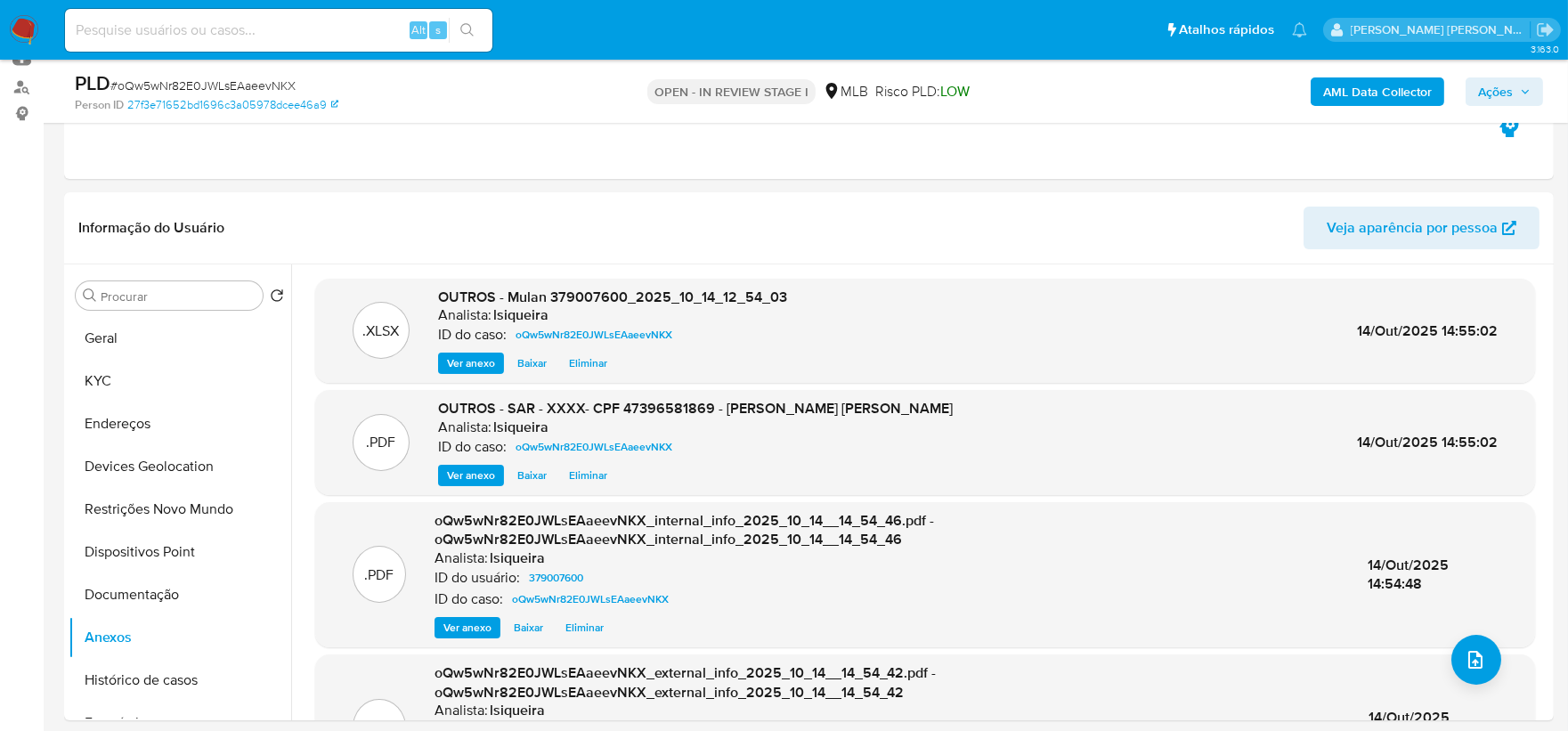
click at [1250, 95] on span "Ações" at bounding box center [1494, 91] width 35 height 29
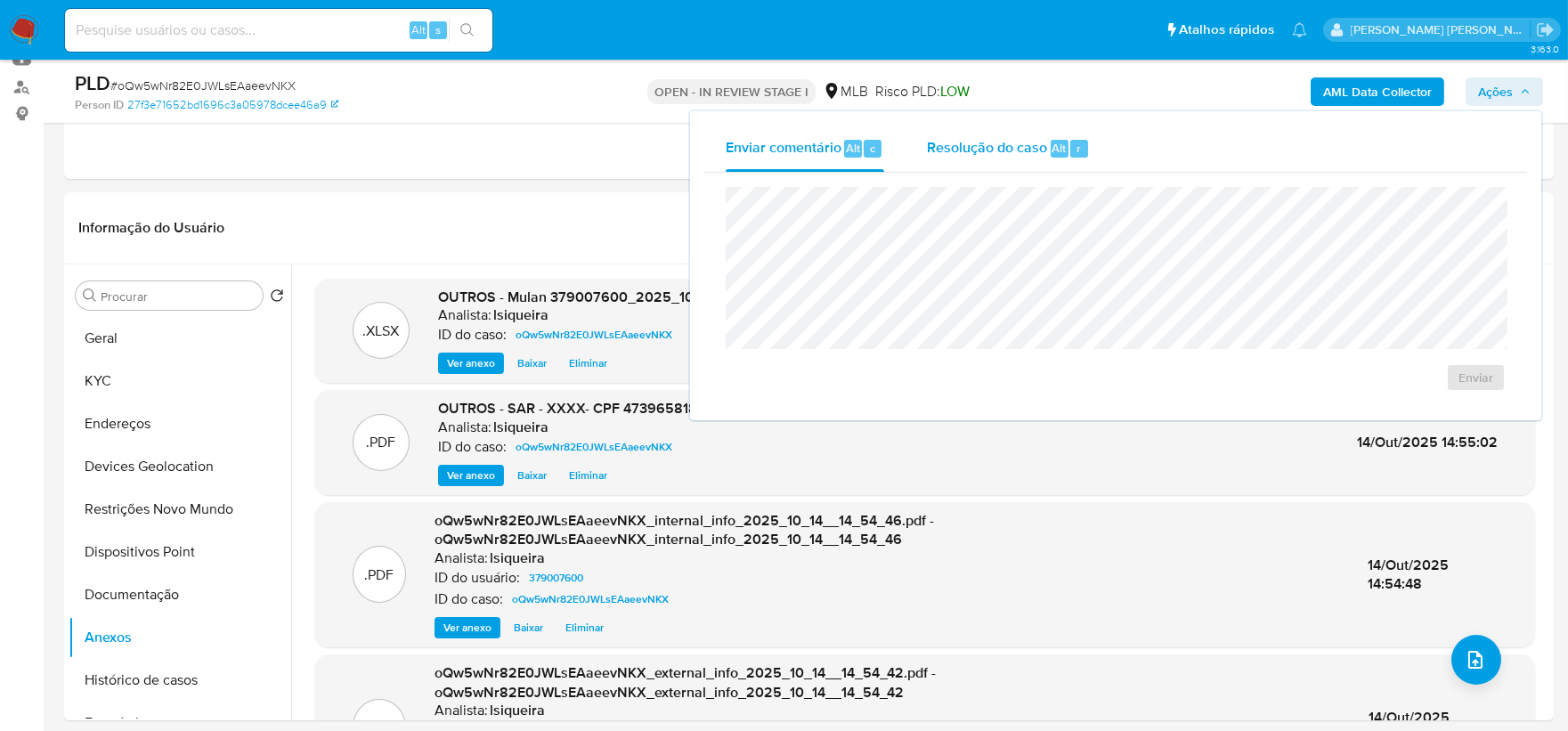
click at [1013, 153] on span "Resolução do caso" at bounding box center [986, 147] width 120 height 21
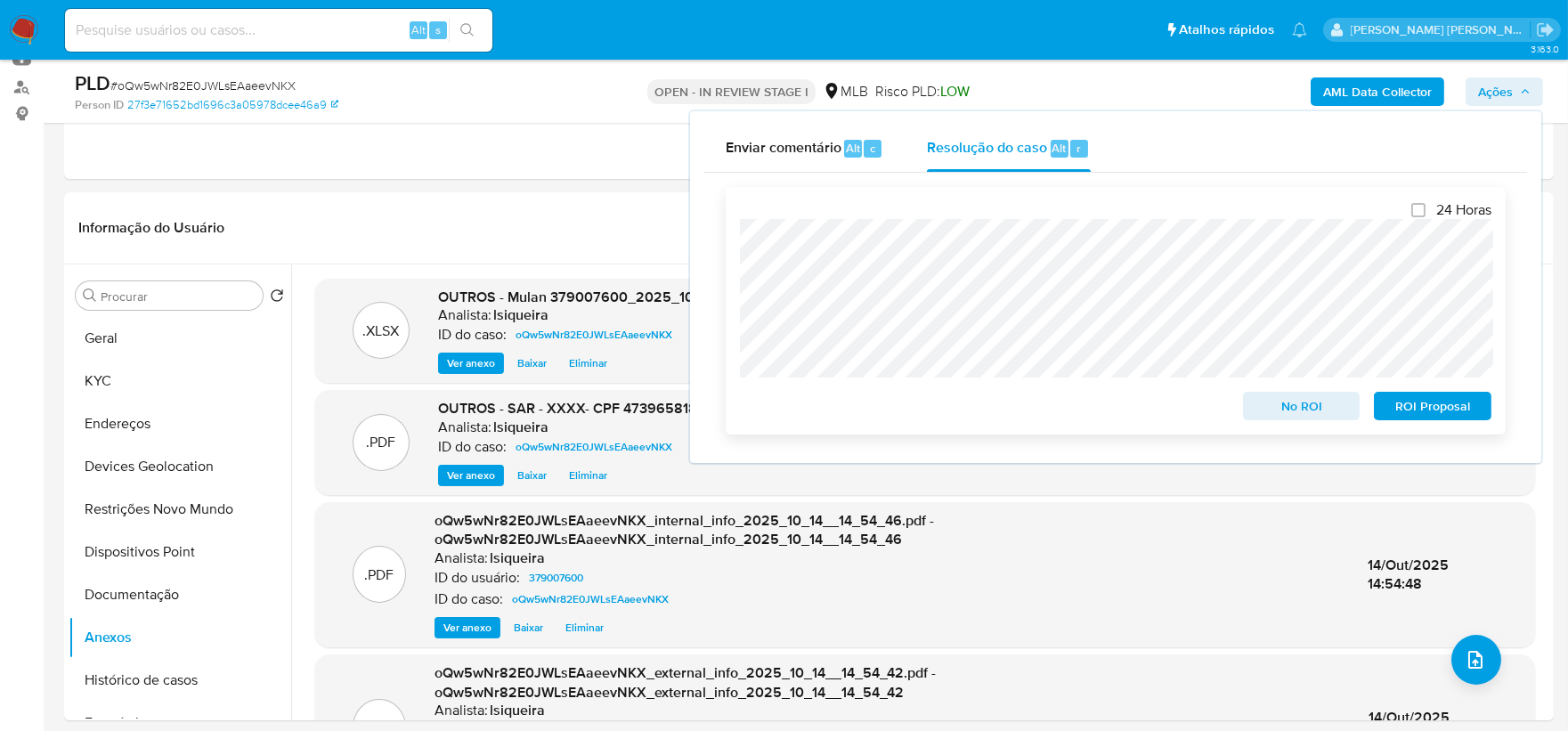
click at [1250, 414] on span "ROI Proposal" at bounding box center [1432, 405] width 93 height 25
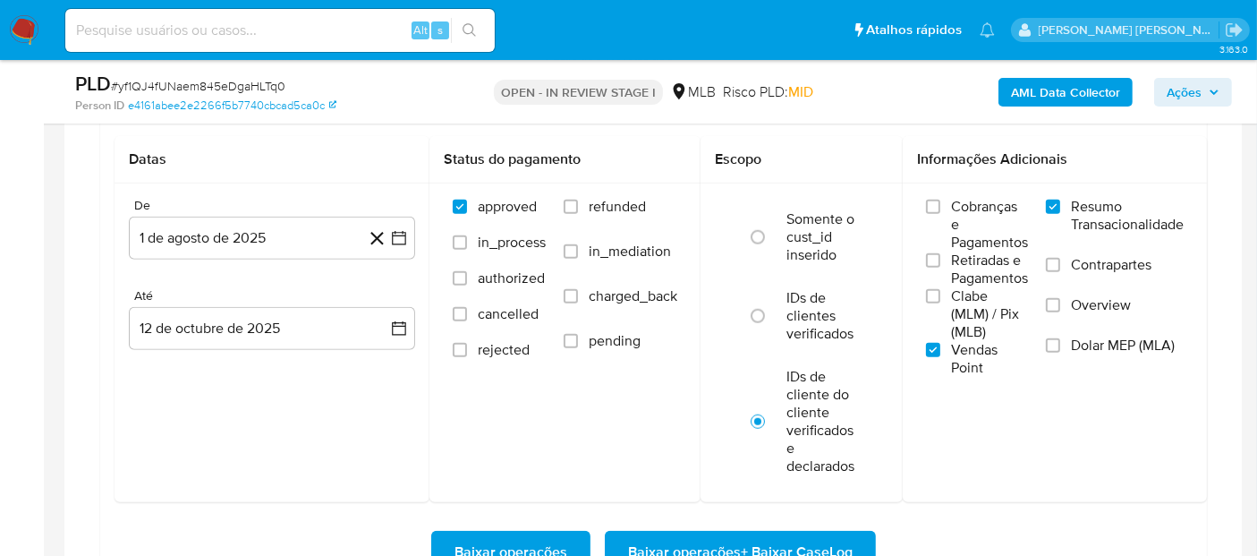
scroll to position [695, 0]
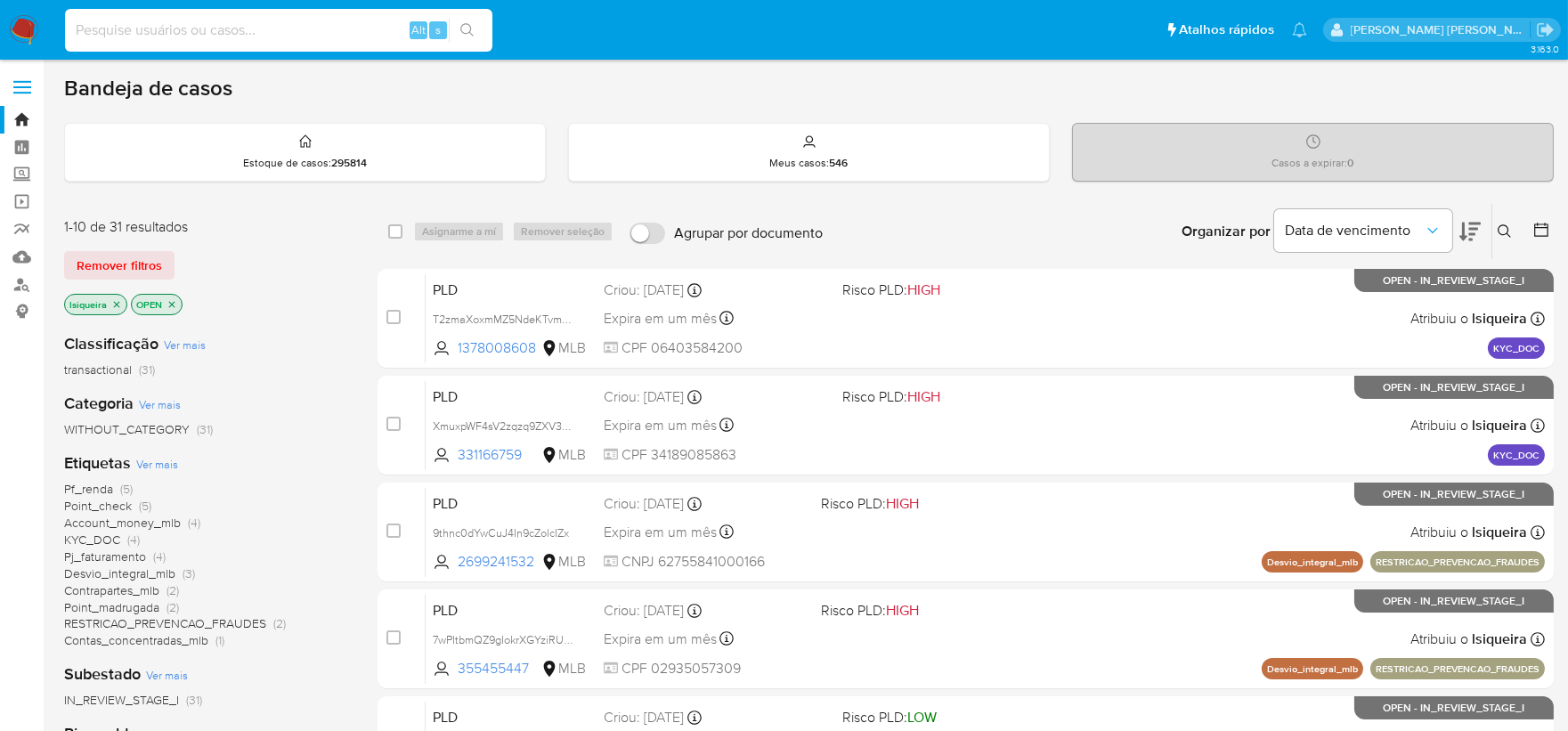
click at [275, 29] on input at bounding box center [278, 30] width 427 height 23
paste input "2495063824"
type input "2495063824"
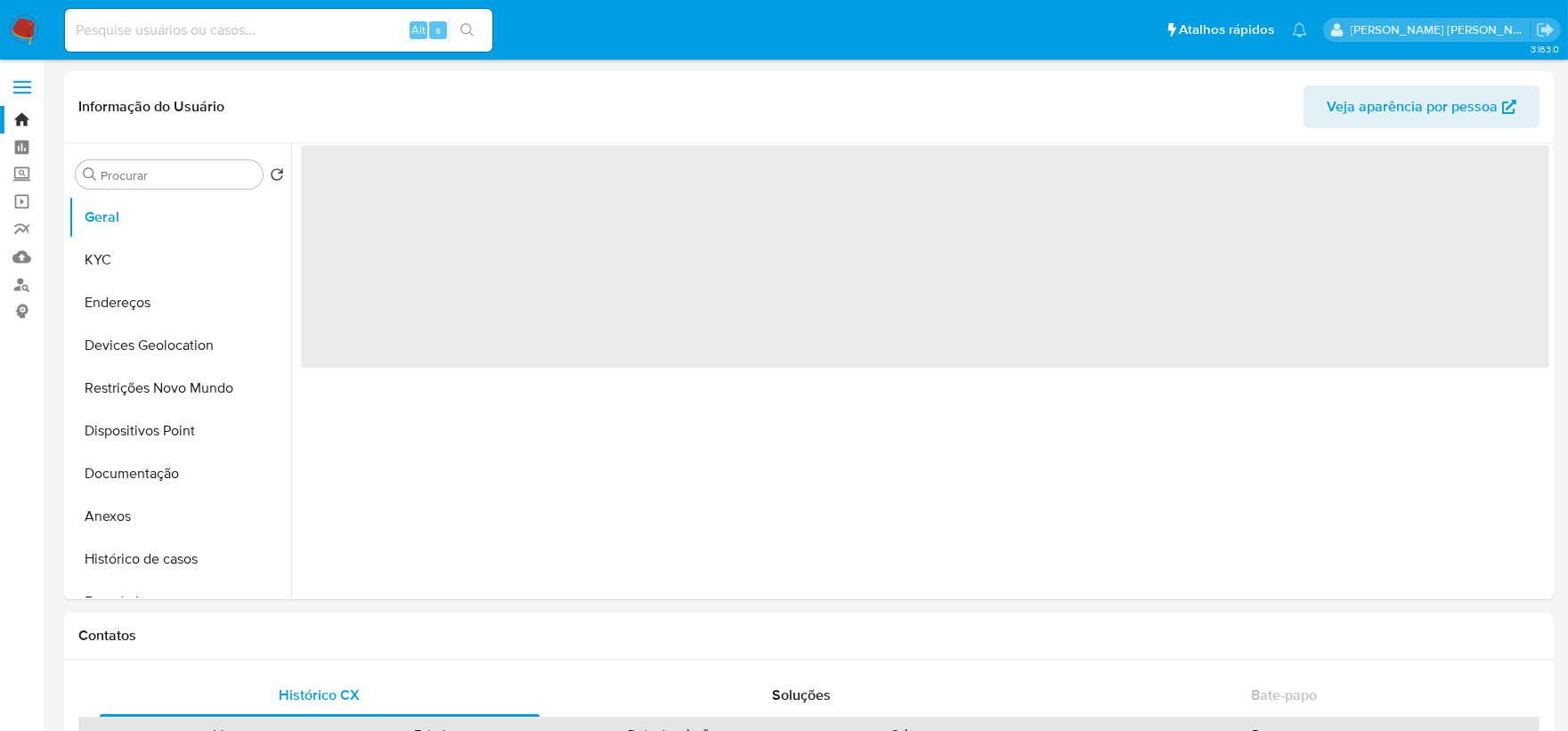
select select "10"
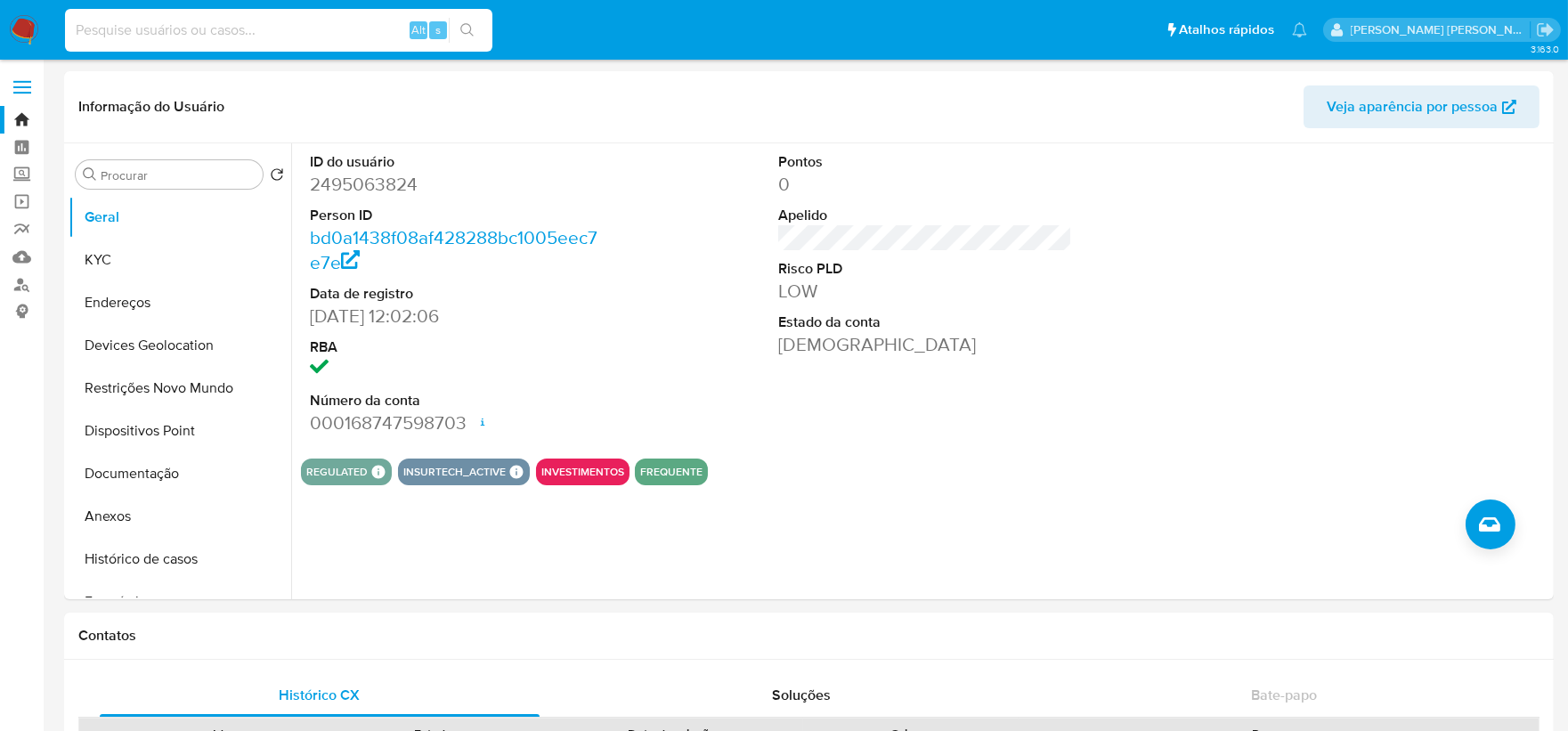
click at [341, 32] on input at bounding box center [278, 30] width 427 height 23
paste input "1696034310"
type input "1696034310"
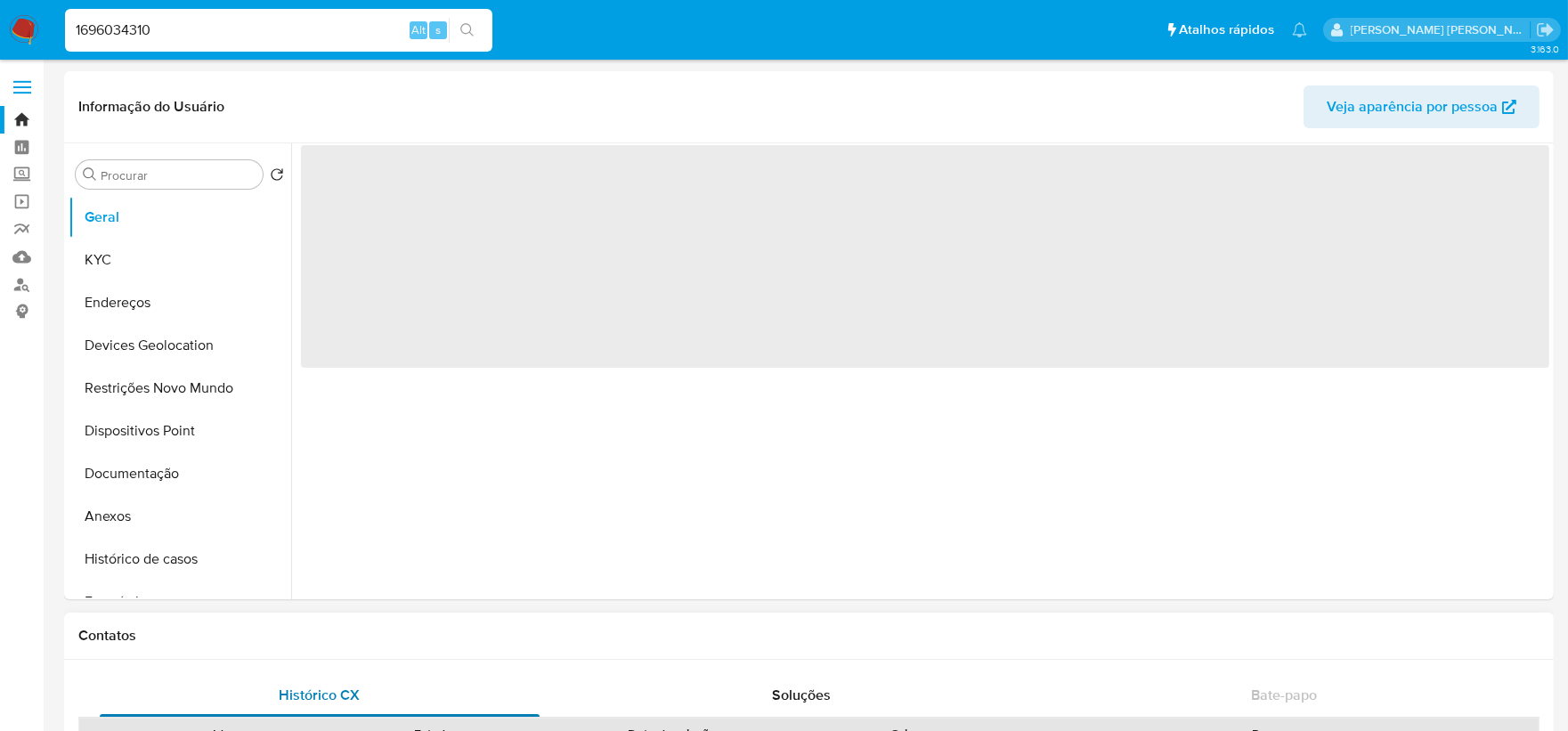
select select "10"
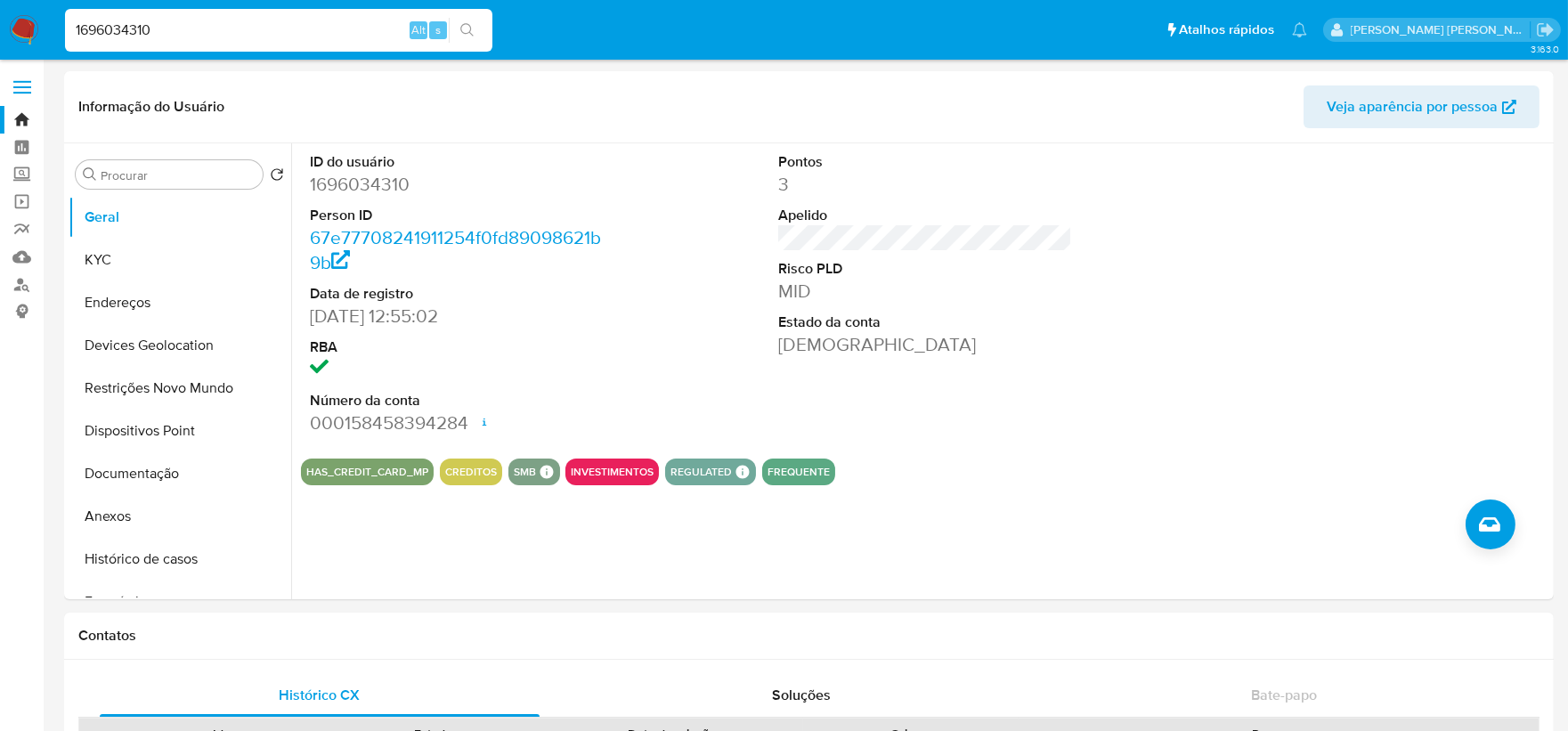
click at [224, 30] on input "1696034310" at bounding box center [278, 30] width 427 height 23
paste input "1546938"
type input "1154693810"
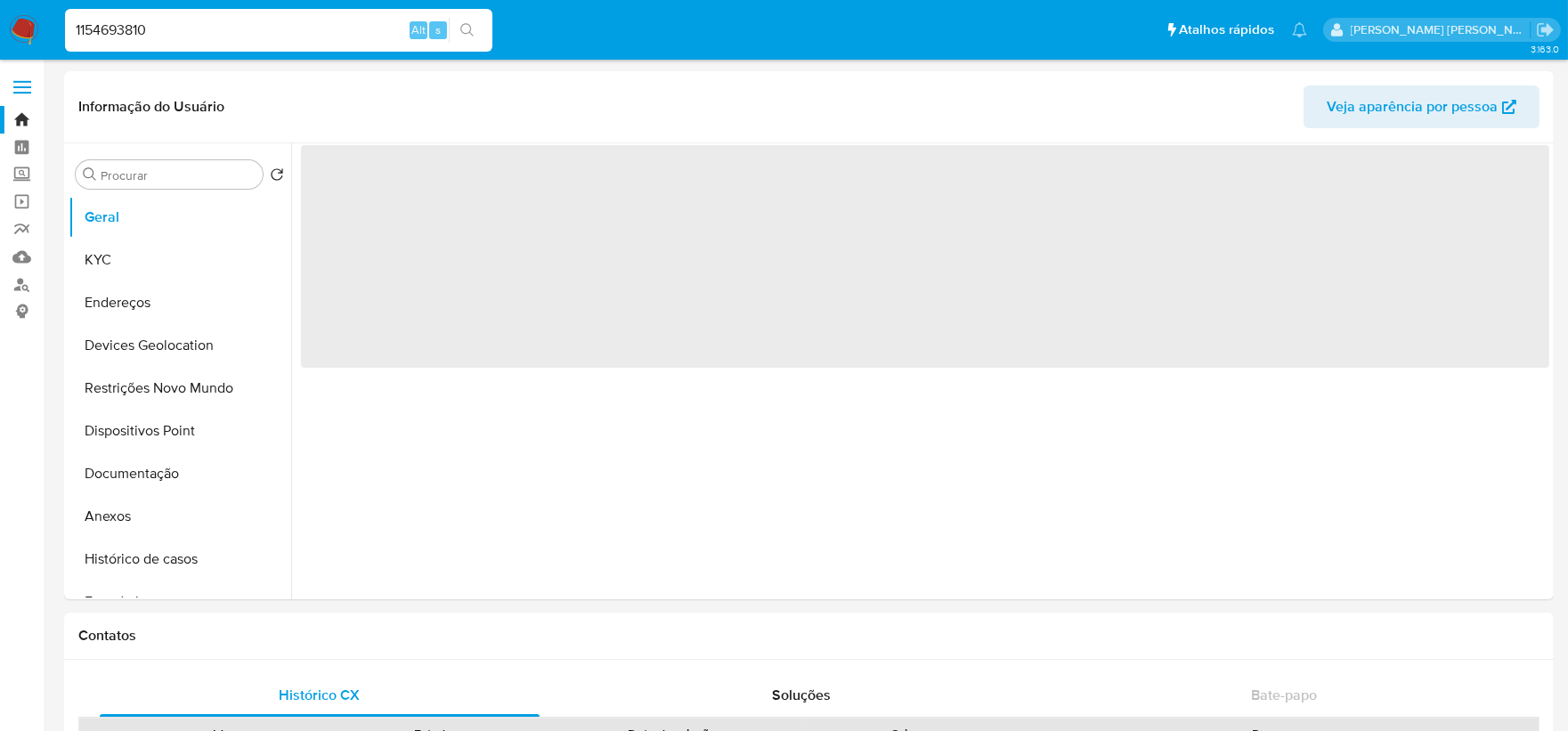
select select "10"
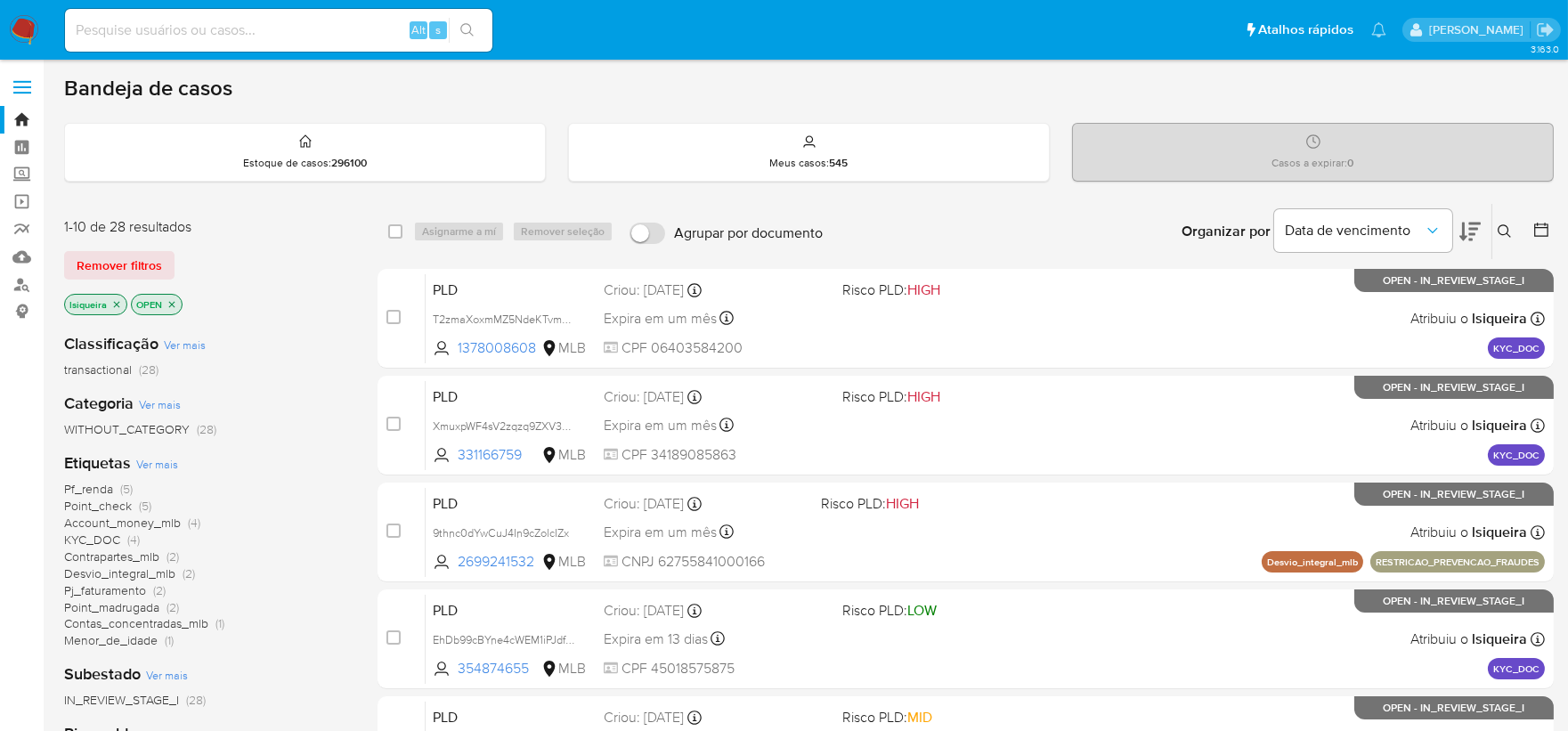
click at [14, 36] on img at bounding box center [24, 30] width 30 height 30
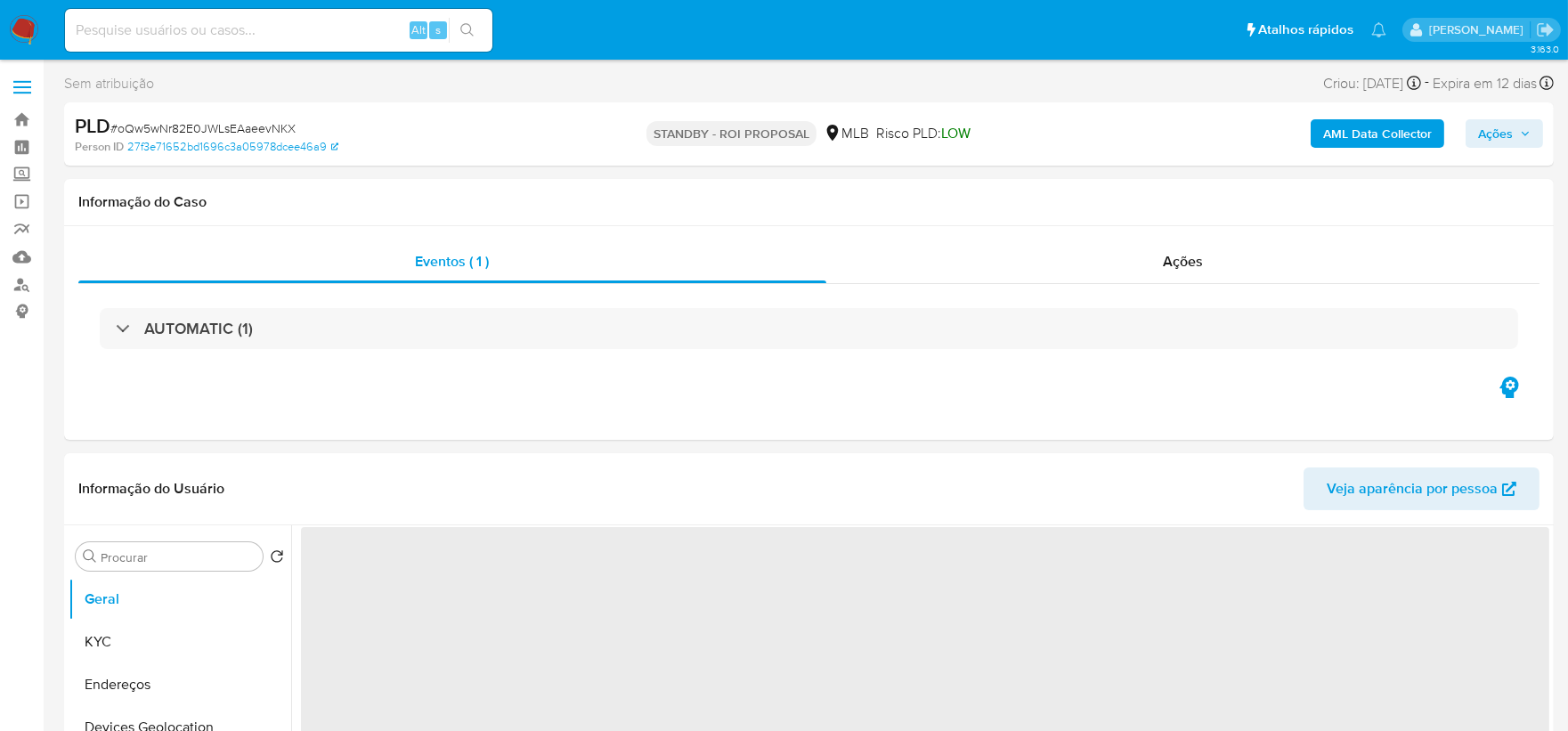
select select "10"
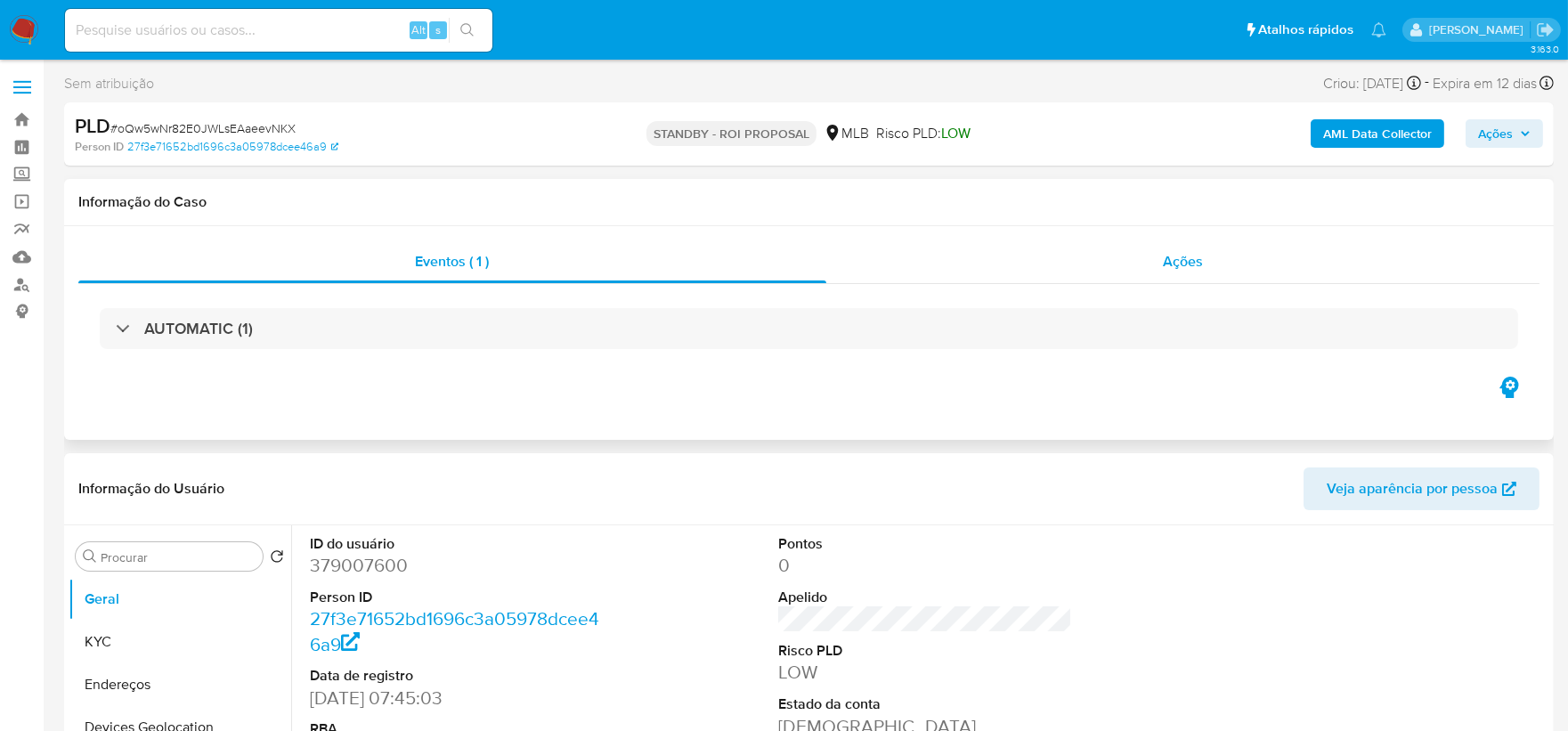
click at [1173, 272] on div "Ações" at bounding box center [1183, 262] width 714 height 43
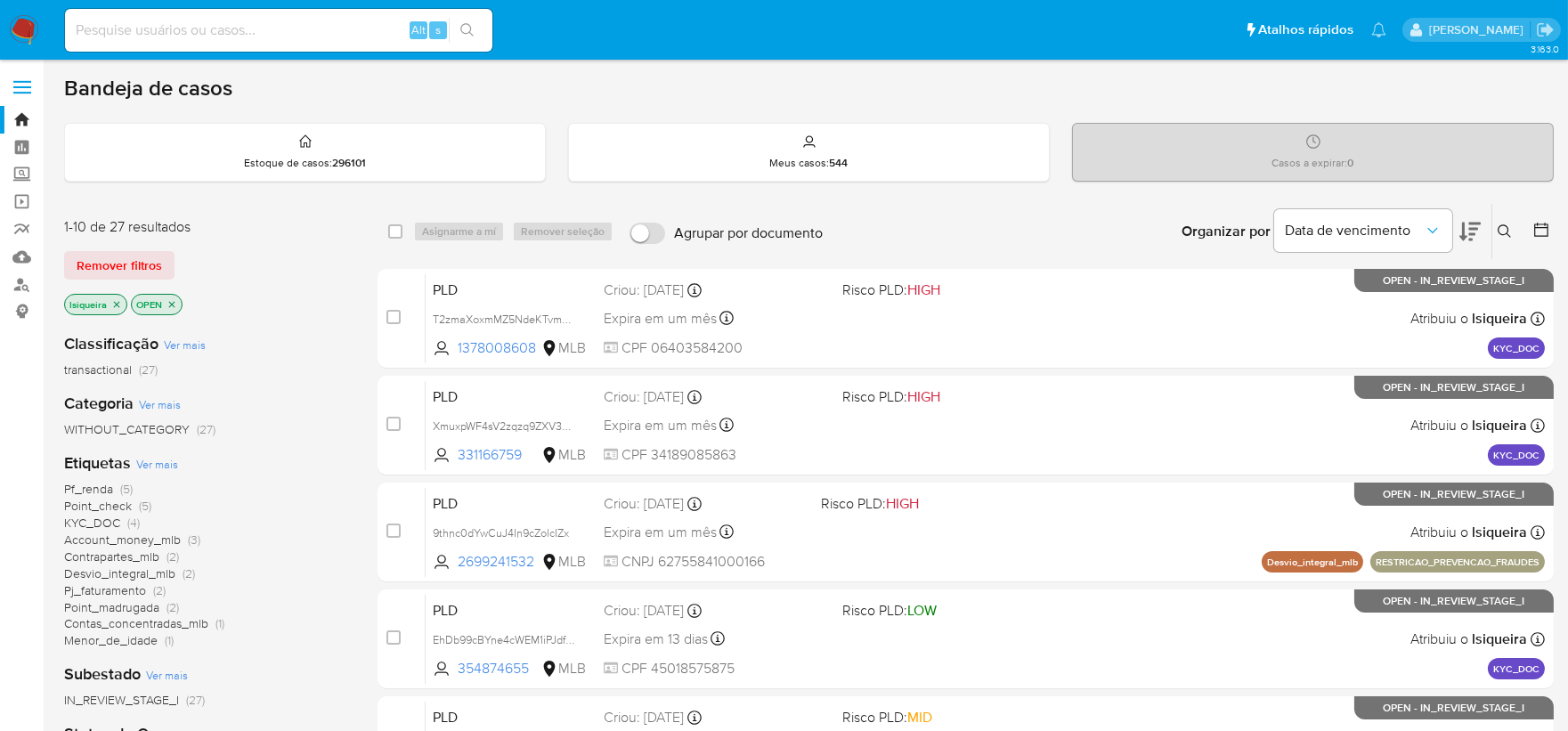
click at [1467, 226] on icon at bounding box center [1469, 231] width 21 height 21
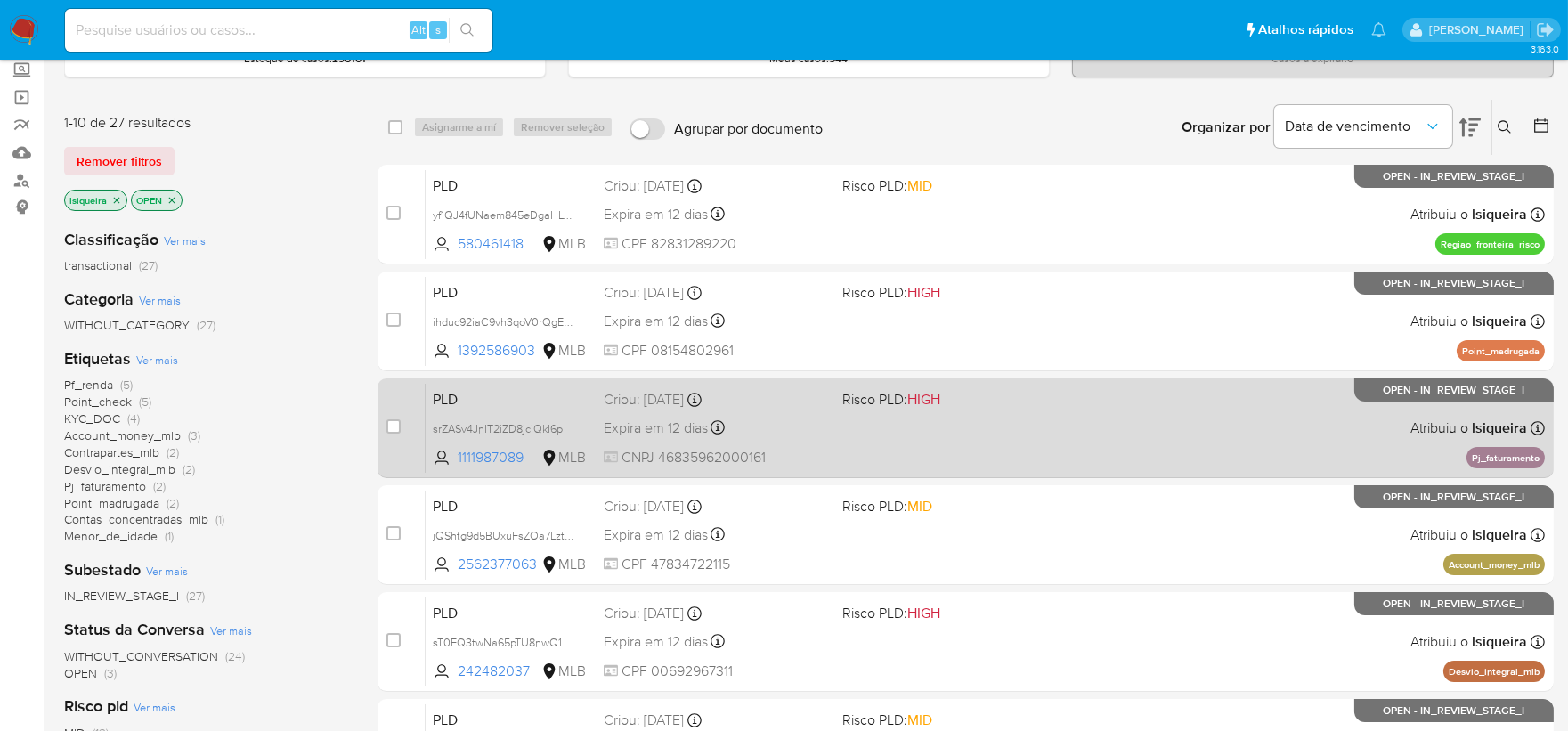
scroll to position [198, 0]
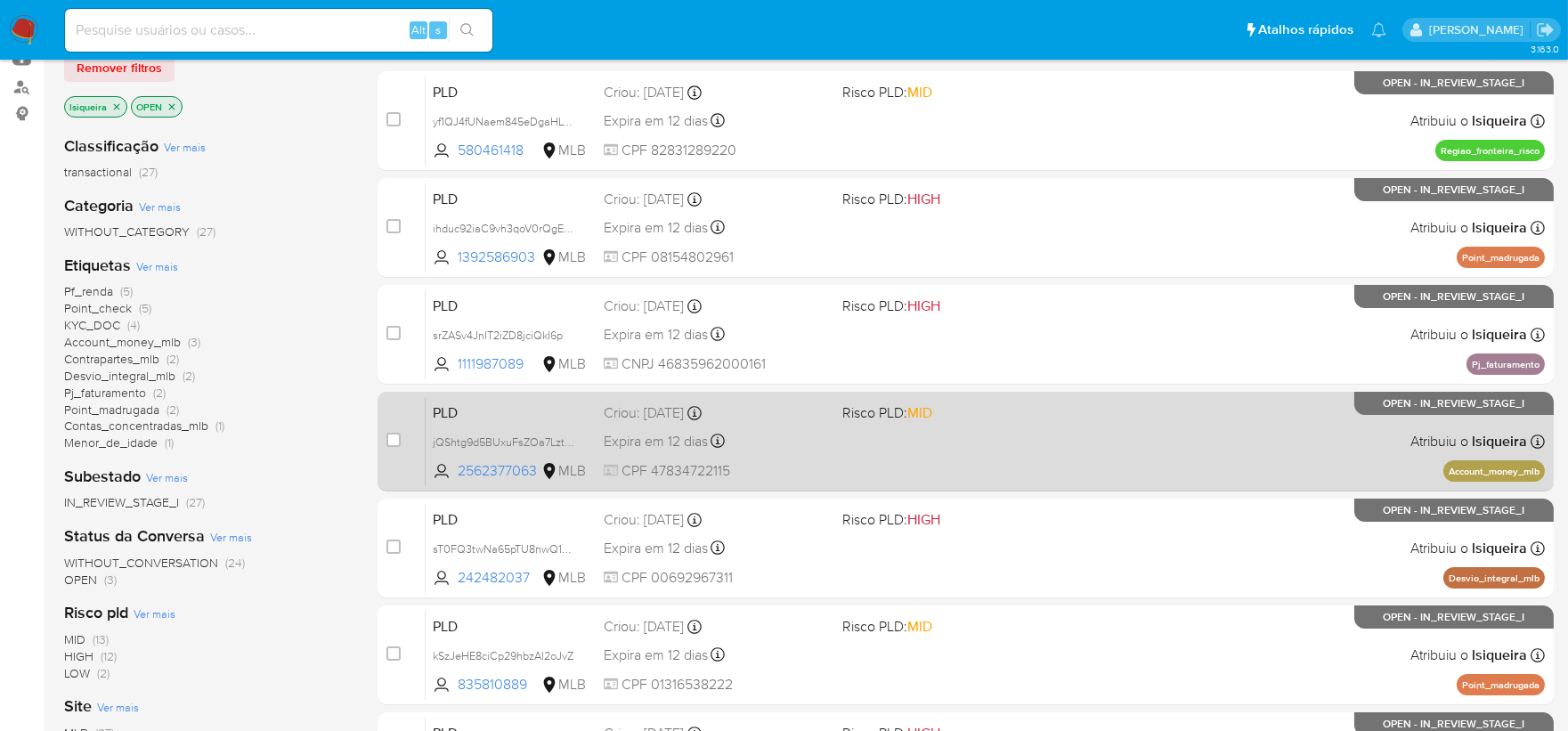
click at [1220, 460] on div "PLD jQShtg9d5BUxuFsZOa7Lzty2 2562377063 MLB Risco PLD: MID Criou: [DATE] Criou:…" at bounding box center [985, 441] width 1119 height 90
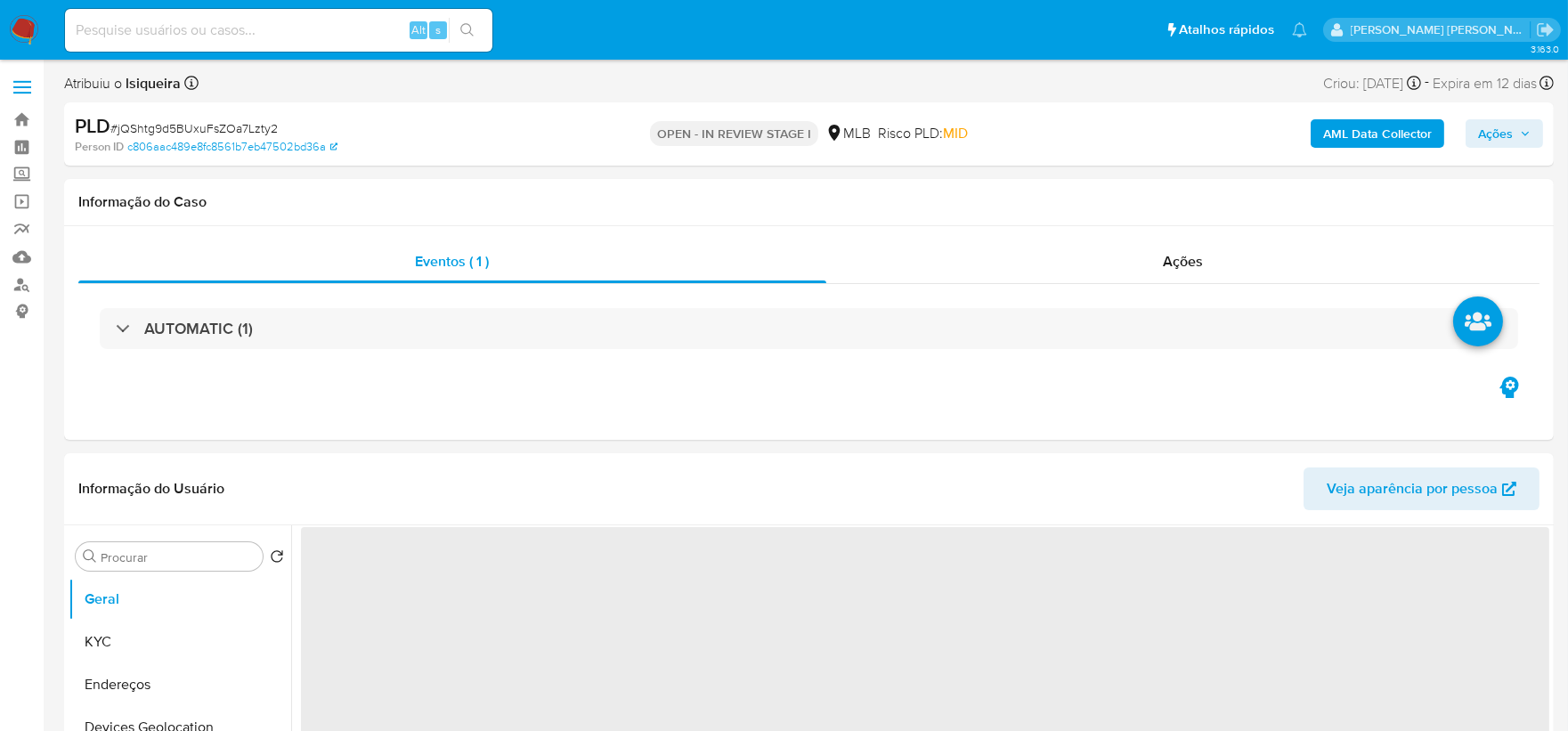
select select "10"
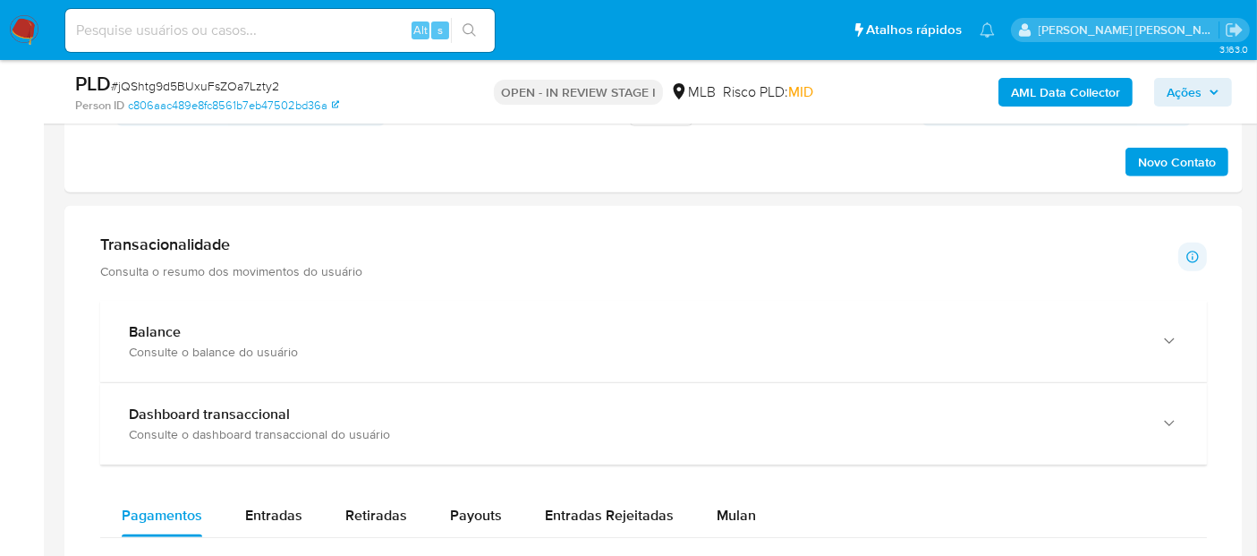
scroll to position [1193, 0]
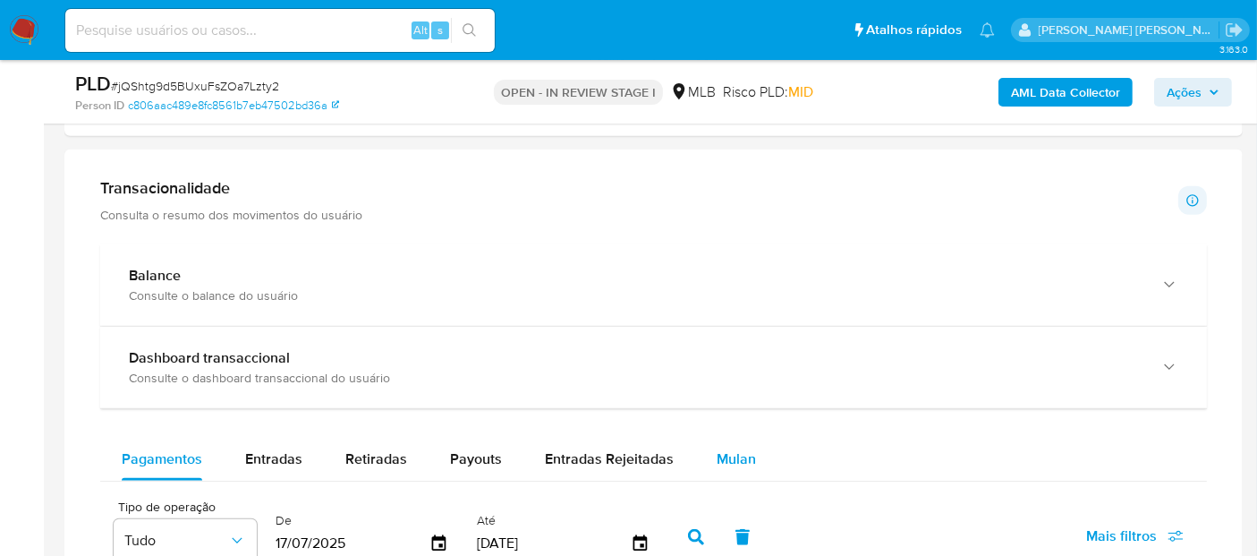
click at [741, 454] on span "Mulan" at bounding box center [736, 458] width 39 height 21
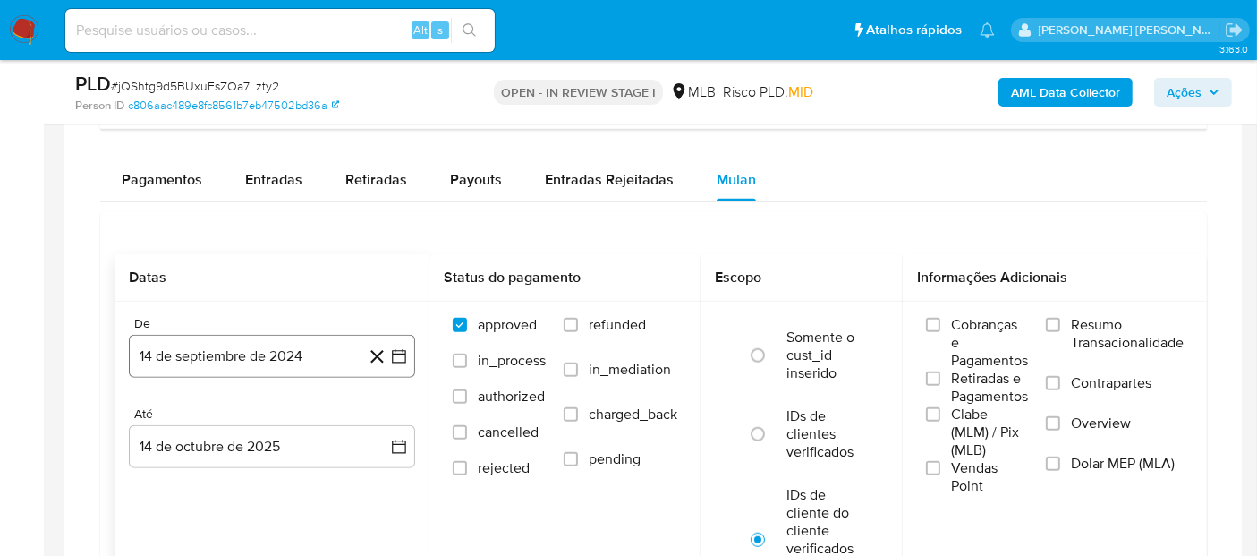
scroll to position [1491, 0]
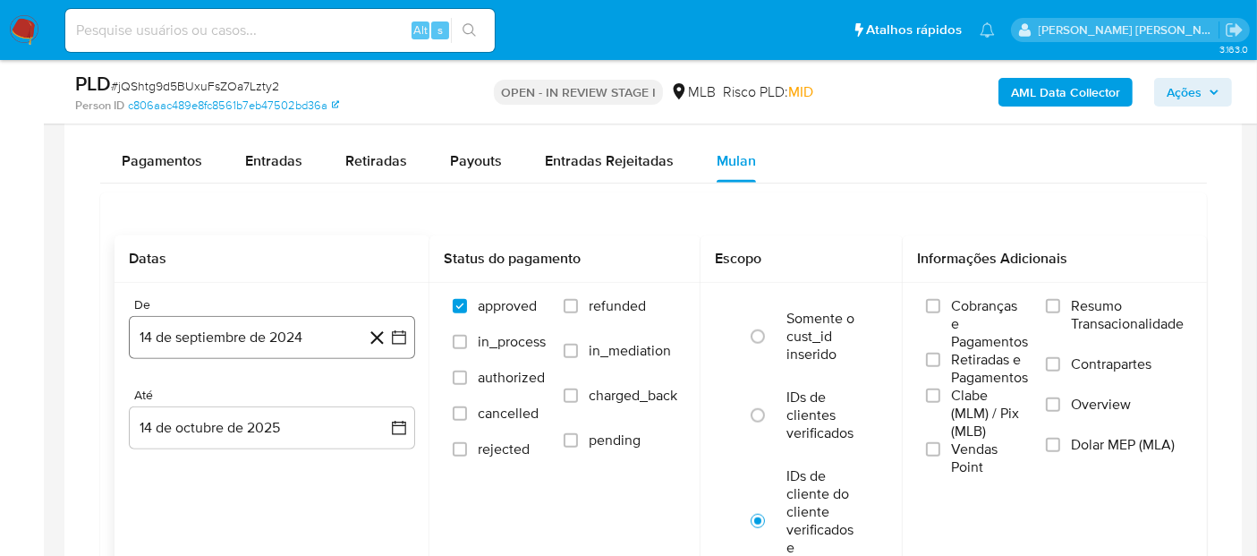
click at [256, 338] on button "14 de septiembre de 2024" at bounding box center [272, 337] width 286 height 43
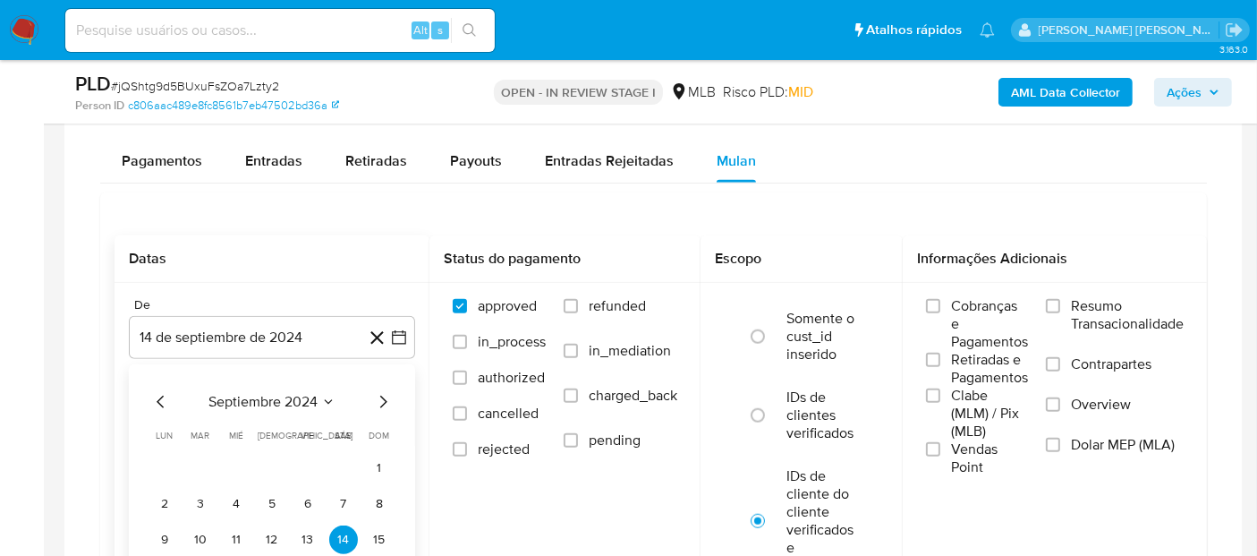
click at [284, 399] on span "septiembre 2024" at bounding box center [262, 402] width 109 height 18
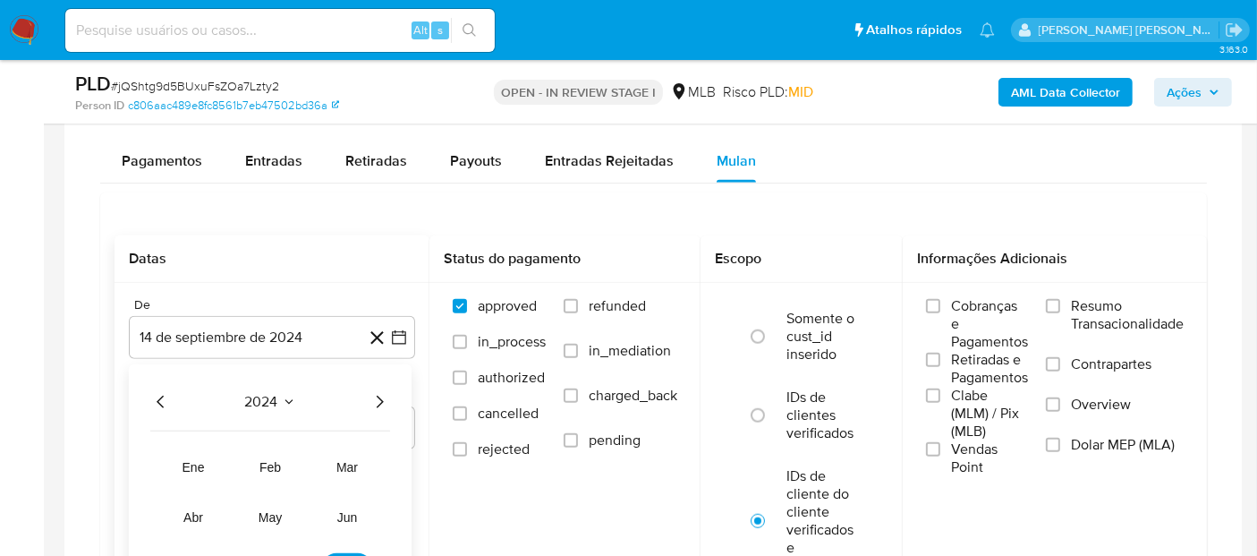
click at [374, 399] on icon "Año siguiente" at bounding box center [379, 401] width 21 height 21
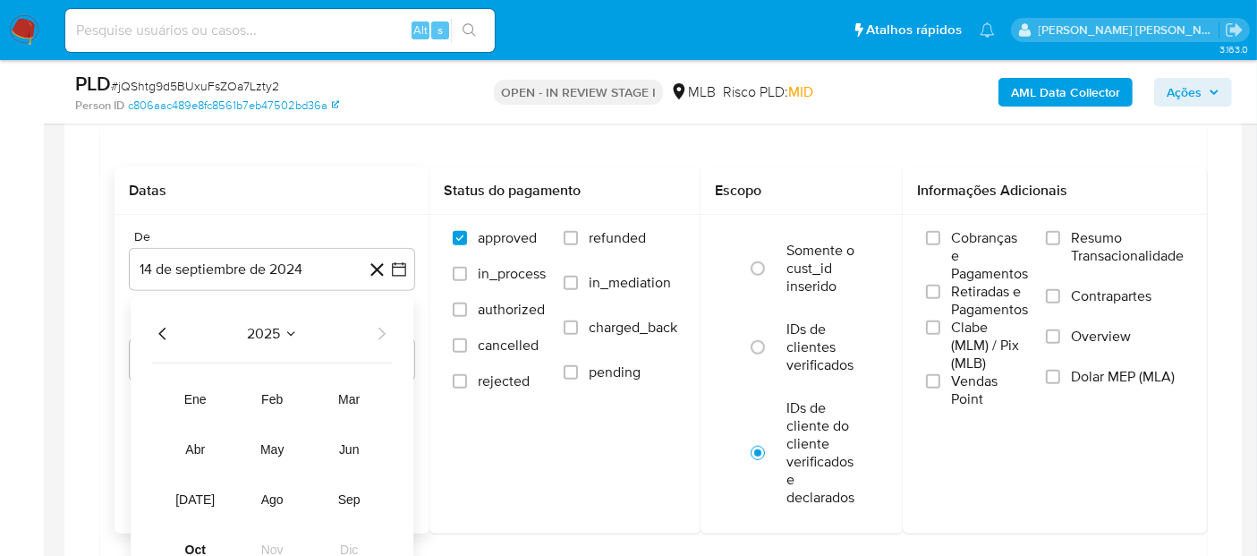
scroll to position [1590, 0]
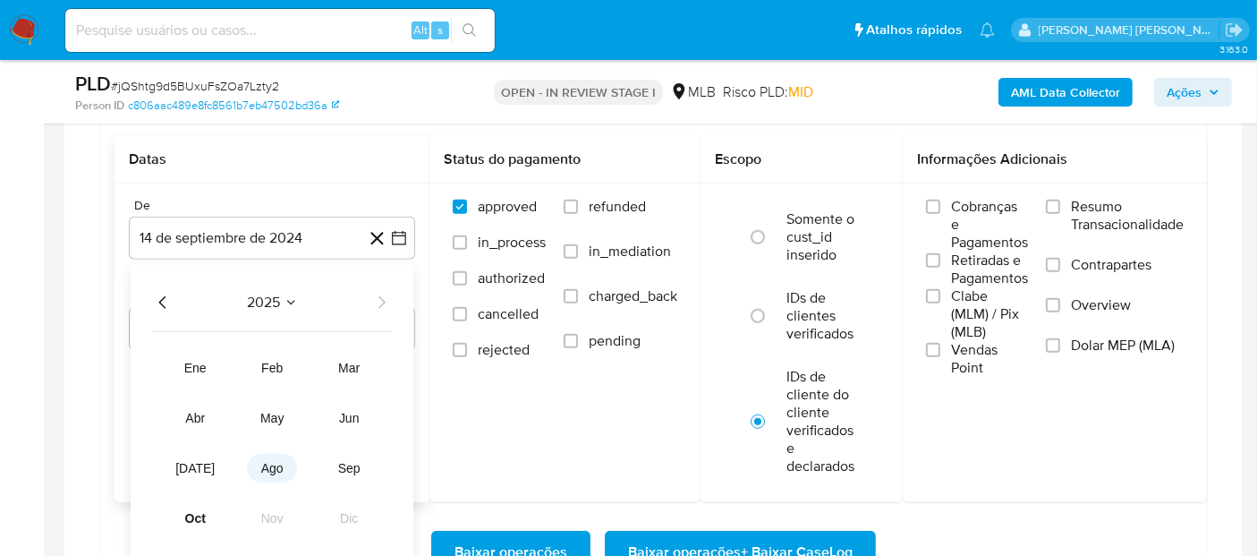
click at [274, 462] on span "ago" at bounding box center [272, 468] width 22 height 14
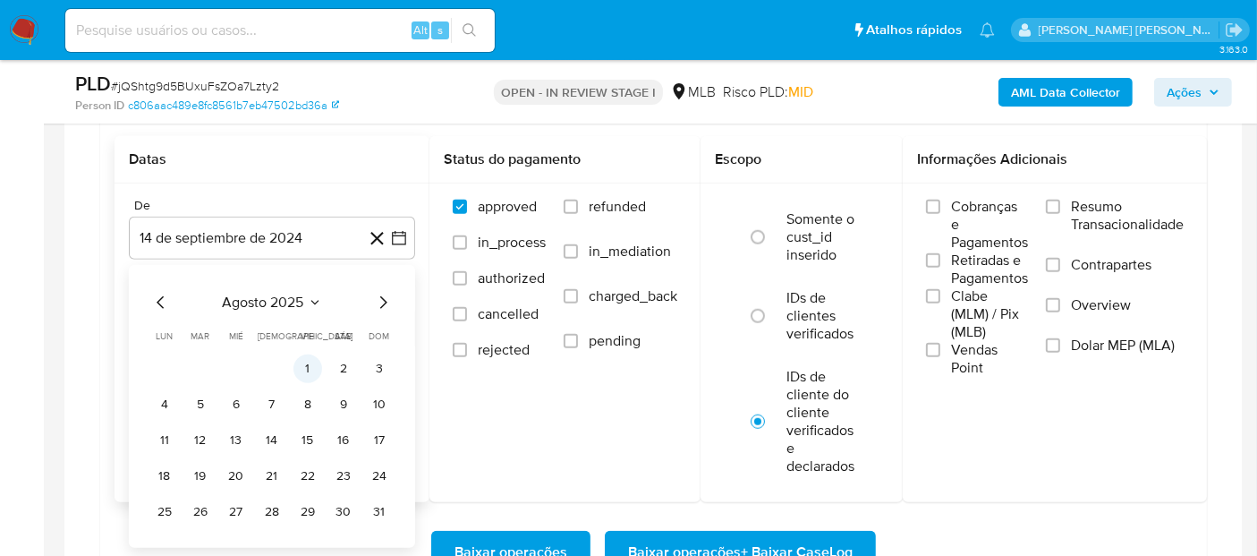
click at [314, 361] on button "1" at bounding box center [307, 368] width 29 height 29
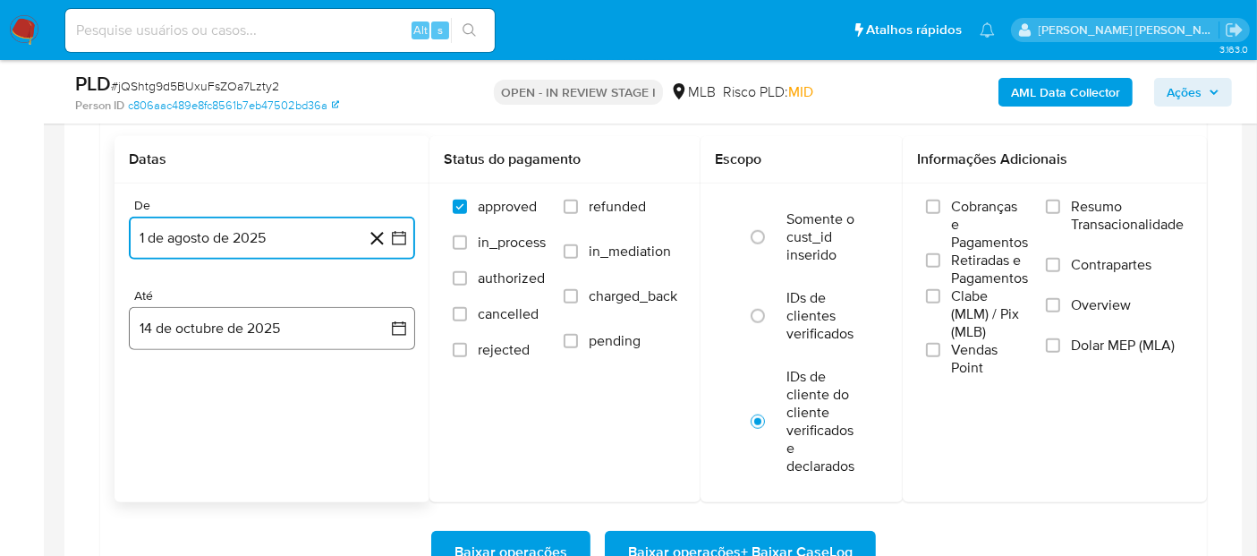
click at [288, 330] on button "14 de octubre de 2025" at bounding box center [272, 328] width 286 height 43
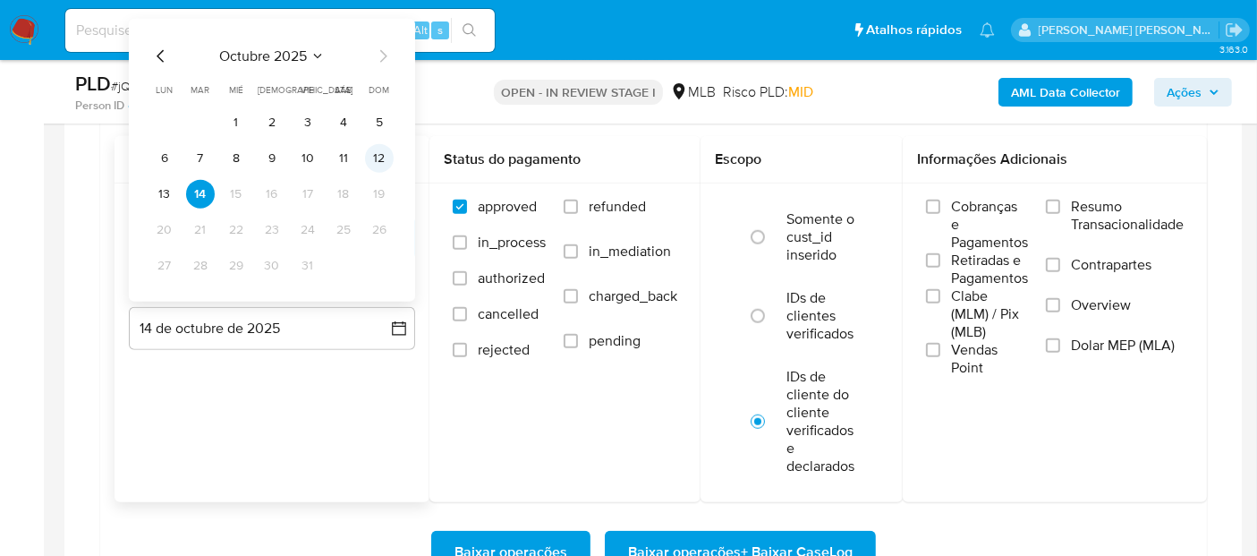
click at [379, 153] on button "12" at bounding box center [379, 158] width 29 height 29
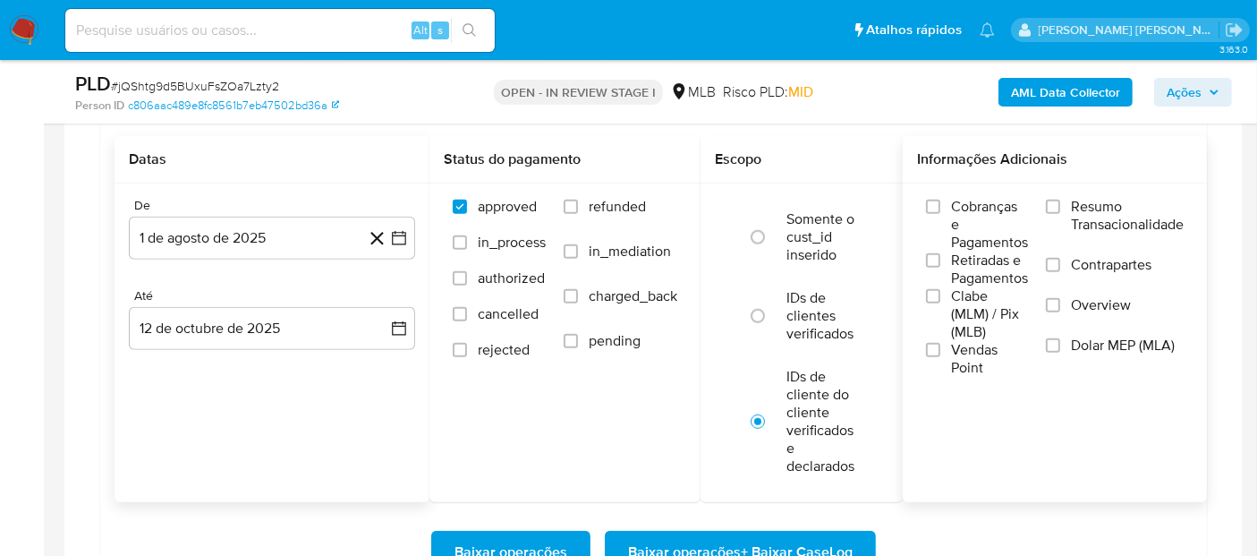
click at [1097, 210] on span "Resumo Transacionalidade" at bounding box center [1127, 216] width 113 height 36
click at [1060, 210] on input "Resumo Transacionalidade" at bounding box center [1053, 207] width 14 height 14
click at [971, 347] on span "Vendas Point" at bounding box center [989, 359] width 77 height 36
click at [940, 347] on input "Vendas Point" at bounding box center [933, 350] width 14 height 14
click at [774, 540] on span "Baixar operações + Baixar CaseLog" at bounding box center [740, 551] width 225 height 39
